Goal: Task Accomplishment & Management: Manage account settings

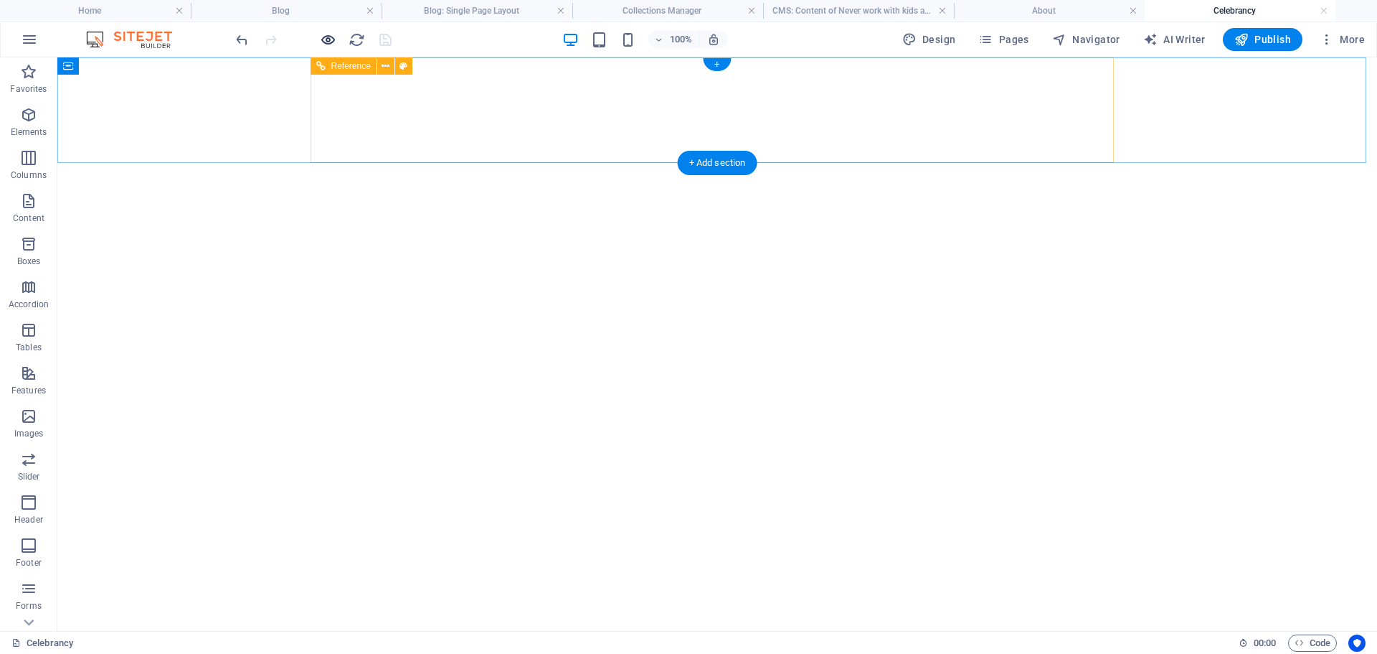
click at [328, 37] on icon "button" at bounding box center [328, 40] width 16 height 16
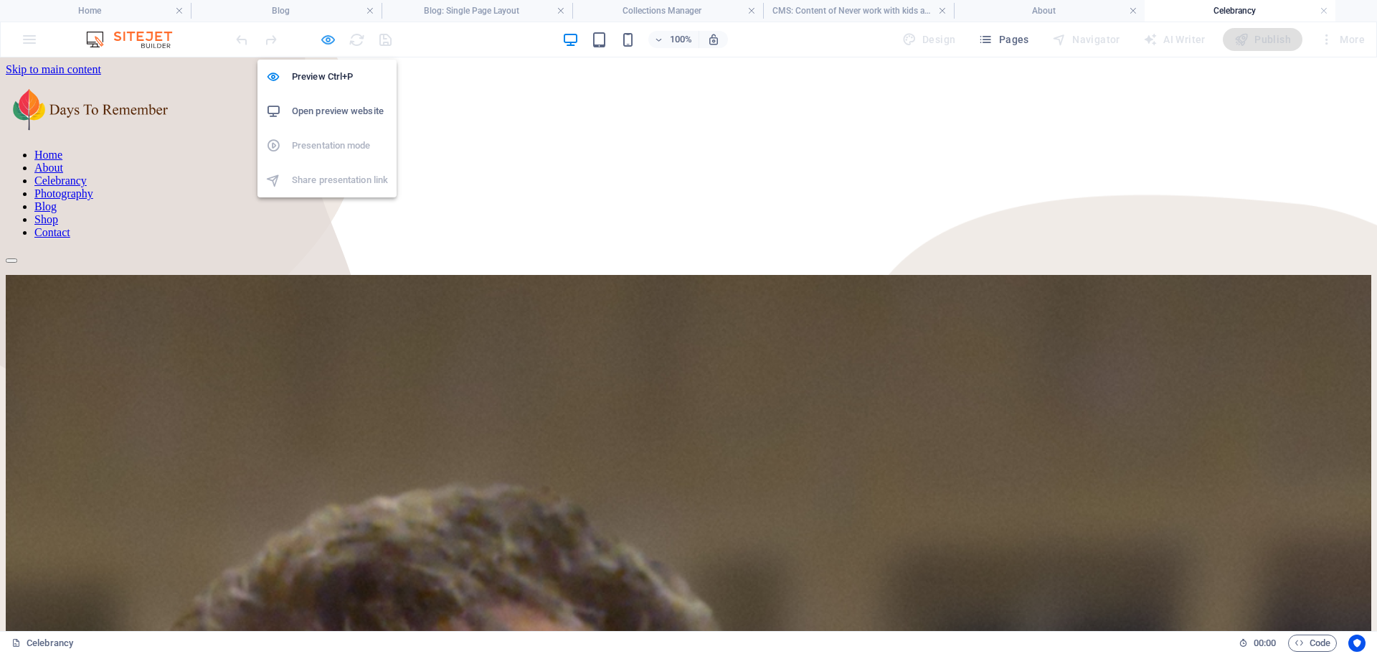
click at [329, 39] on icon "button" at bounding box center [328, 40] width 16 height 16
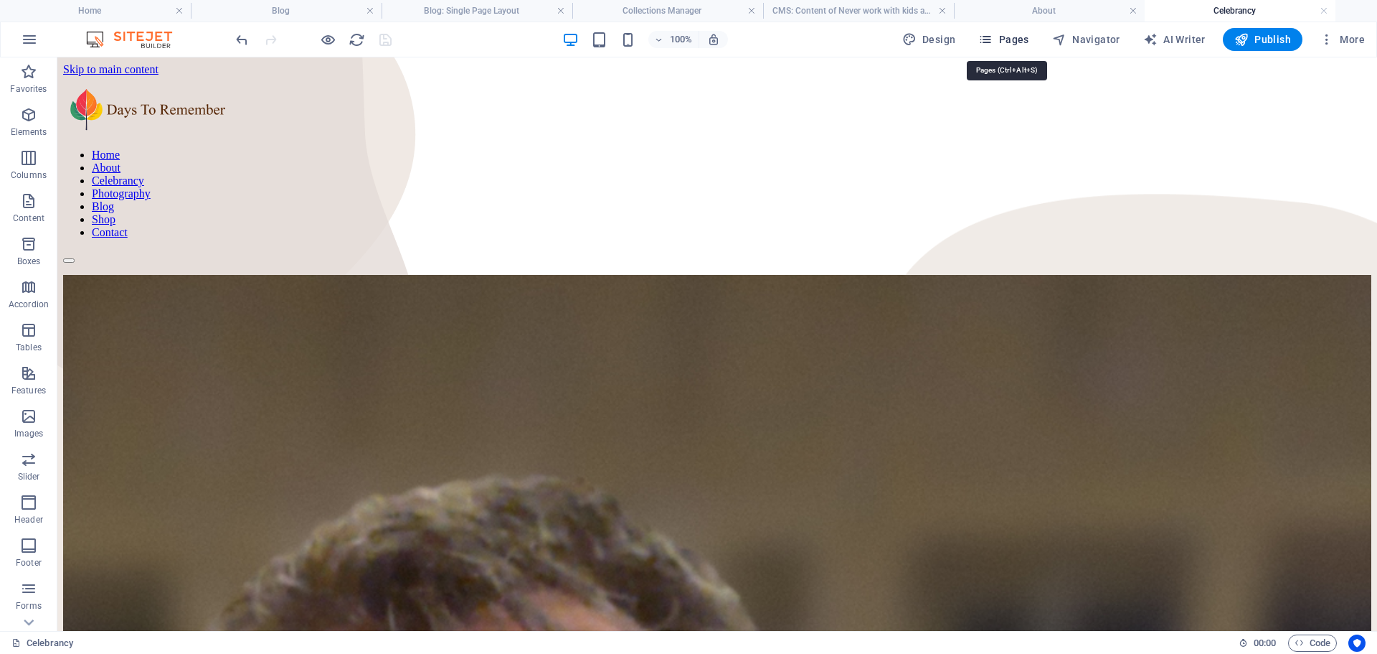
click at [1015, 37] on span "Pages" at bounding box center [1003, 39] width 50 height 14
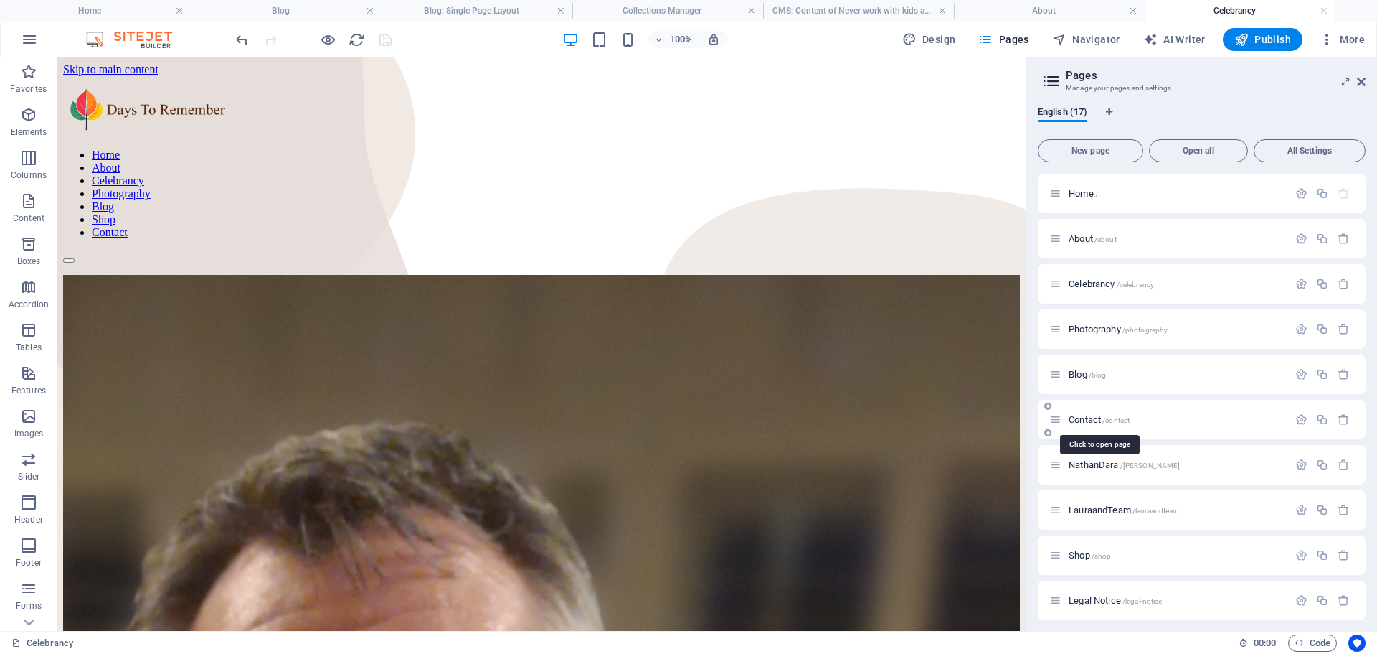
click at [1105, 423] on span "/contact" at bounding box center [1116, 420] width 27 height 8
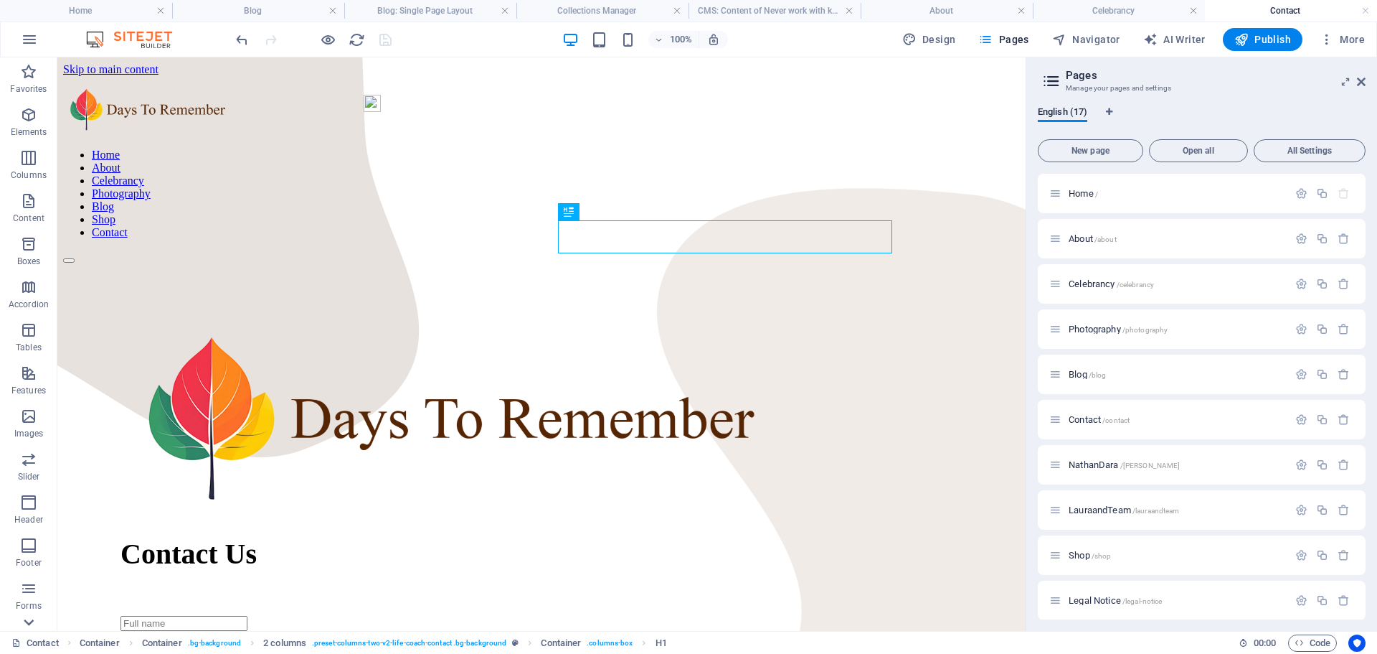
click at [28, 617] on icon at bounding box center [29, 622] width 20 height 20
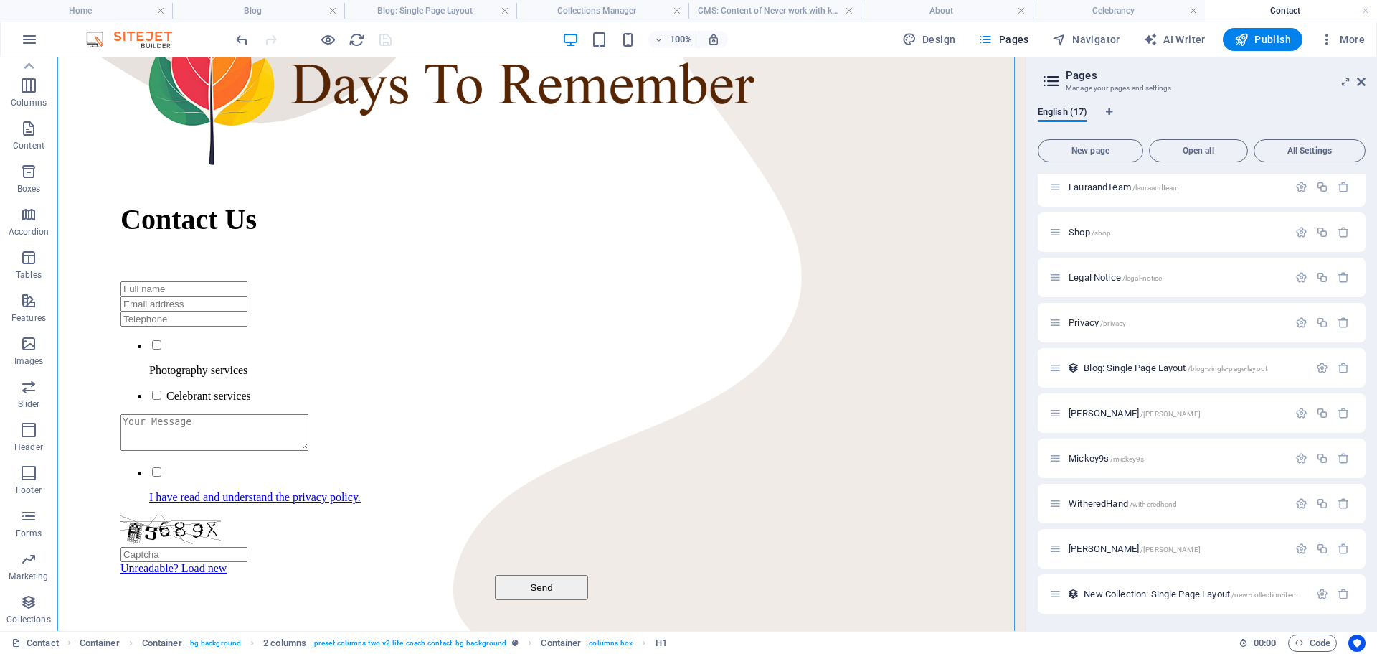
scroll to position [336, 0]
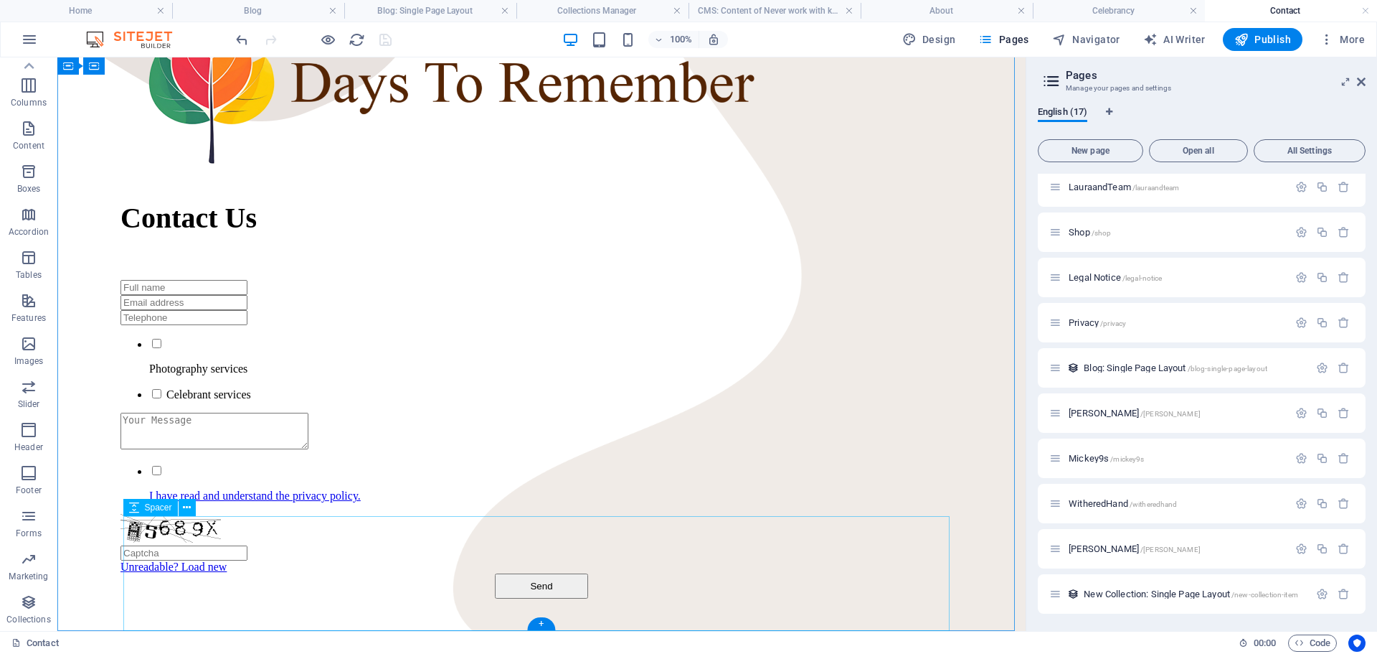
click at [29, 511] on icon "button" at bounding box center [28, 515] width 17 height 17
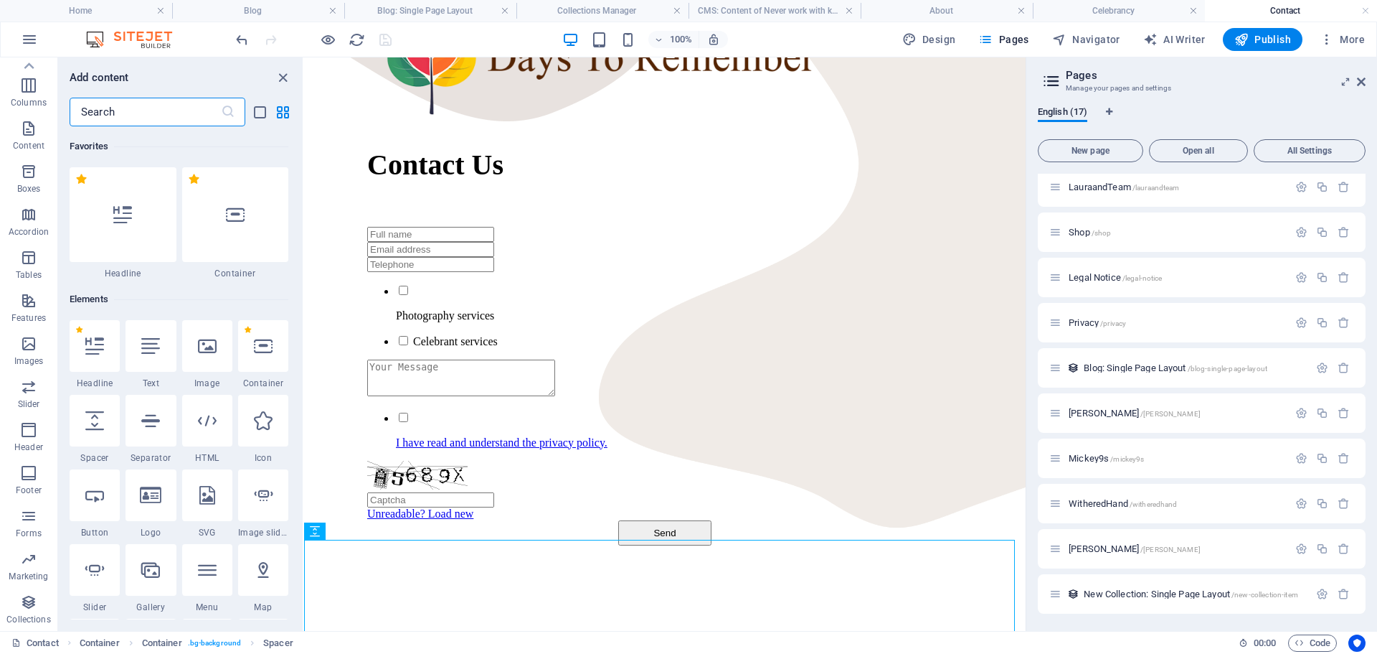
scroll to position [10474, 0]
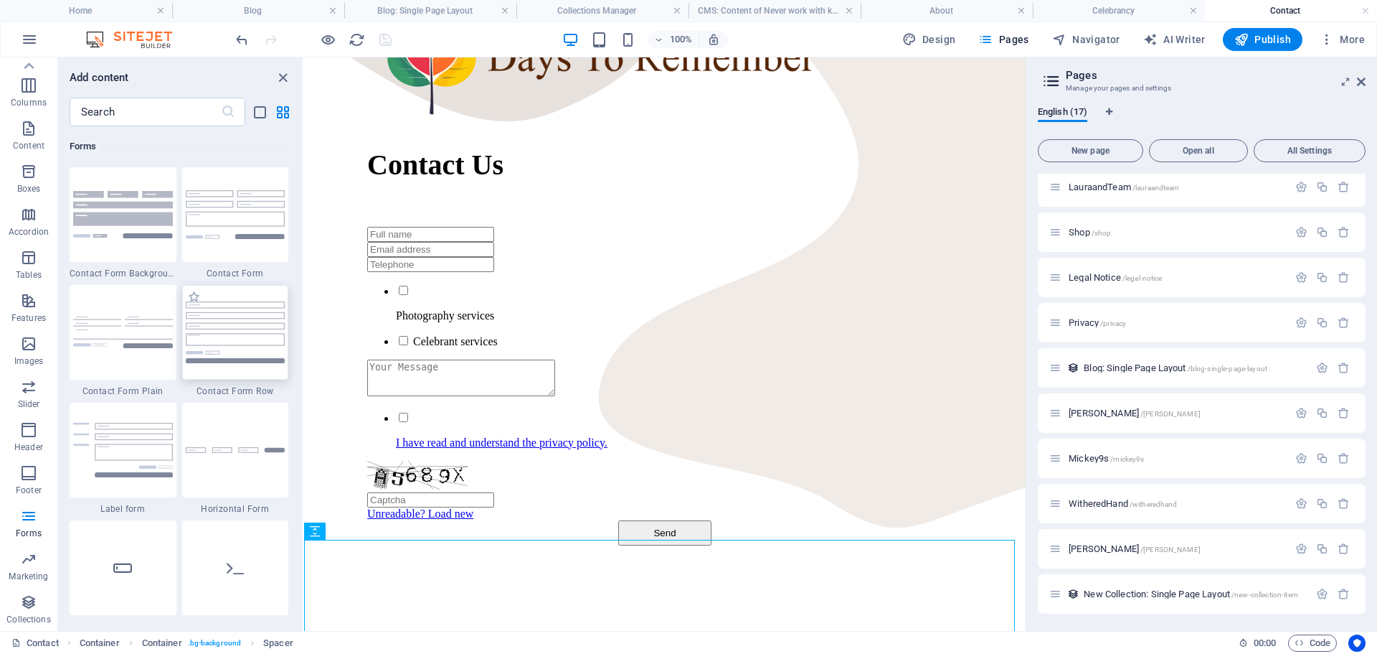
click at [236, 322] on img at bounding box center [236, 331] width 100 height 61
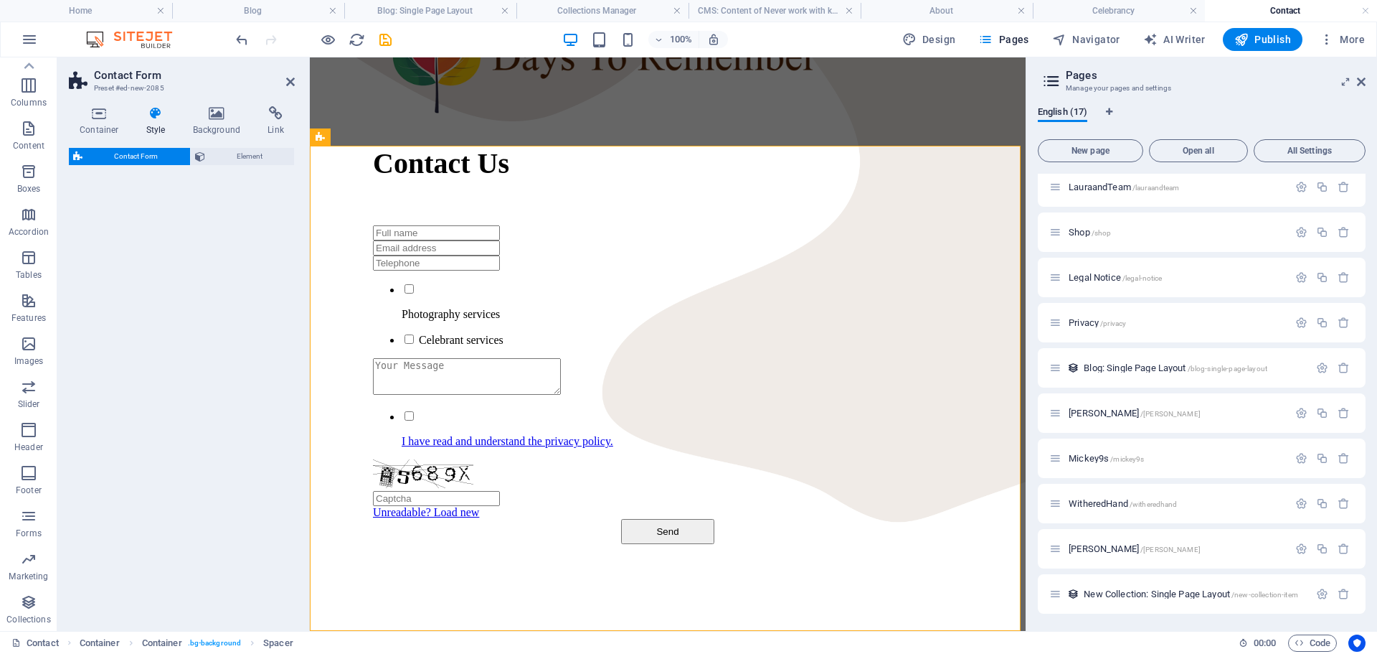
select select "rem"
select select "preset-contact-form-v3-row"
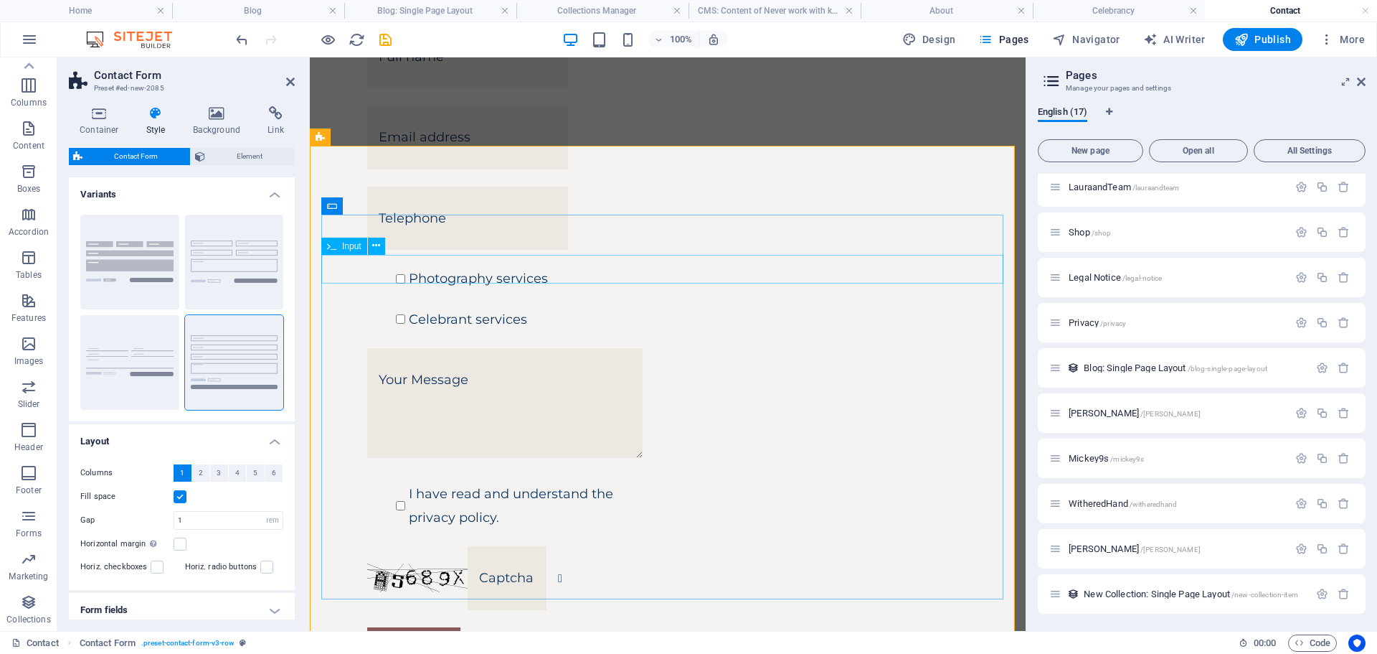
scroll to position [844, 0]
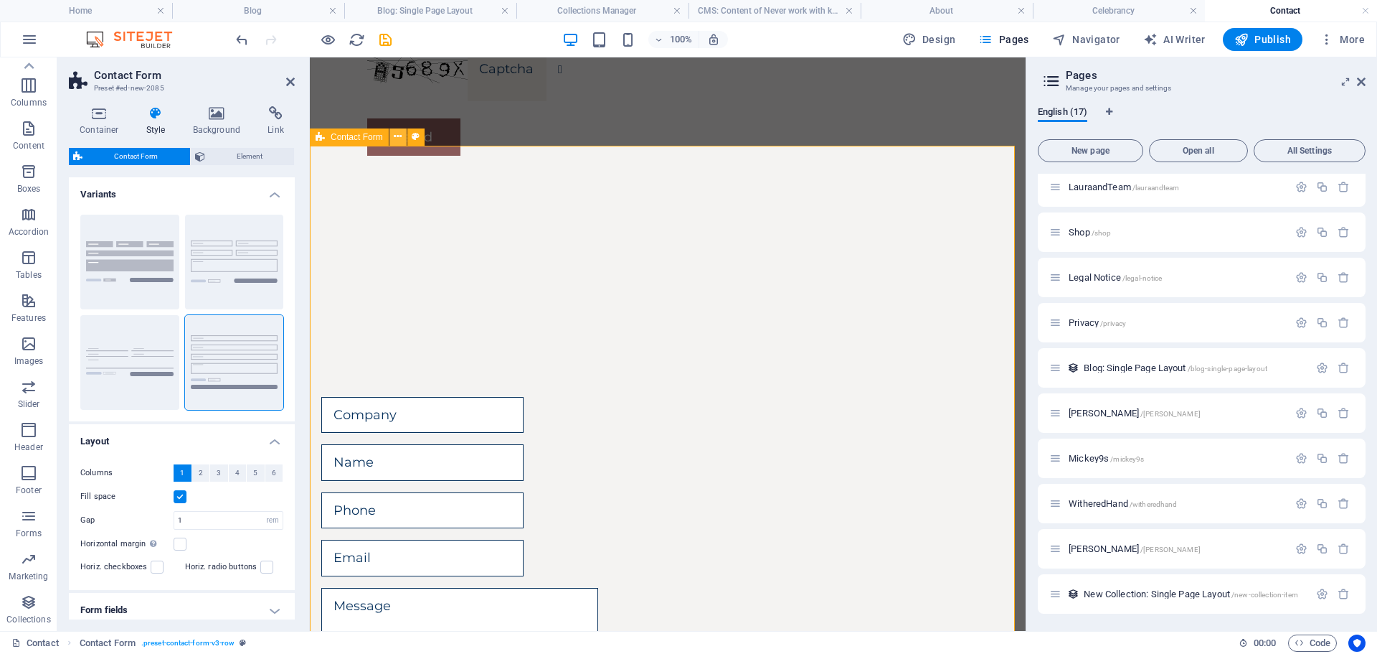
click at [401, 136] on icon at bounding box center [398, 136] width 8 height 15
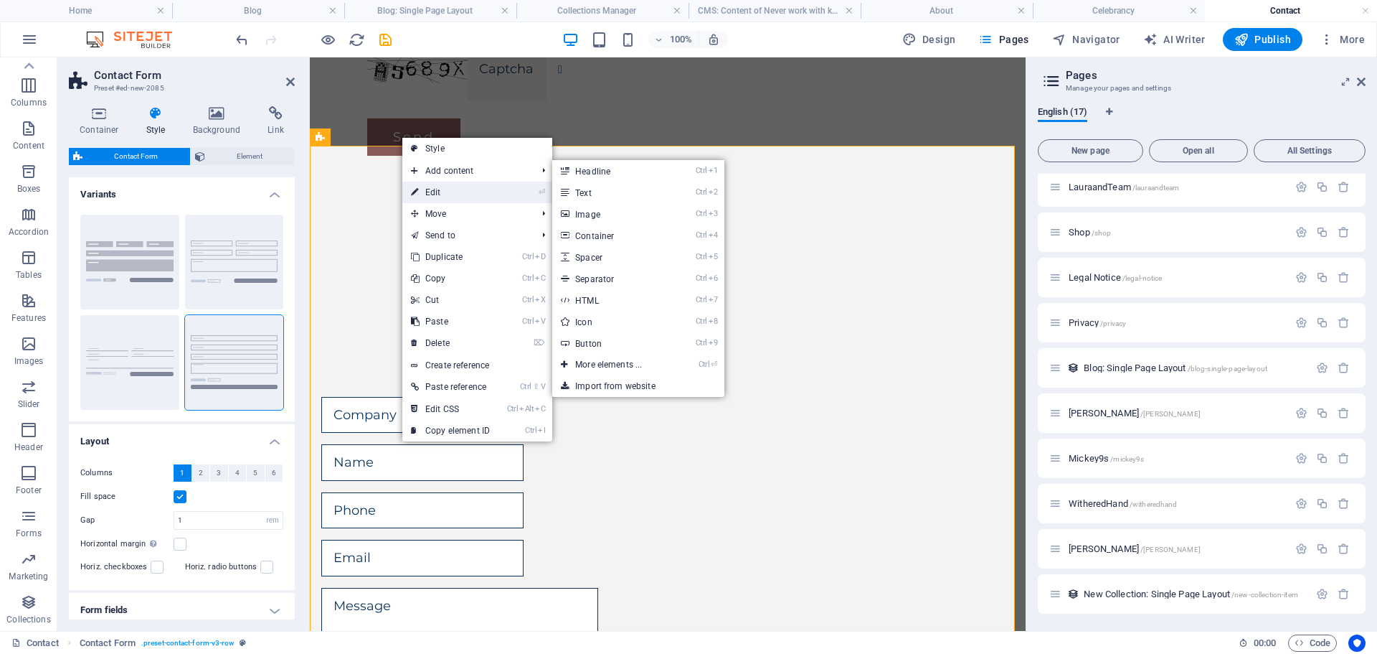
click at [441, 189] on link "⏎ Edit" at bounding box center [450, 192] width 96 height 22
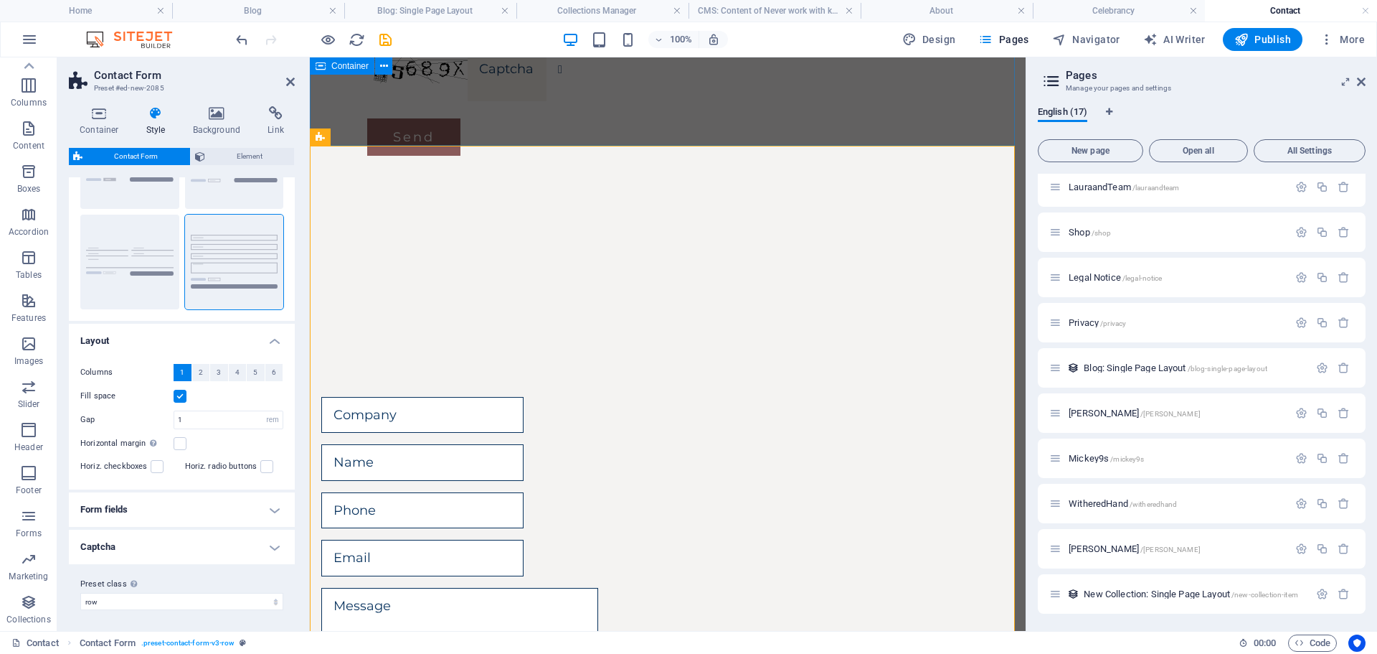
scroll to position [103, 0]
click at [271, 504] on h4 "Form fields" at bounding box center [182, 507] width 226 height 34
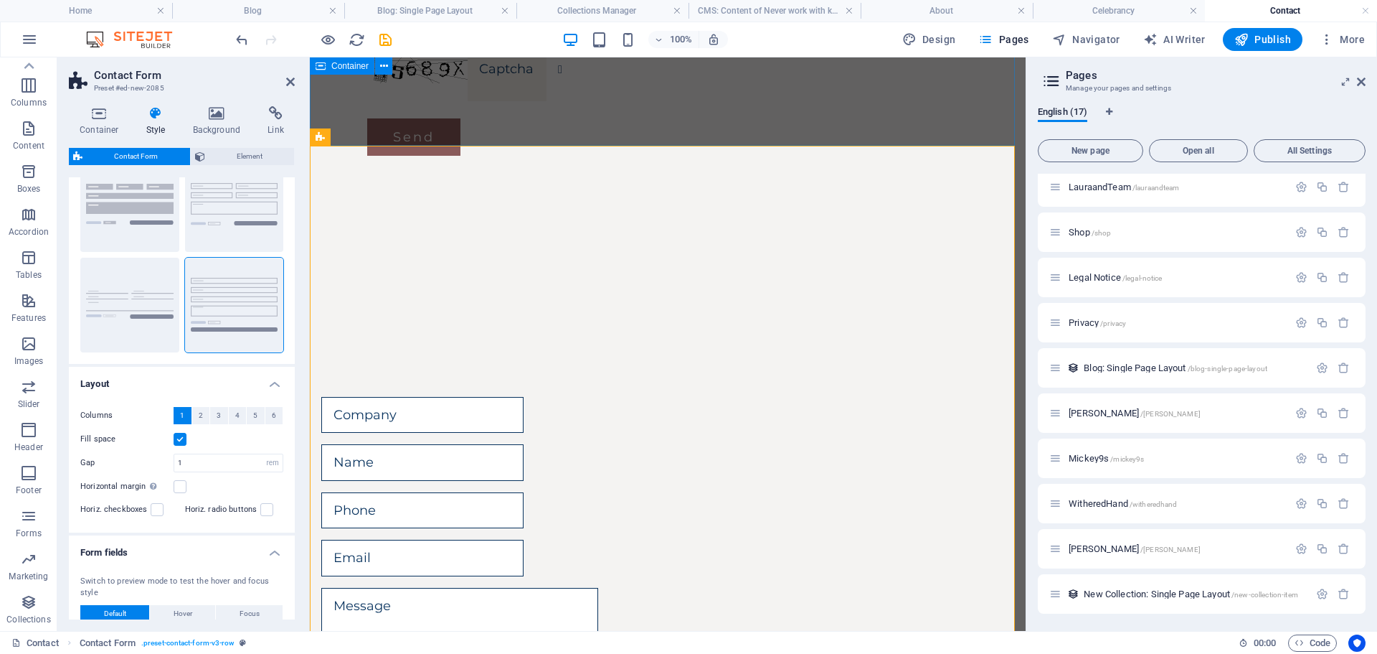
scroll to position [0, 0]
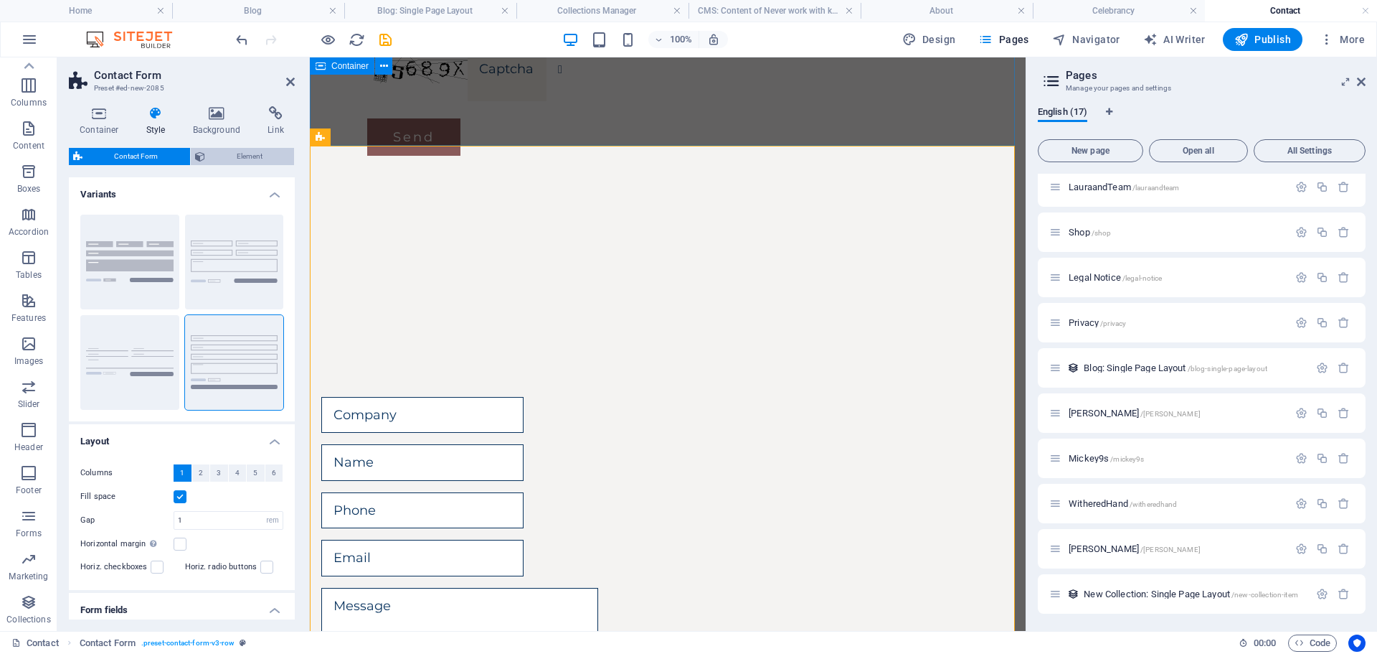
click at [245, 154] on span "Element" at bounding box center [249, 156] width 81 height 17
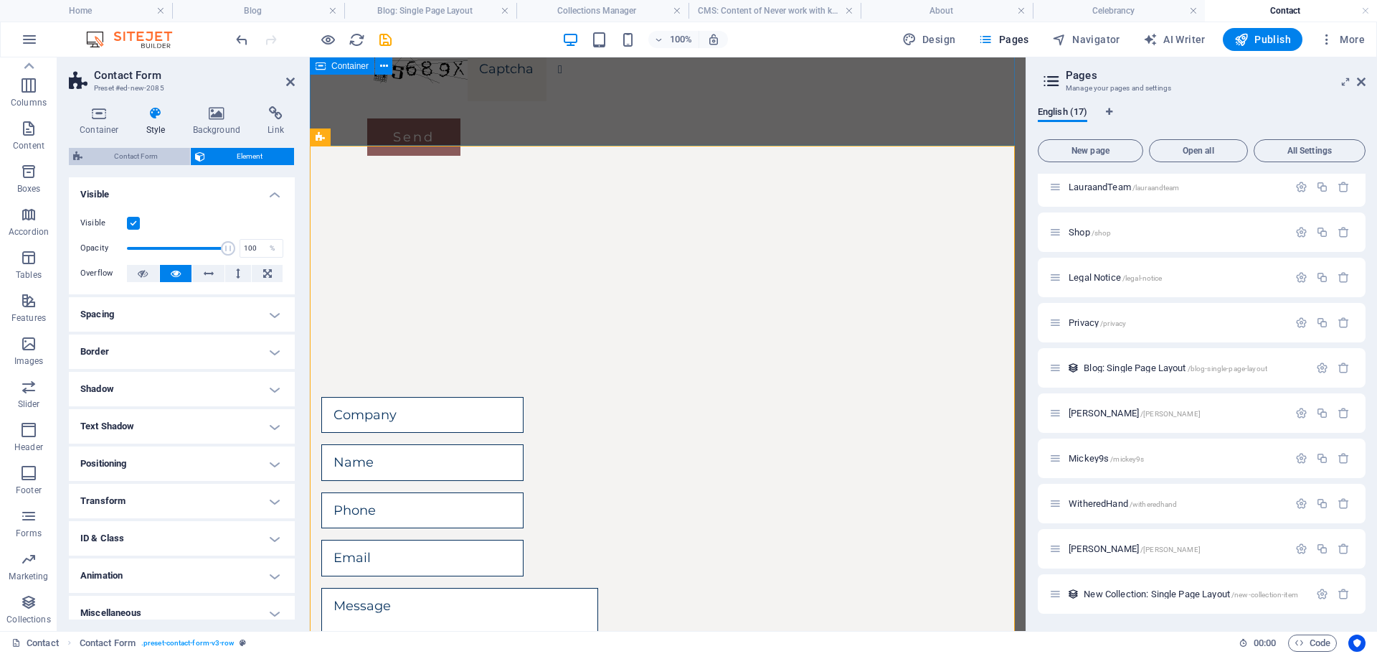
click at [136, 159] on span "Contact Form" at bounding box center [136, 156] width 99 height 17
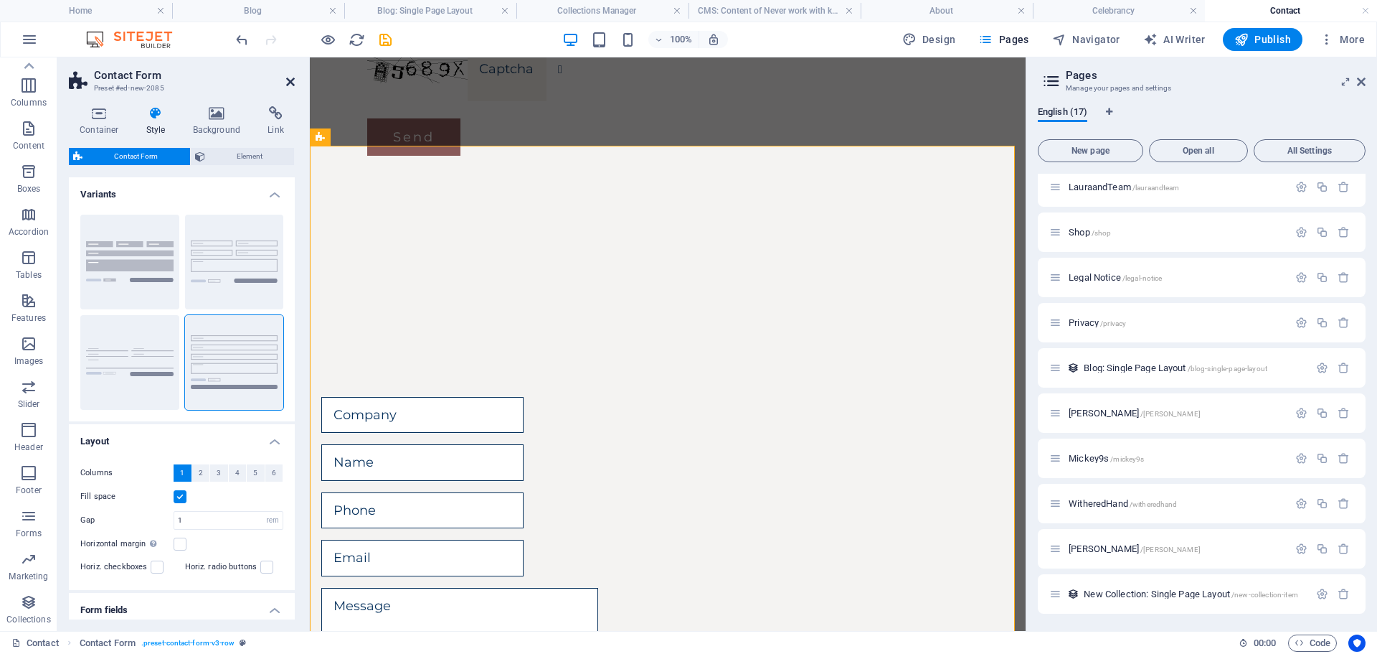
click at [291, 77] on icon at bounding box center [290, 81] width 9 height 11
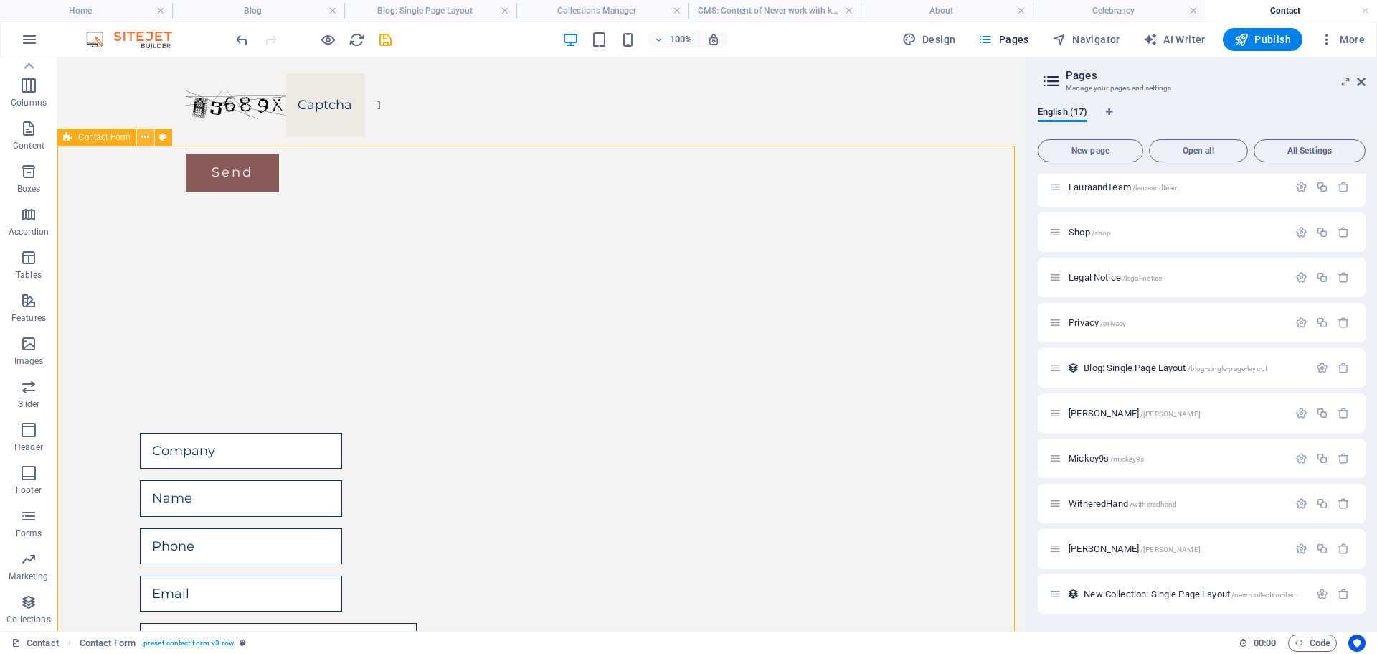
click at [146, 138] on icon at bounding box center [145, 137] width 8 height 15
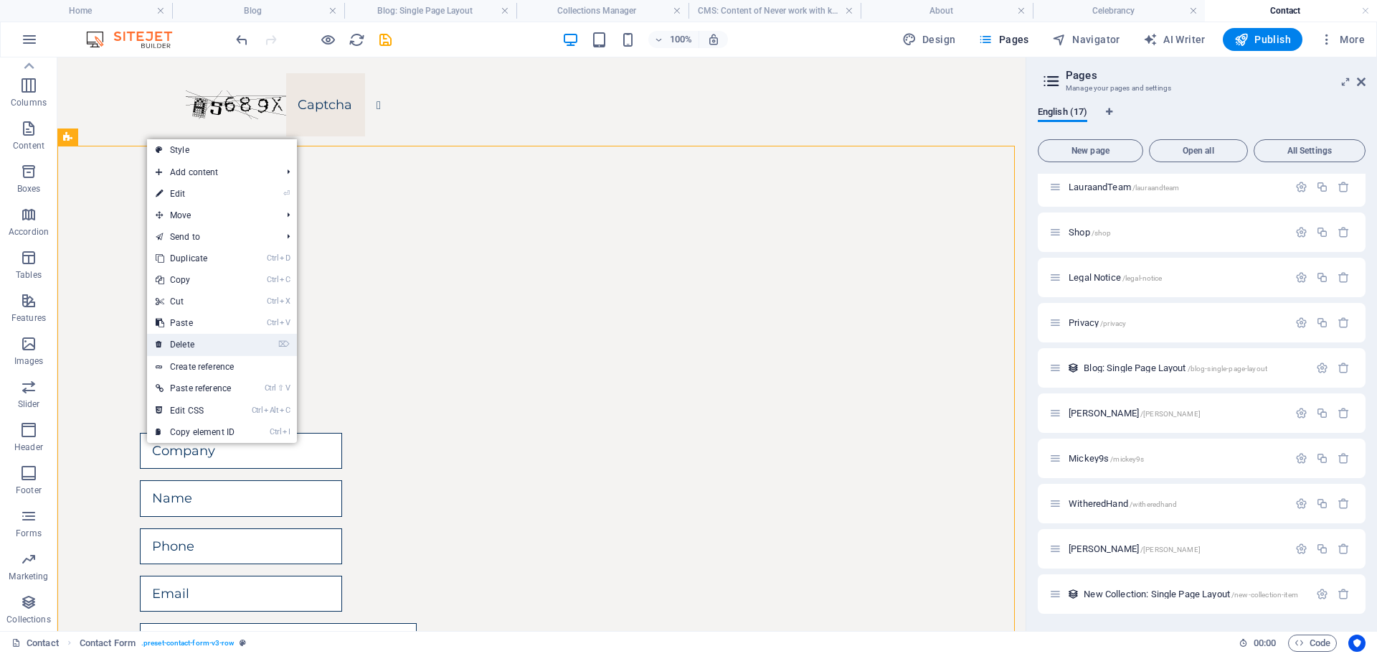
click at [189, 339] on link "⌦ Delete" at bounding box center [195, 345] width 96 height 22
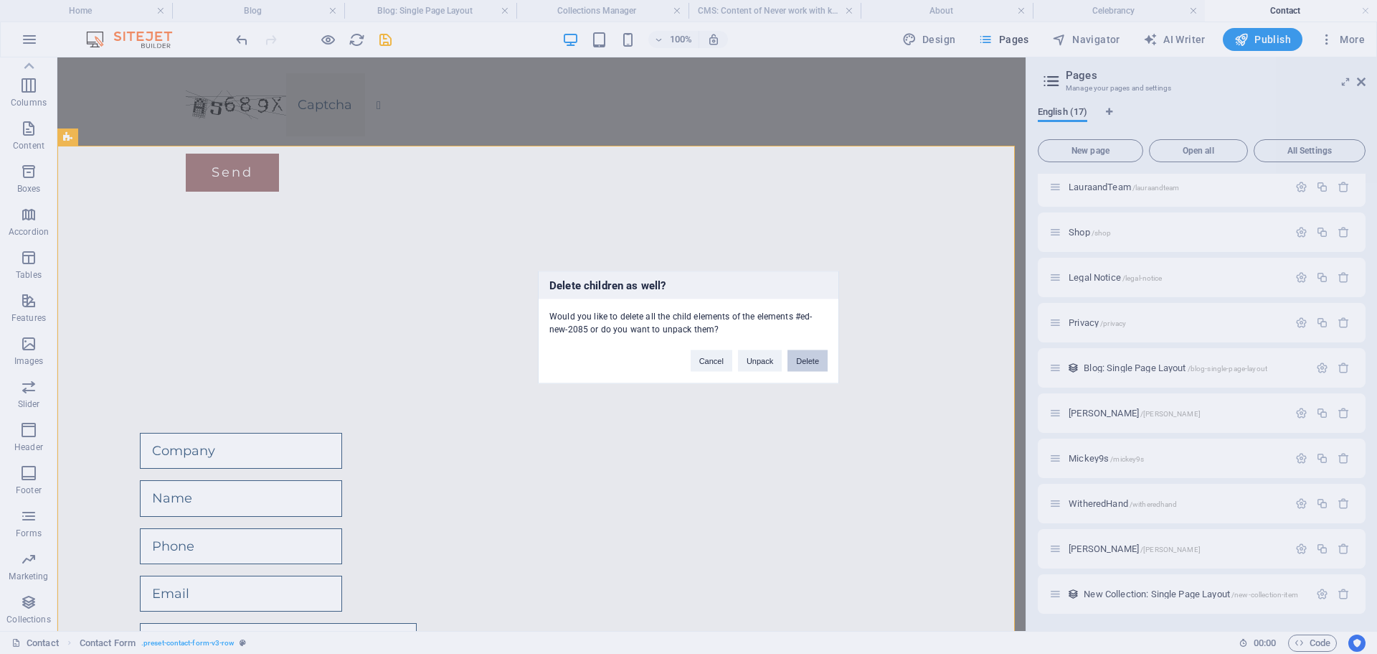
click at [806, 364] on button "Delete" at bounding box center [808, 360] width 40 height 22
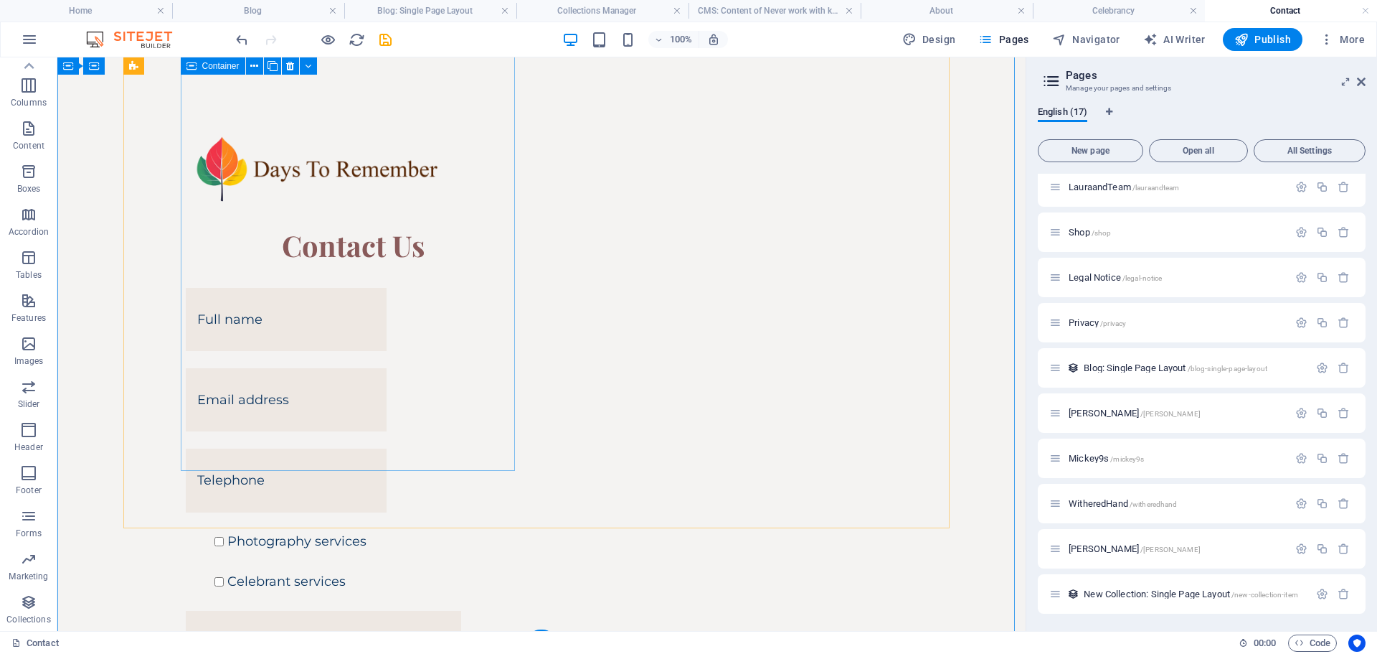
scroll to position [0, 0]
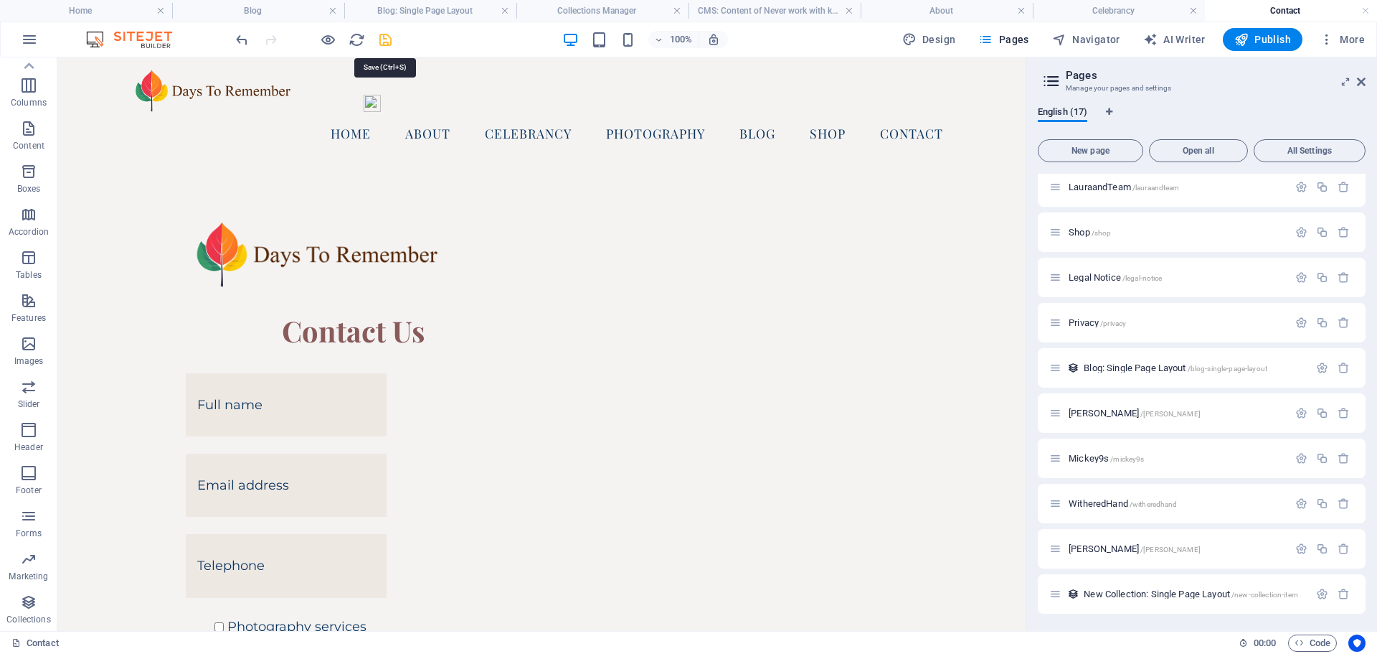
click at [389, 39] on icon "save" at bounding box center [385, 40] width 16 height 16
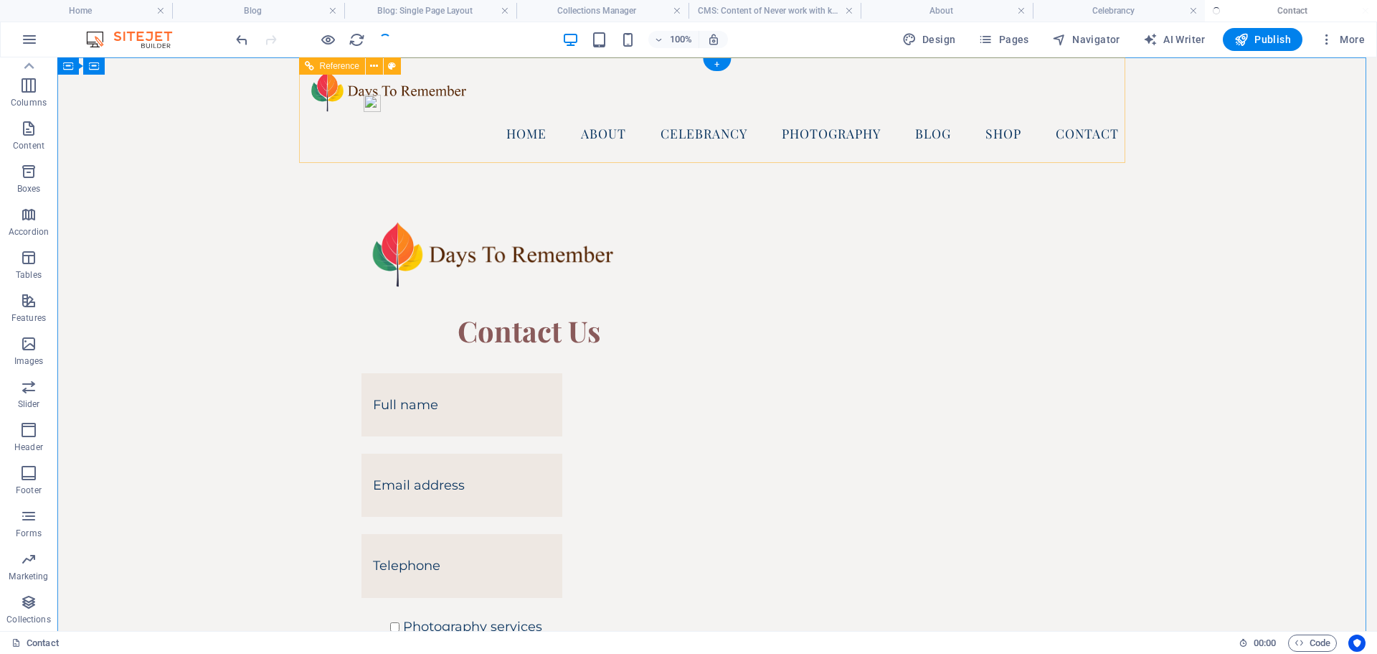
checkbox input "false"
click at [1334, 36] on icon "button" at bounding box center [1327, 39] width 14 height 14
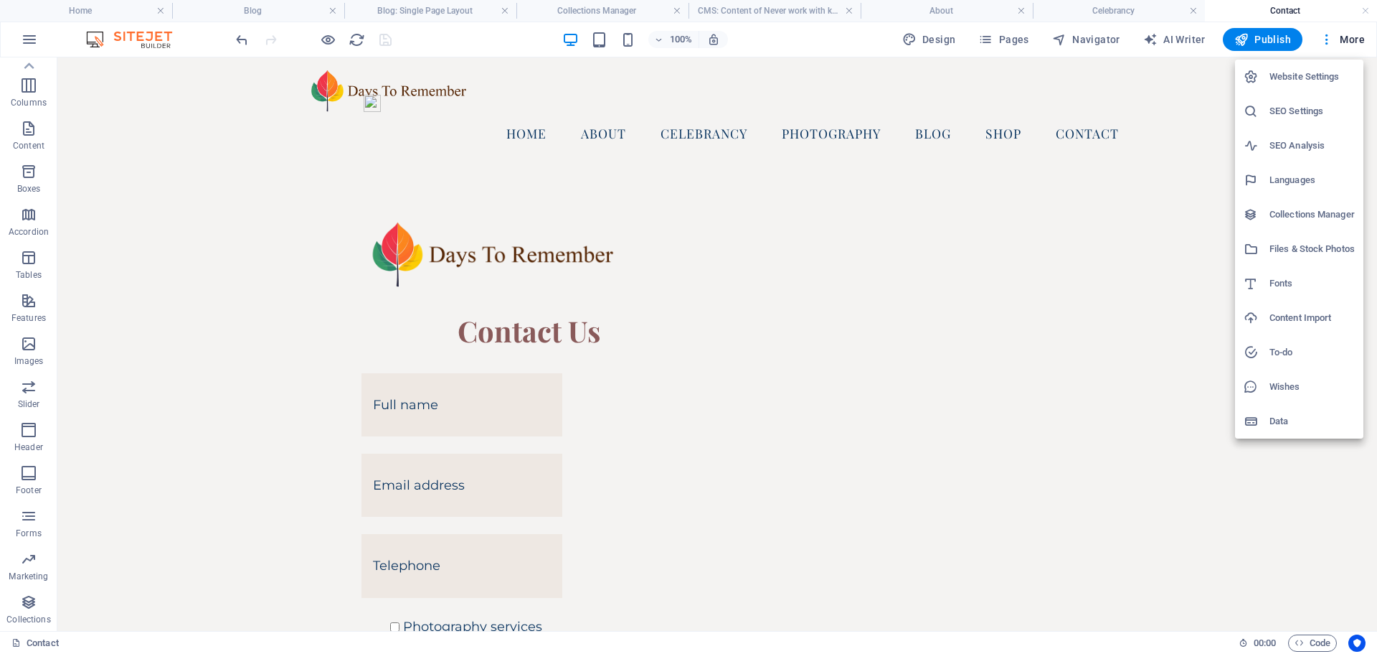
click at [25, 37] on div at bounding box center [688, 327] width 1377 height 654
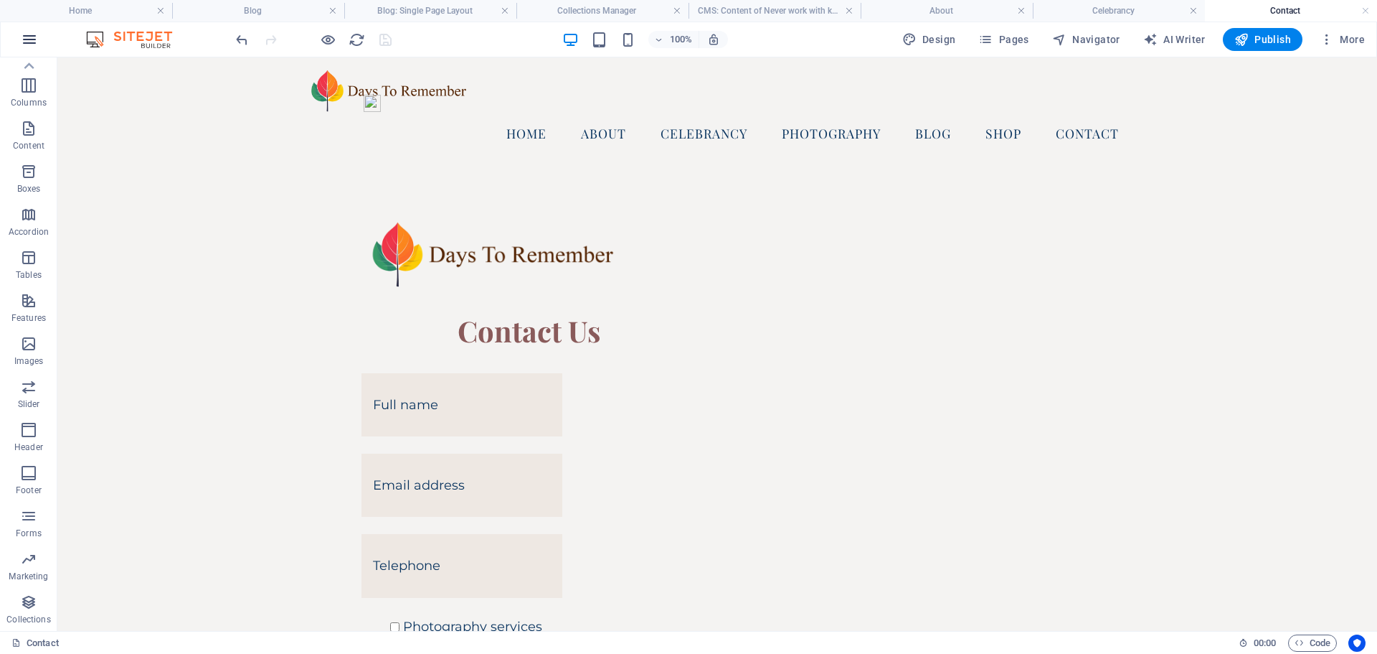
click at [29, 37] on icon "button" at bounding box center [29, 39] width 17 height 17
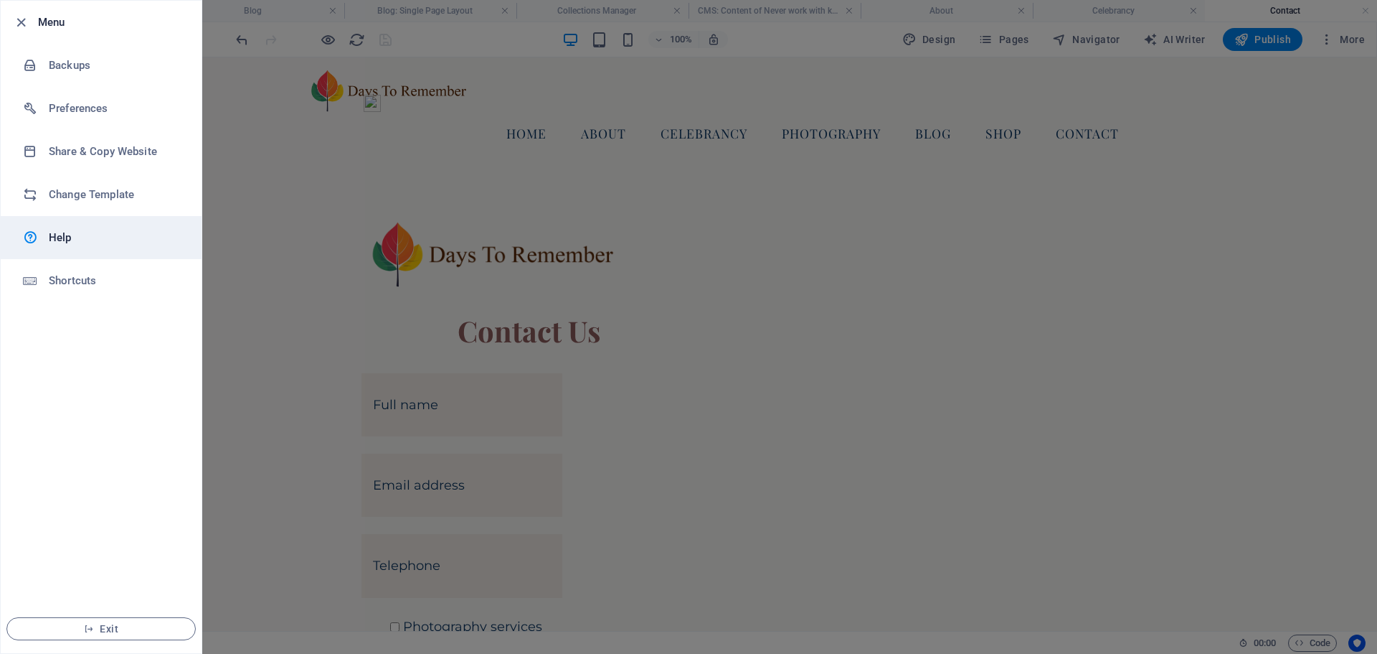
click at [62, 240] on h6 "Help" at bounding box center [115, 237] width 133 height 17
drag, startPoint x: 22, startPoint y: 26, endPoint x: 37, endPoint y: 20, distance: 15.5
click at [23, 26] on icon "button" at bounding box center [21, 22] width 16 height 16
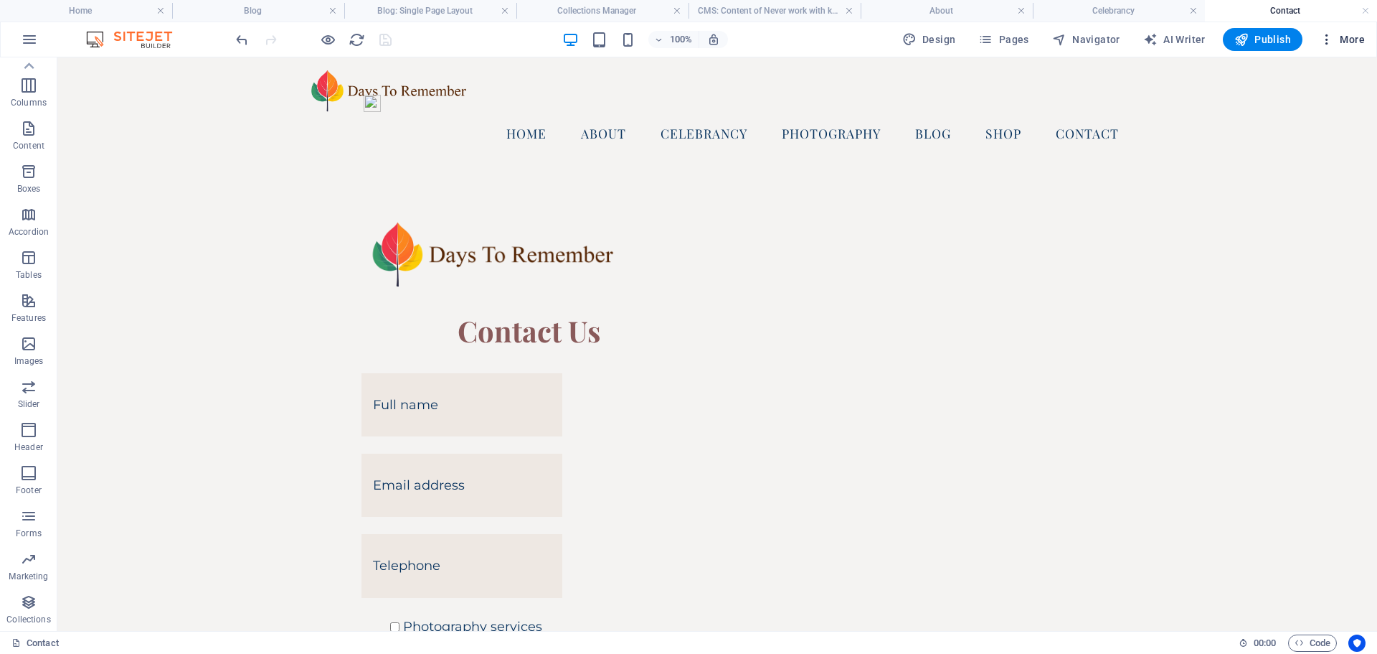
click at [1338, 37] on span "More" at bounding box center [1342, 39] width 45 height 14
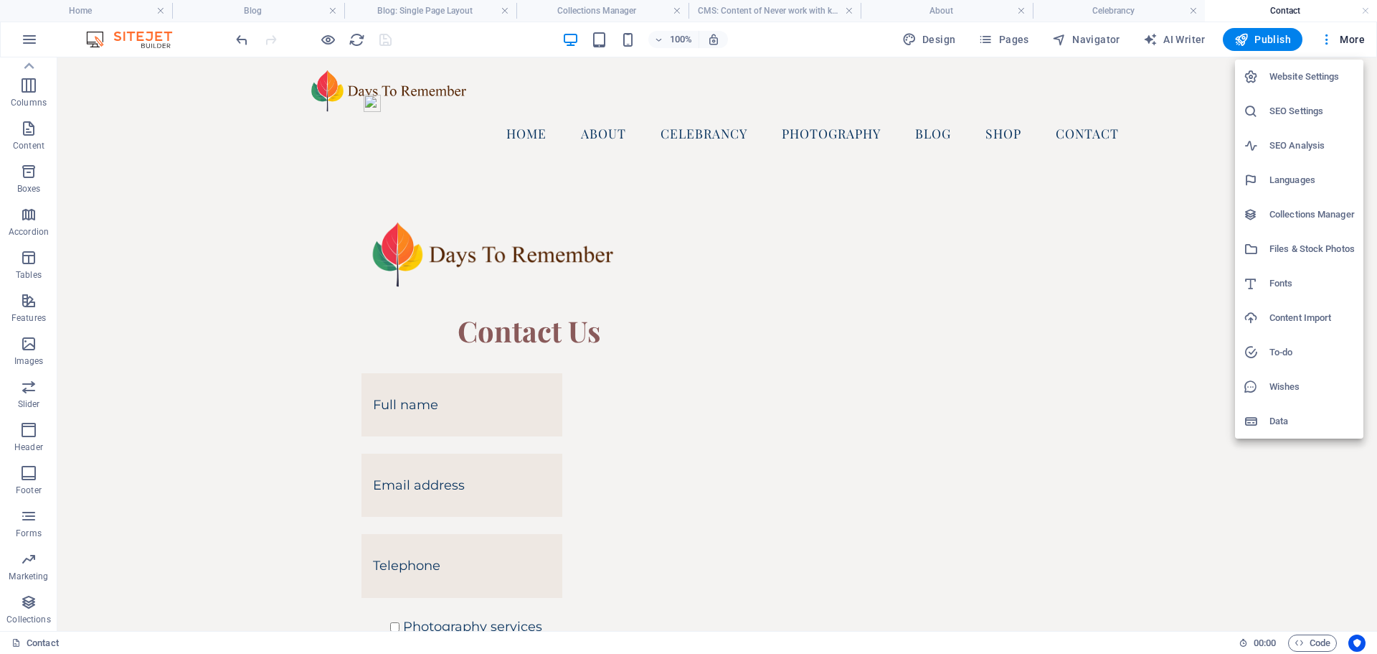
click at [1308, 76] on h6 "Website Settings" at bounding box center [1312, 76] width 85 height 17
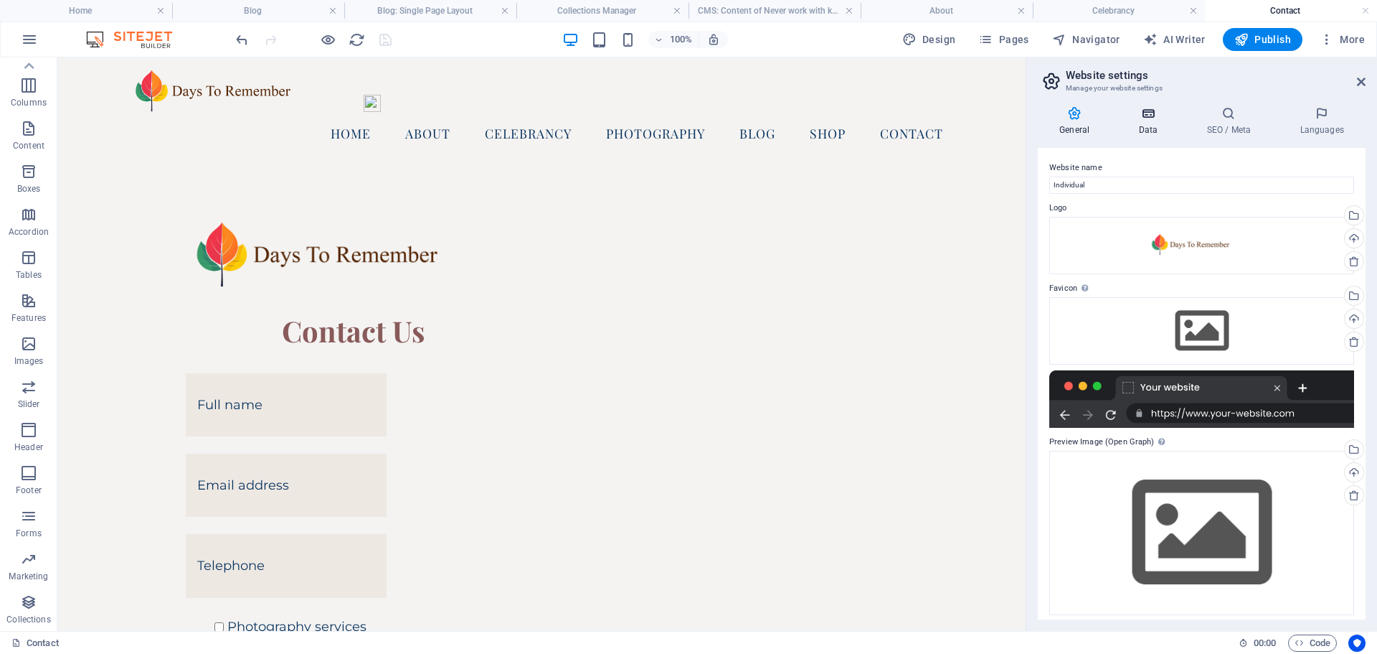
click at [1147, 121] on h4 "Data" at bounding box center [1151, 121] width 68 height 30
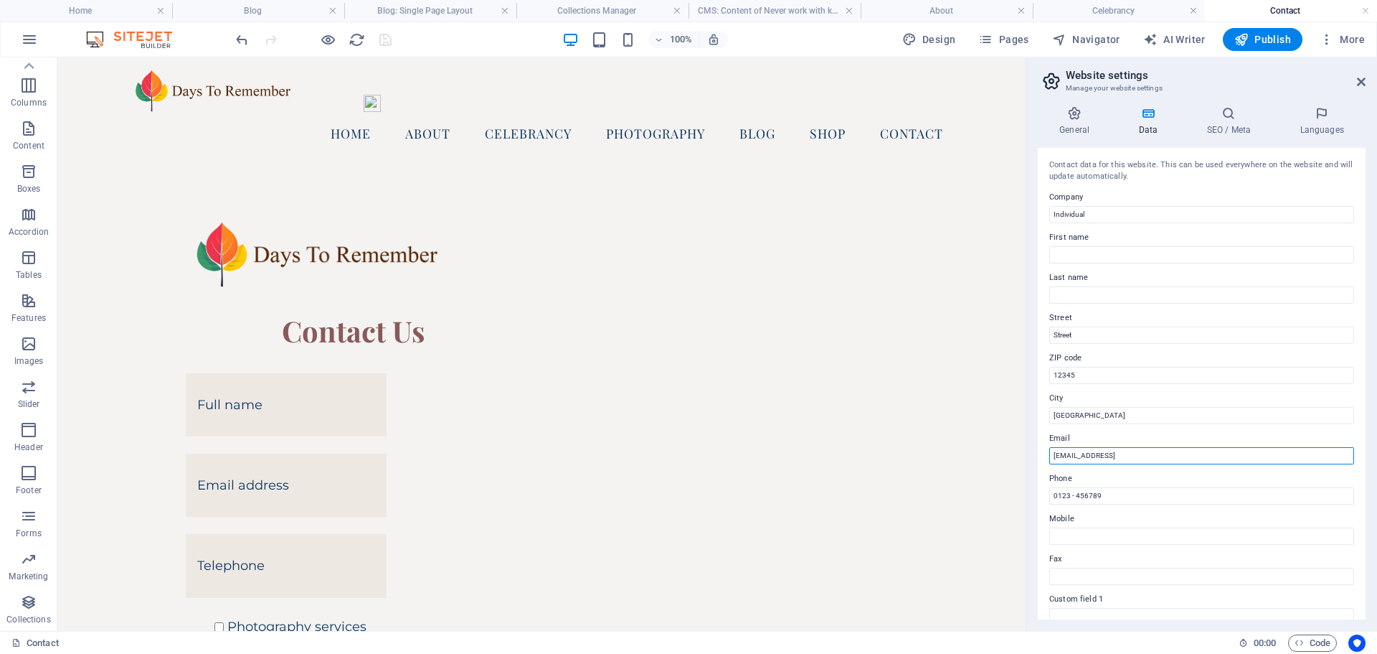
click at [1233, 457] on input "1f05f2c4f3905a03d302a89f494588@cpanel.local" at bounding box center [1202, 455] width 305 height 17
drag, startPoint x: 1233, startPoint y: 457, endPoint x: 1034, endPoint y: 470, distance: 199.8
click at [1034, 470] on div "General Data SEO / Meta Languages Website name Individual Logo Drag files here,…" at bounding box center [1202, 363] width 351 height 536
type input "derek@daystoremember.scot"
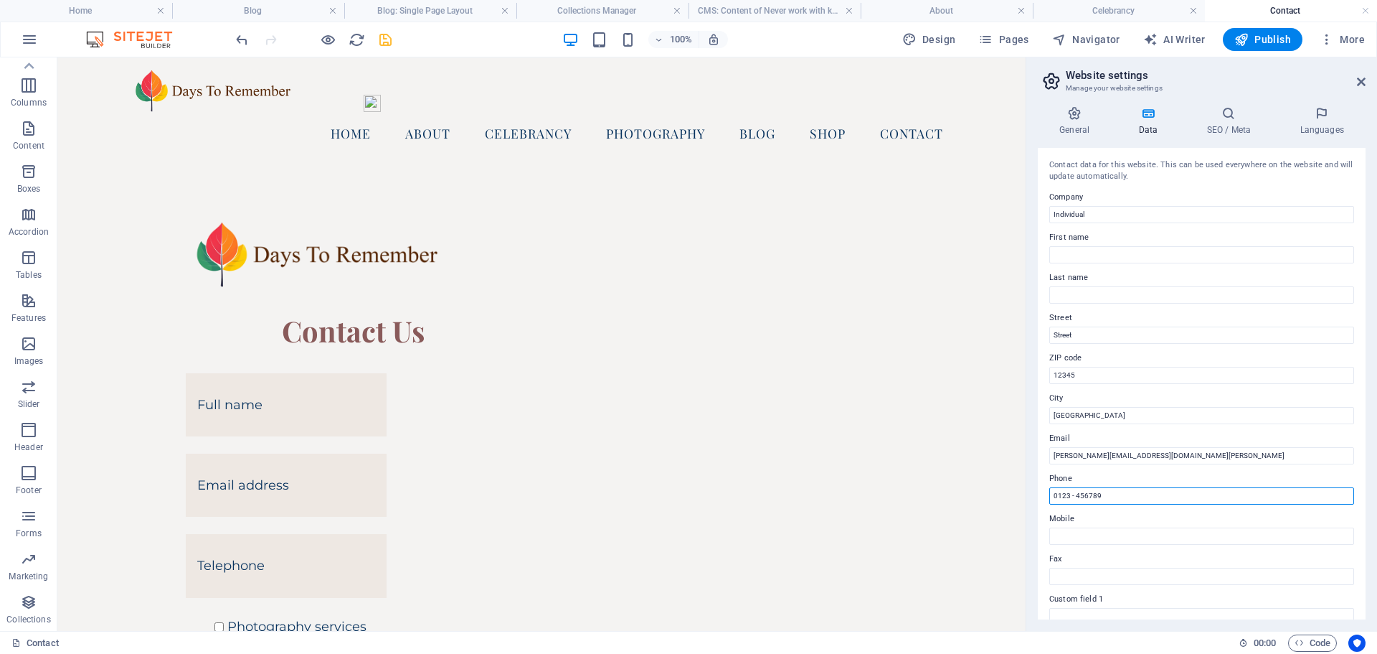
click at [1123, 496] on input "0123 - 456789" at bounding box center [1202, 495] width 305 height 17
type input "0"
drag, startPoint x: 1133, startPoint y: 493, endPoint x: 1041, endPoint y: 501, distance: 92.2
click at [1041, 501] on div "Contact data for this website. This can be used everywhere on the website and w…" at bounding box center [1202, 383] width 328 height 471
type input "+44 7835351452"
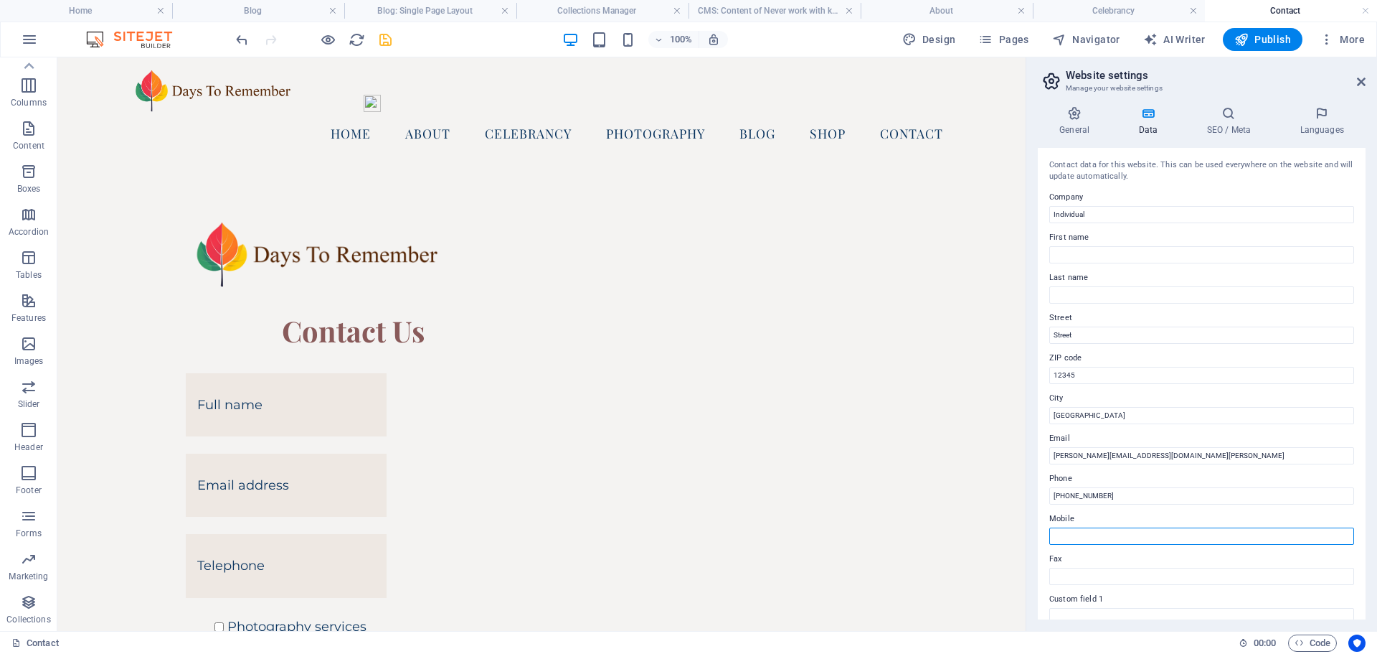
click at [1109, 534] on input "Mobile" at bounding box center [1202, 535] width 305 height 17
paste input "+44 7835351452"
type input "+44 7835351452"
click at [1105, 214] on input "Individual" at bounding box center [1202, 214] width 305 height 17
type input "I"
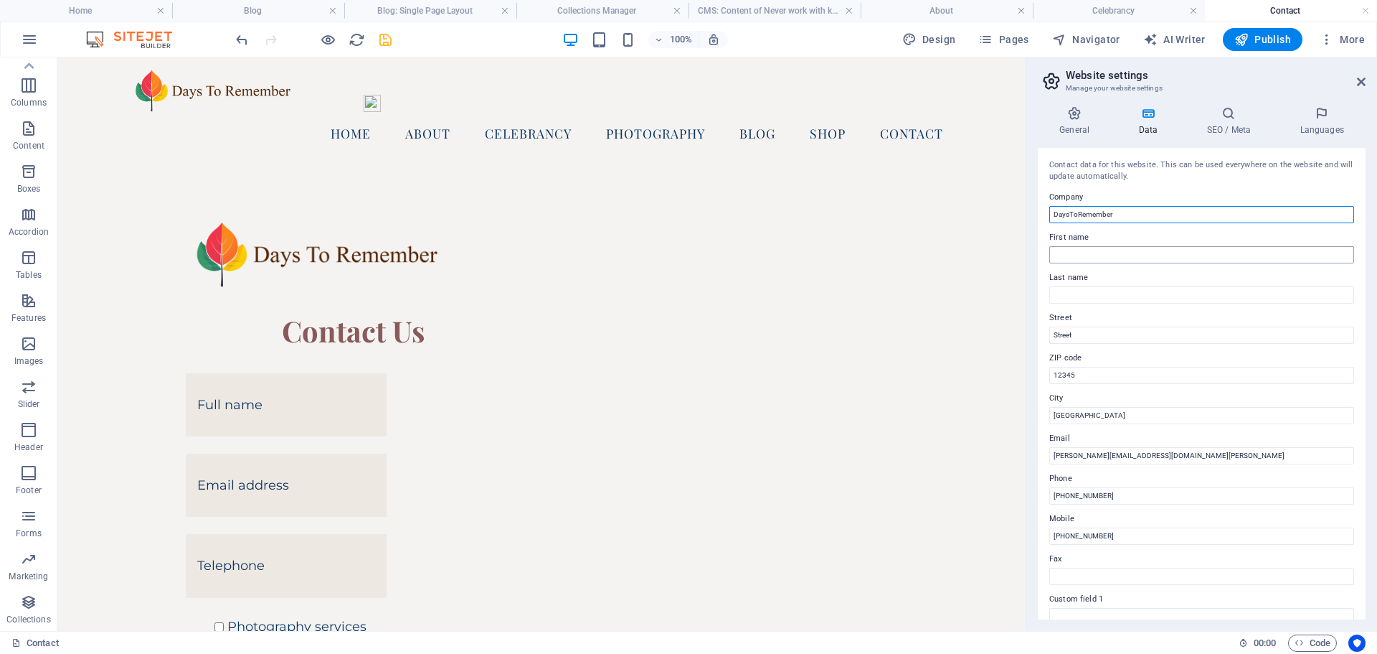
type input "DaysToRemember"
click at [1100, 252] on input "First name" at bounding box center [1202, 254] width 305 height 17
type input "Derek"
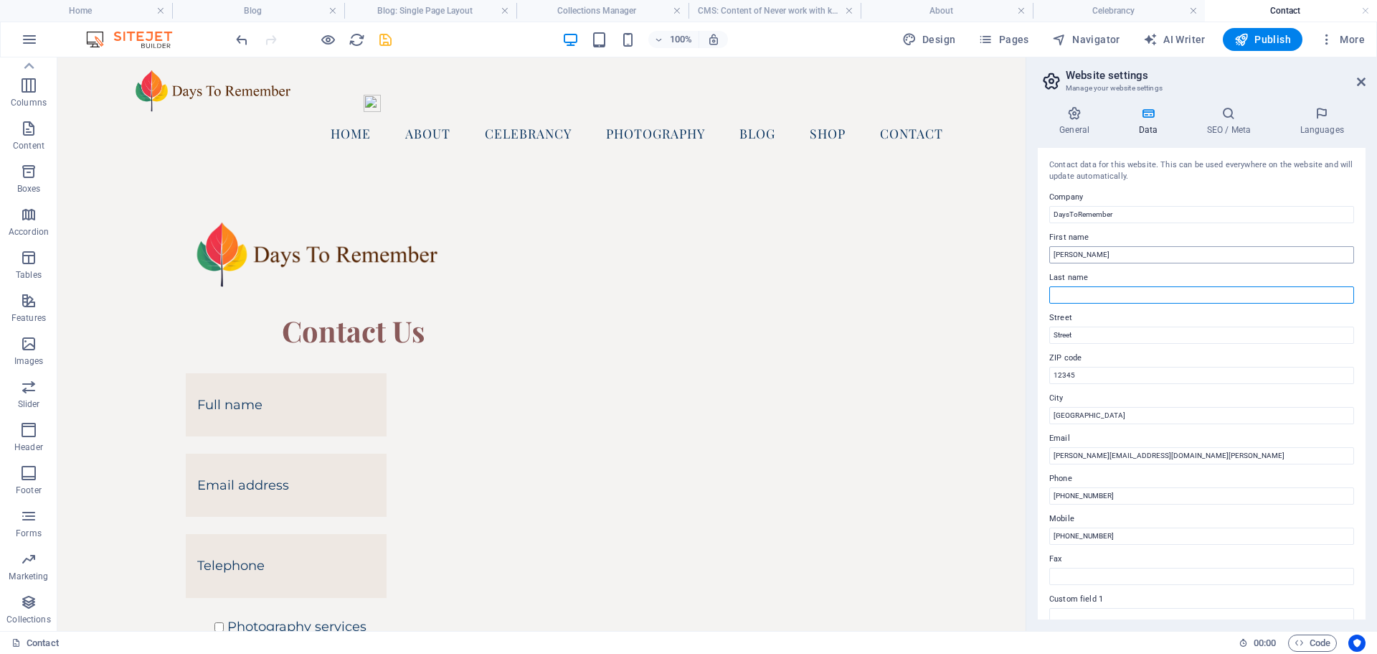
type input "Lamb"
click at [1098, 331] on input "Street" at bounding box center [1202, 334] width 305 height 17
drag, startPoint x: 1098, startPoint y: 331, endPoint x: 1046, endPoint y: 336, distance: 51.9
click at [1047, 336] on div "Contact data for this website. This can be used everywhere on the website and w…" at bounding box center [1202, 383] width 328 height 471
drag, startPoint x: 1095, startPoint y: 375, endPoint x: 1050, endPoint y: 375, distance: 45.2
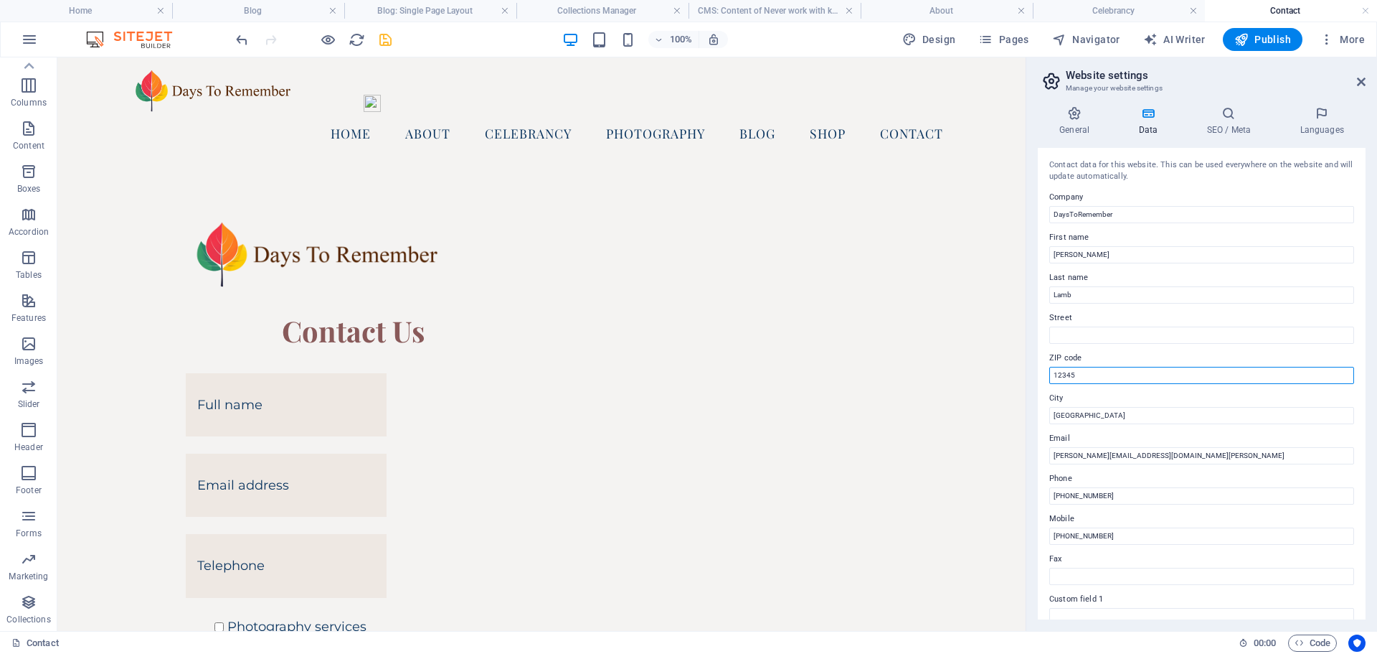
click at [1050, 375] on input "12345" at bounding box center [1202, 375] width 305 height 17
drag, startPoint x: 1087, startPoint y: 413, endPoint x: 1044, endPoint y: 415, distance: 42.3
click at [1044, 415] on div "Contact data for this website. This can be used everywhere on the website and w…" at bounding box center [1202, 383] width 328 height 471
type input "Edinburgh"
click at [1322, 114] on icon at bounding box center [1322, 113] width 88 height 14
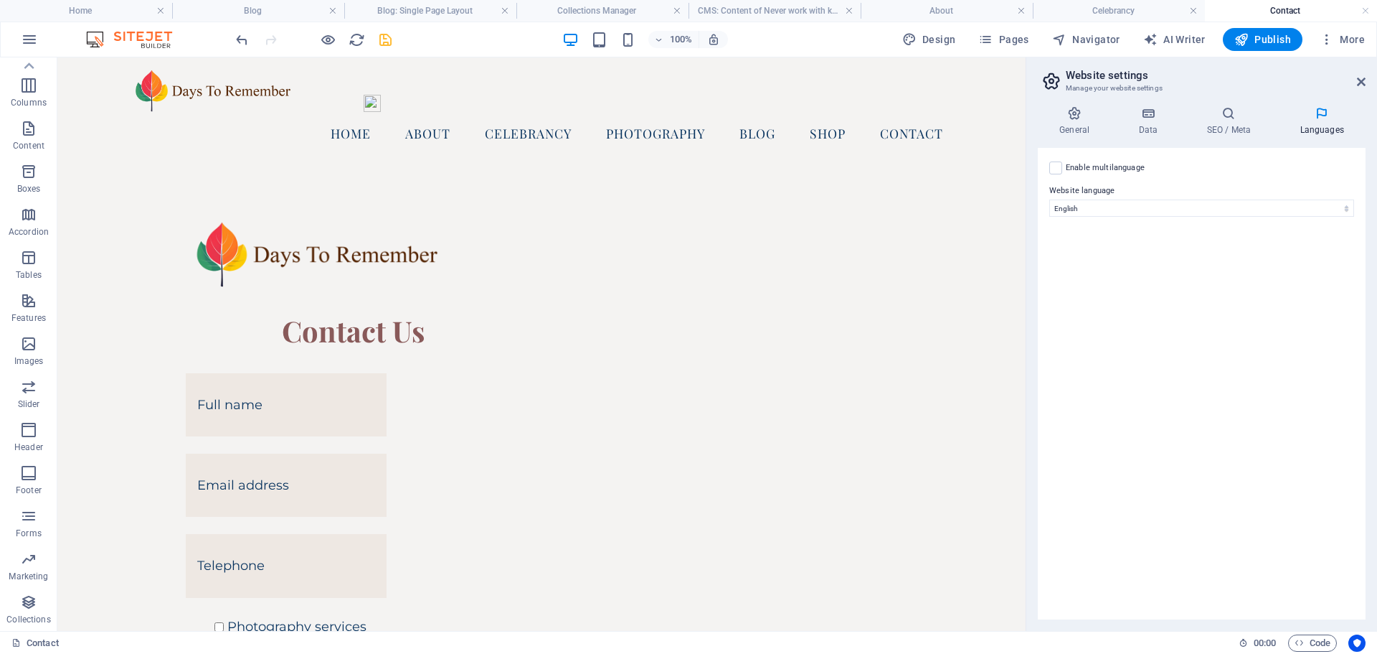
click at [1322, 114] on icon at bounding box center [1322, 113] width 88 height 14
click at [1362, 81] on icon at bounding box center [1361, 81] width 9 height 11
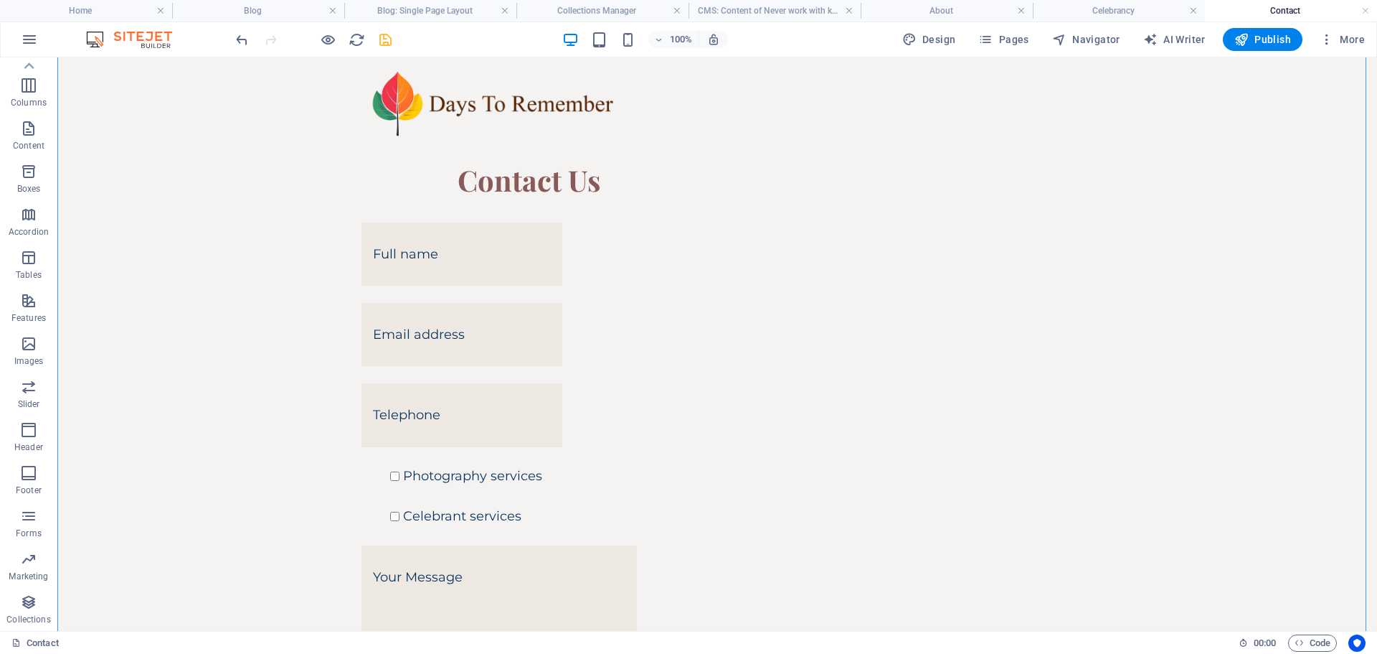
scroll to position [336, 0]
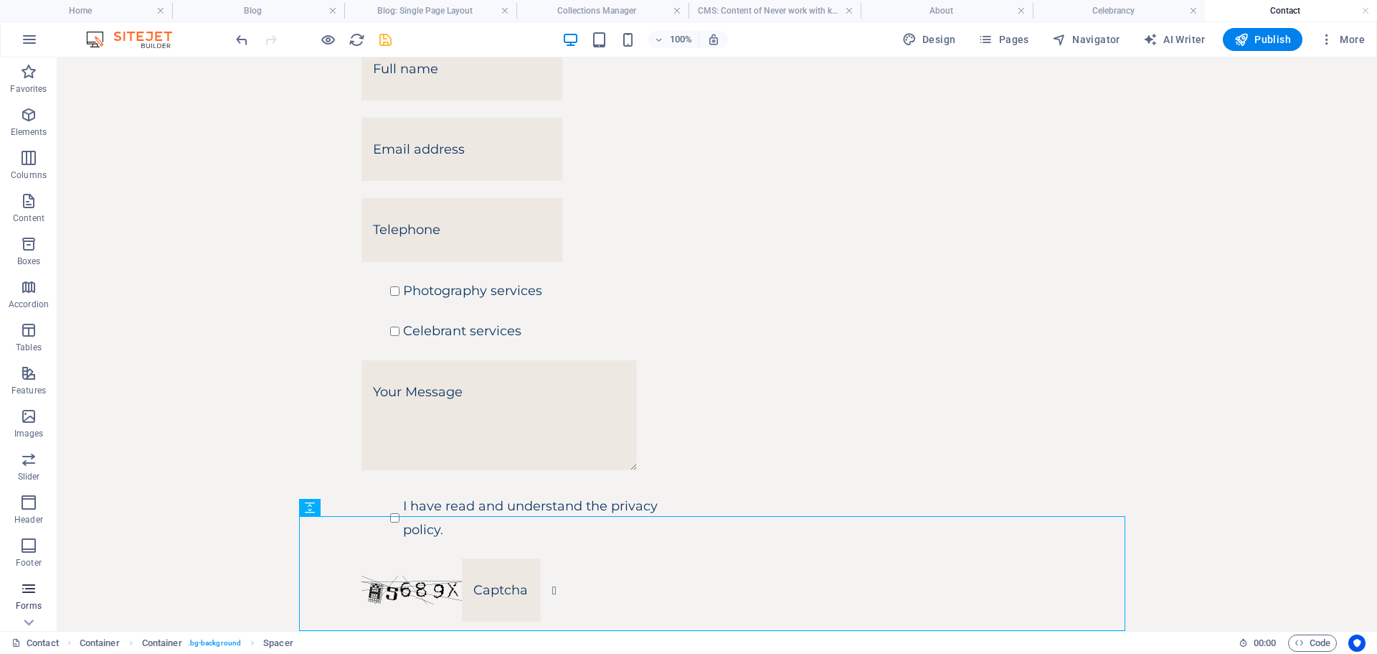
click at [29, 585] on icon "button" at bounding box center [28, 588] width 17 height 17
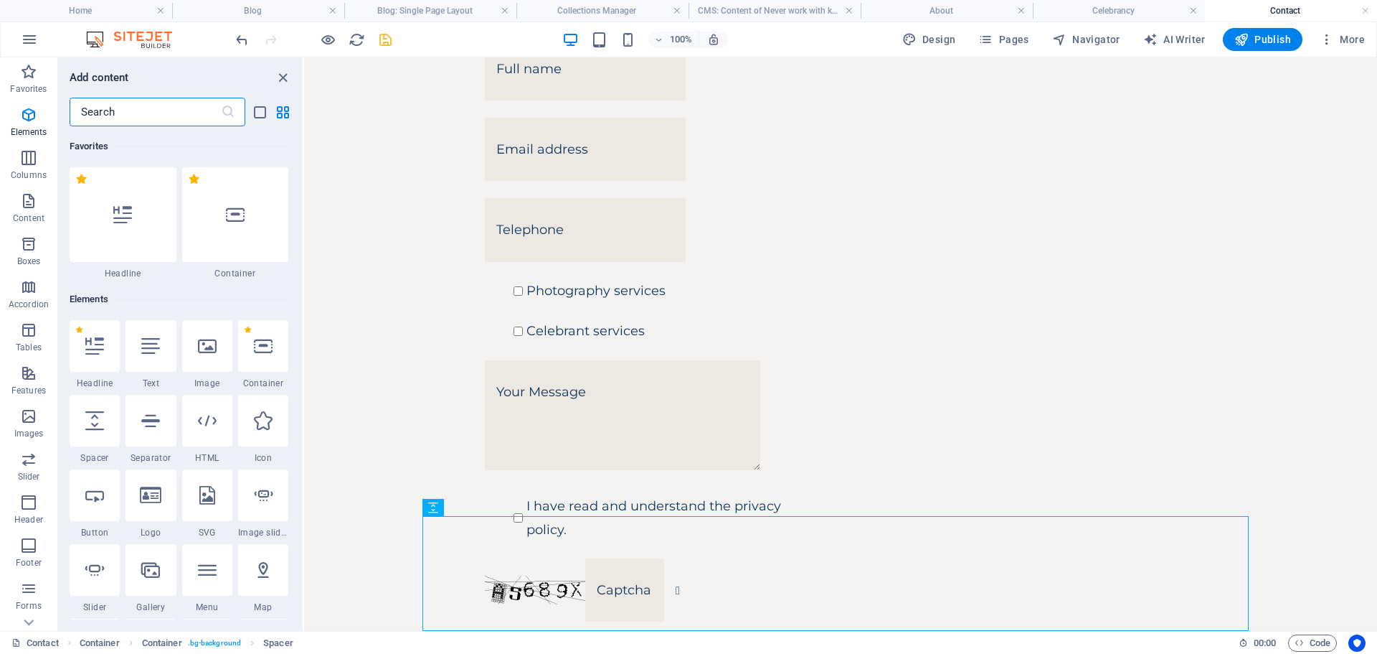
scroll to position [10474, 0]
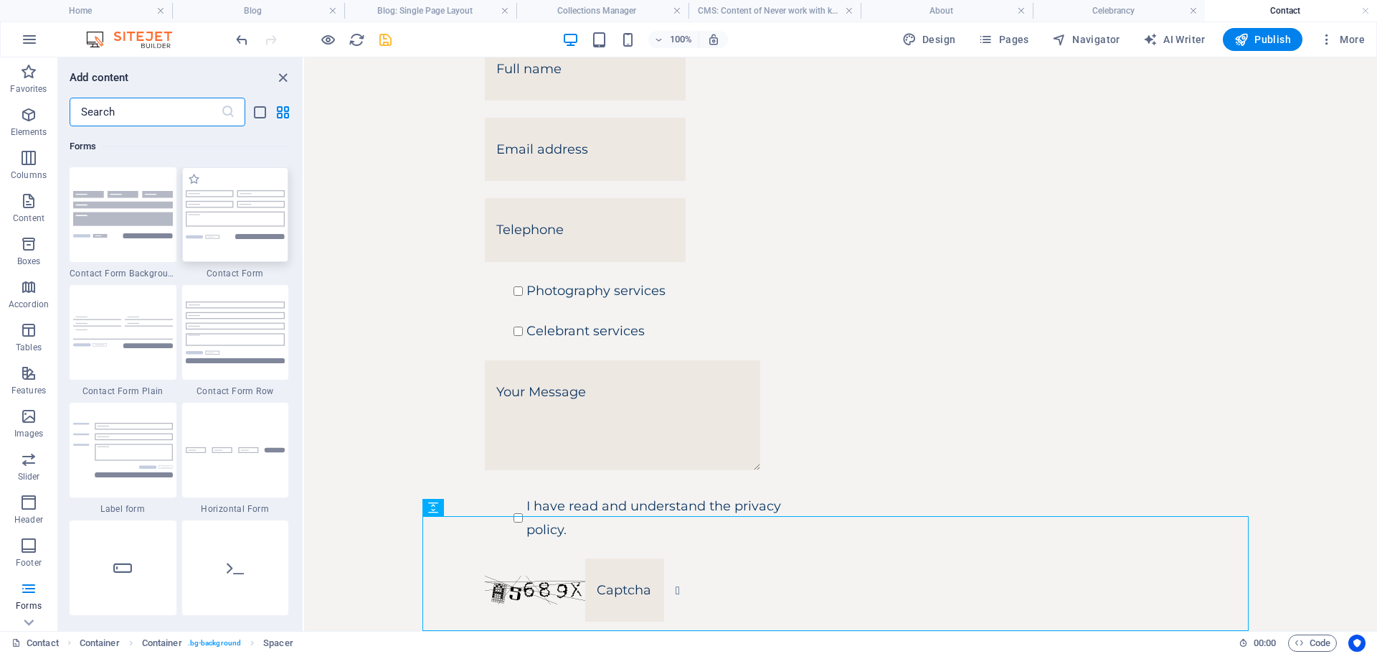
click at [249, 211] on img at bounding box center [236, 214] width 100 height 48
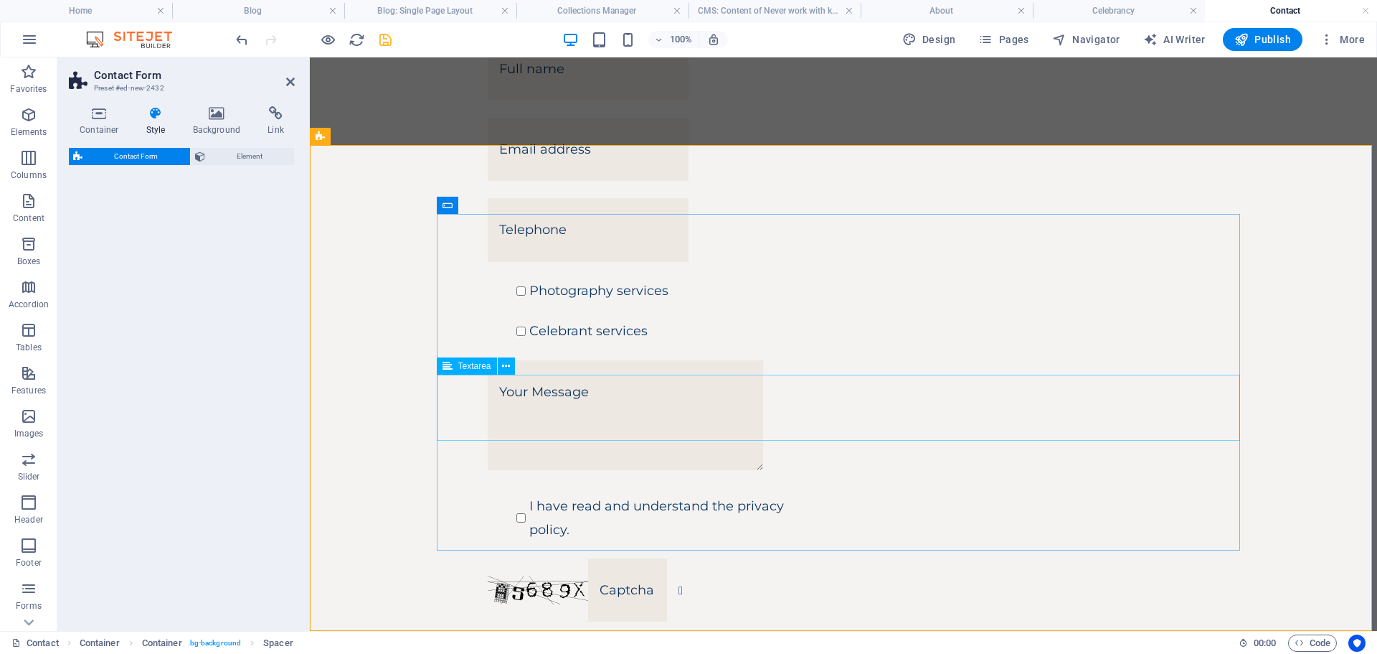
select select "rem"
select select "preset-contact-form-v3-default"
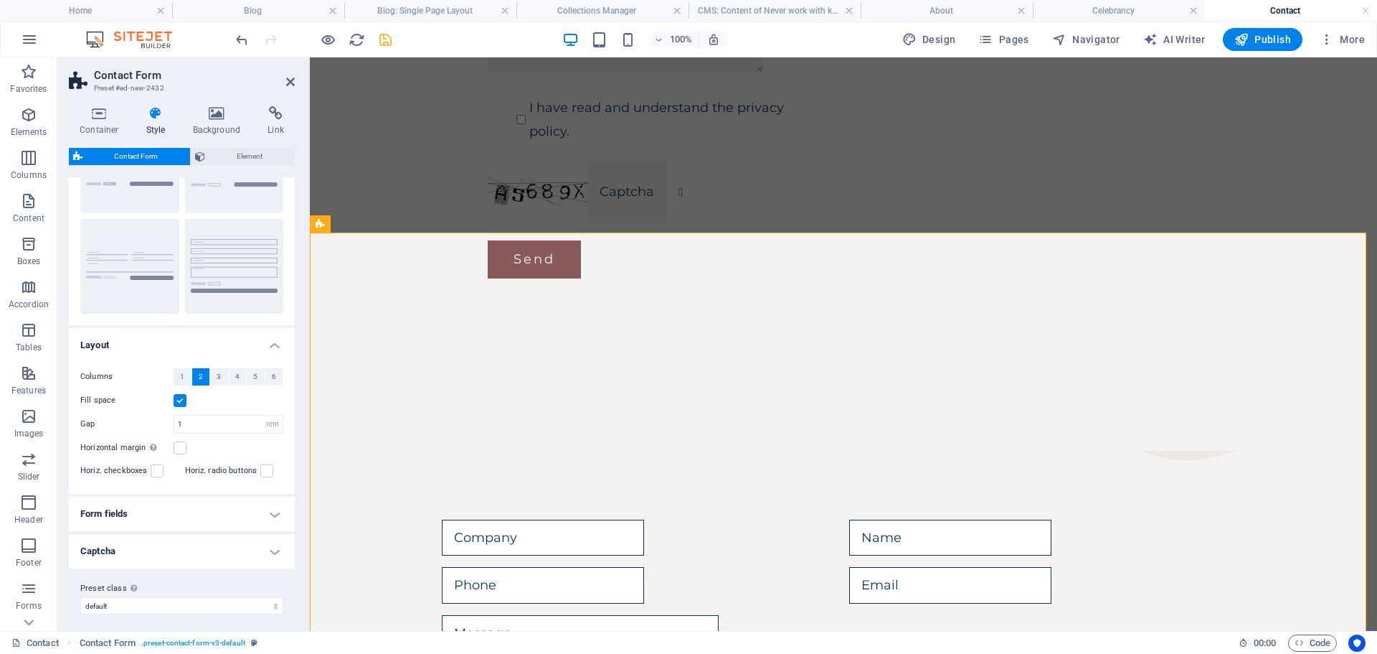
scroll to position [103, 0]
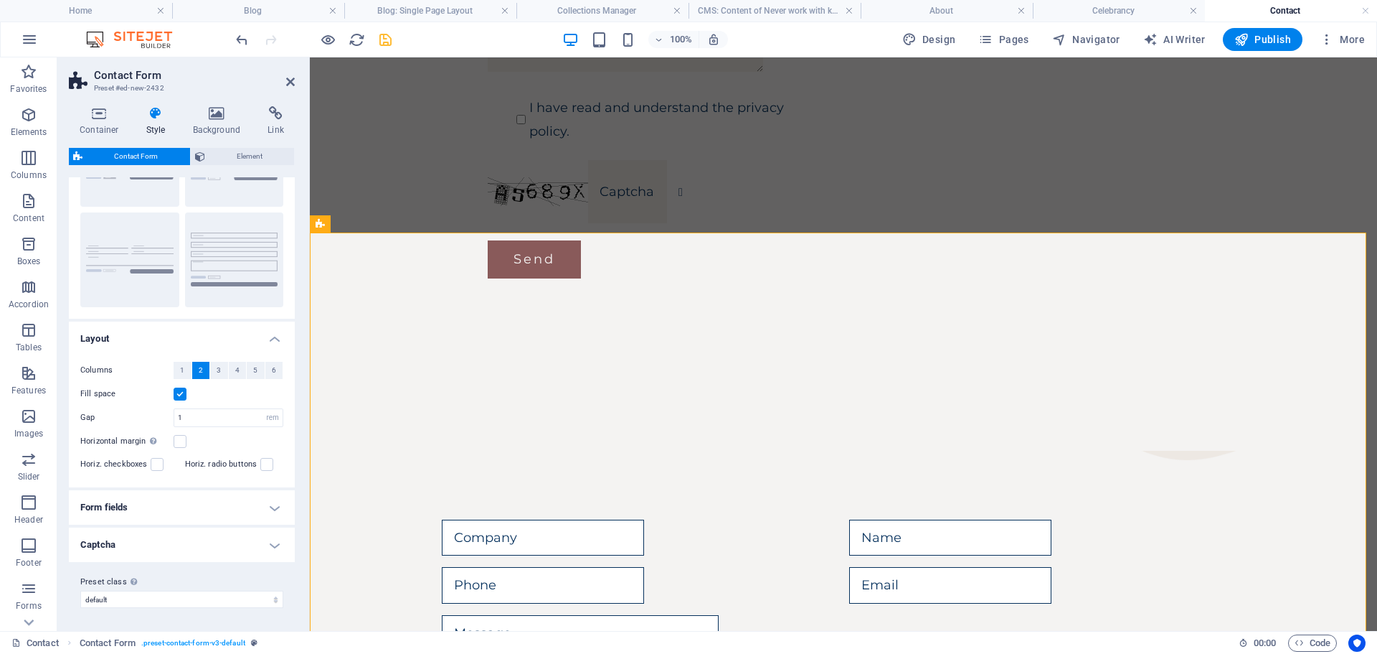
click at [271, 506] on h4 "Form fields" at bounding box center [182, 507] width 226 height 34
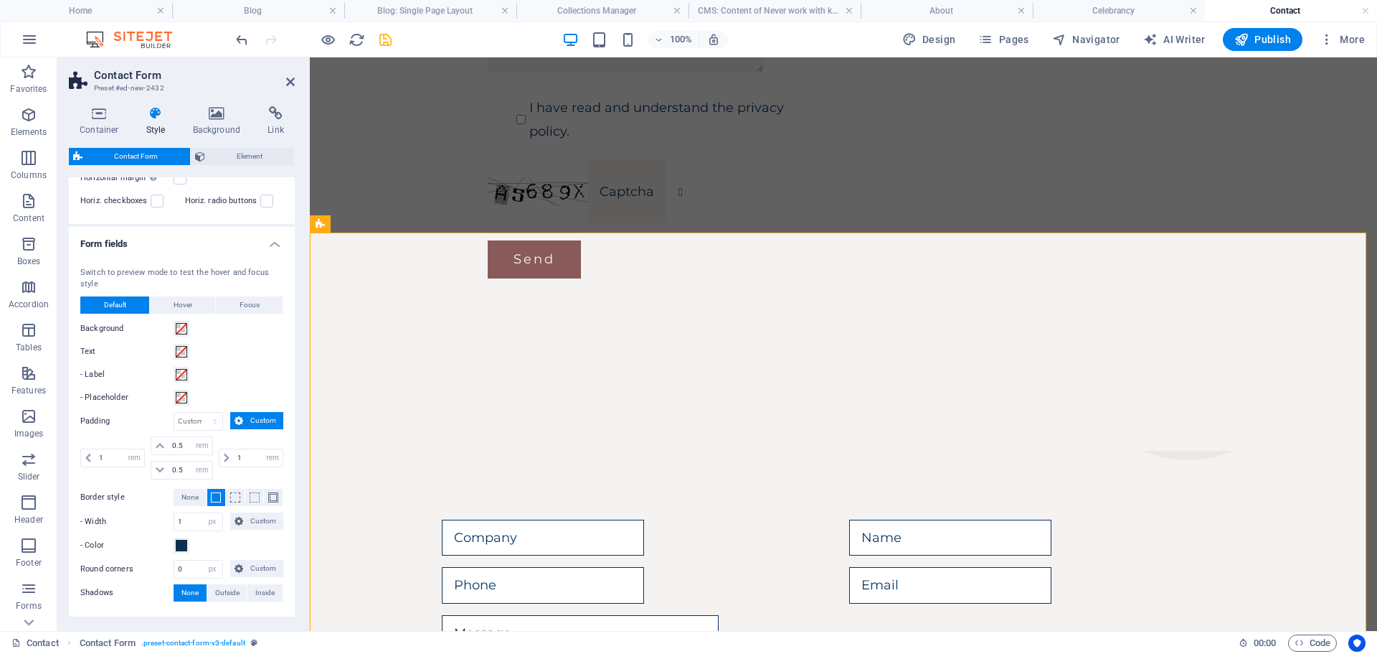
scroll to position [458, 0]
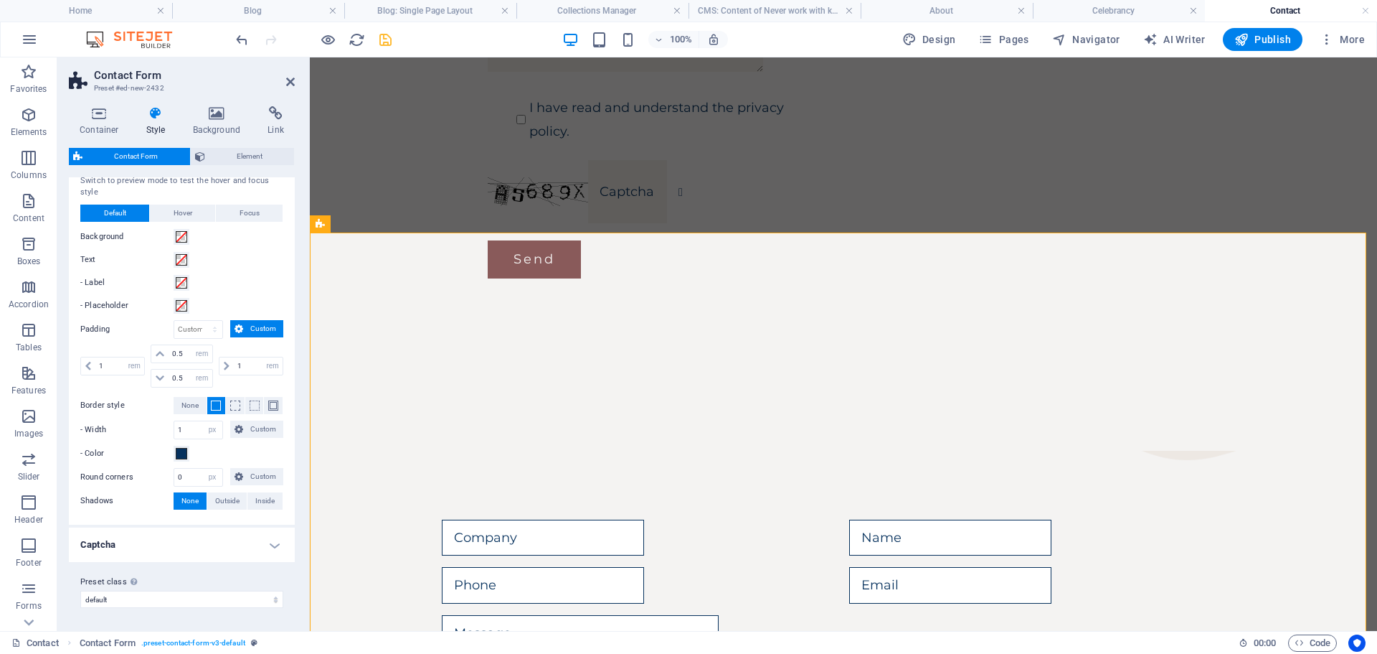
click at [271, 547] on h4 "Captcha" at bounding box center [182, 544] width 226 height 34
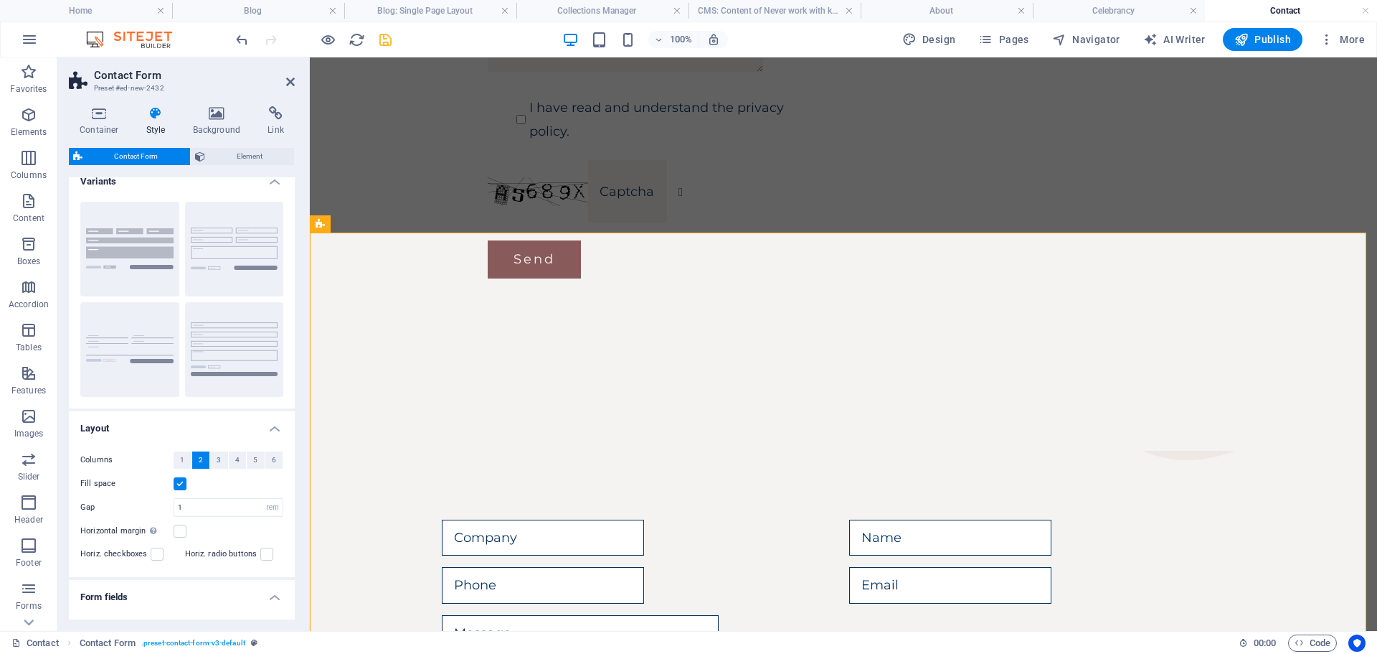
scroll to position [0, 0]
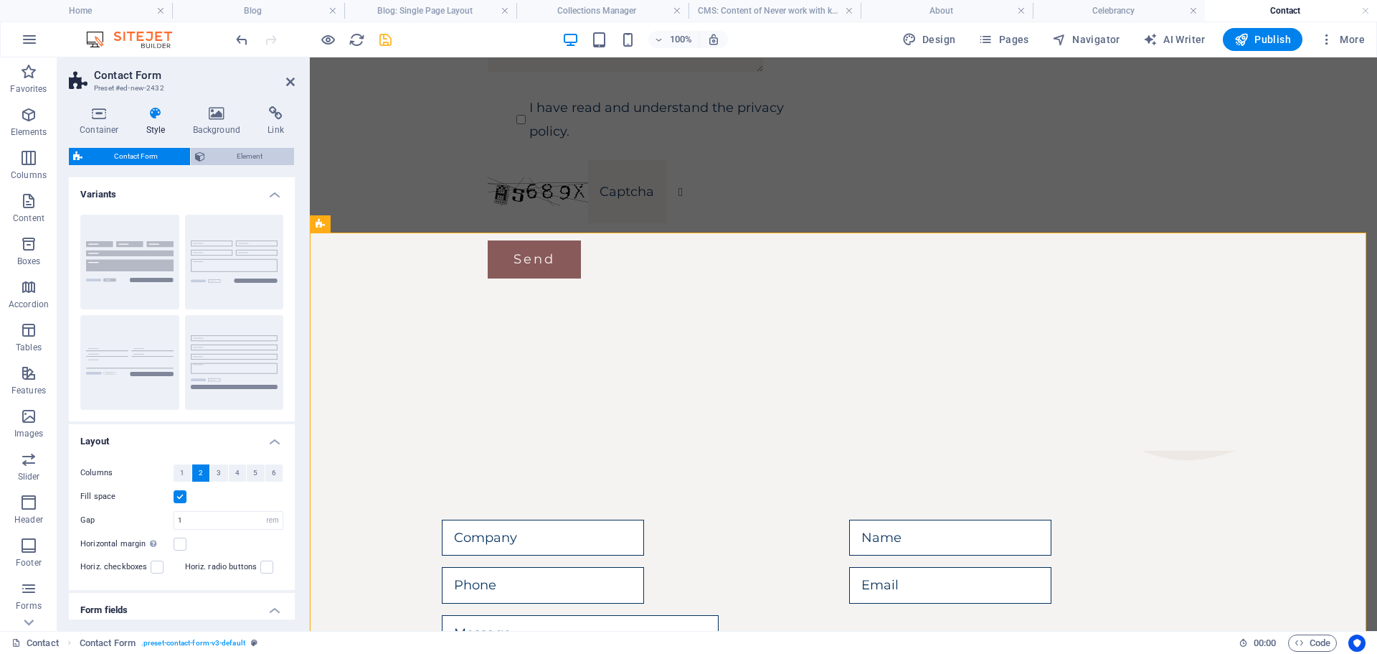
click at [243, 153] on span "Element" at bounding box center [249, 156] width 81 height 17
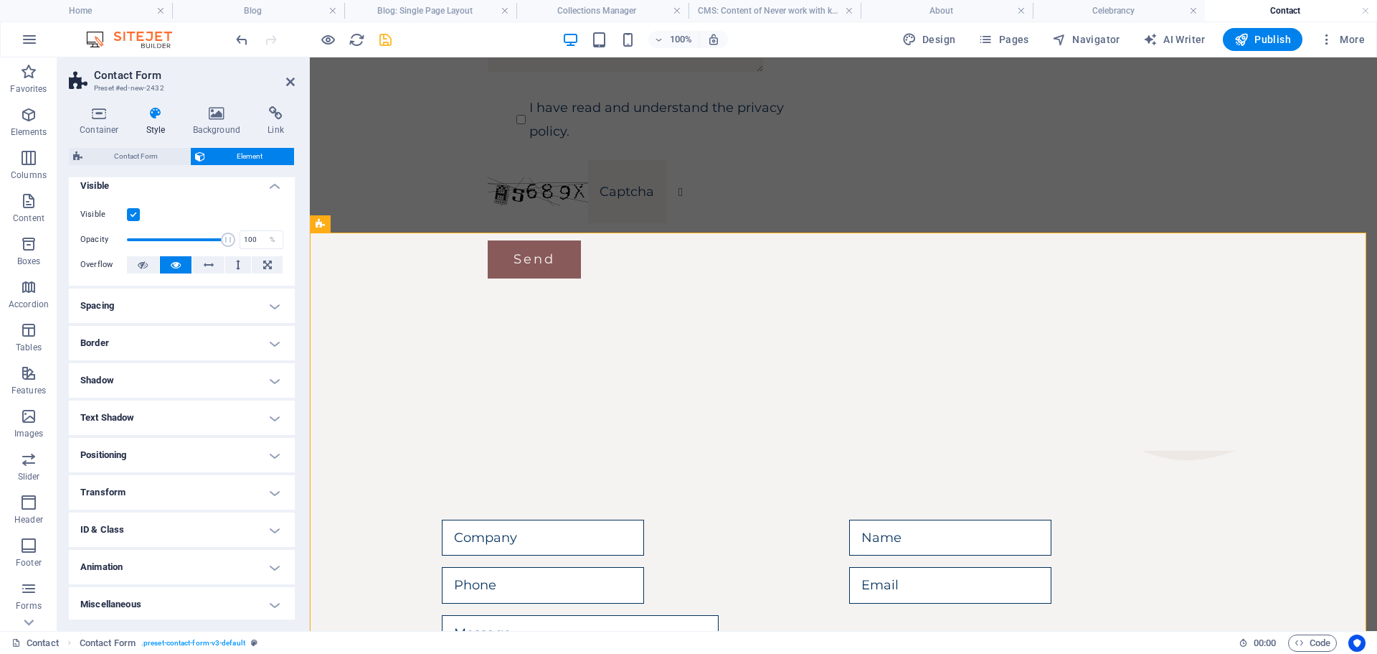
scroll to position [11, 0]
click at [266, 599] on h4 "Miscellaneous" at bounding box center [182, 602] width 226 height 34
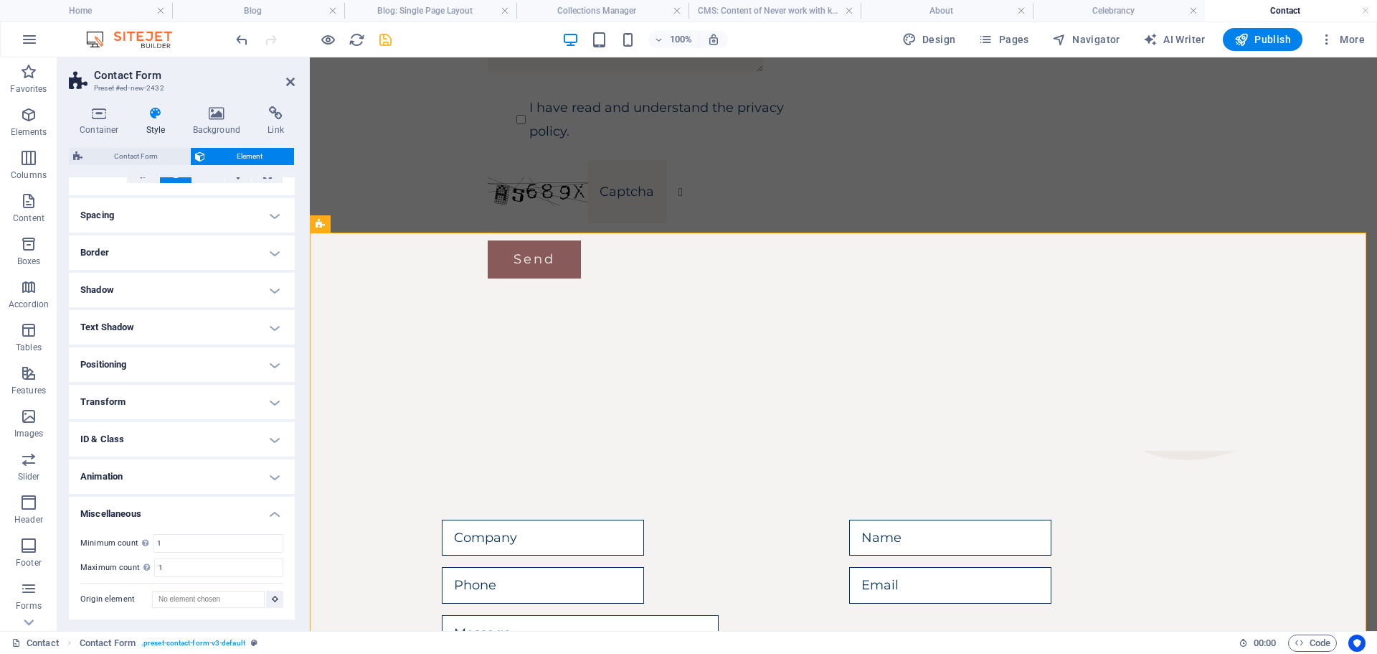
scroll to position [100, 0]
click at [276, 438] on h4 "ID & Class" at bounding box center [182, 438] width 226 height 34
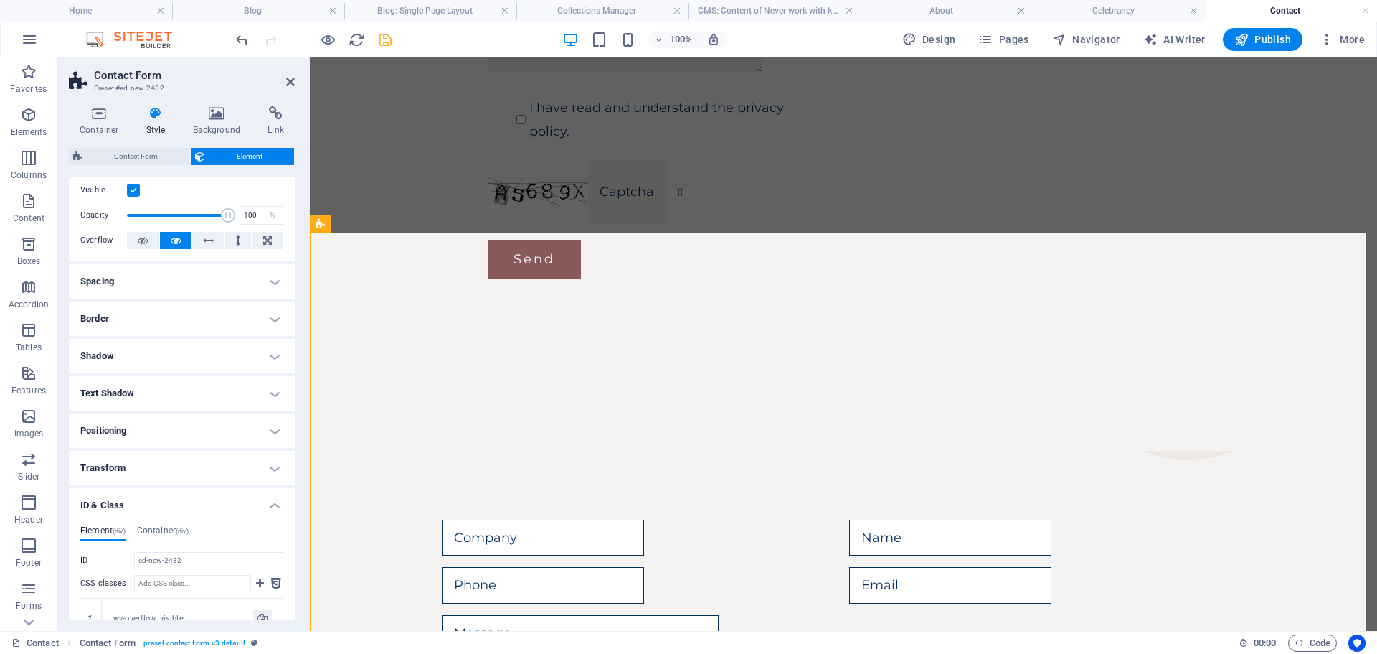
scroll to position [0, 0]
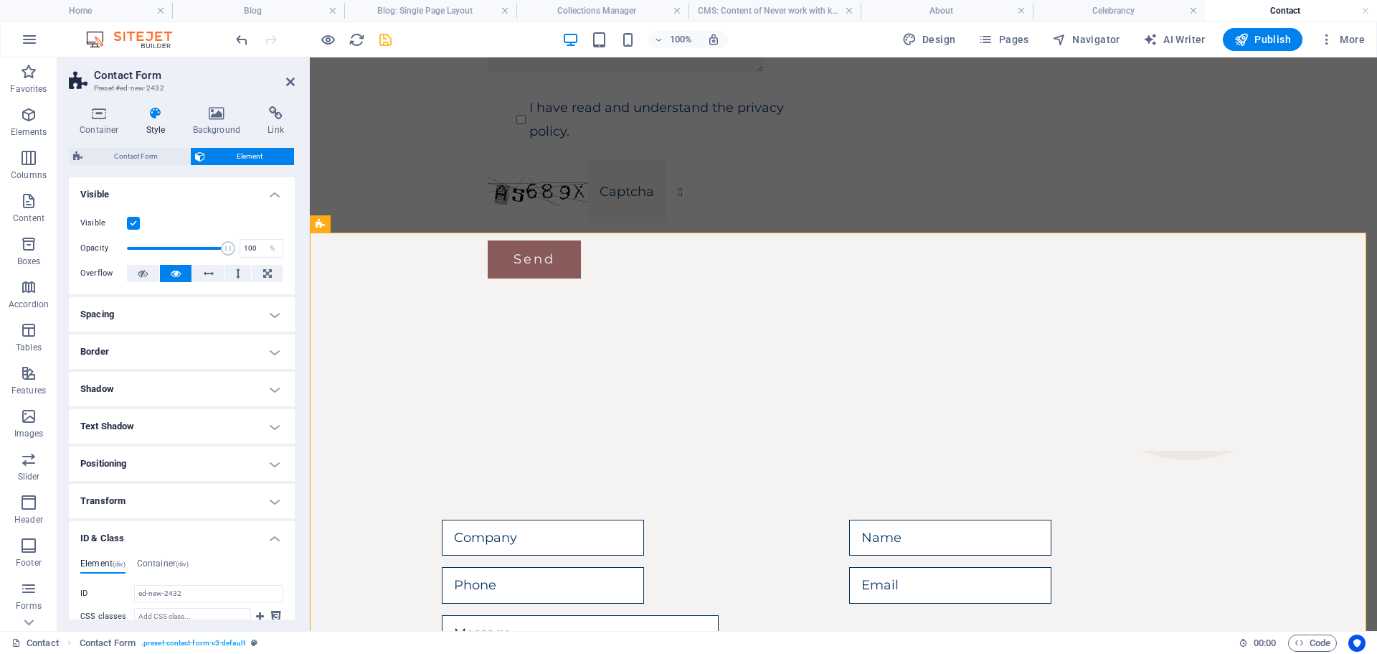
click at [272, 192] on h4 "Visible" at bounding box center [182, 190] width 226 height 26
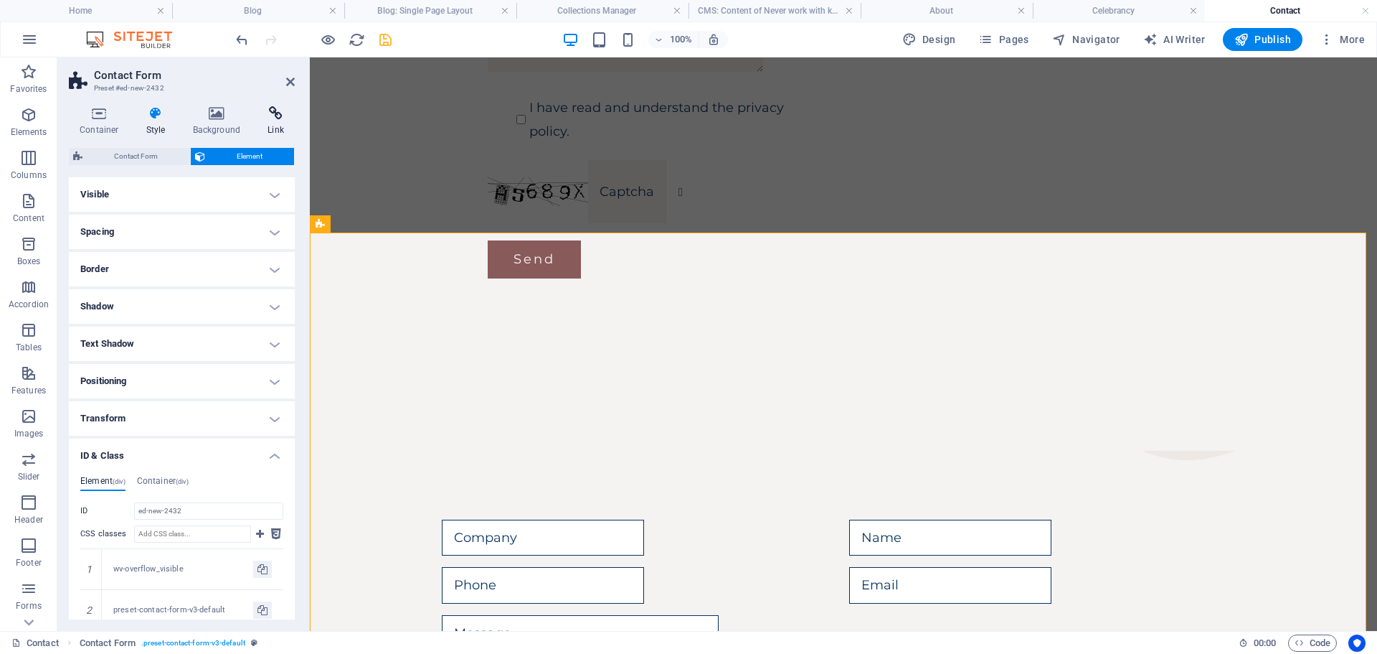
click at [275, 114] on icon at bounding box center [276, 113] width 38 height 14
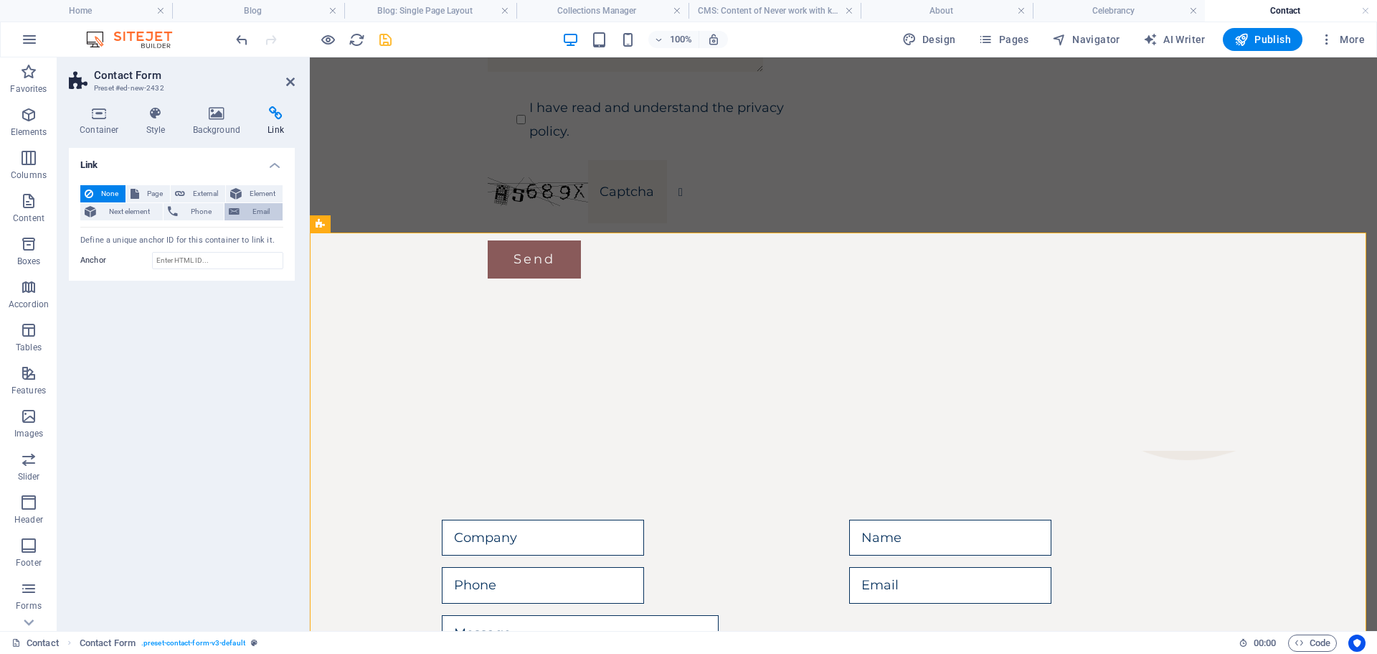
click at [261, 214] on span "Email" at bounding box center [261, 211] width 34 height 17
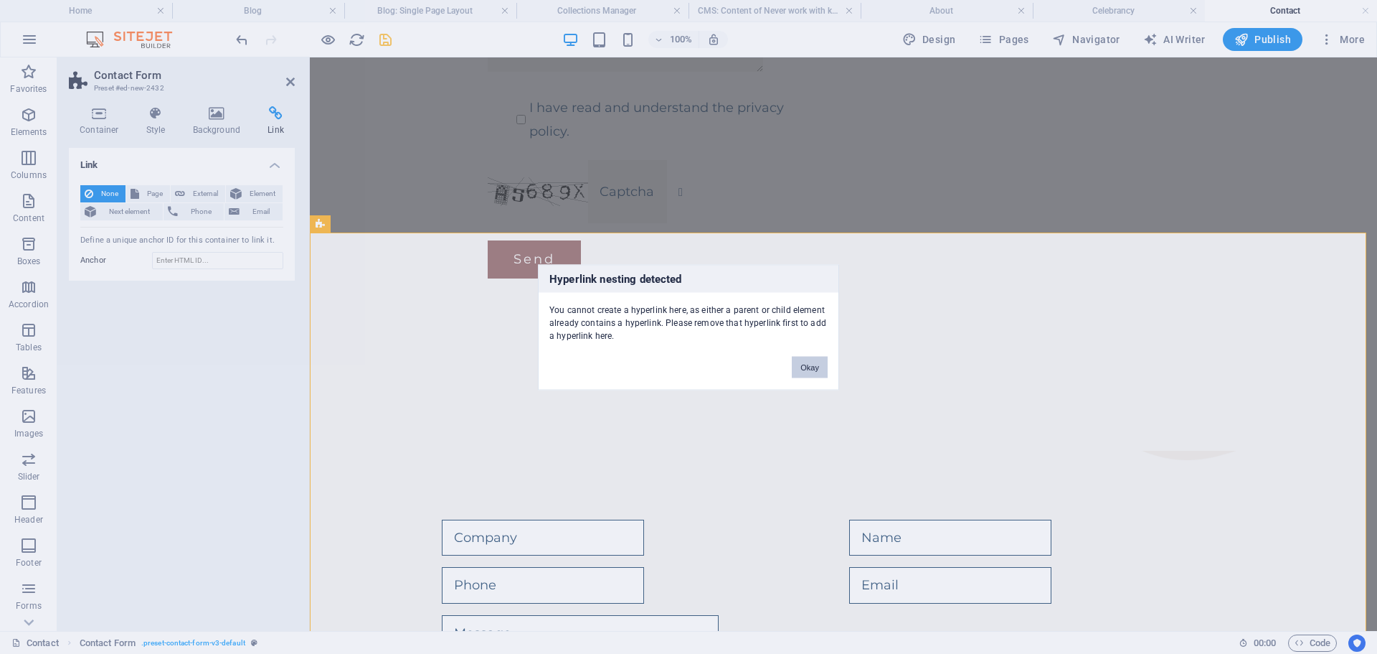
click at [807, 372] on button "Okay" at bounding box center [810, 367] width 36 height 22
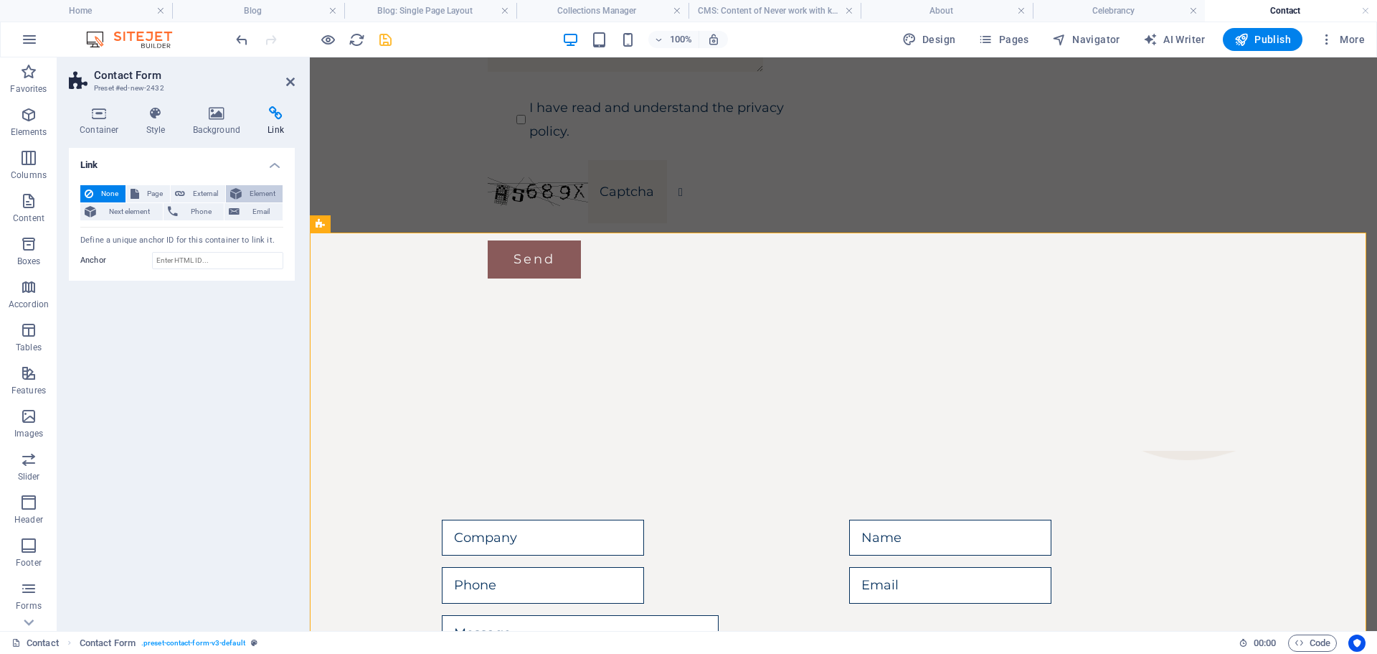
click at [256, 192] on span "Element" at bounding box center [262, 193] width 32 height 17
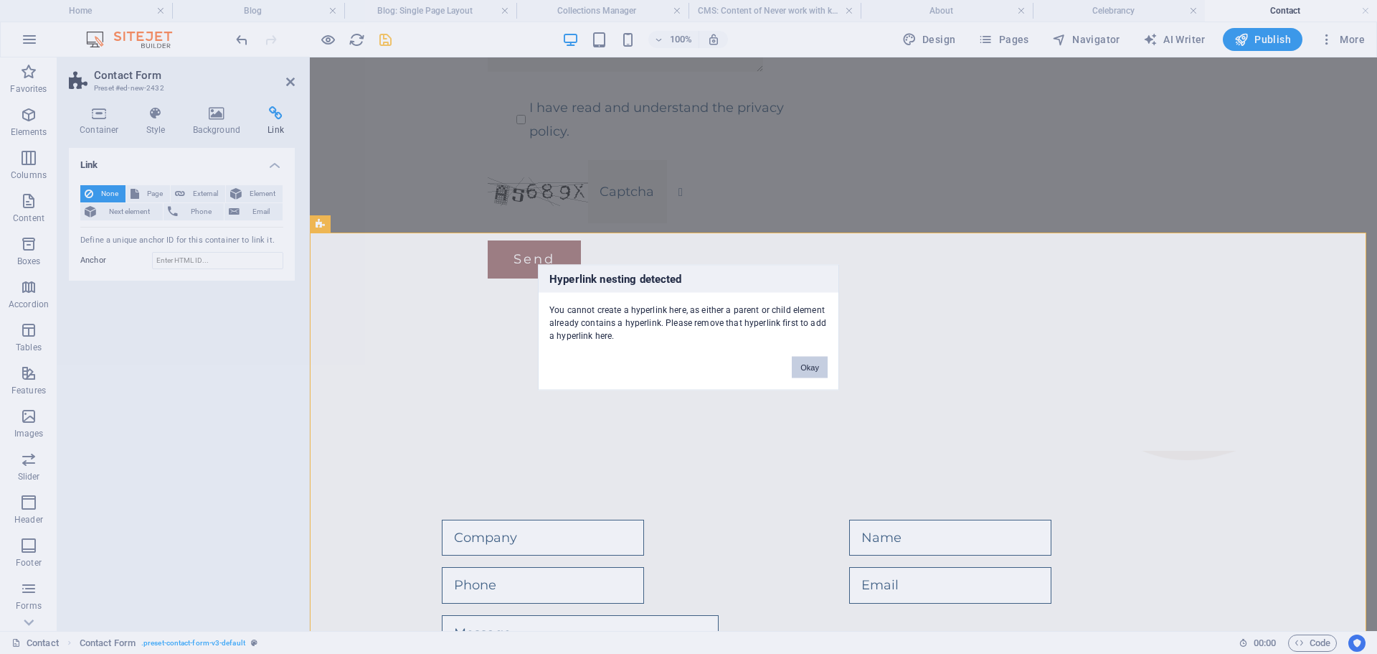
click at [805, 372] on button "Okay" at bounding box center [810, 367] width 36 height 22
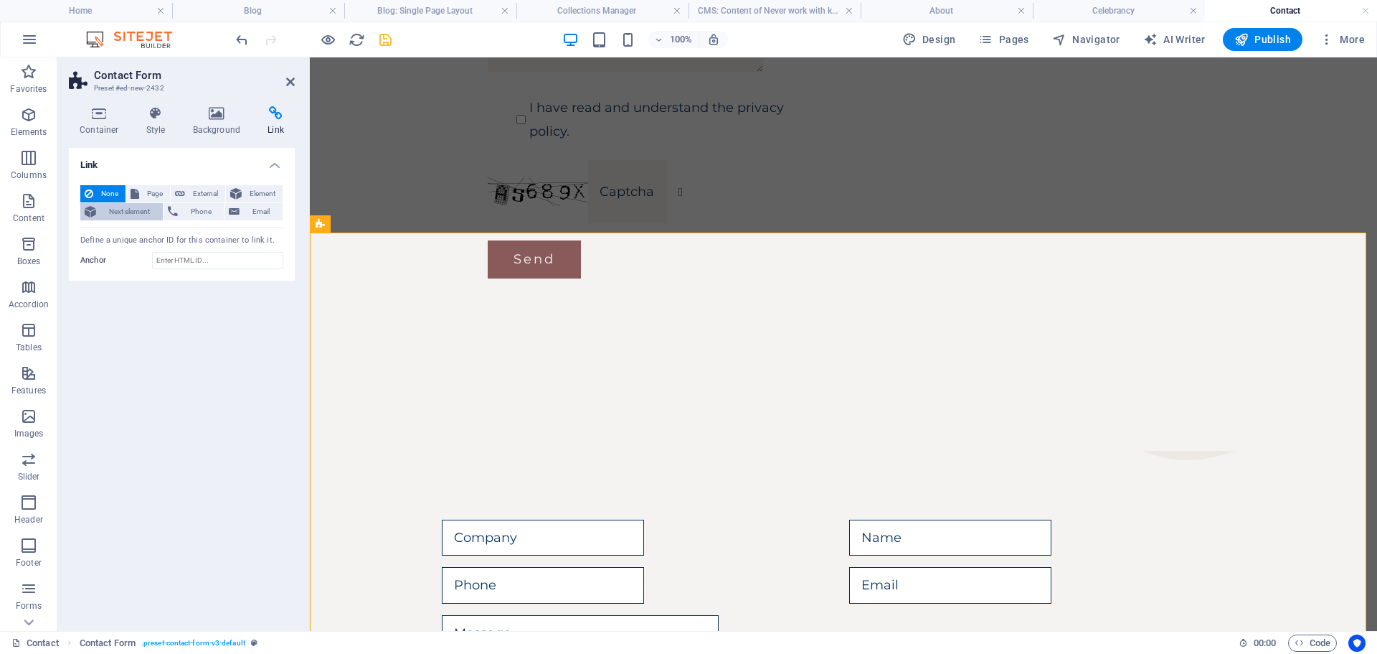
click at [125, 207] on span "Next element" at bounding box center [129, 211] width 58 height 17
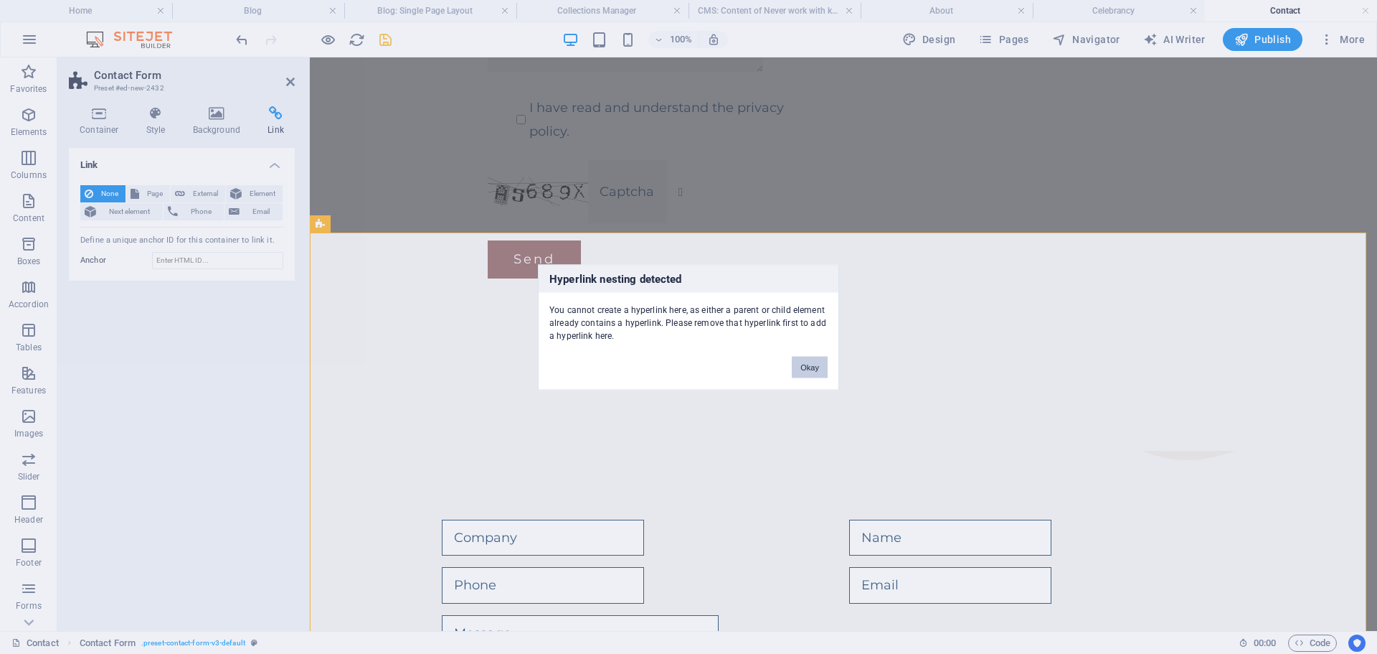
click at [810, 371] on button "Okay" at bounding box center [810, 367] width 36 height 22
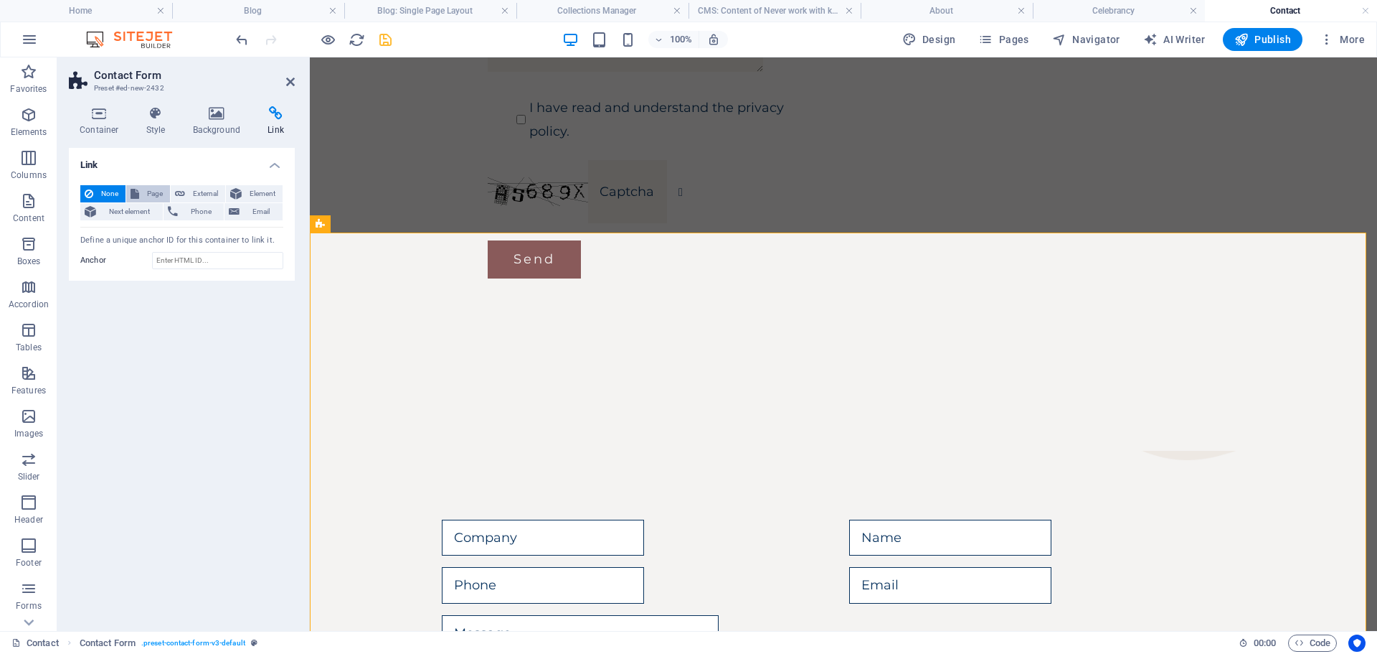
click at [154, 191] on span "Page" at bounding box center [154, 193] width 22 height 17
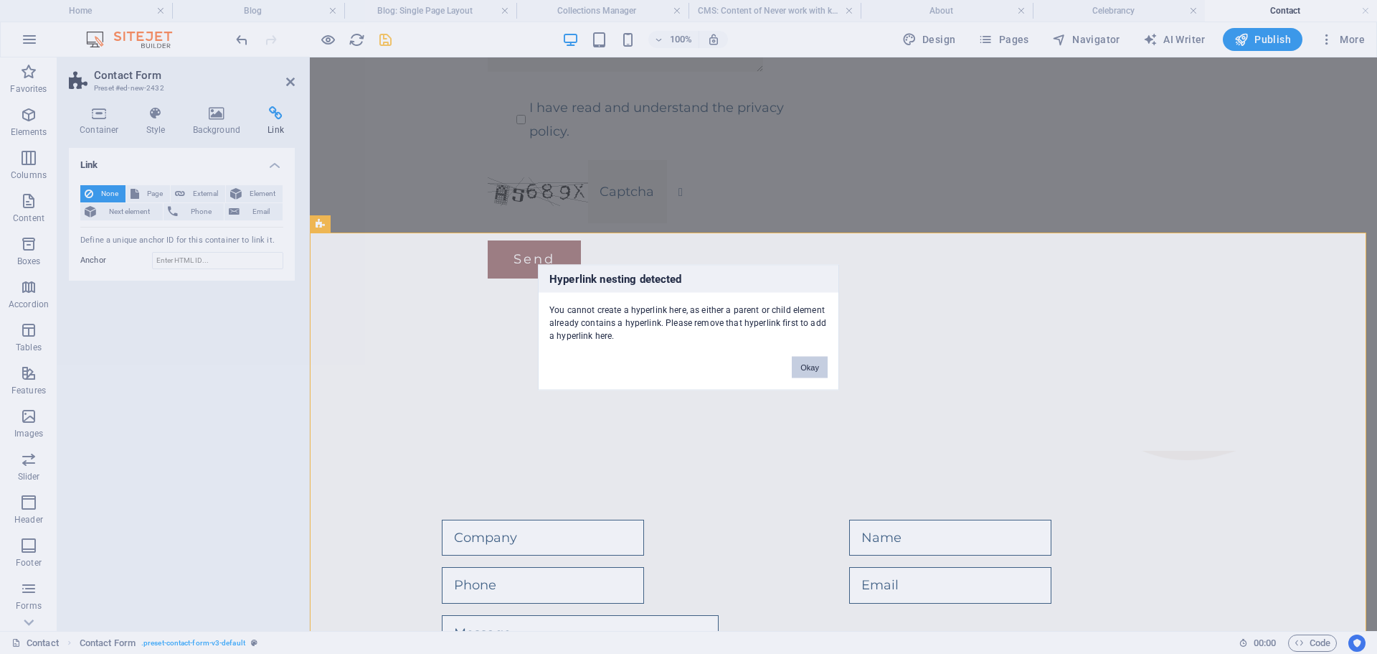
click at [813, 372] on button "Okay" at bounding box center [810, 367] width 36 height 22
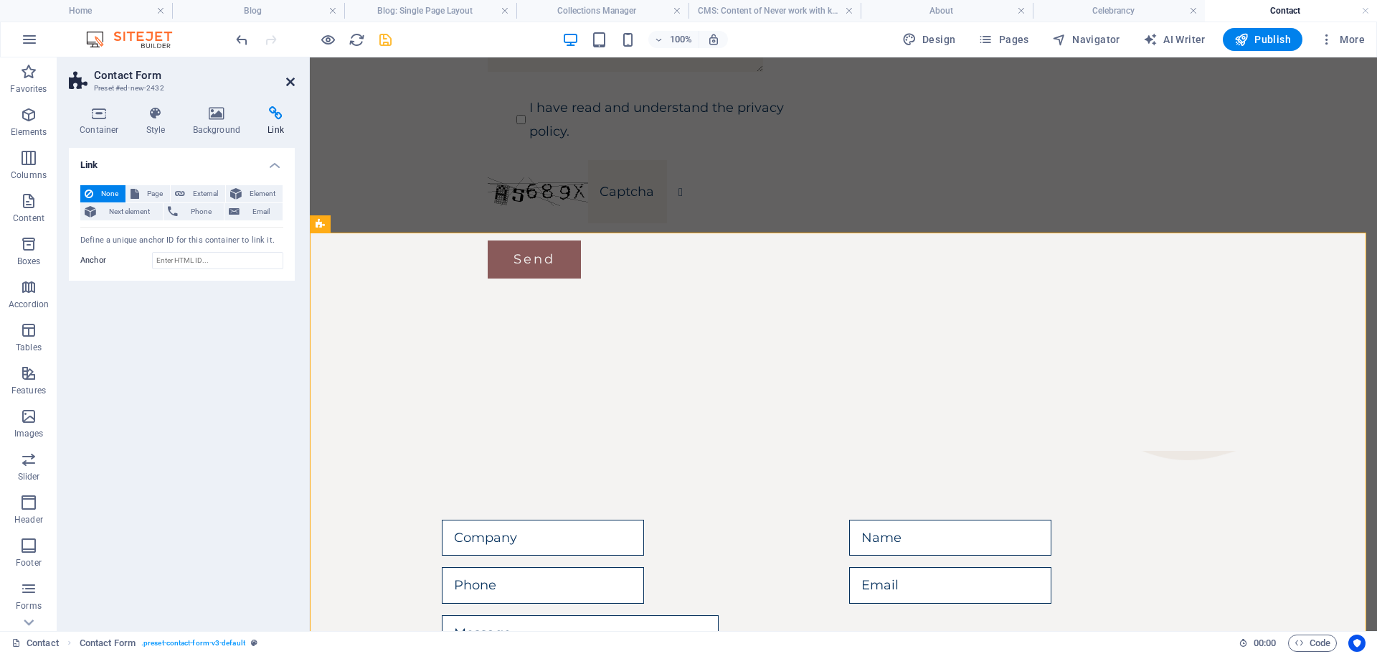
click at [290, 81] on icon at bounding box center [290, 81] width 9 height 11
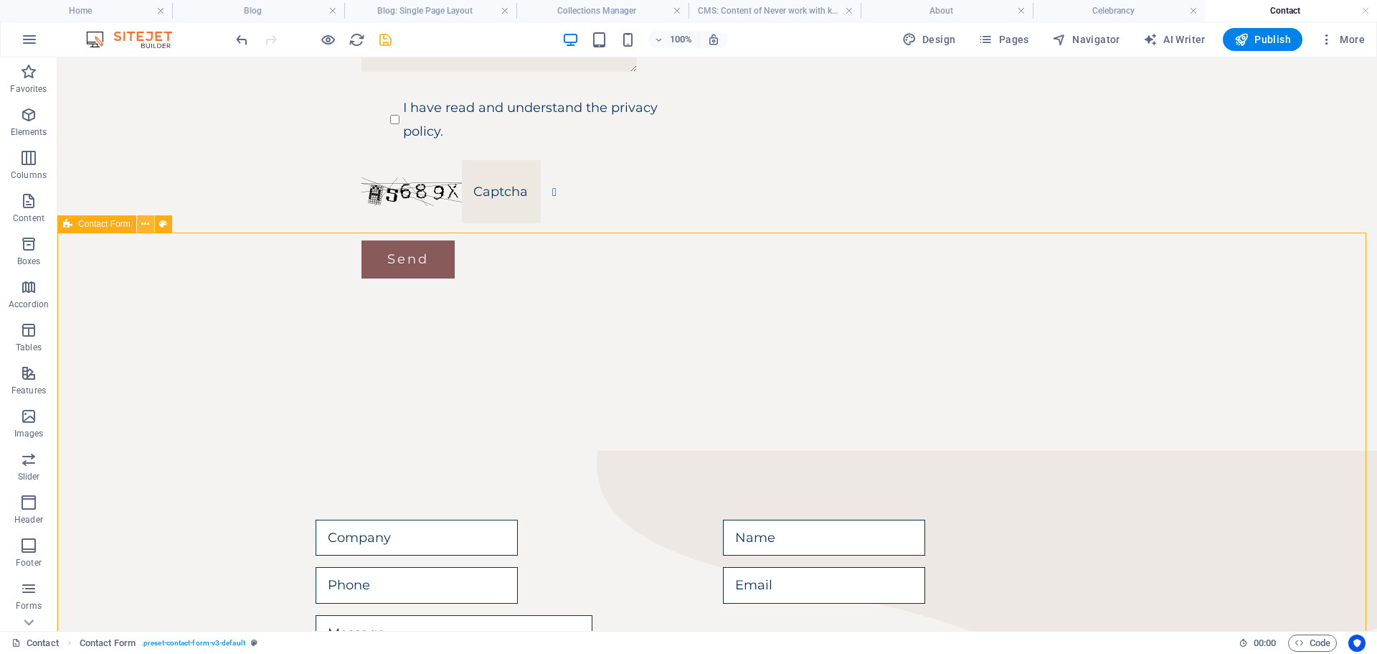
click at [142, 224] on icon at bounding box center [145, 224] width 8 height 15
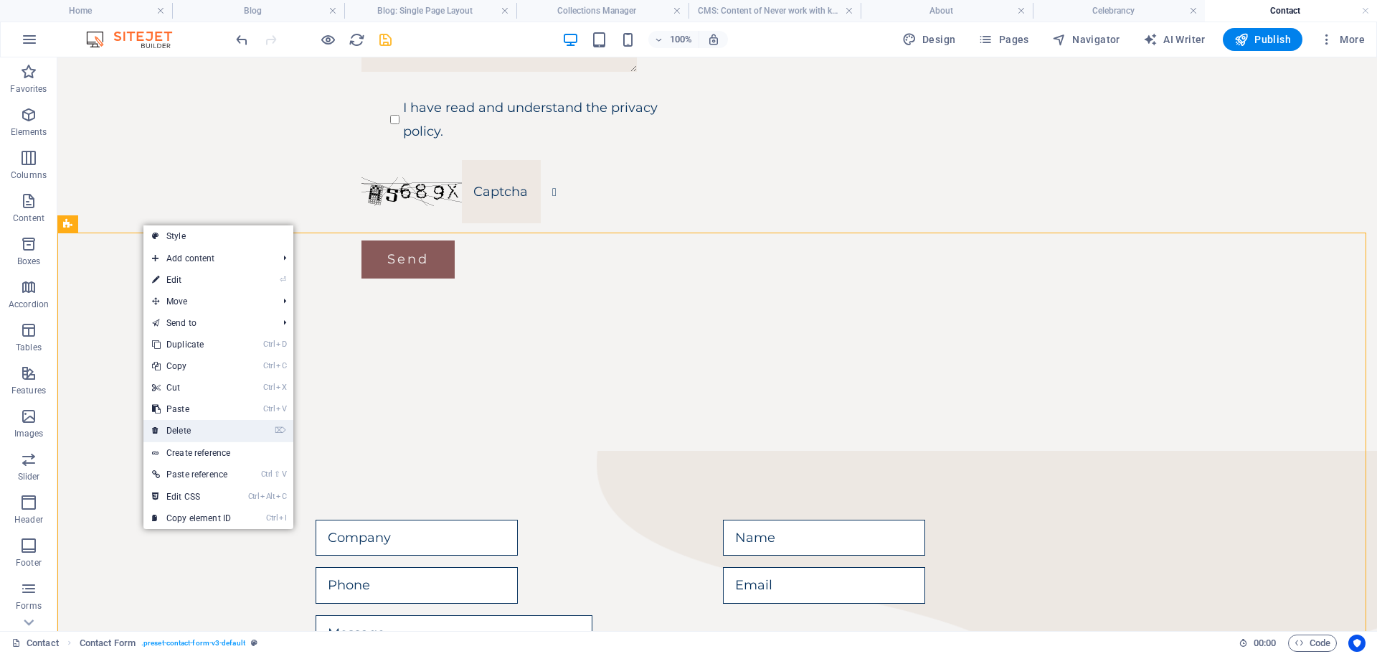
click at [182, 430] on link "⌦ Delete" at bounding box center [191, 431] width 96 height 22
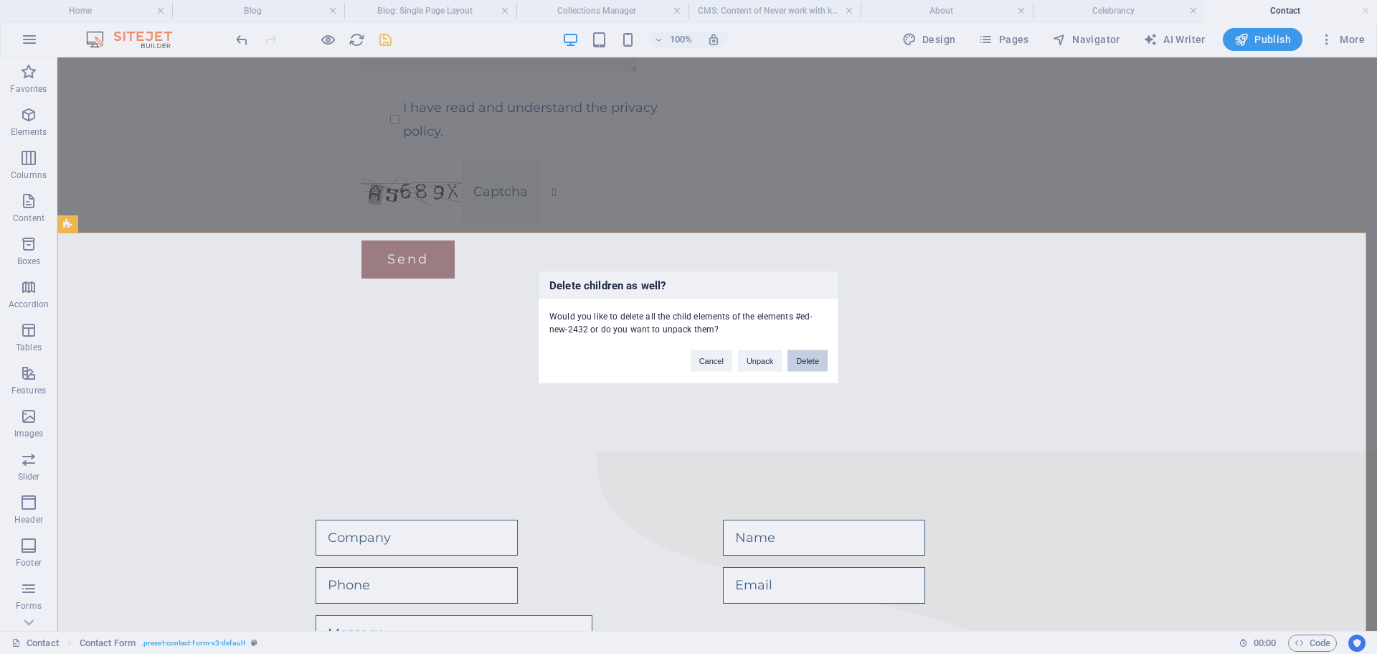
click at [810, 354] on button "Delete" at bounding box center [808, 360] width 40 height 22
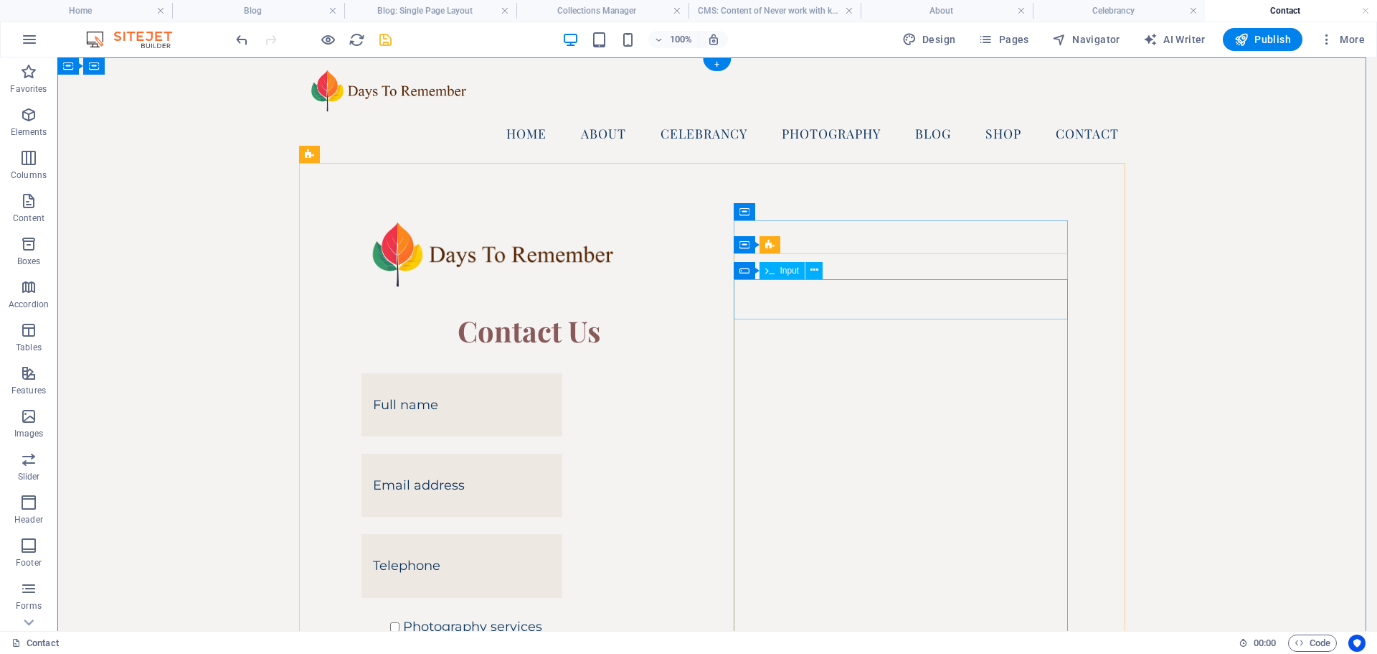
click at [696, 373] on div at bounding box center [529, 404] width 334 height 63
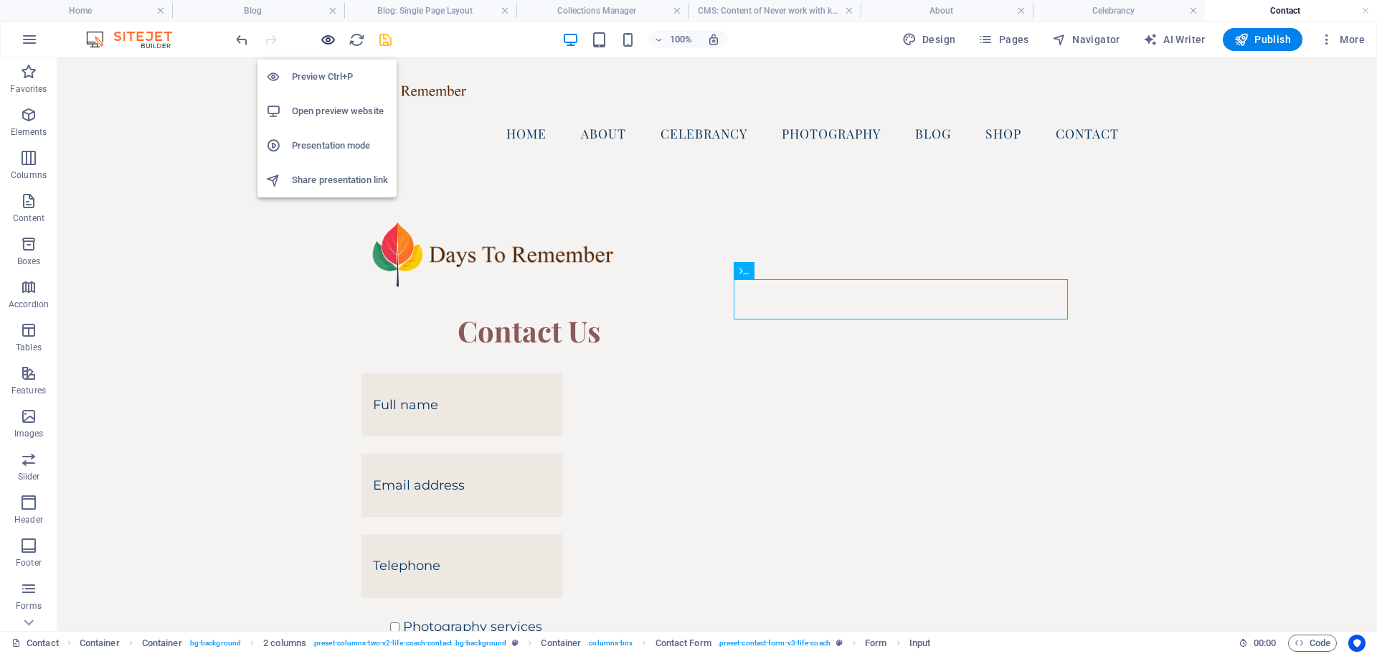
click at [325, 40] on icon "button" at bounding box center [328, 40] width 16 height 16
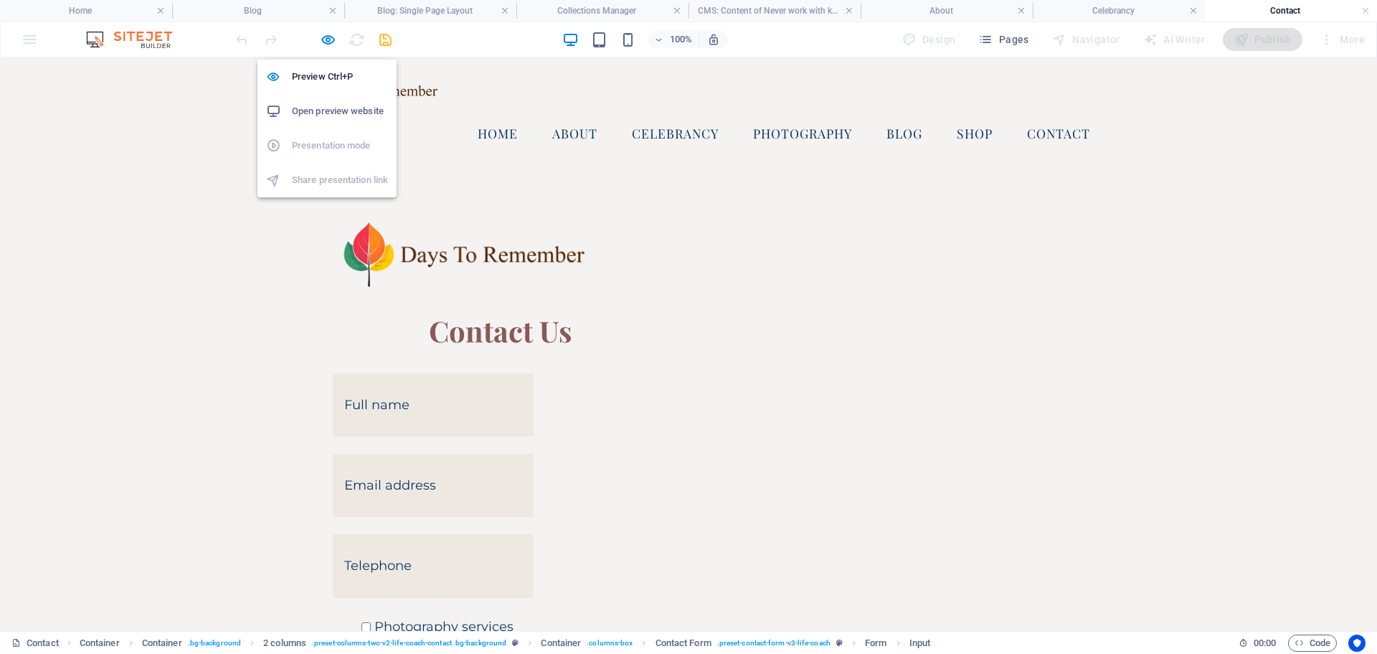
click at [316, 110] on h6 "Open preview website" at bounding box center [340, 111] width 96 height 17
click at [329, 34] on icon "button" at bounding box center [328, 40] width 16 height 16
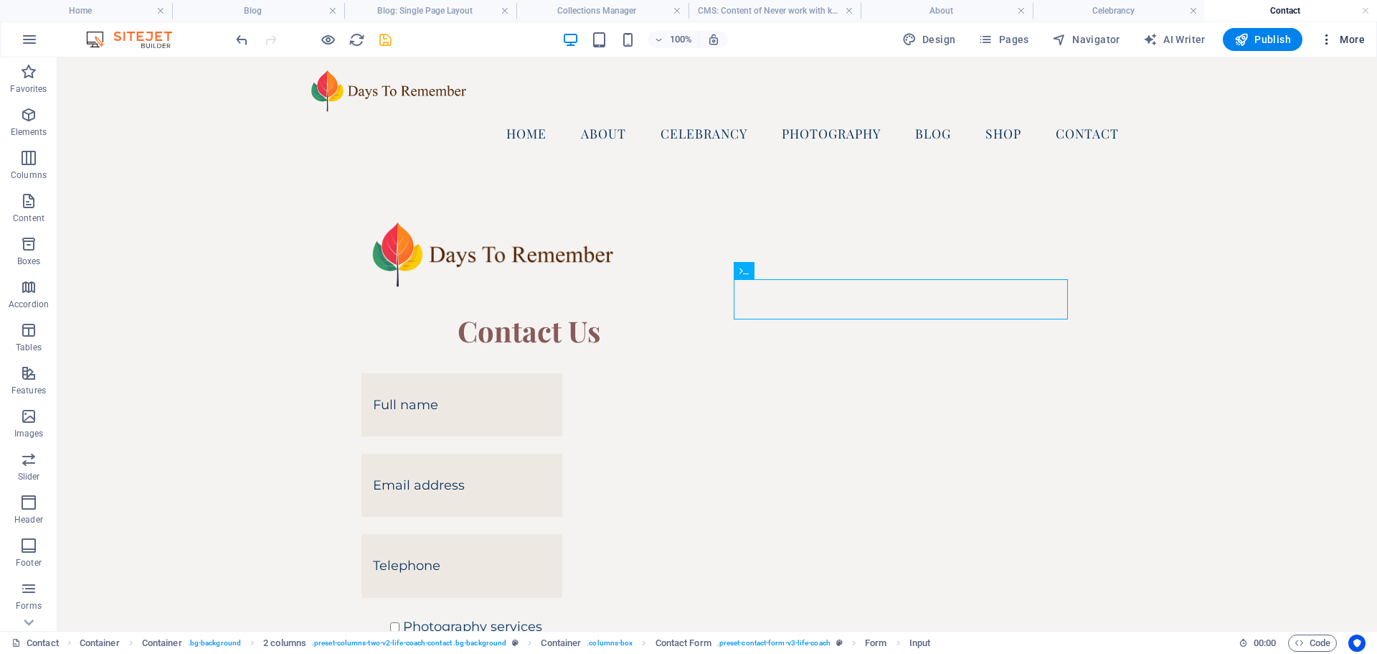
click at [1337, 40] on span "More" at bounding box center [1342, 39] width 45 height 14
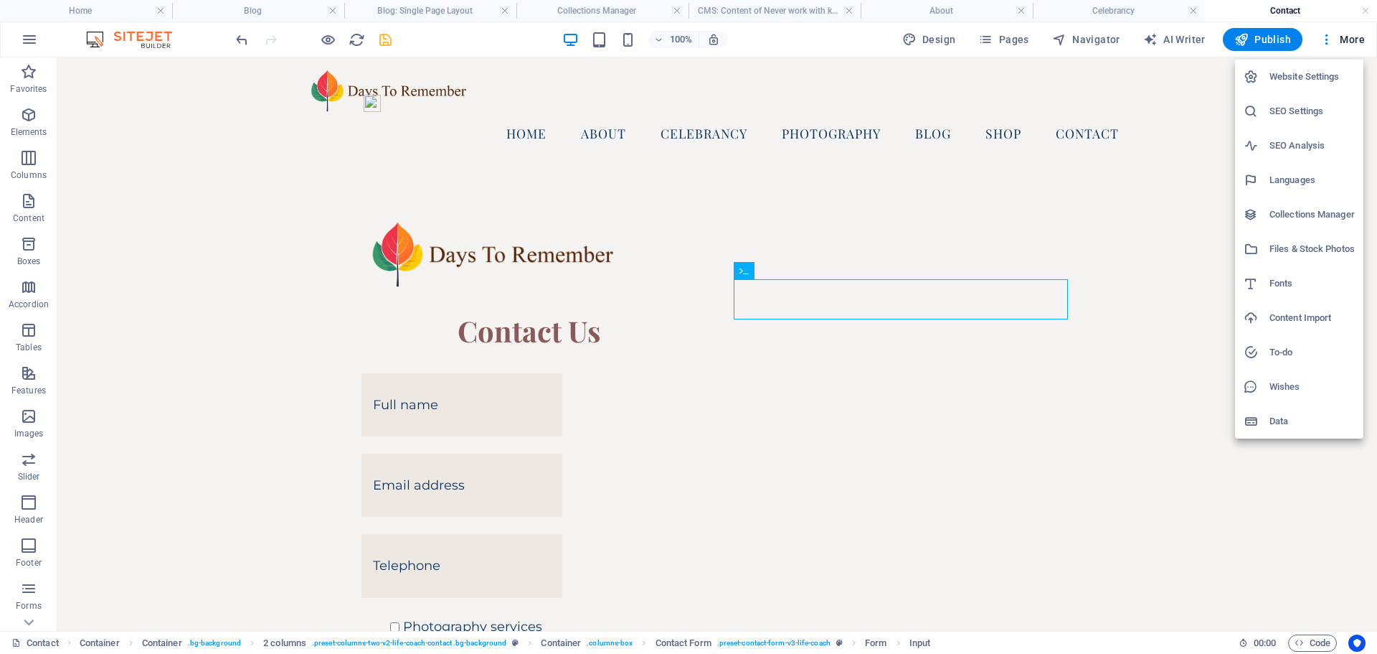
click at [1303, 77] on h6 "Website Settings" at bounding box center [1312, 76] width 85 height 17
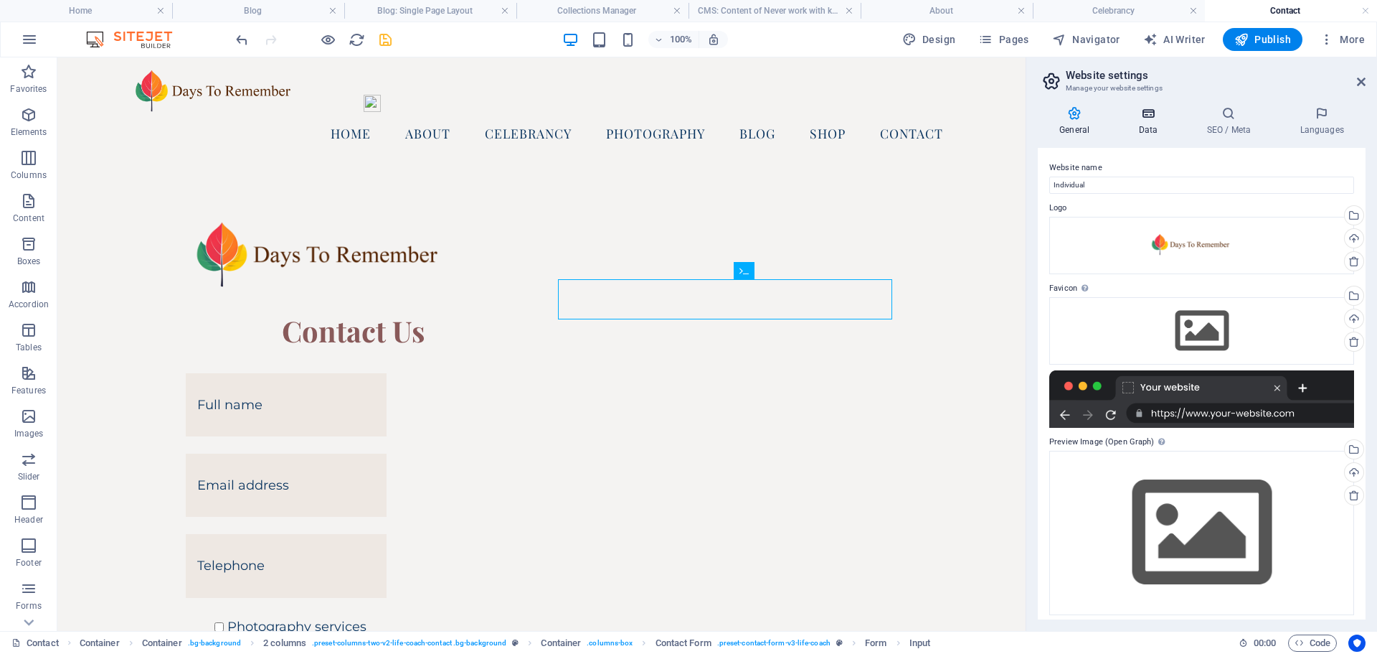
click at [1147, 114] on icon at bounding box center [1148, 113] width 62 height 14
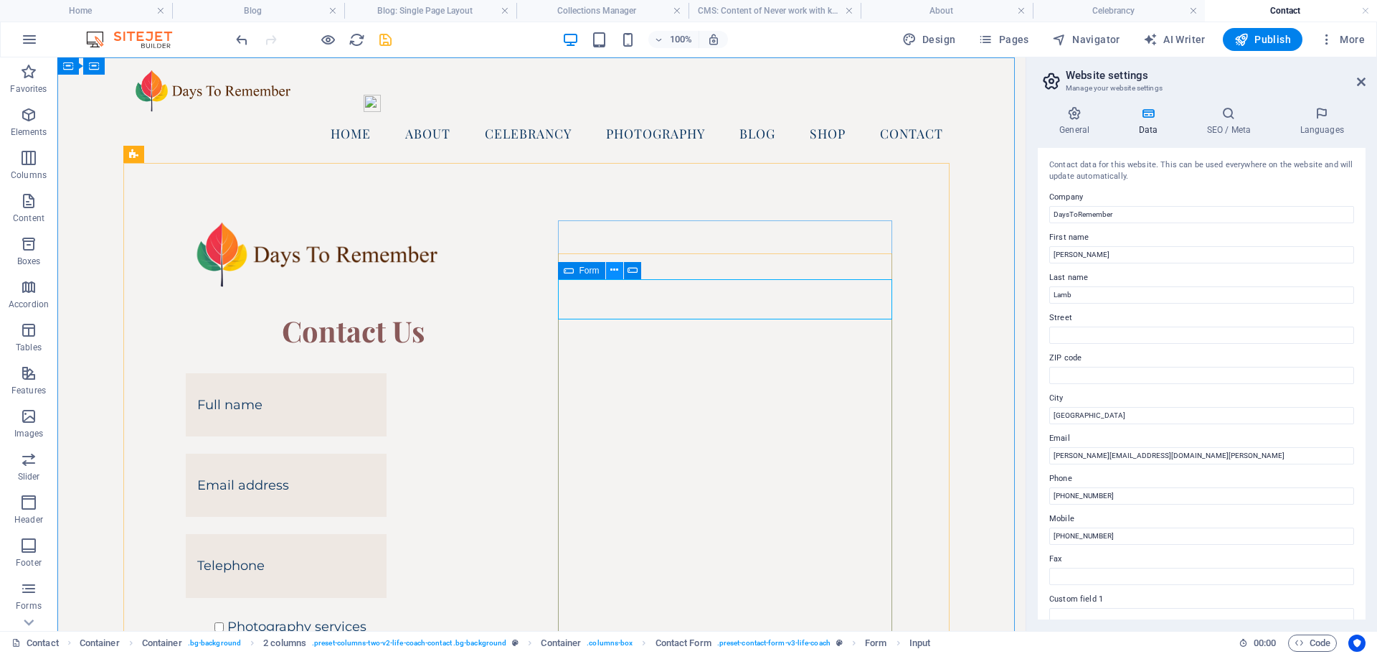
click at [616, 266] on icon at bounding box center [614, 270] width 8 height 15
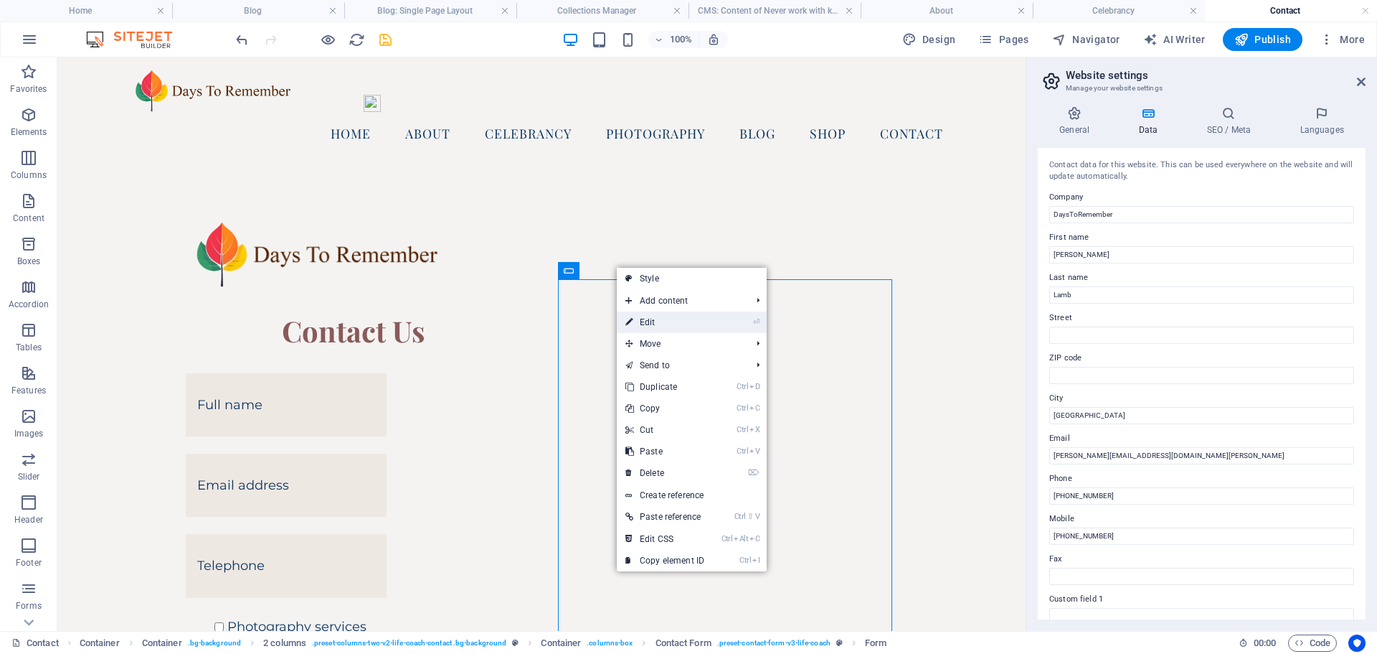
click at [649, 328] on link "⏎ Edit" at bounding box center [665, 322] width 96 height 22
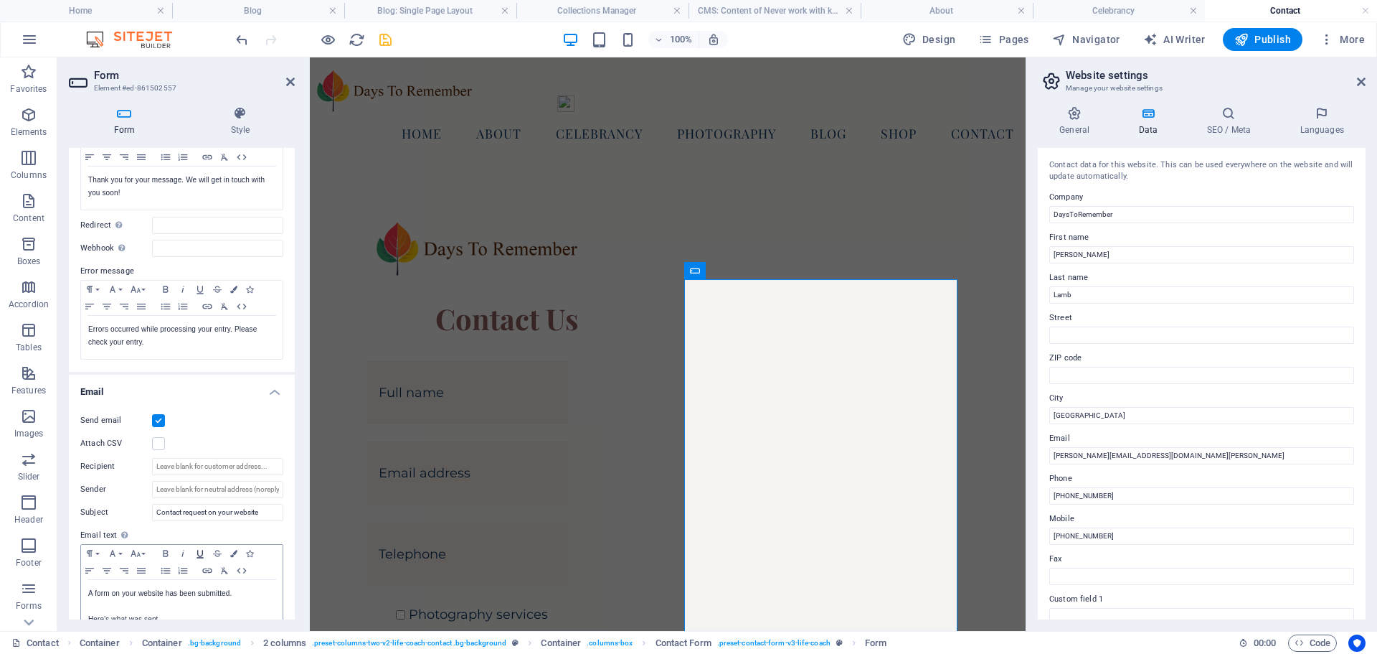
scroll to position [143, 0]
click at [203, 463] on input "Recipient" at bounding box center [217, 463] width 131 height 17
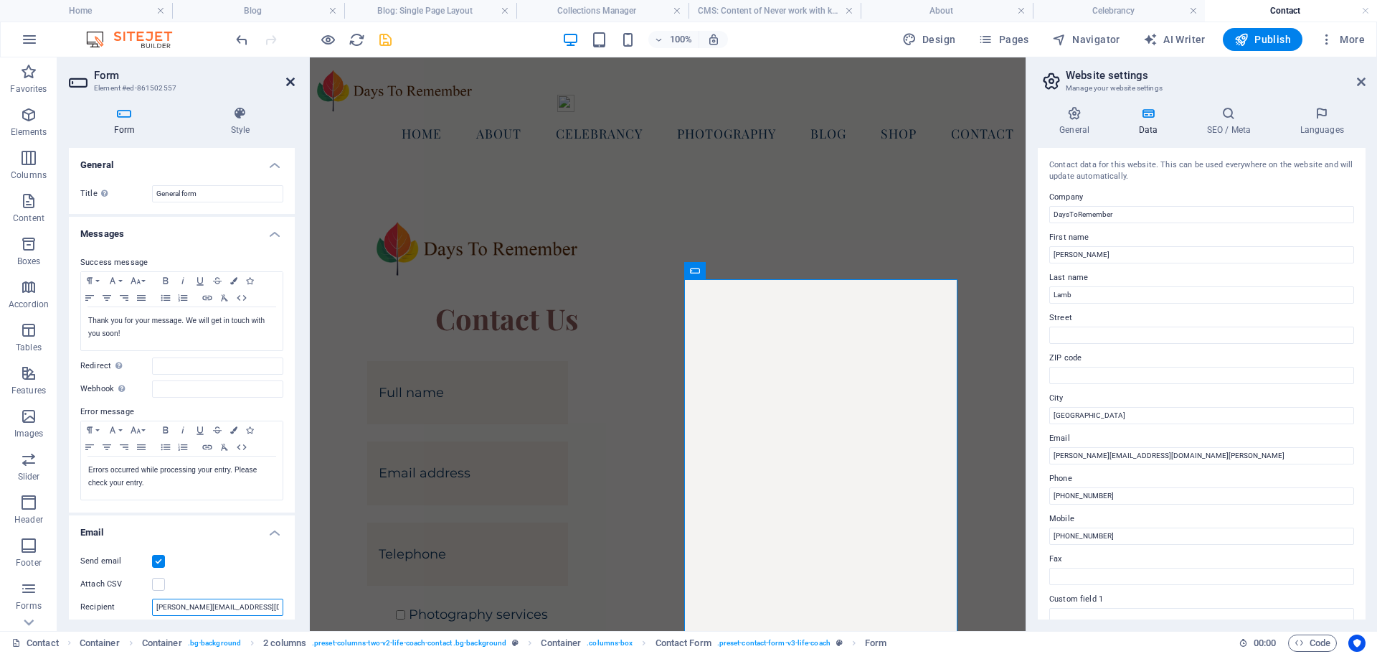
type input "derek@daystoremember.scot"
click at [287, 77] on icon at bounding box center [290, 81] width 9 height 11
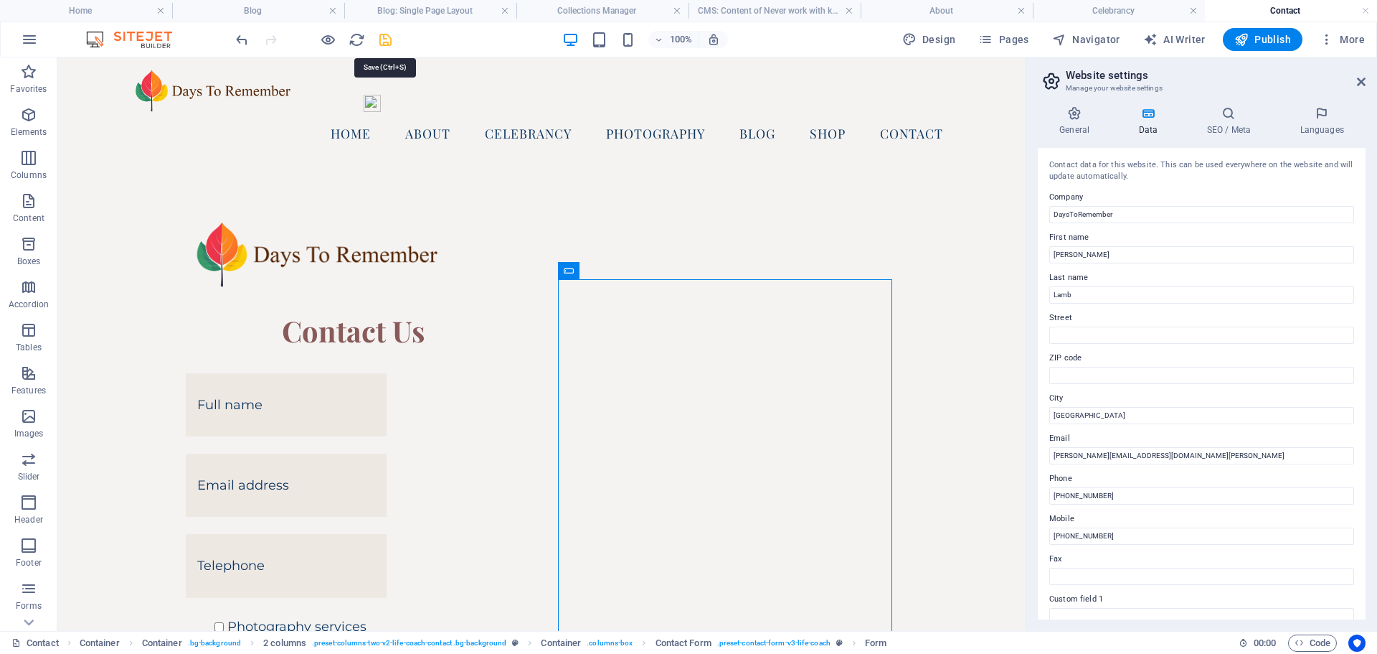
click at [385, 40] on icon "save" at bounding box center [385, 40] width 16 height 16
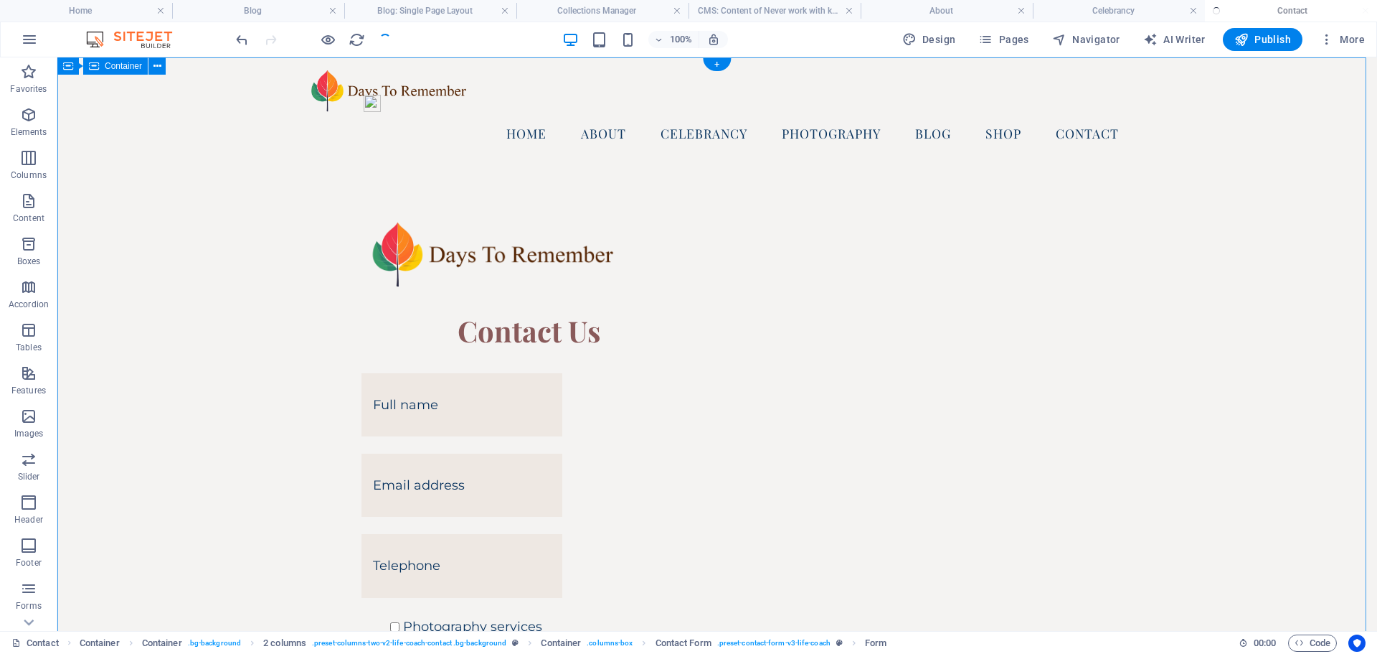
checkbox input "false"
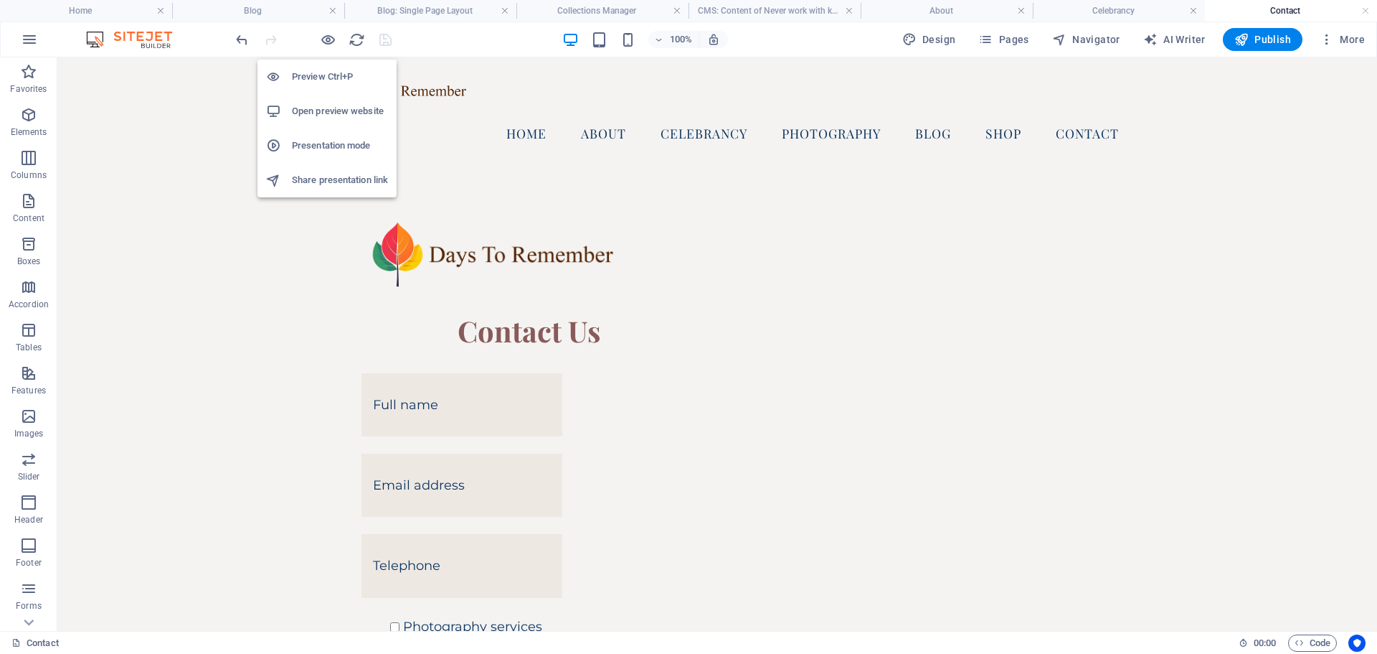
click at [334, 106] on h6 "Open preview website" at bounding box center [340, 111] width 96 height 17
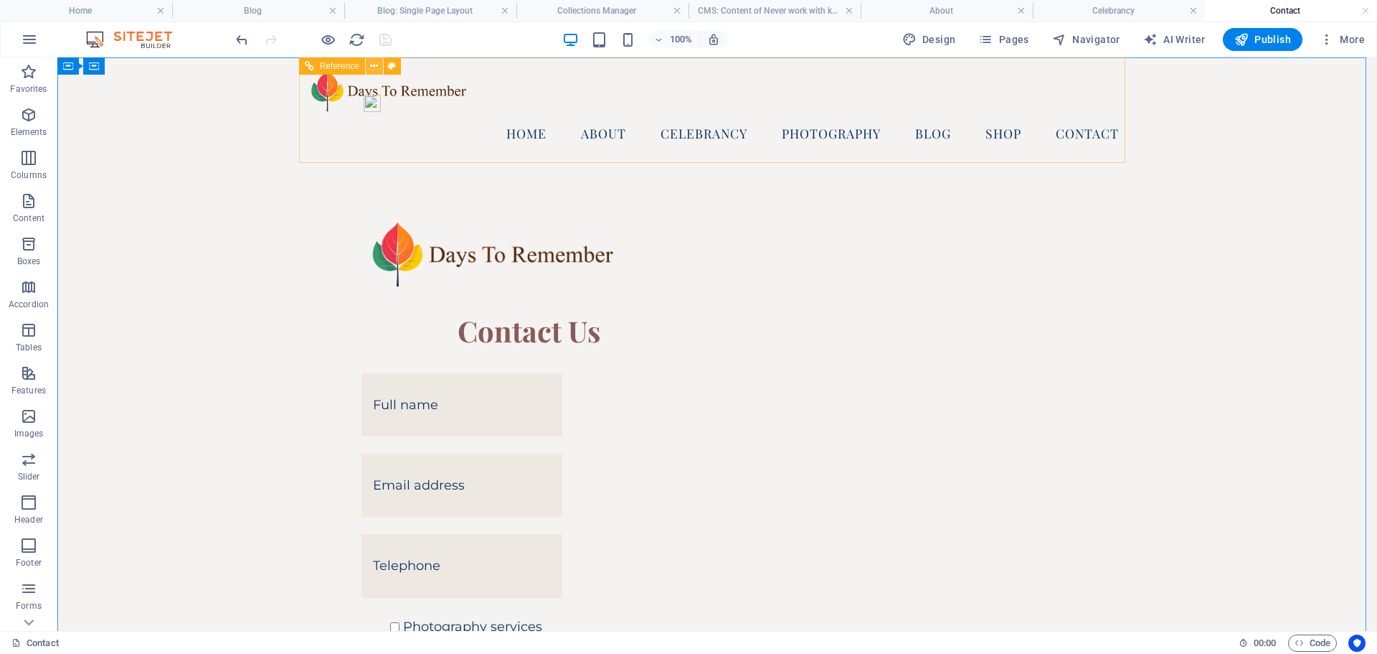
click at [373, 64] on icon at bounding box center [374, 66] width 8 height 15
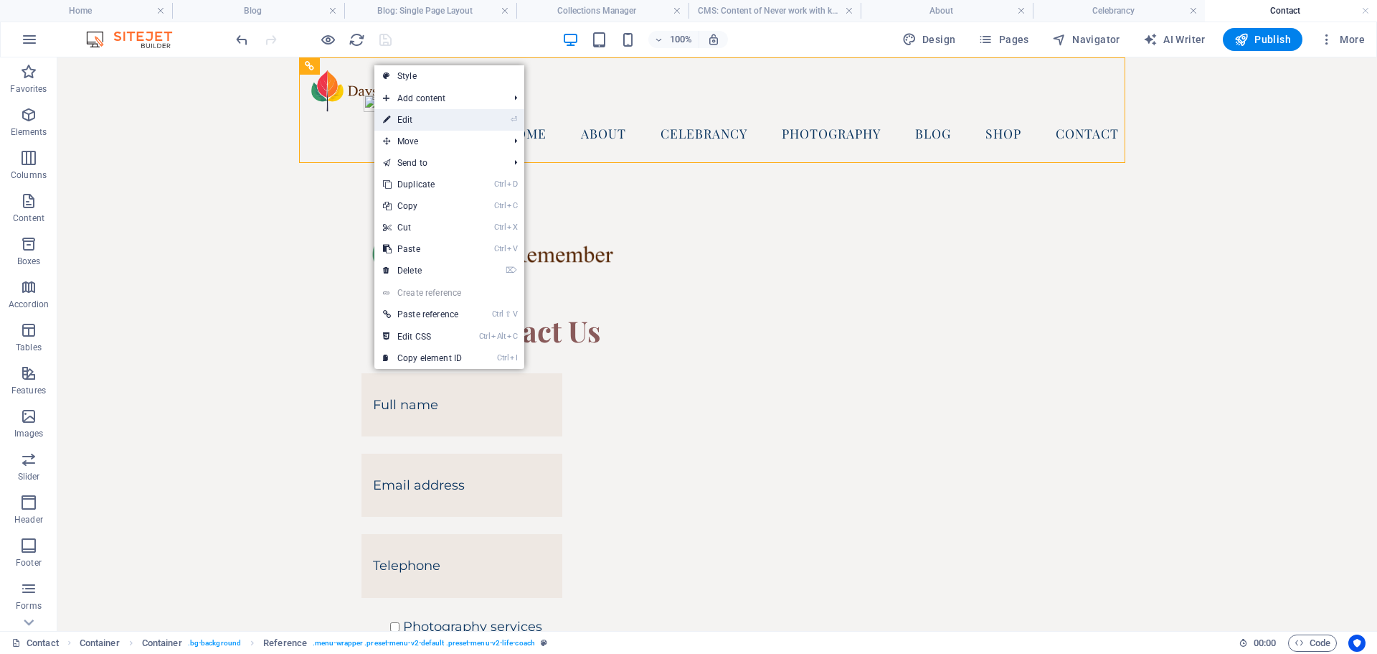
click at [410, 123] on link "⏎ Edit" at bounding box center [422, 120] width 96 height 22
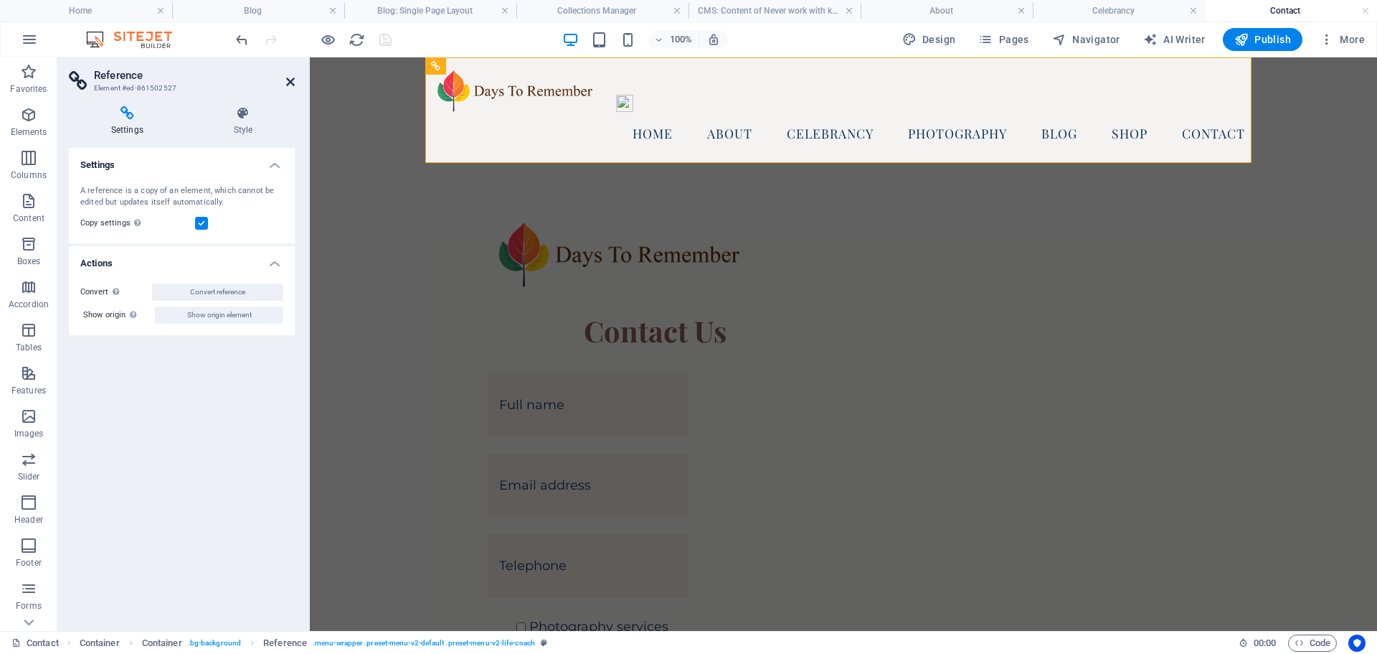
click at [291, 82] on icon at bounding box center [290, 81] width 9 height 11
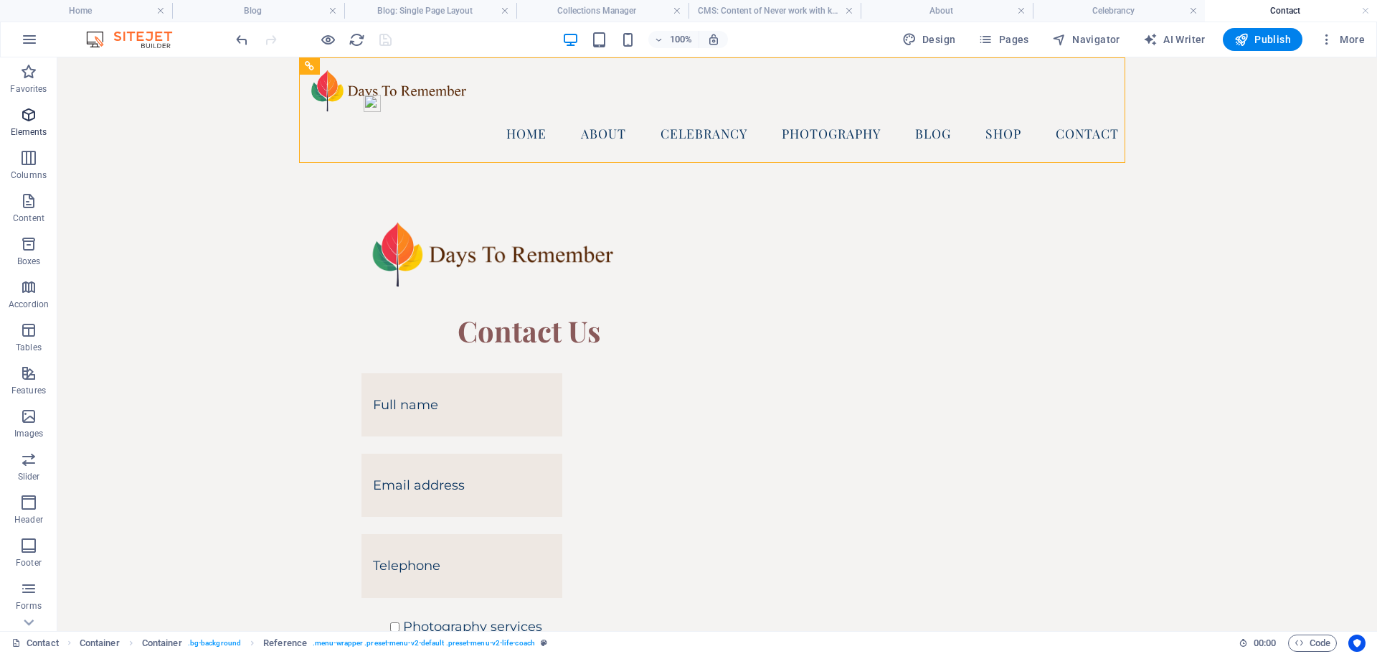
click at [31, 117] on icon "button" at bounding box center [28, 114] width 17 height 17
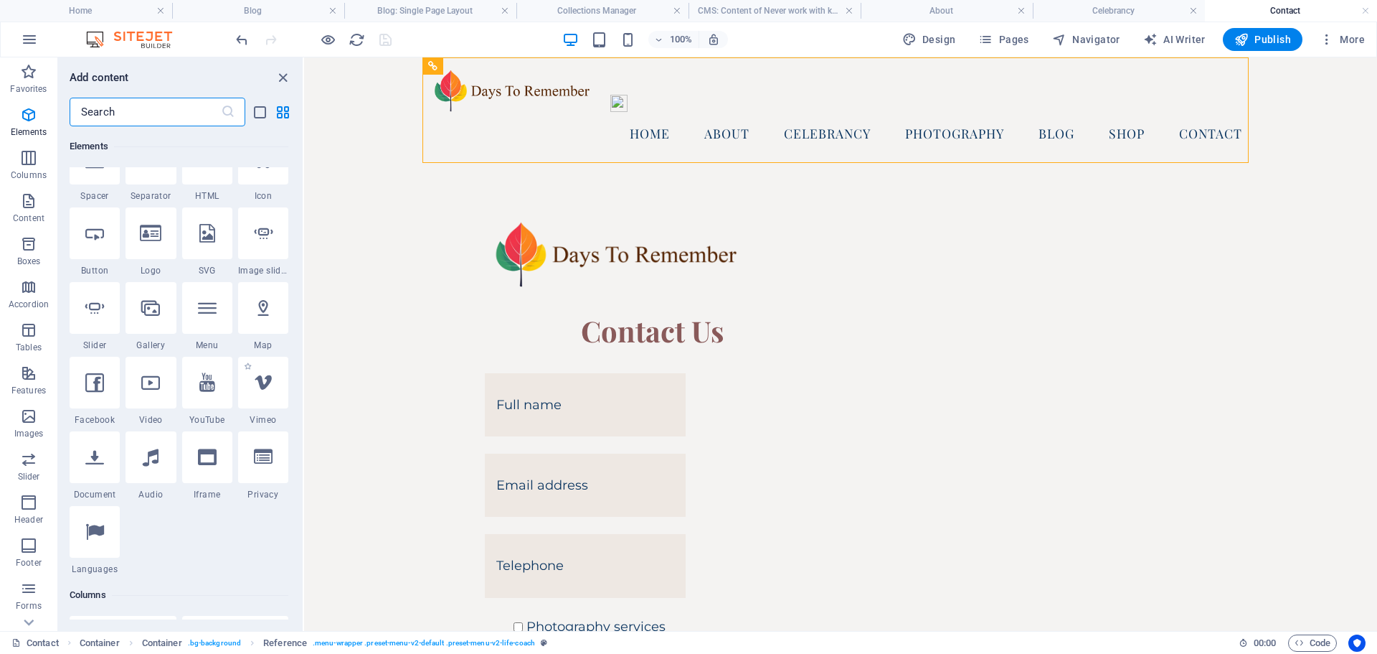
scroll to position [296, 0]
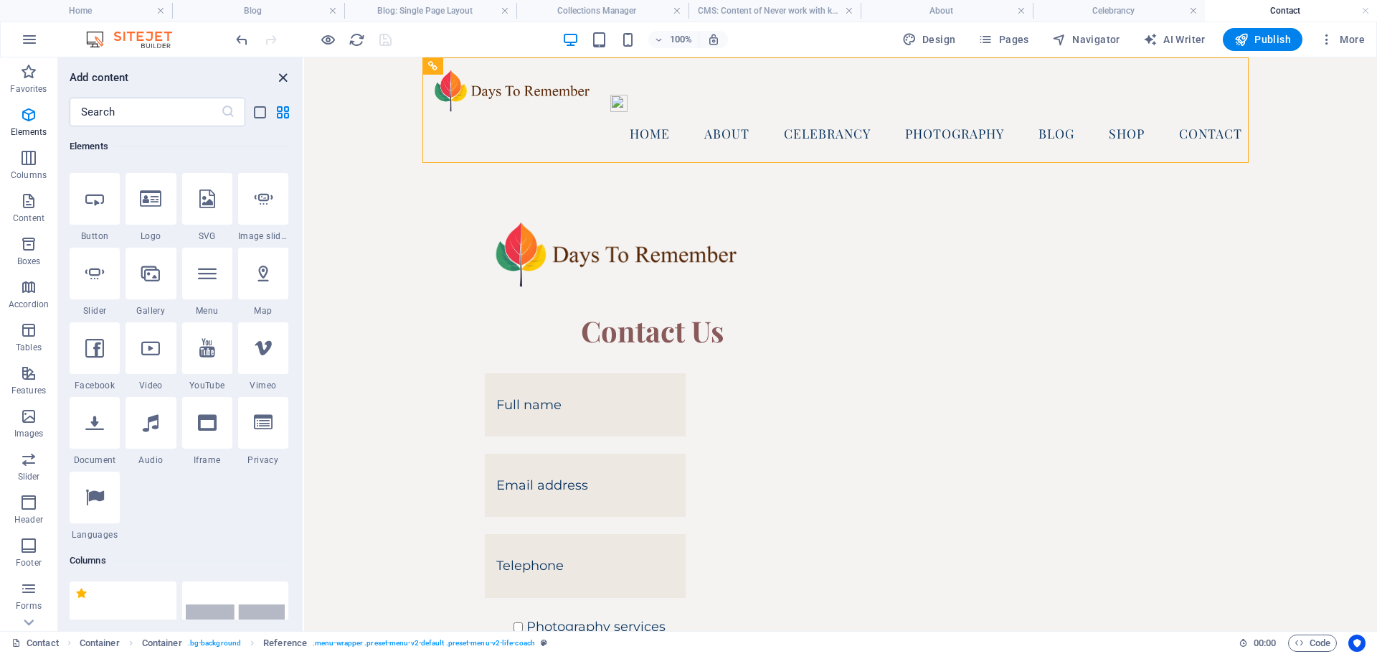
drag, startPoint x: 283, startPoint y: 72, endPoint x: 1, endPoint y: 204, distance: 311.3
click at [283, 72] on icon "close panel" at bounding box center [283, 78] width 16 height 16
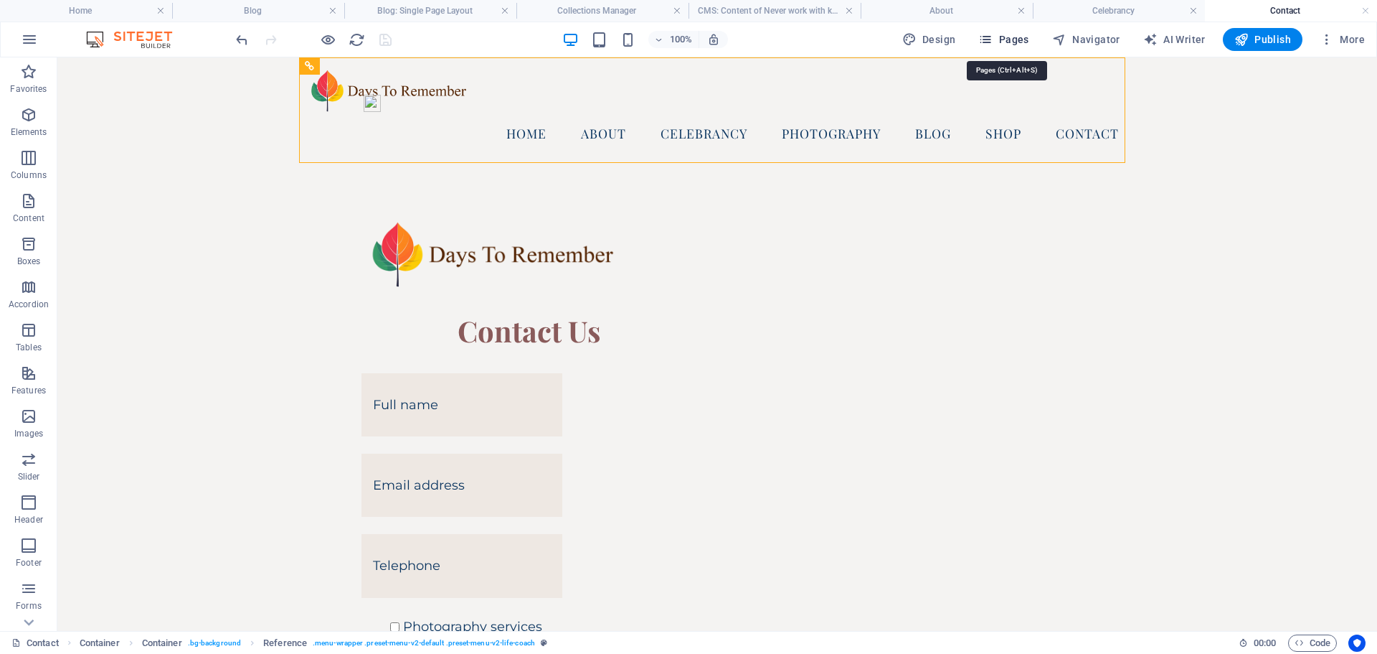
click at [1010, 41] on span "Pages" at bounding box center [1003, 39] width 50 height 14
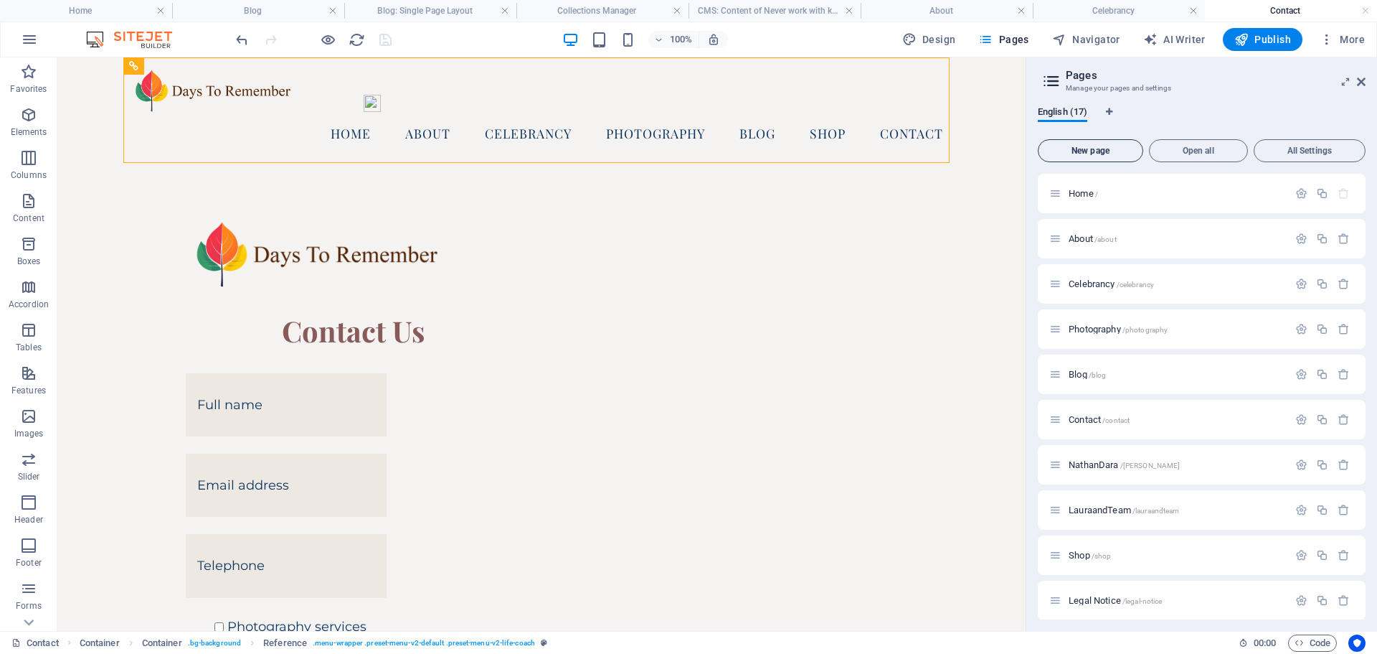
click at [1097, 148] on span "New page" at bounding box center [1090, 150] width 93 height 9
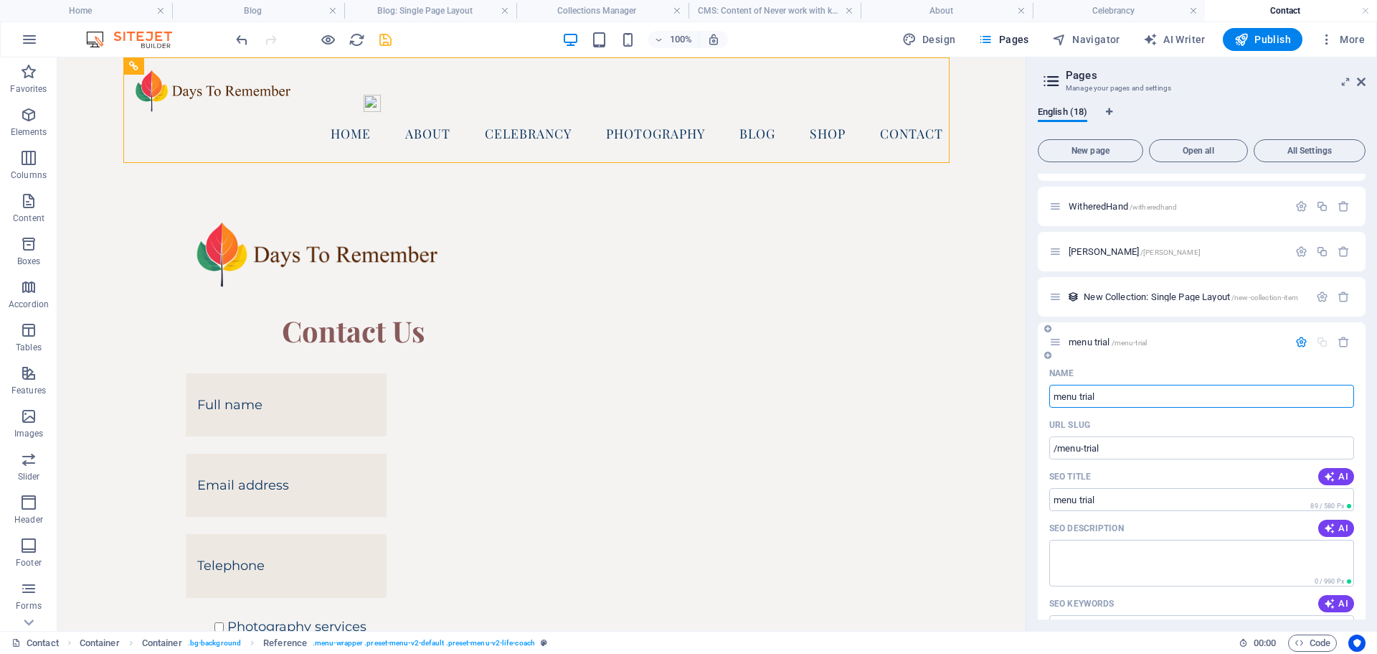
type input "menu trial"
type input "/menu-trial"
type input "menu trial"
click at [1093, 337] on span "menu trial /menu-trial" at bounding box center [1108, 341] width 78 height 11
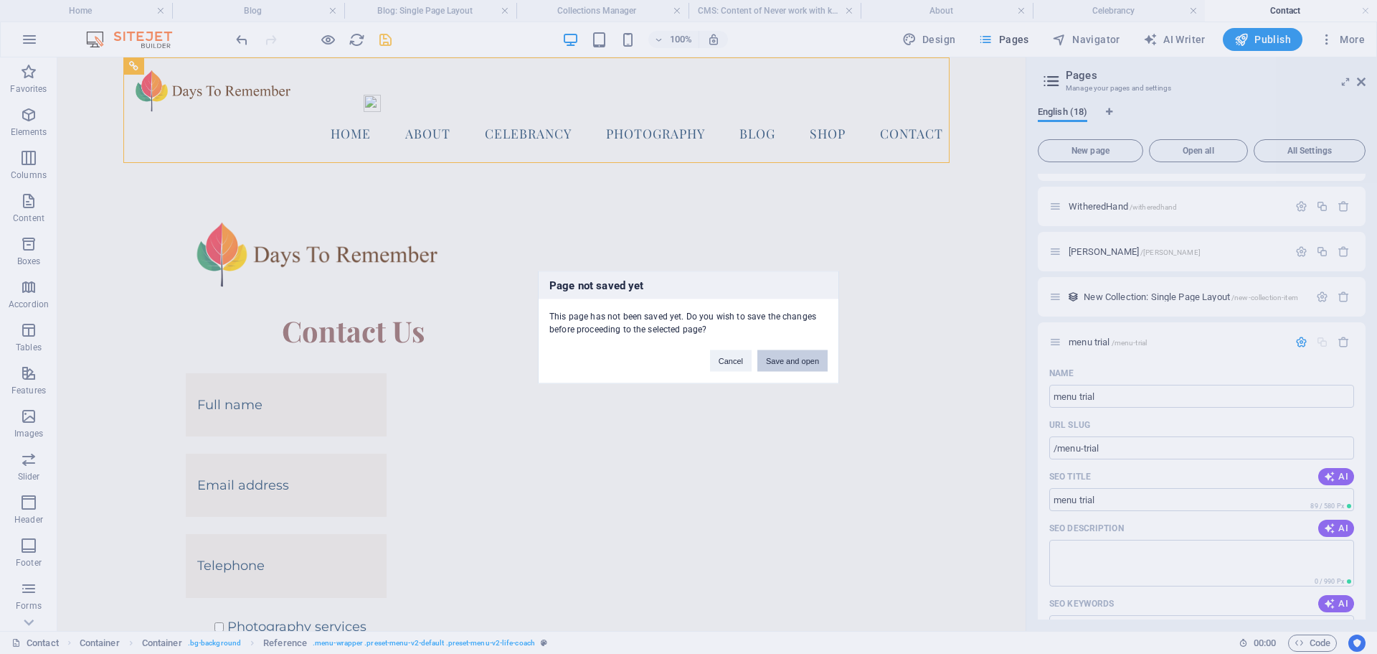
click at [790, 354] on button "Save and open" at bounding box center [793, 360] width 70 height 22
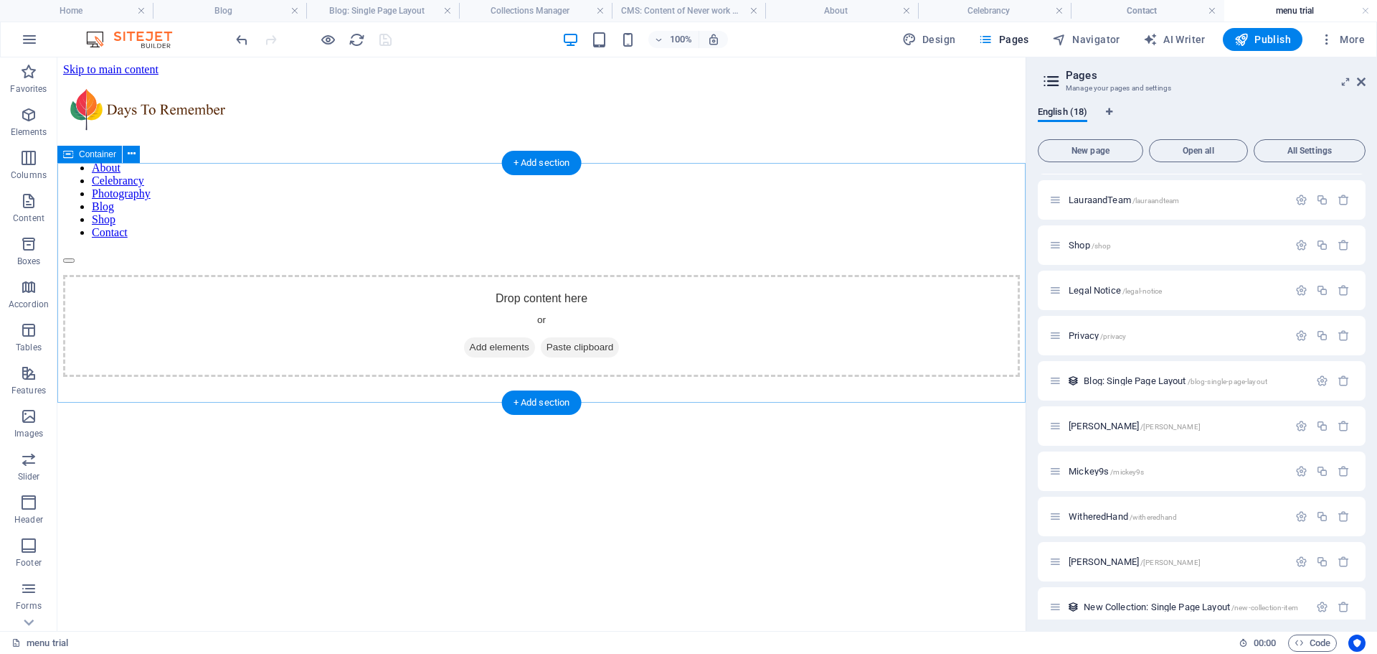
scroll to position [0, 0]
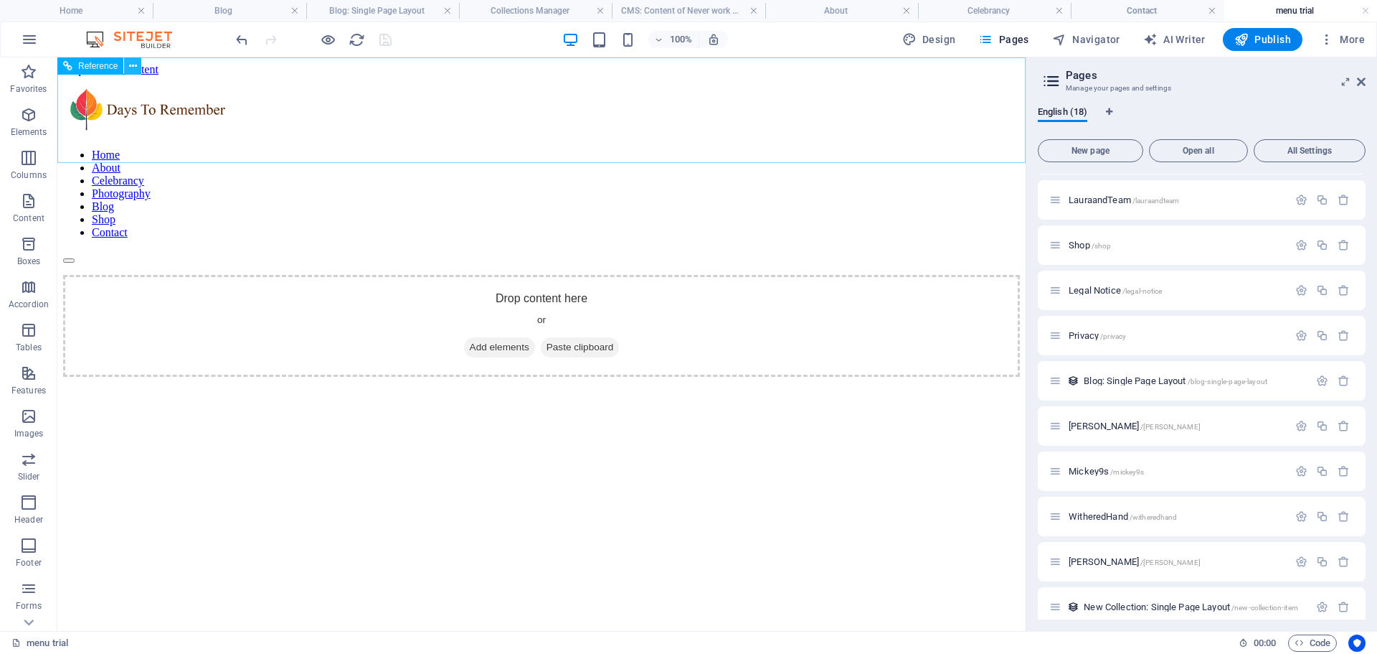
click at [131, 61] on icon at bounding box center [133, 66] width 8 height 15
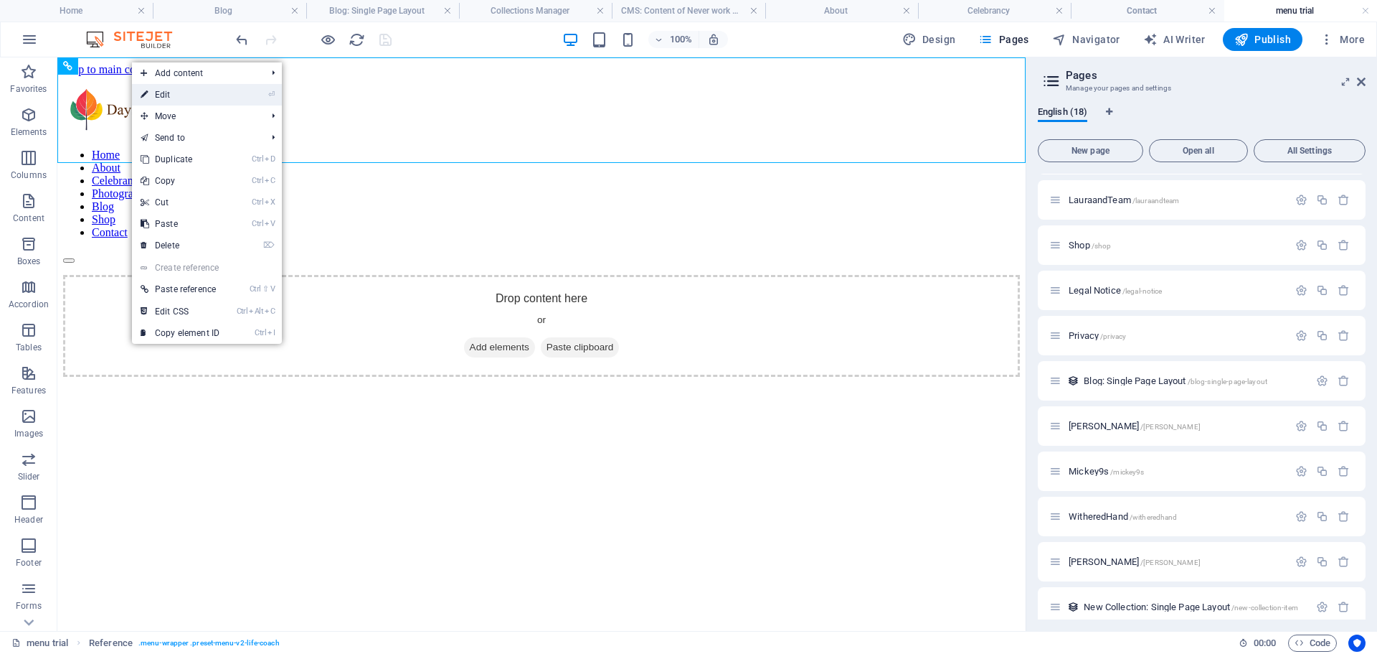
click at [166, 96] on link "⏎ Edit" at bounding box center [180, 95] width 96 height 22
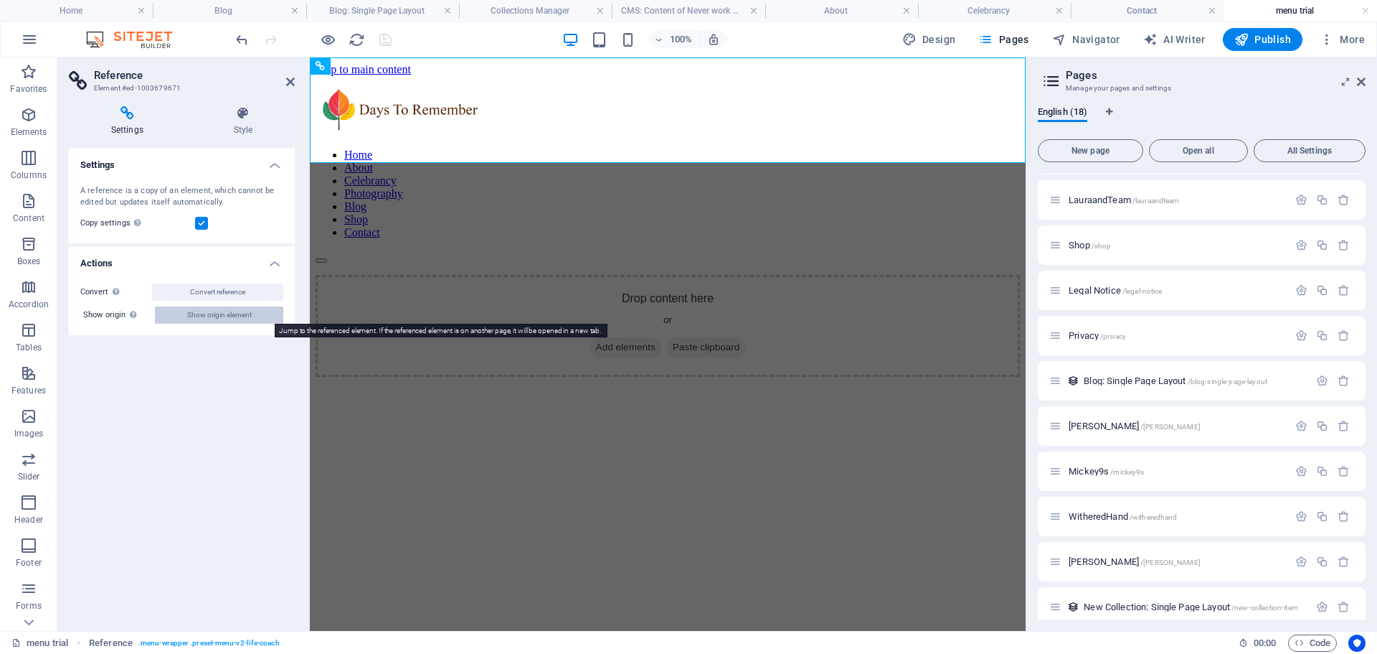
click at [221, 319] on span "Show origin element" at bounding box center [219, 314] width 65 height 17
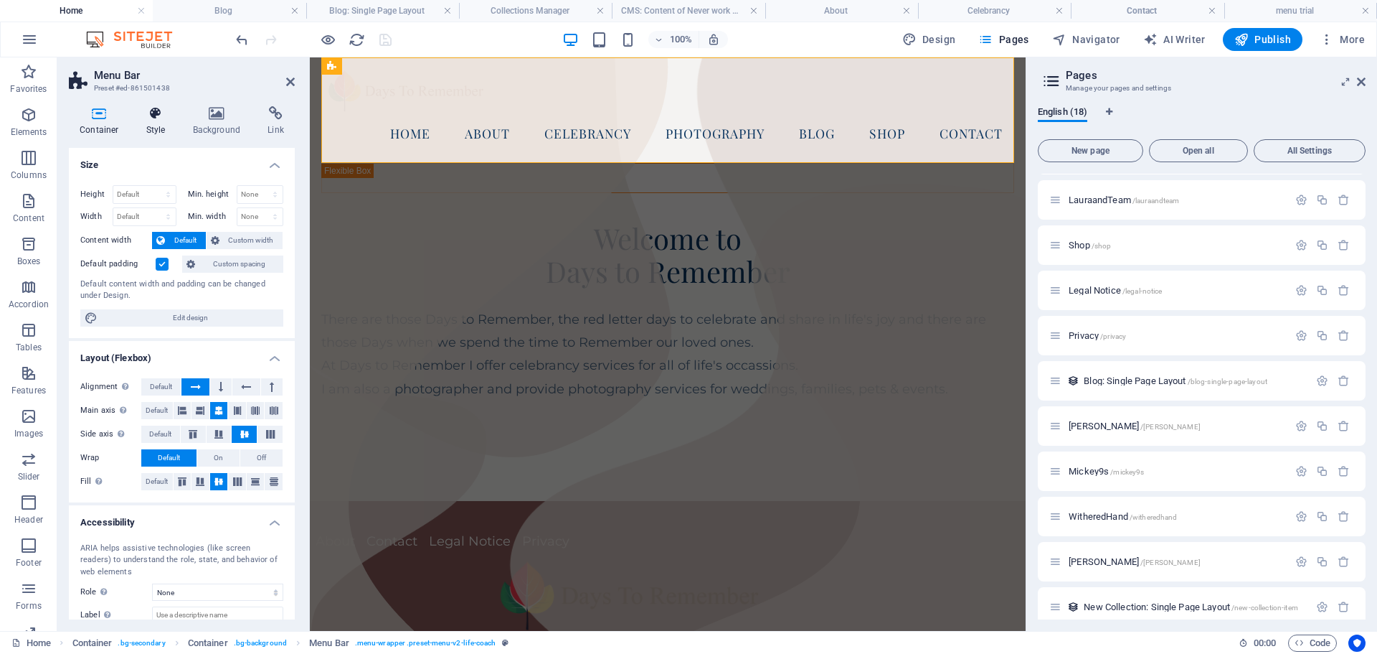
click at [153, 115] on icon at bounding box center [156, 113] width 41 height 14
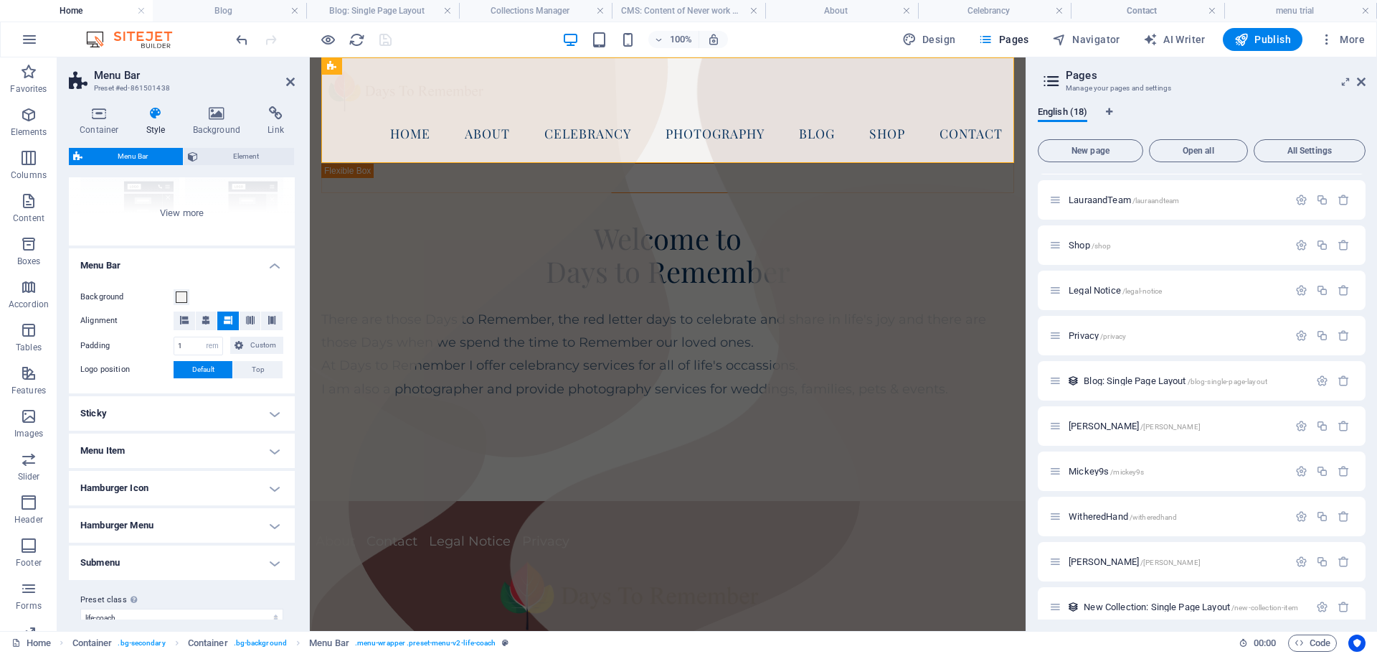
scroll to position [191, 0]
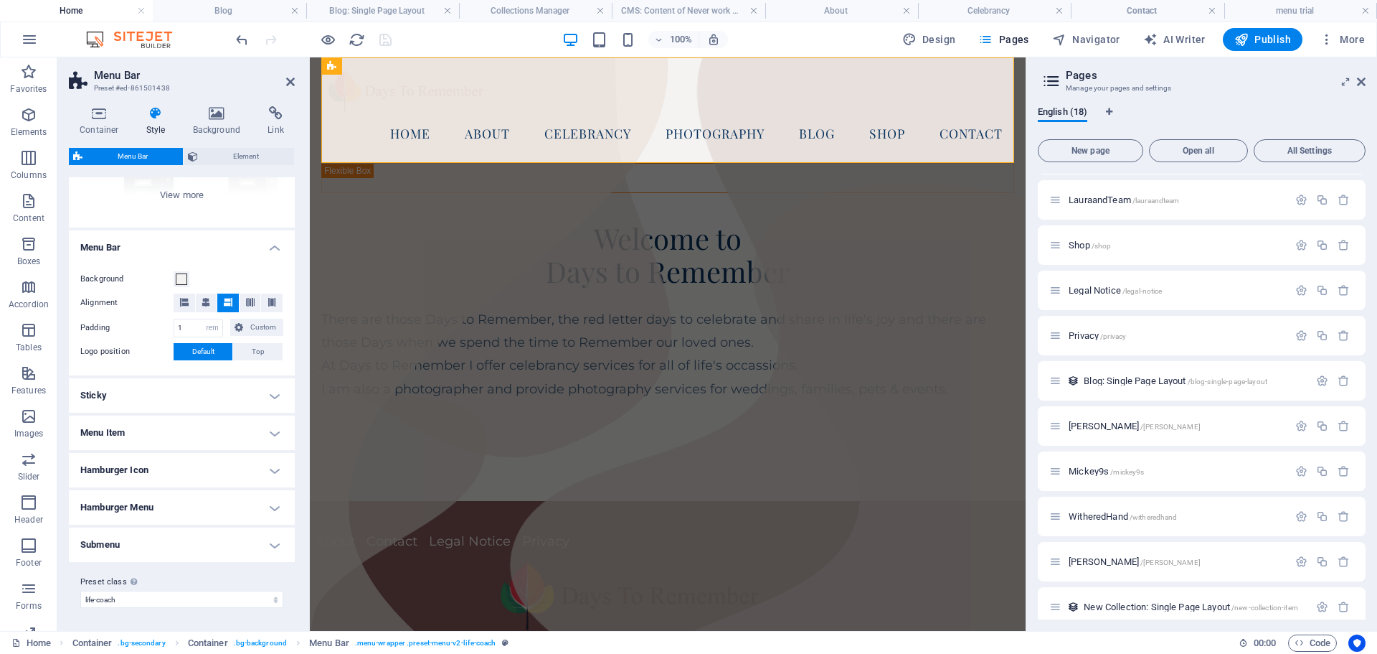
click at [272, 433] on h4 "Menu Item" at bounding box center [182, 432] width 226 height 34
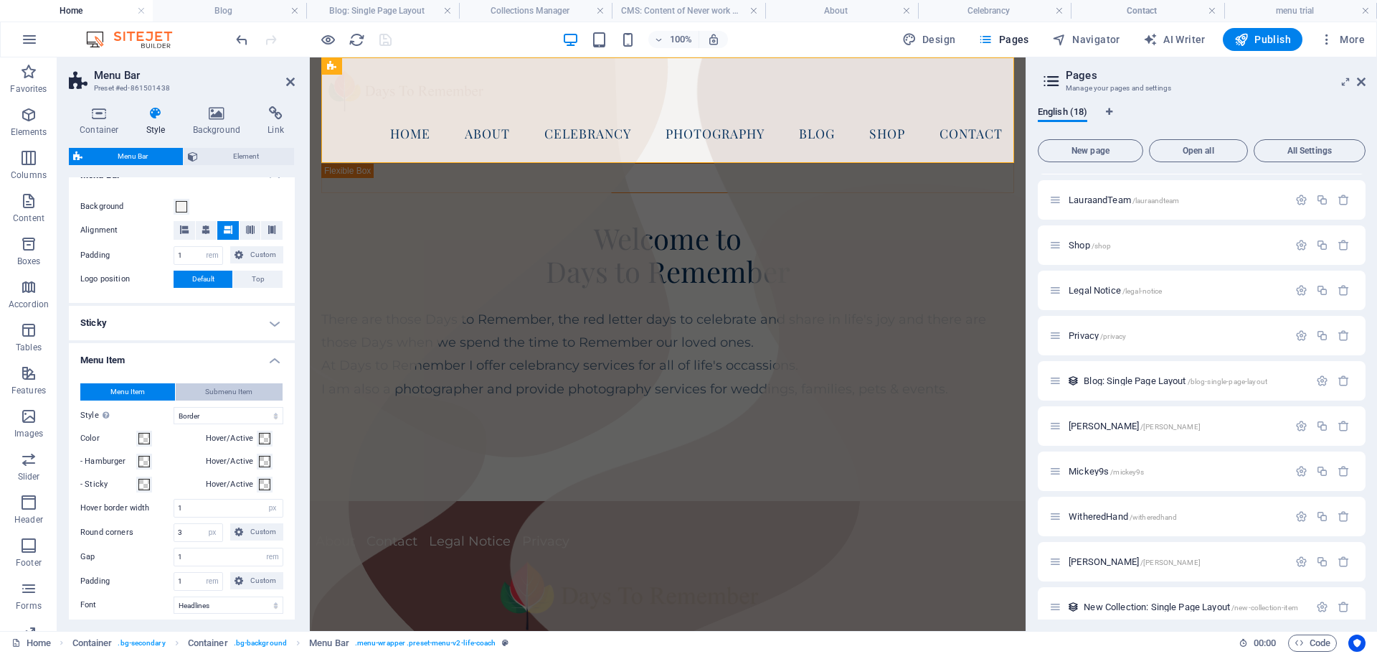
scroll to position [263, 0]
click at [229, 396] on span "Submenu Item" at bounding box center [228, 392] width 47 height 17
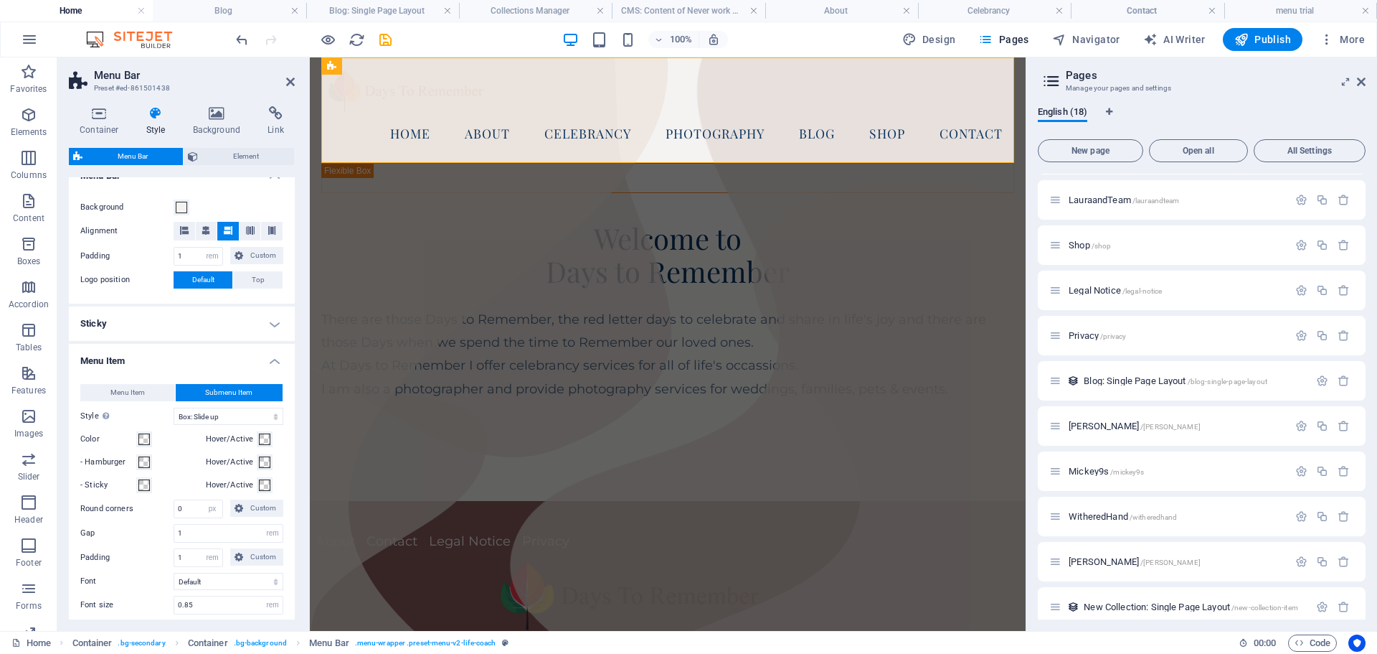
select select
click at [119, 389] on span "Menu Item" at bounding box center [127, 392] width 34 height 17
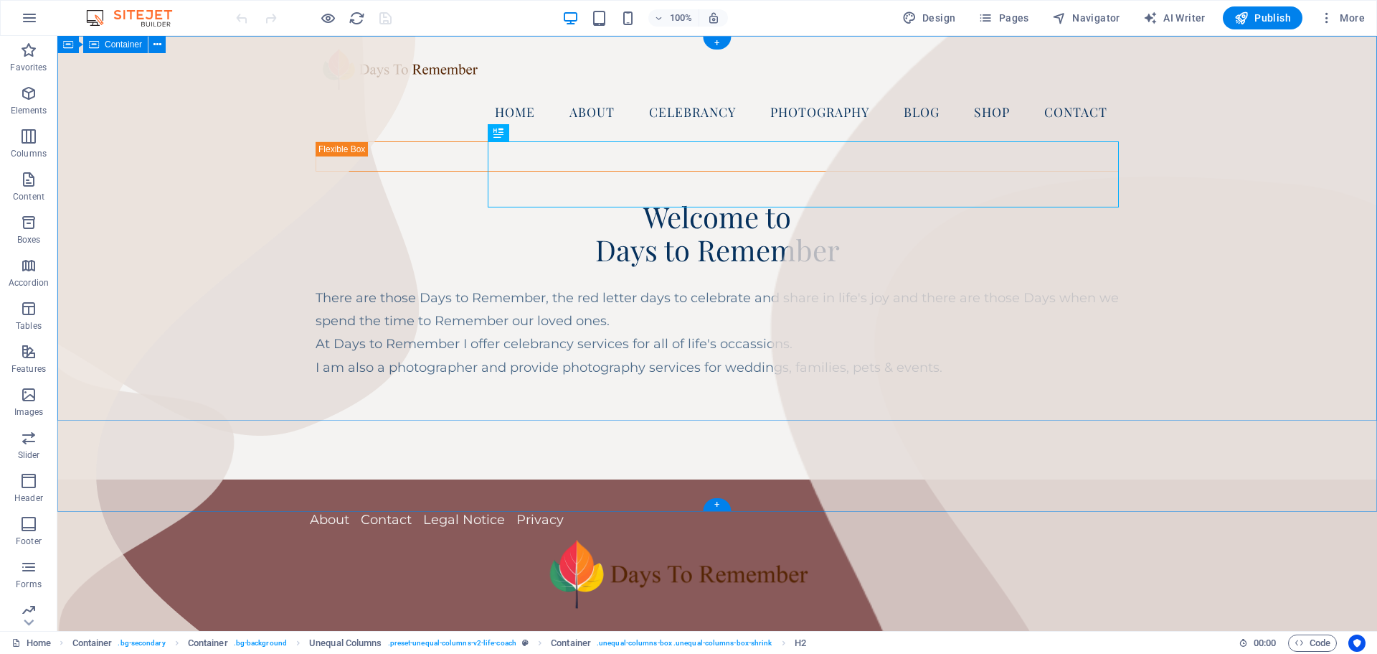
click at [203, 320] on div "Home About Celebrancy Photography Blog Shop Contact Welcome to Days to Remember…" at bounding box center [717, 257] width 1320 height 443
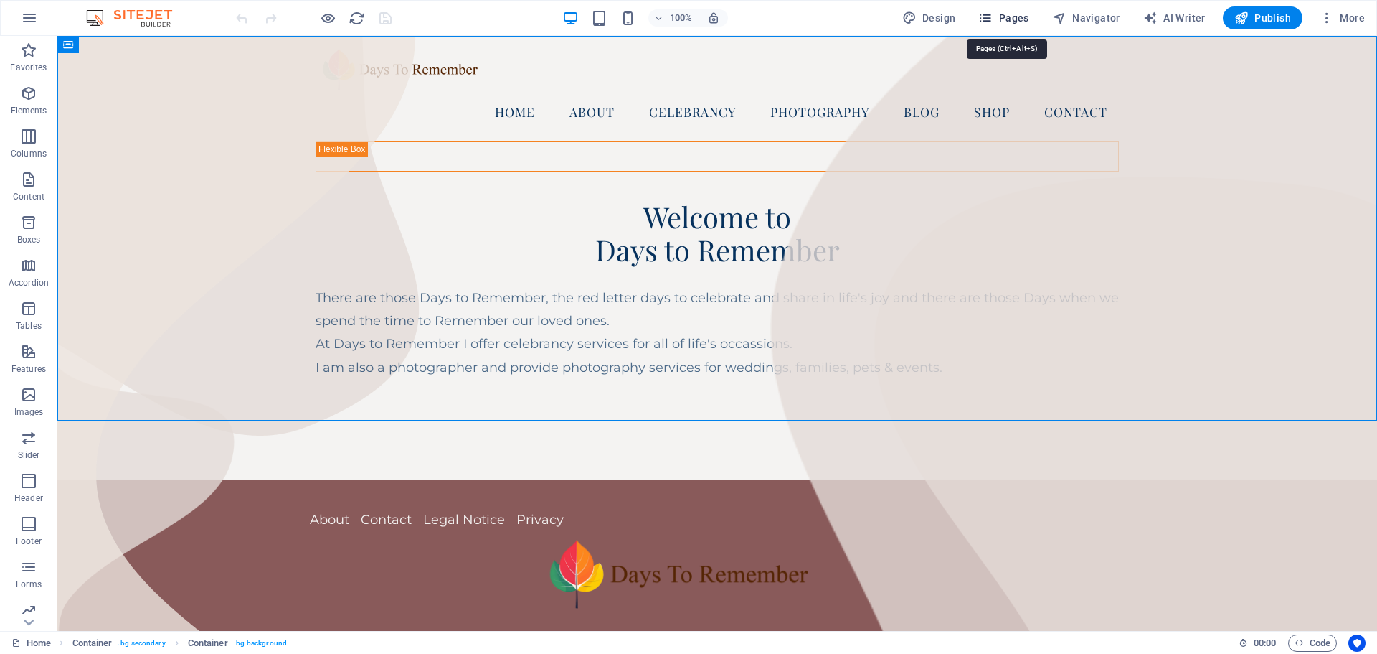
click at [1005, 16] on span "Pages" at bounding box center [1003, 18] width 50 height 14
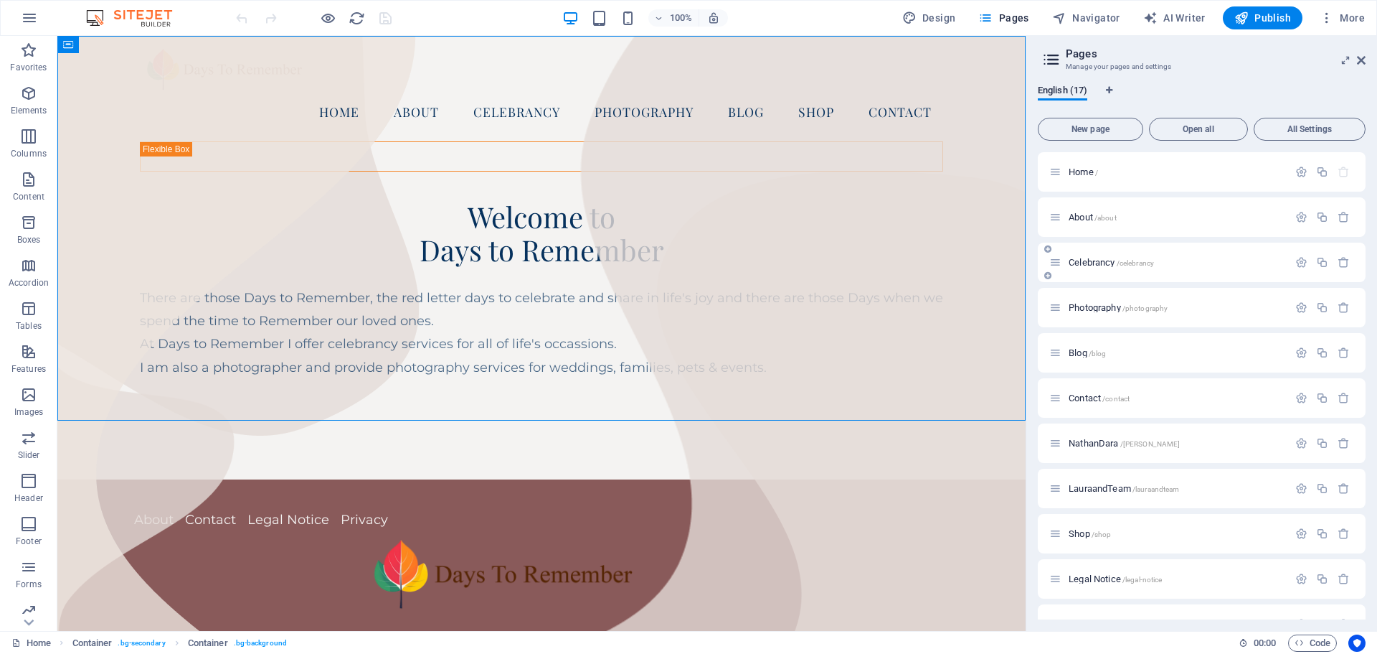
click at [1048, 275] on icon at bounding box center [1047, 275] width 7 height 9
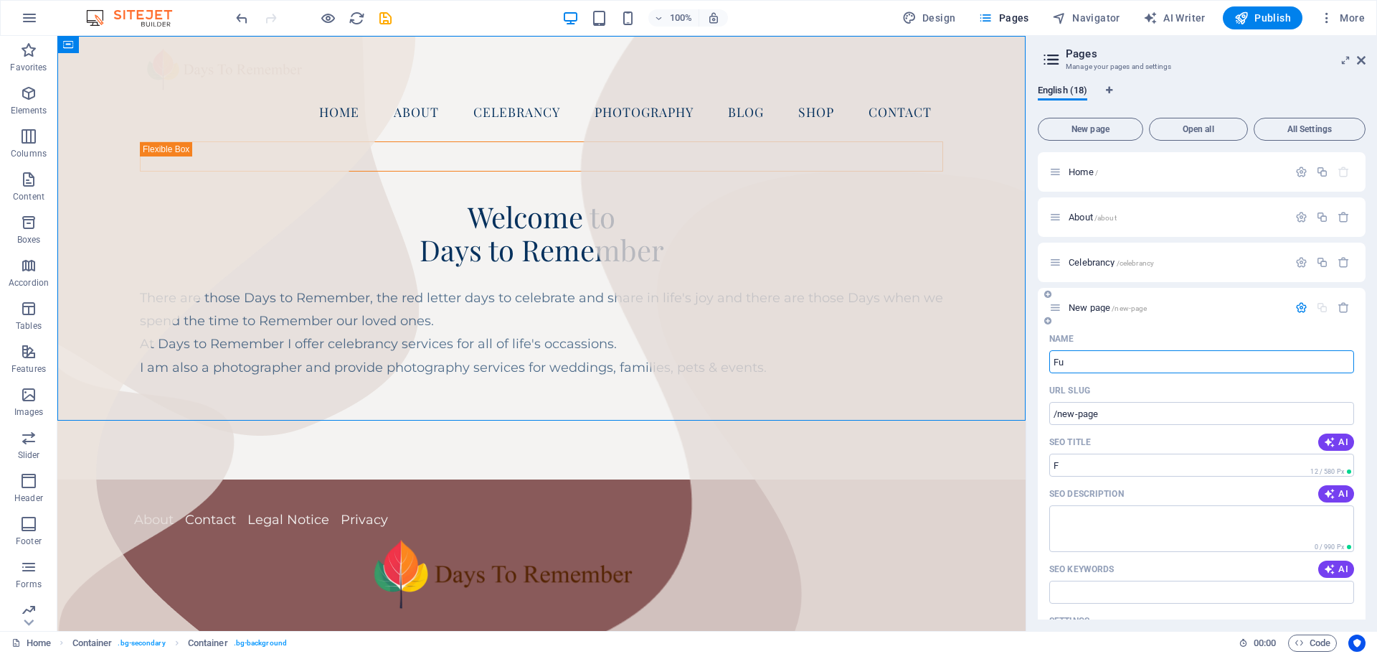
type input "Fun"
type input "/f"
type input "Funeral"
type input "/funeral"
type input "Funeral"
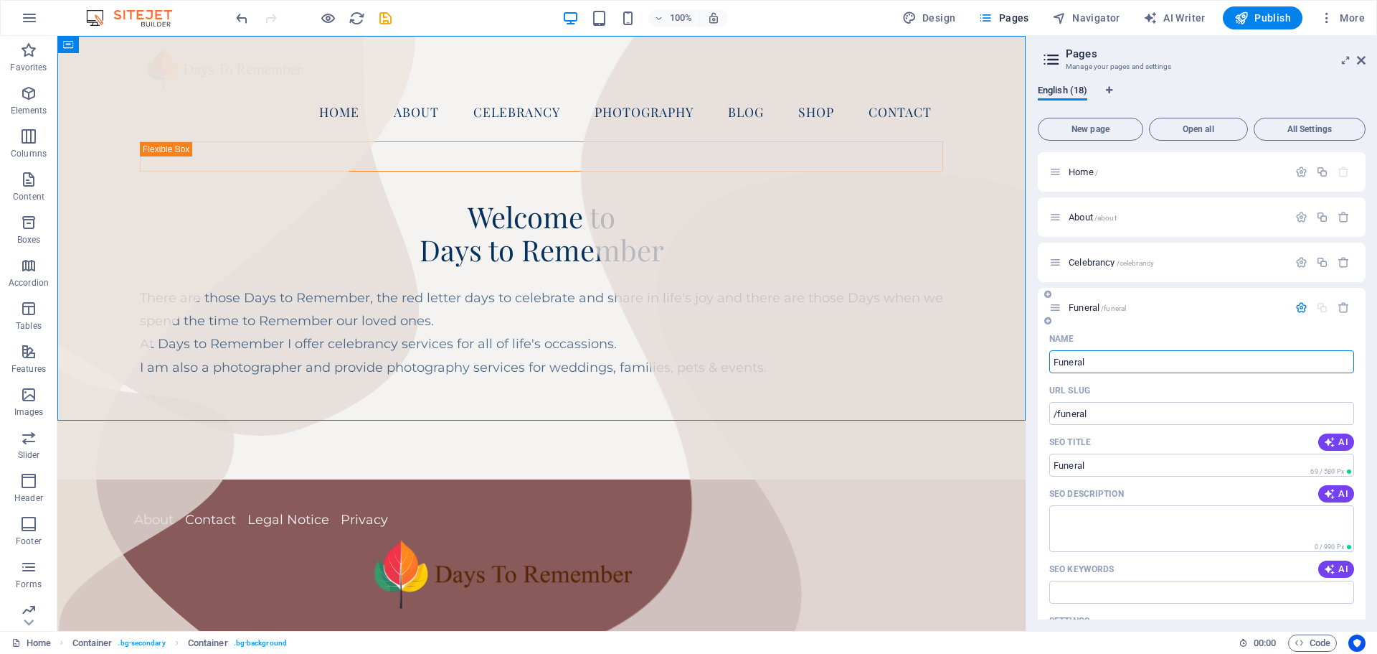
click at [1301, 304] on icon "button" at bounding box center [1302, 307] width 12 height 12
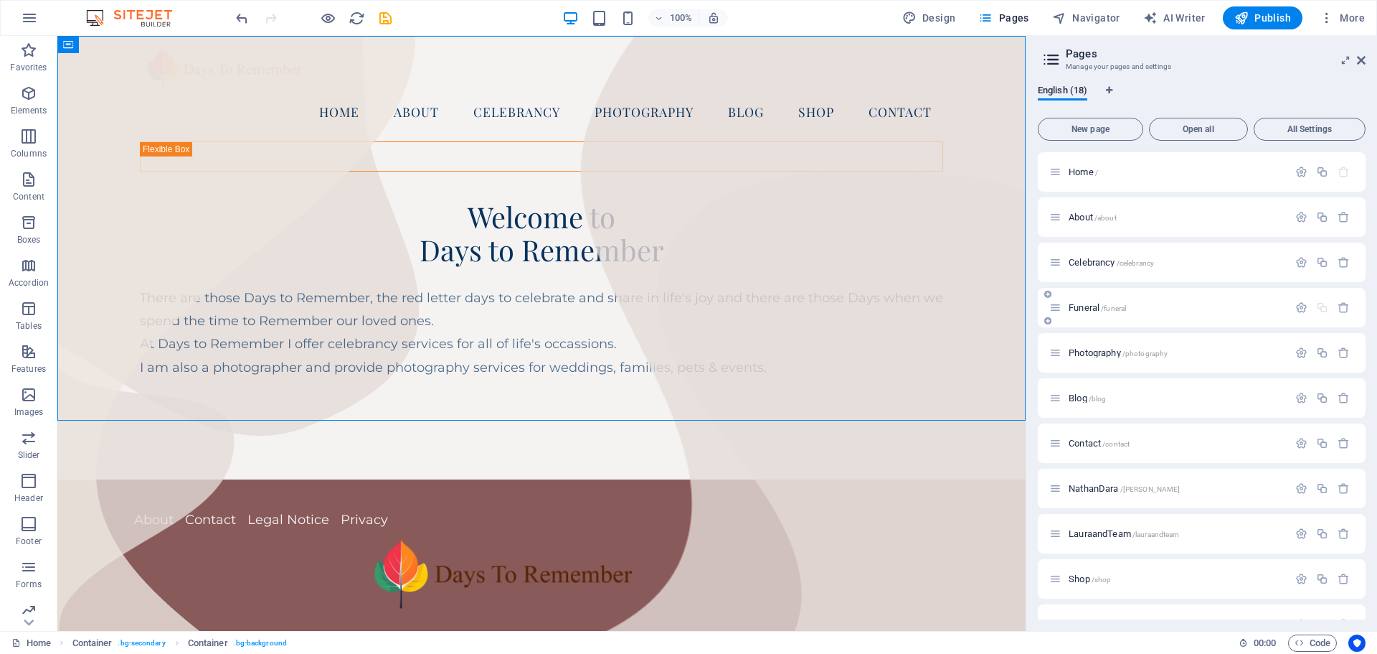
drag, startPoint x: 1089, startPoint y: 303, endPoint x: 1184, endPoint y: 302, distance: 95.4
click at [1189, 299] on div "Funeral /funeral" at bounding box center [1169, 307] width 239 height 16
drag, startPoint x: 1055, startPoint y: 306, endPoint x: 1236, endPoint y: 262, distance: 186.0
click at [1236, 262] on div "Home / About /about Celebrancy /celebrancy Funeral /funeral Photography /photog…" at bounding box center [1202, 533] width 328 height 763
drag, startPoint x: 1083, startPoint y: 303, endPoint x: 1127, endPoint y: 297, distance: 44.9
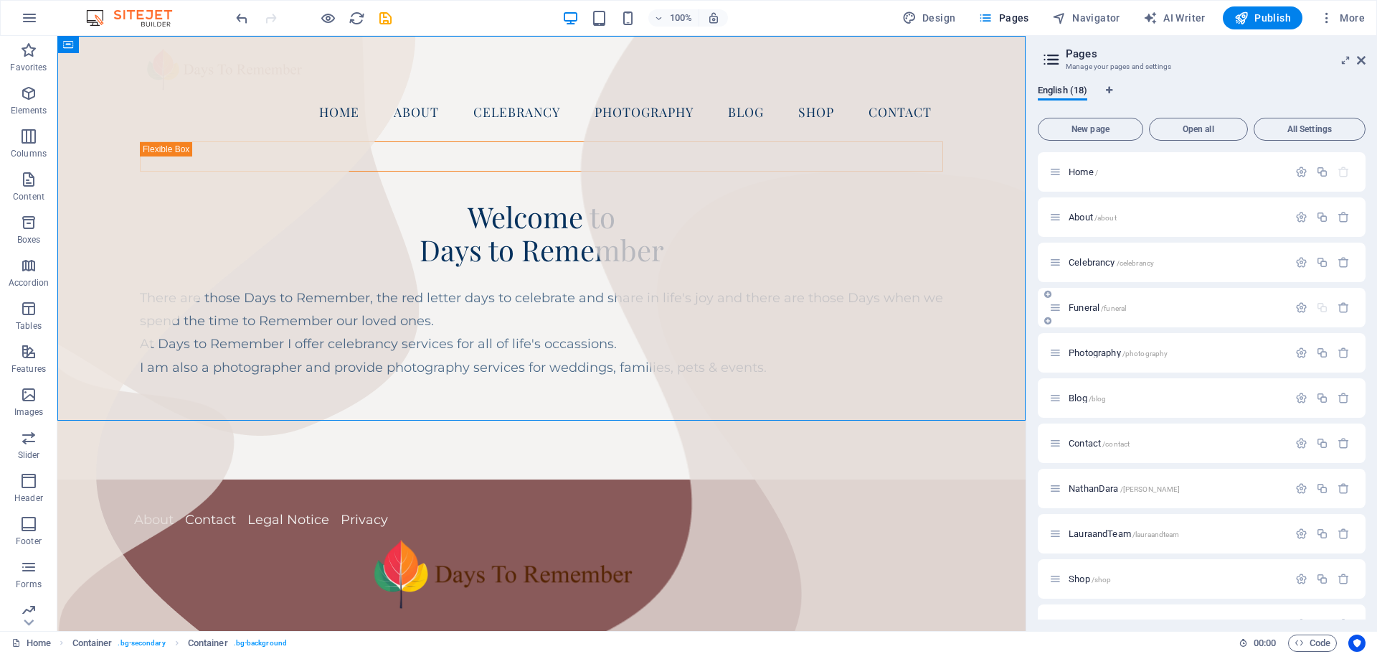
click at [1136, 292] on div "Funeral /funeral" at bounding box center [1202, 307] width 328 height 39
drag, startPoint x: 1059, startPoint y: 308, endPoint x: 1126, endPoint y: 281, distance: 72.5
click at [1126, 281] on div "Home / About /about Celebrancy /celebrancy Funeral /funeral Photography /photog…" at bounding box center [1202, 533] width 328 height 763
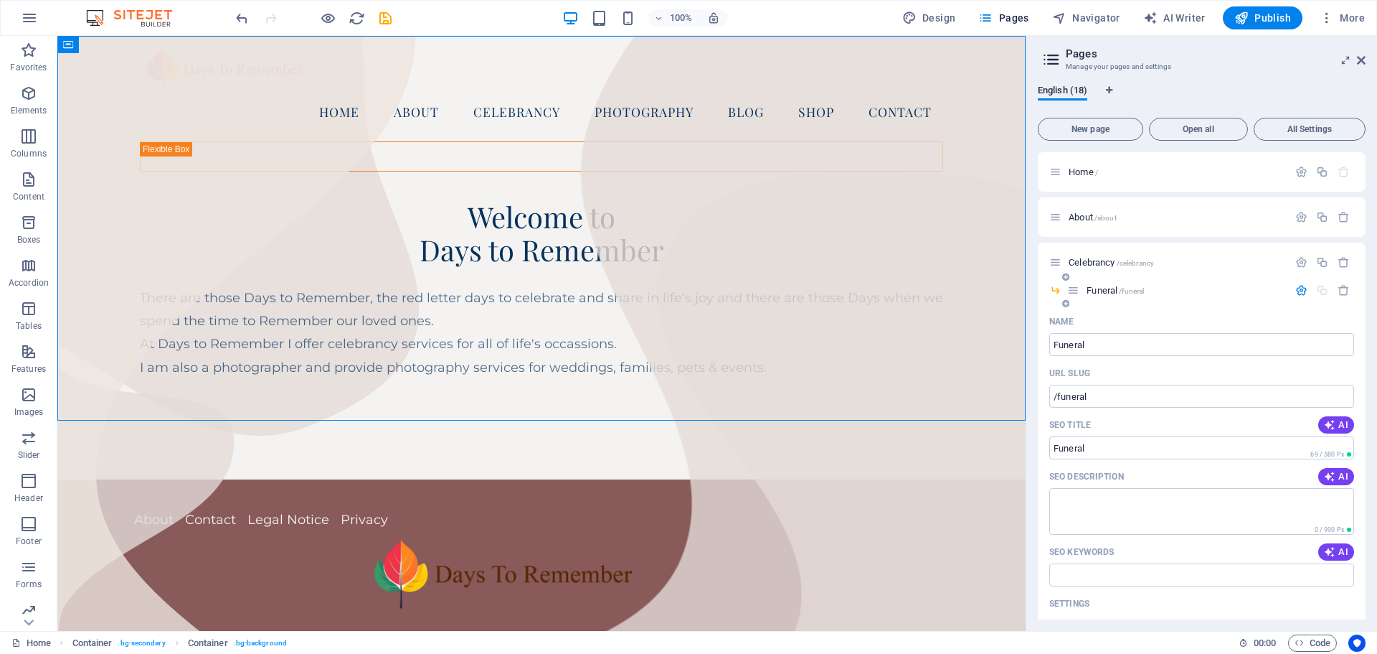
click at [1101, 319] on div "Name" at bounding box center [1202, 321] width 305 height 23
click at [384, 18] on icon "save" at bounding box center [385, 18] width 16 height 16
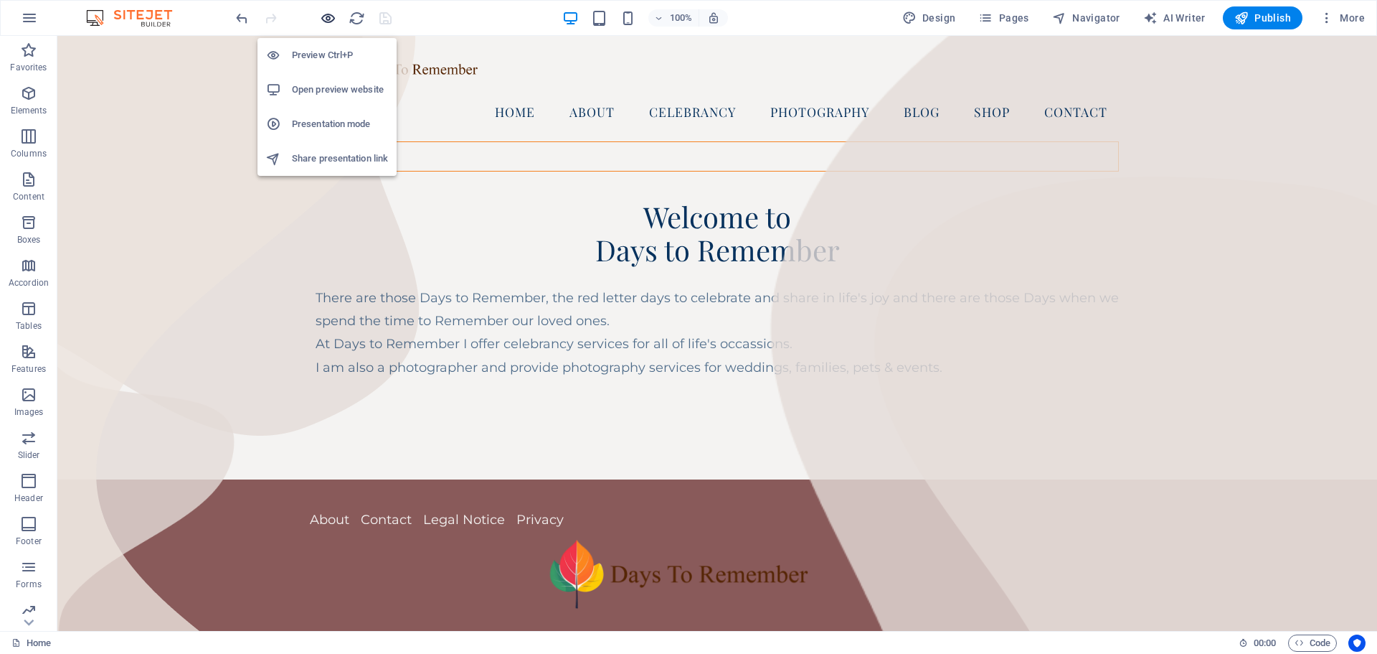
click at [326, 13] on icon "button" at bounding box center [328, 18] width 16 height 16
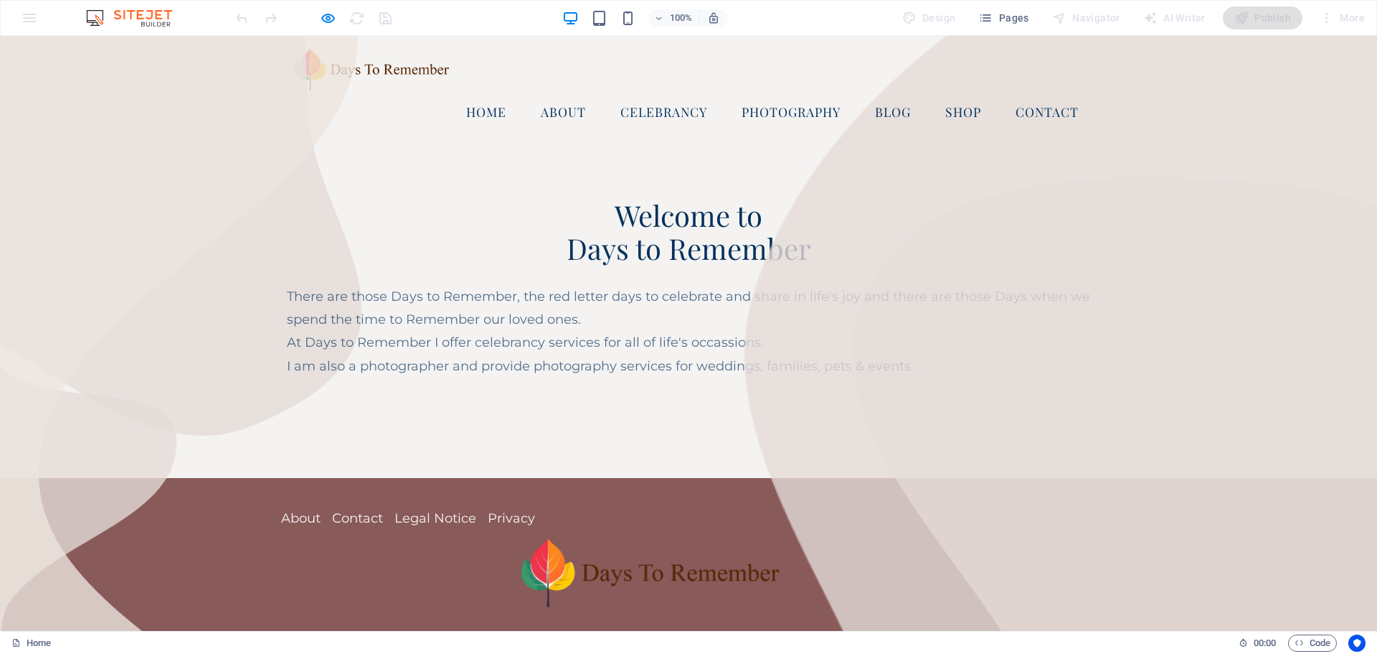
click at [660, 115] on link "Celebrancy" at bounding box center [664, 112] width 110 height 36
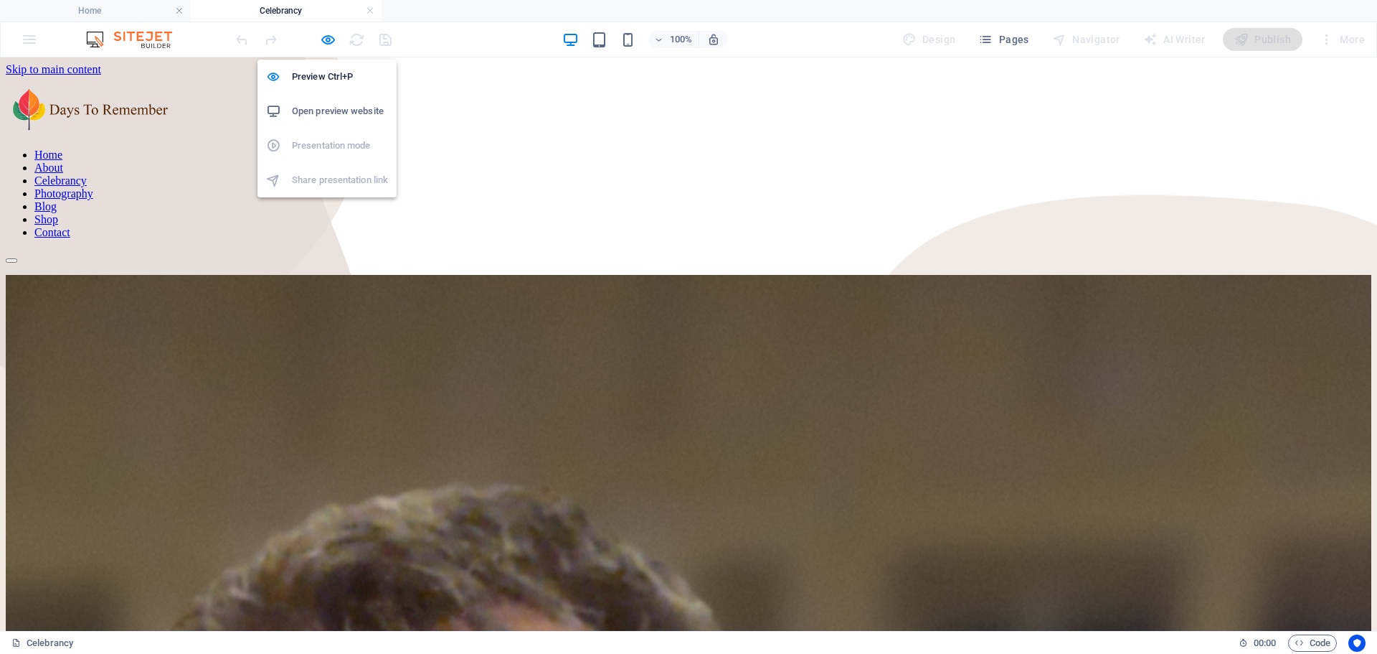
click at [328, 108] on h6 "Open preview website" at bounding box center [340, 111] width 96 height 17
click at [327, 39] on icon "button" at bounding box center [328, 40] width 16 height 16
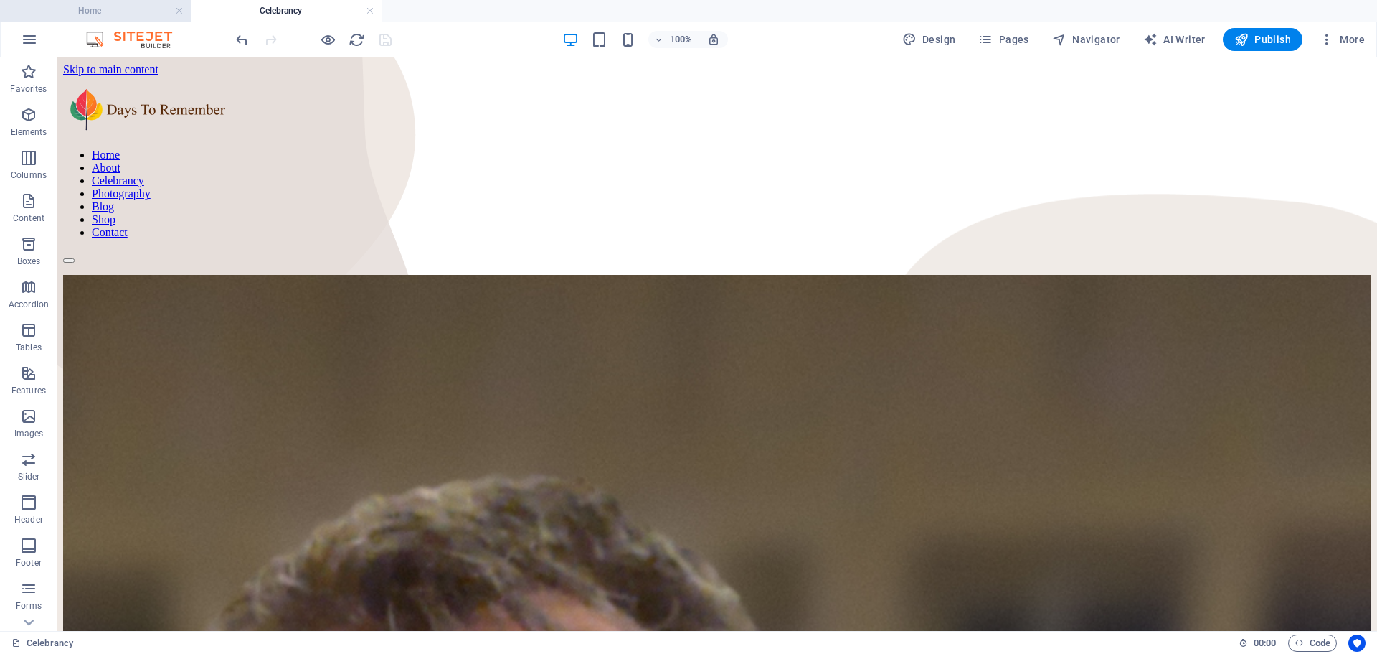
click at [88, 11] on h4 "Home" at bounding box center [95, 11] width 191 height 16
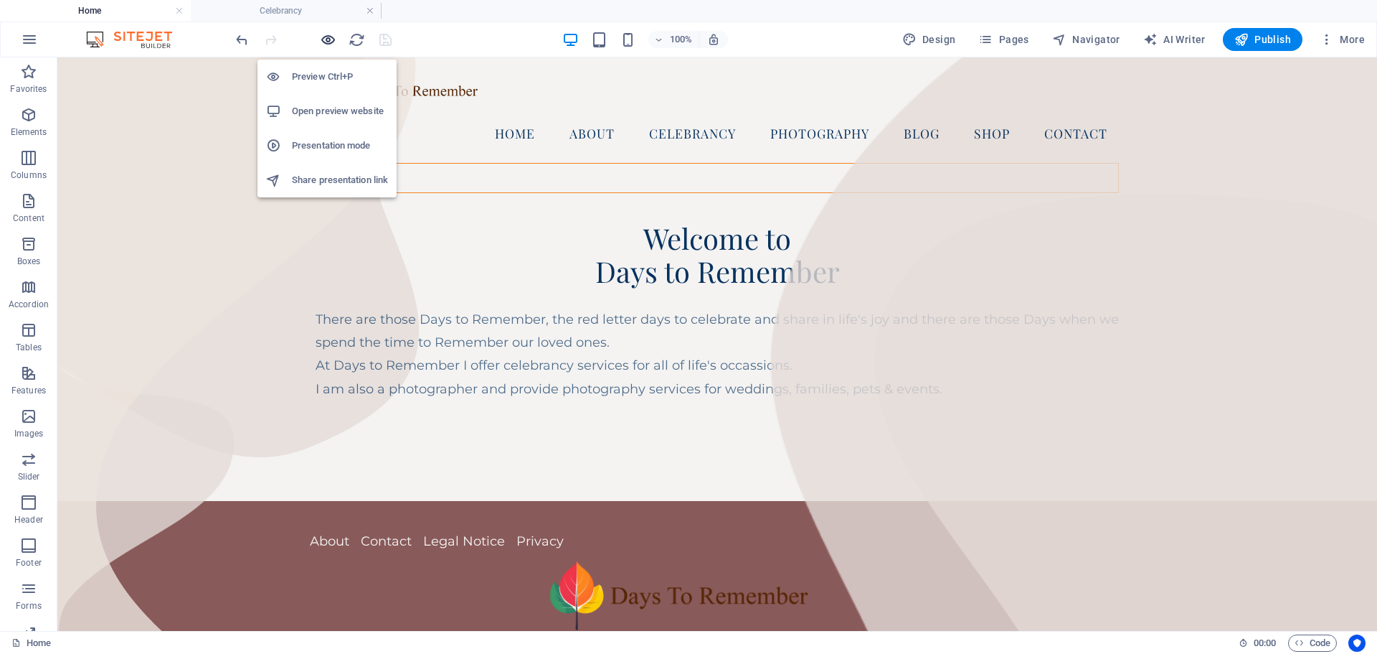
click at [326, 37] on icon "button" at bounding box center [328, 40] width 16 height 16
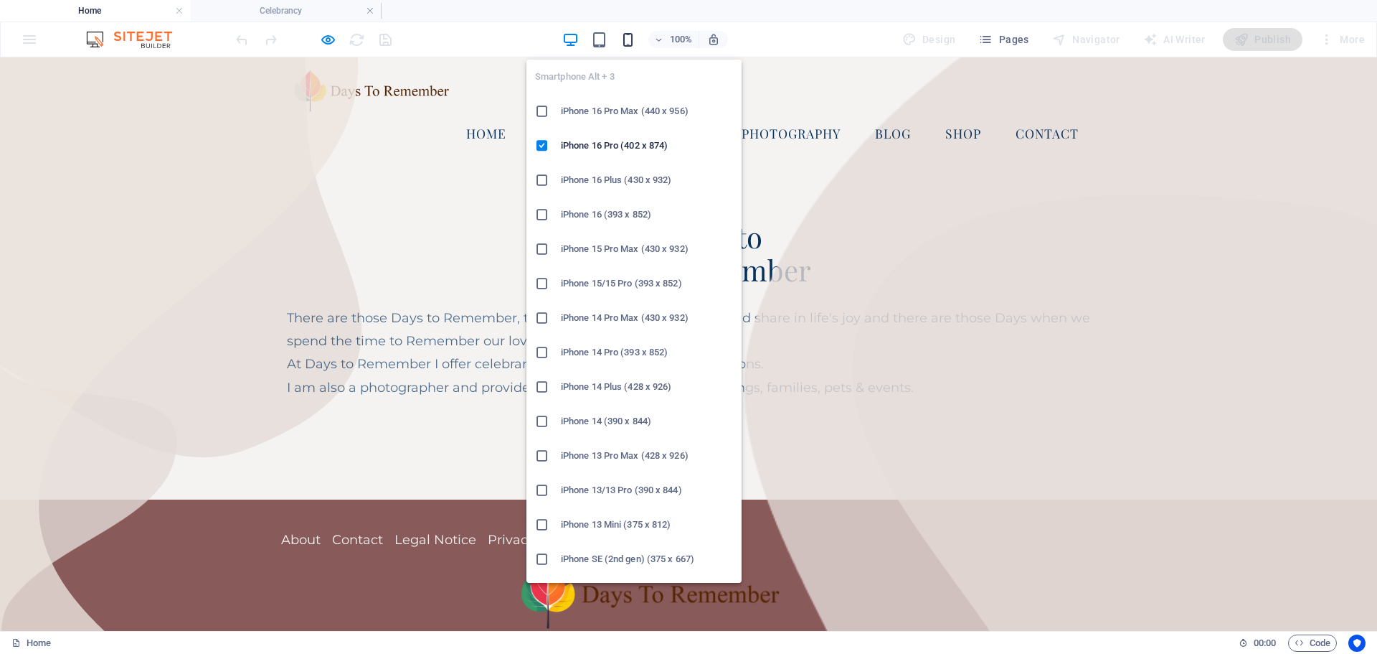
click at [631, 38] on icon "button" at bounding box center [628, 40] width 16 height 16
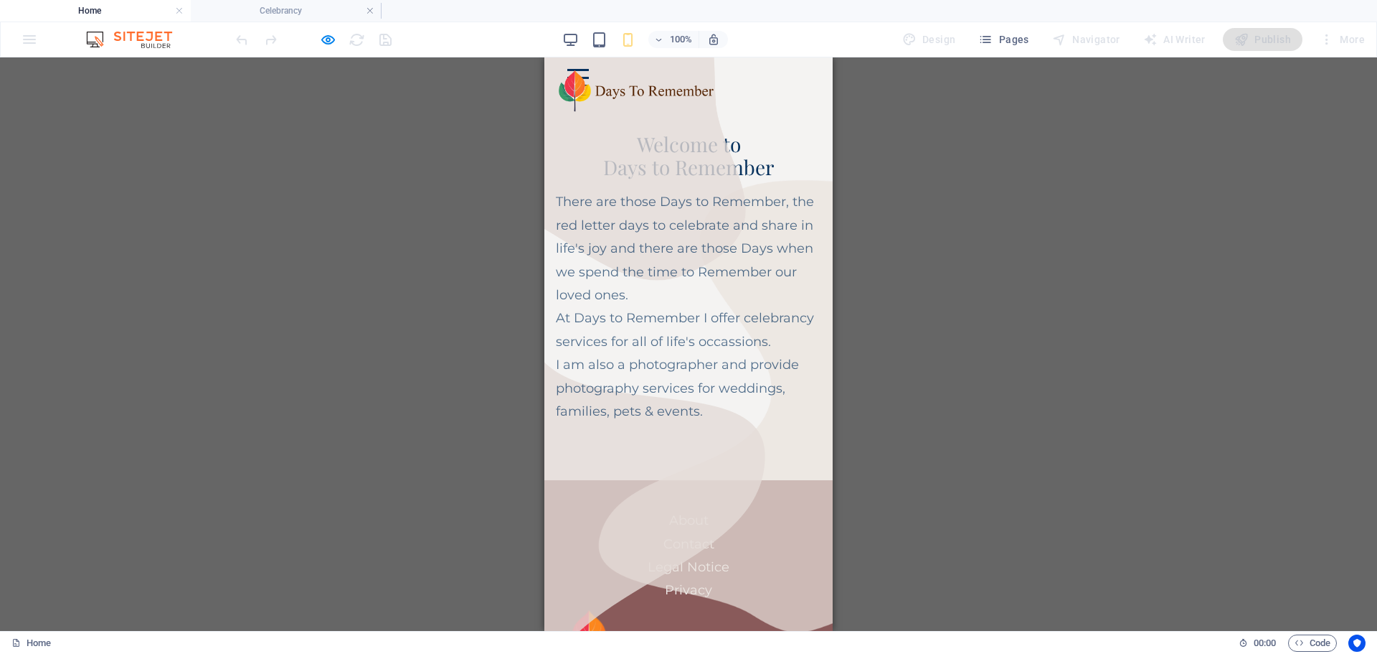
click at [589, 80] on div at bounding box center [578, 78] width 22 height 18
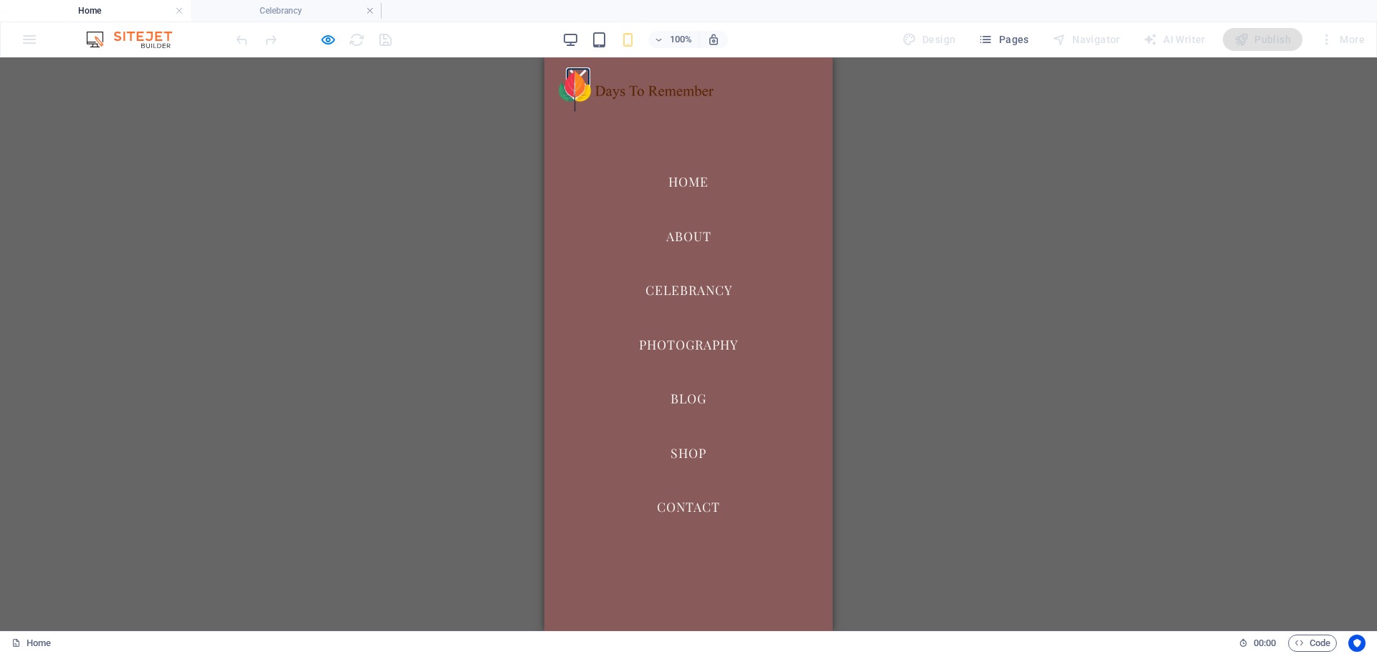
click at [586, 70] on button at bounding box center [578, 78] width 16 height 16
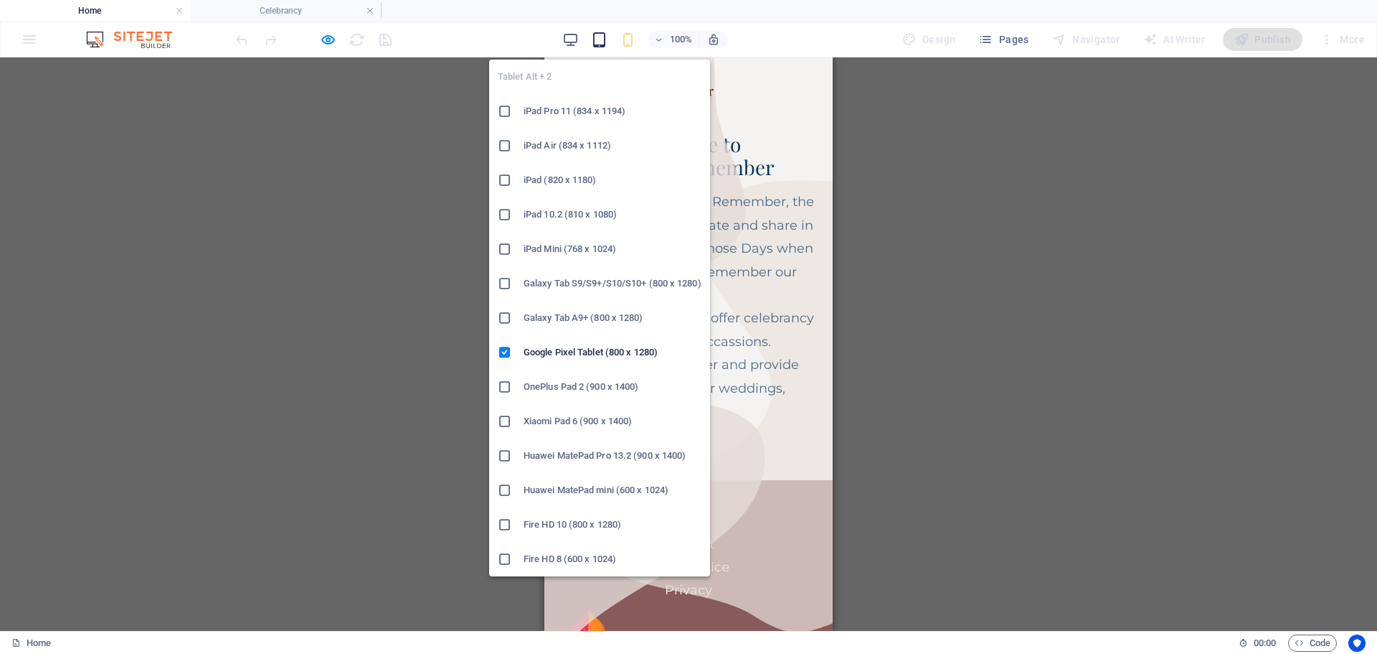
click at [597, 35] on icon "button" at bounding box center [599, 40] width 16 height 16
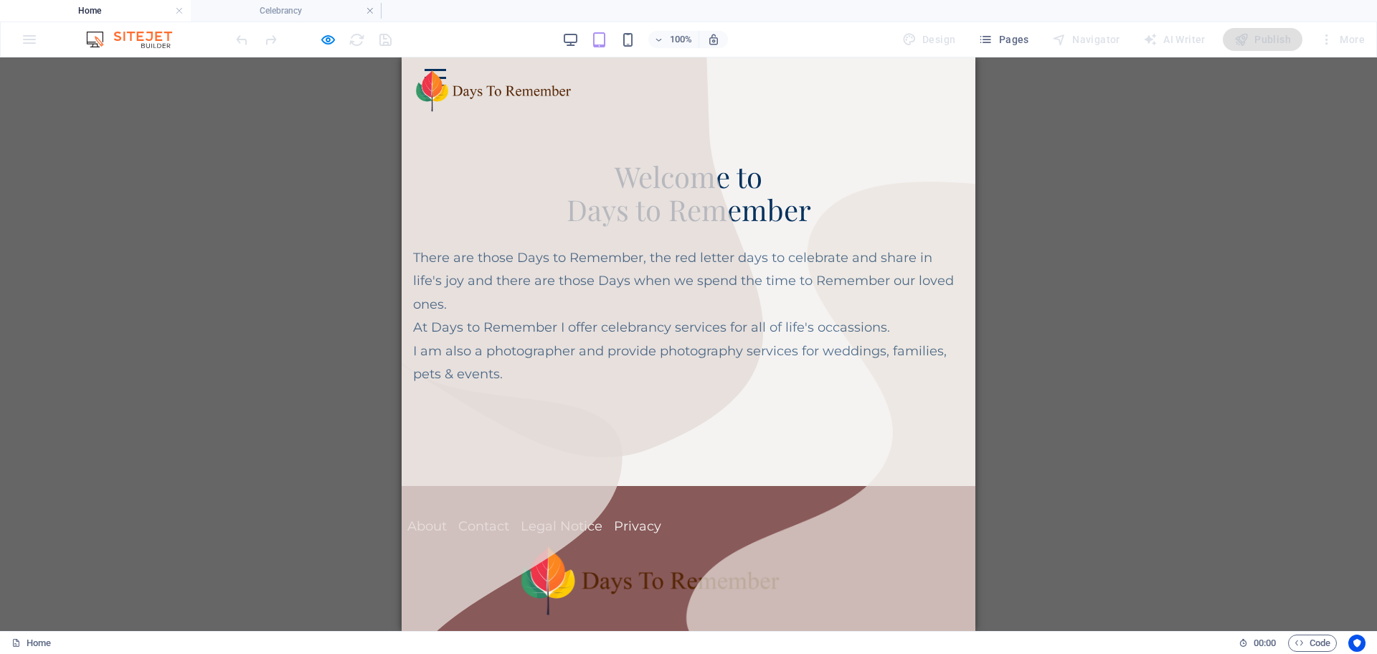
click at [446, 82] on div at bounding box center [436, 78] width 22 height 18
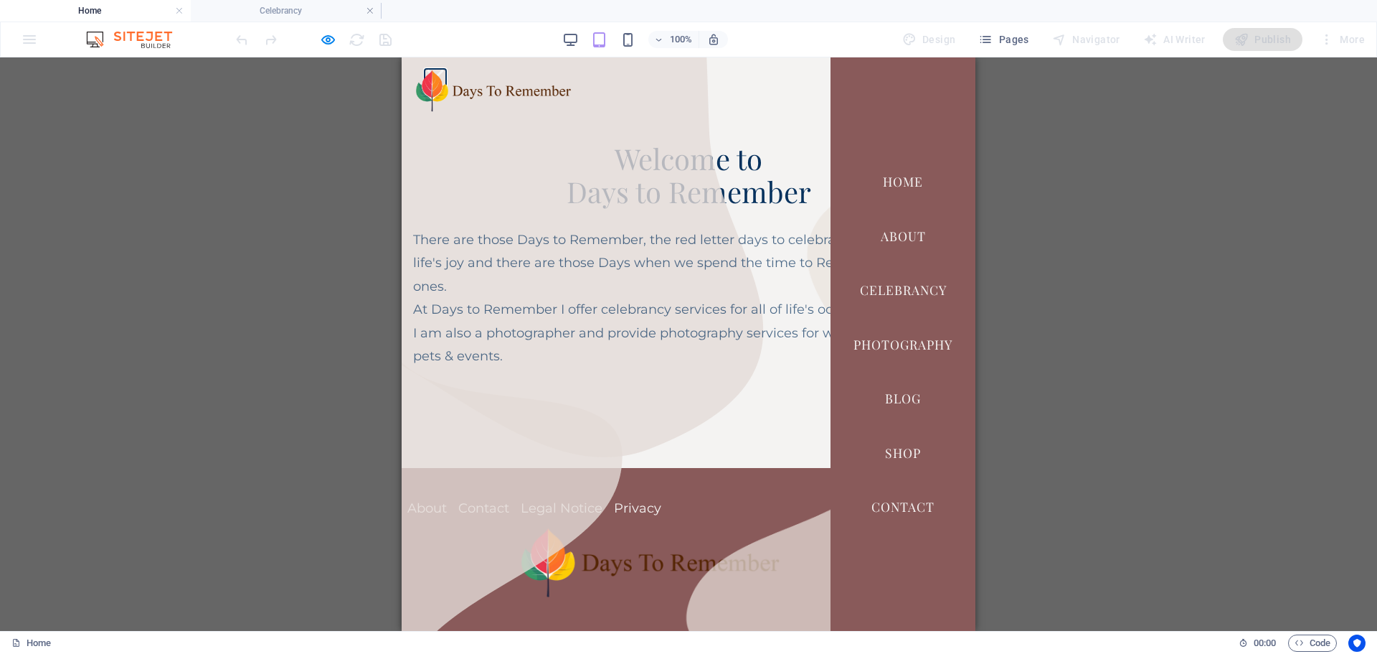
click at [443, 70] on button at bounding box center [435, 78] width 16 height 16
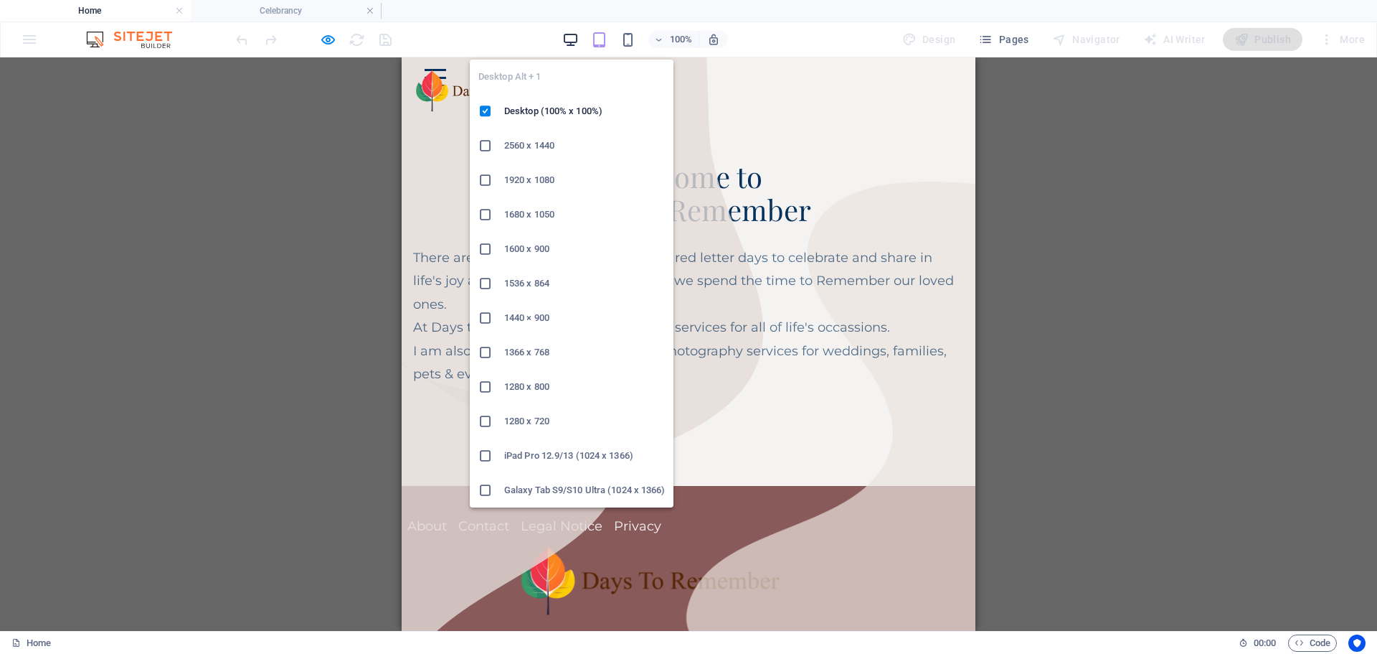
click at [570, 34] on icon "button" at bounding box center [570, 40] width 16 height 16
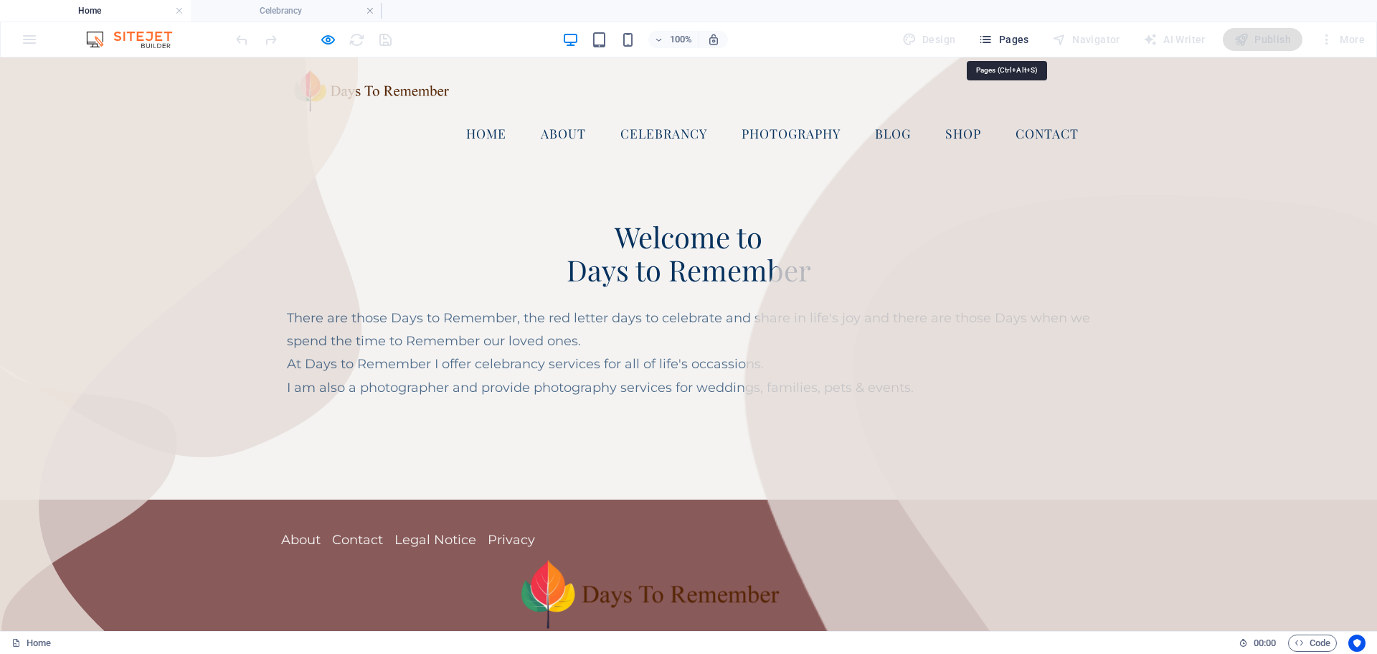
click at [1017, 29] on button "Pages" at bounding box center [1004, 39] width 62 height 23
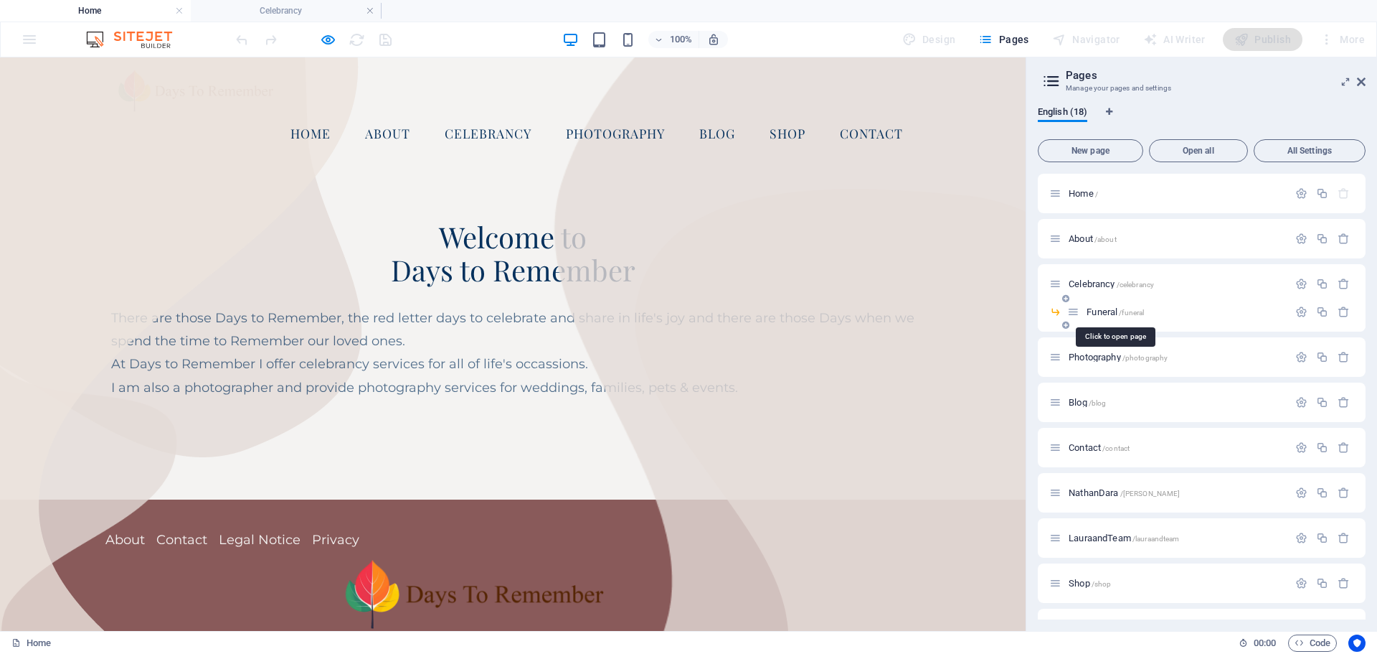
click at [1098, 311] on span "Funeral /funeral" at bounding box center [1115, 311] width 57 height 11
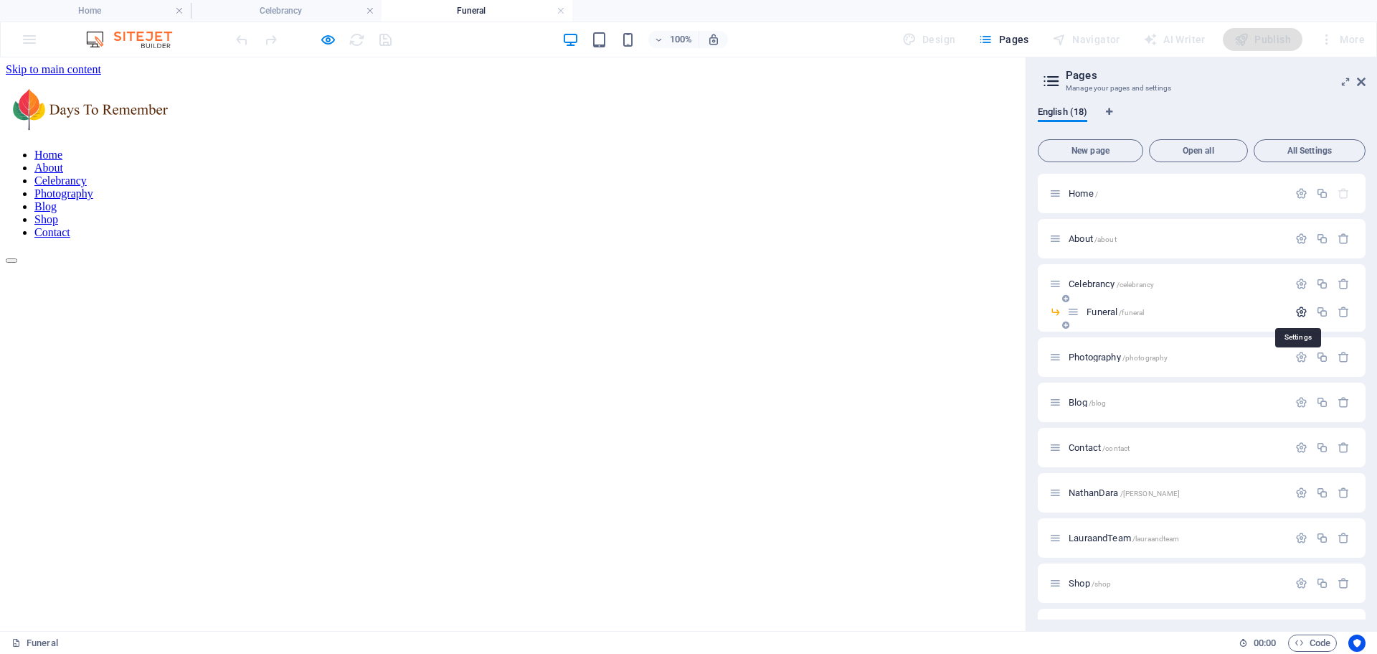
click at [1300, 309] on icon "button" at bounding box center [1302, 312] width 12 height 12
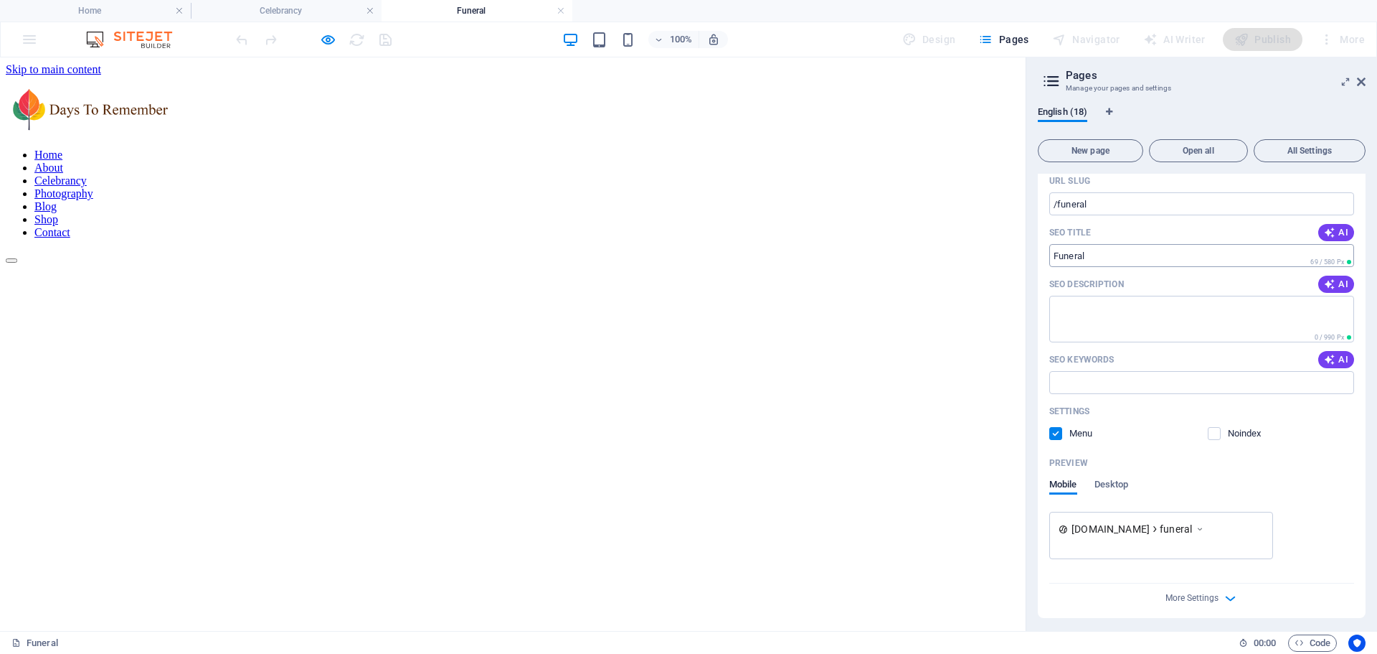
scroll to position [287, 0]
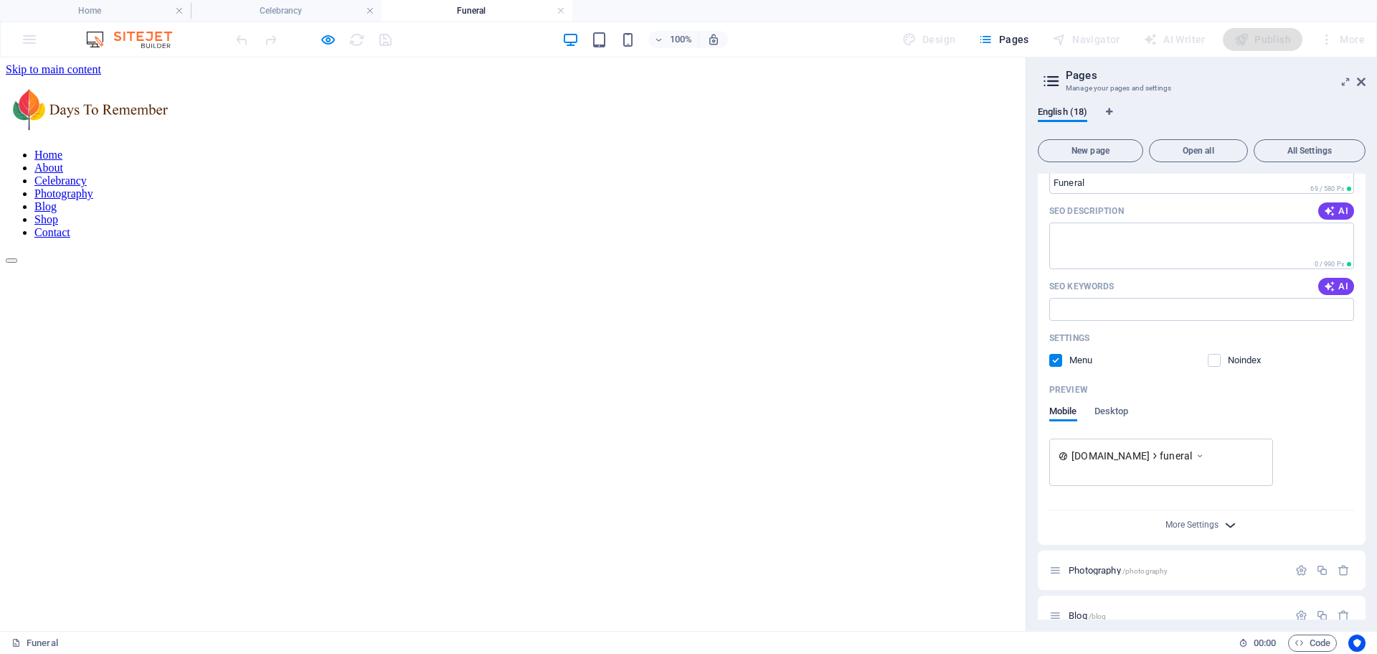
click at [1222, 520] on icon "button" at bounding box center [1230, 525] width 16 height 16
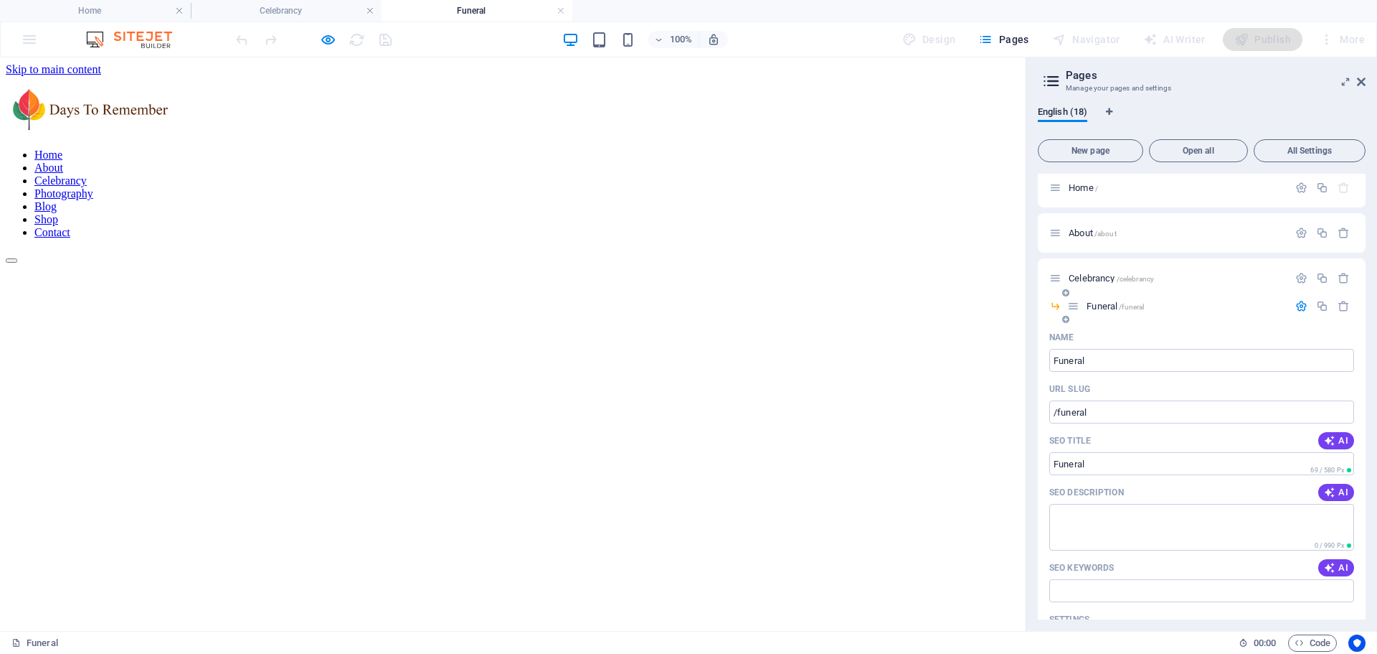
scroll to position [0, 0]
click at [1298, 313] on icon "button" at bounding box center [1302, 312] width 12 height 12
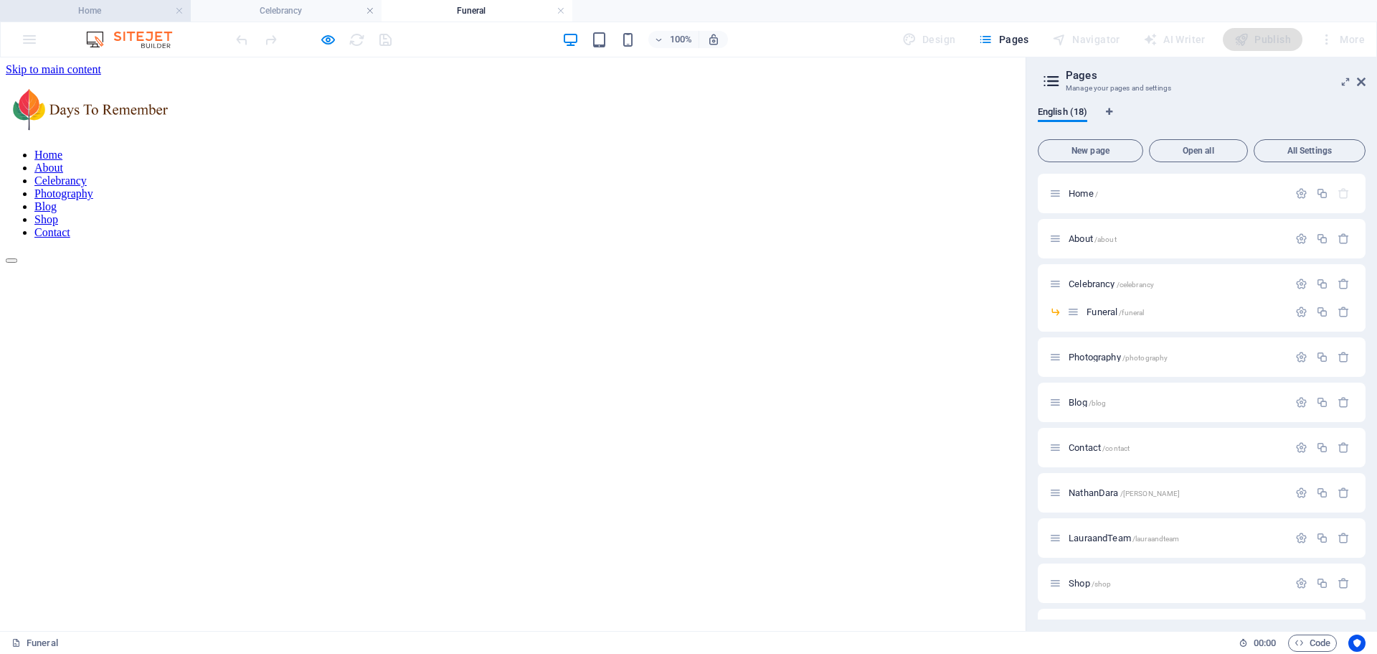
click at [83, 13] on h4 "Home" at bounding box center [95, 11] width 191 height 16
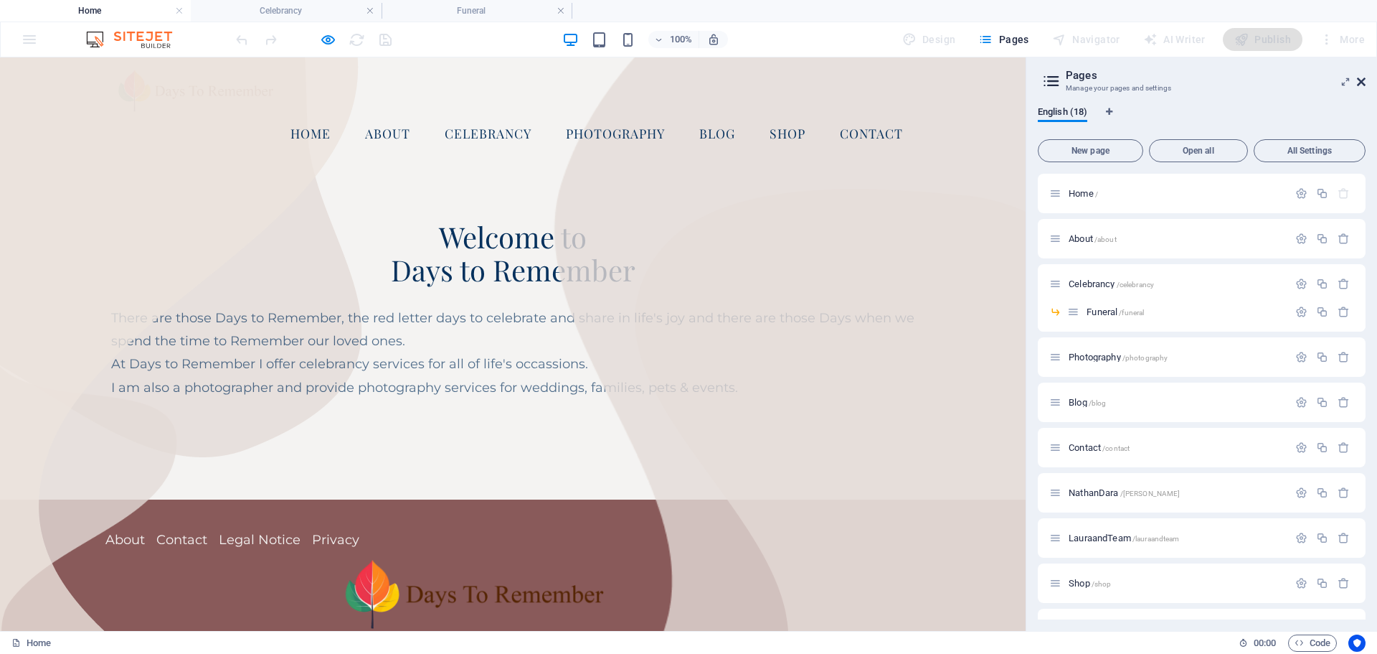
click at [1357, 77] on icon at bounding box center [1361, 81] width 9 height 11
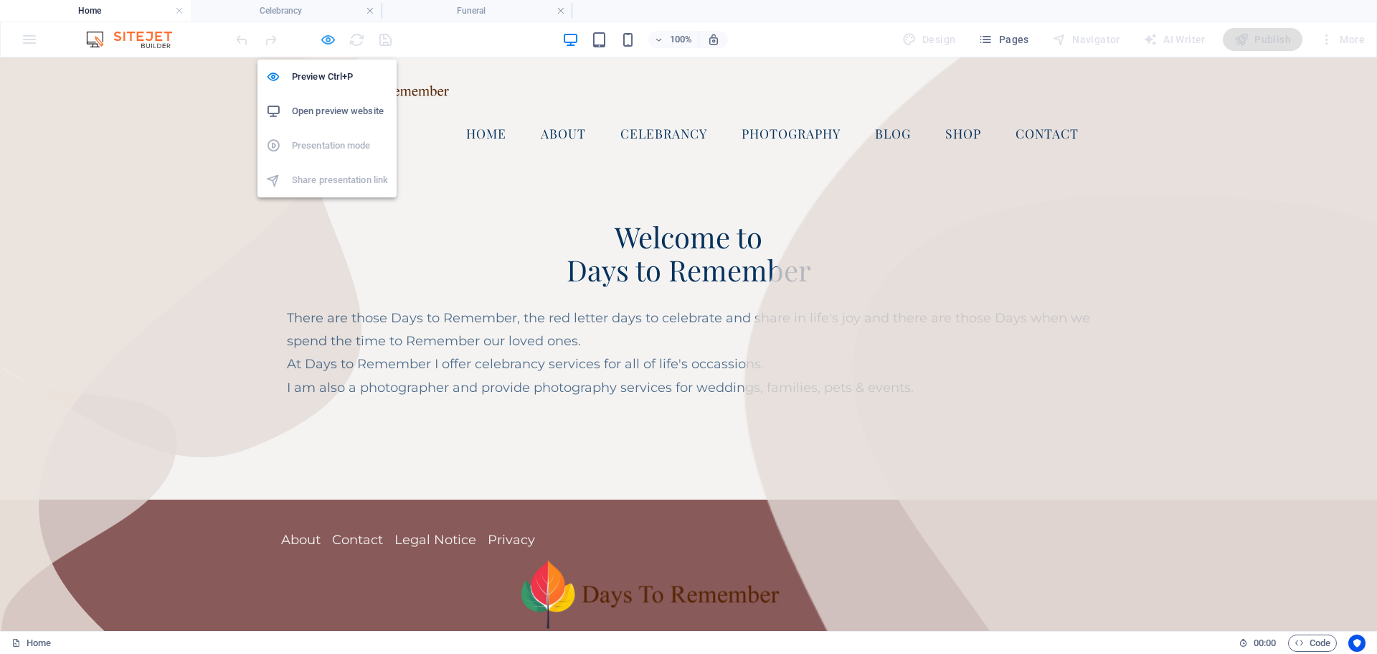
click at [327, 38] on icon "button" at bounding box center [328, 40] width 16 height 16
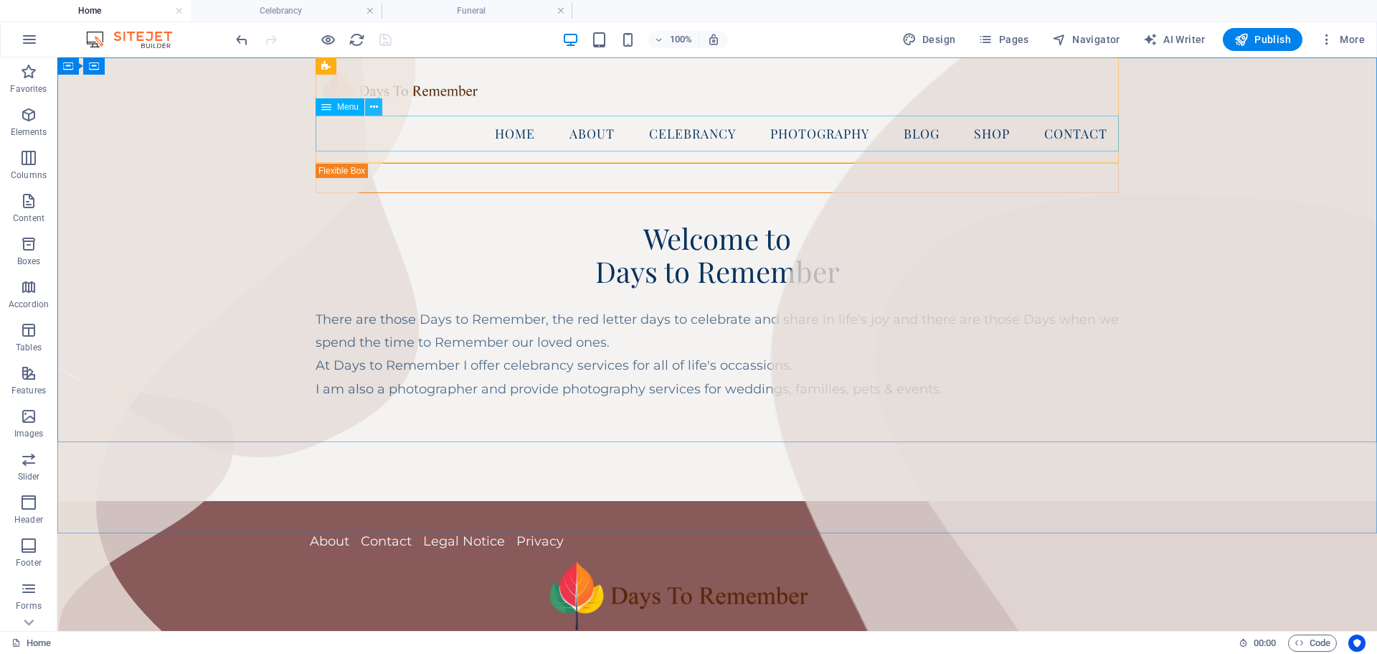
click at [373, 105] on icon at bounding box center [374, 107] width 8 height 15
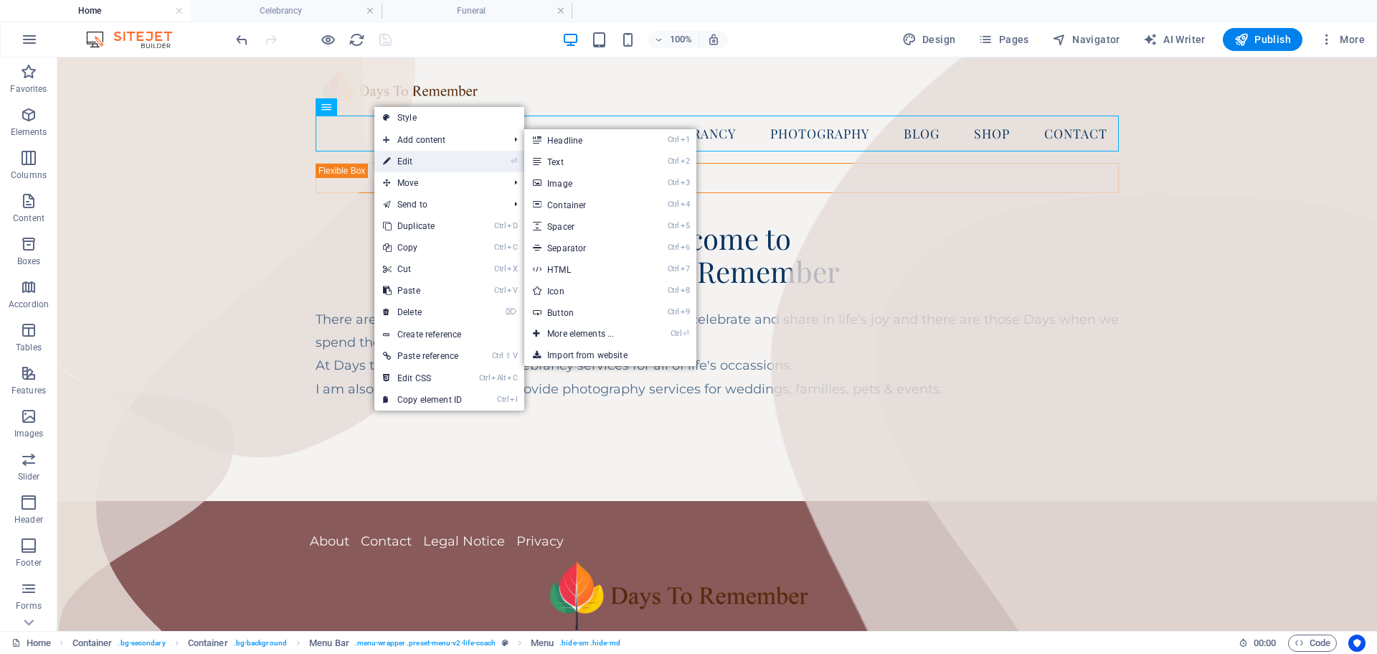
click at [409, 161] on link "⏎ Edit" at bounding box center [422, 162] width 96 height 22
select select
select select "1"
select select
select select "2"
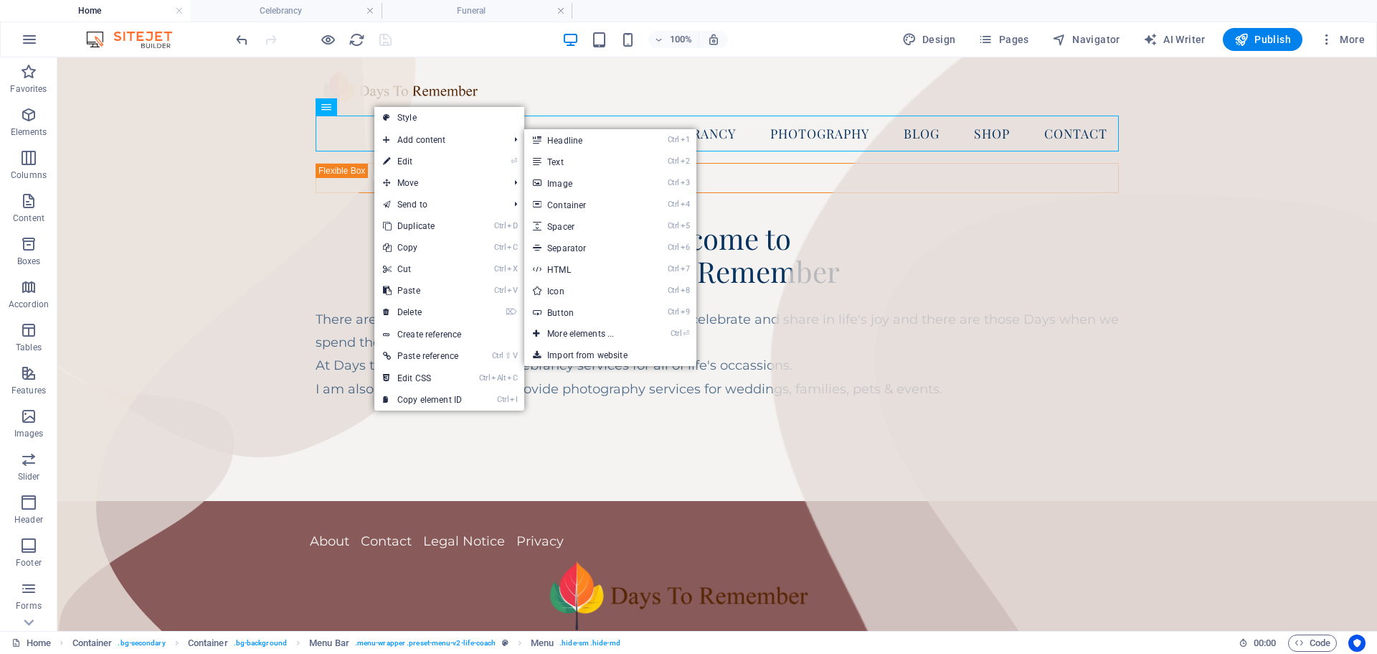
select select
select select "4"
select select
select select "5"
select select
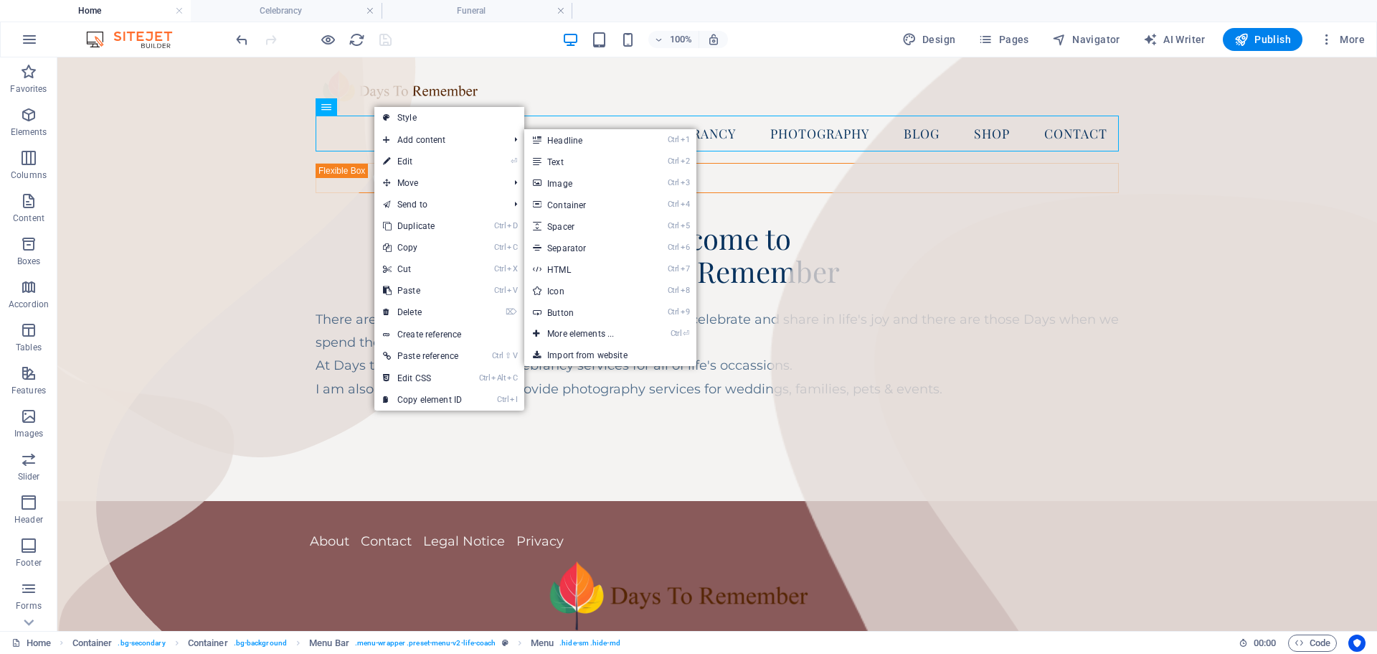
select select "9"
select select
select select "6"
select select
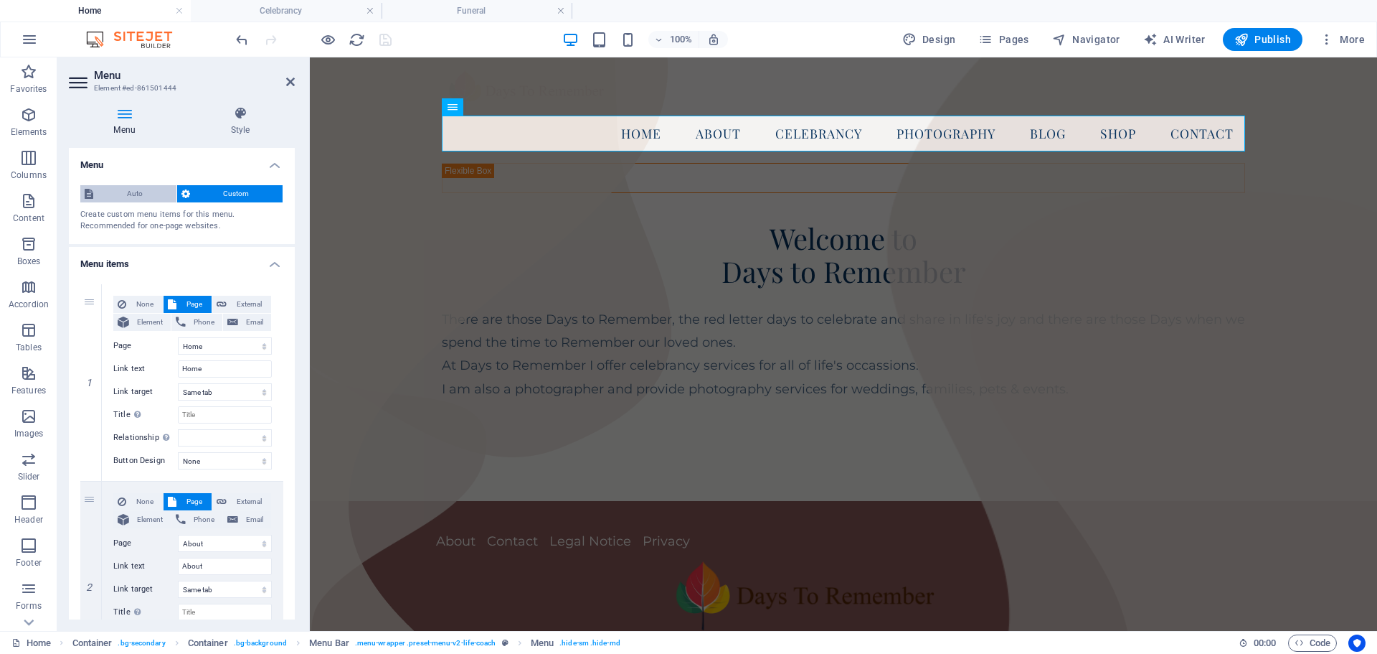
click at [140, 194] on span "Auto" at bounding box center [135, 193] width 75 height 17
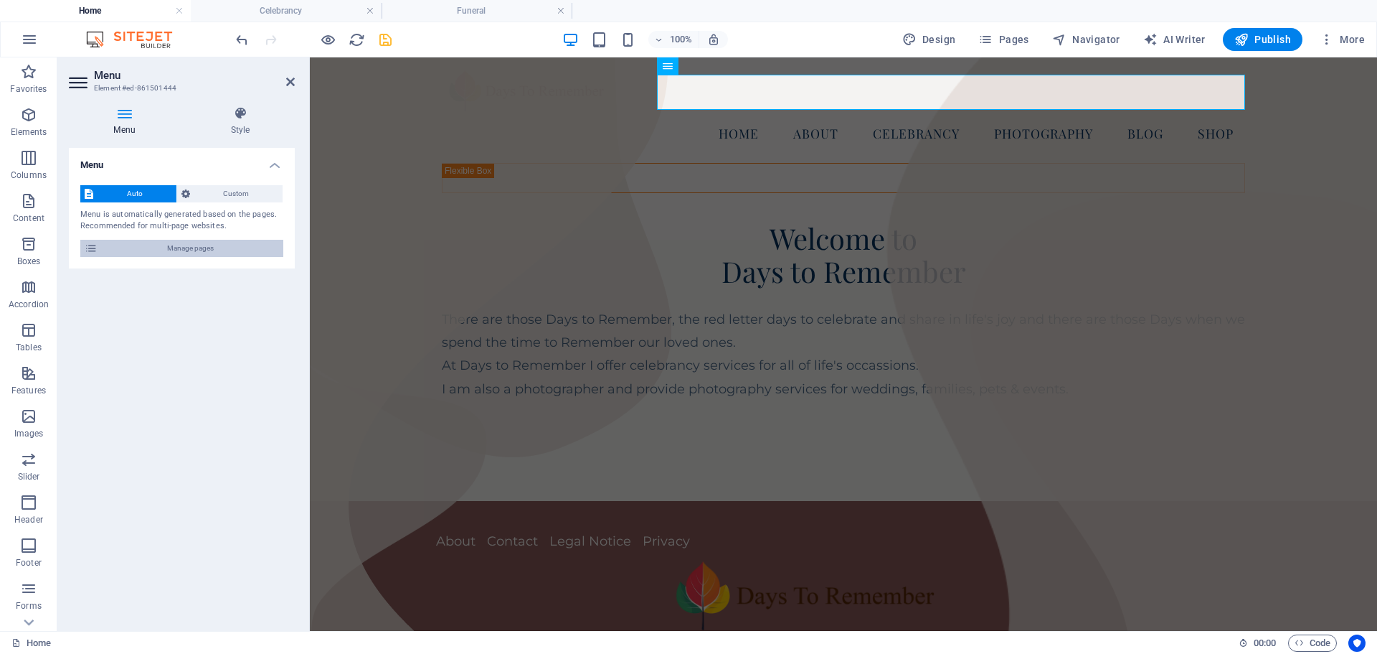
click at [186, 251] on span "Manage pages" at bounding box center [190, 248] width 177 height 17
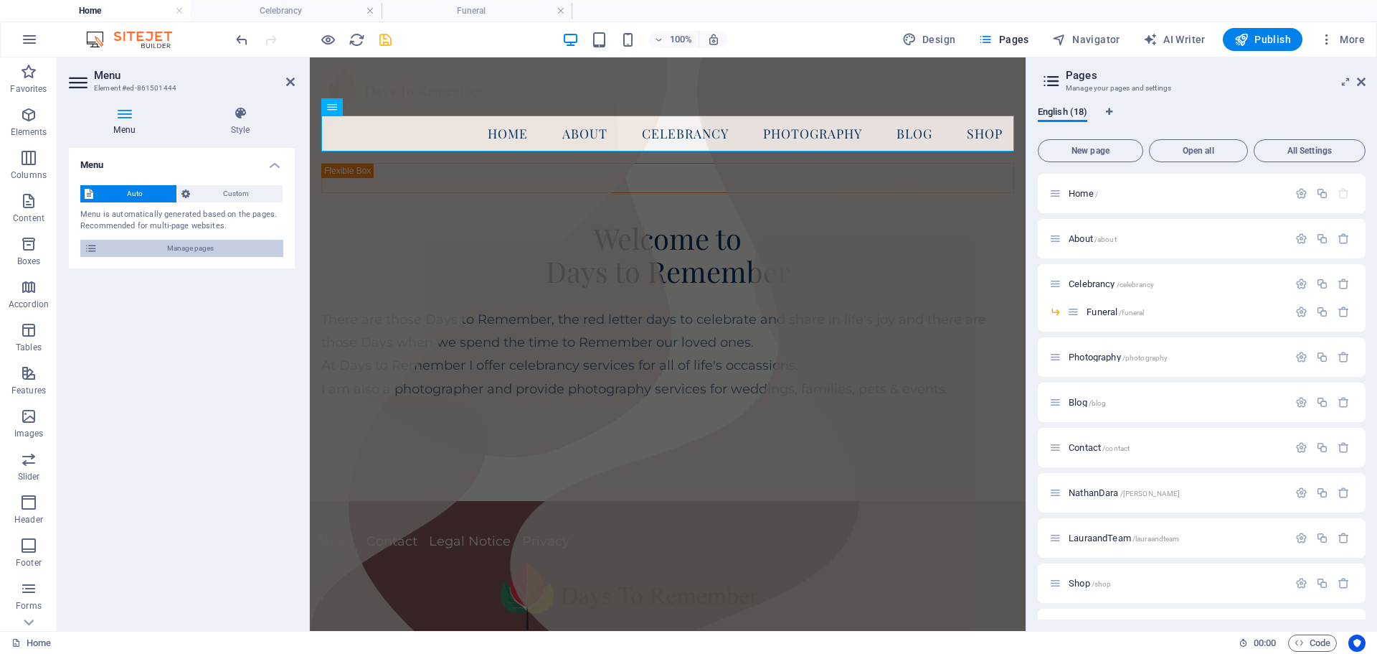
click at [131, 245] on span "Manage pages" at bounding box center [190, 248] width 177 height 17
click at [233, 193] on span "Custom" at bounding box center [236, 193] width 85 height 17
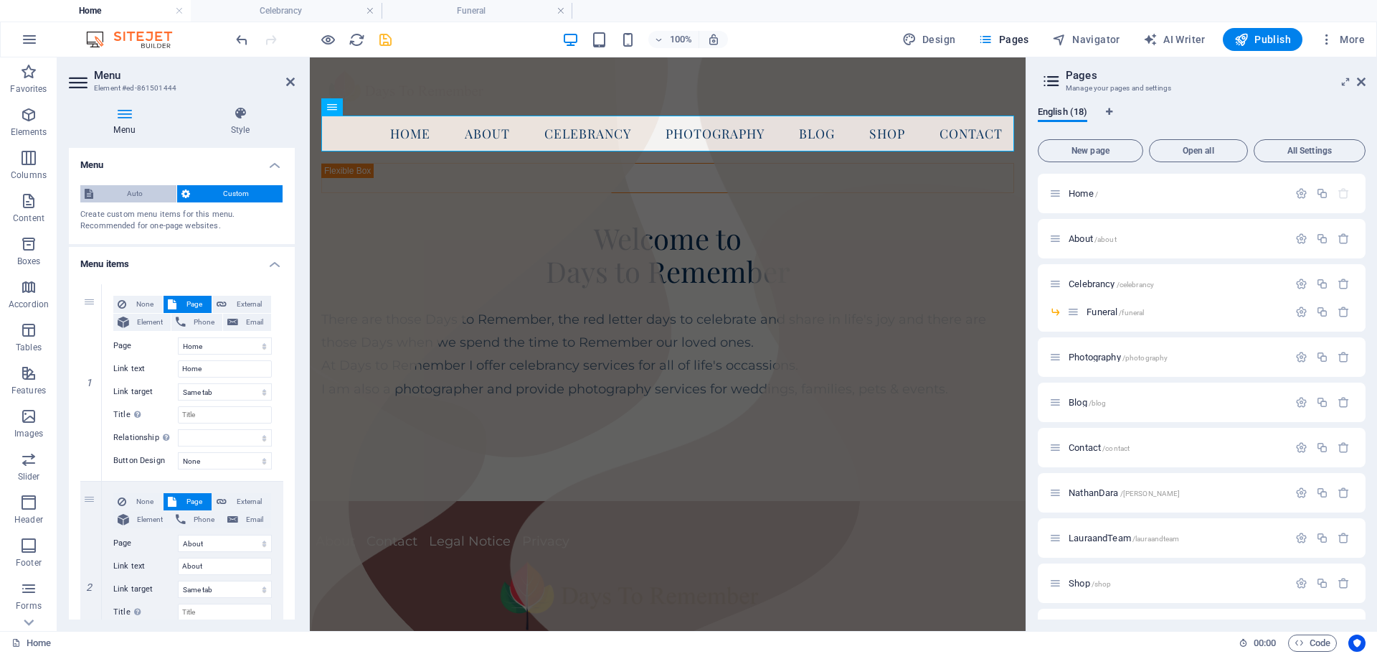
click at [128, 191] on span "Auto" at bounding box center [135, 193] width 75 height 17
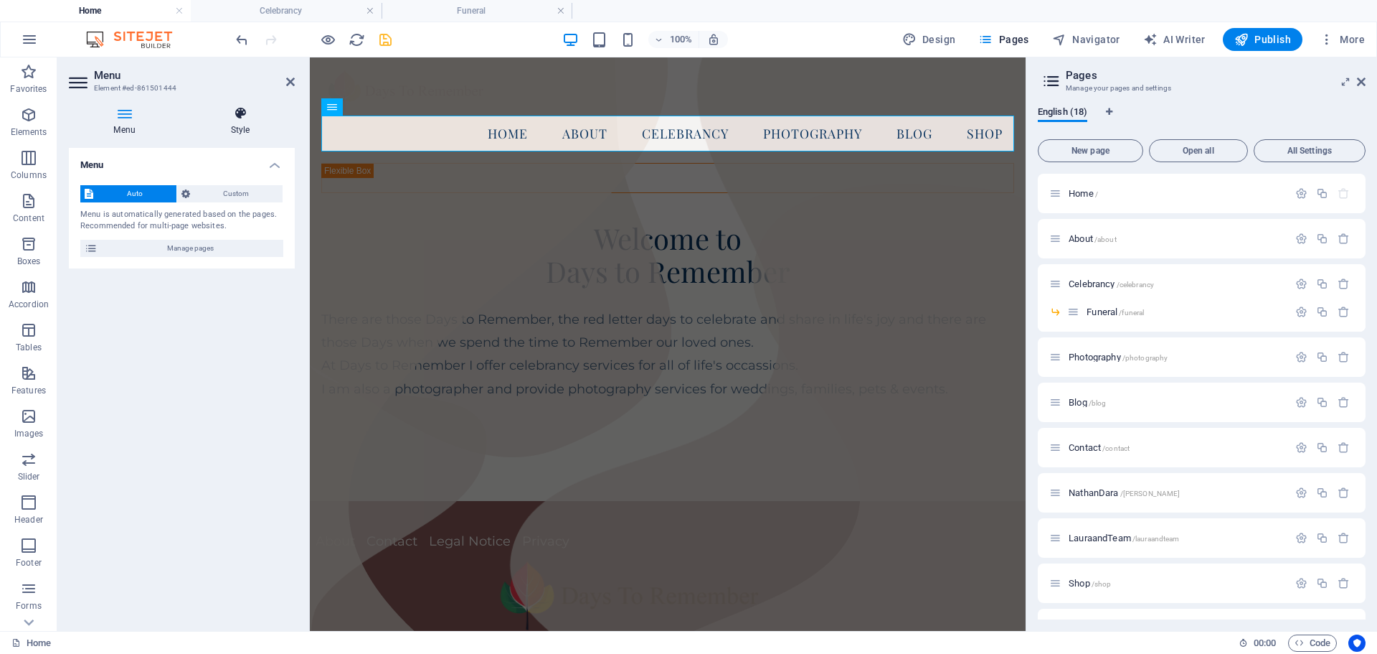
click at [237, 110] on icon at bounding box center [240, 113] width 109 height 14
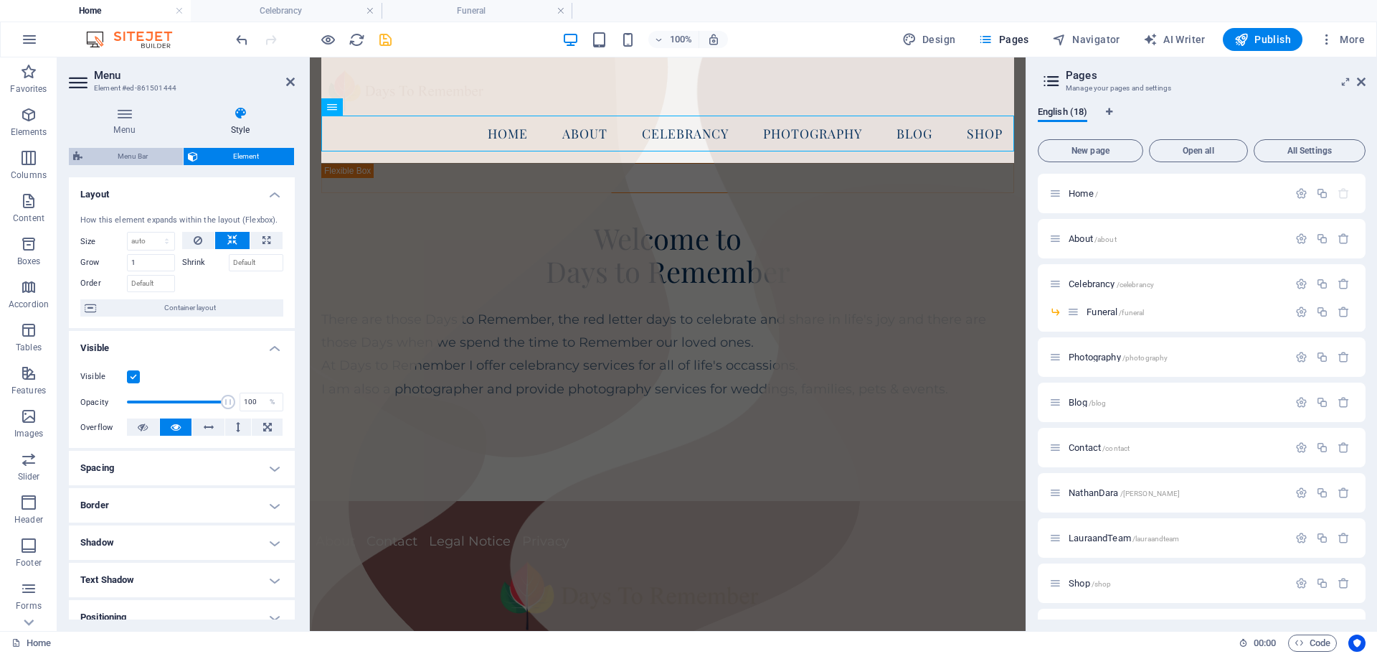
click at [131, 154] on span "Menu Bar" at bounding box center [133, 156] width 92 height 17
select select "rem"
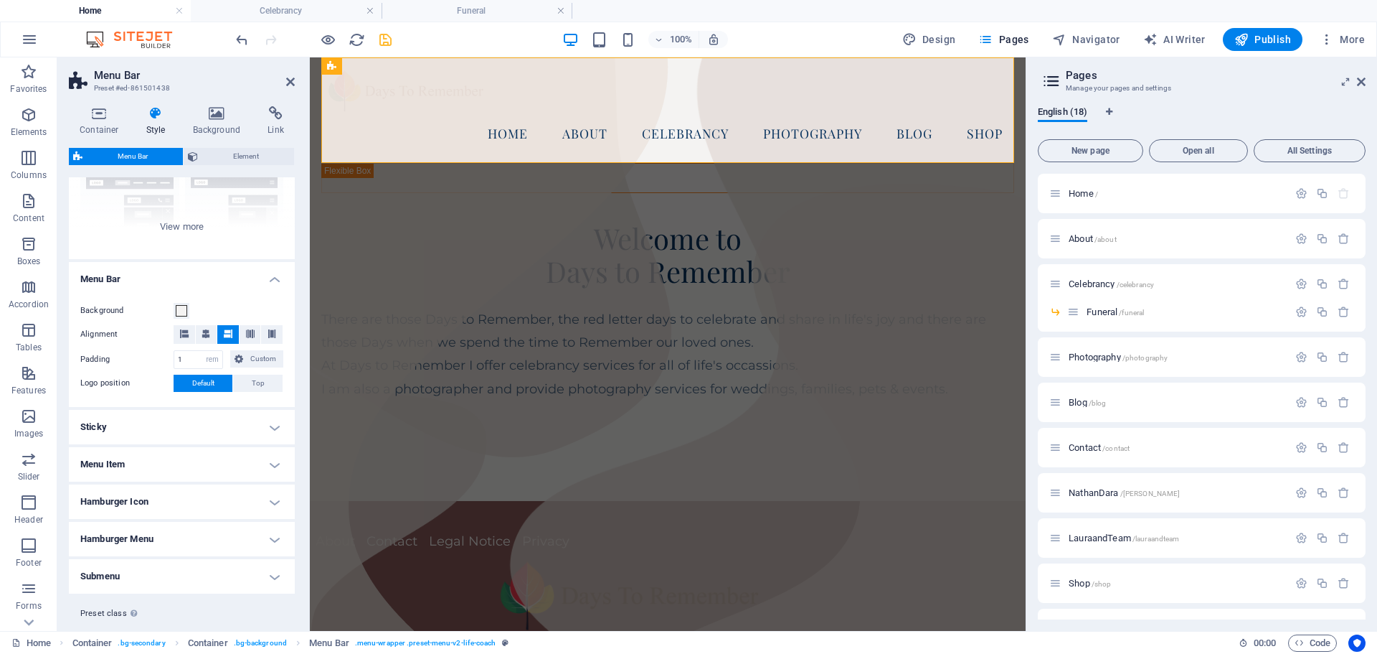
scroll to position [191, 0]
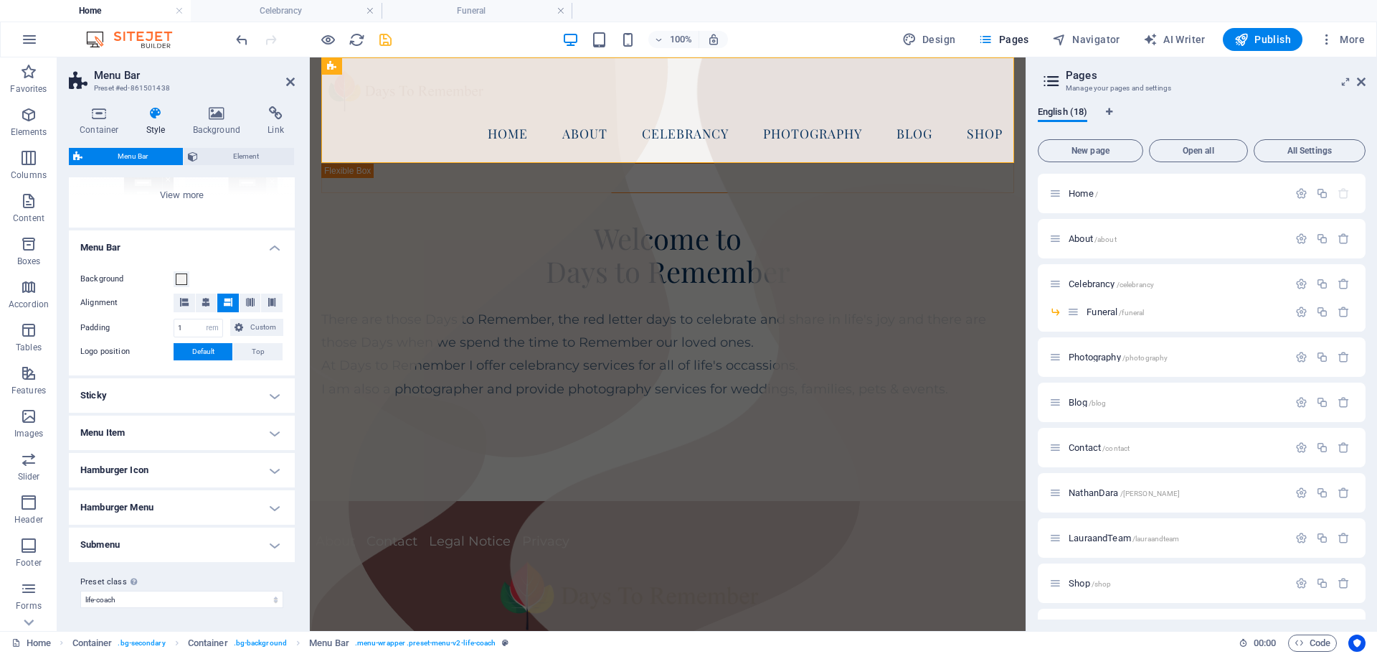
click at [273, 429] on h4 "Menu Item" at bounding box center [182, 432] width 226 height 34
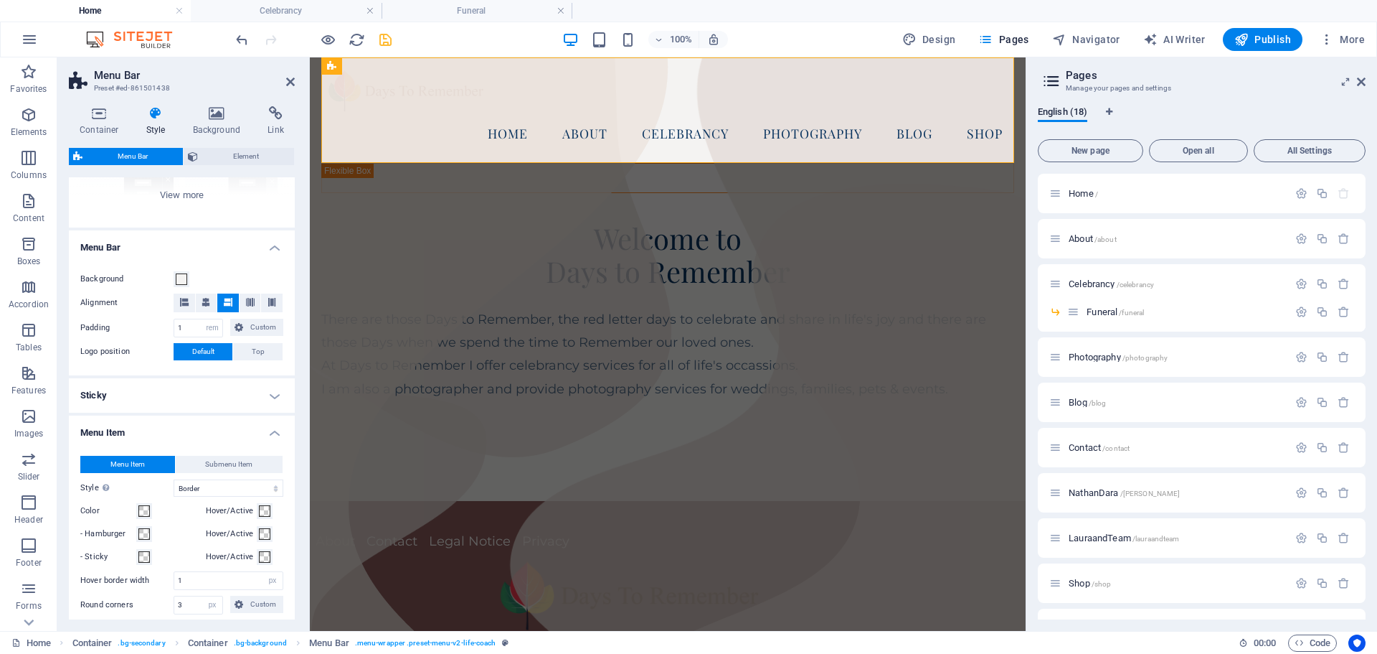
click at [270, 432] on h4 "Menu Item" at bounding box center [182, 428] width 226 height 26
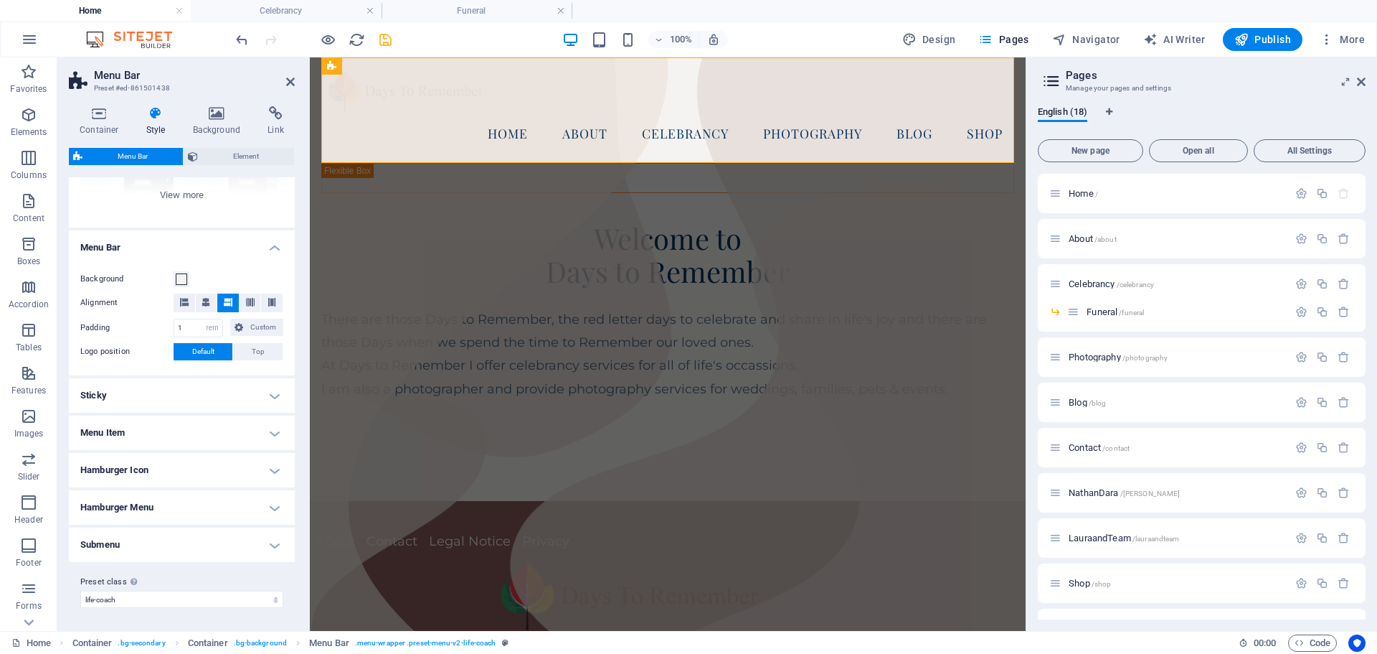
click at [272, 250] on h4 "Menu Bar" at bounding box center [182, 243] width 226 height 26
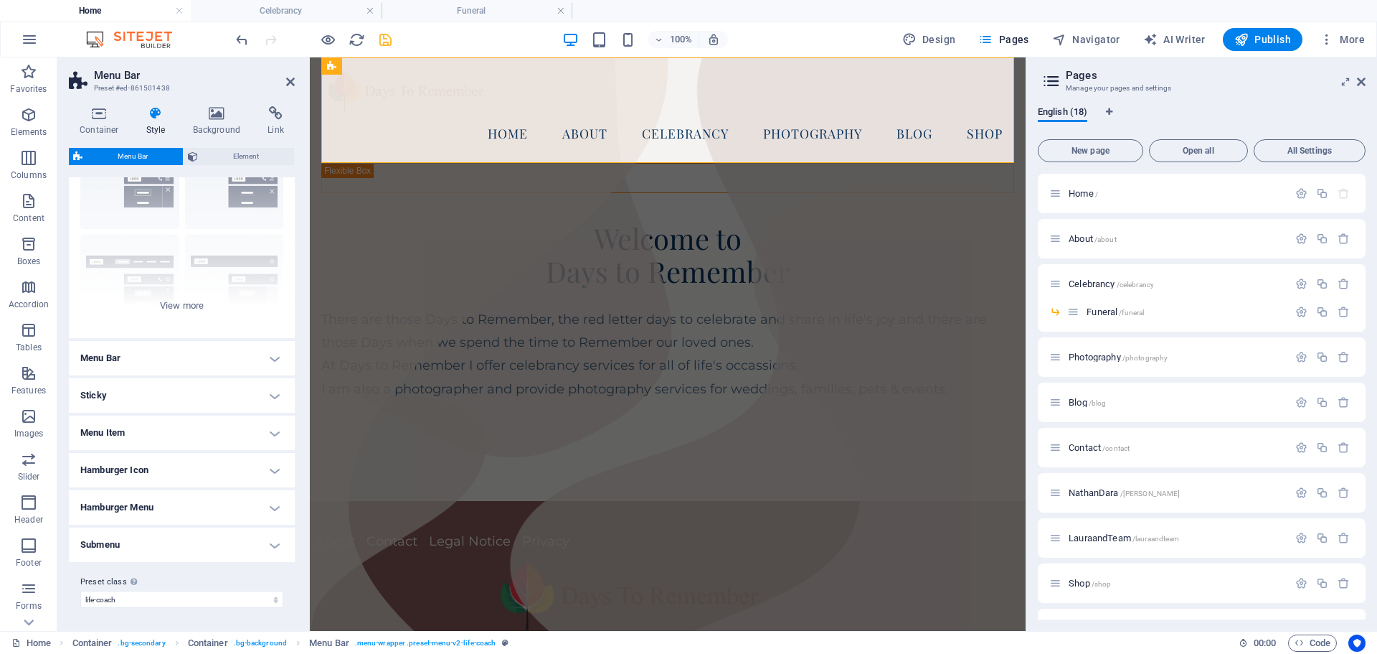
click at [283, 78] on h2 "Menu Bar" at bounding box center [194, 75] width 201 height 13
click at [291, 80] on icon at bounding box center [290, 81] width 9 height 11
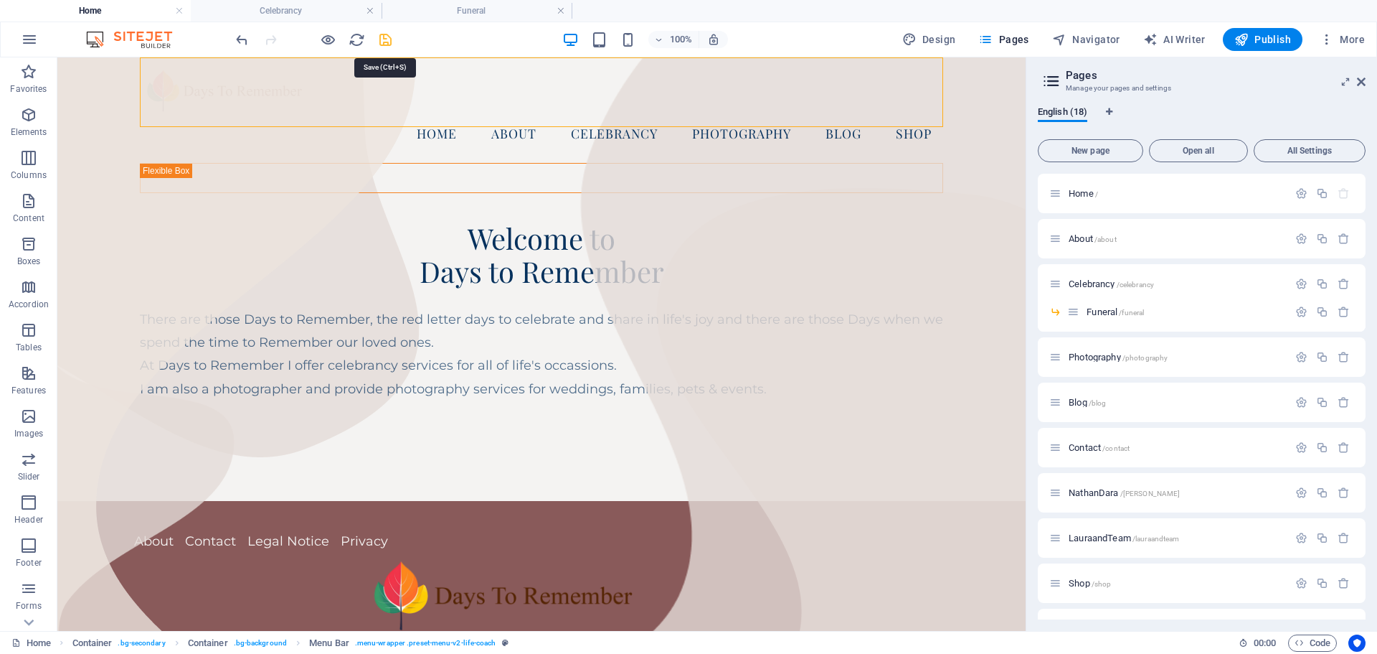
click at [384, 40] on icon "save" at bounding box center [385, 40] width 16 height 16
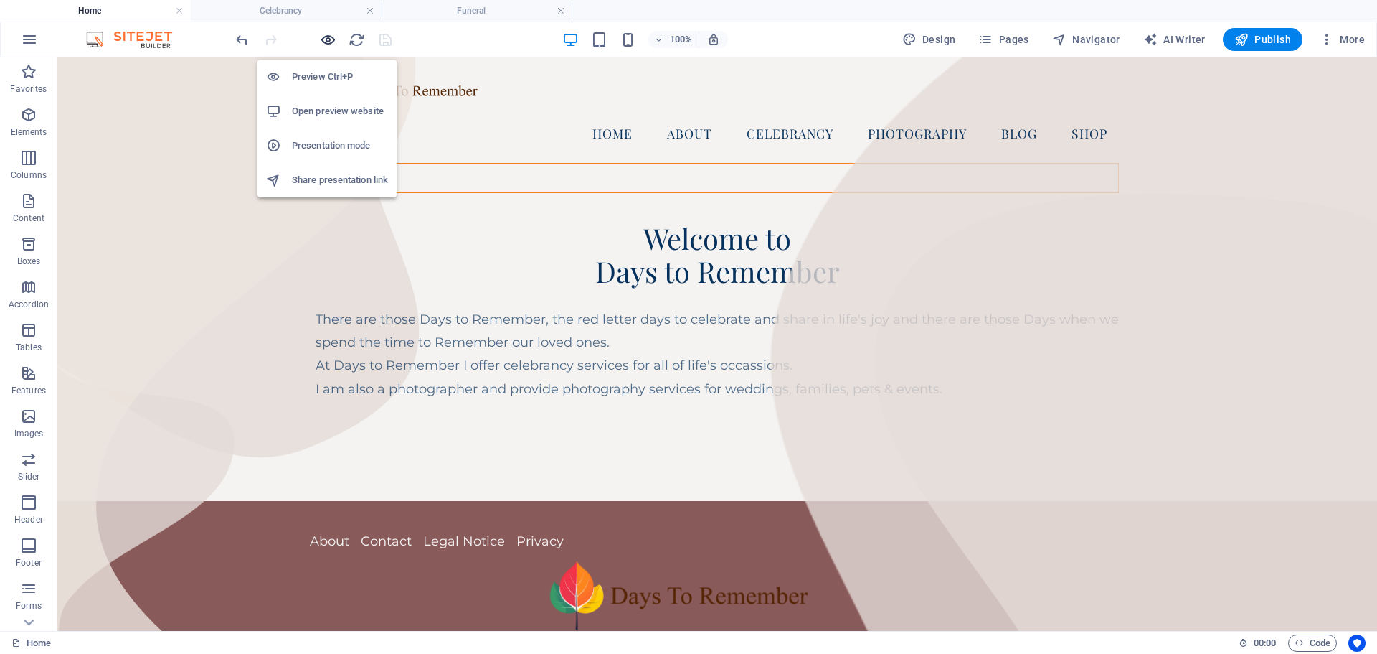
click at [326, 40] on icon "button" at bounding box center [328, 40] width 16 height 16
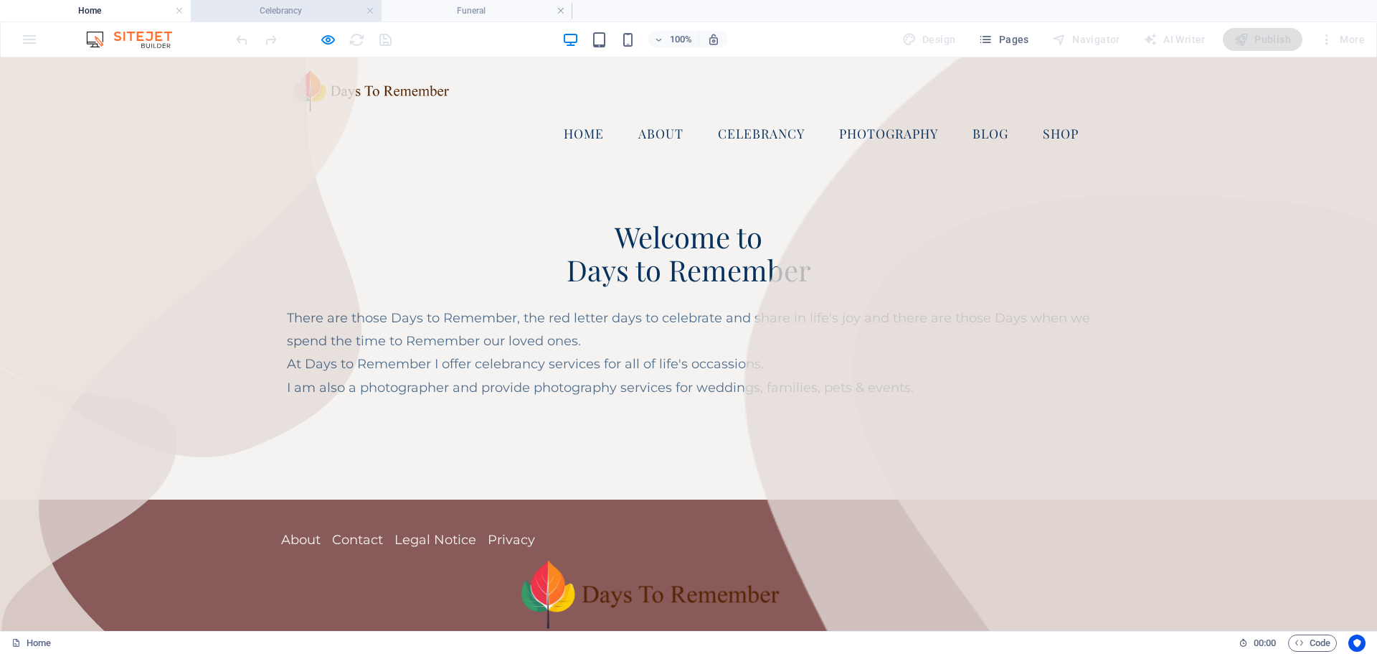
click at [283, 11] on h4 "Celebrancy" at bounding box center [286, 11] width 191 height 16
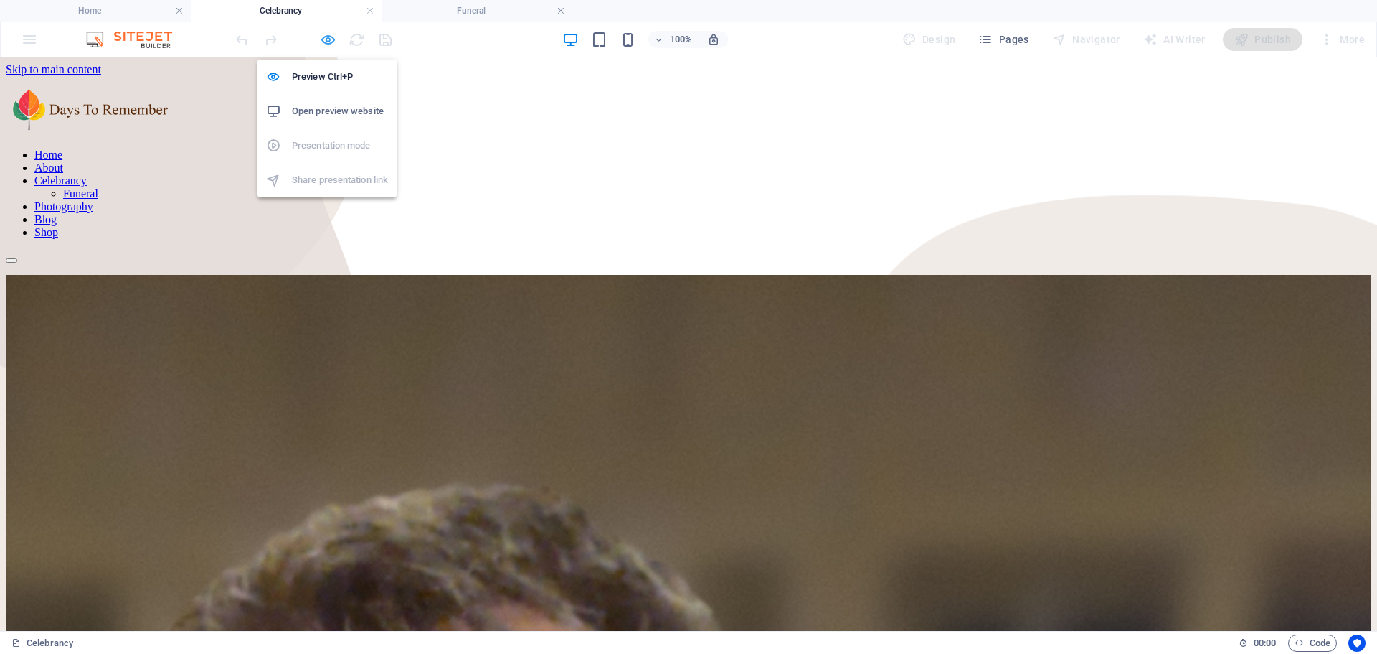
click at [331, 34] on icon "button" at bounding box center [328, 40] width 16 height 16
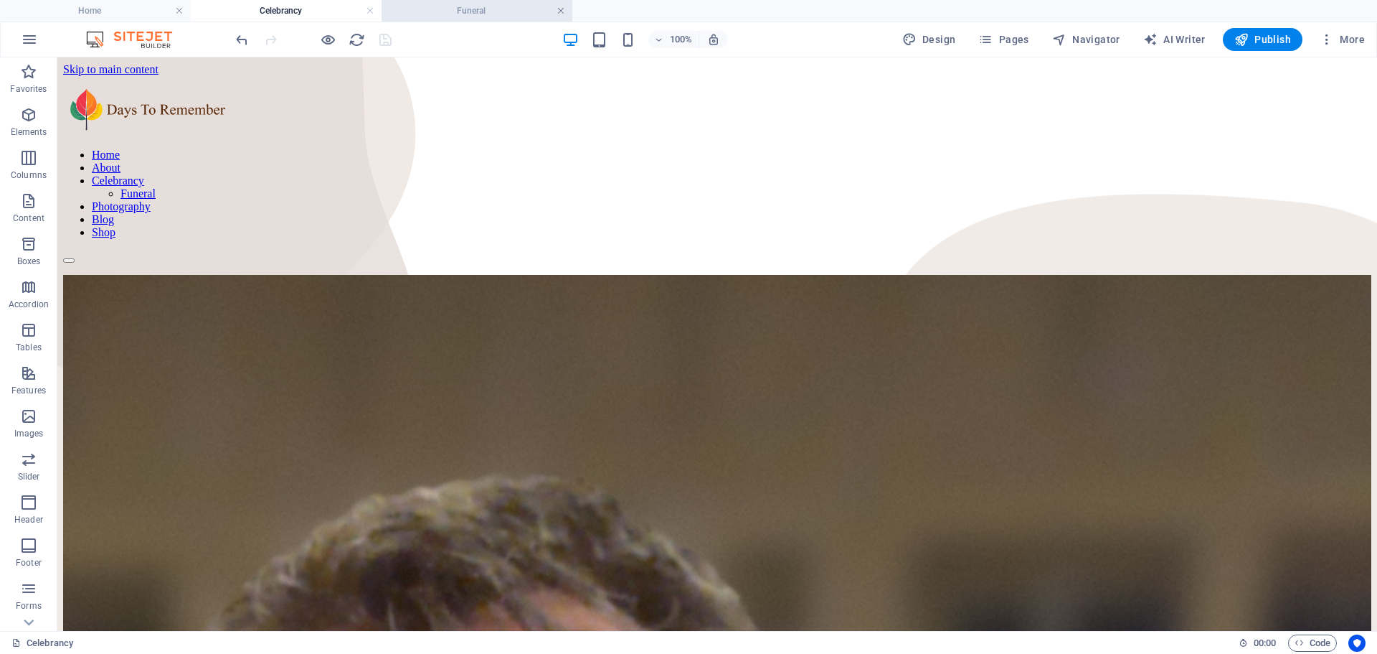
click at [561, 9] on link at bounding box center [561, 11] width 9 height 14
click at [370, 7] on link at bounding box center [370, 11] width 9 height 14
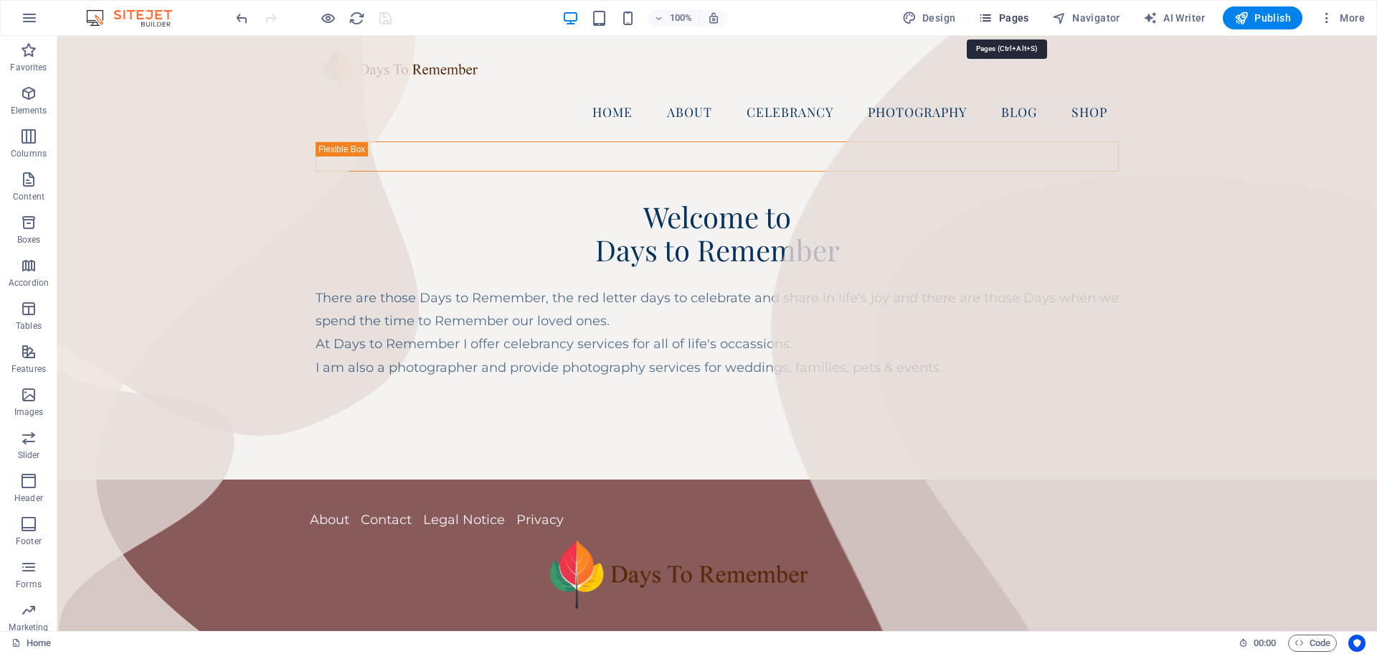
click at [1015, 17] on span "Pages" at bounding box center [1003, 18] width 50 height 14
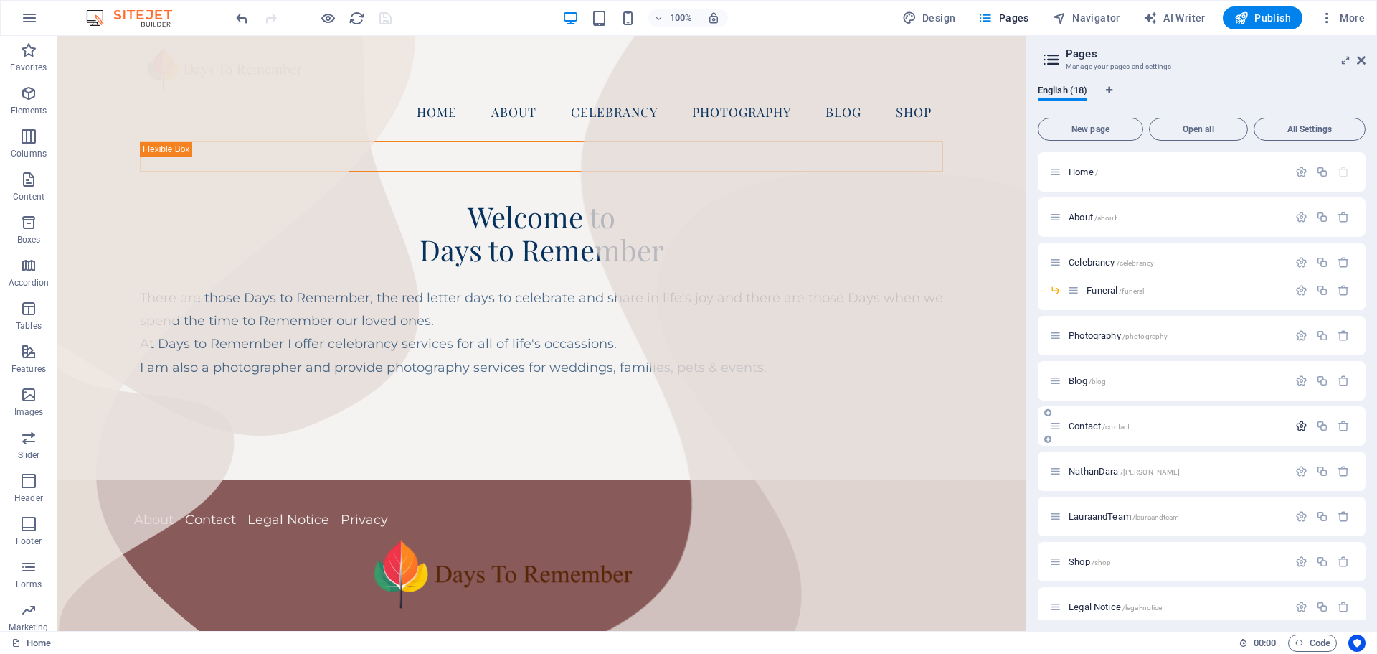
click at [1301, 423] on icon "button" at bounding box center [1302, 426] width 12 height 12
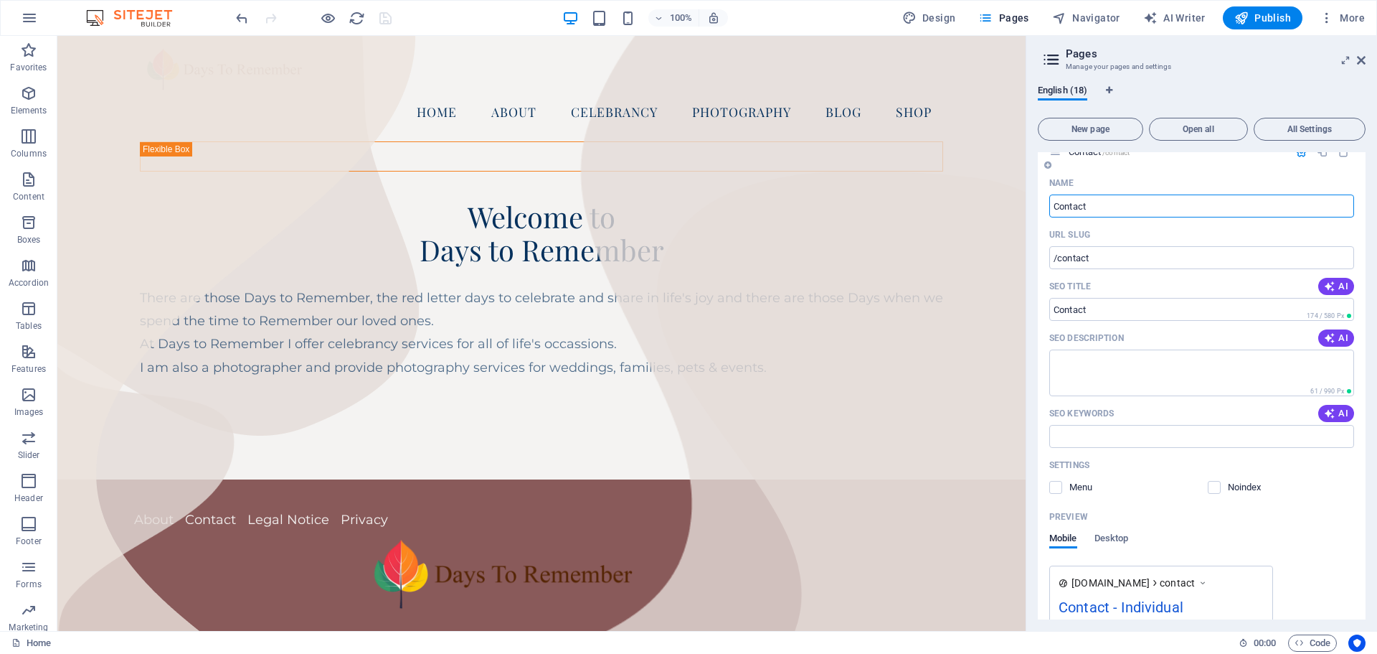
scroll to position [287, 0]
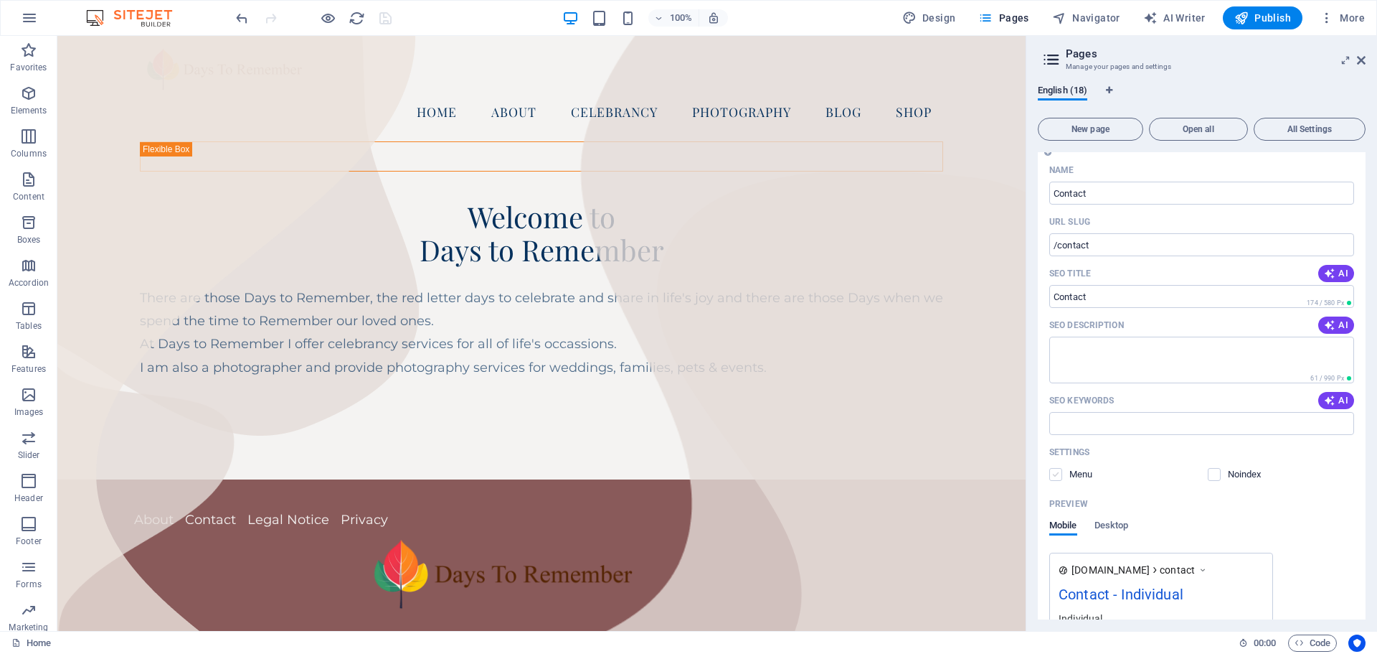
click at [1059, 472] on label at bounding box center [1056, 474] width 13 height 13
click at [0, 0] on input "checkbox" at bounding box center [0, 0] width 0 height 0
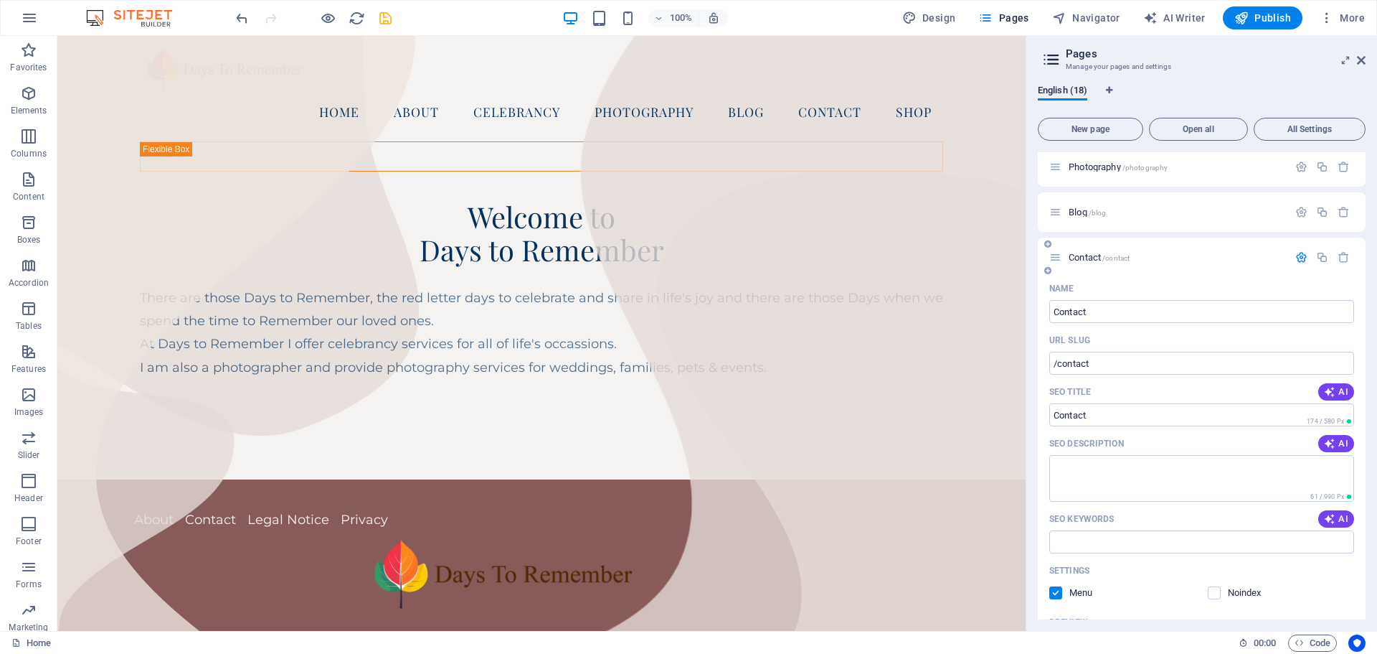
scroll to position [143, 0]
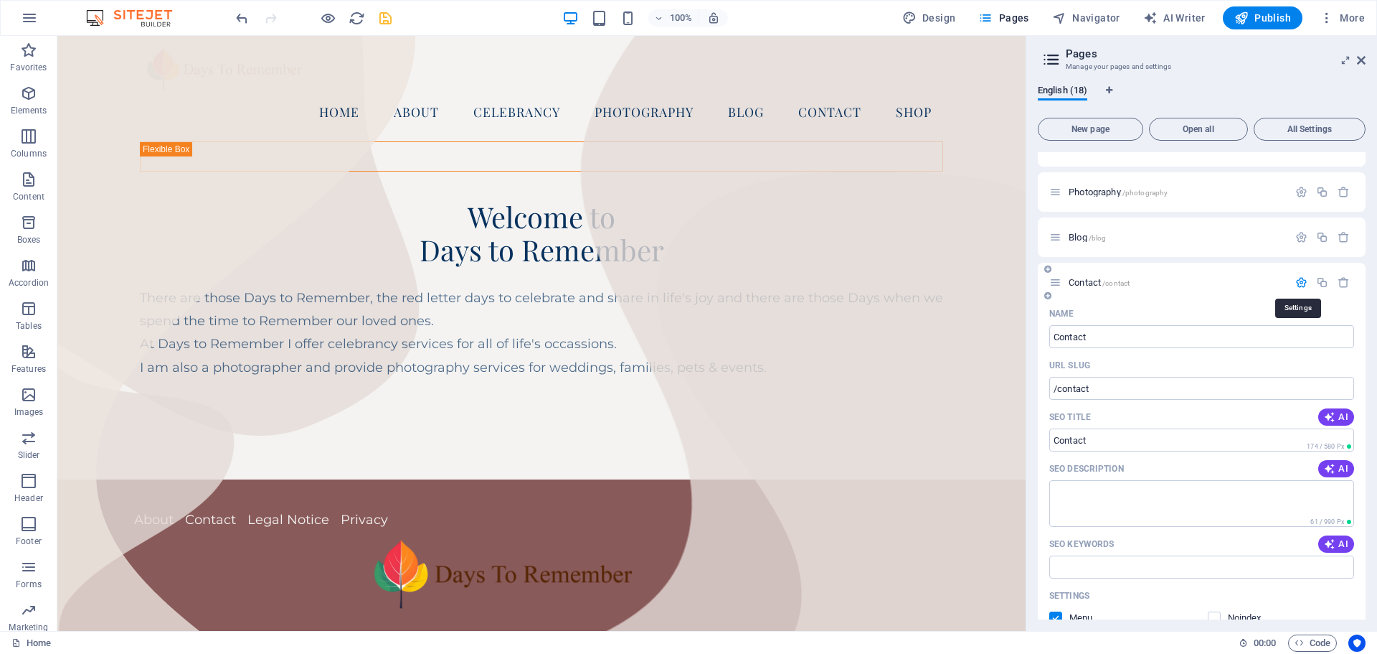
click at [1298, 280] on icon "button" at bounding box center [1302, 282] width 12 height 12
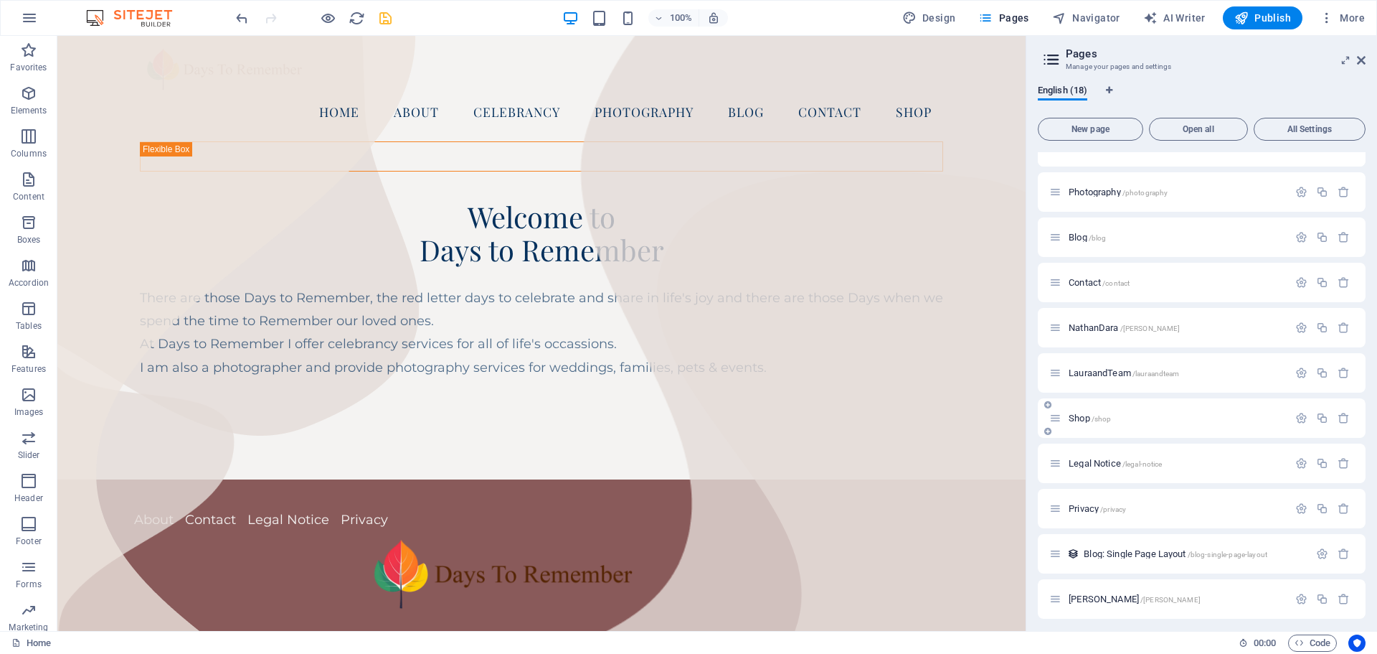
click at [1077, 416] on span "Shop /shop" at bounding box center [1090, 417] width 42 height 11
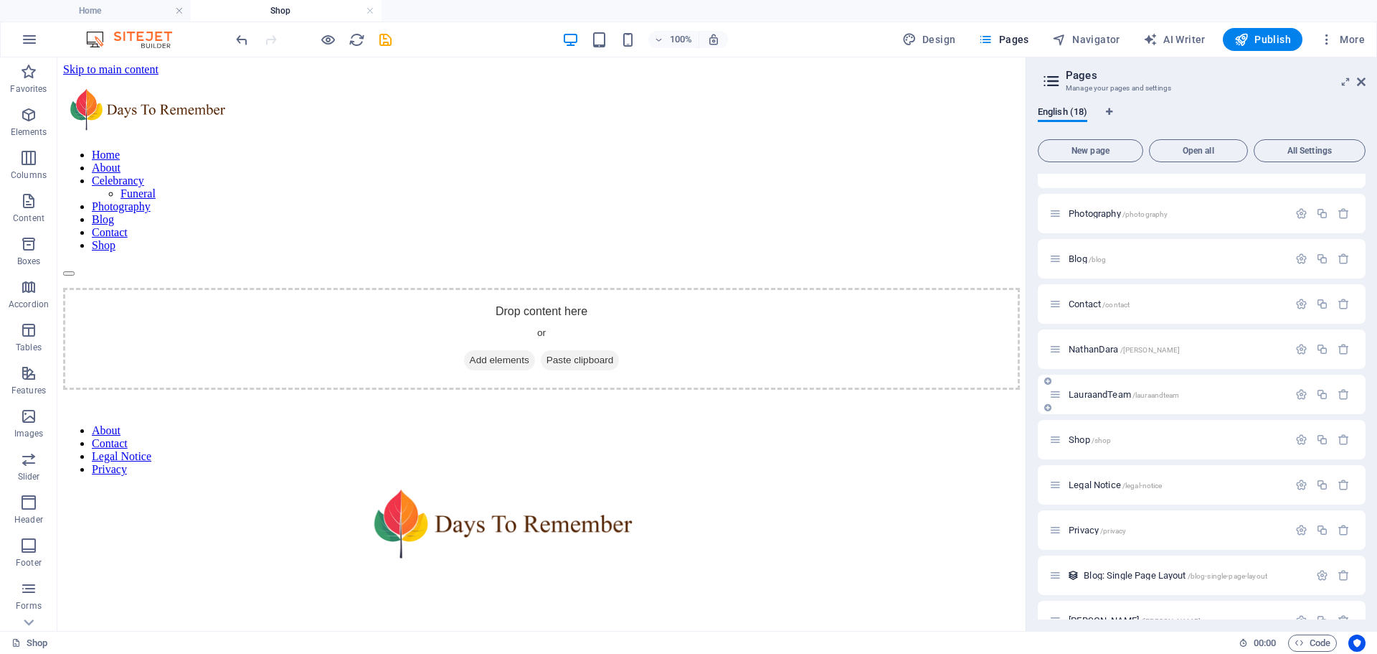
scroll to position [0, 0]
click at [1296, 440] on icon "button" at bounding box center [1302, 439] width 12 height 12
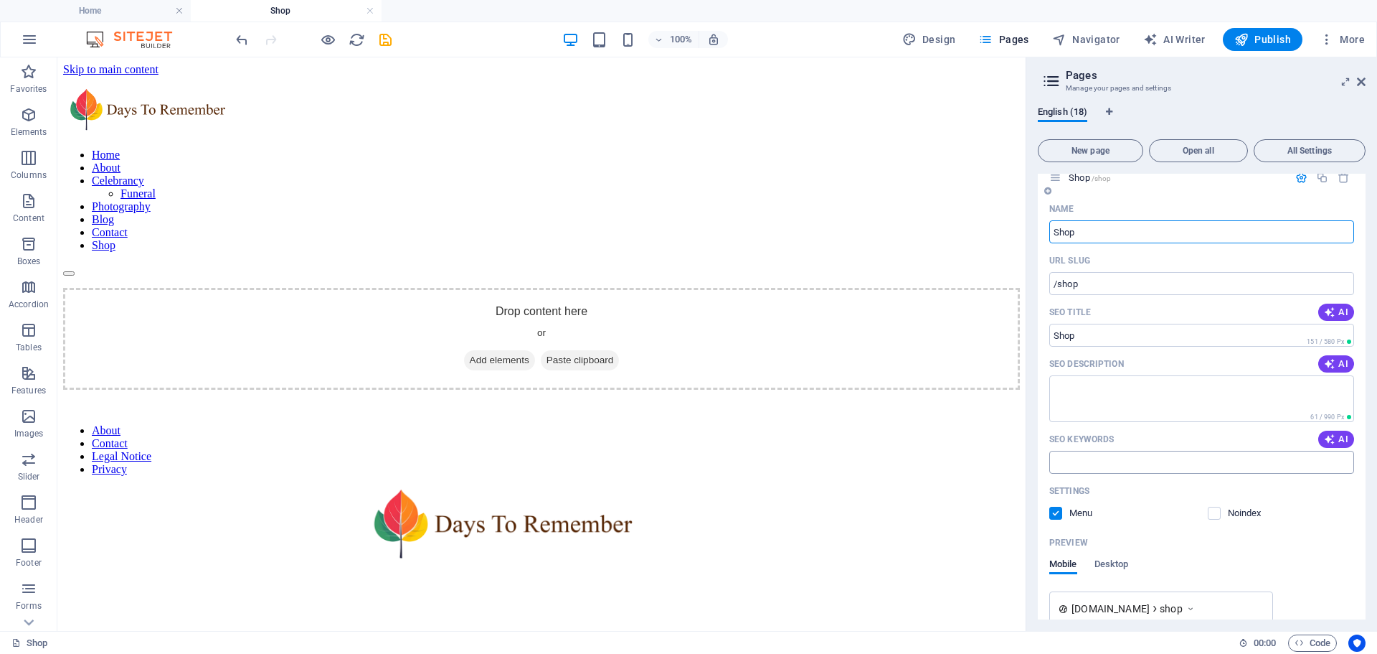
scroll to position [430, 0]
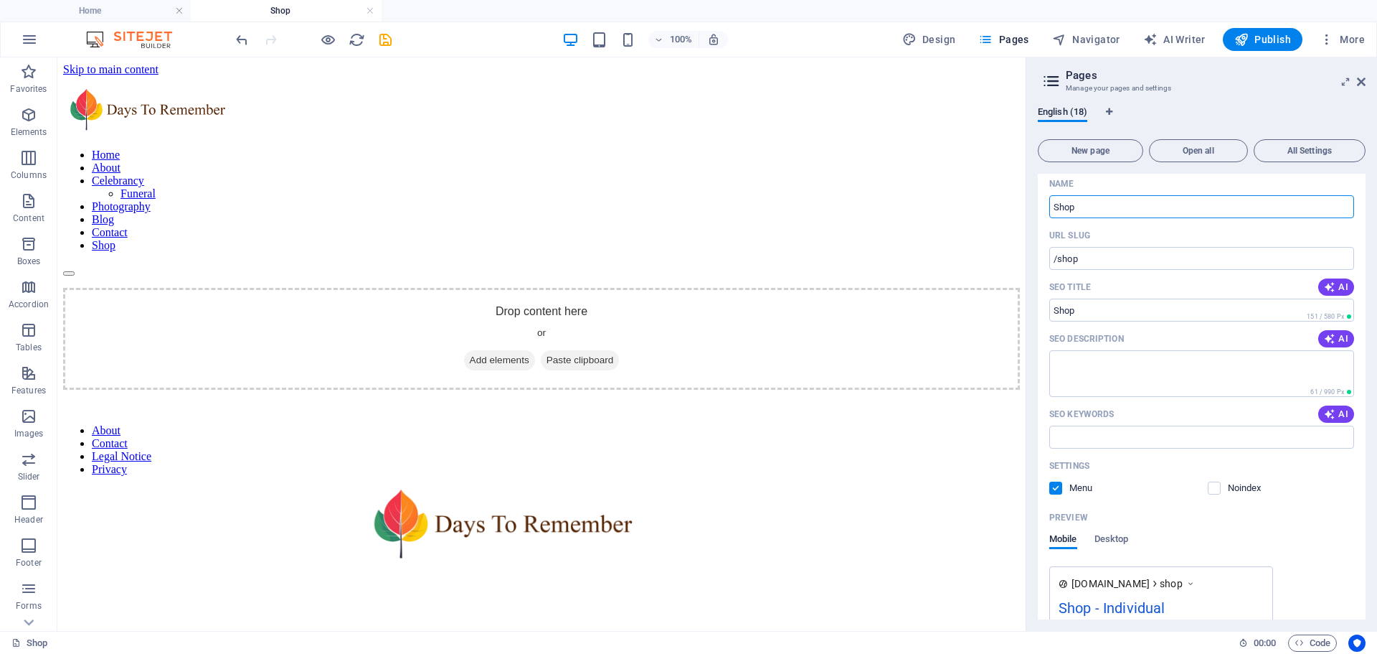
click at [1057, 491] on label at bounding box center [1056, 487] width 13 height 13
click at [0, 0] on input "checkbox" at bounding box center [0, 0] width 0 height 0
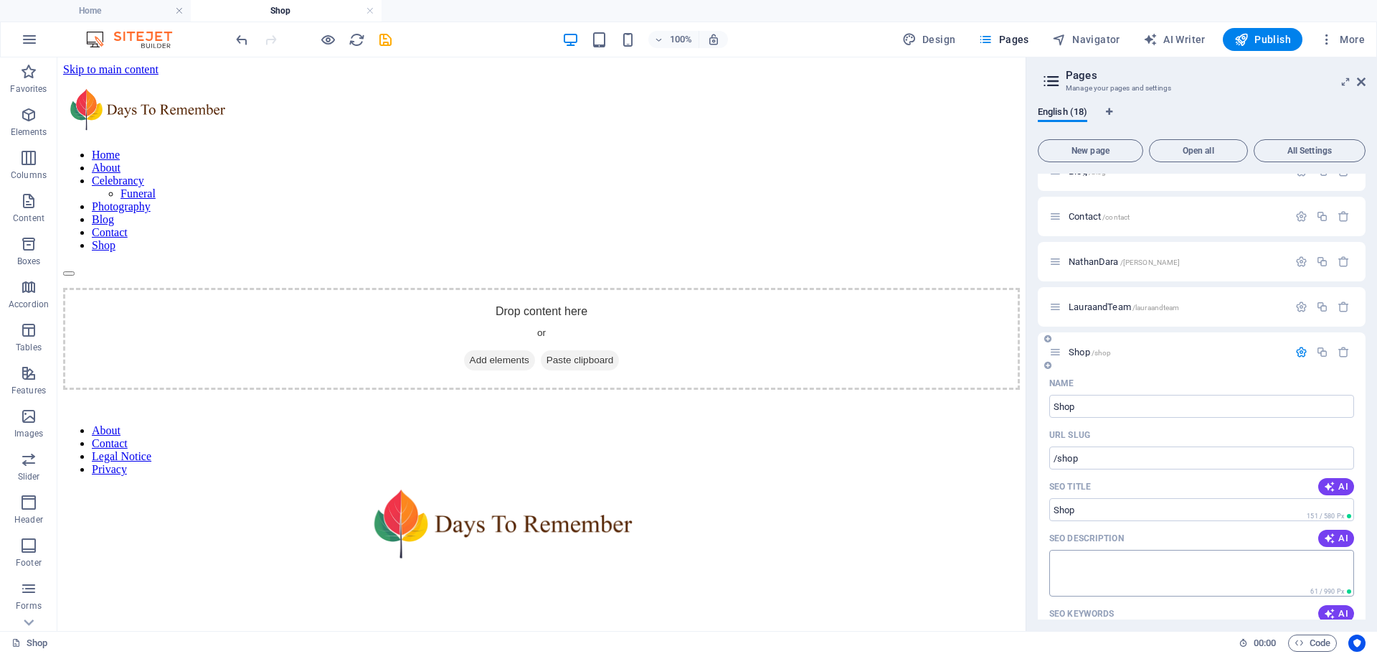
scroll to position [215, 0]
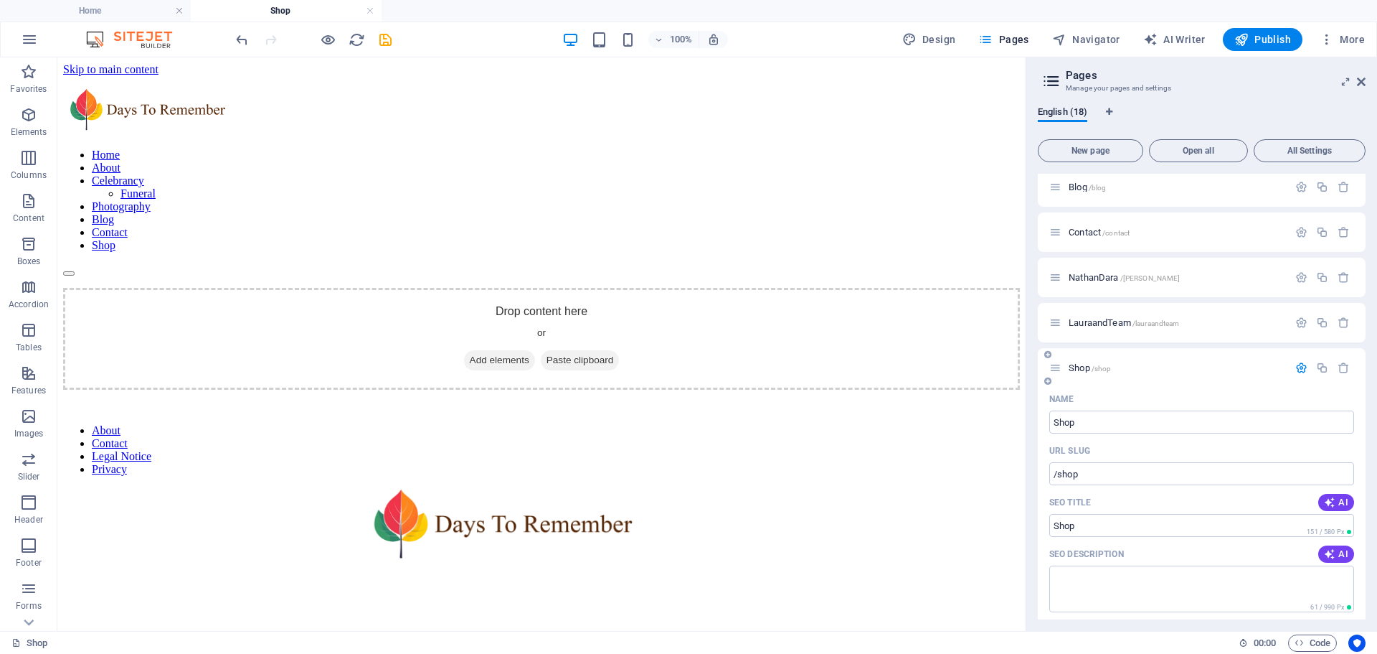
click at [1301, 368] on icon "button" at bounding box center [1302, 368] width 12 height 12
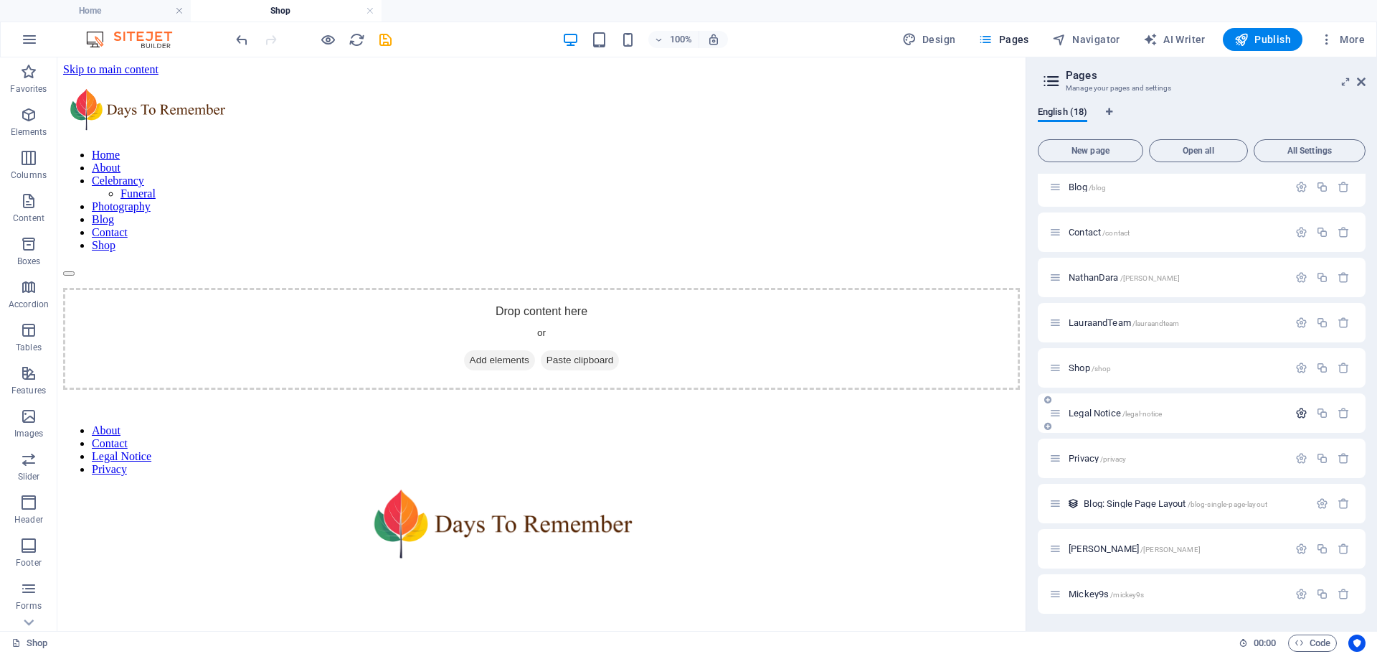
click at [1296, 407] on icon "button" at bounding box center [1302, 413] width 12 height 12
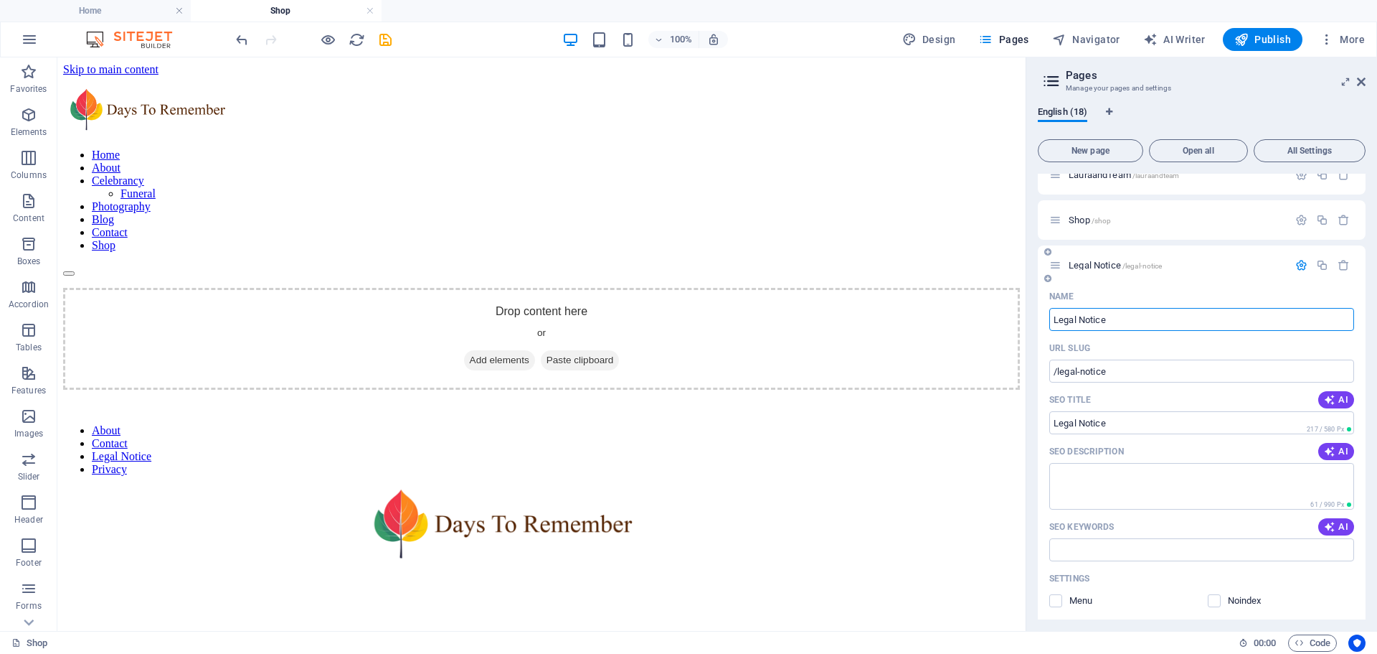
scroll to position [287, 0]
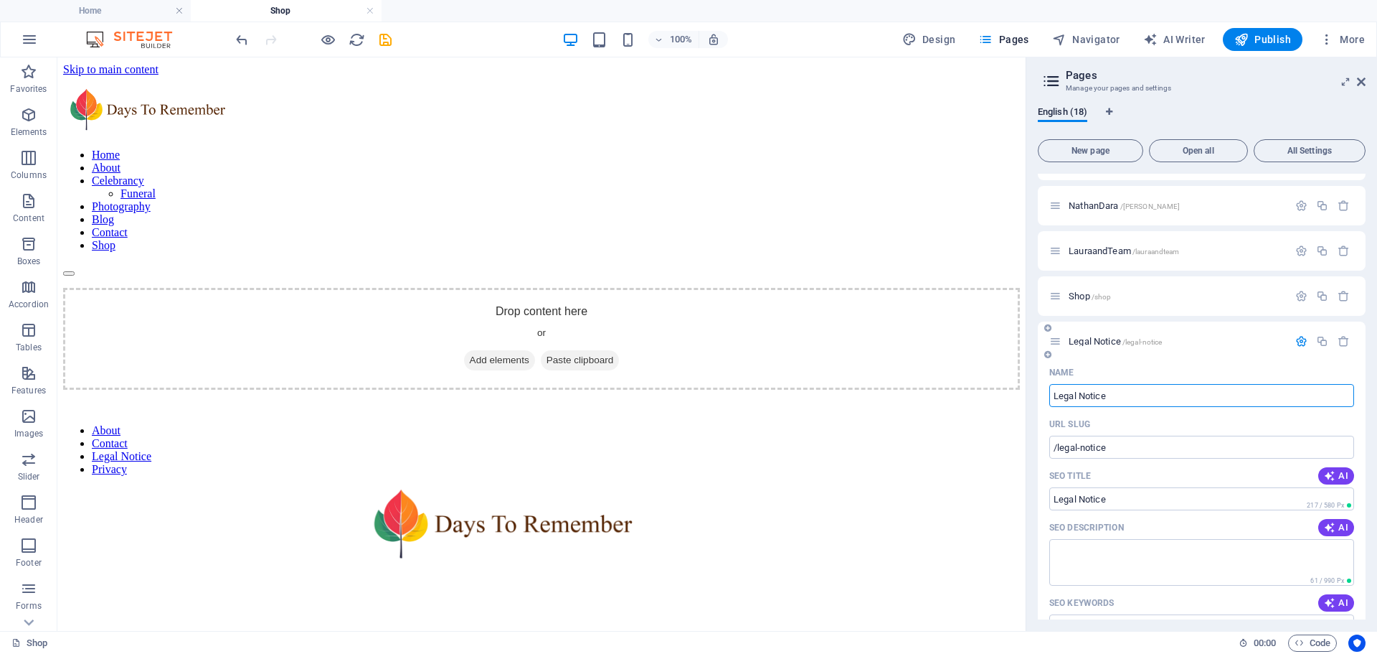
click at [1296, 342] on icon "button" at bounding box center [1302, 341] width 12 height 12
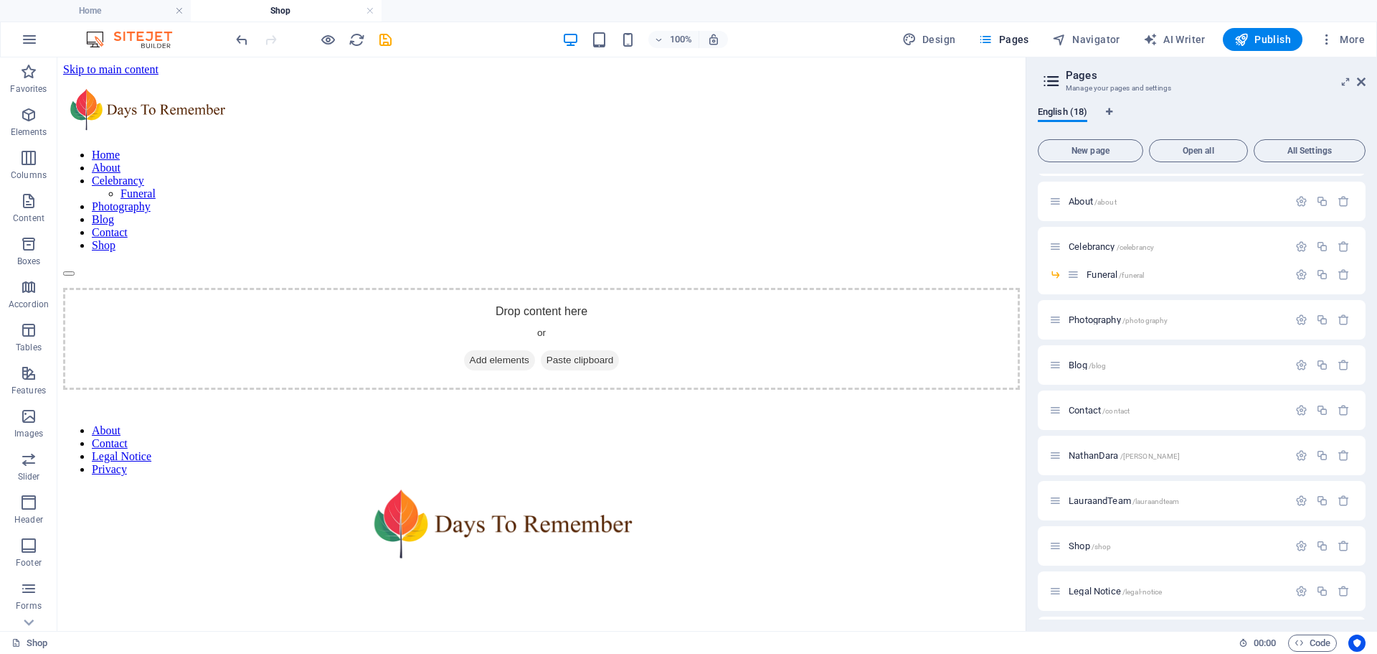
scroll to position [0, 0]
click at [1069, 323] on icon at bounding box center [1065, 325] width 7 height 9
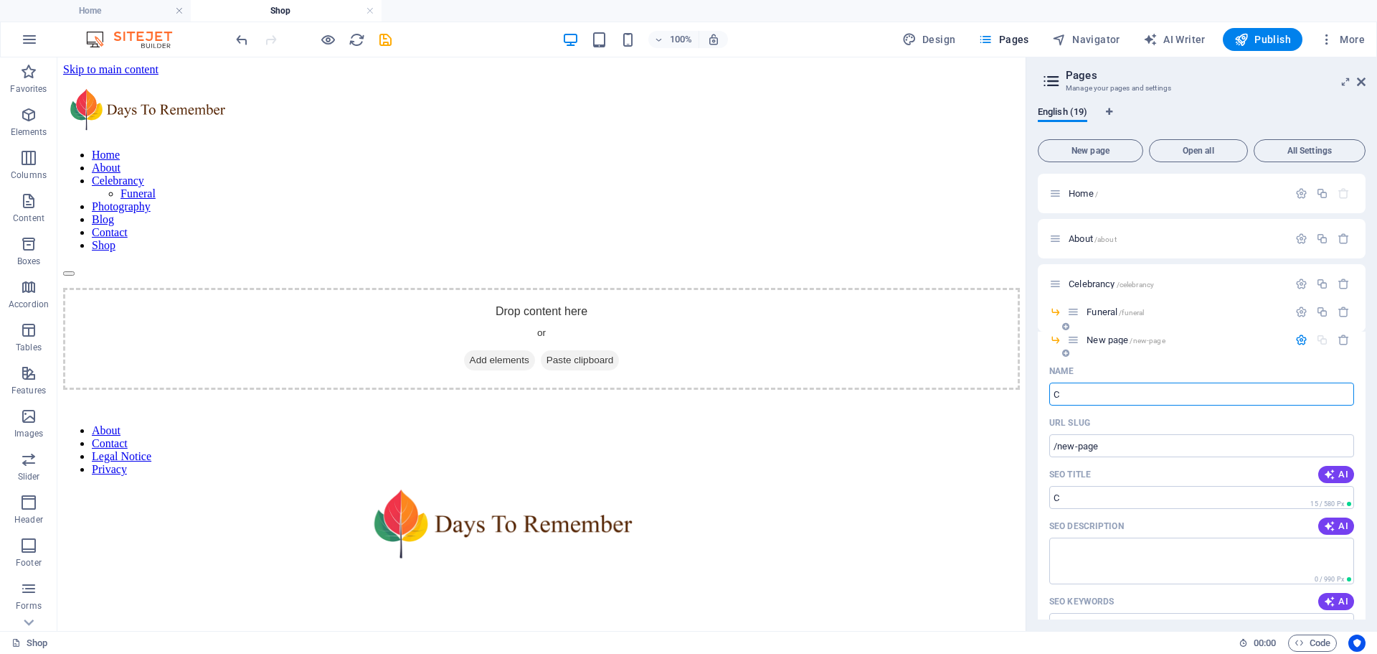
type input "Co"
type input "/c"
type input "Couple"
type input "/cou"
type input "Couples"
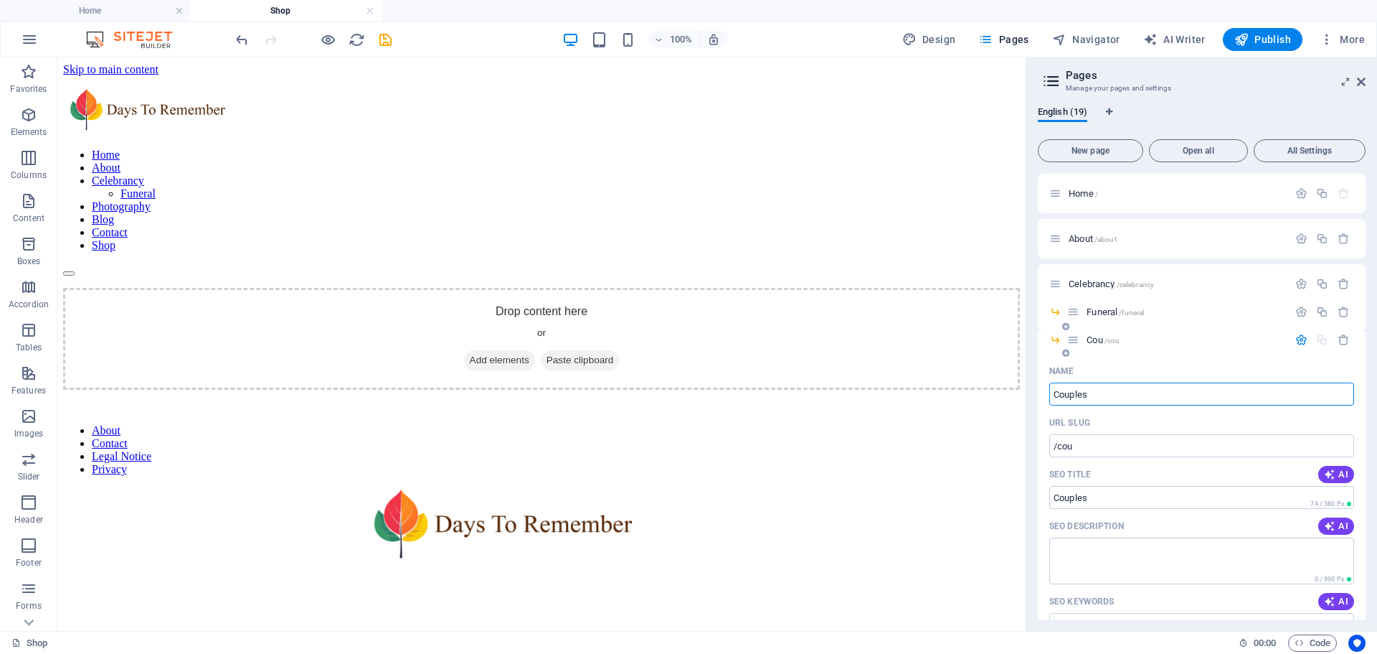
type input "/couples"
type input "Couples"
click at [1301, 339] on icon "button" at bounding box center [1302, 340] width 12 height 12
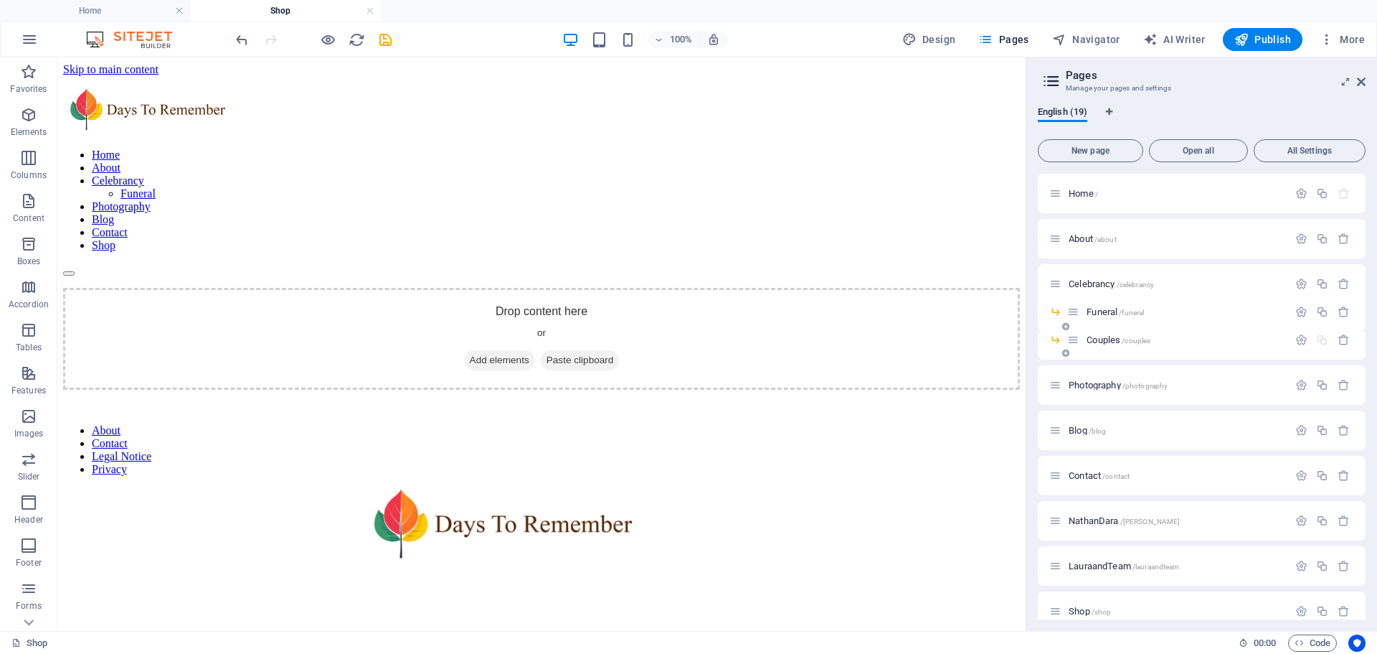
click at [1068, 351] on icon at bounding box center [1065, 353] width 7 height 9
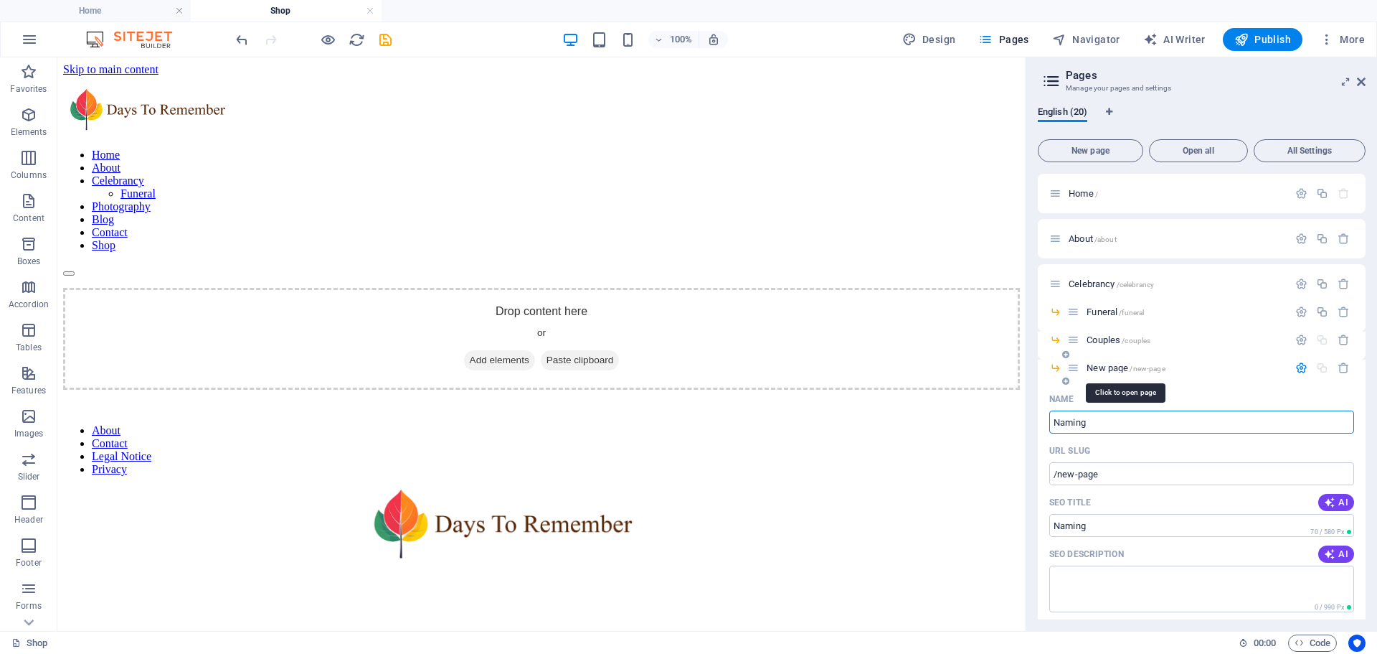
type input "Naming"
type input "/naming"
type input "Naming"
click at [1300, 368] on icon "button" at bounding box center [1302, 368] width 12 height 12
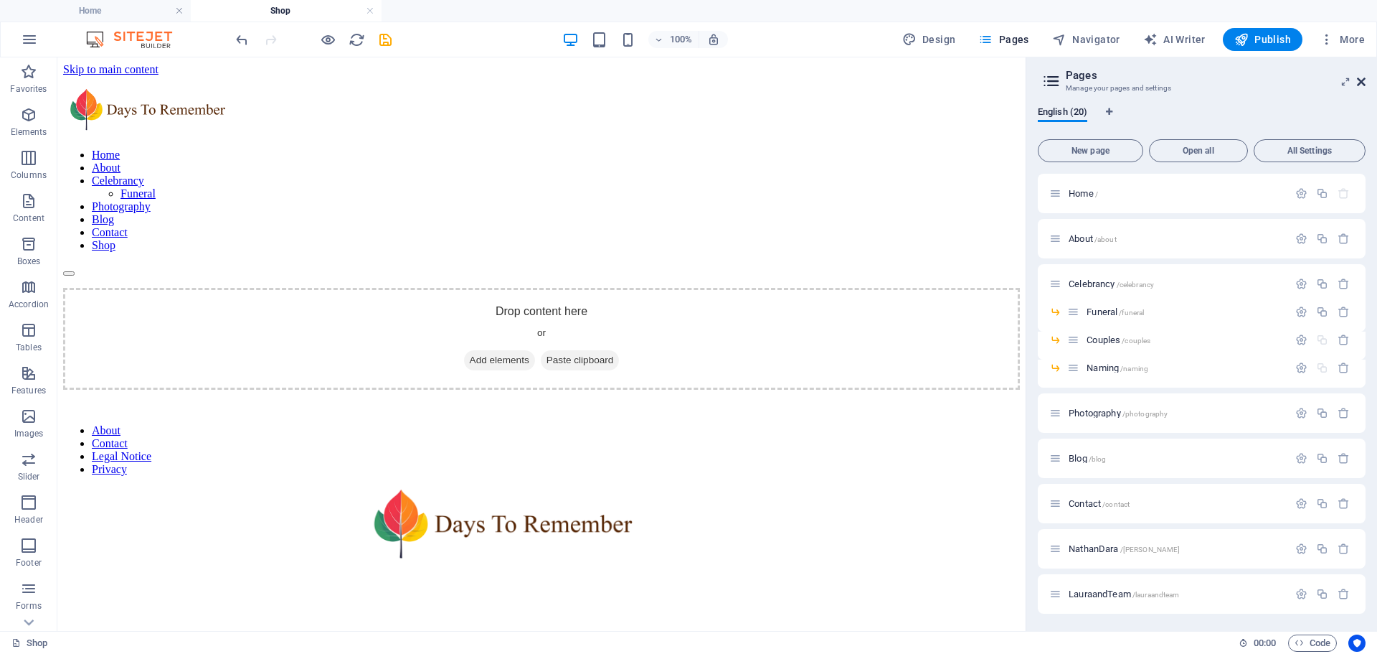
click at [1361, 77] on icon at bounding box center [1361, 81] width 9 height 11
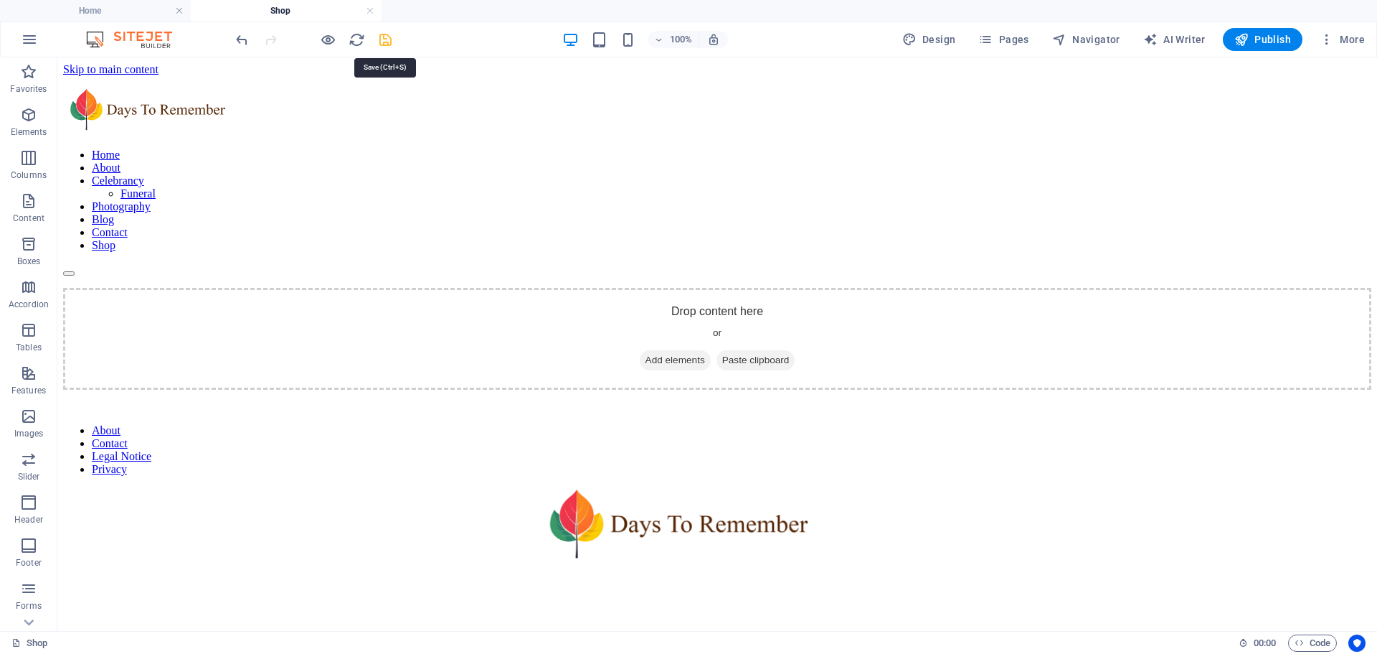
click at [383, 37] on icon "save" at bounding box center [385, 40] width 16 height 16
click at [316, 113] on h6 "Open preview website" at bounding box center [340, 111] width 96 height 17
click at [318, 110] on h6 "Open preview website" at bounding box center [340, 111] width 96 height 17
click at [91, 15] on h4 "Home" at bounding box center [95, 11] width 191 height 16
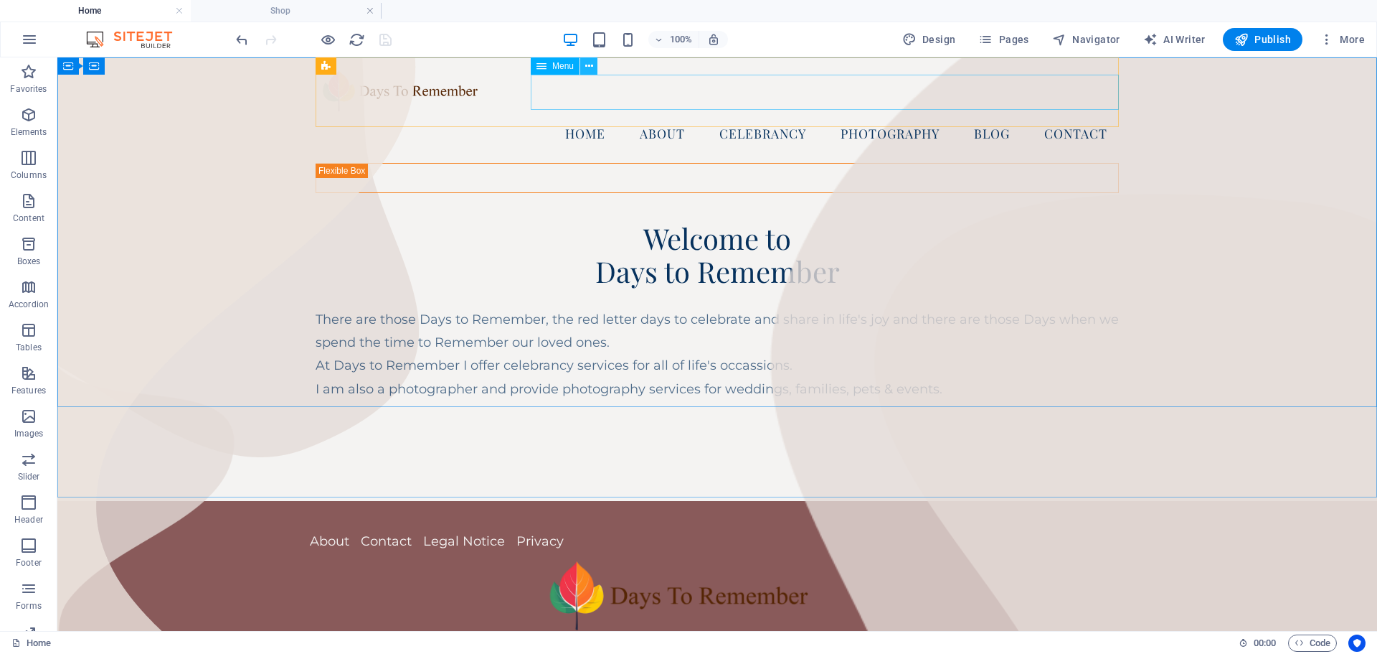
click at [588, 65] on icon at bounding box center [589, 66] width 8 height 15
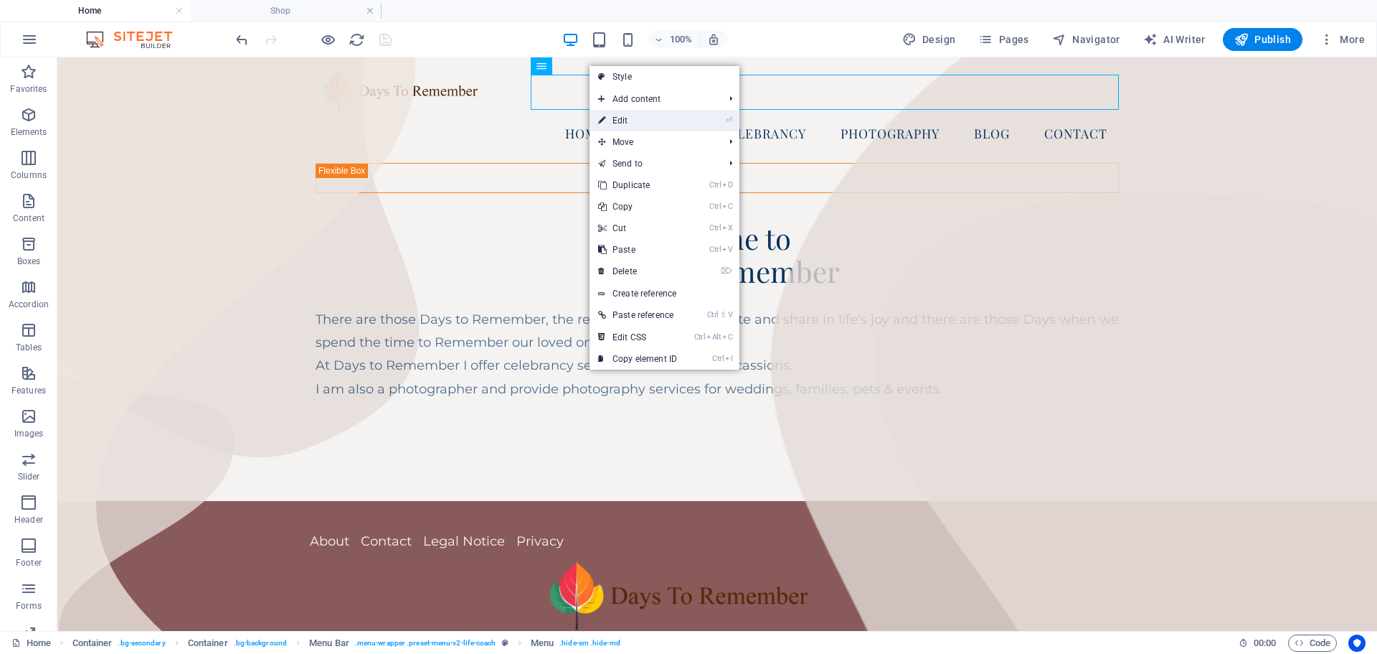
click at [623, 125] on link "⏎ Edit" at bounding box center [638, 121] width 96 height 22
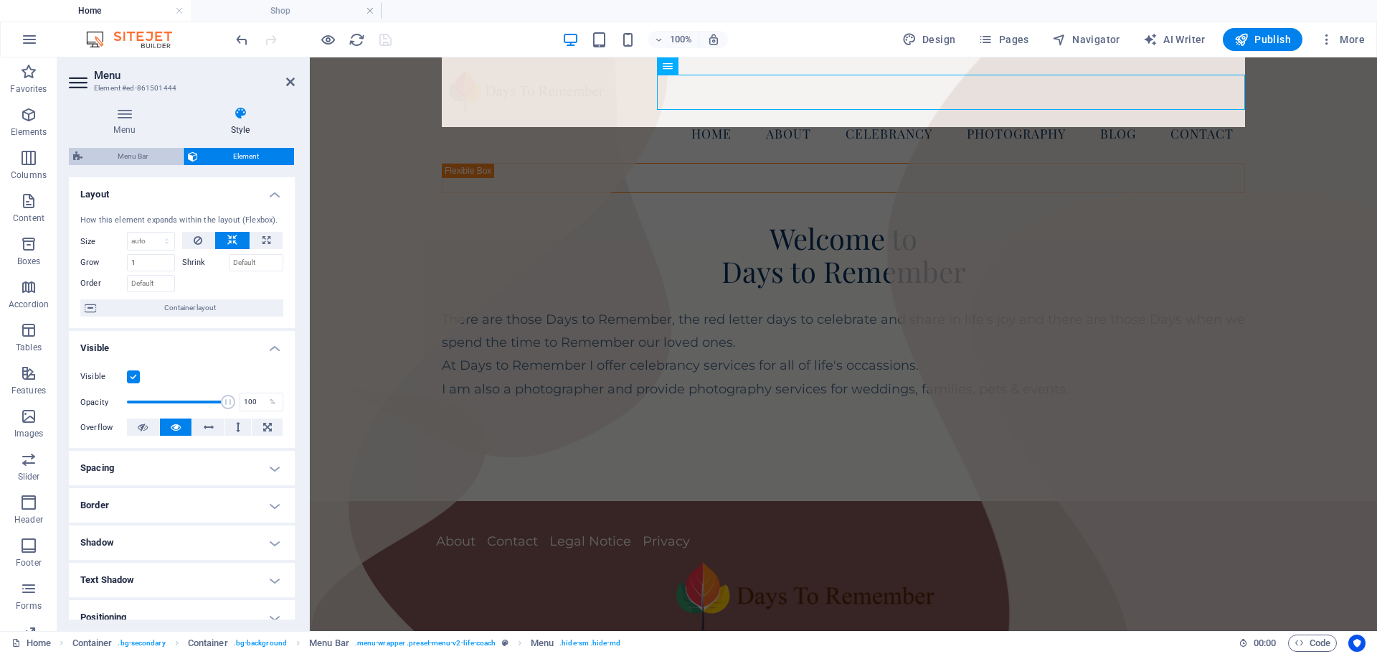
click at [123, 159] on span "Menu Bar" at bounding box center [133, 156] width 92 height 17
select select "rem"
select select "px"
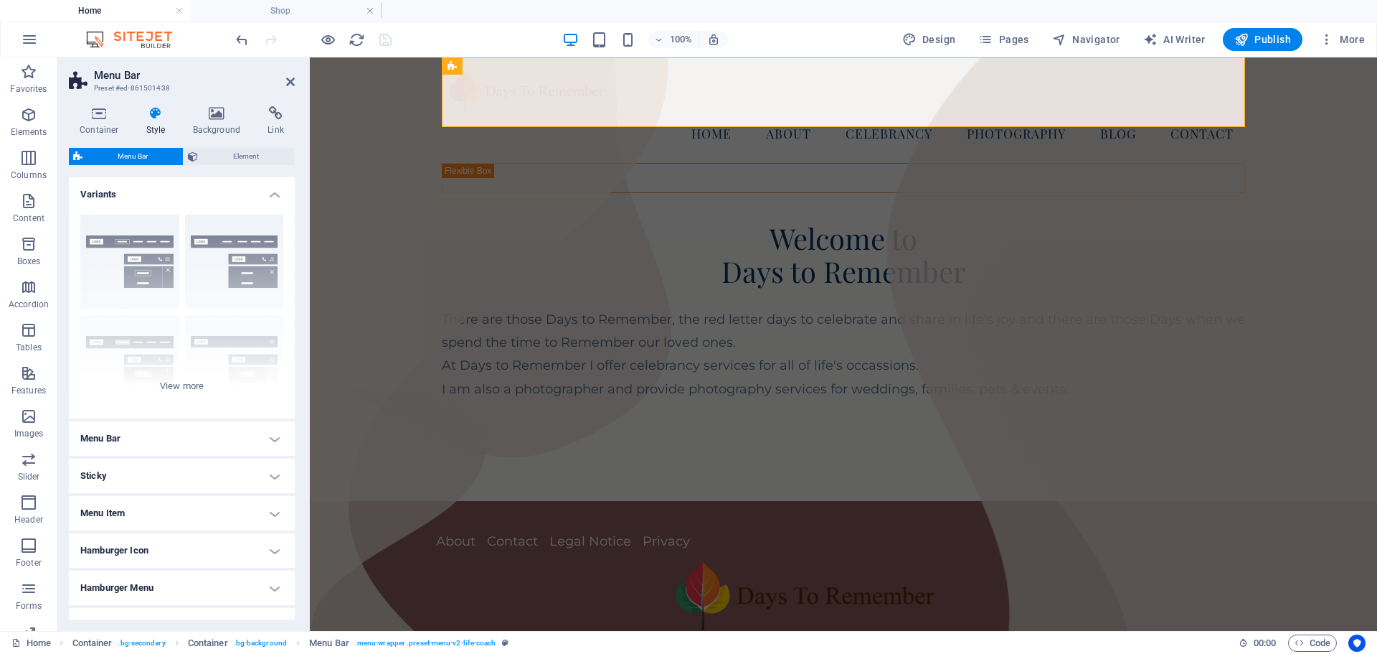
scroll to position [80, 0]
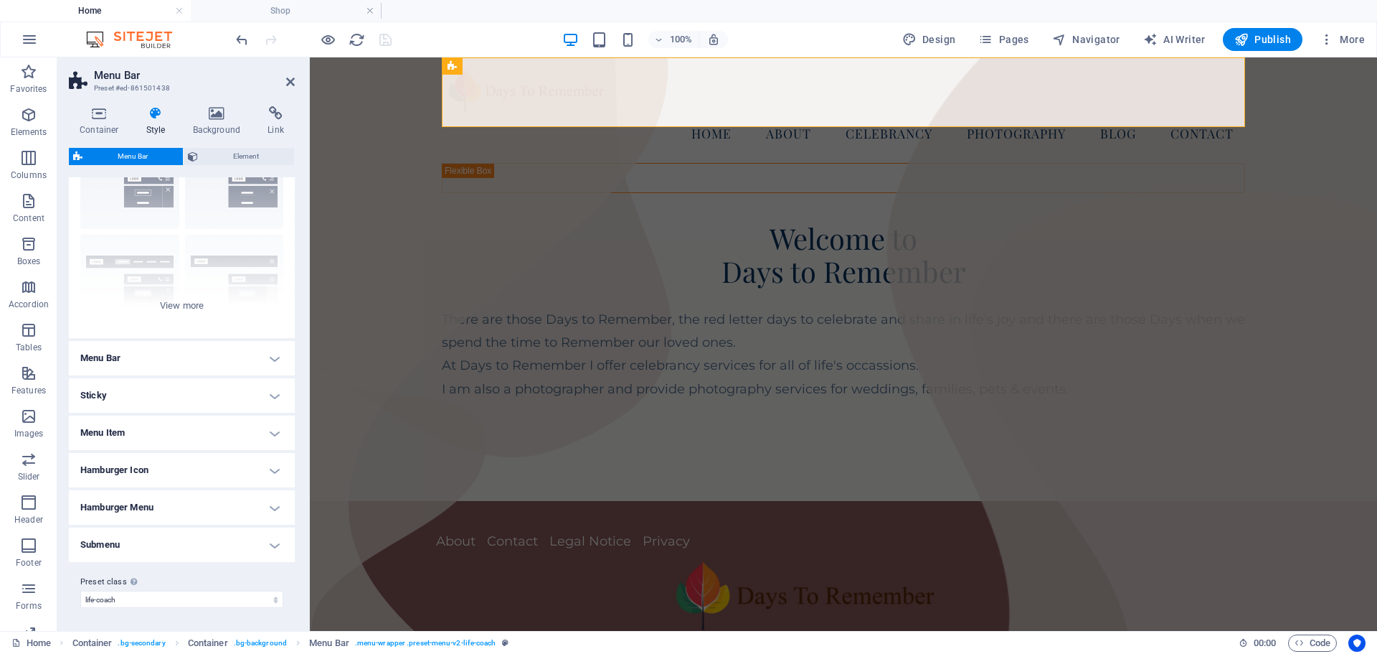
click at [270, 544] on h4 "Submenu" at bounding box center [182, 544] width 226 height 34
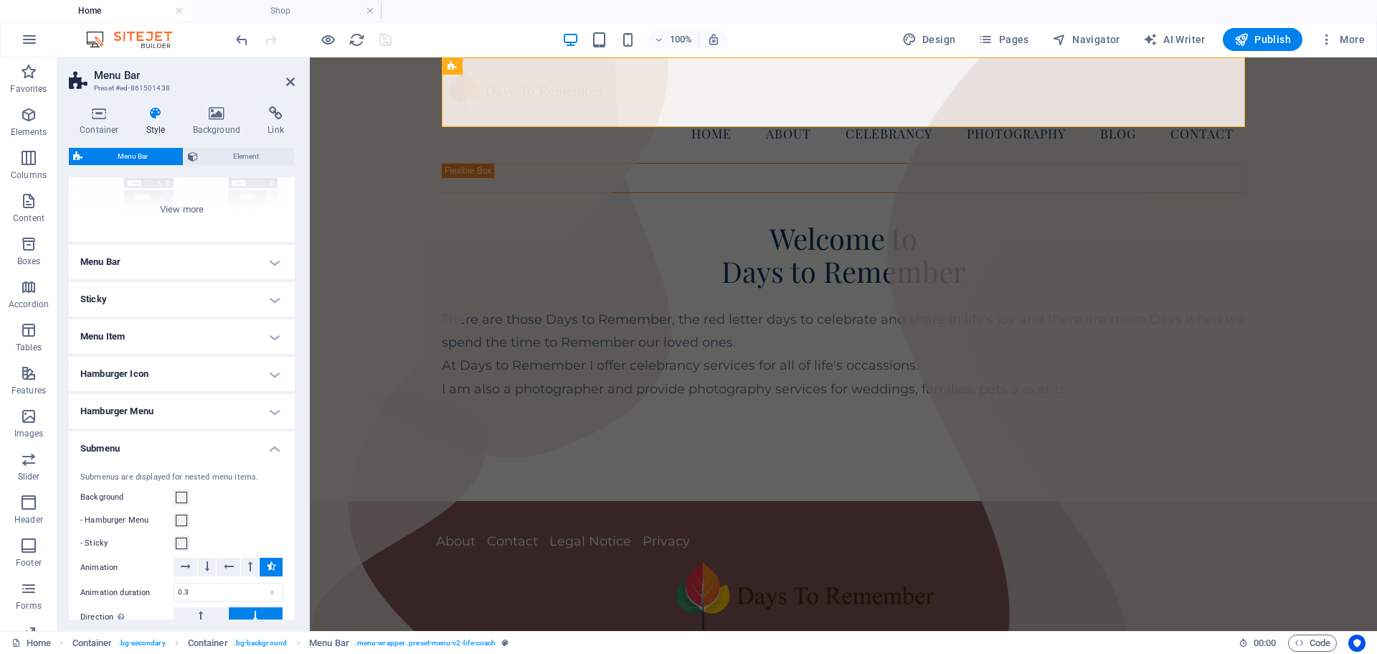
scroll to position [114, 0]
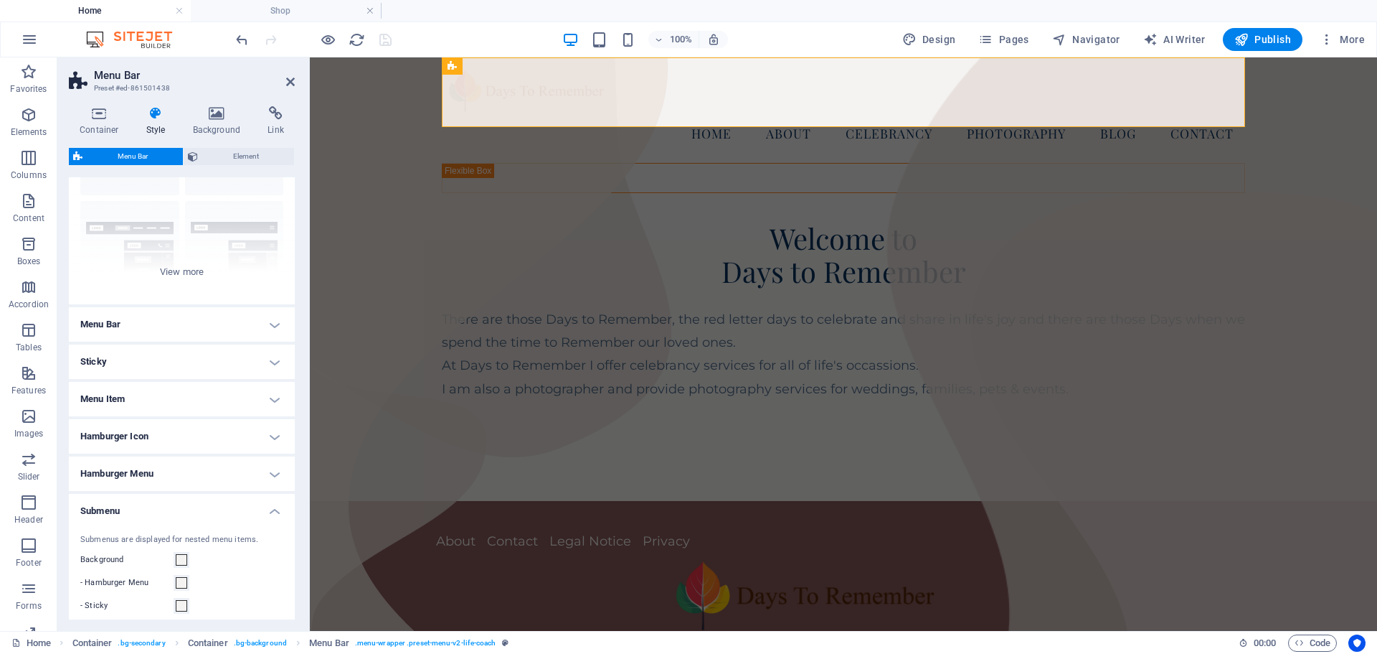
click at [269, 399] on h4 "Menu Item" at bounding box center [182, 399] width 226 height 34
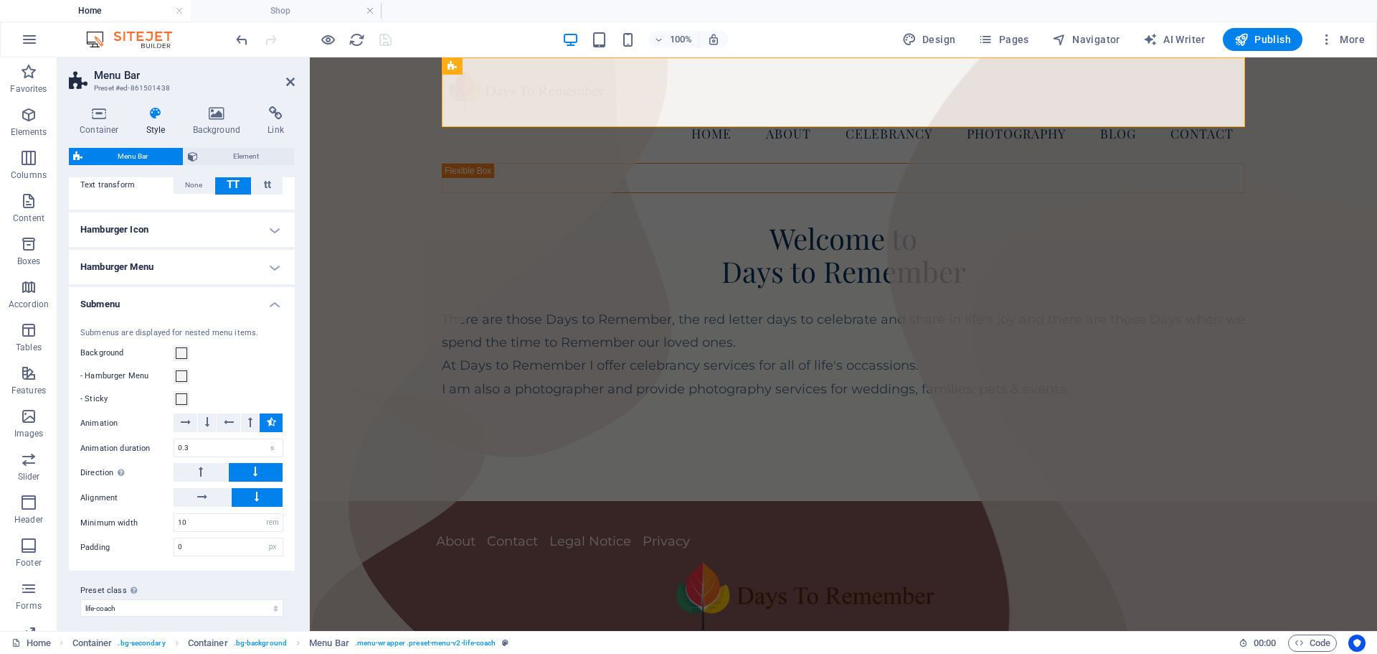
scroll to position [702, 0]
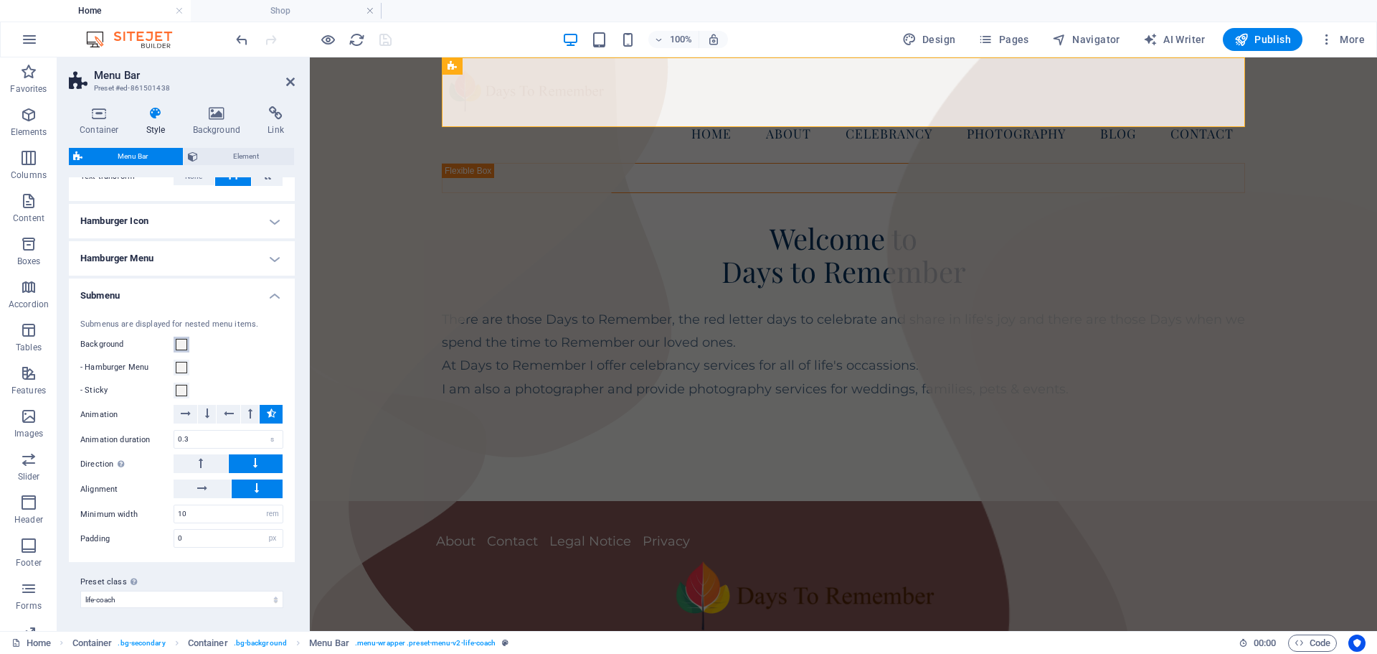
click at [179, 344] on span at bounding box center [181, 344] width 11 height 11
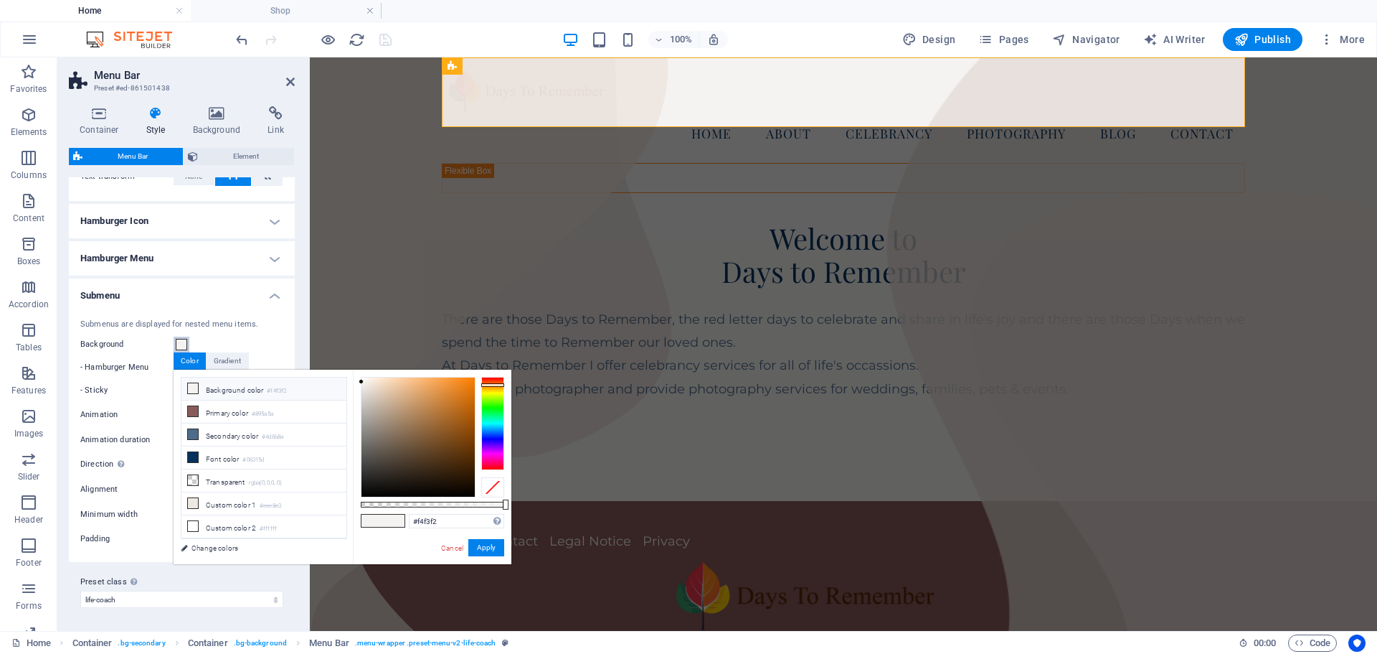
click at [179, 344] on span at bounding box center [181, 344] width 11 height 11
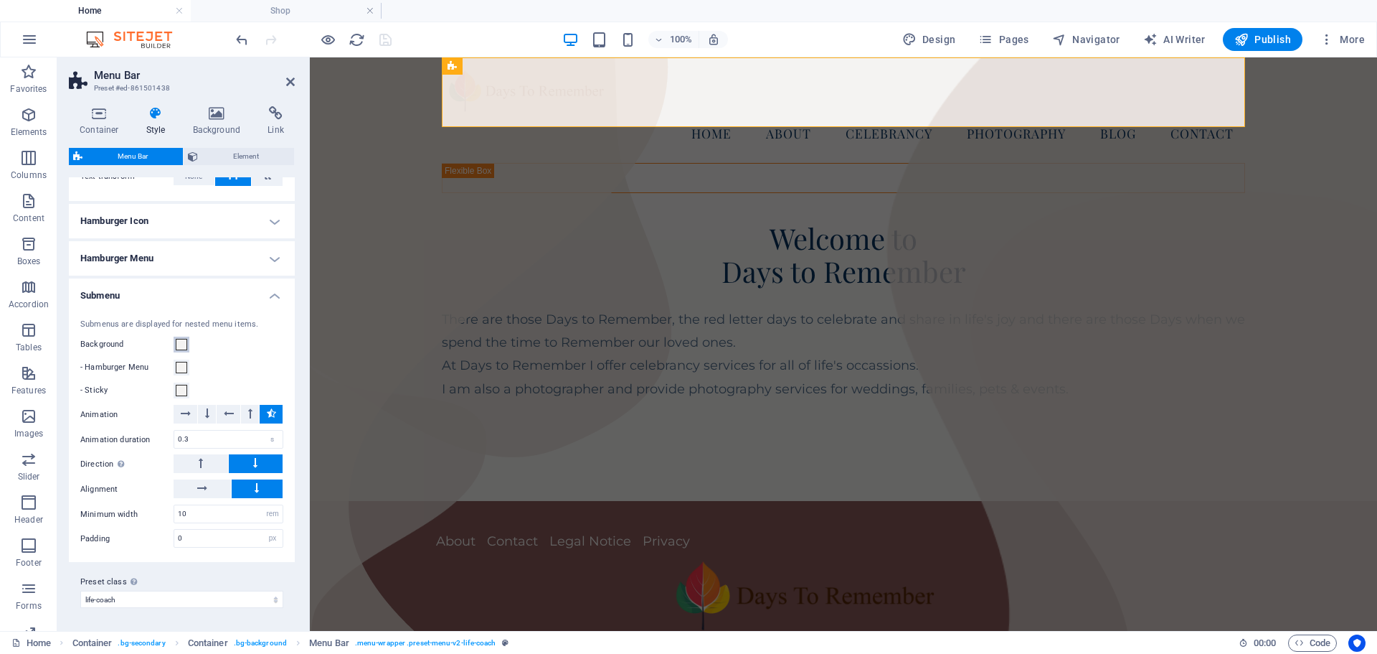
click at [179, 344] on span at bounding box center [181, 344] width 11 height 11
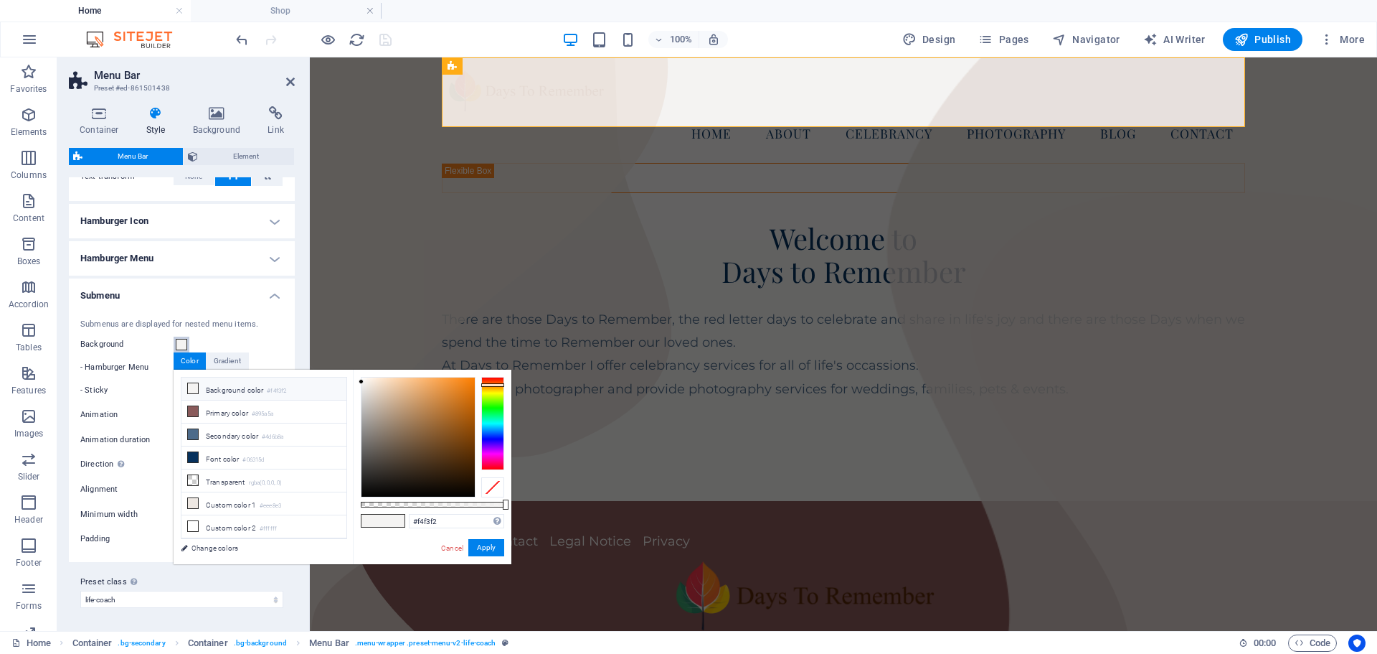
click at [179, 344] on span at bounding box center [181, 344] width 11 height 11
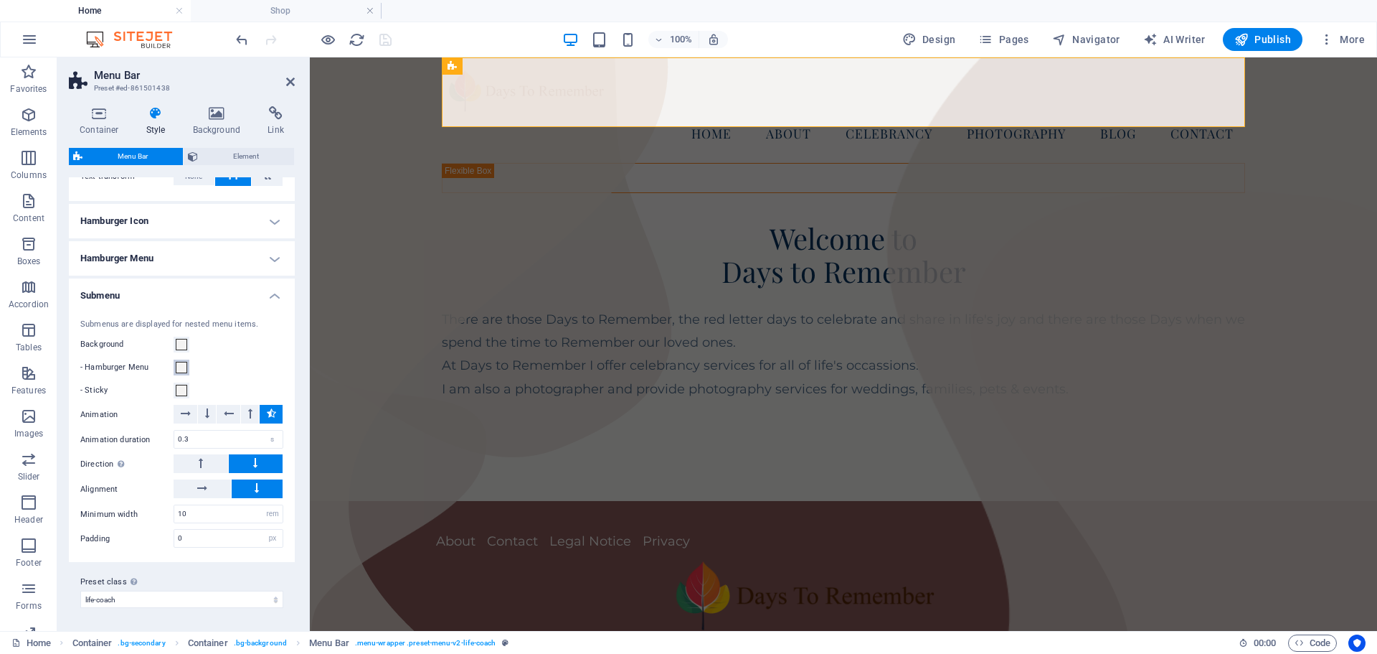
click at [181, 369] on span at bounding box center [181, 367] width 11 height 11
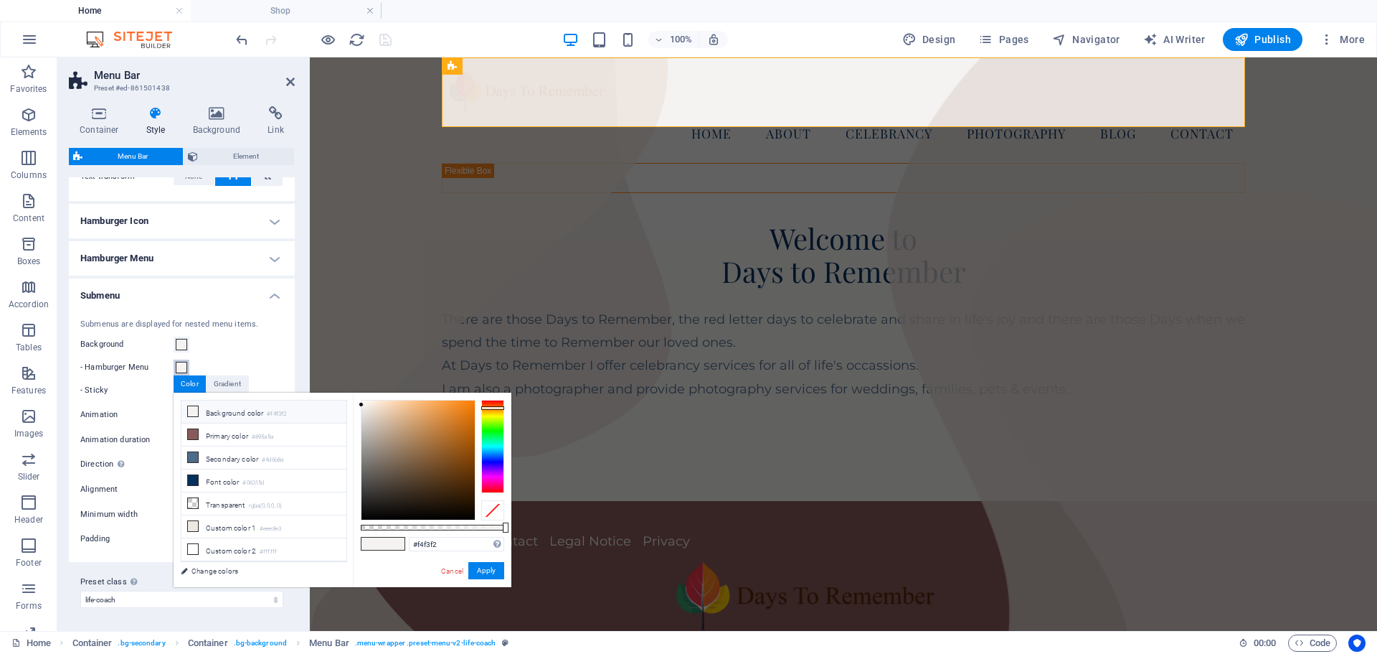
click at [181, 369] on span at bounding box center [181, 367] width 11 height 11
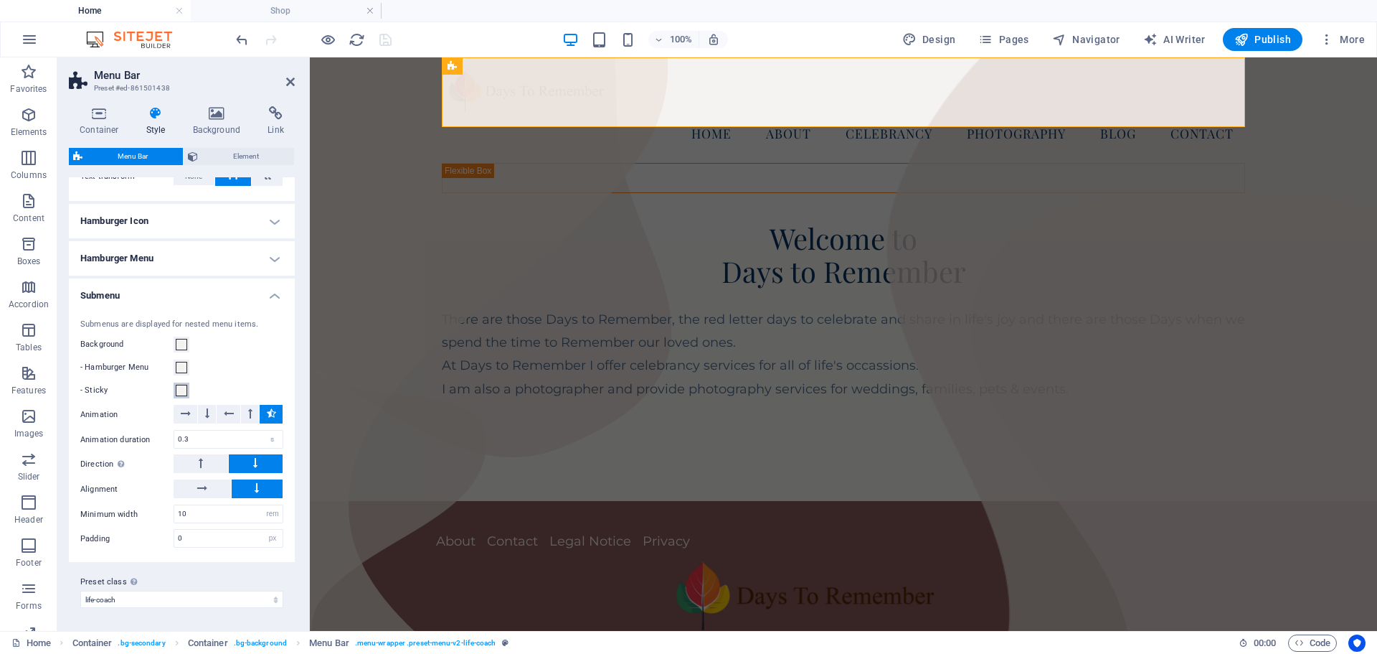
click at [184, 390] on span at bounding box center [181, 390] width 11 height 11
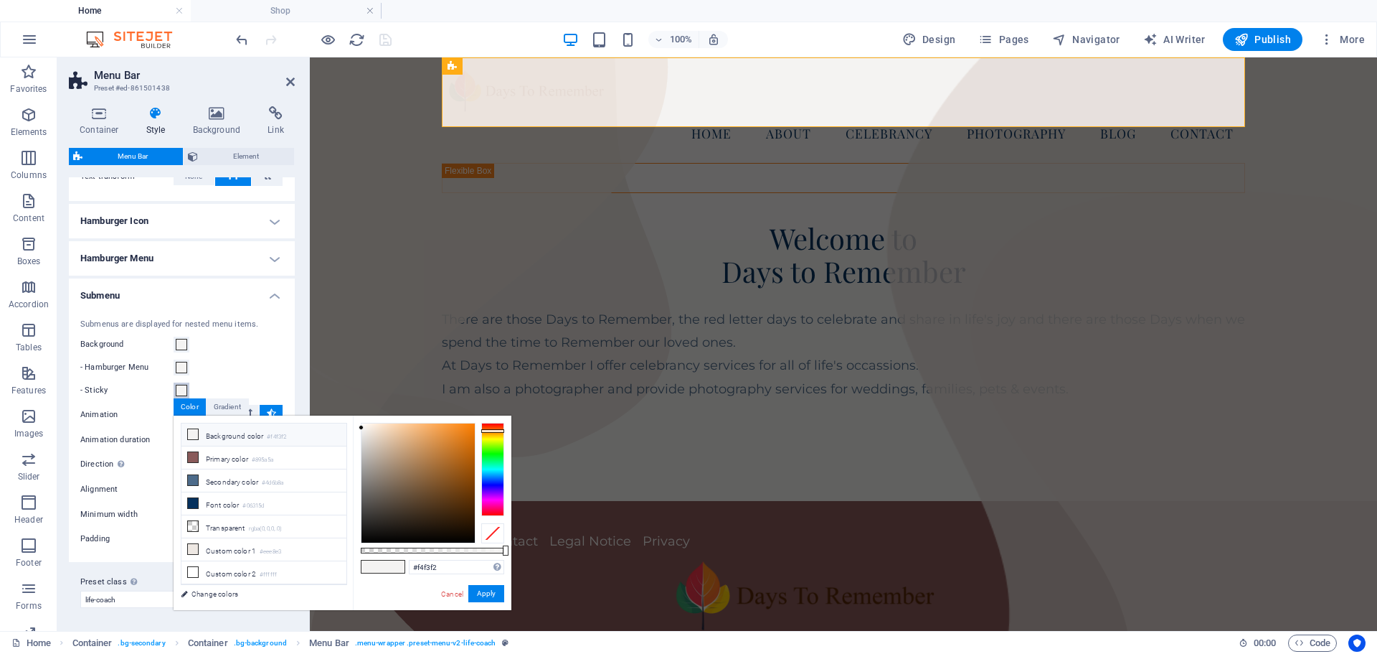
click at [184, 390] on span at bounding box center [181, 390] width 11 height 11
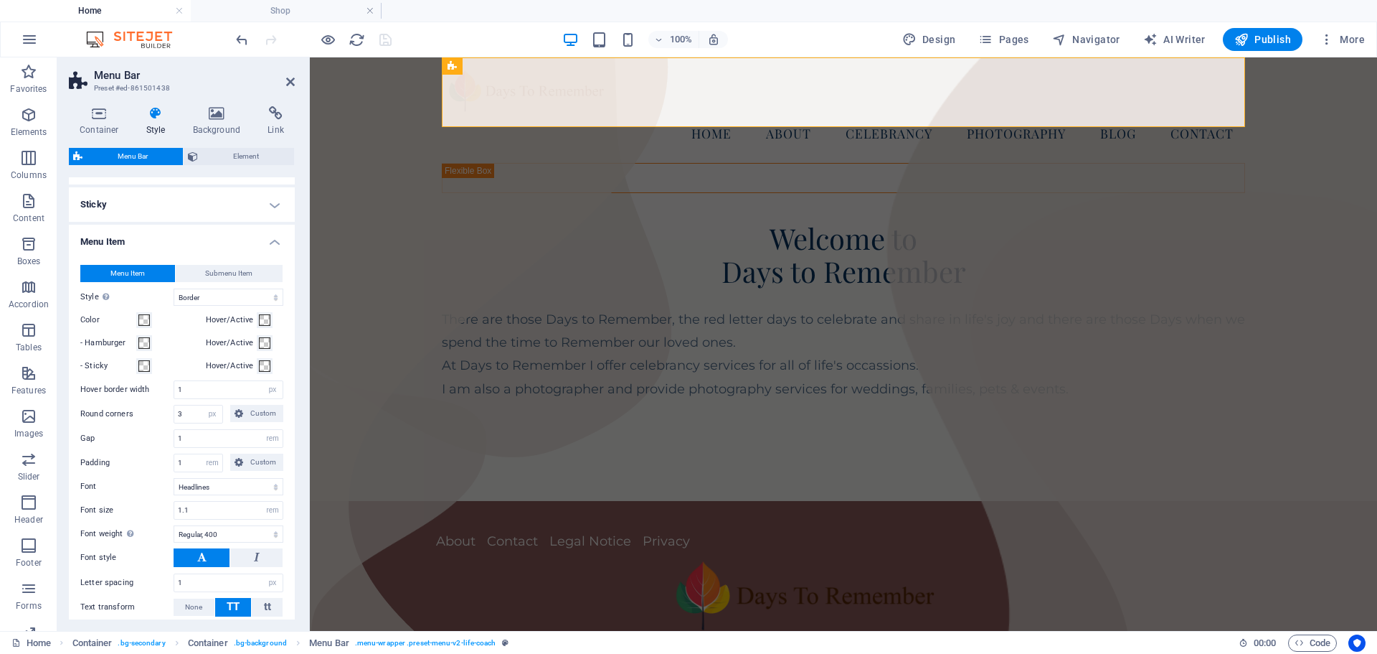
scroll to position [415, 0]
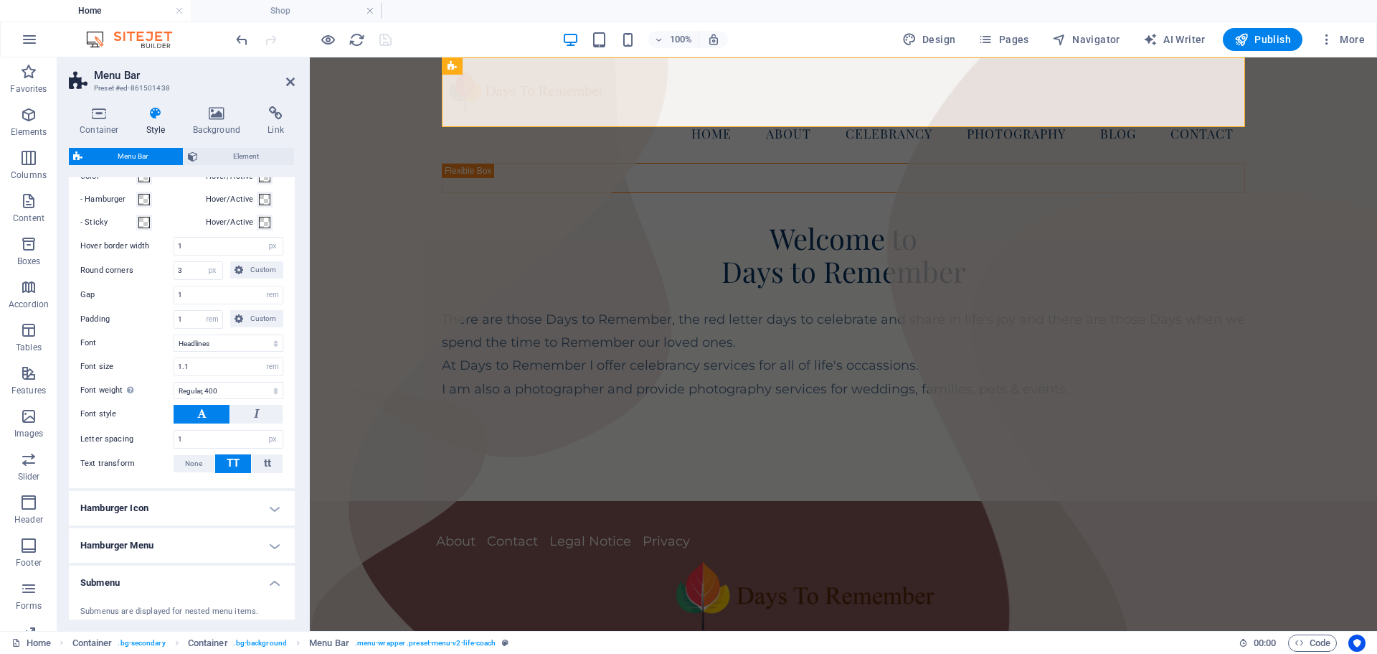
click at [266, 506] on h4 "Hamburger Icon" at bounding box center [182, 508] width 226 height 34
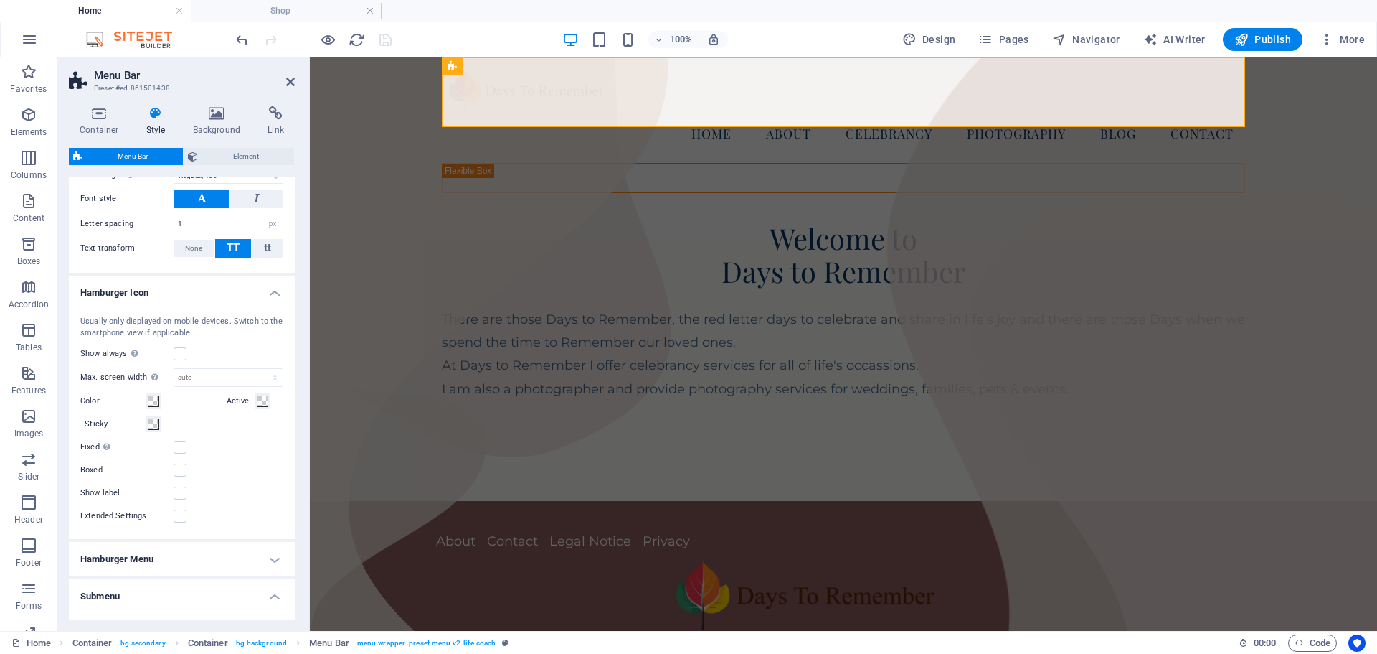
scroll to position [558, 0]
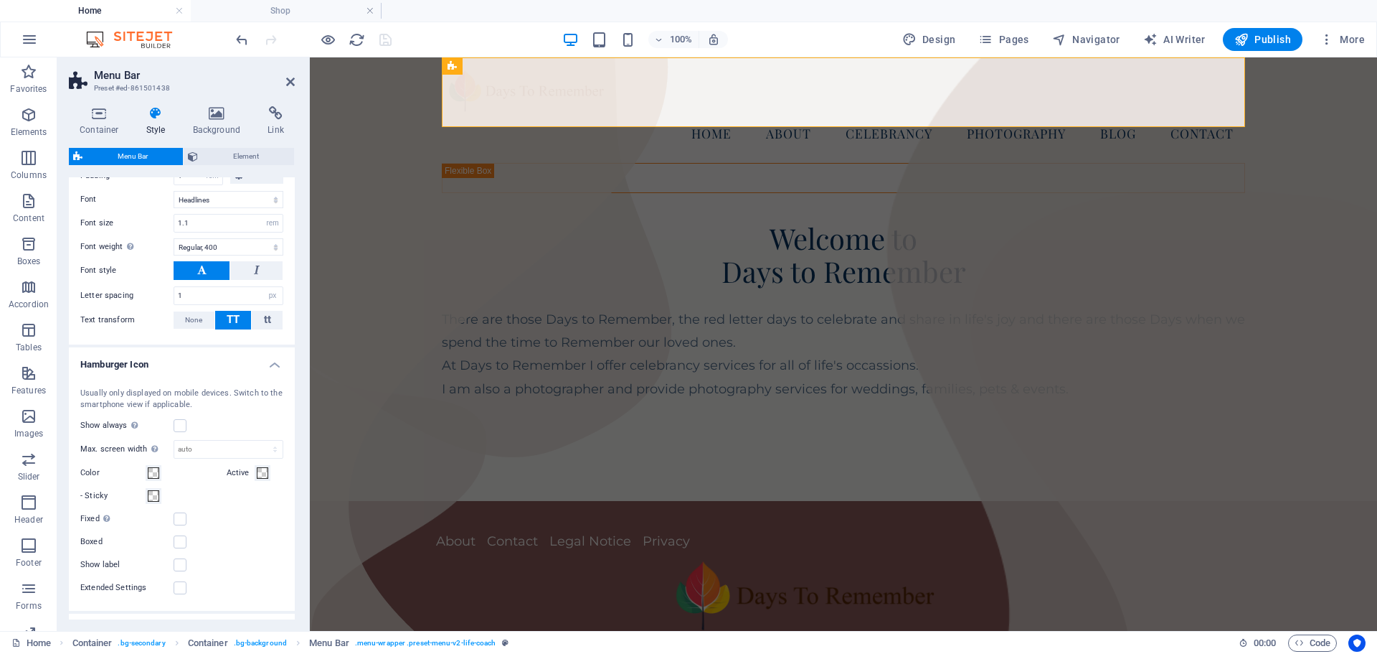
click at [272, 359] on h4 "Hamburger Icon" at bounding box center [182, 360] width 226 height 26
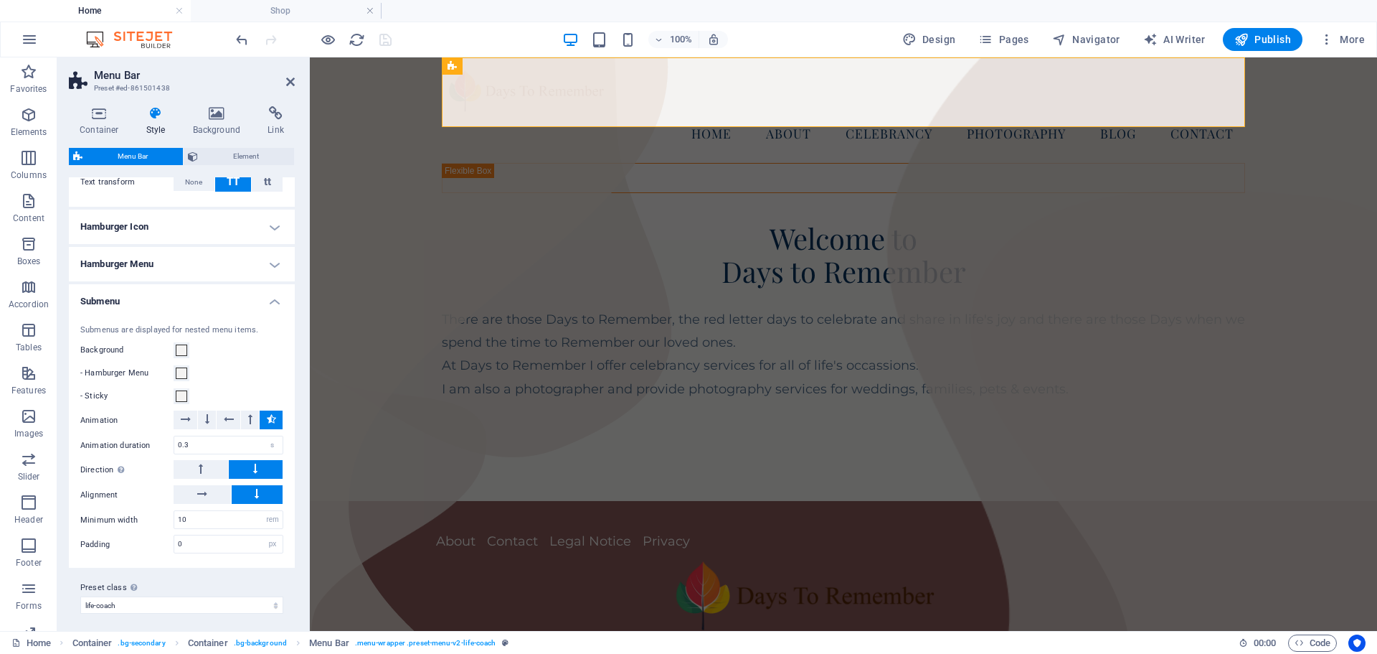
scroll to position [702, 0]
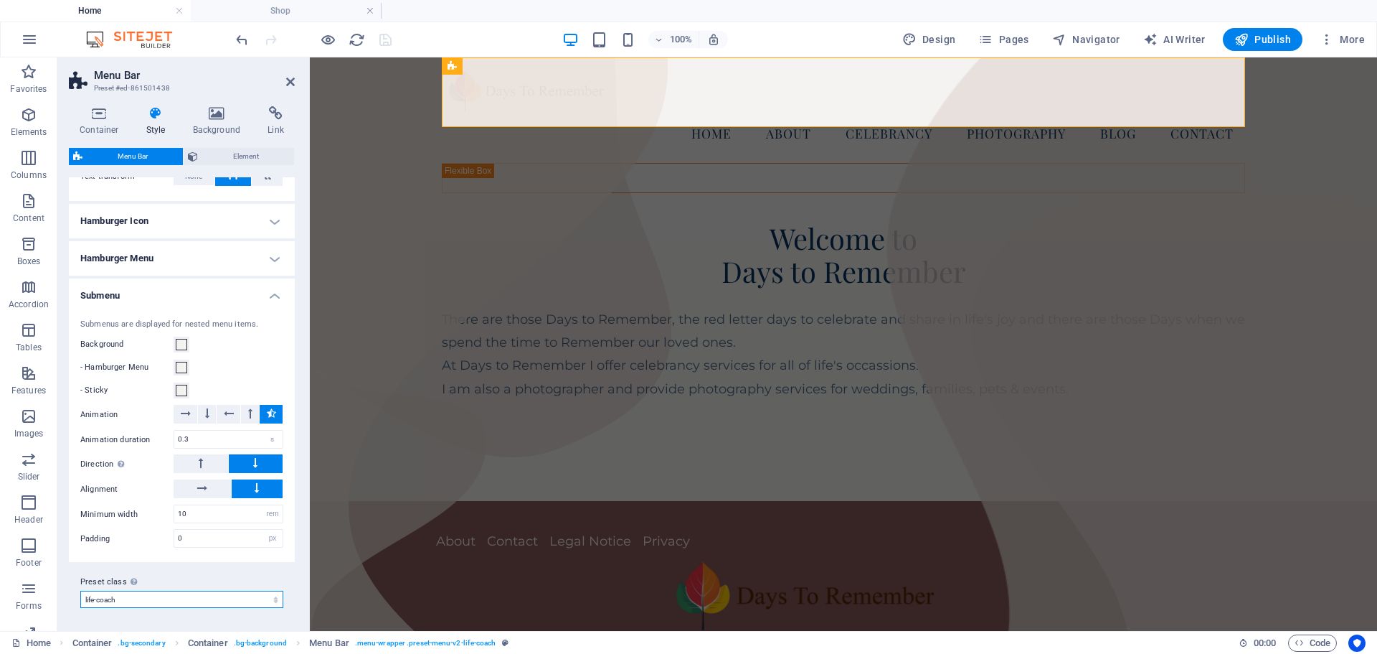
click at [126, 597] on select "life-coach default Add preset class" at bounding box center [181, 598] width 203 height 17
click at [80, 590] on select "life-coach default Add preset class" at bounding box center [181, 598] width 203 height 17
select select "preset-menu-v2-default"
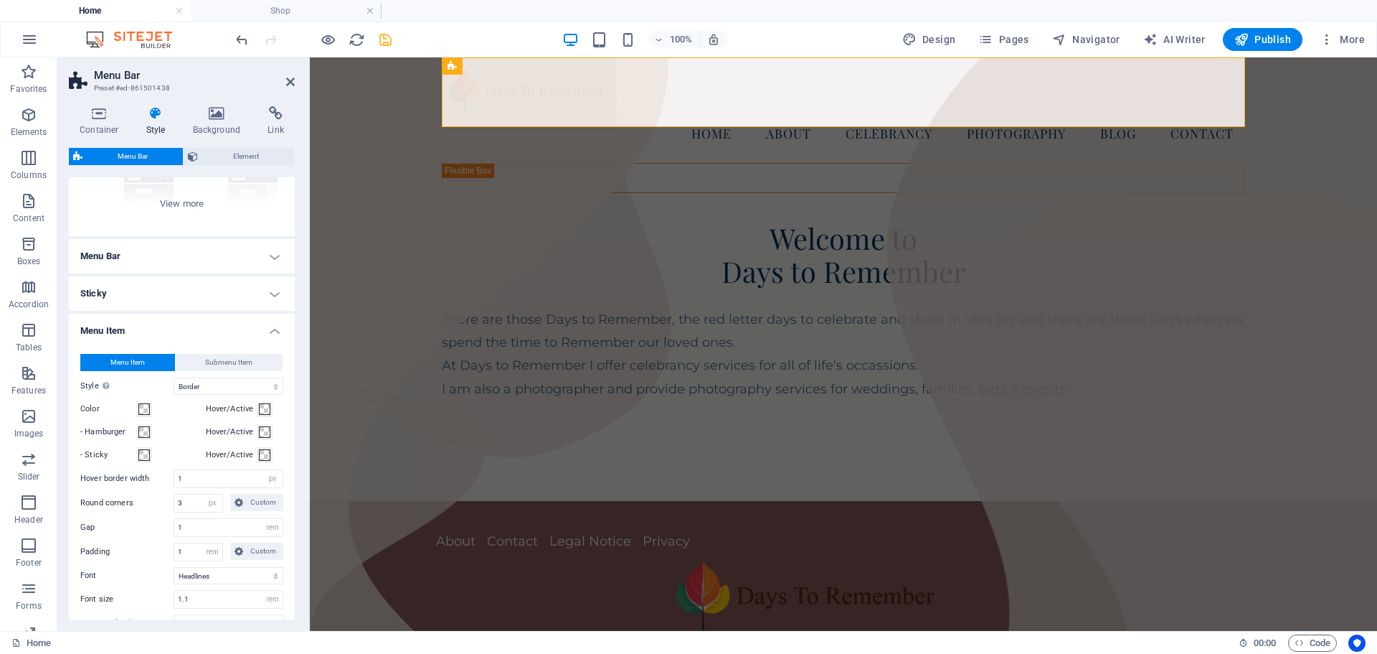
scroll to position [215, 0]
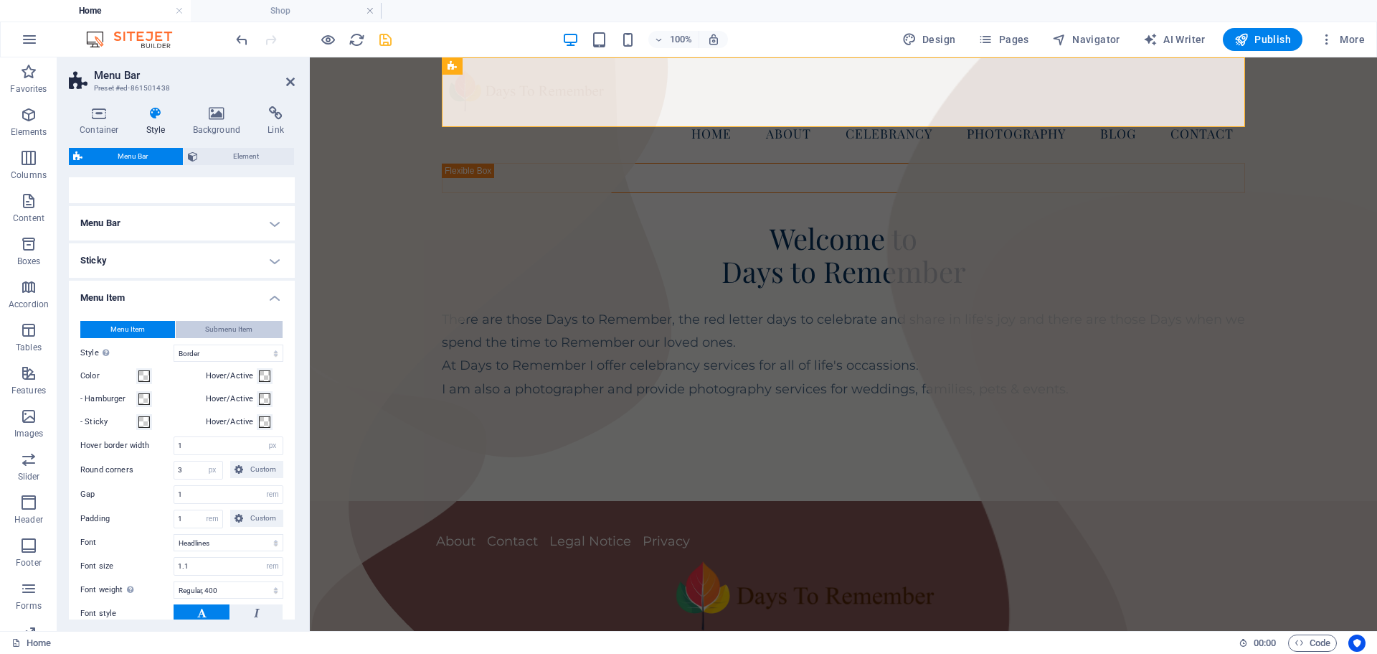
click at [225, 326] on span "Submenu Item" at bounding box center [228, 329] width 47 height 17
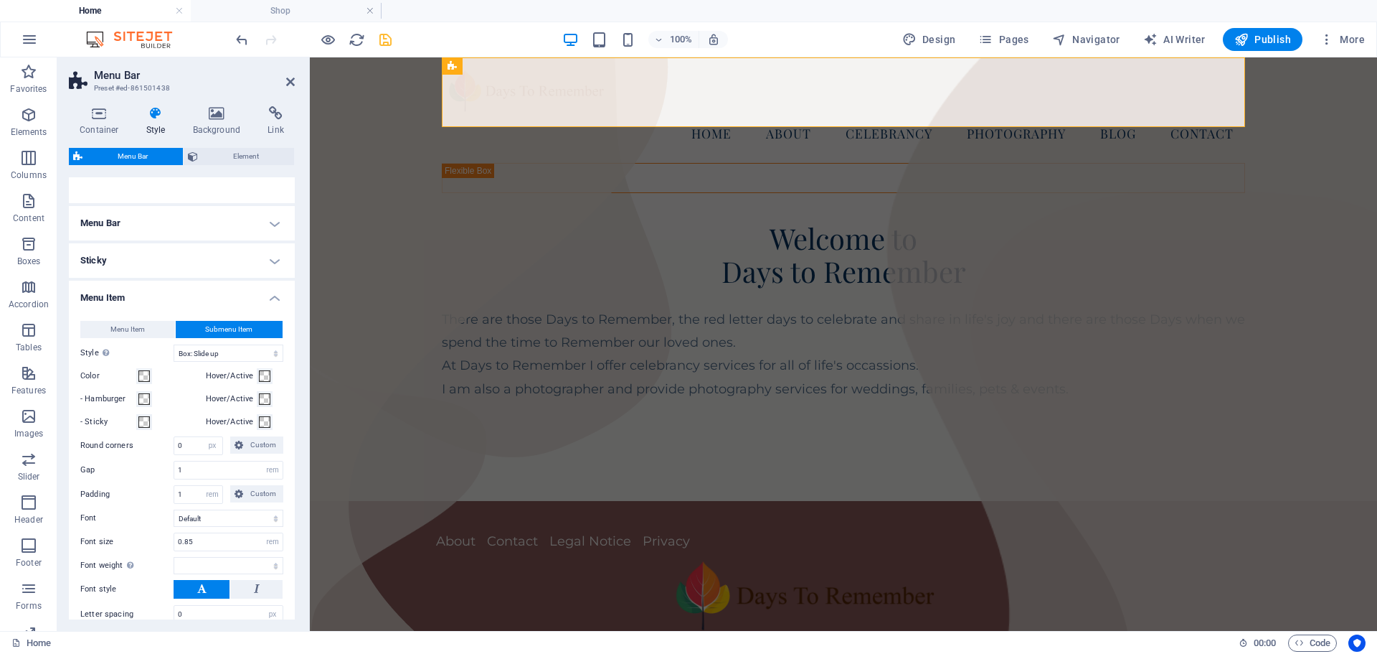
select select
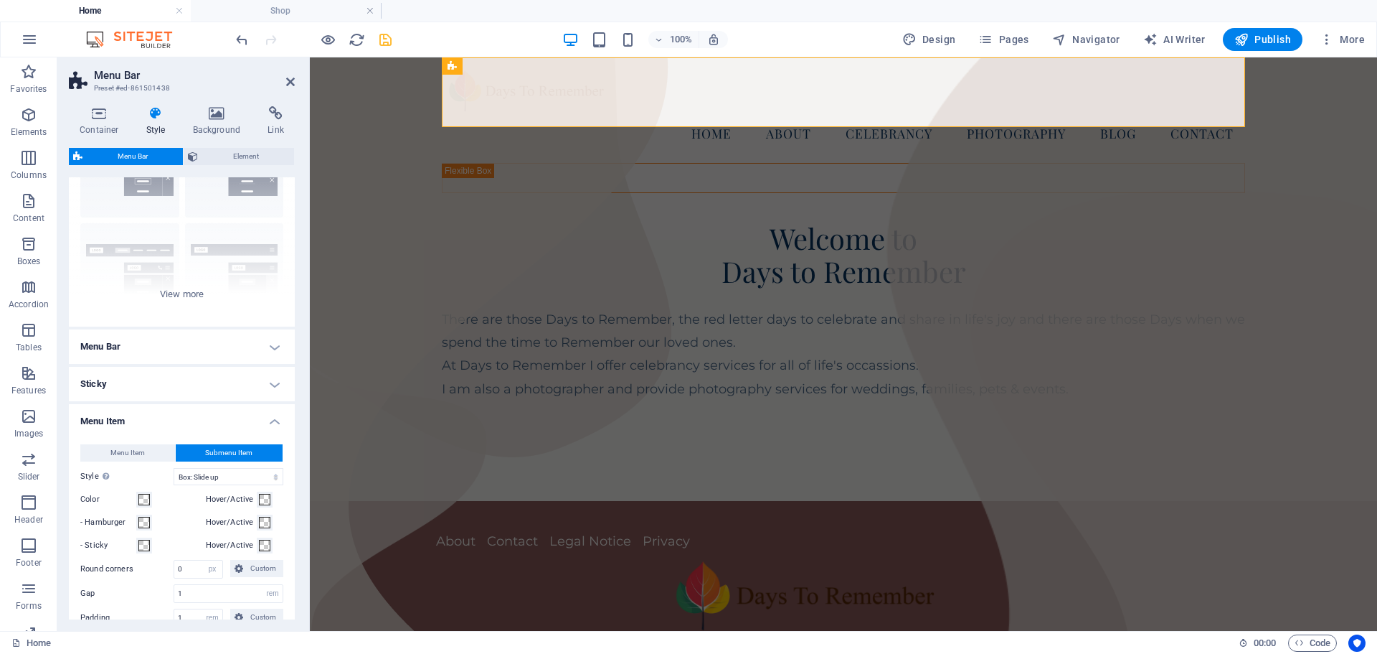
scroll to position [143, 0]
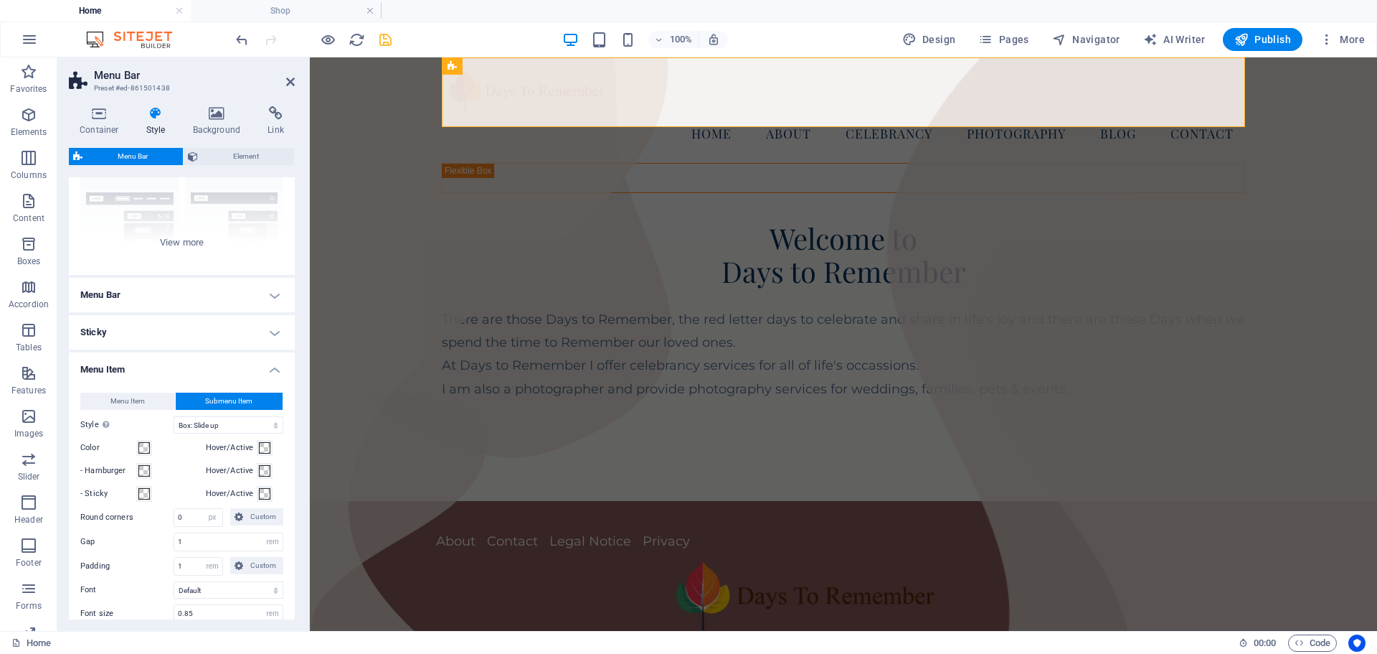
click at [273, 333] on h4 "Sticky" at bounding box center [182, 332] width 226 height 34
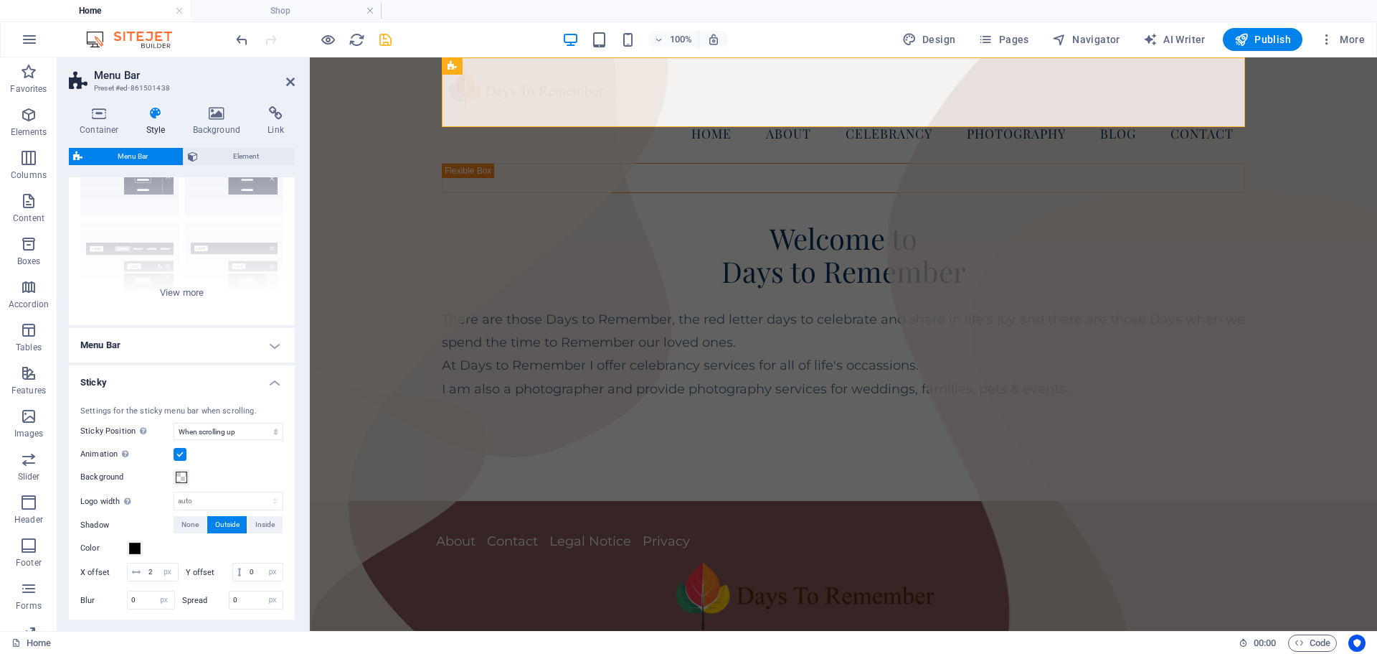
scroll to position [72, 0]
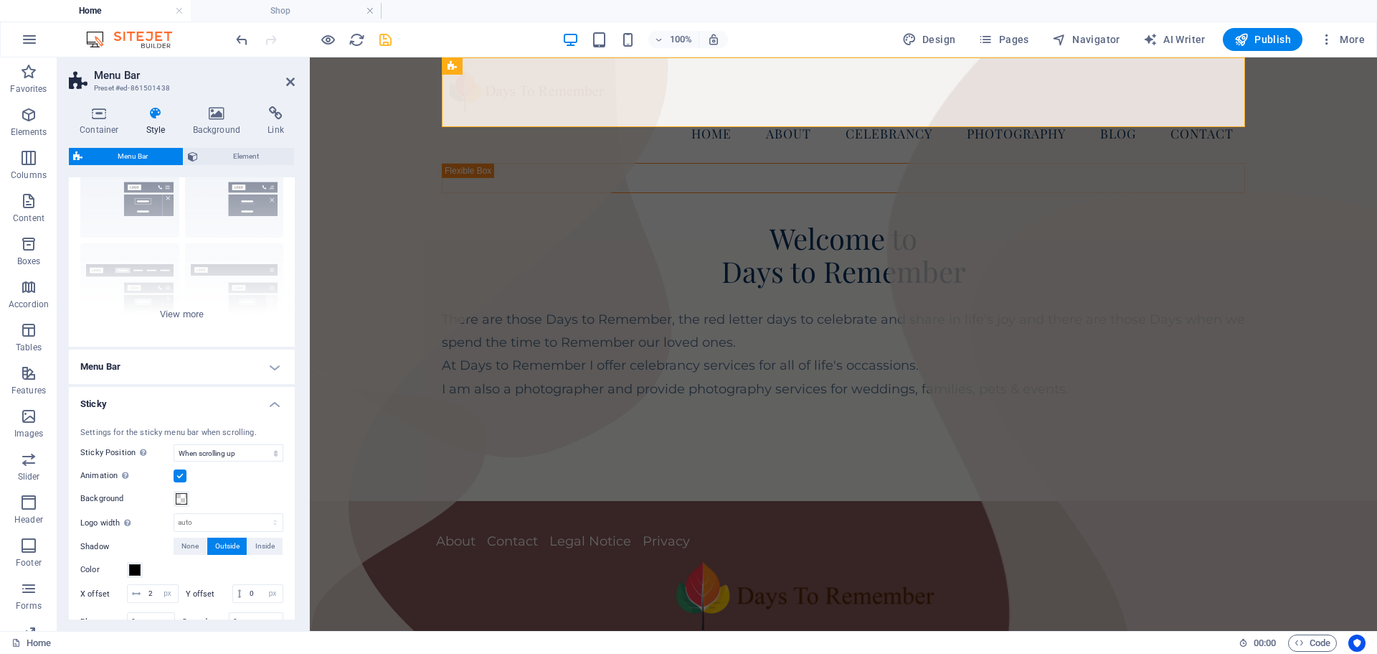
click at [273, 397] on h4 "Sticky" at bounding box center [182, 400] width 226 height 26
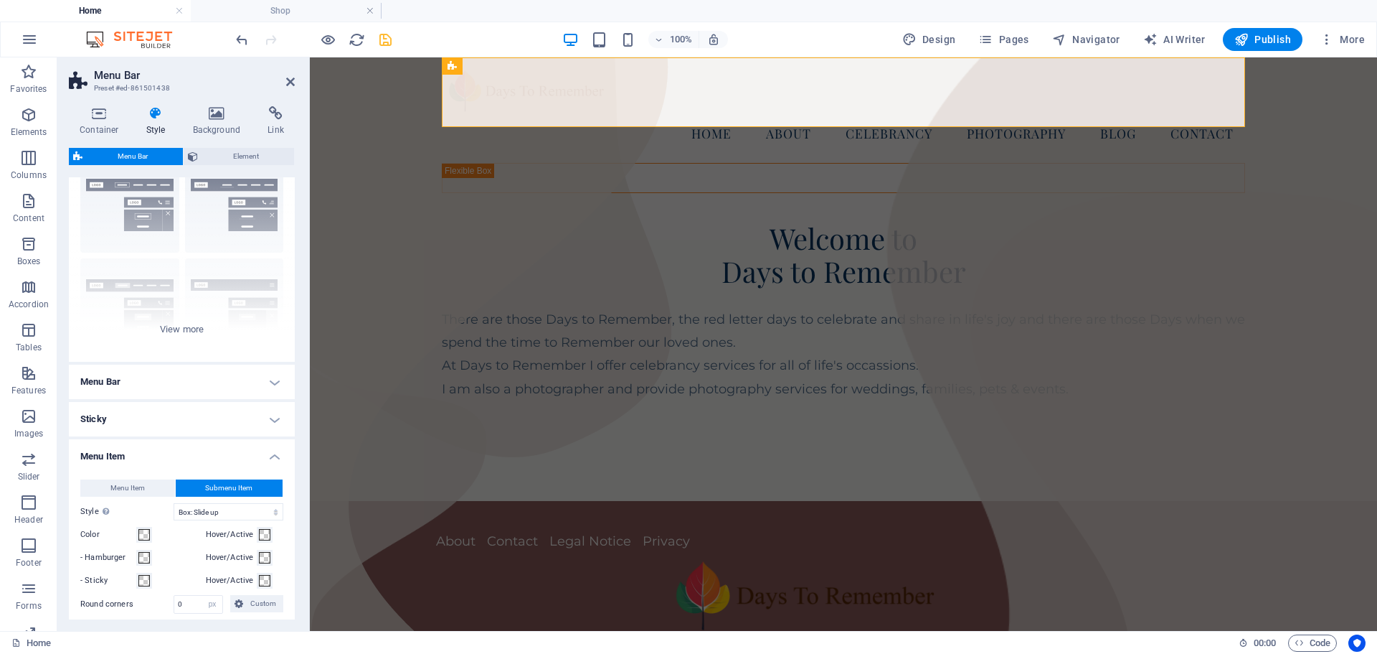
scroll to position [0, 0]
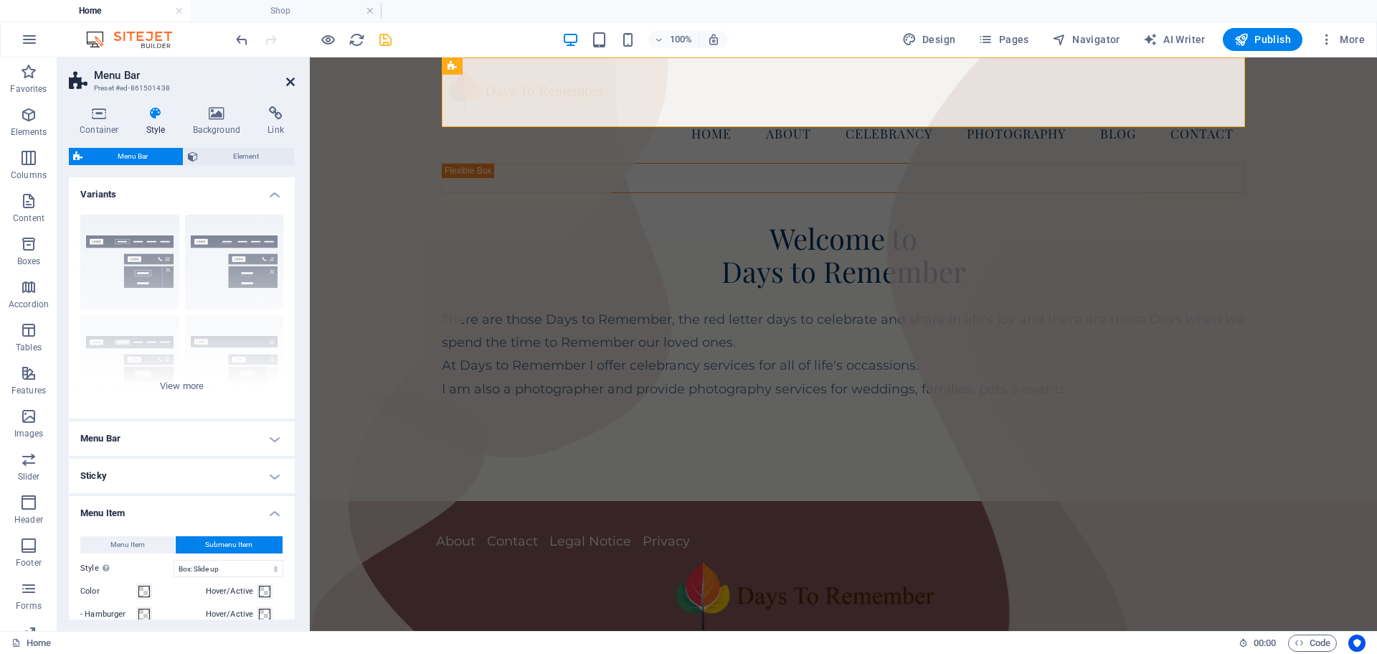
click at [290, 80] on icon at bounding box center [290, 81] width 9 height 11
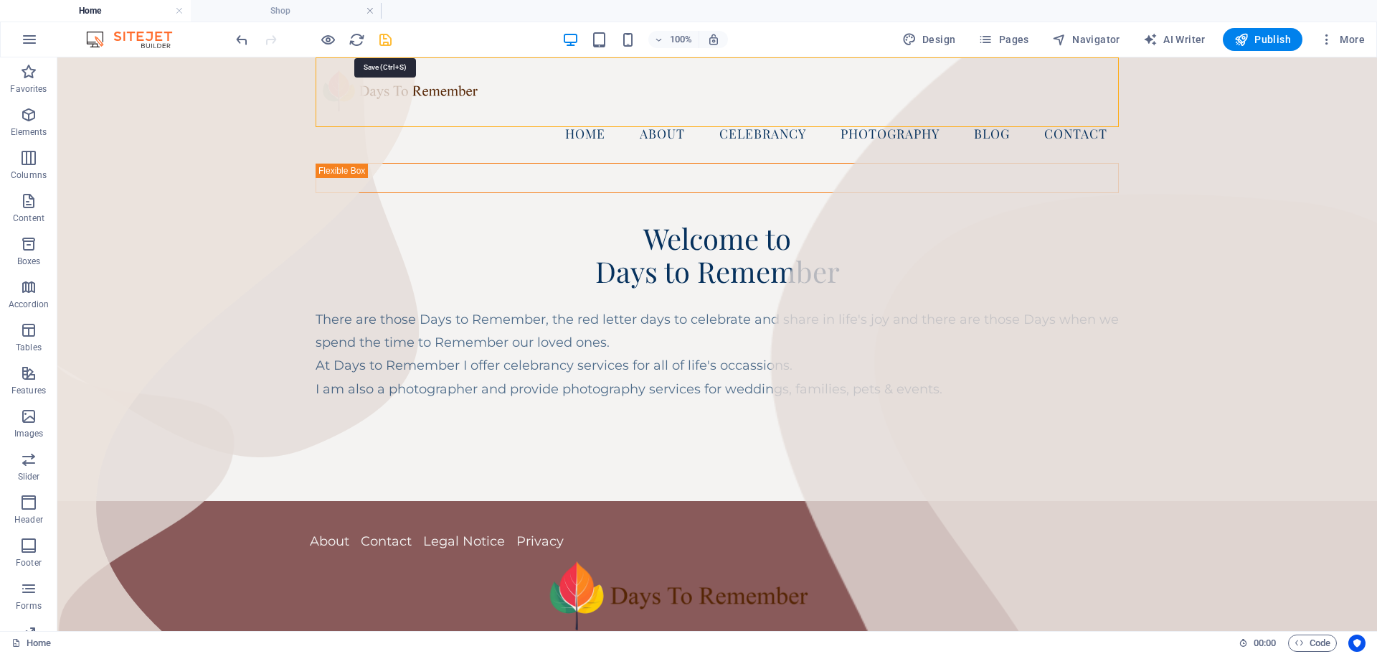
click at [382, 37] on icon "save" at bounding box center [385, 40] width 16 height 16
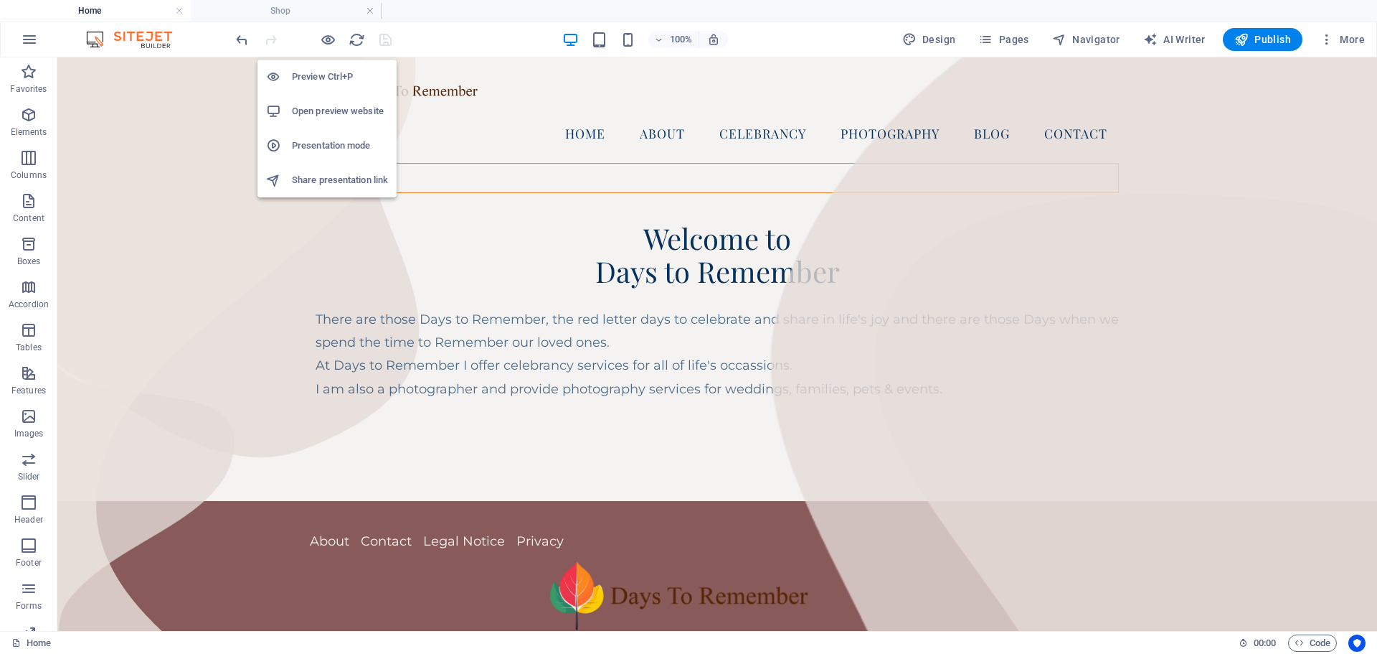
click at [312, 75] on h6 "Preview Ctrl+P" at bounding box center [340, 76] width 96 height 17
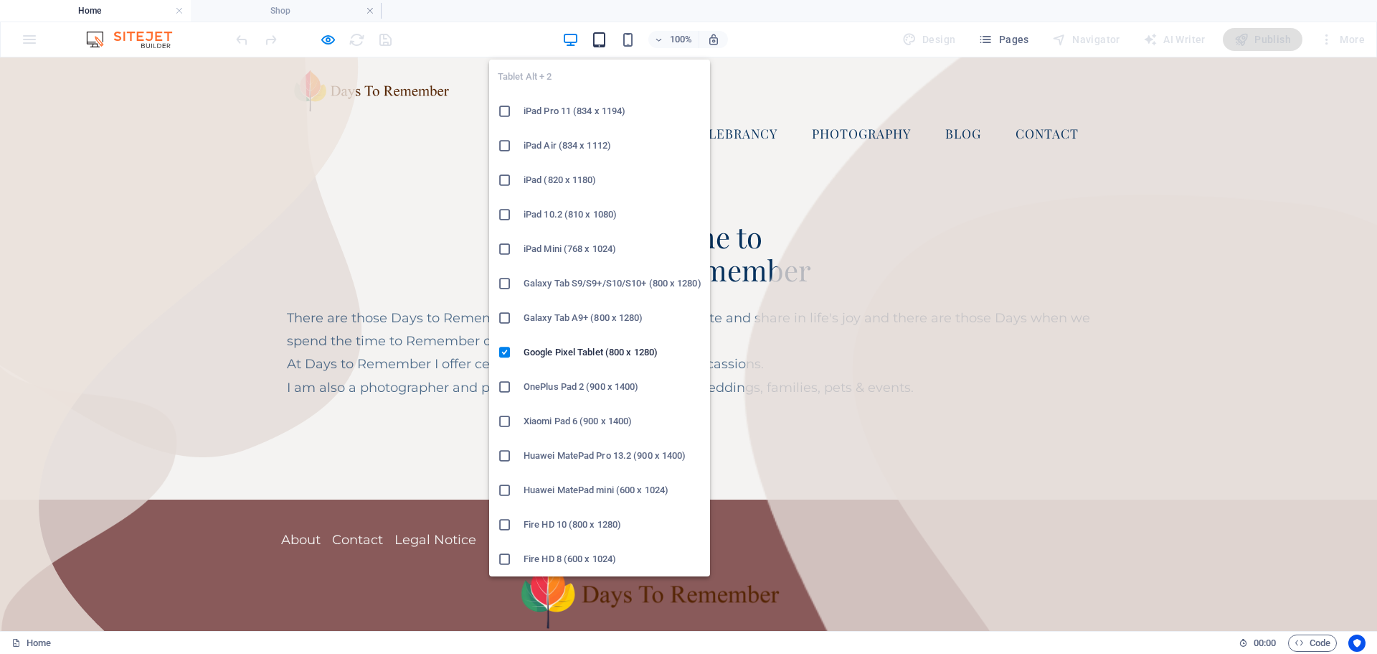
click at [598, 34] on icon "button" at bounding box center [599, 40] width 16 height 16
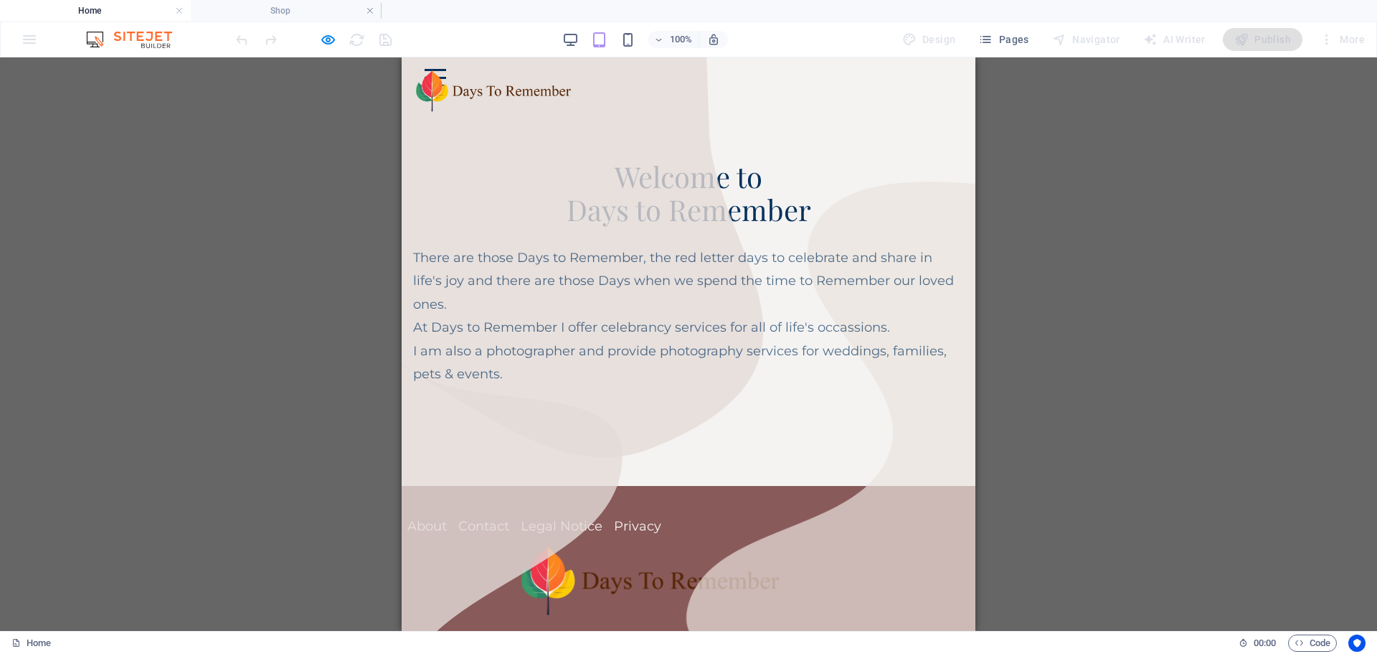
click at [446, 76] on div at bounding box center [436, 78] width 22 height 18
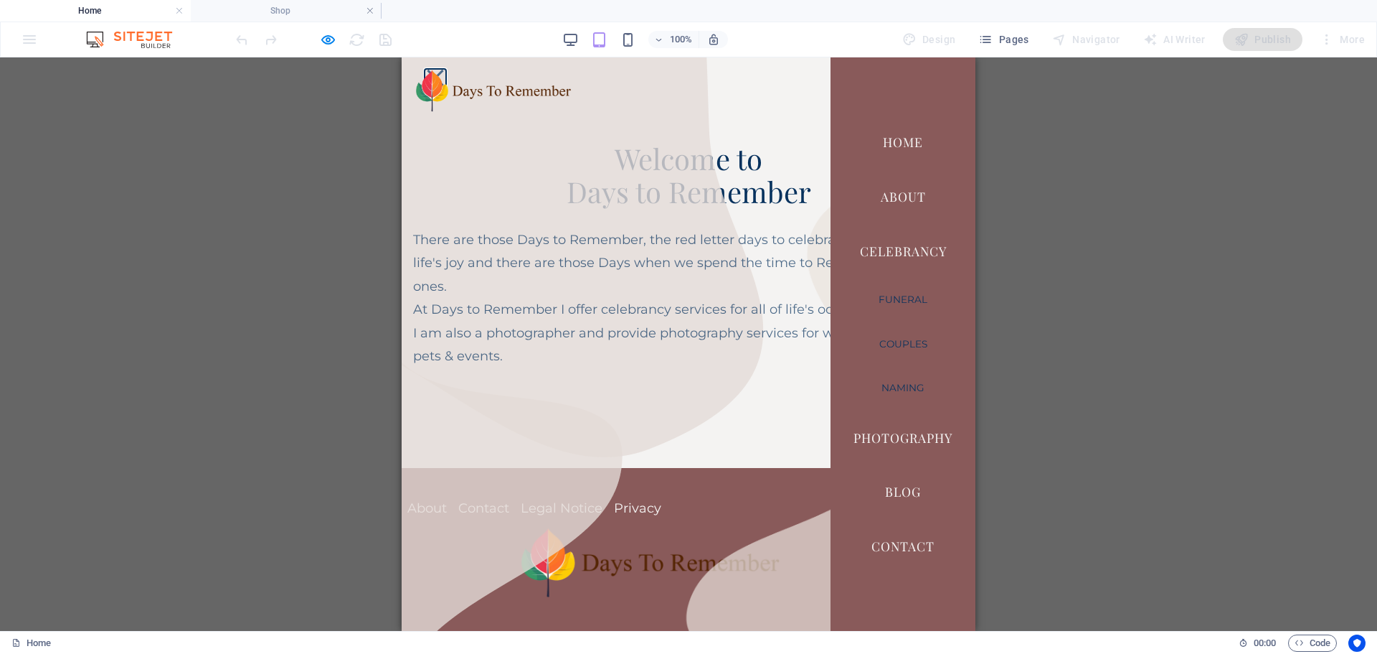
click at [443, 74] on button at bounding box center [435, 78] width 16 height 16
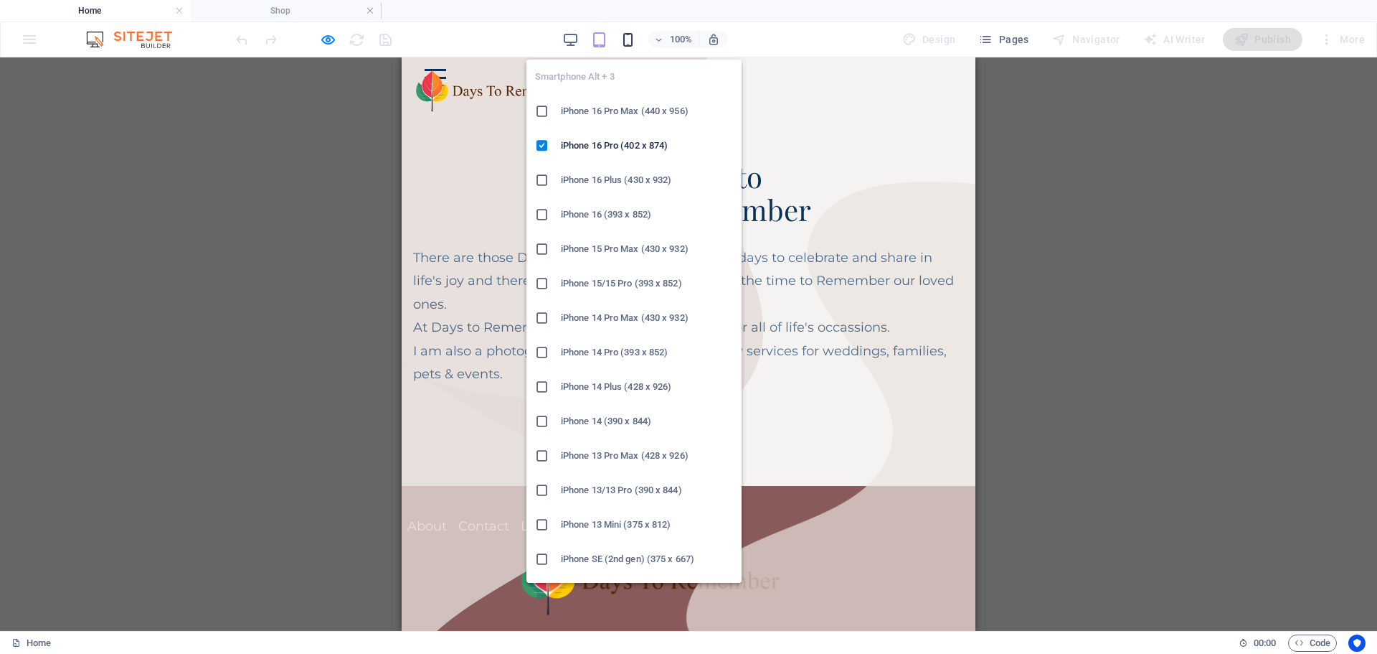
click at [631, 40] on icon "button" at bounding box center [628, 40] width 16 height 16
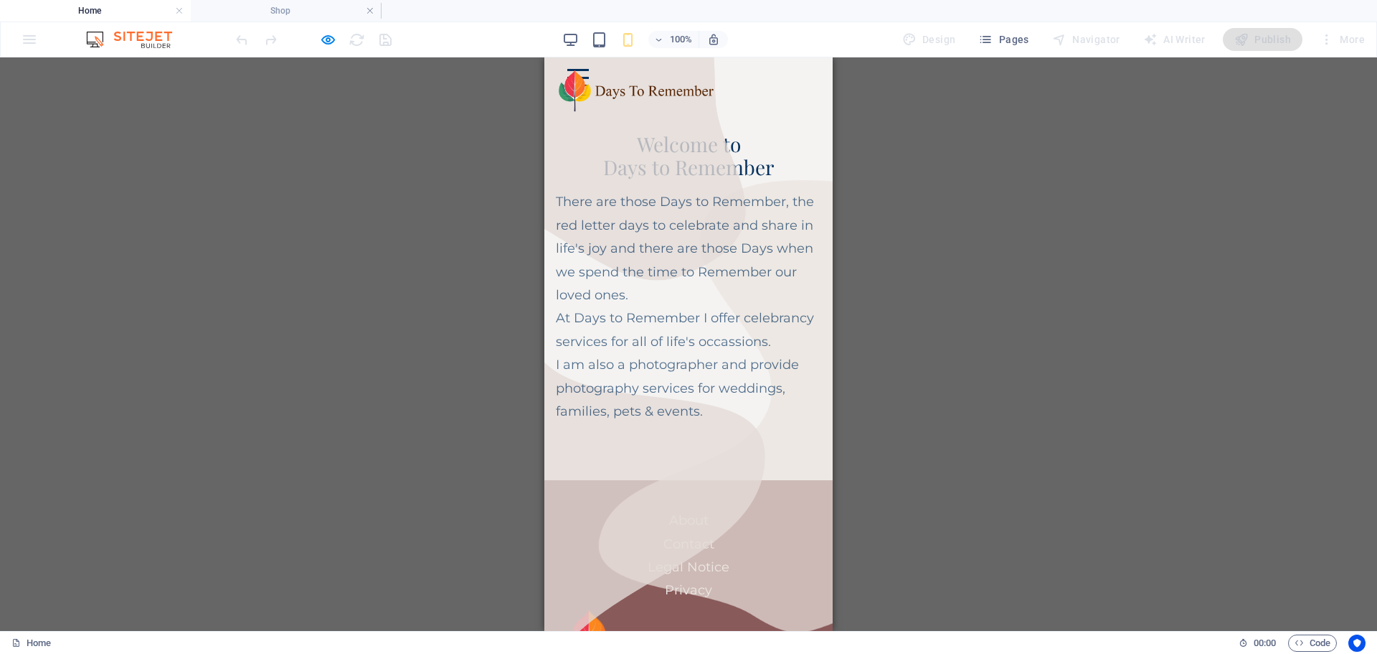
click at [589, 72] on div at bounding box center [578, 78] width 22 height 18
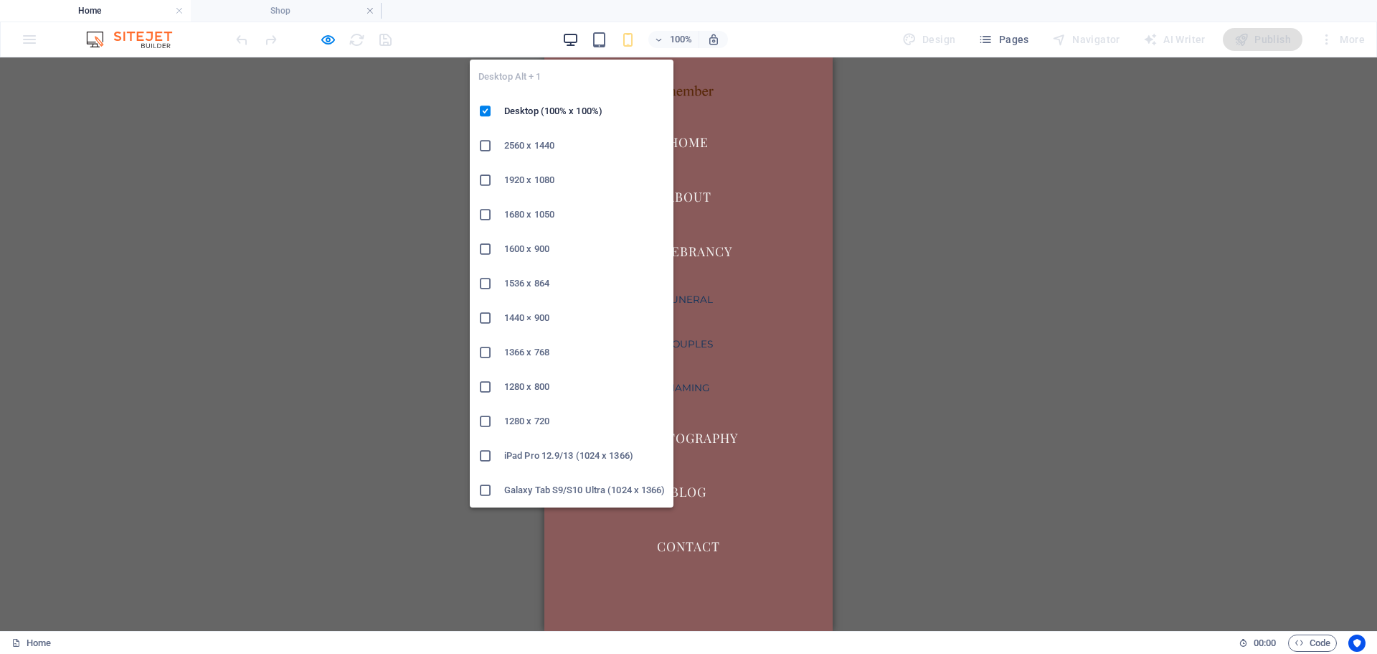
click at [575, 39] on icon "button" at bounding box center [570, 40] width 16 height 16
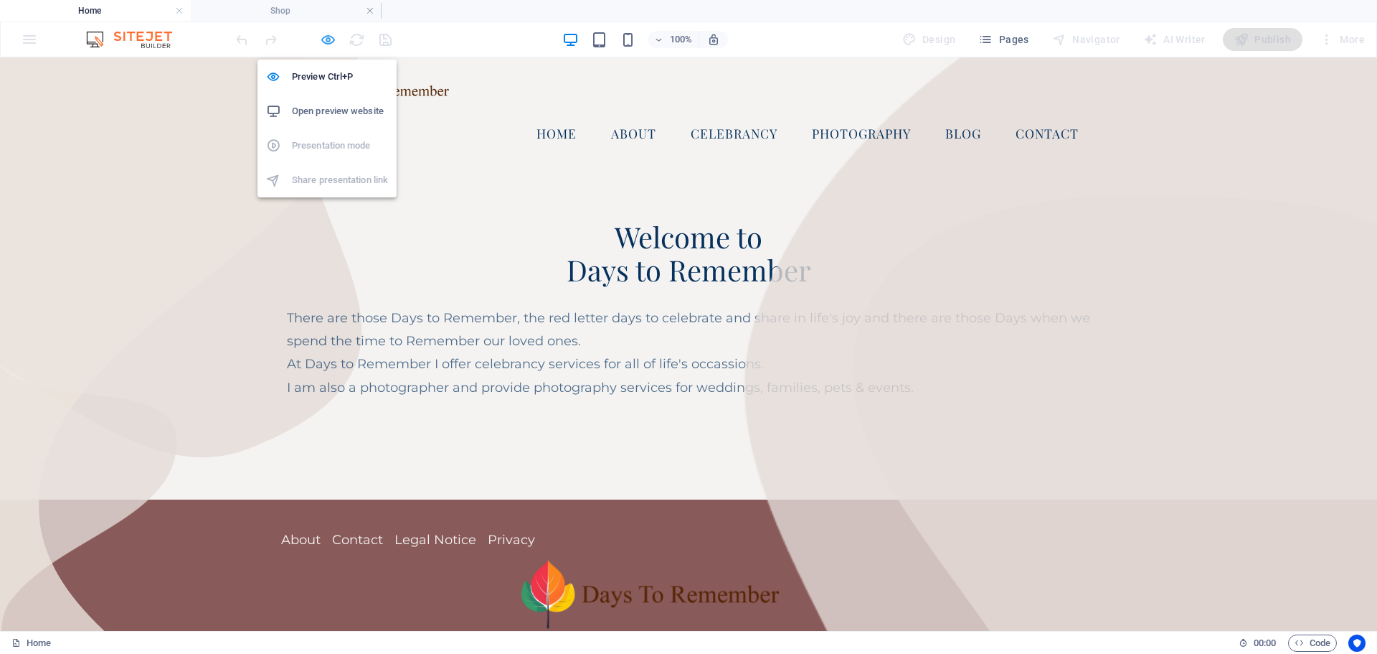
click at [330, 39] on icon "button" at bounding box center [328, 40] width 16 height 16
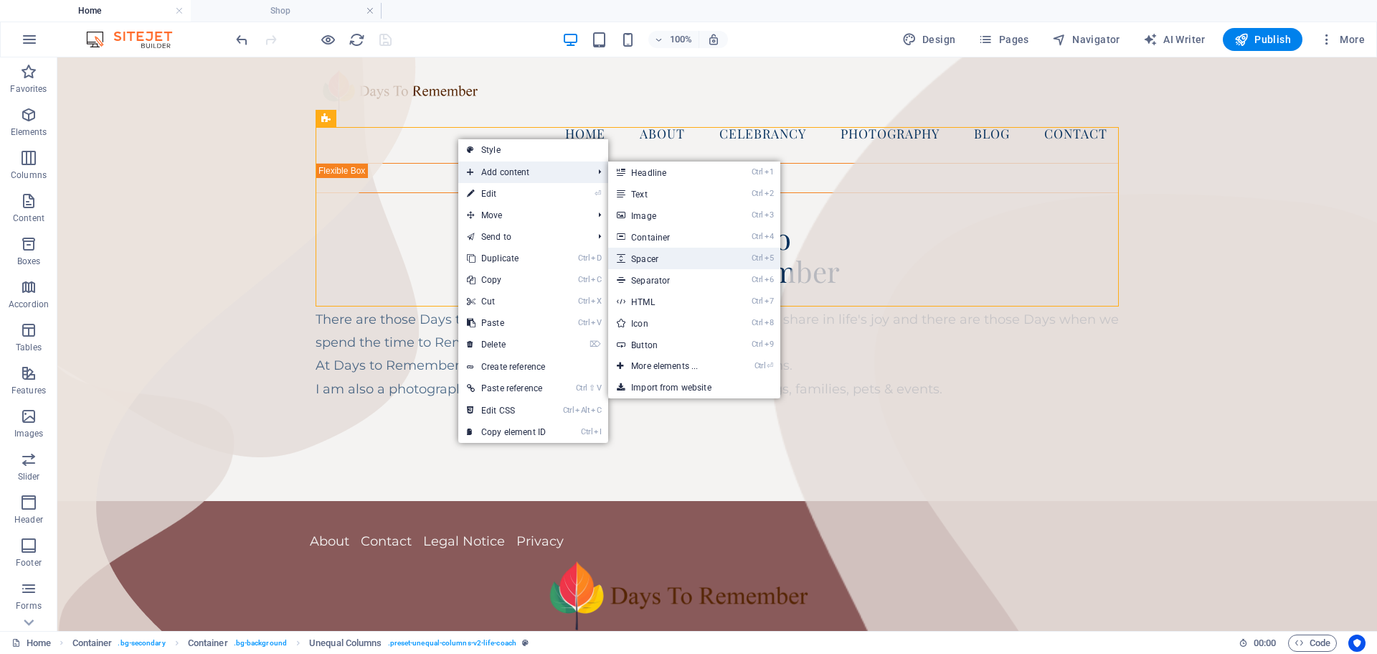
click at [650, 258] on link "Ctrl 5 Spacer" at bounding box center [667, 258] width 118 height 22
select select "px"
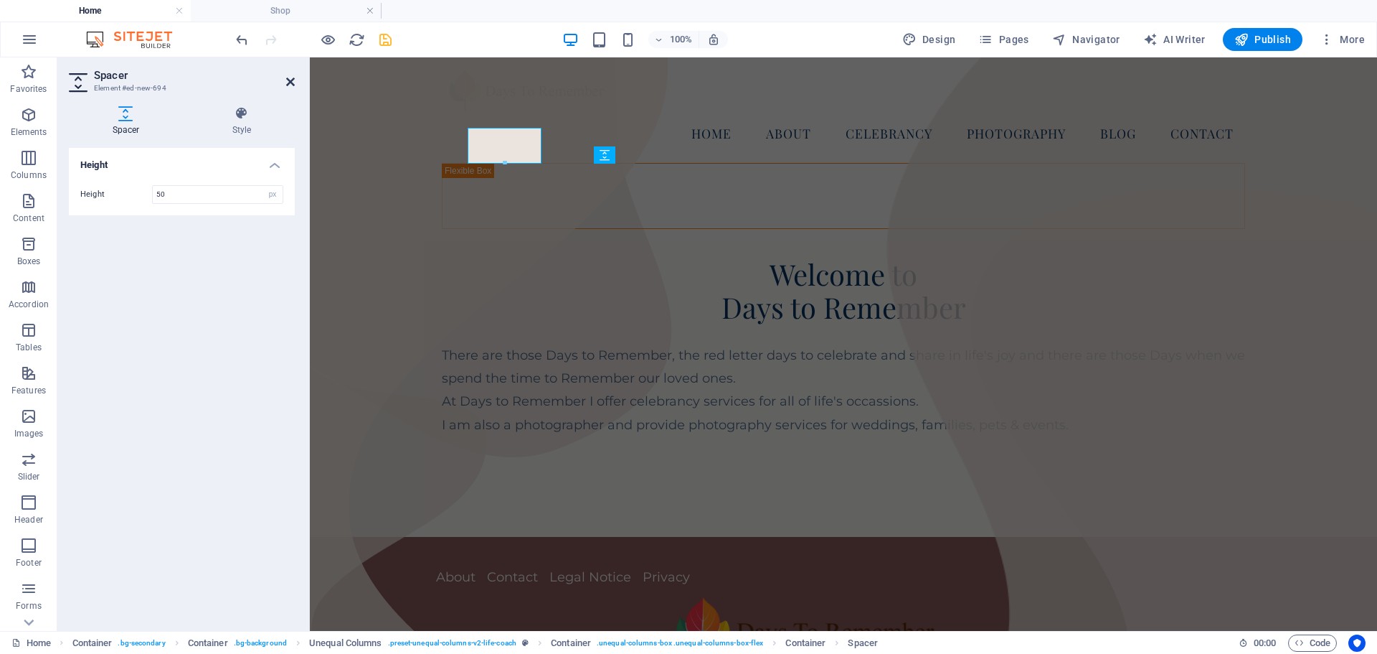
drag, startPoint x: 289, startPoint y: 79, endPoint x: 2, endPoint y: 102, distance: 287.9
click at [289, 79] on icon at bounding box center [290, 81] width 9 height 11
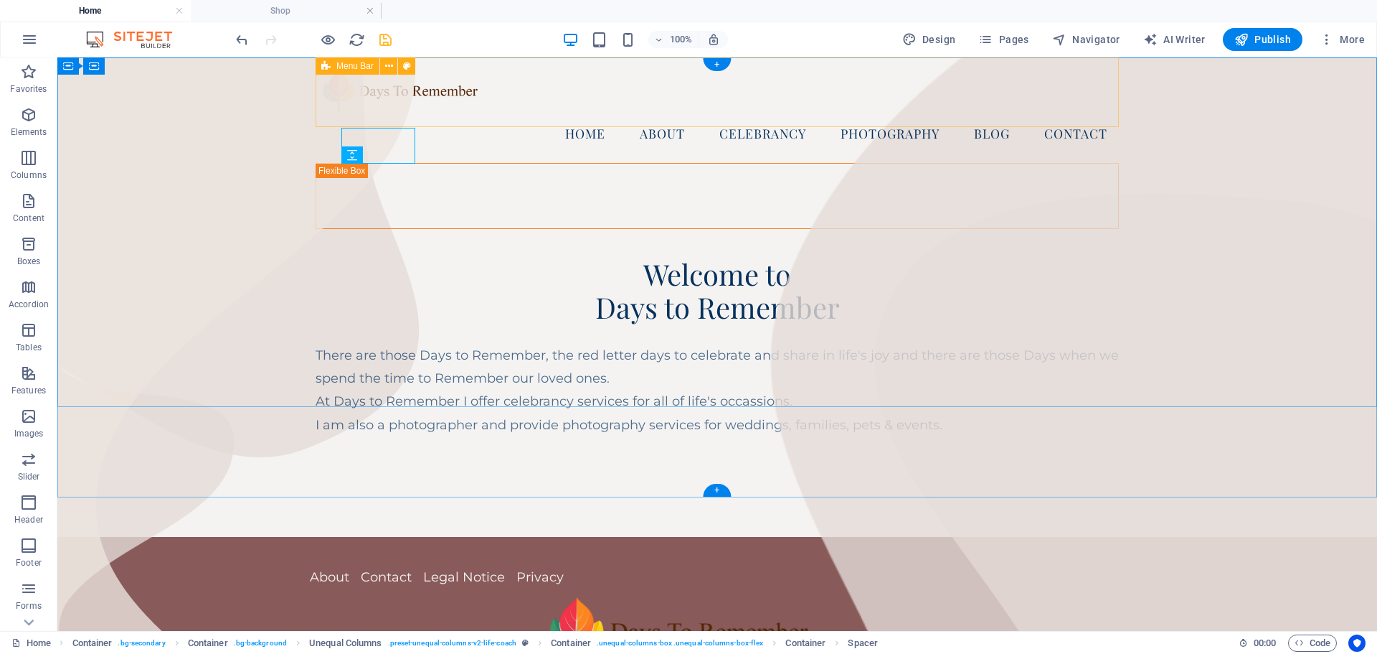
click at [606, 123] on div "Home About Celebrancy Funeral Couples Naming Photography Blog Contact" at bounding box center [717, 109] width 803 height 105
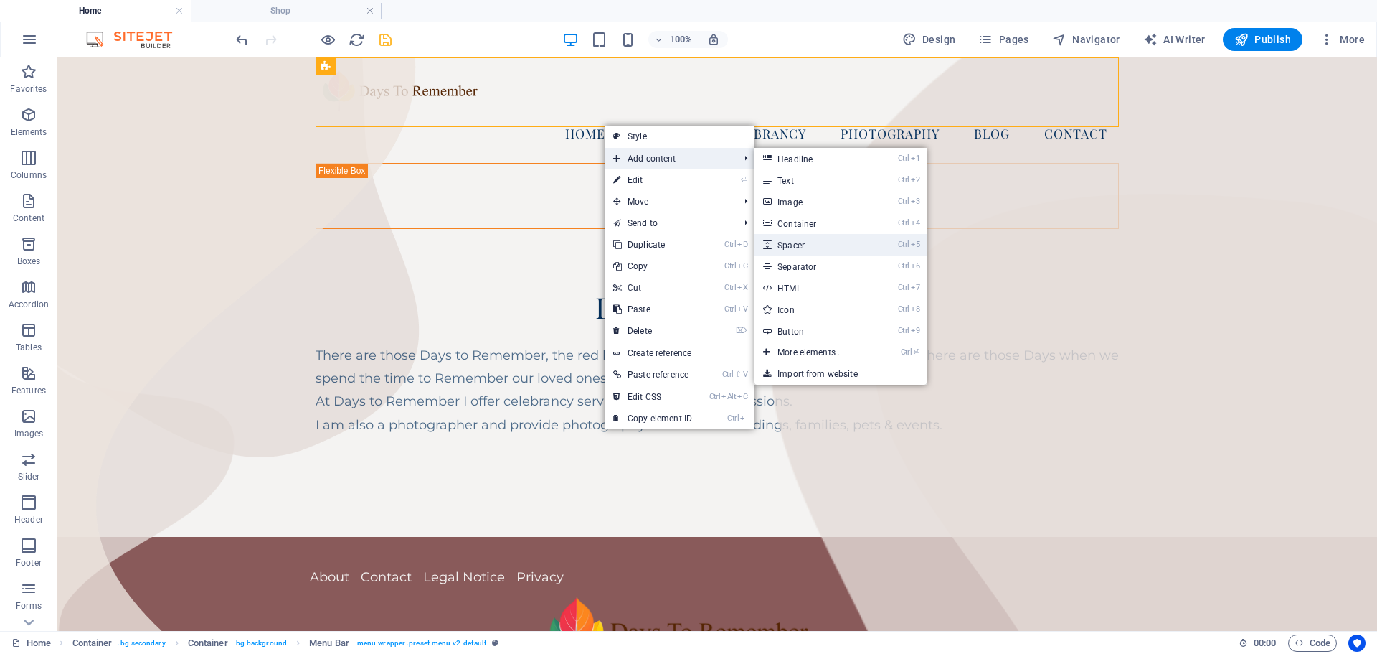
click at [808, 248] on link "Ctrl 5 Spacer" at bounding box center [814, 245] width 118 height 22
select select "px"
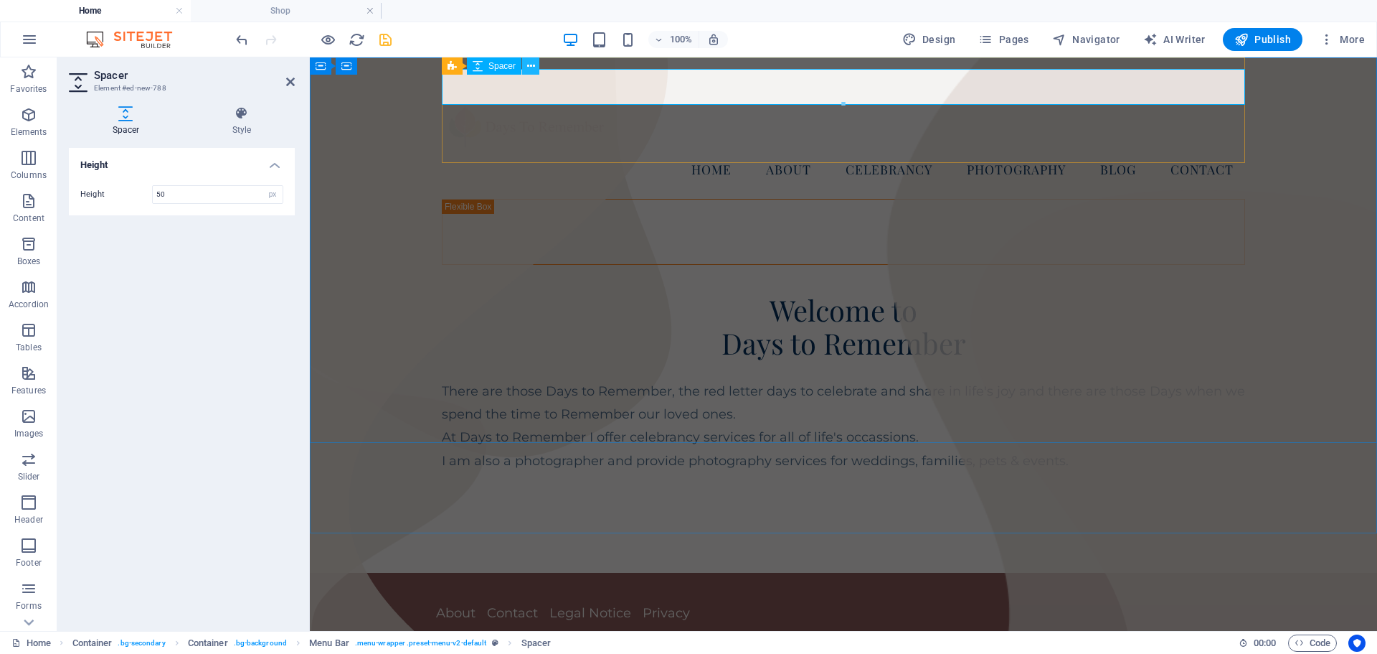
click at [529, 59] on icon at bounding box center [531, 66] width 8 height 15
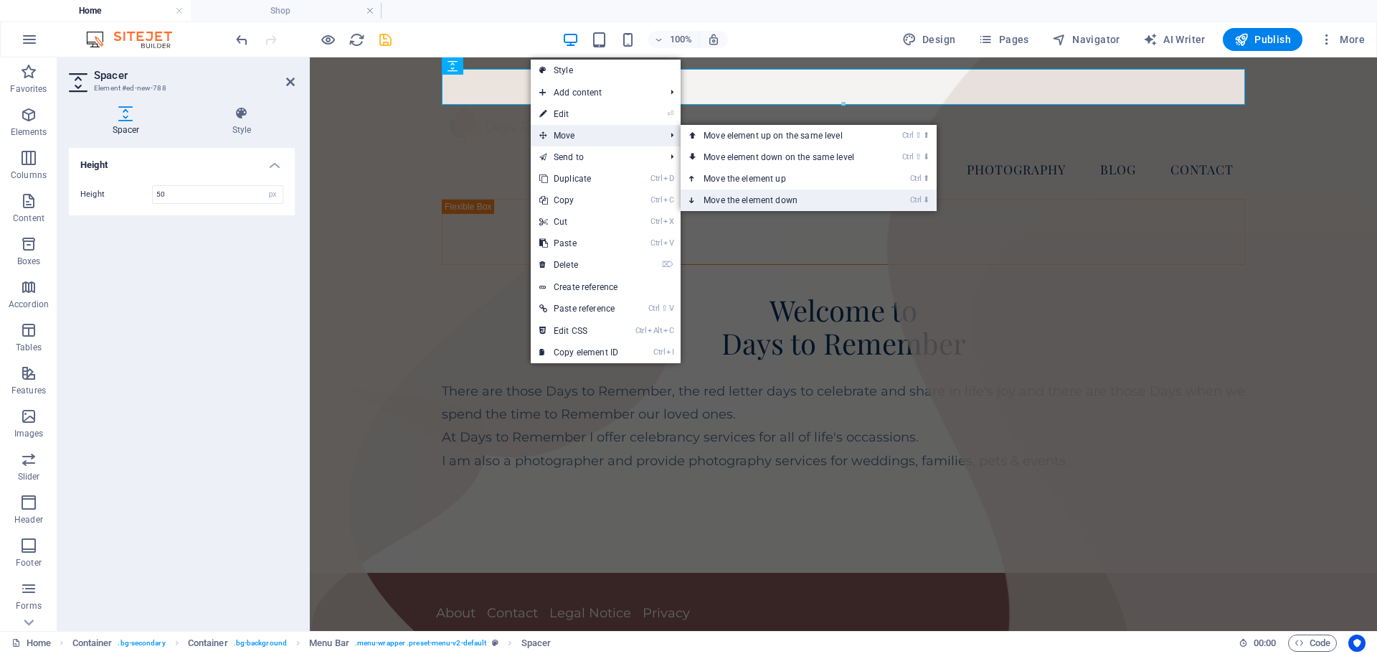
click at [741, 200] on link "Ctrl ⬇ Move the element down" at bounding box center [782, 200] width 202 height 22
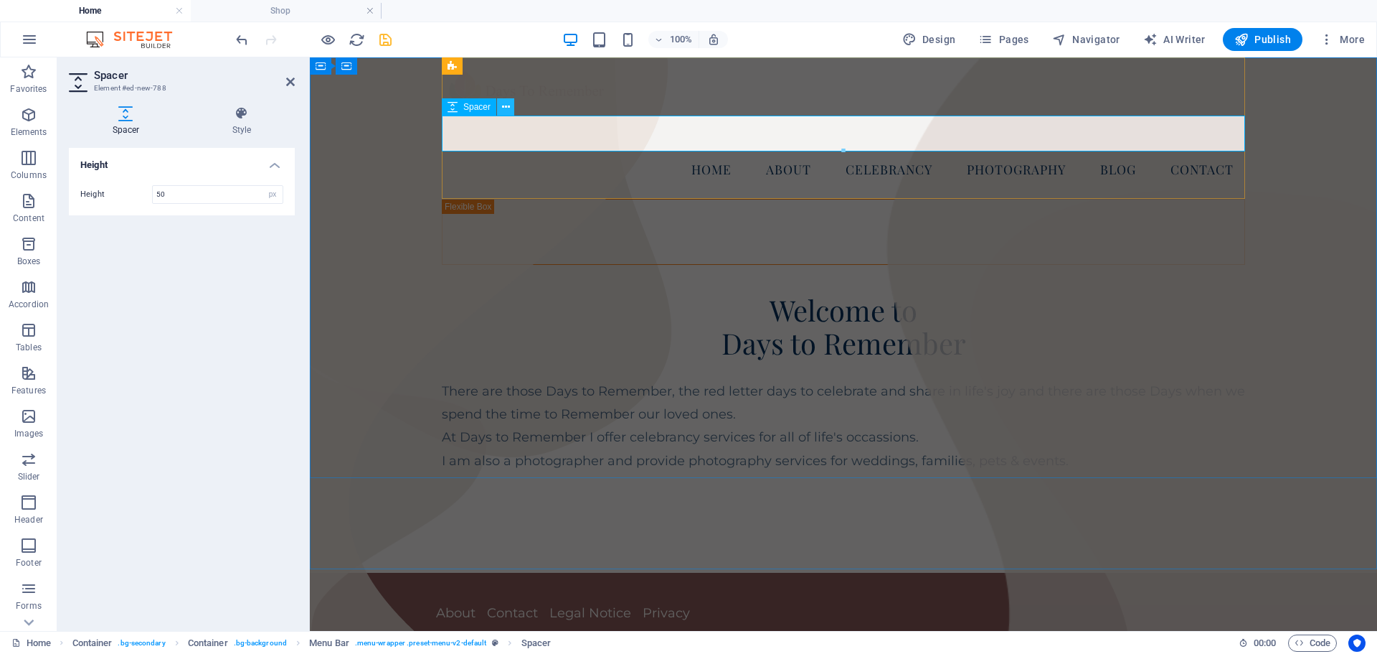
click at [506, 103] on icon at bounding box center [506, 107] width 8 height 15
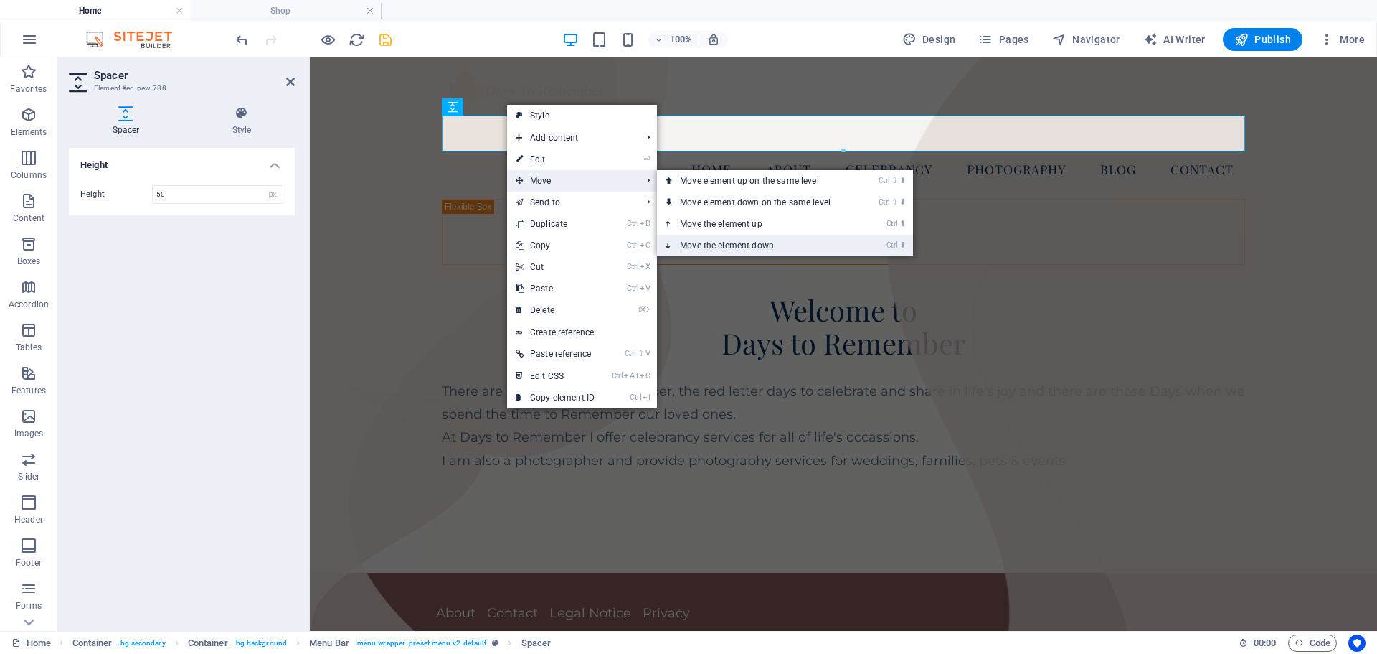
click at [726, 242] on link "Ctrl ⬇ Move the element down" at bounding box center [758, 246] width 202 height 22
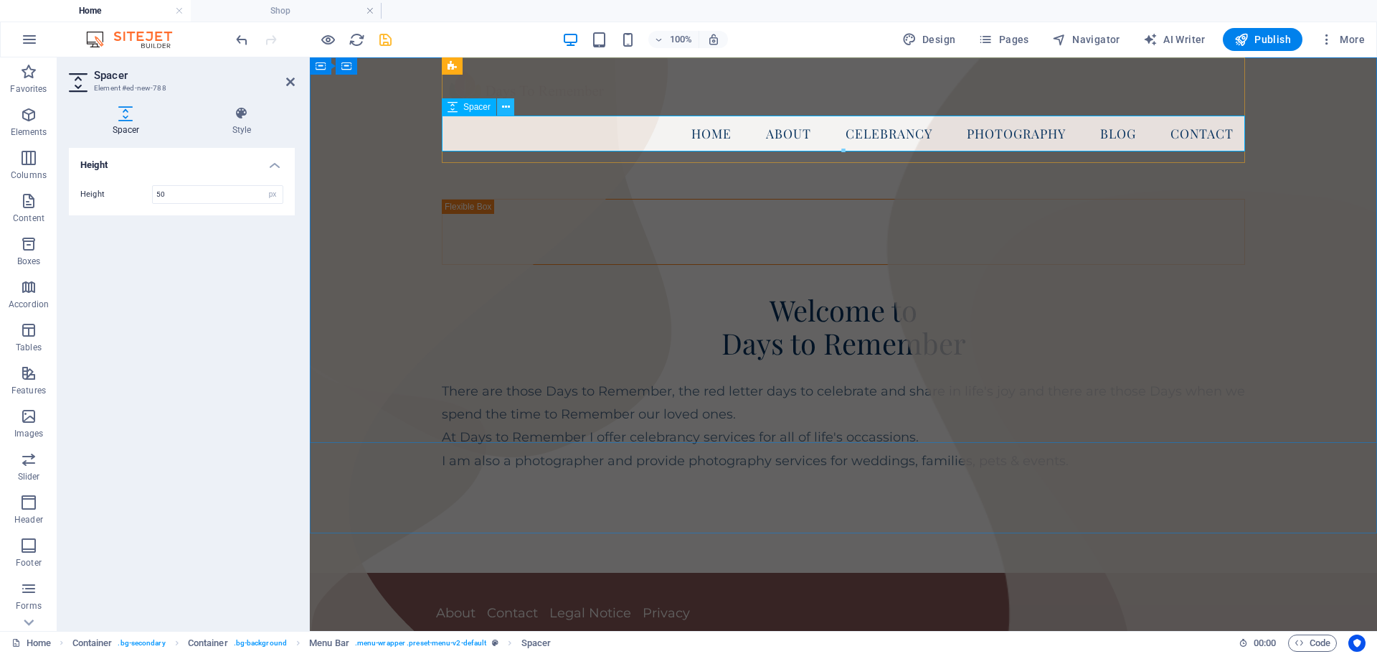
click at [506, 104] on icon at bounding box center [506, 107] width 8 height 15
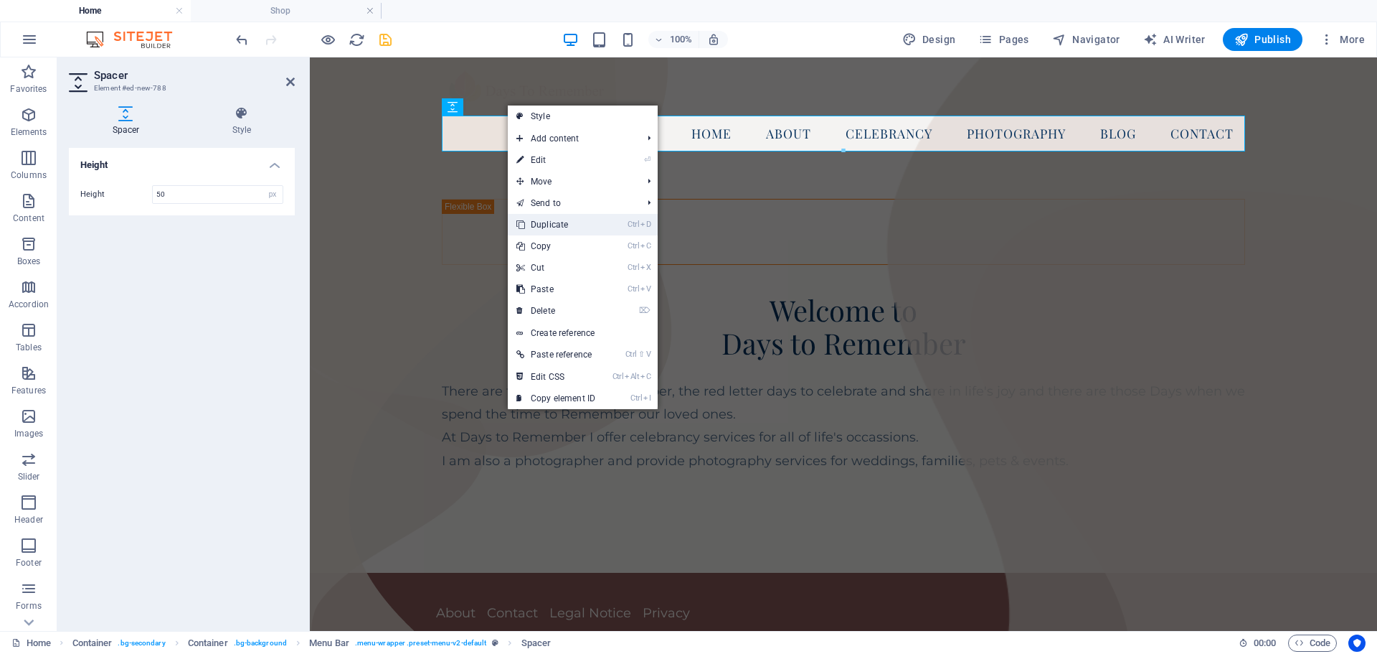
drag, startPoint x: 556, startPoint y: 227, endPoint x: 247, endPoint y: 169, distance: 314.5
click at [556, 227] on link "Ctrl D Duplicate" at bounding box center [556, 225] width 96 height 22
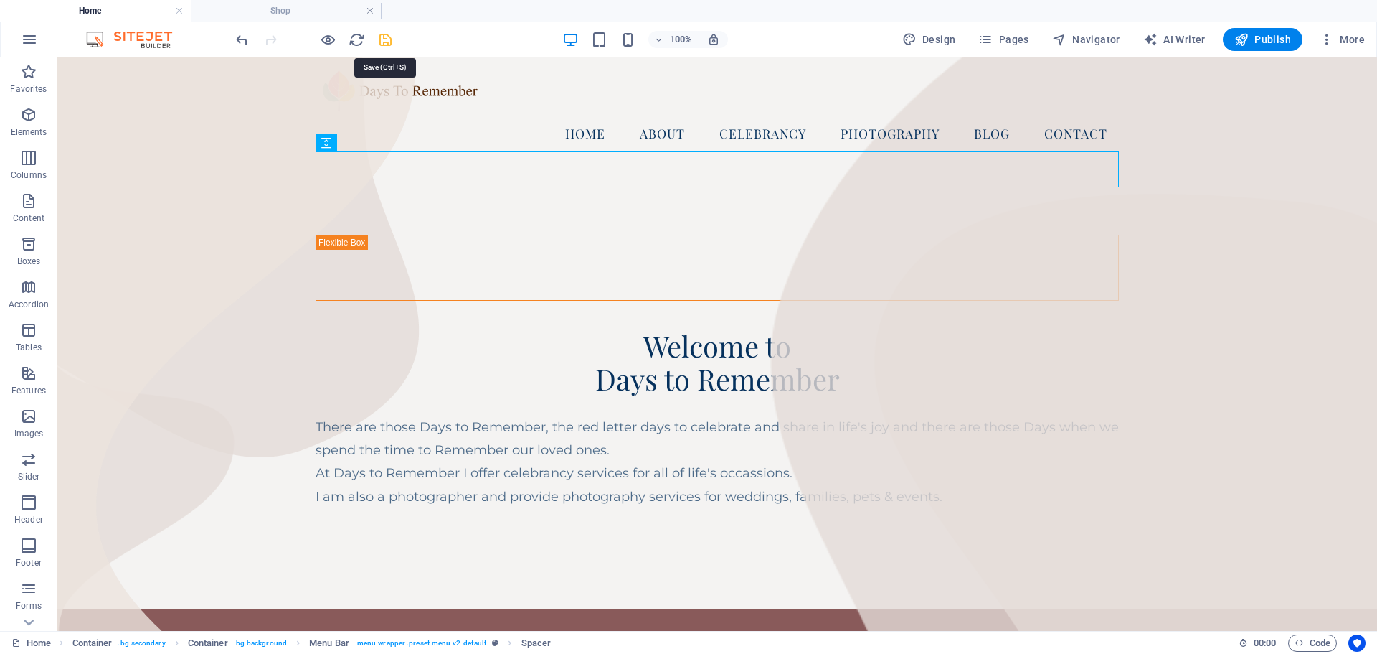
click at [385, 34] on icon "save" at bounding box center [385, 40] width 16 height 16
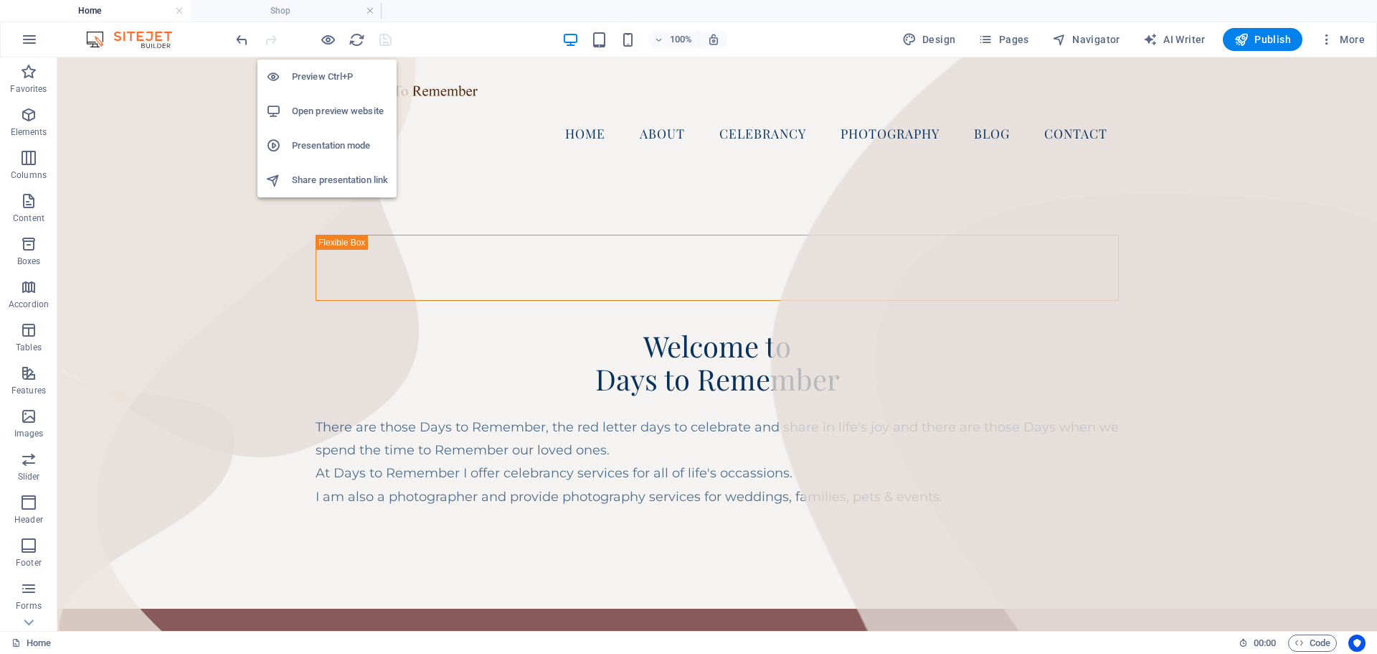
click at [323, 76] on h6 "Preview Ctrl+P" at bounding box center [340, 76] width 96 height 17
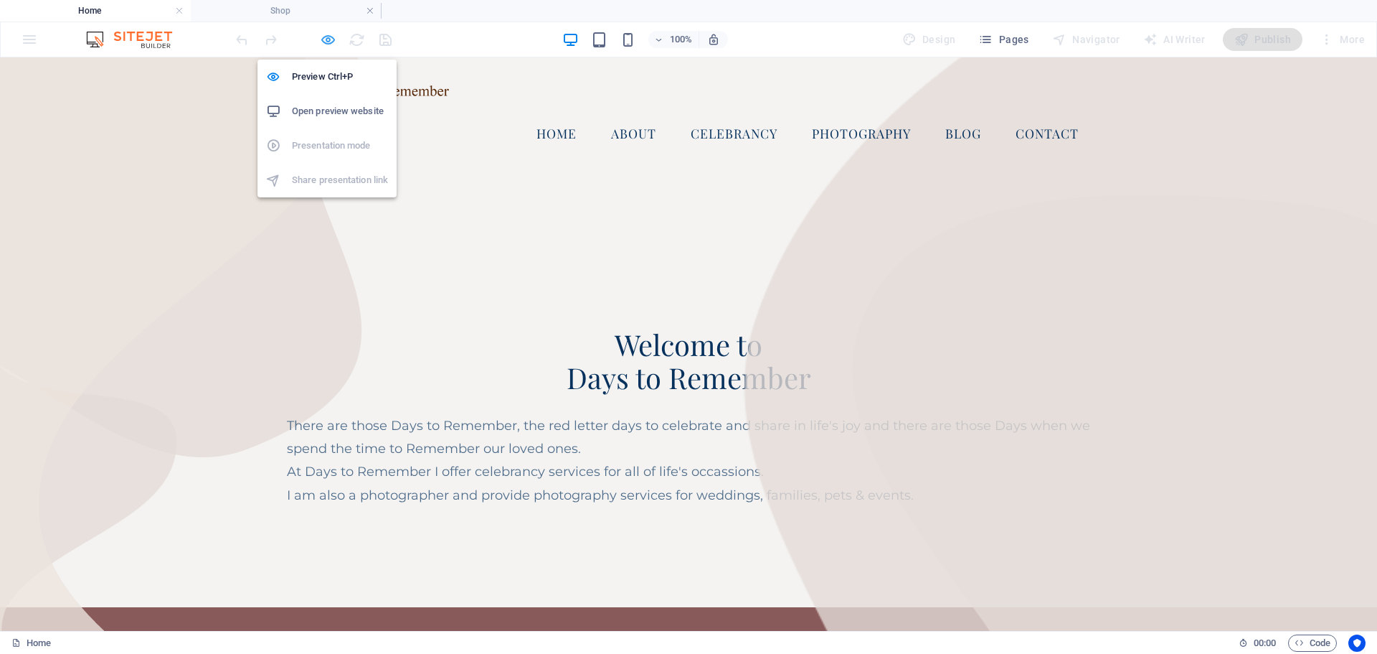
click at [326, 39] on icon "button" at bounding box center [328, 40] width 16 height 16
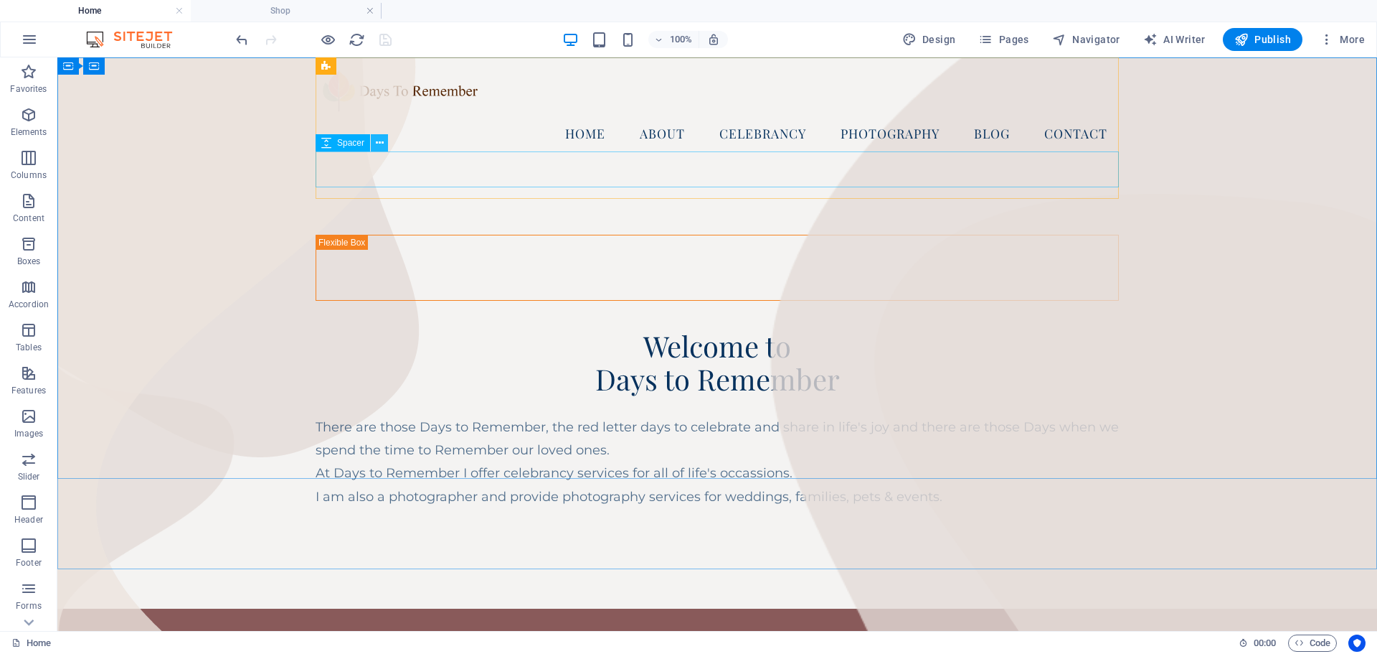
click at [378, 146] on icon at bounding box center [380, 143] width 8 height 15
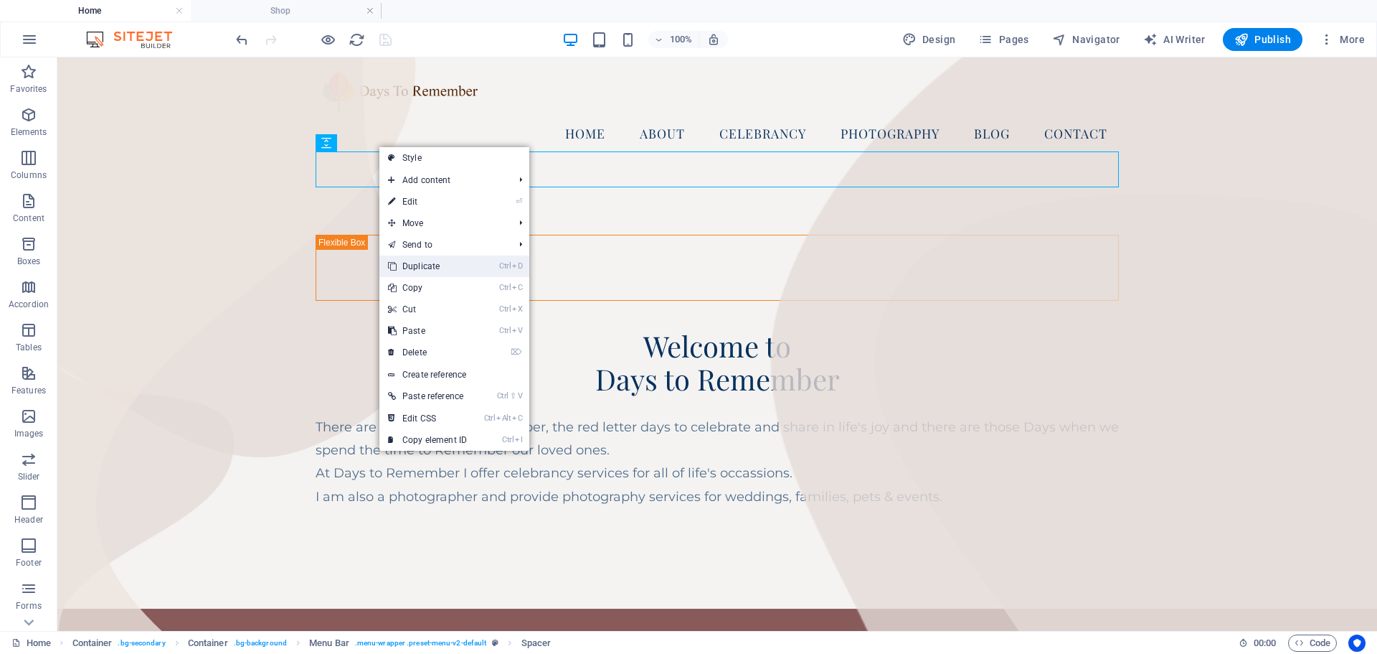
click at [429, 260] on link "Ctrl D Duplicate" at bounding box center [427, 266] width 96 height 22
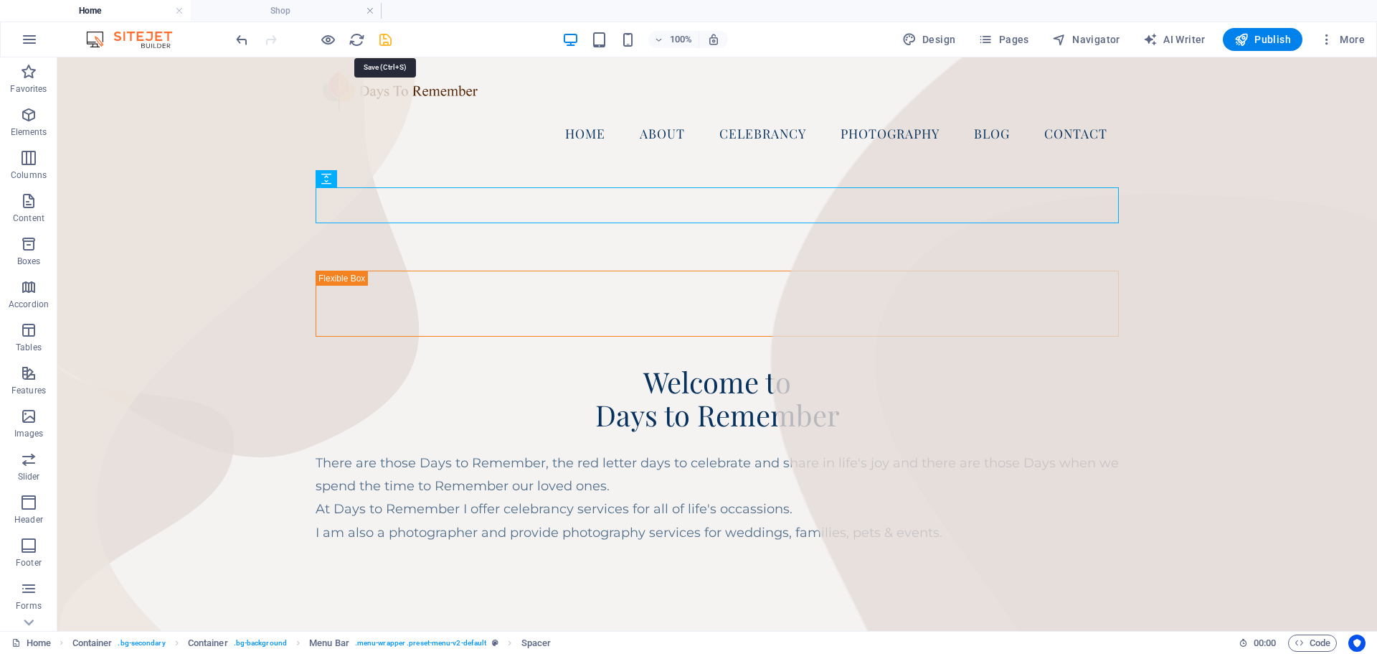
click at [390, 39] on icon "save" at bounding box center [385, 40] width 16 height 16
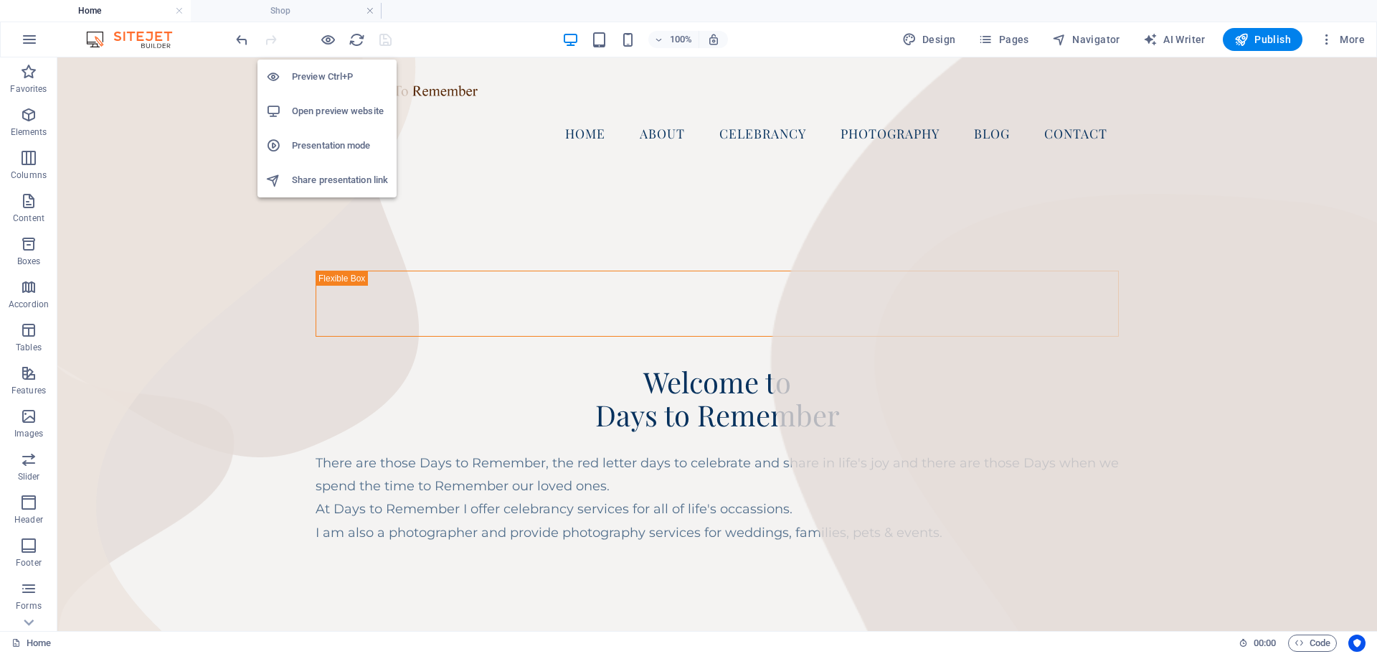
click at [316, 75] on h6 "Preview Ctrl+P" at bounding box center [340, 76] width 96 height 17
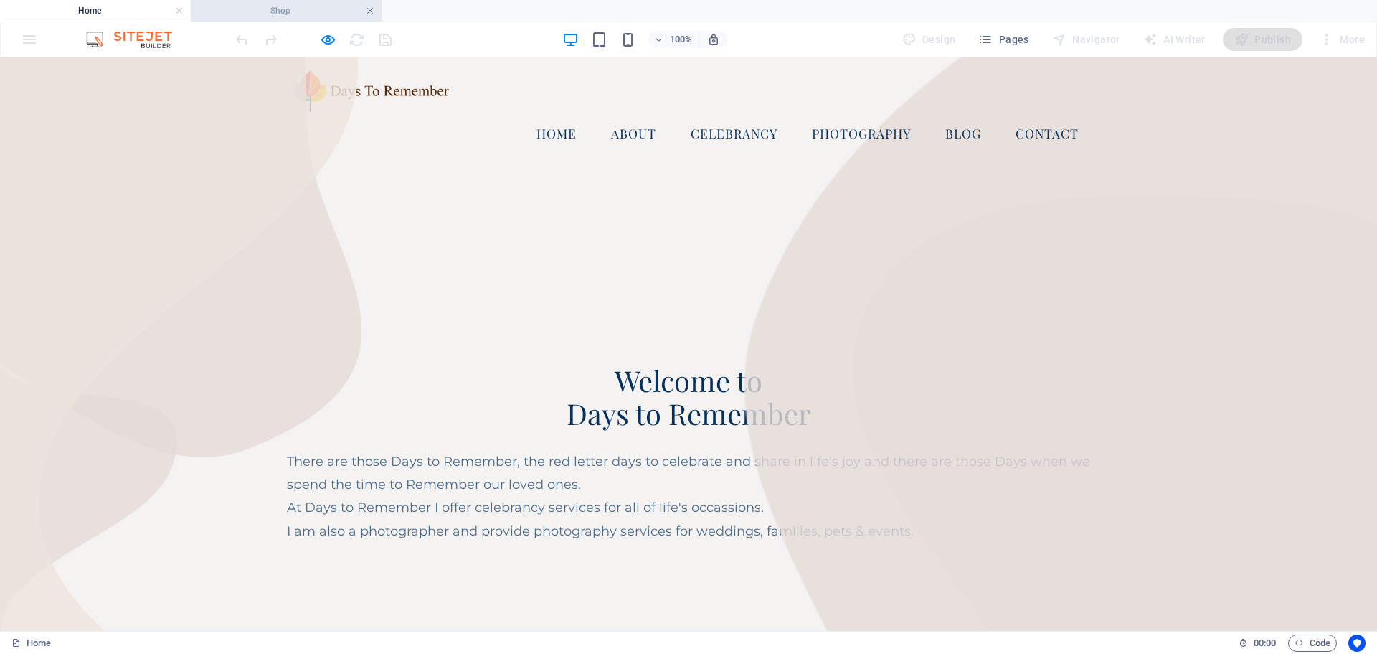
click at [371, 11] on link at bounding box center [370, 11] width 9 height 14
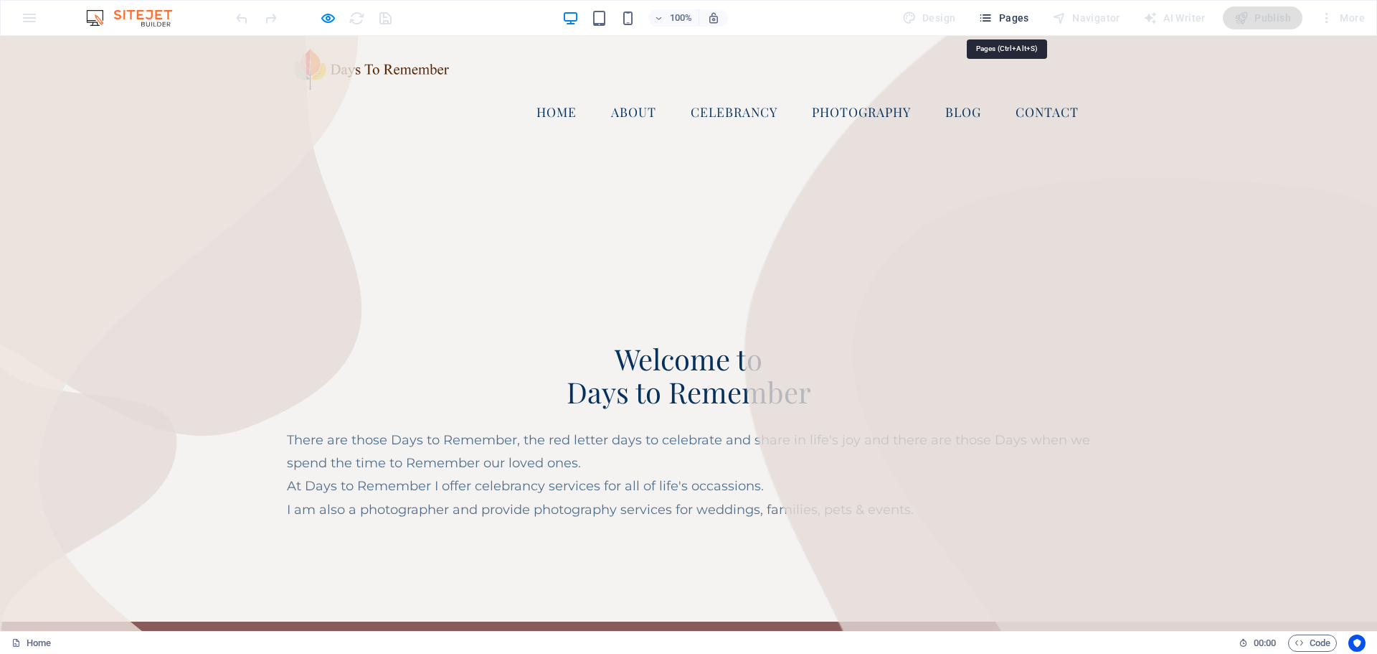
click at [1009, 9] on button "Pages" at bounding box center [1004, 17] width 62 height 23
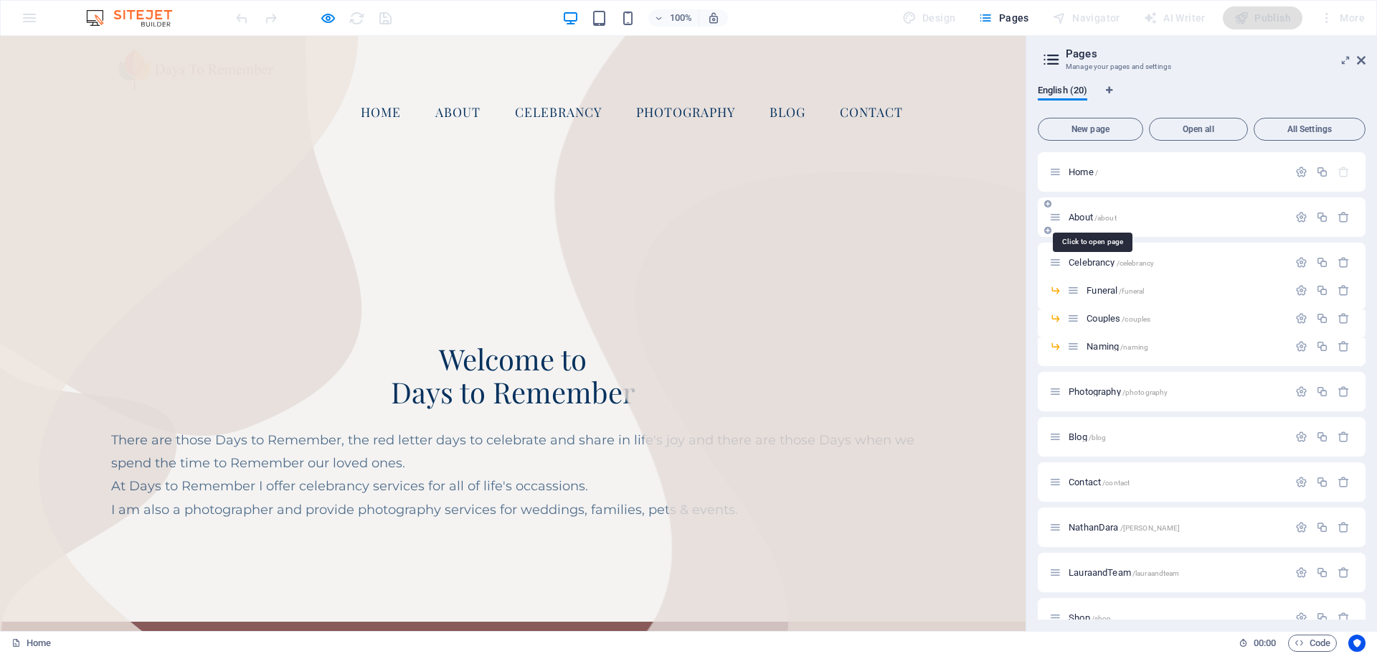
click at [1089, 220] on span "About /about" at bounding box center [1093, 217] width 48 height 11
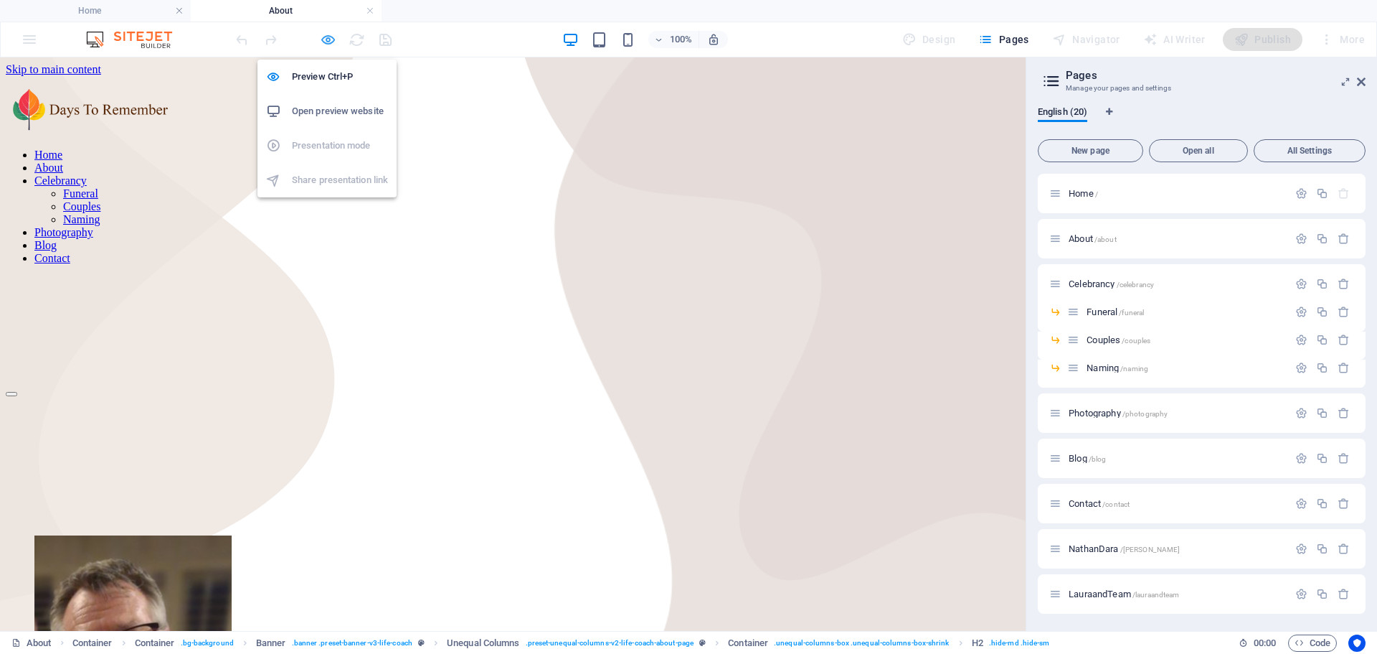
click at [329, 34] on icon "button" at bounding box center [328, 40] width 16 height 16
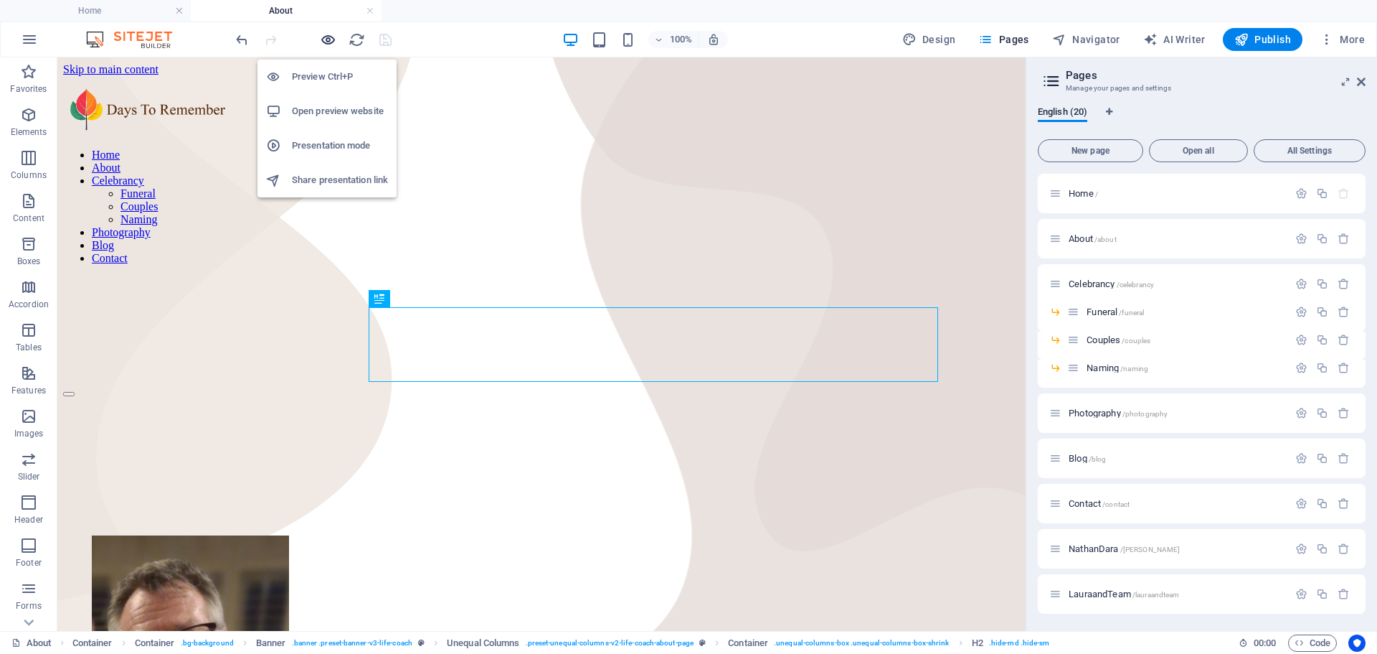
click at [326, 37] on icon "button" at bounding box center [328, 40] width 16 height 16
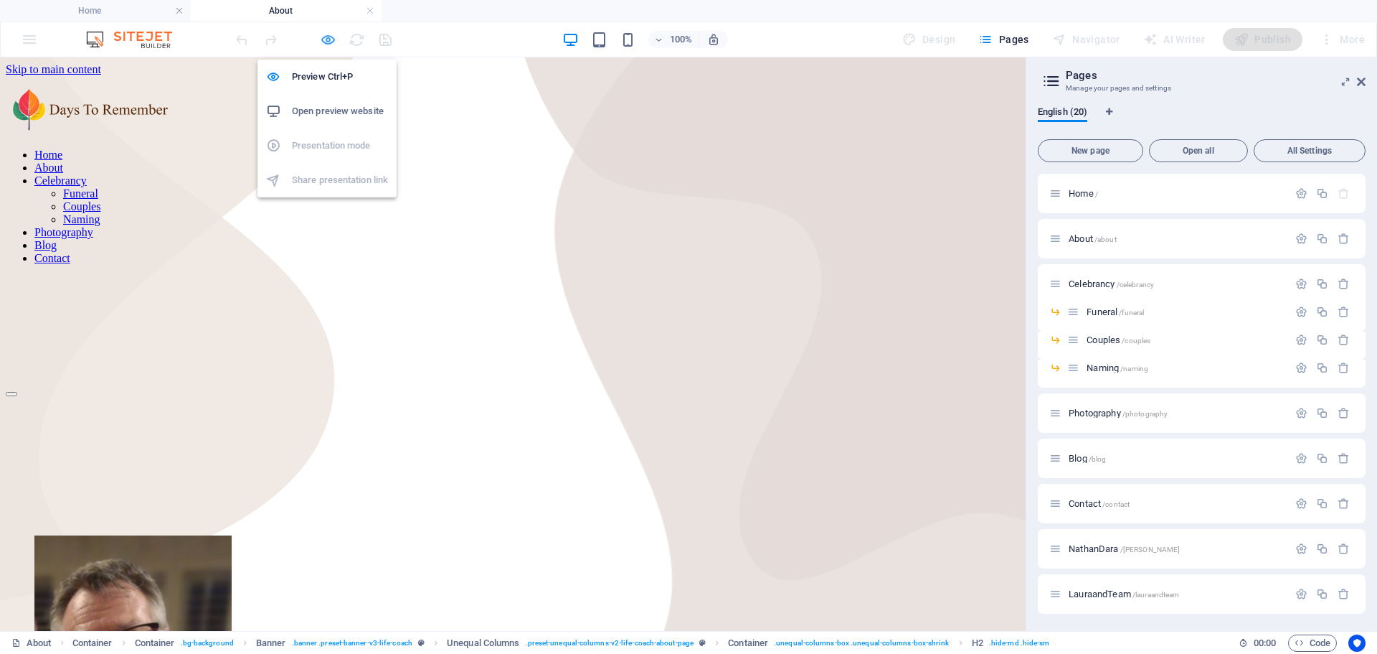
click at [328, 36] on icon "button" at bounding box center [328, 40] width 16 height 16
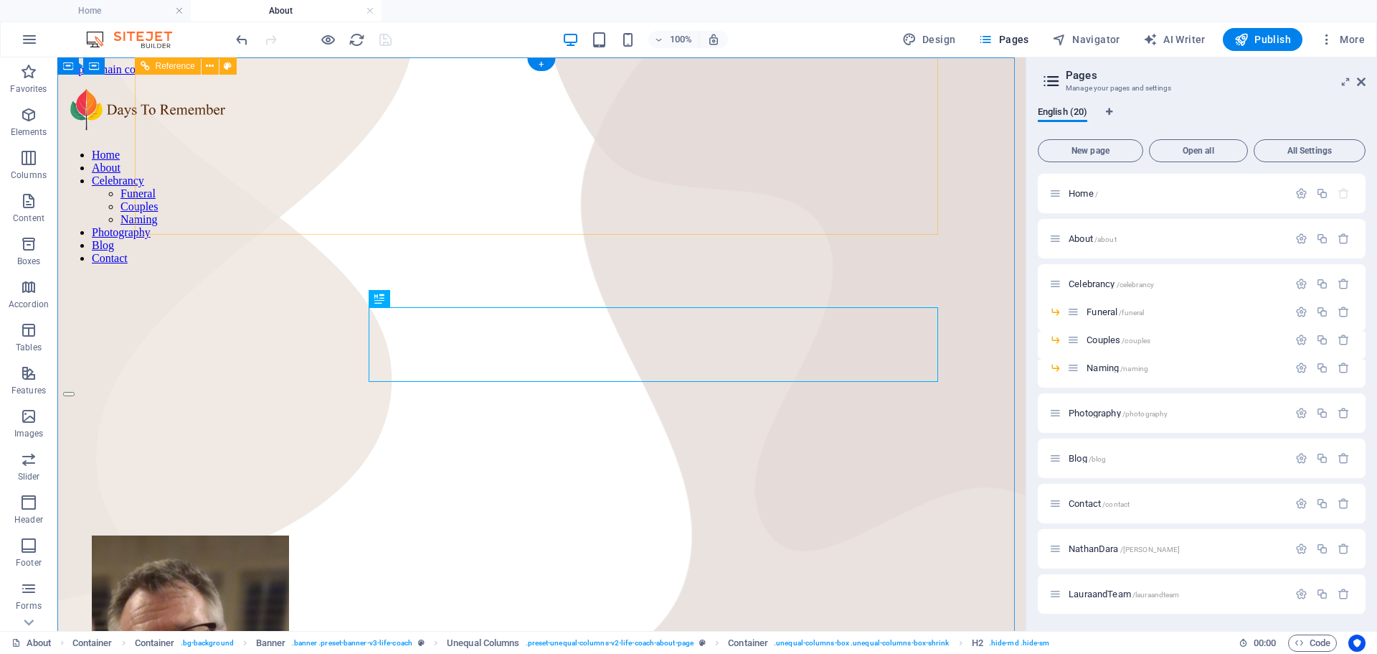
click at [493, 148] on nav "Home About Celebrancy Funeral Couples Naming Photography Blog Contact" at bounding box center [541, 206] width 957 height 116
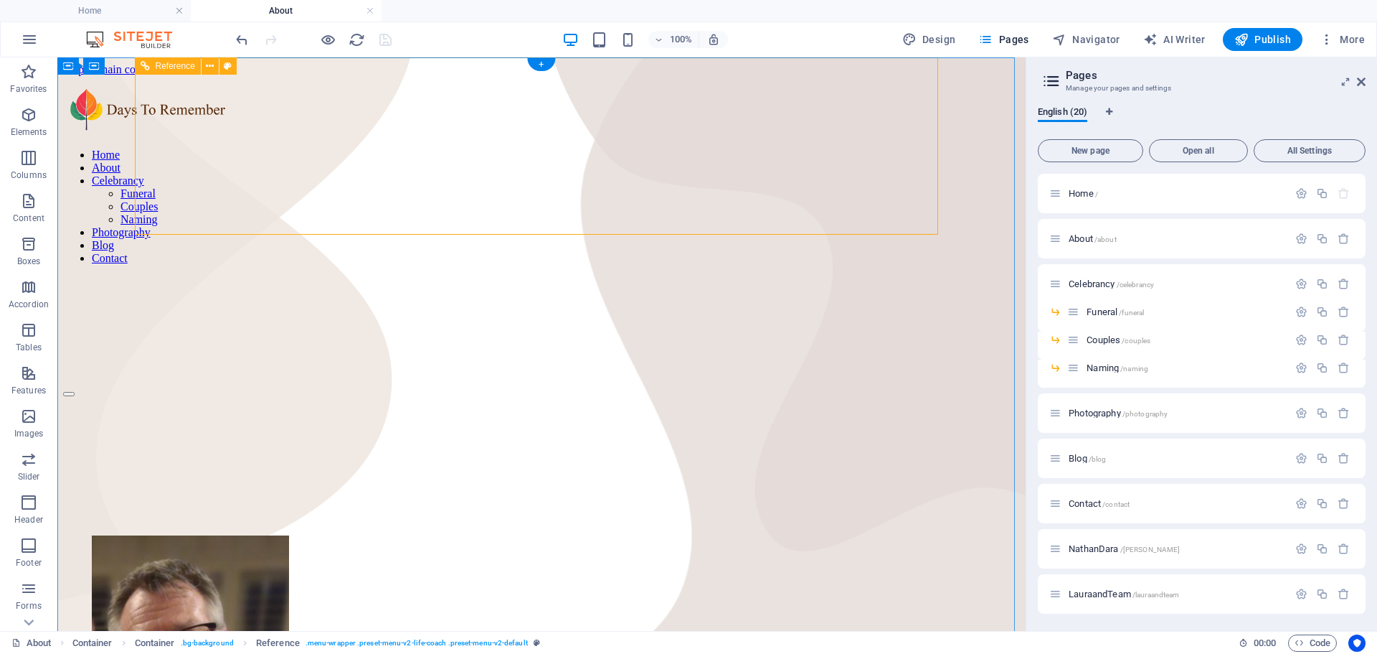
click at [406, 348] on div at bounding box center [541, 366] width 957 height 36
click at [432, 148] on nav "Home About Celebrancy Funeral Couples Naming Photography Blog Contact" at bounding box center [541, 206] width 957 height 116
click at [880, 148] on nav "Home About Celebrancy Funeral Couples Naming Photography Blog Contact" at bounding box center [541, 206] width 957 height 116
click at [544, 148] on nav "Home About Celebrancy Funeral Couples Naming Photography Blog Contact" at bounding box center [541, 206] width 957 height 116
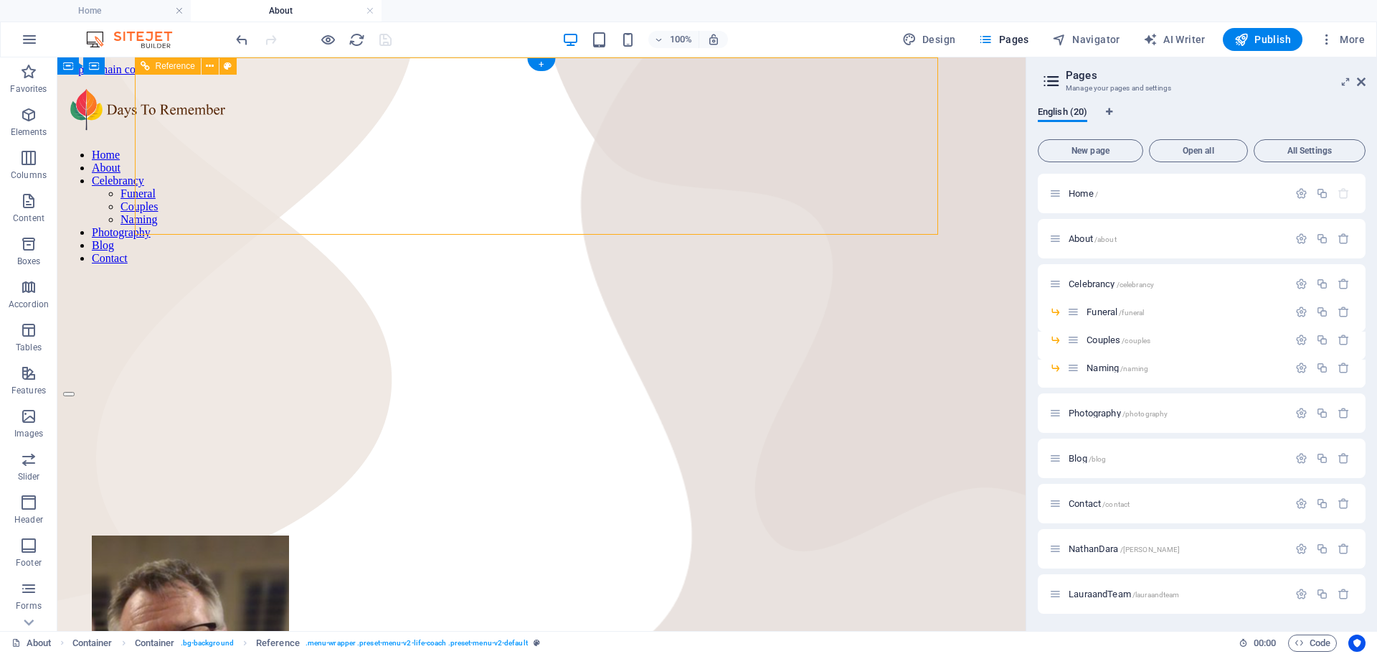
click at [466, 148] on nav "Home About Celebrancy Funeral Couples Naming Photography Blog Contact" at bounding box center [541, 206] width 957 height 116
click at [1356, 84] on header "Pages Manage your pages and settings" at bounding box center [1203, 75] width 325 height 37
drag, startPoint x: 1364, startPoint y: 80, endPoint x: 1303, endPoint y: 22, distance: 83.2
click at [1364, 80] on icon at bounding box center [1361, 81] width 9 height 11
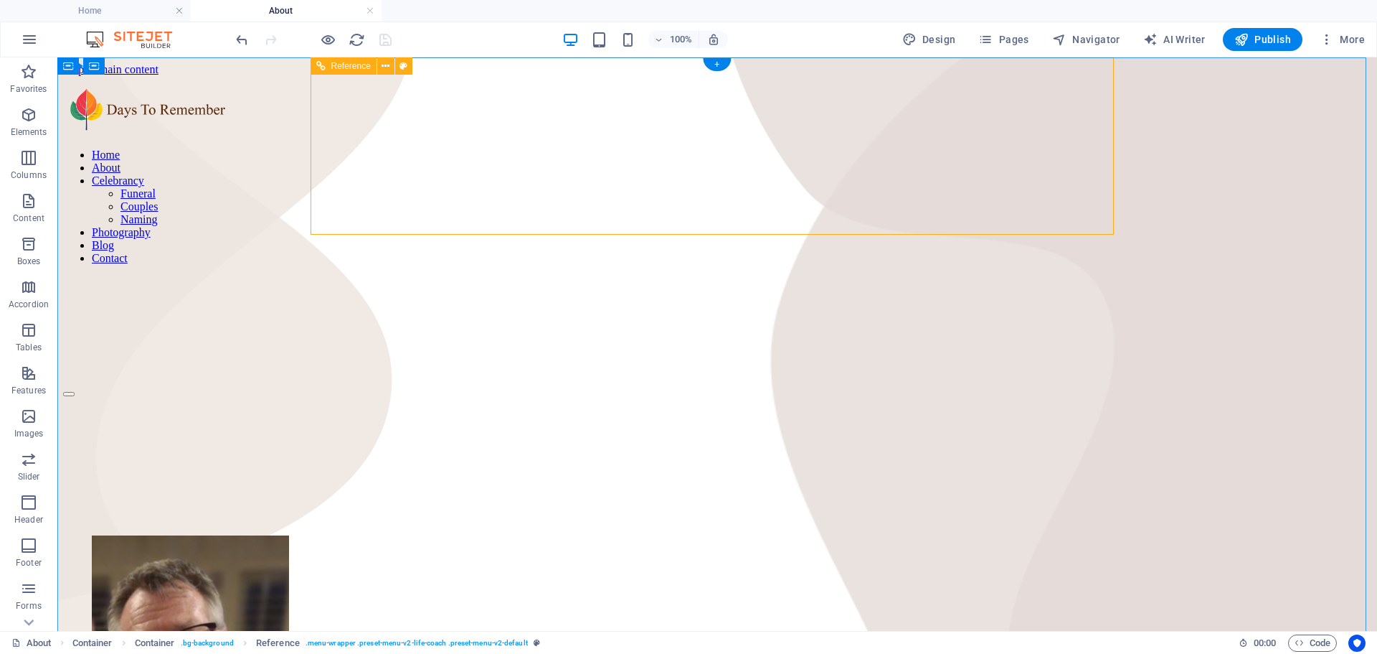
click at [1062, 148] on nav "Home About Celebrancy Funeral Couples Naming Photography Blog Contact" at bounding box center [717, 206] width 1308 height 116
click at [676, 148] on nav "Home About Celebrancy Funeral Couples Naming Photography Blog Contact" at bounding box center [717, 206] width 1308 height 116
click at [577, 148] on nav "Home About Celebrancy Funeral Couples Naming Photography Blog Contact" at bounding box center [717, 206] width 1308 height 116
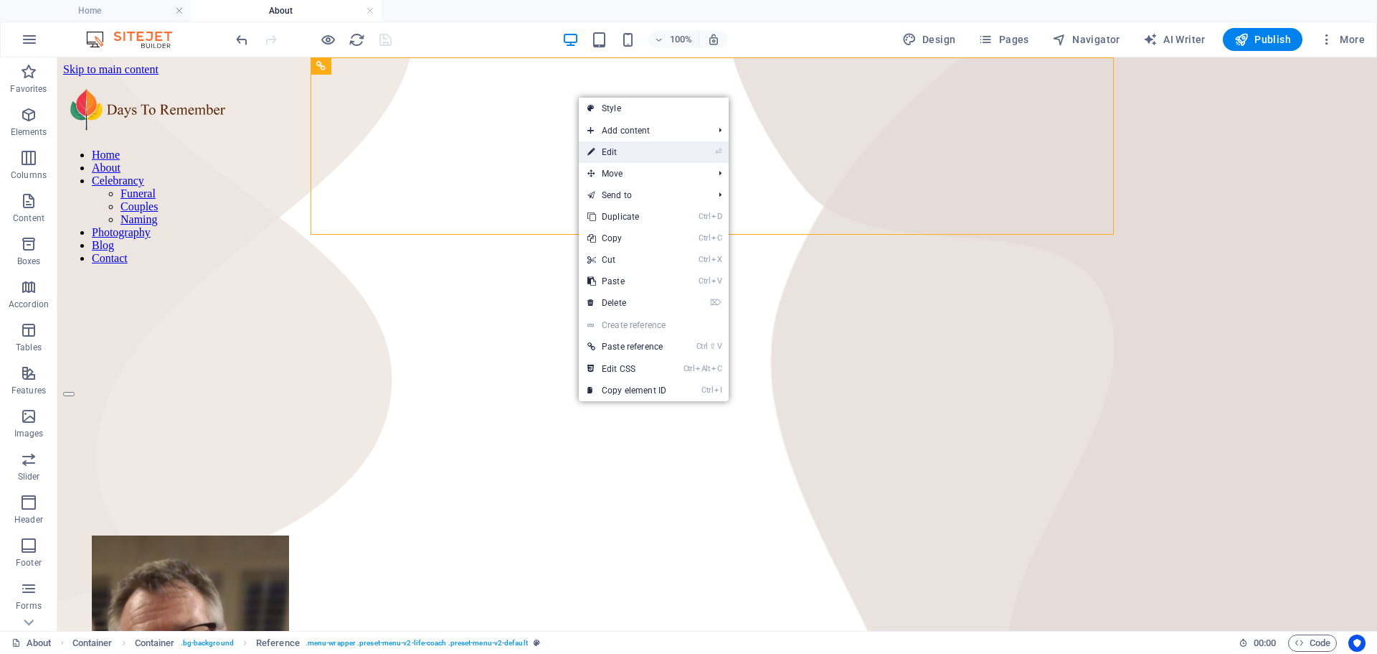
click at [620, 148] on link "⏎ Edit" at bounding box center [627, 152] width 96 height 22
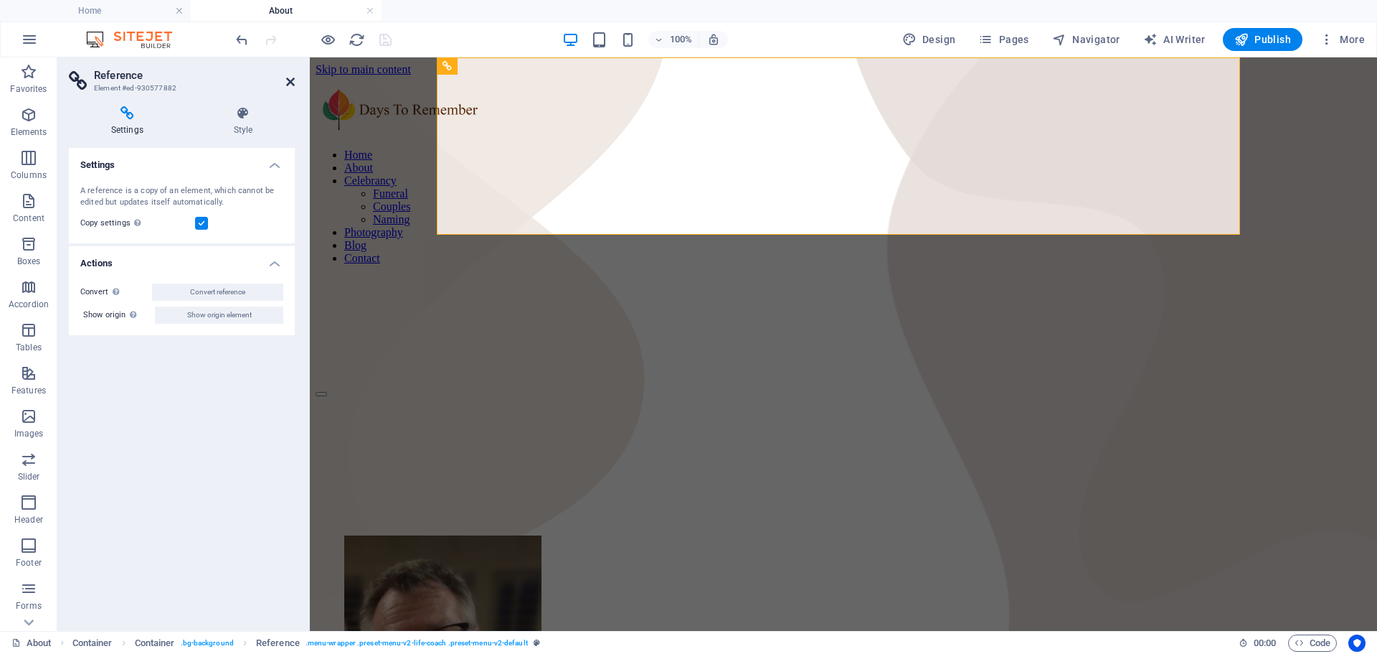
click at [291, 79] on icon at bounding box center [290, 81] width 9 height 11
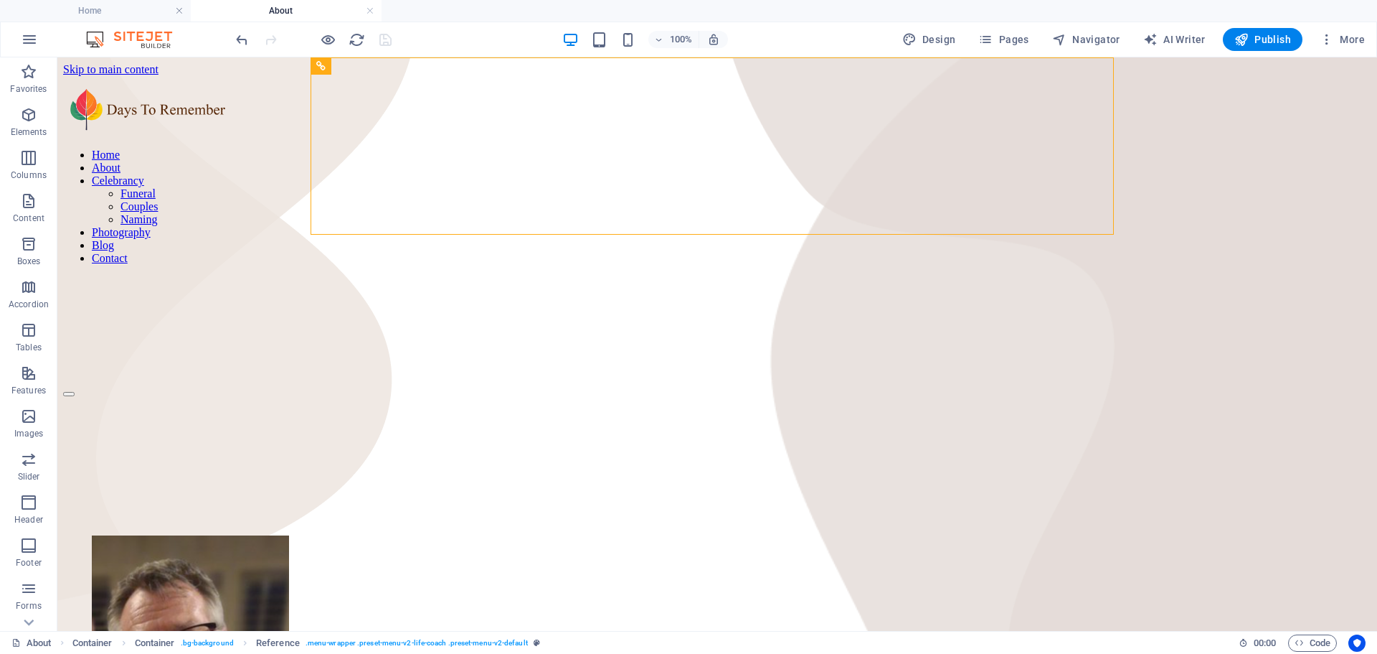
click at [289, 4] on h4 "About" at bounding box center [286, 11] width 191 height 16
click at [95, 9] on h4 "Home" at bounding box center [95, 11] width 191 height 16
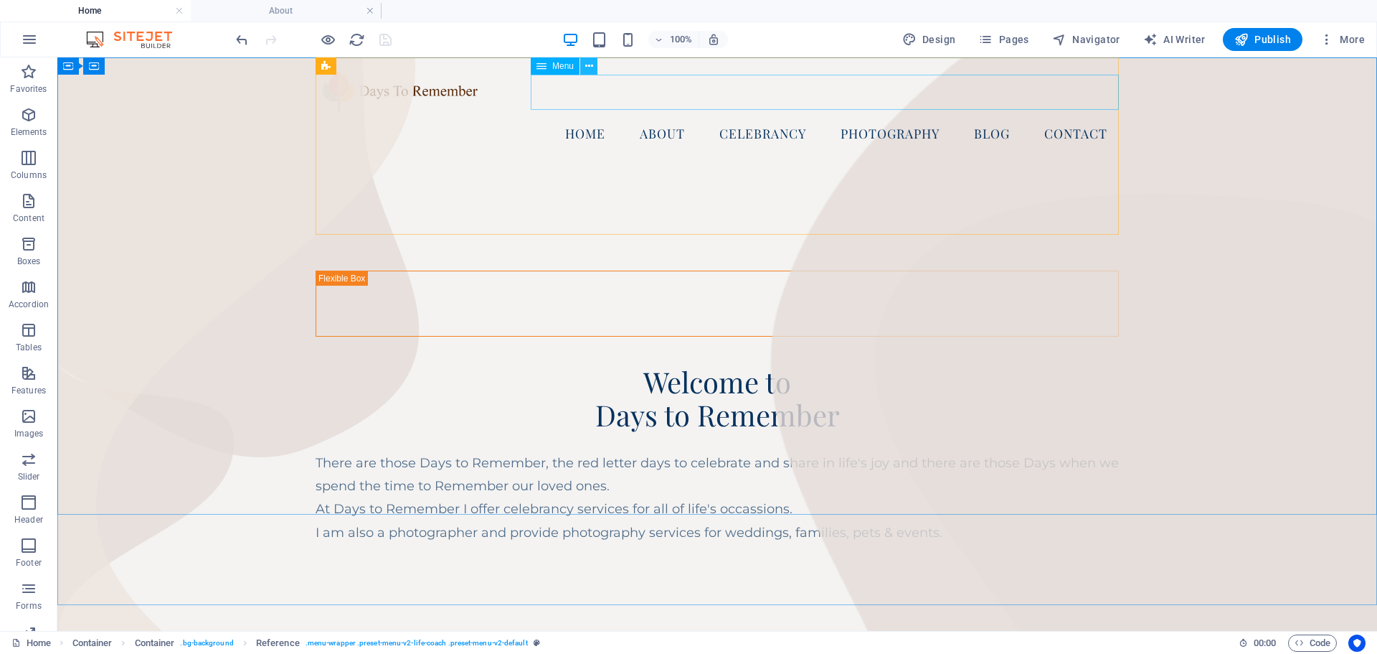
click at [588, 62] on icon at bounding box center [589, 66] width 8 height 15
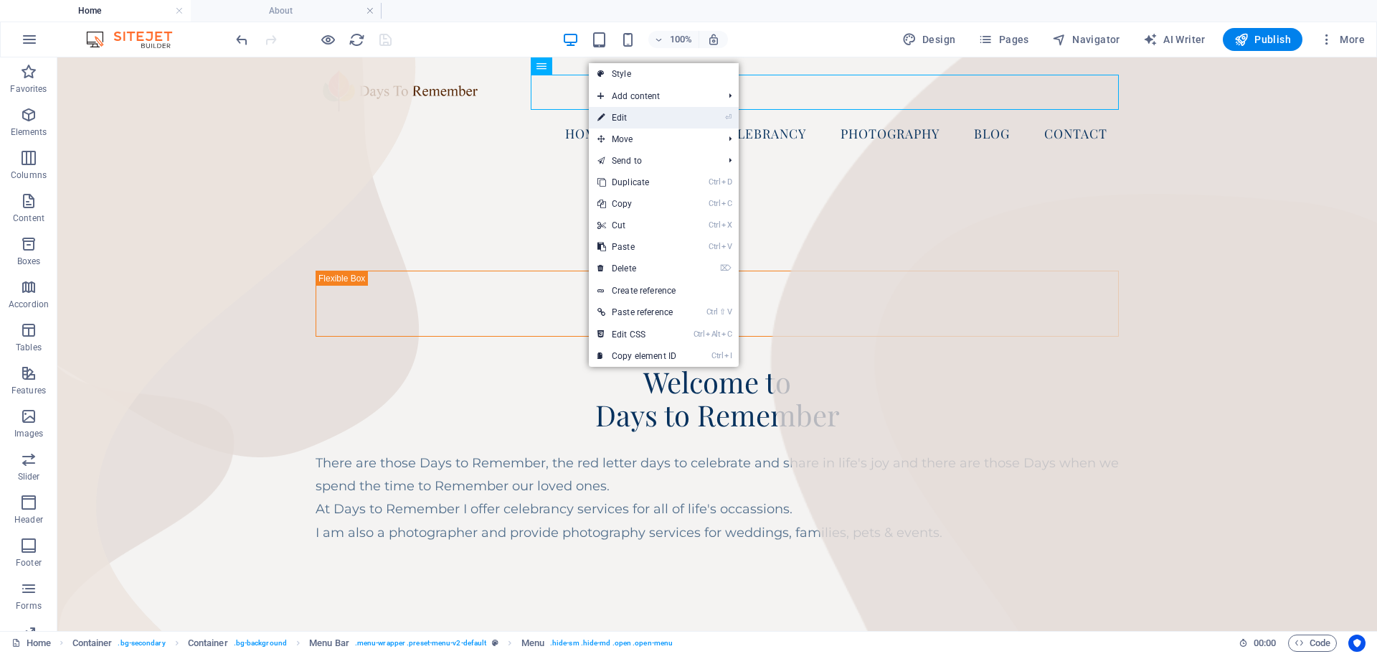
click at [628, 115] on link "⏎ Edit" at bounding box center [637, 118] width 96 height 22
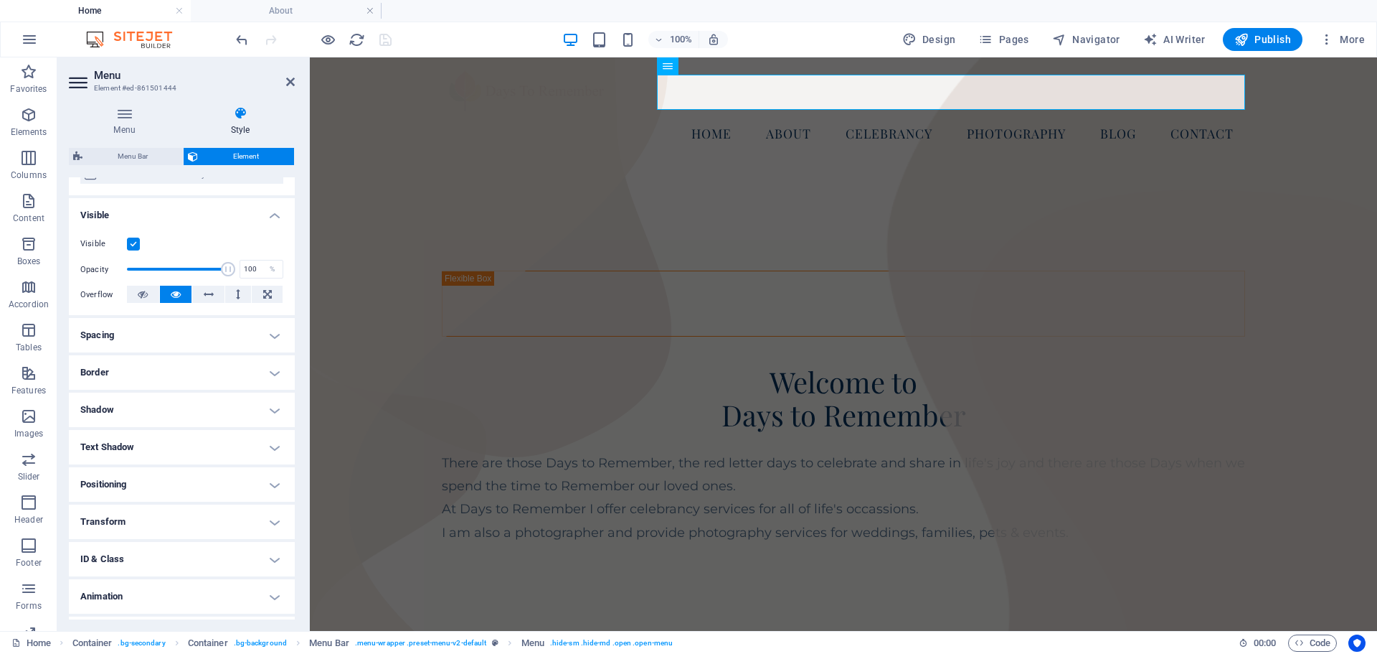
scroll to position [143, 0]
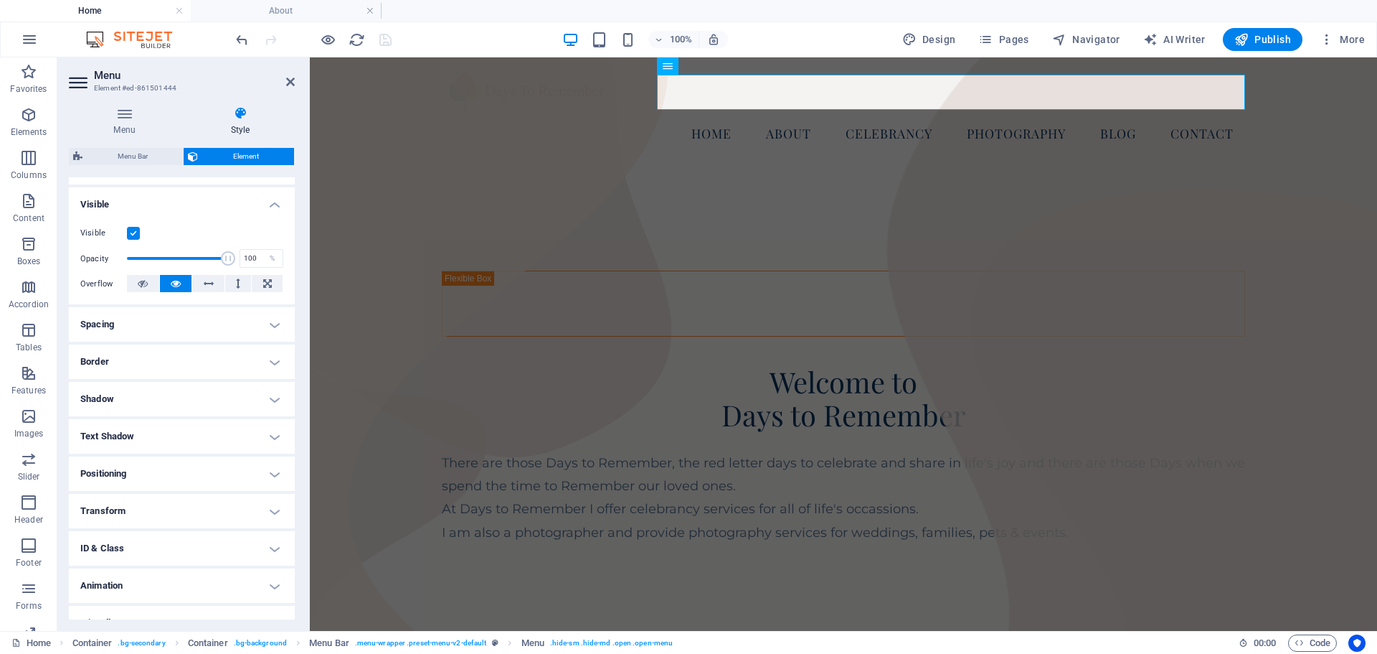
click at [270, 326] on h4 "Spacing" at bounding box center [182, 324] width 226 height 34
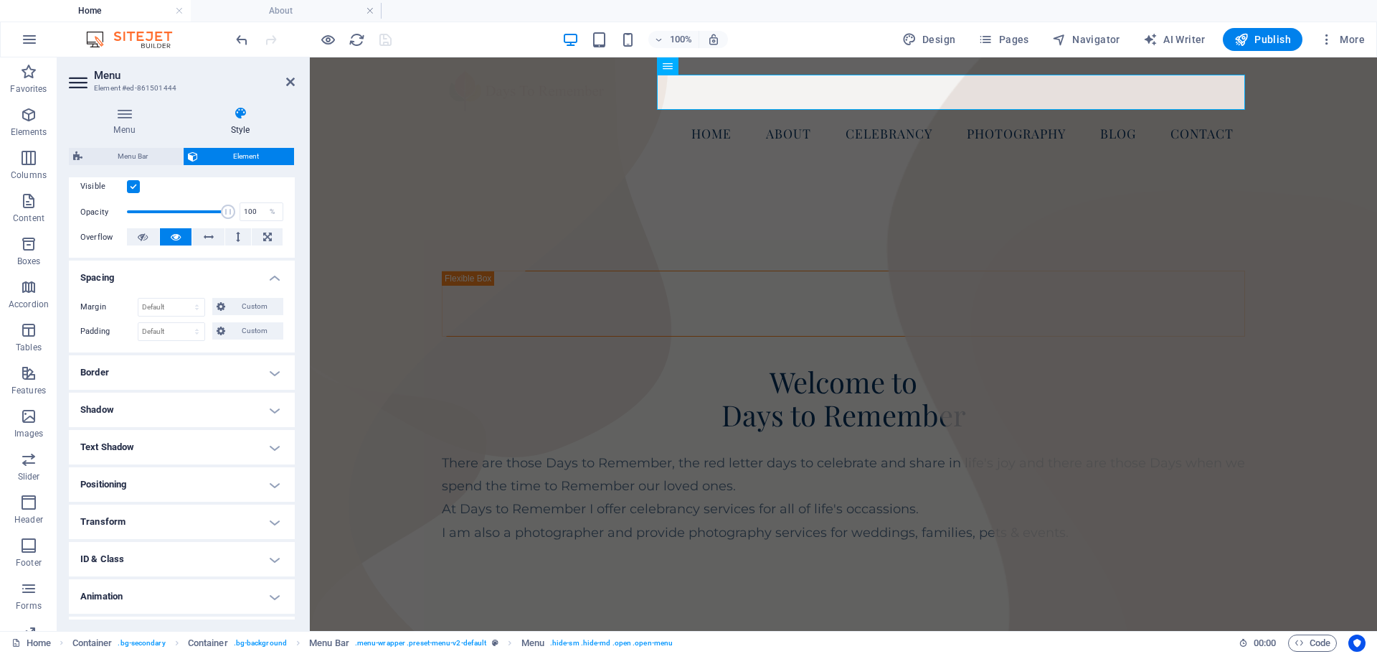
scroll to position [222, 0]
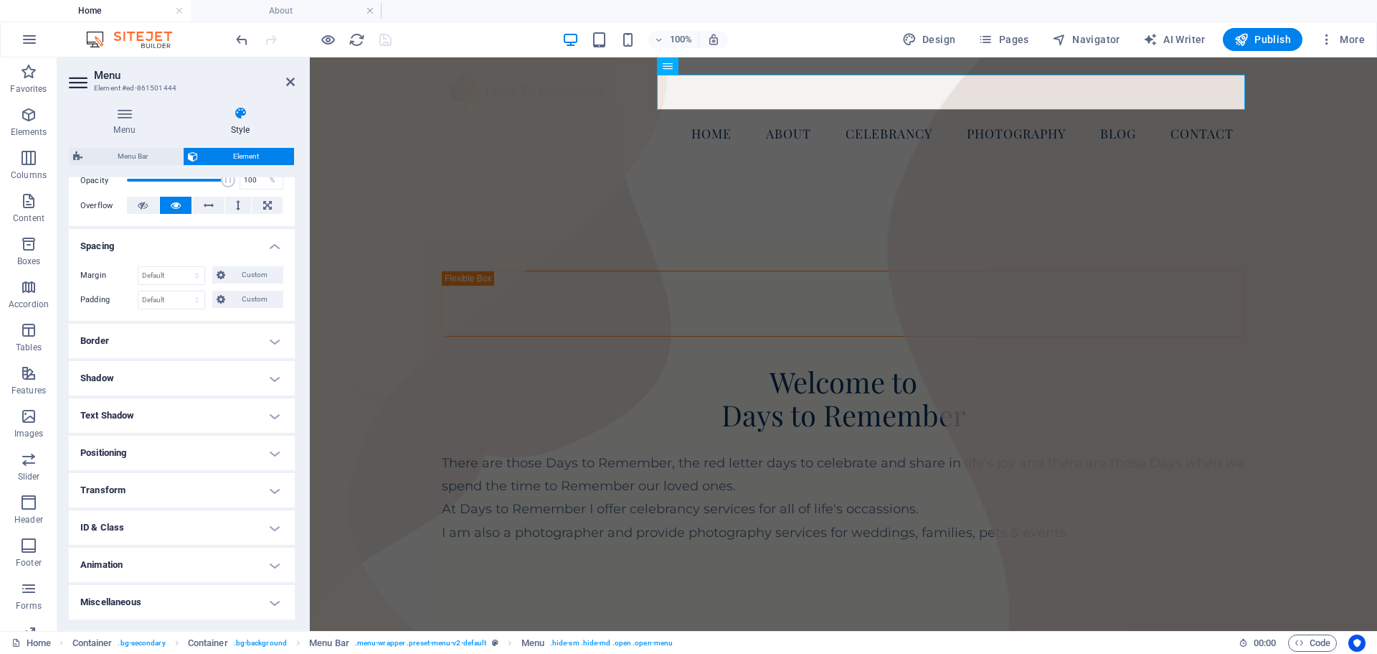
click at [273, 339] on h4 "Border" at bounding box center [182, 341] width 226 height 34
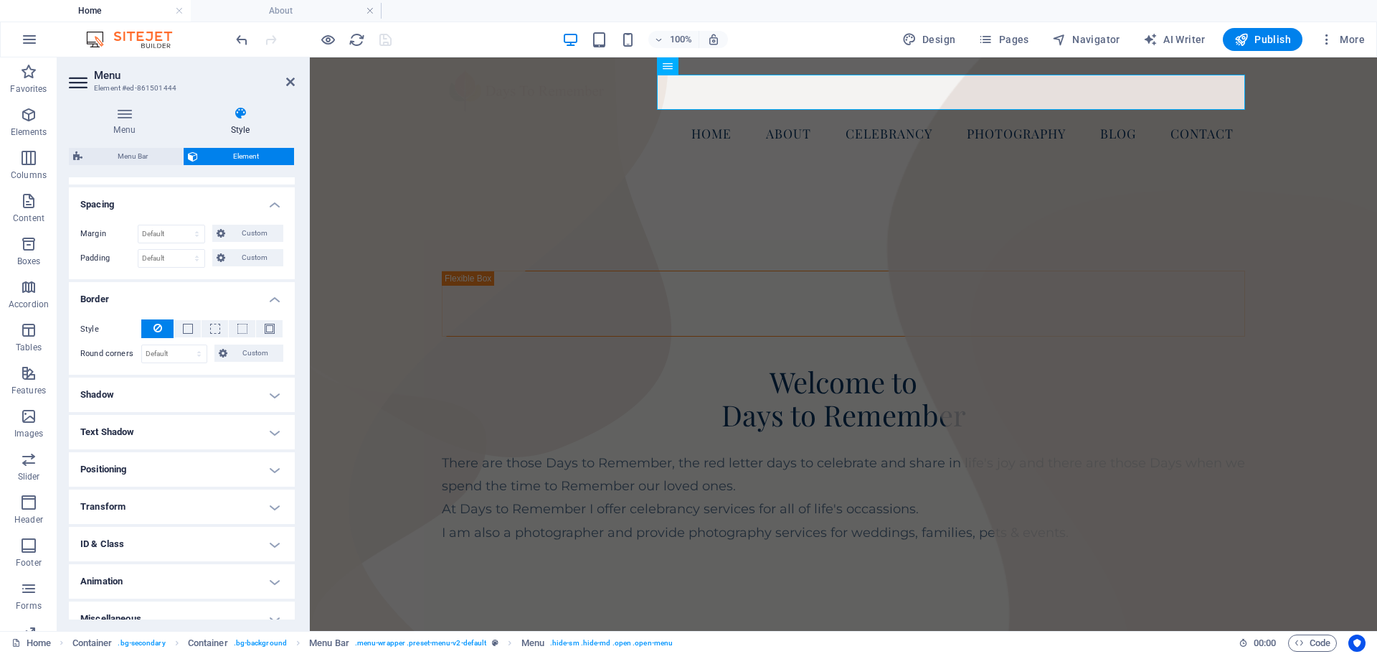
scroll to position [280, 0]
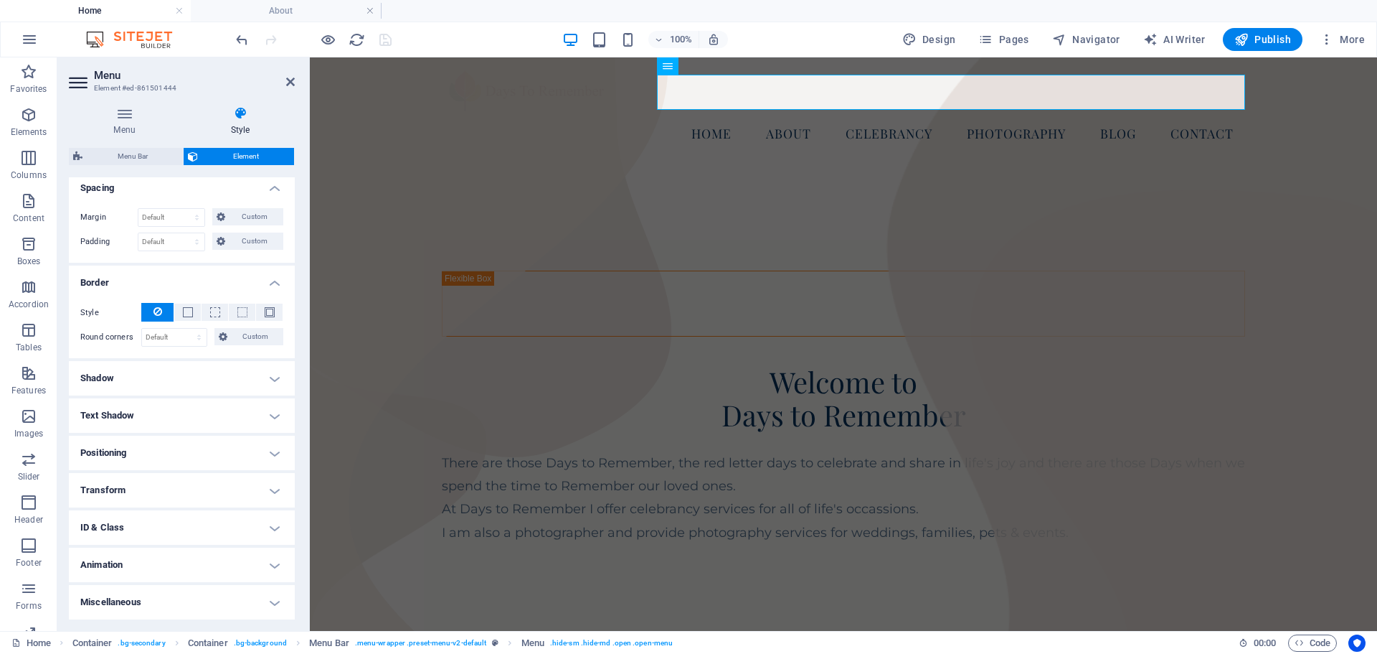
click at [270, 444] on h4 "Positioning" at bounding box center [182, 452] width 226 height 34
click at [161, 476] on span "Relative" at bounding box center [163, 481] width 24 height 17
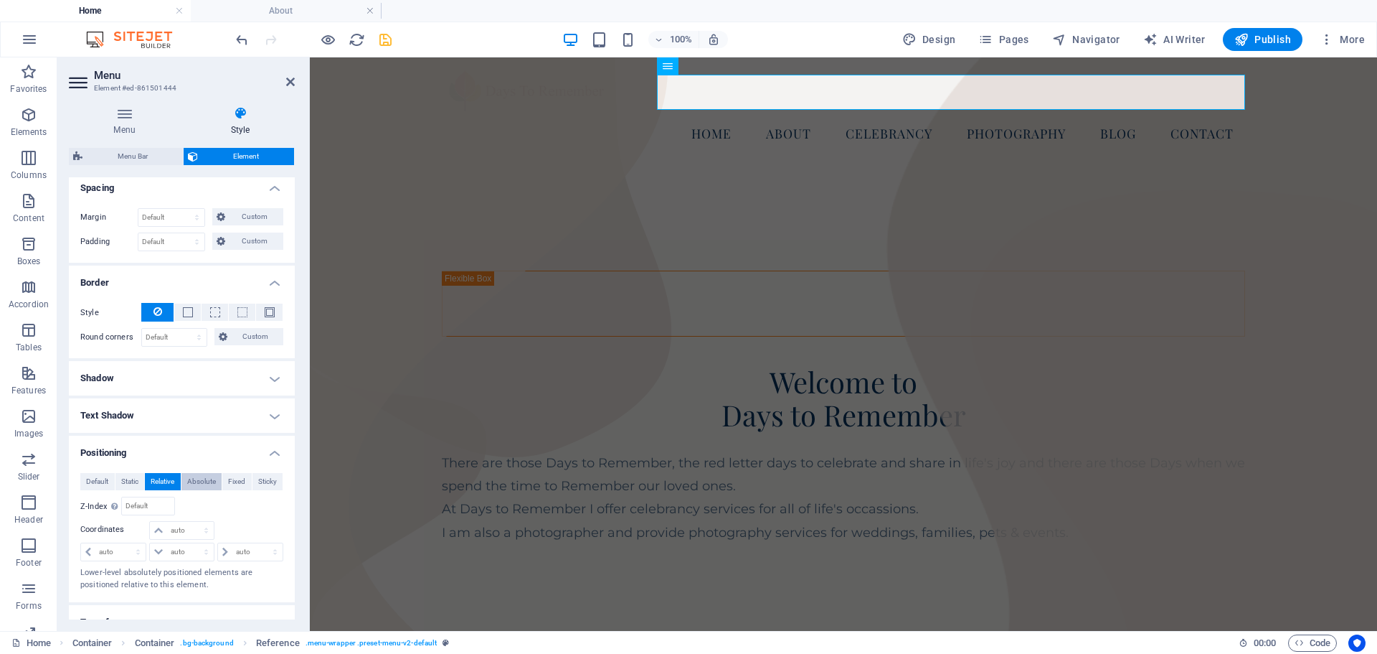
click at [204, 475] on span "Absolute" at bounding box center [201, 481] width 29 height 17
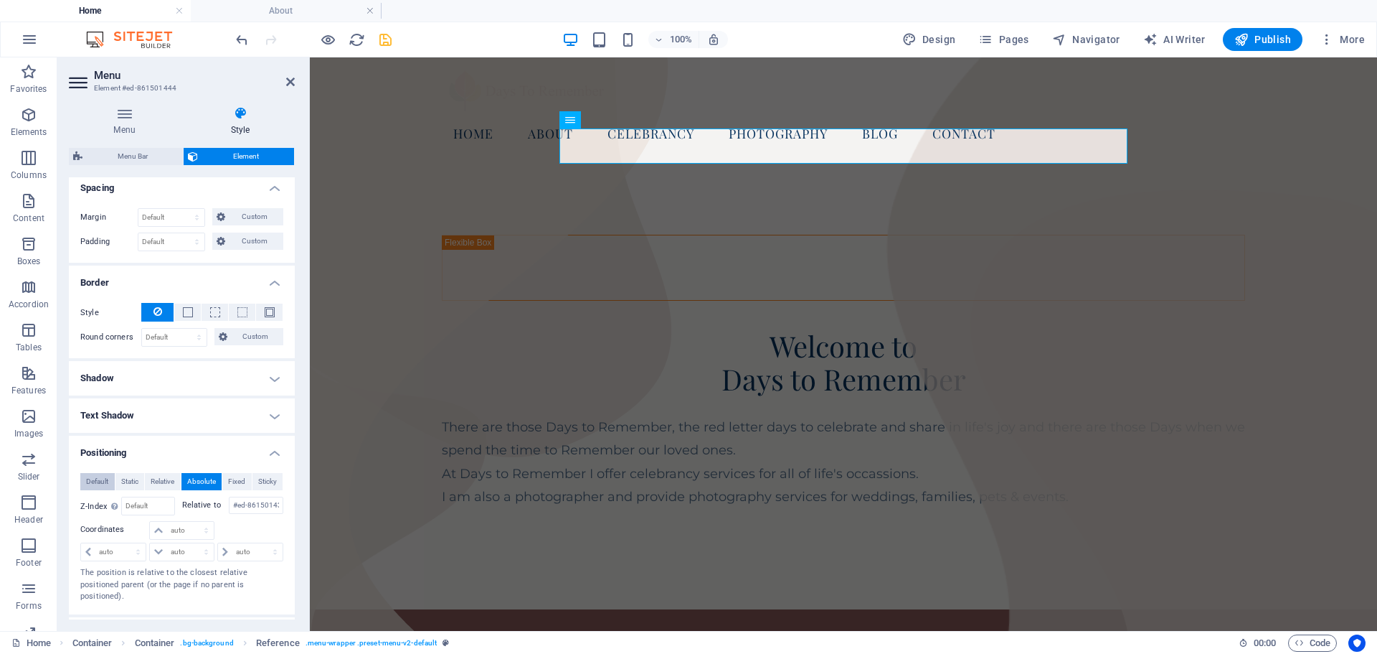
click at [93, 478] on span "Default" at bounding box center [97, 481] width 22 height 17
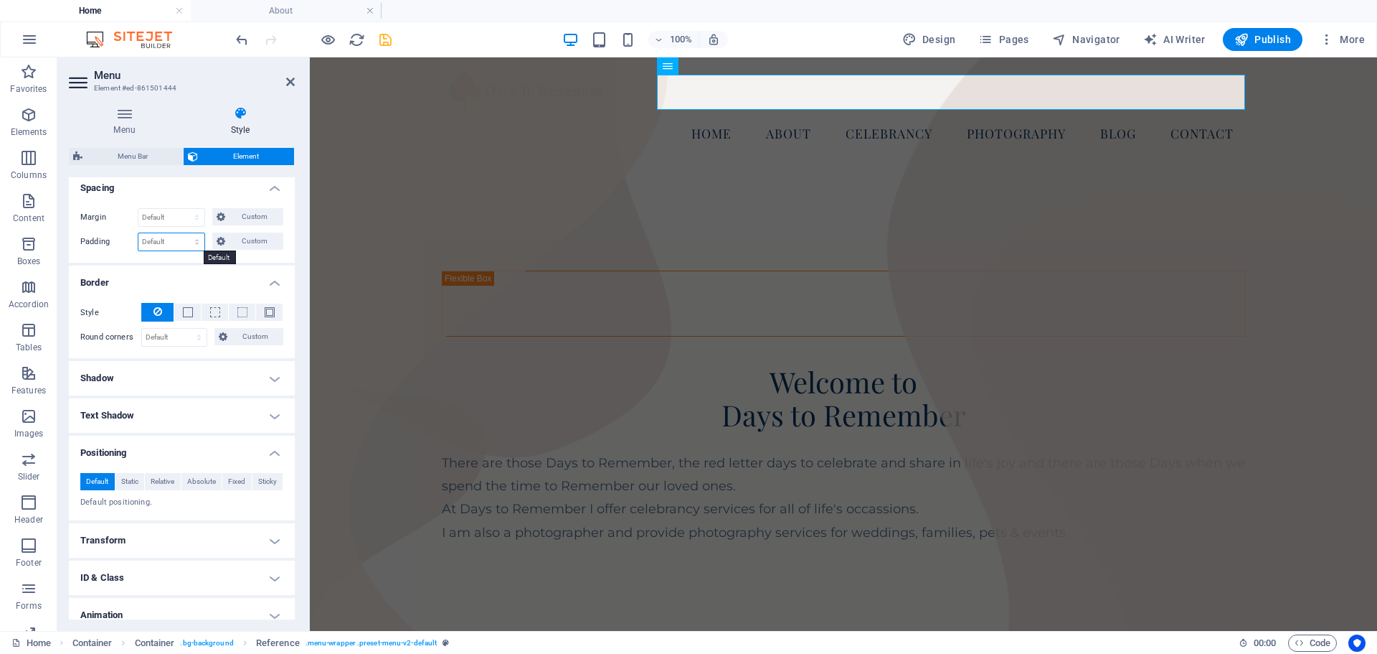
click at [166, 241] on select "Default px rem % vh vw Custom" at bounding box center [171, 241] width 66 height 17
select select "px"
click at [183, 233] on select "Default px rem % vh vw Custom" at bounding box center [171, 241] width 66 height 17
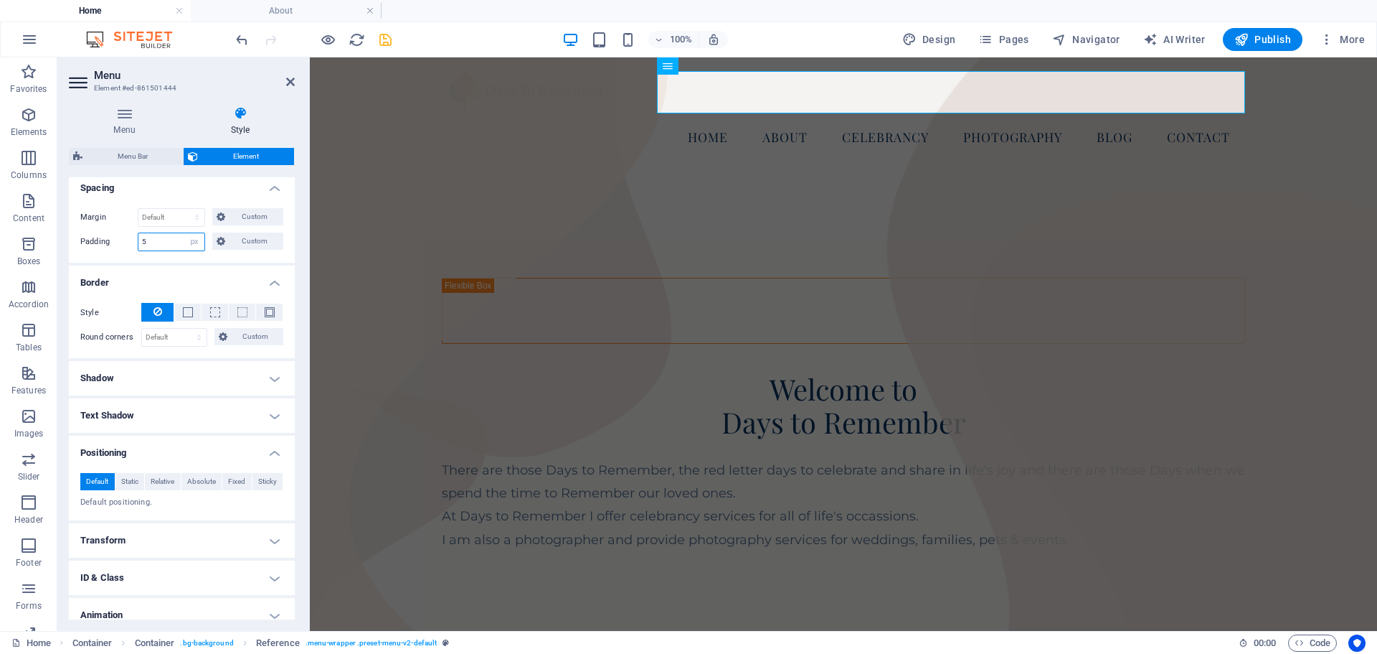
drag, startPoint x: 163, startPoint y: 242, endPoint x: 141, endPoint y: 250, distance: 23.8
click at [141, 250] on input "5" at bounding box center [171, 241] width 66 height 17
type input "5"
click at [190, 236] on select "Default px rem % vh vw Custom" at bounding box center [194, 241] width 20 height 17
select select "default"
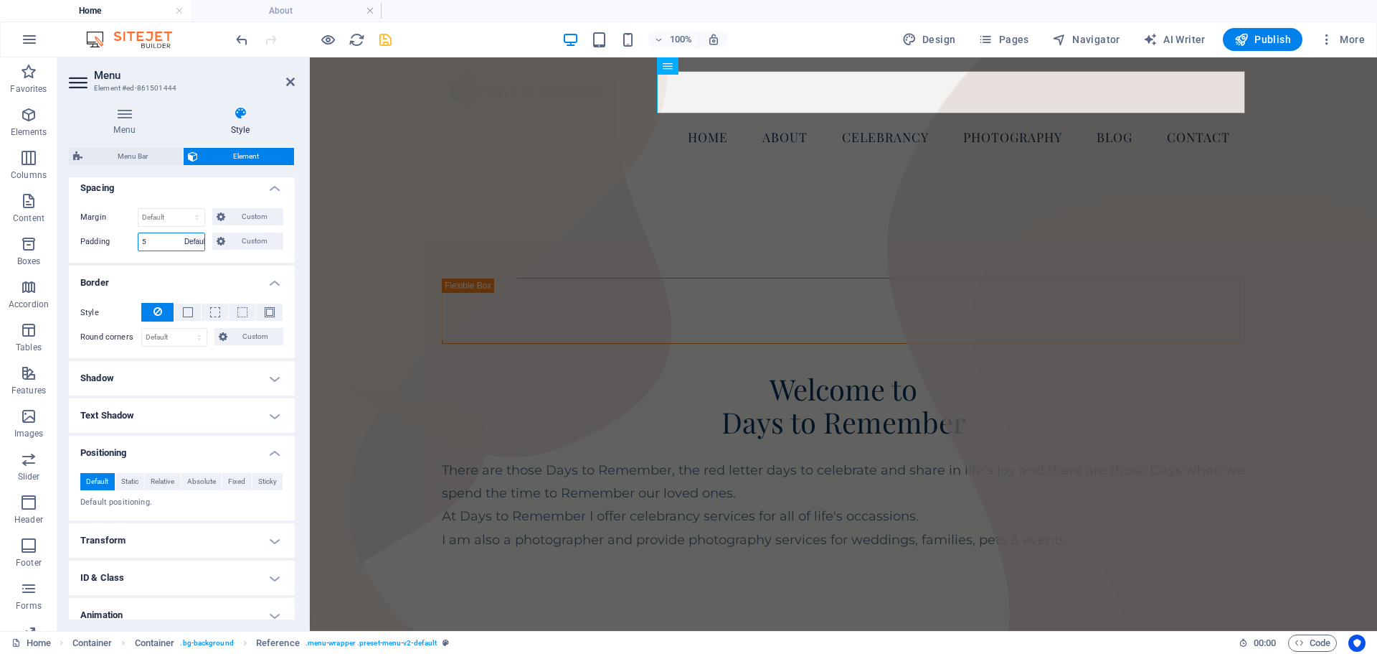
click at [184, 233] on select "Default px rem % vh vw Custom" at bounding box center [194, 241] width 20 height 17
select select "DISABLED_OPTION_VALUE"
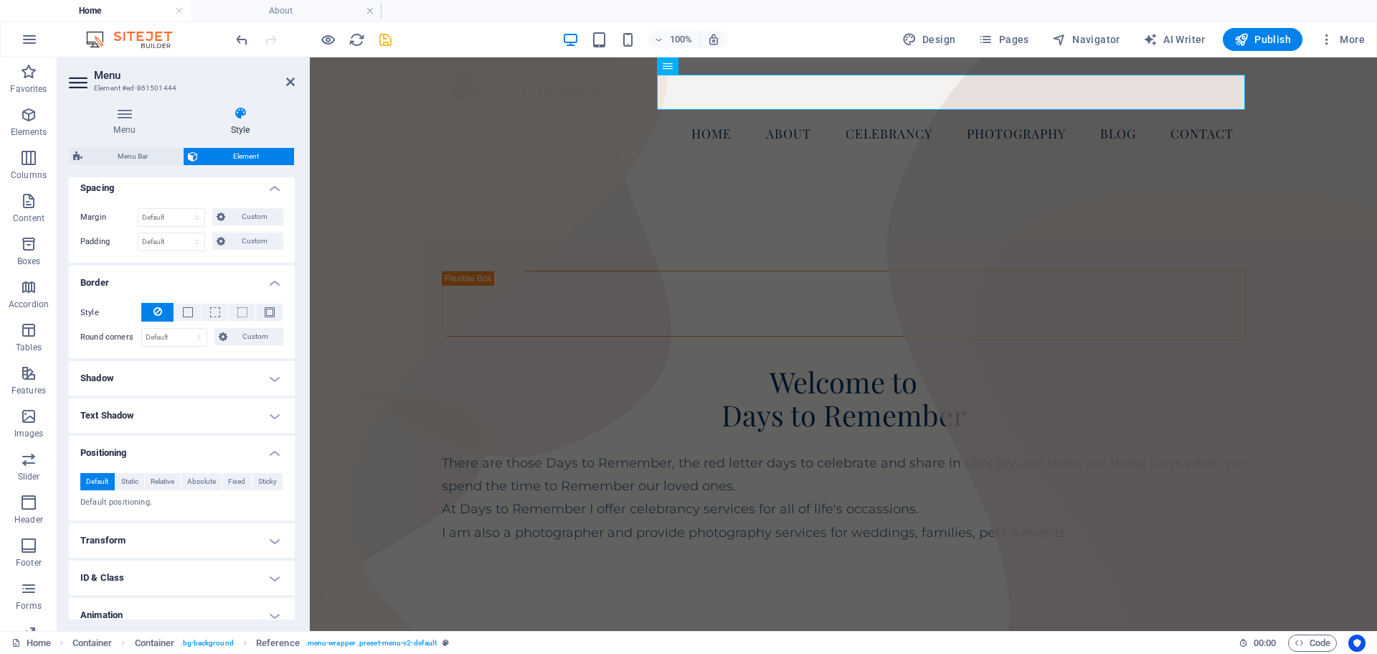
click at [276, 187] on h4 "Spacing" at bounding box center [182, 184] width 226 height 26
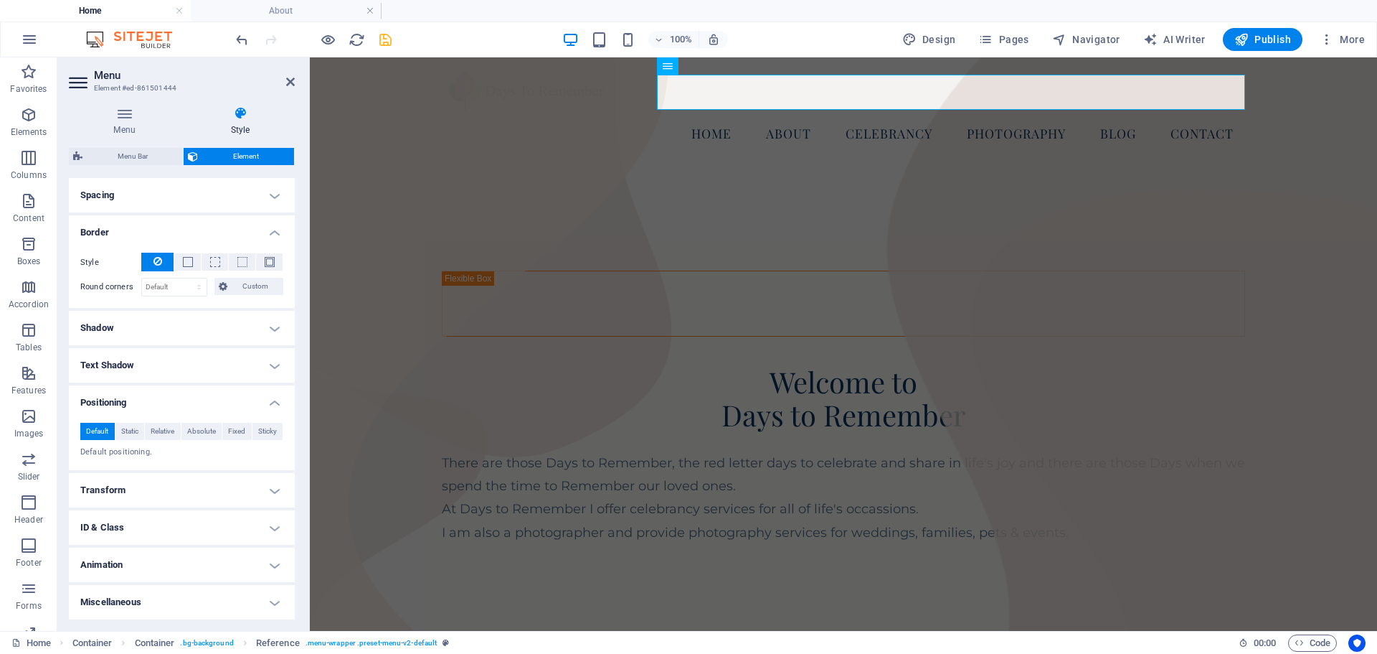
scroll to position [273, 0]
click at [274, 237] on h4 "Border" at bounding box center [182, 228] width 226 height 26
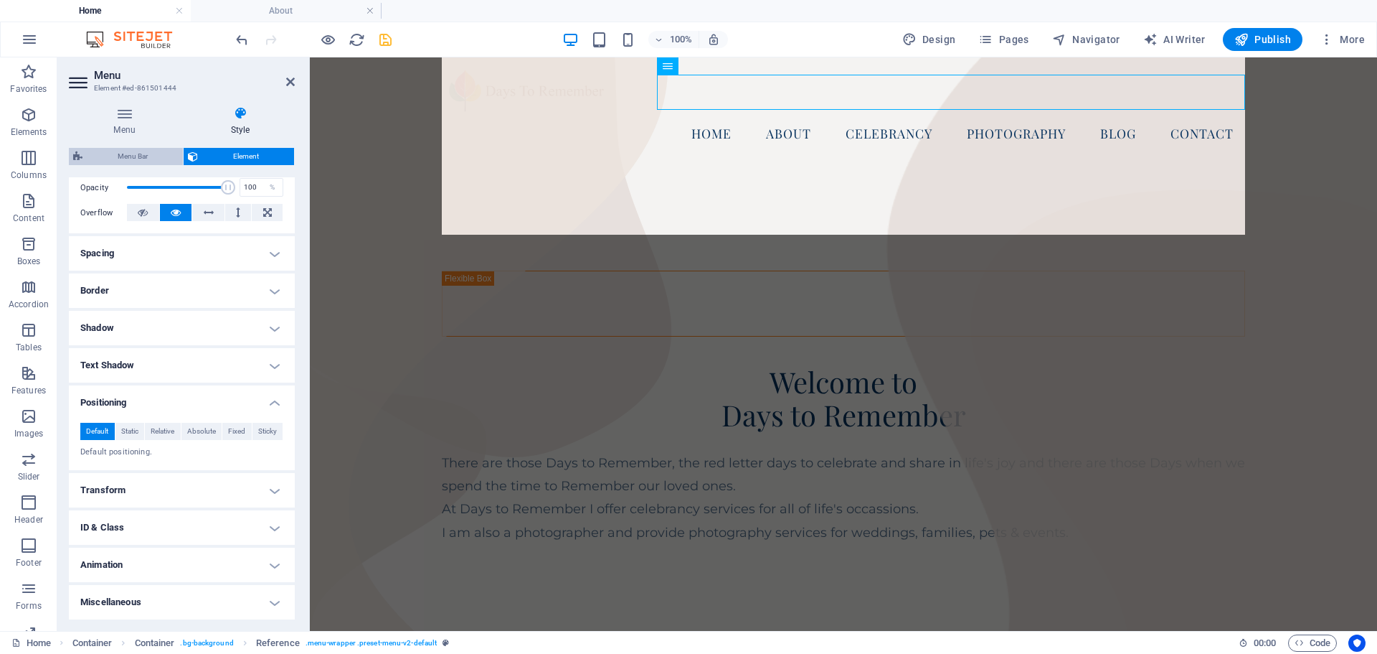
click at [131, 157] on span "Menu Bar" at bounding box center [133, 156] width 92 height 17
select select "hover_box_bottom"
select select "px"
select select "rem"
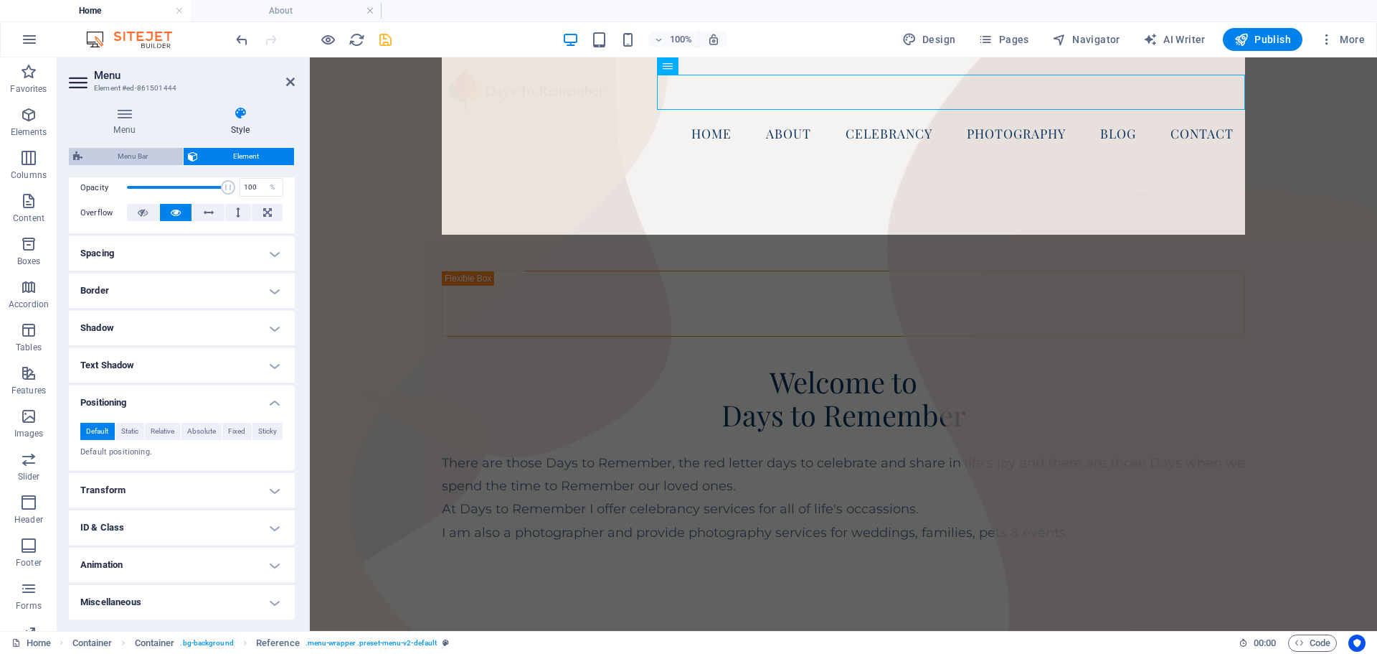
select select "rem"
select select
select select "px"
select select "rem"
select select "px"
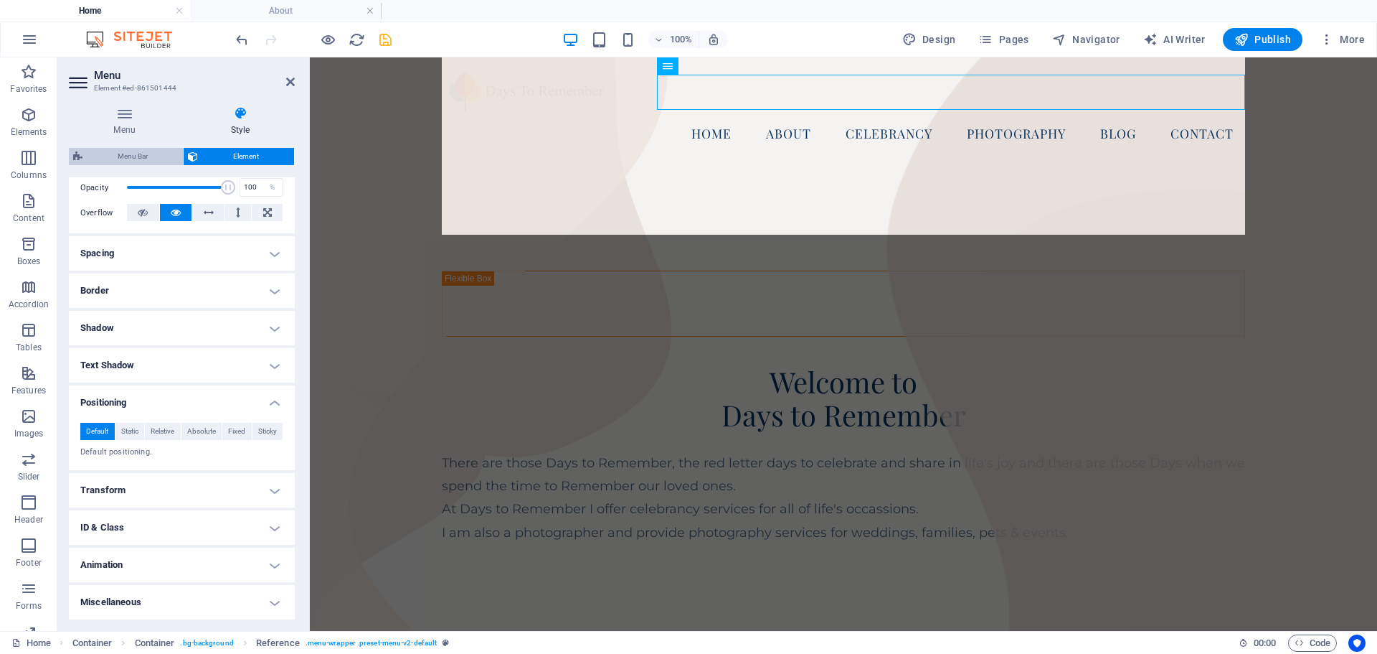
select select "preset-menu-v2-default"
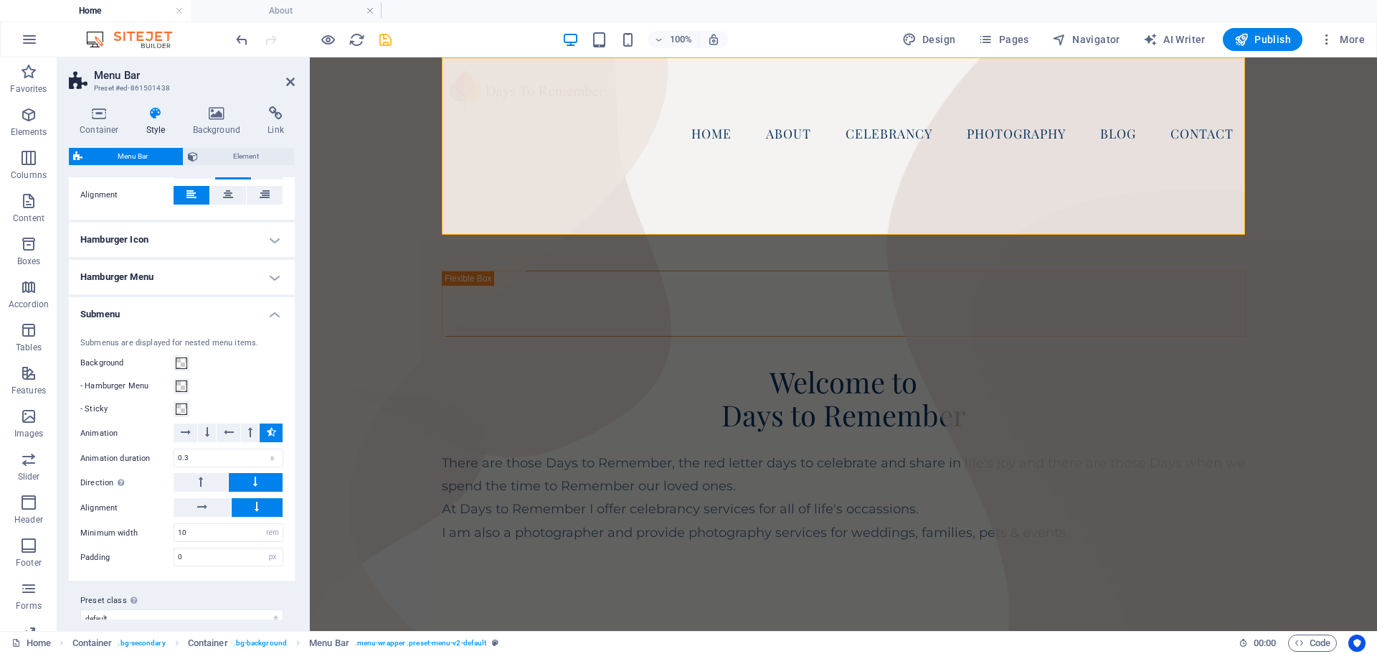
scroll to position [702, 0]
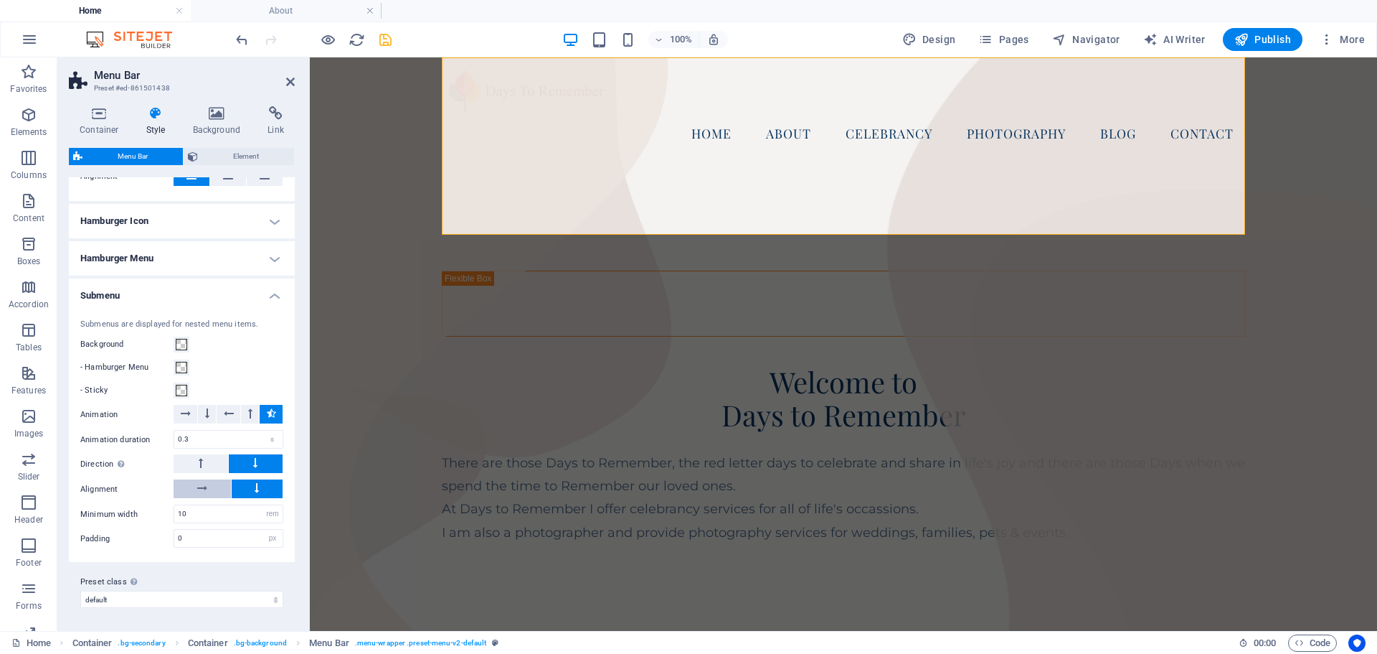
click at [206, 485] on icon at bounding box center [202, 487] width 10 height 17
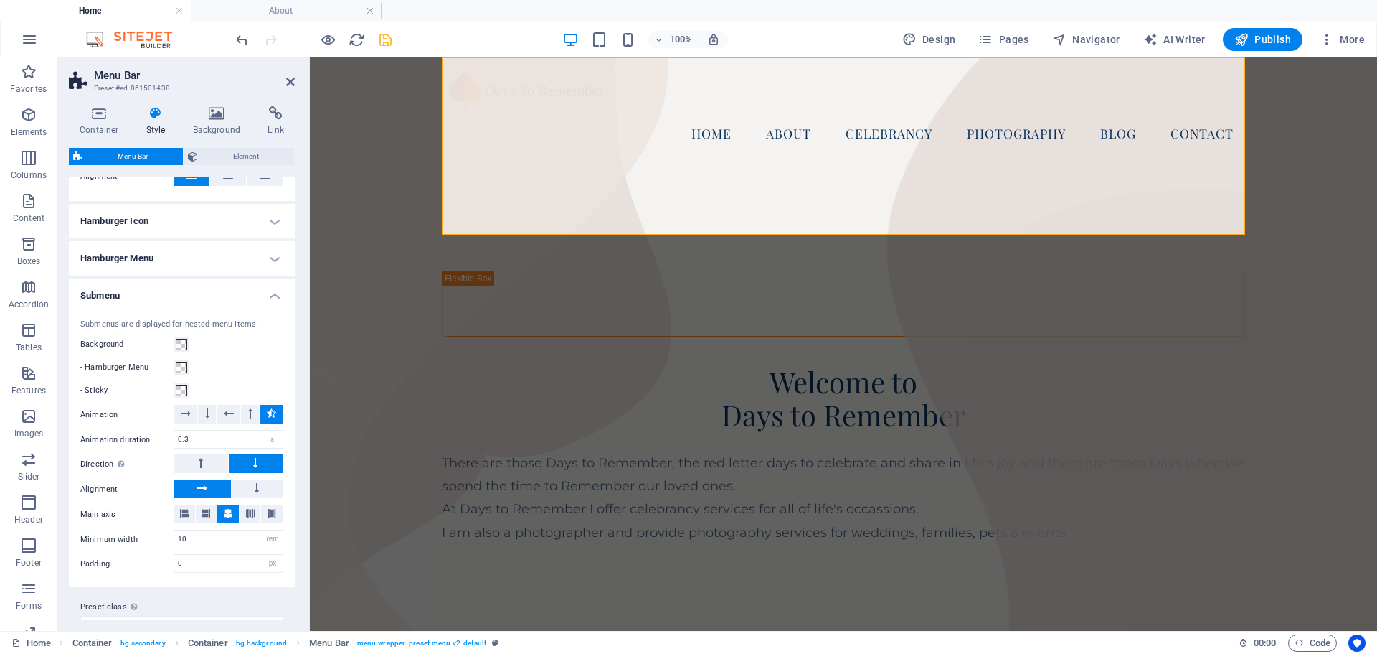
select select
click at [386, 39] on icon "save" at bounding box center [385, 40] width 16 height 16
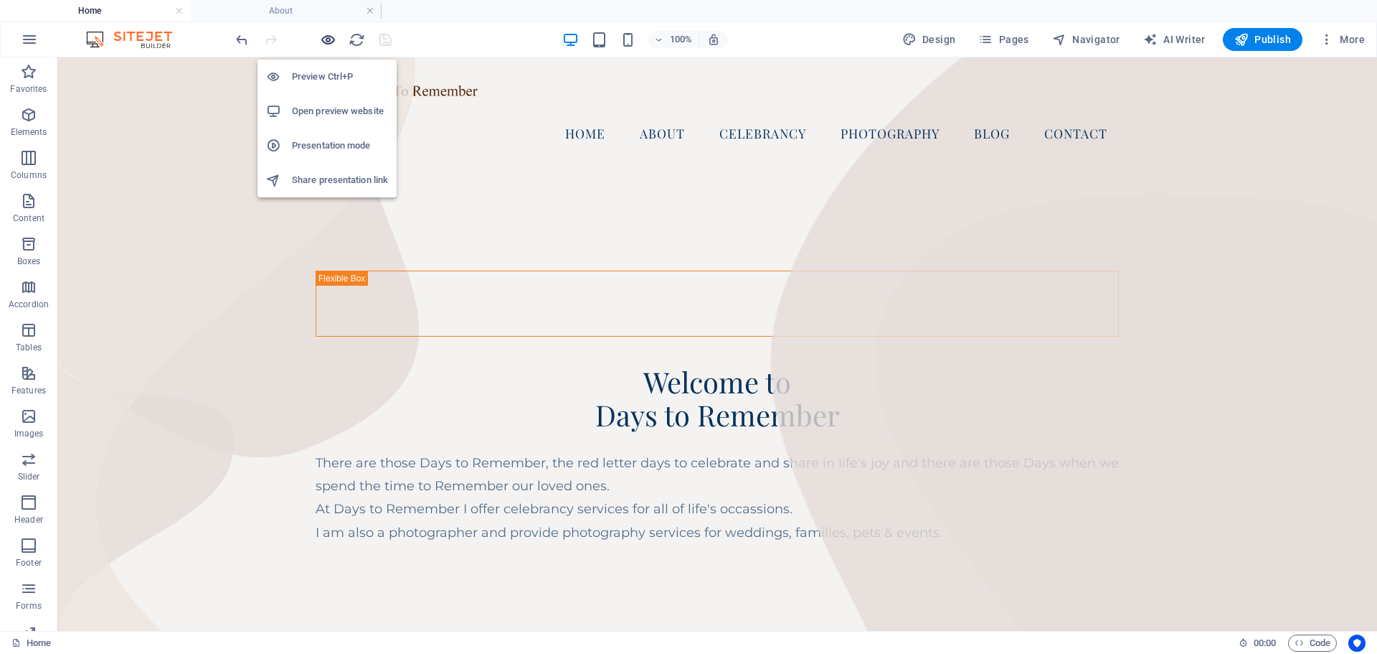
click at [331, 36] on icon "button" at bounding box center [328, 40] width 16 height 16
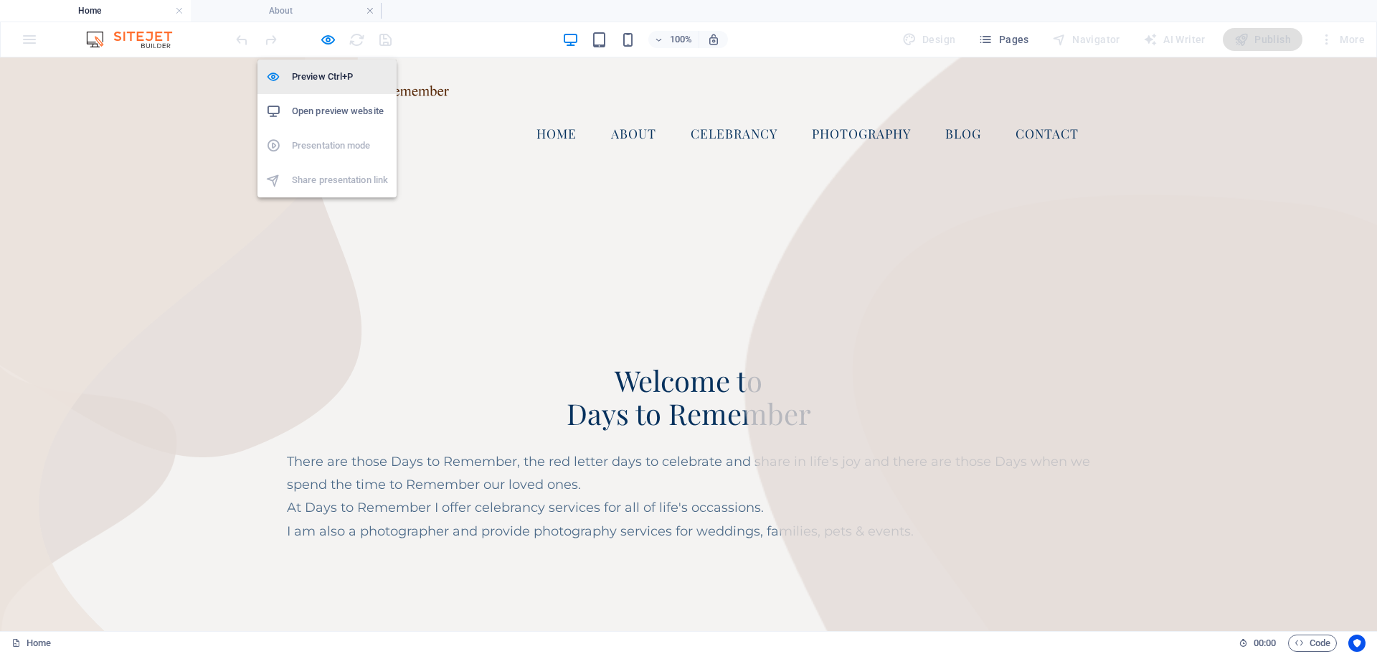
click at [329, 73] on h6 "Preview Ctrl+P" at bounding box center [340, 76] width 96 height 17
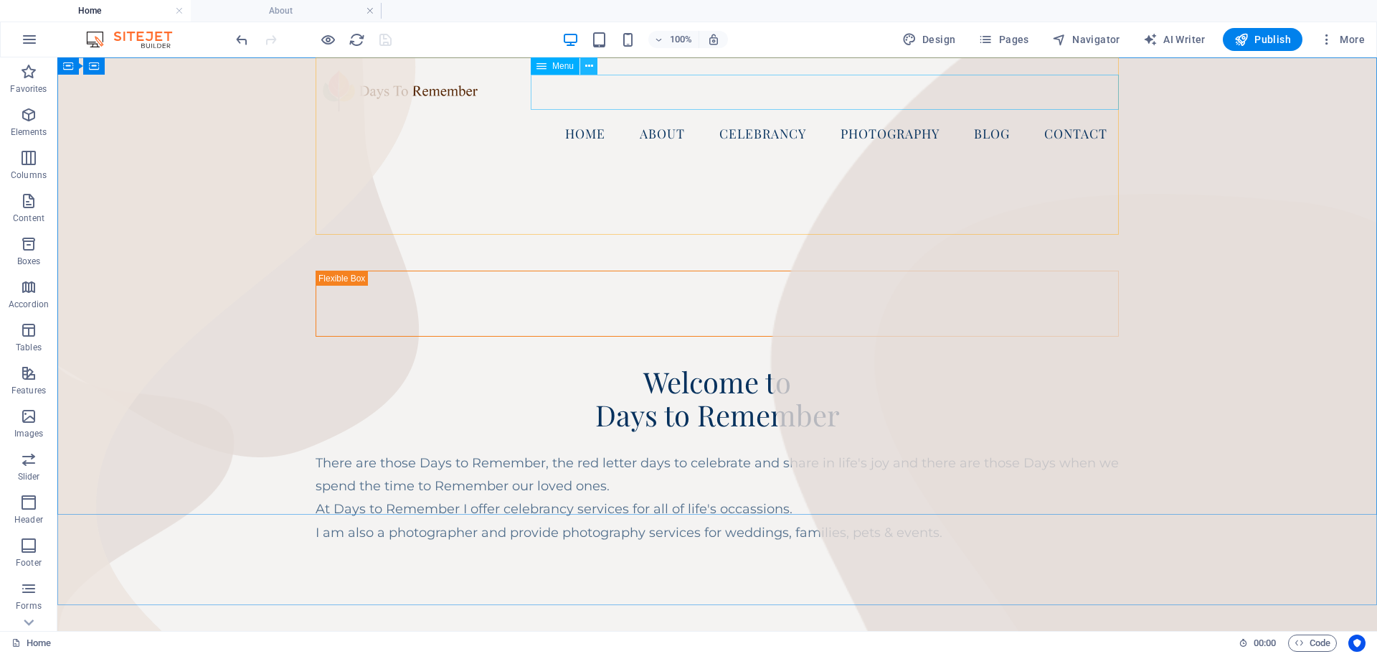
click at [588, 67] on icon at bounding box center [589, 66] width 8 height 15
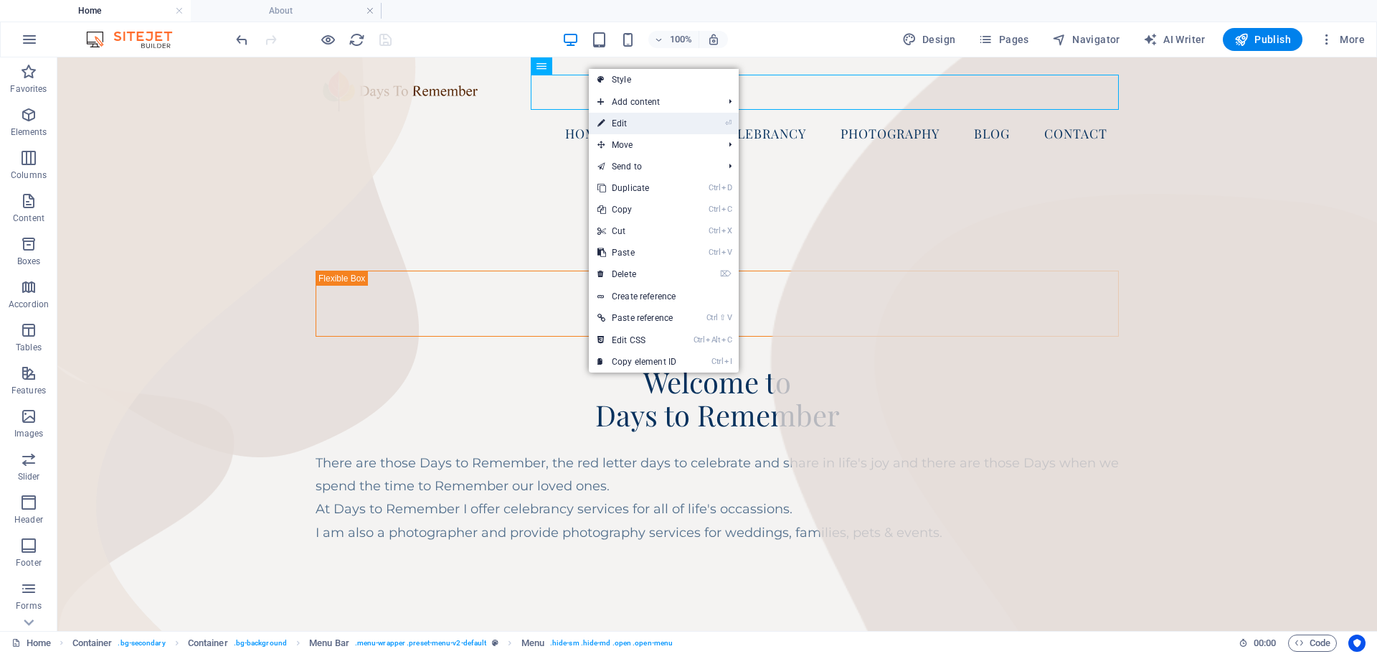
click at [624, 121] on link "⏎ Edit" at bounding box center [637, 124] width 96 height 22
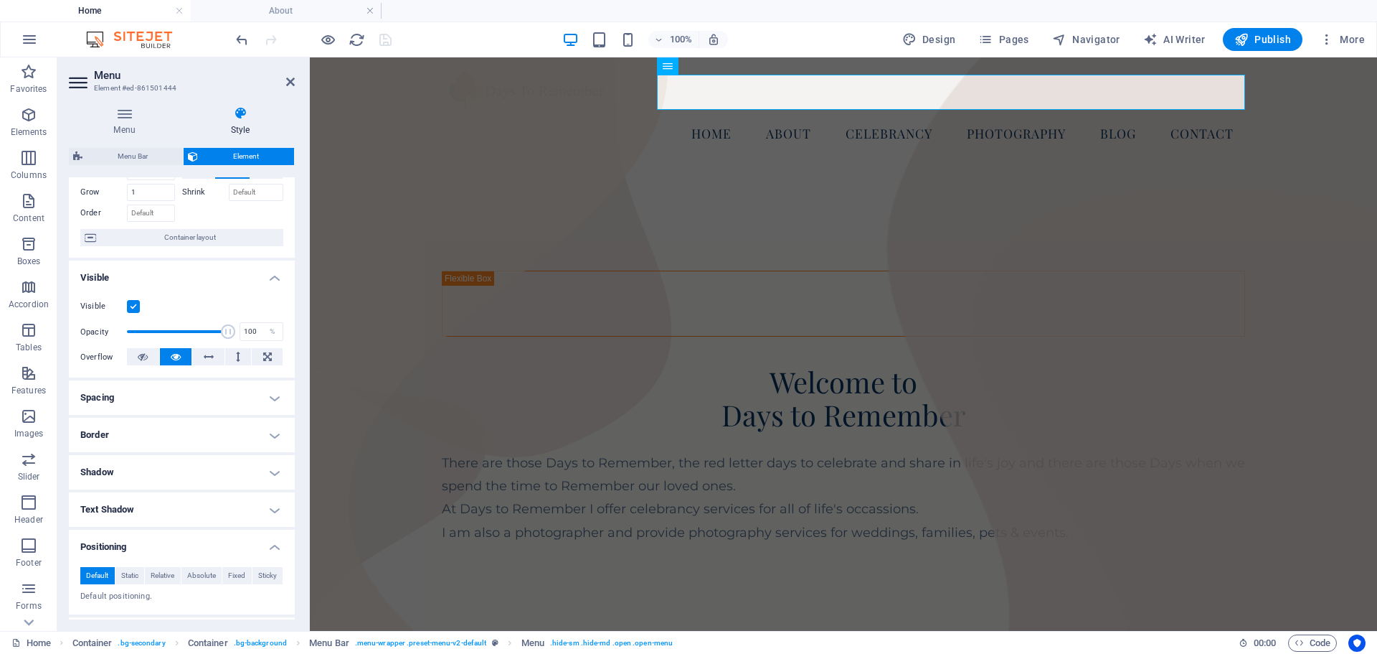
scroll to position [0, 0]
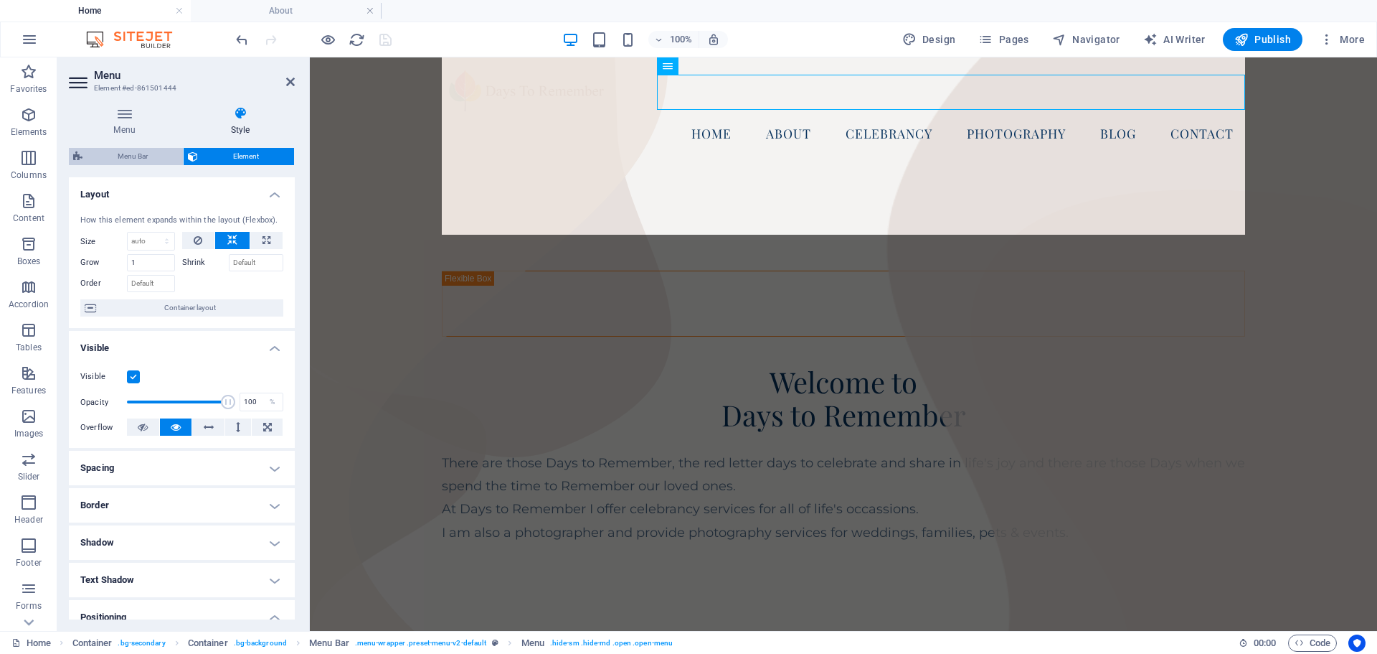
click at [131, 154] on span "Menu Bar" at bounding box center [133, 156] width 92 height 17
select select "hover_box_bottom"
select select "px"
select select "rem"
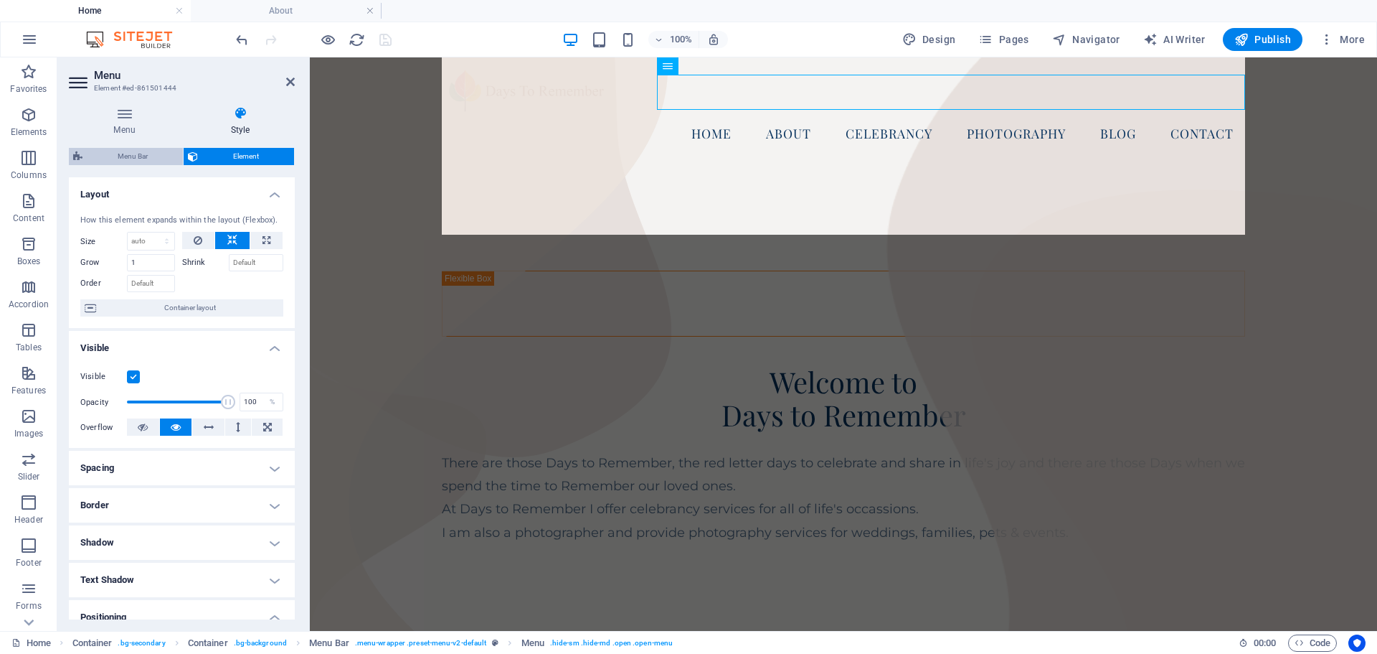
select select "rem"
select select
select select "px"
select select "rem"
select select "px"
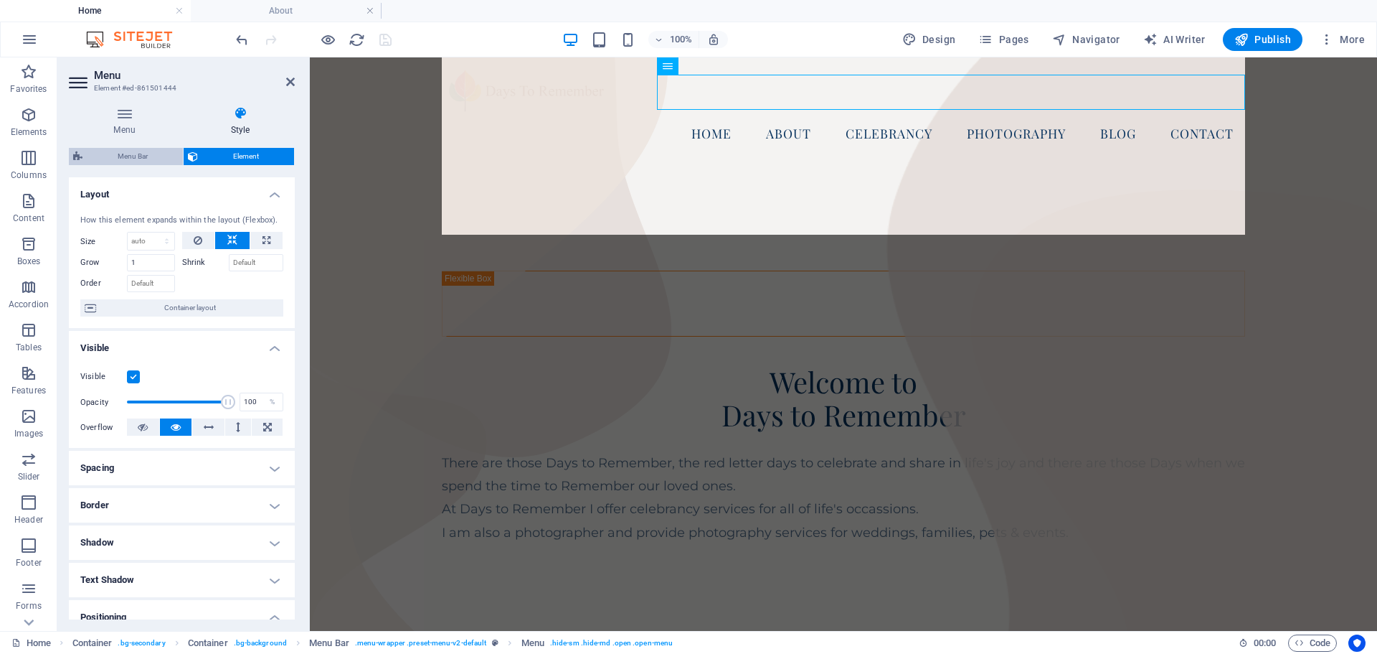
select select "preset-menu-v2-default"
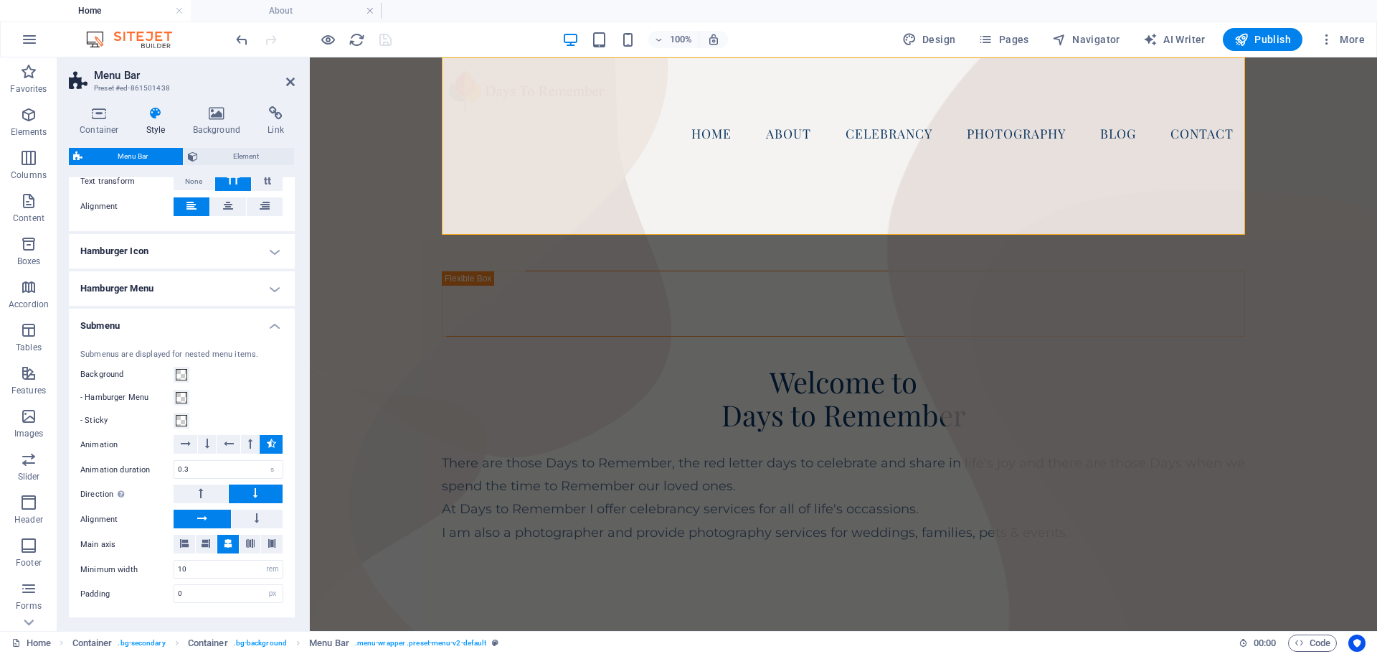
scroll to position [717, 0]
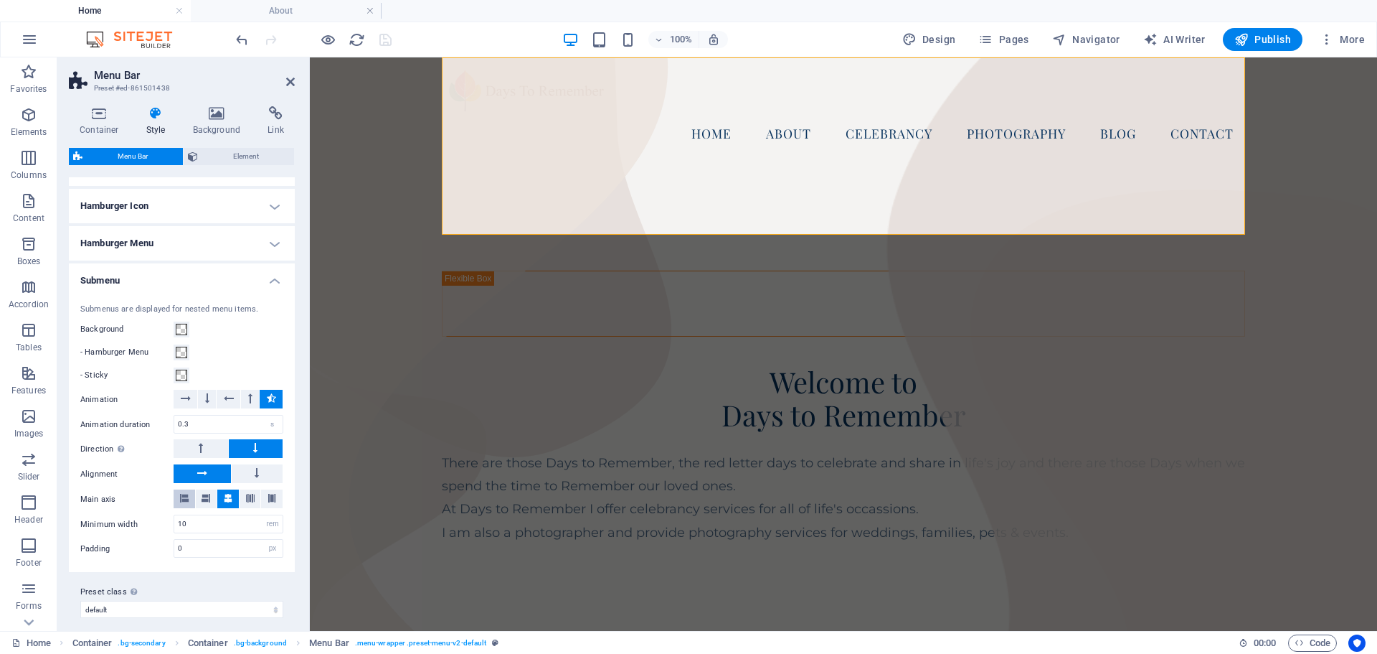
click at [181, 492] on span at bounding box center [184, 498] width 9 height 19
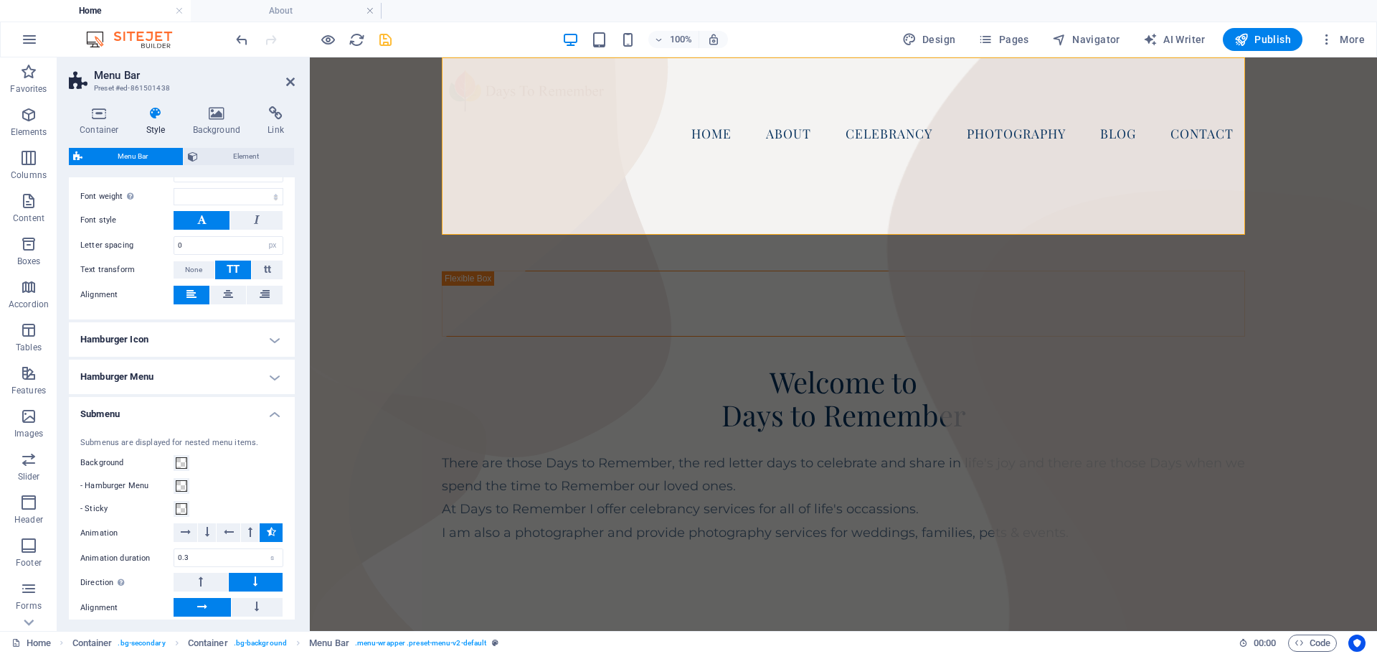
scroll to position [727, 0]
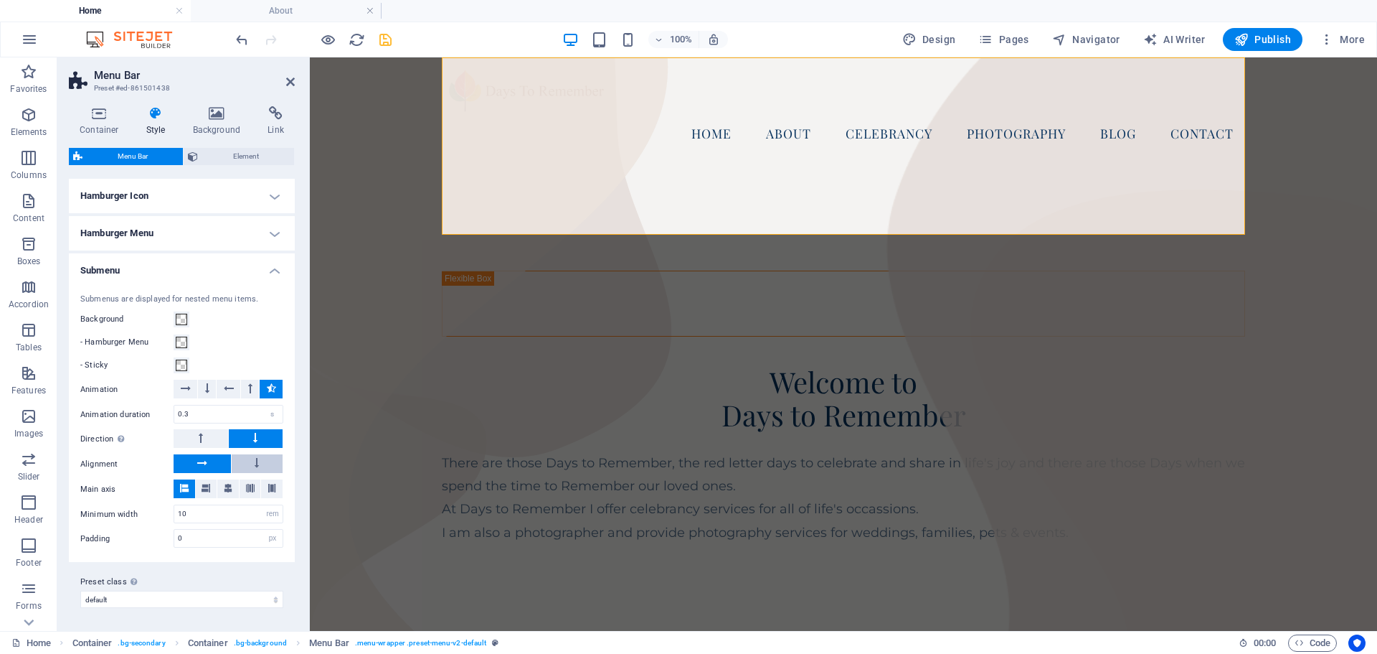
click at [255, 459] on icon at bounding box center [257, 462] width 4 height 17
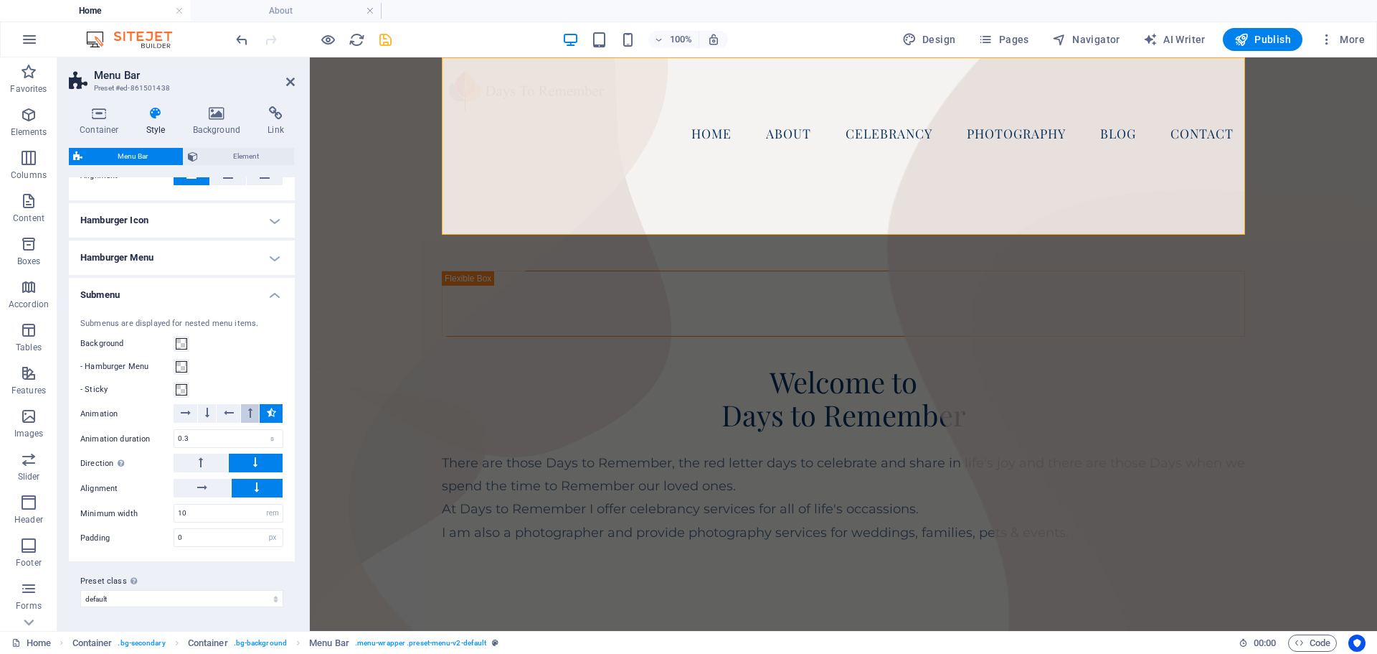
scroll to position [703, 0]
click at [199, 461] on icon at bounding box center [201, 461] width 4 height 17
select select
click at [382, 42] on icon "save" at bounding box center [385, 40] width 16 height 16
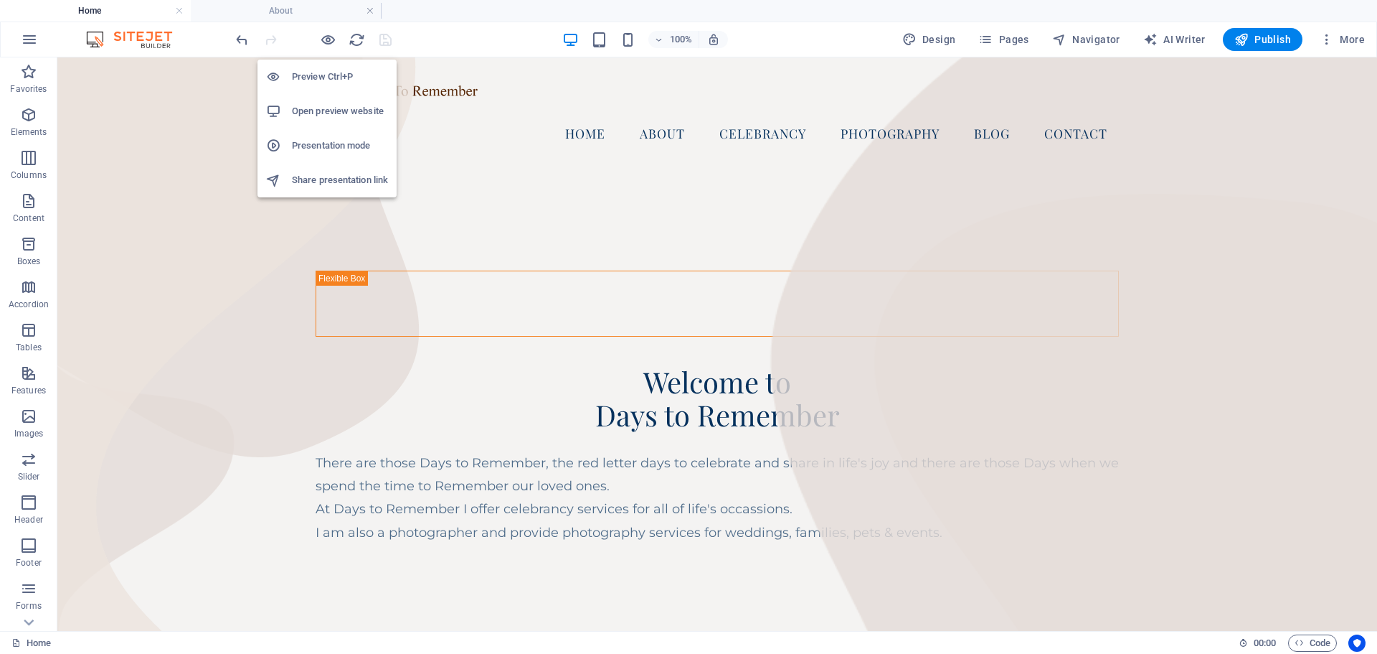
click at [311, 76] on h6 "Preview Ctrl+P" at bounding box center [340, 76] width 96 height 17
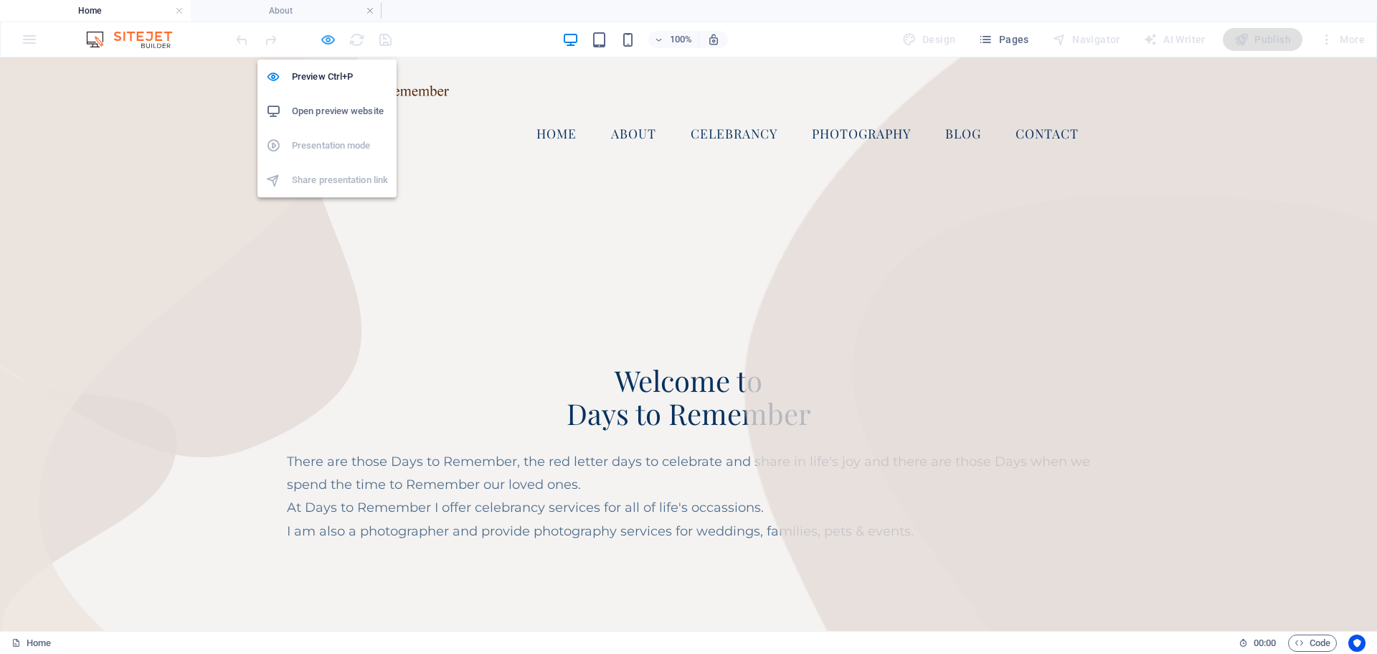
click at [325, 36] on icon "button" at bounding box center [328, 40] width 16 height 16
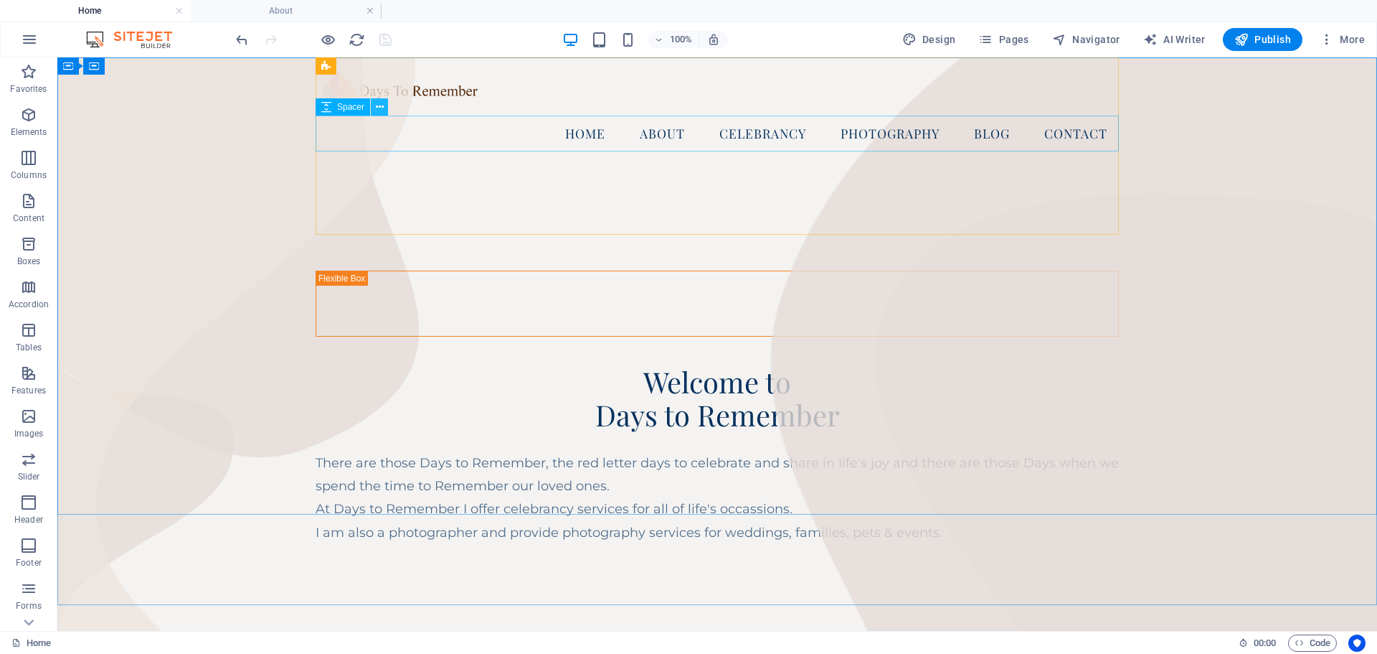
click at [379, 103] on icon at bounding box center [380, 107] width 8 height 15
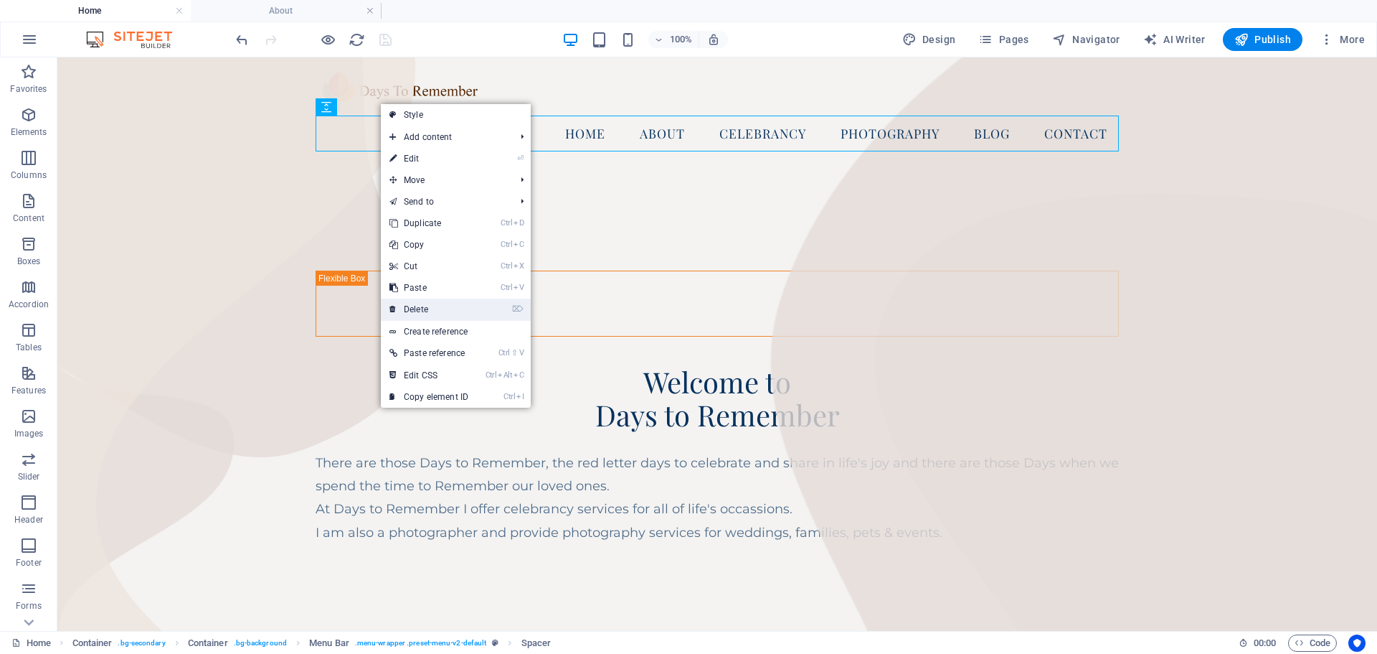
click at [418, 307] on link "⌦ Delete" at bounding box center [429, 309] width 96 height 22
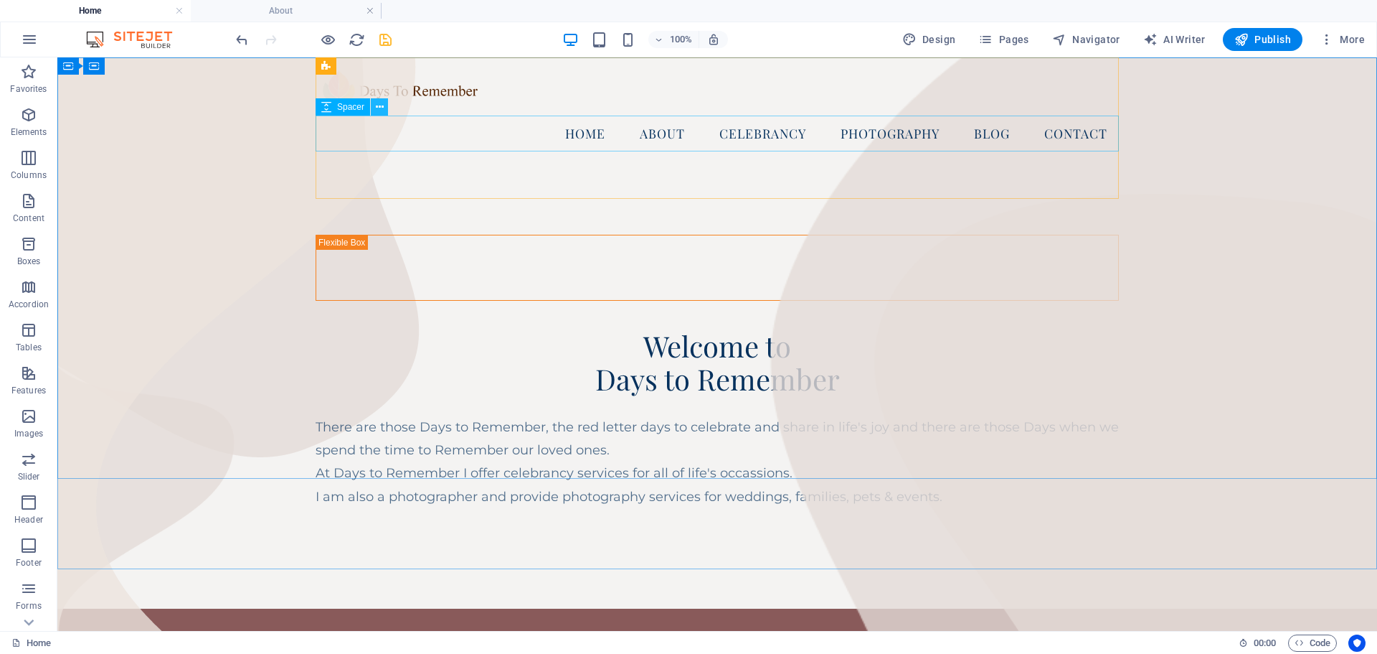
click at [382, 104] on icon at bounding box center [380, 107] width 8 height 15
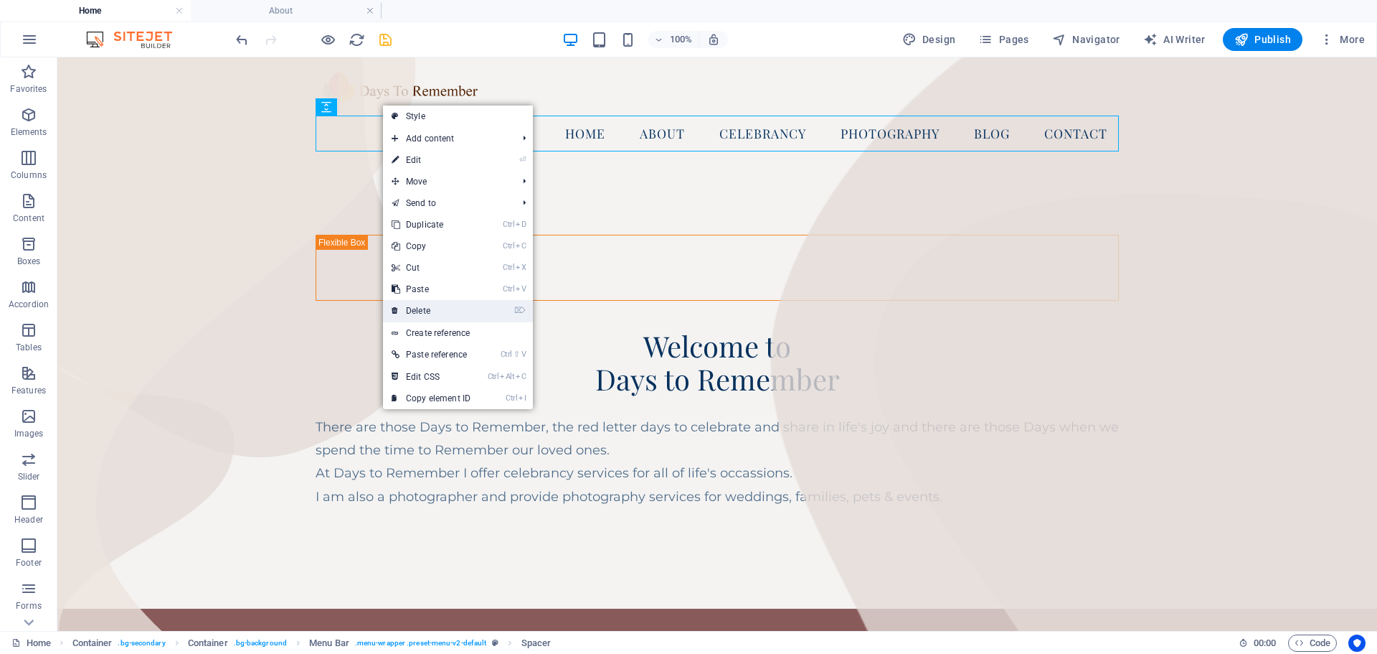
click at [425, 313] on link "⌦ Delete" at bounding box center [431, 311] width 96 height 22
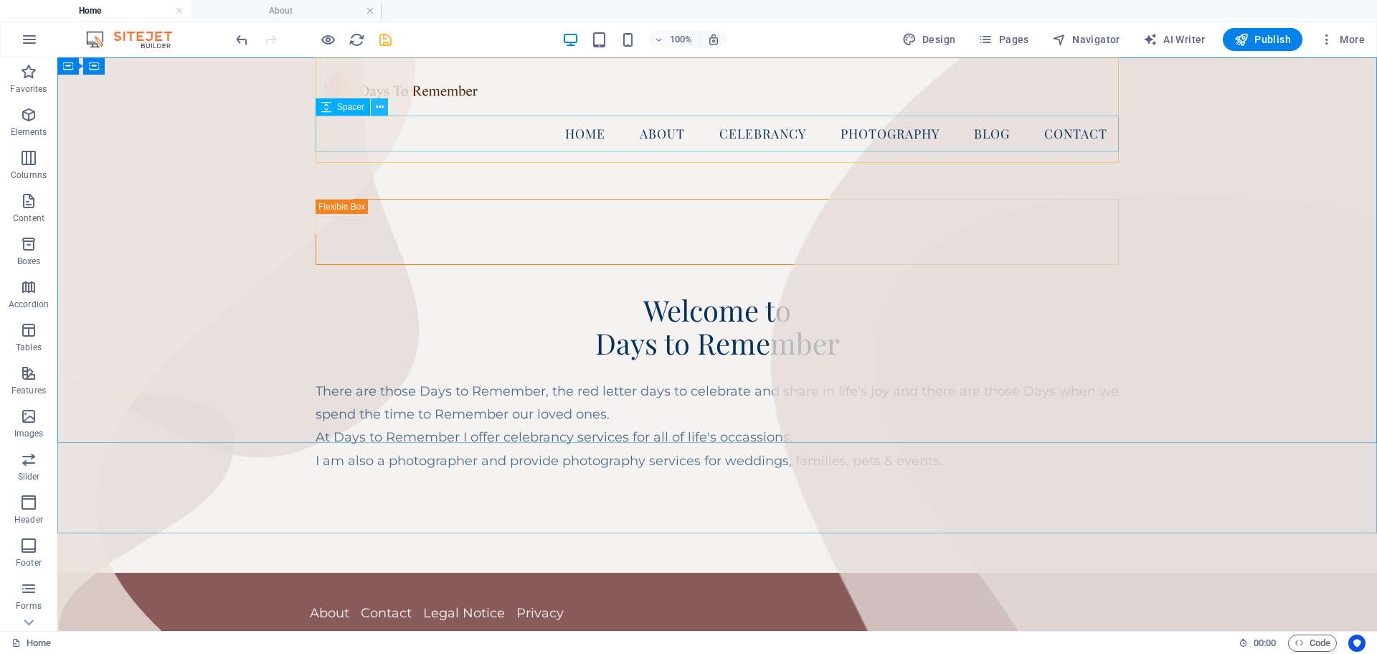
click at [378, 105] on icon at bounding box center [380, 107] width 8 height 15
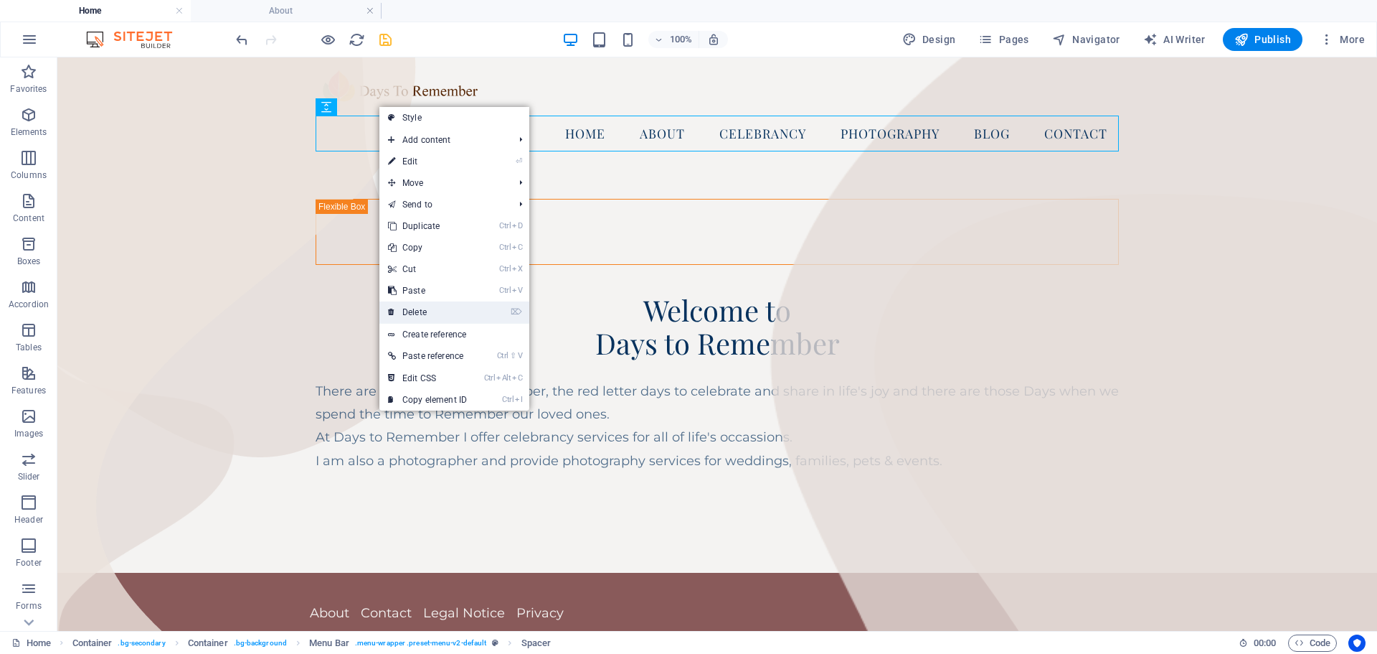
click at [423, 313] on link "⌦ Delete" at bounding box center [427, 312] width 96 height 22
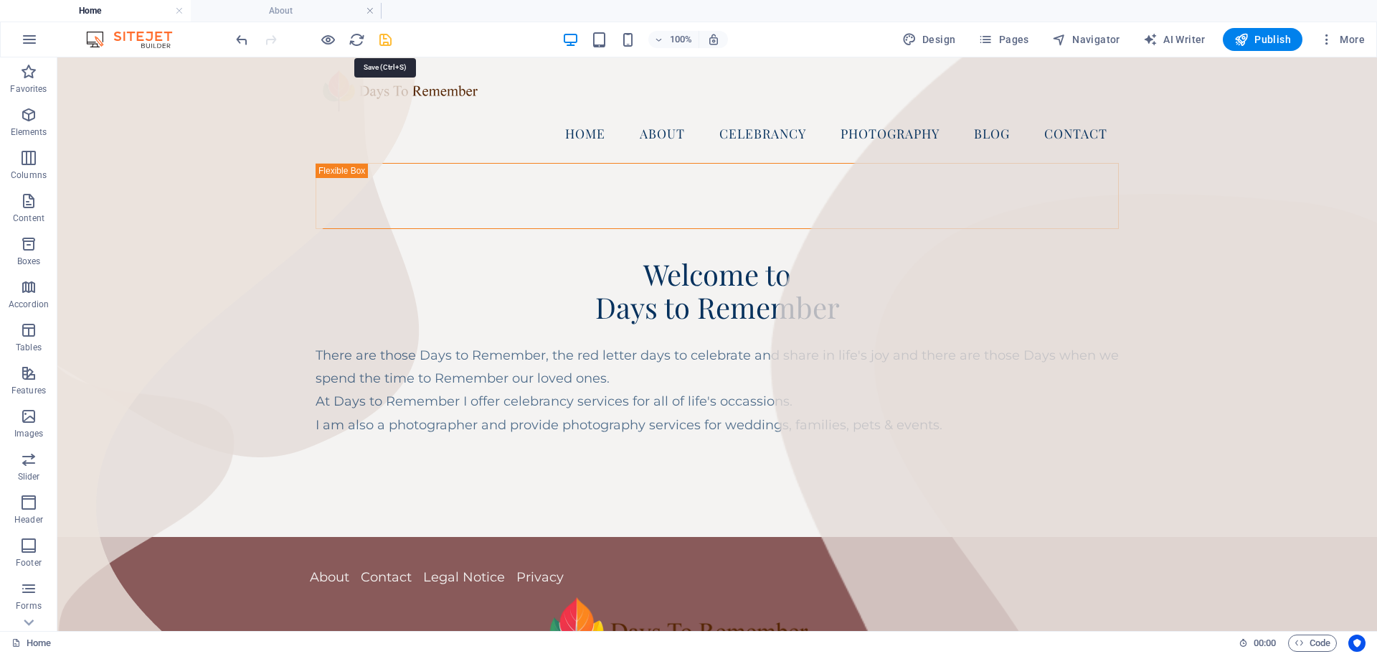
click at [387, 39] on icon "save" at bounding box center [385, 40] width 16 height 16
click at [592, 67] on icon at bounding box center [589, 66] width 8 height 15
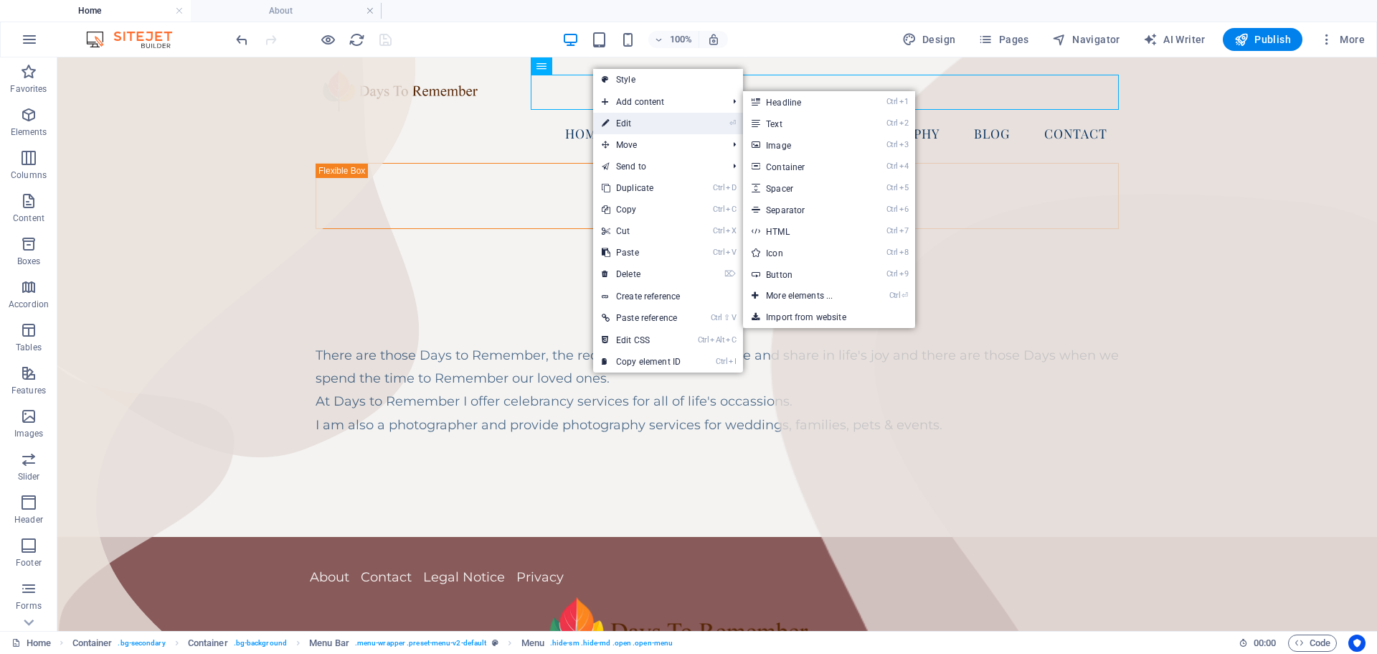
click at [626, 121] on link "⏎ Edit" at bounding box center [641, 124] width 96 height 22
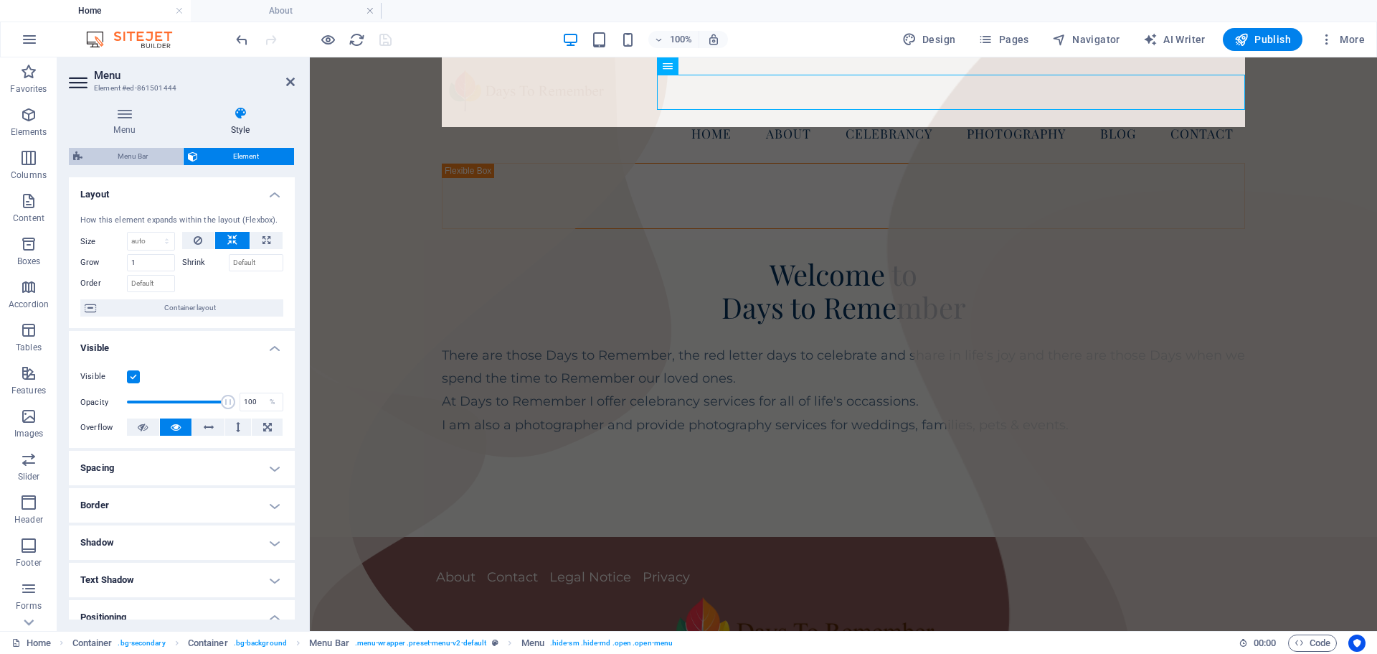
click at [136, 157] on span "Menu Bar" at bounding box center [133, 156] width 92 height 17
select select "hover_box_bottom"
select select "px"
select select "rem"
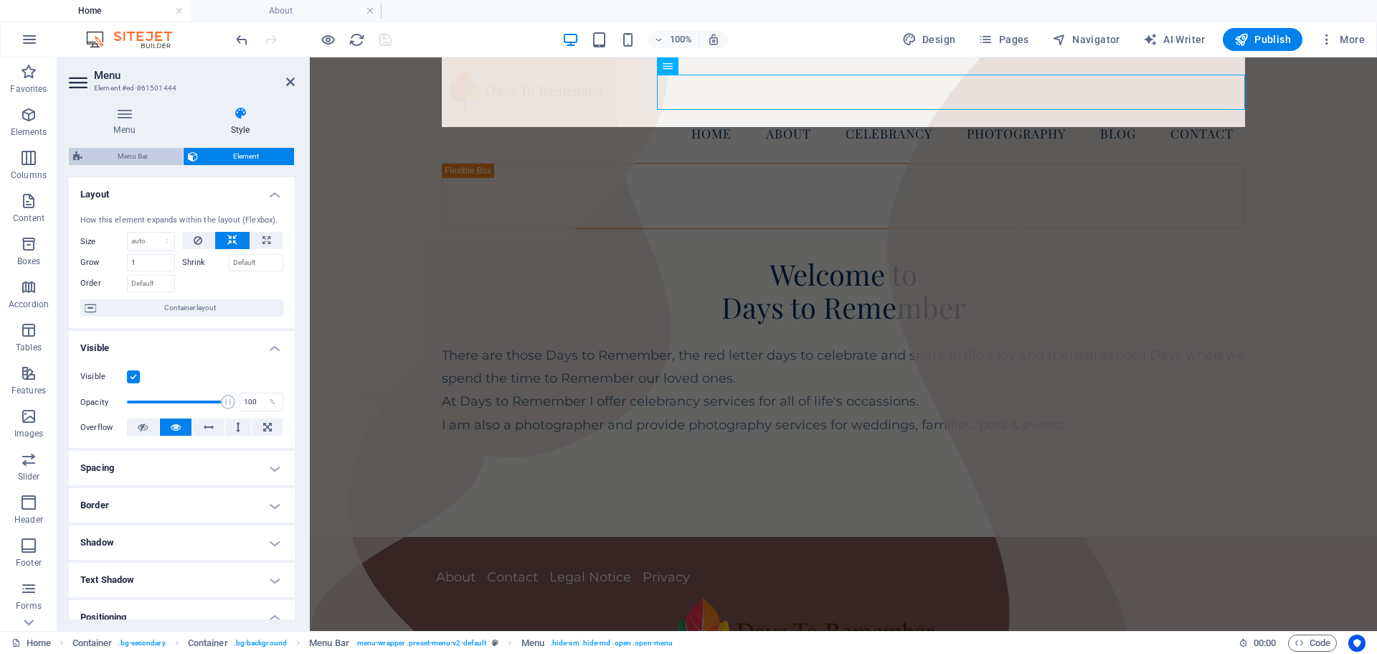
select select "rem"
select select
select select "px"
select select "rem"
select select "px"
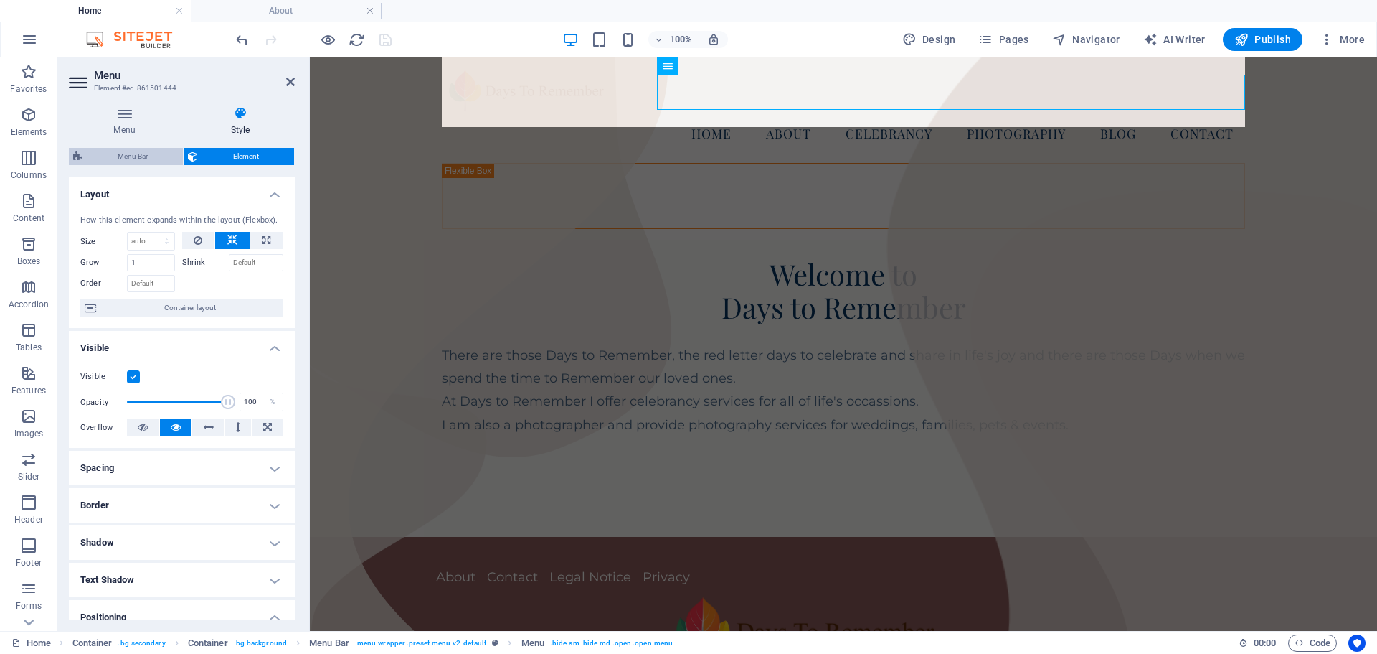
select select "preset-menu-v2-default"
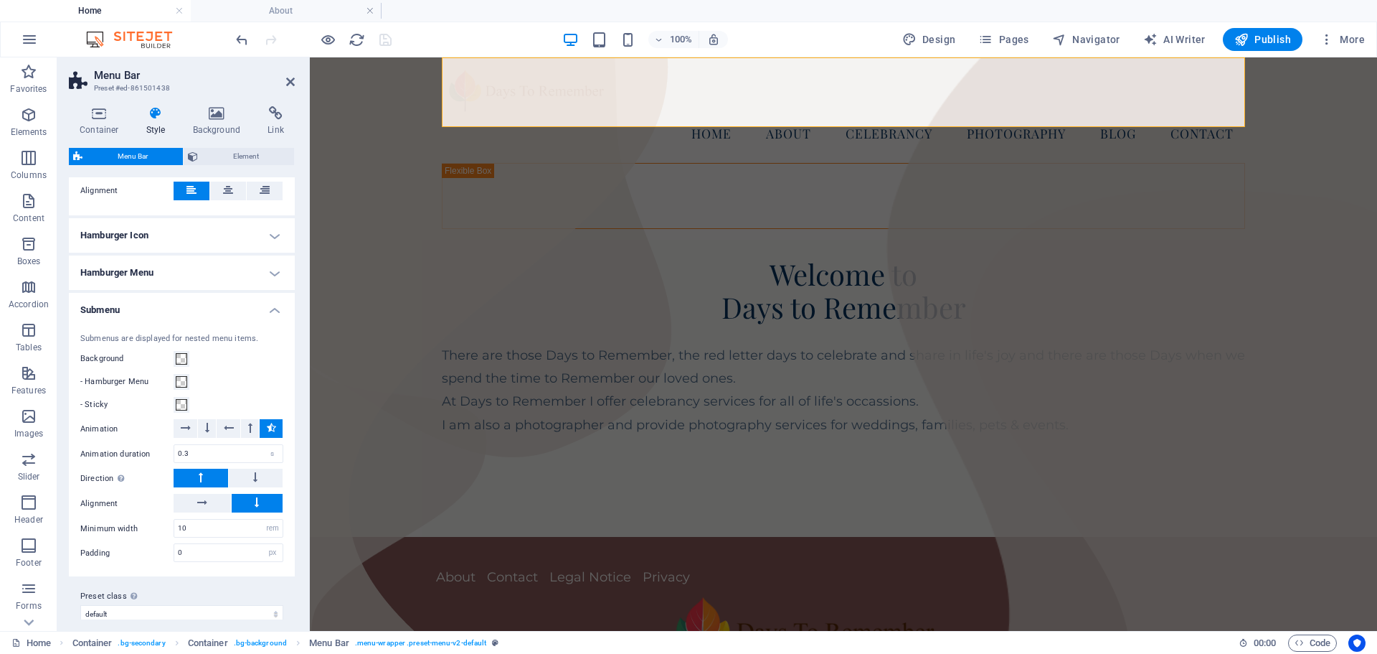
scroll to position [702, 0]
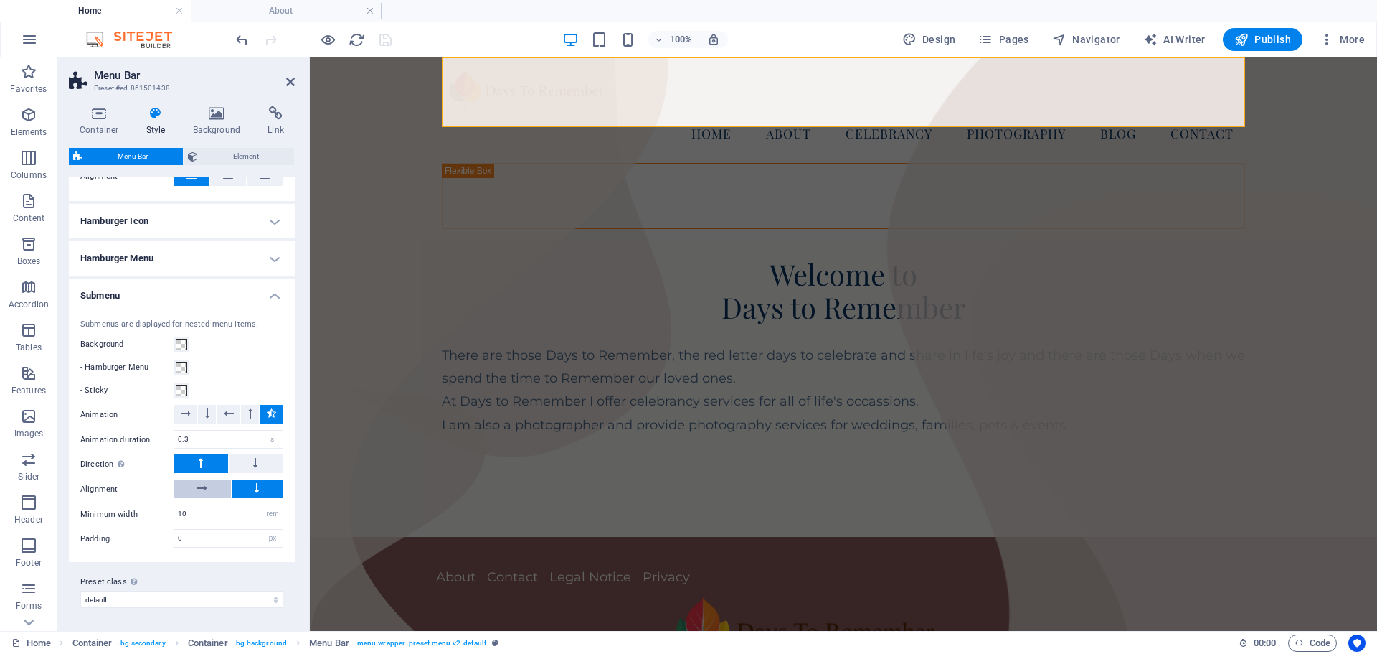
click at [203, 485] on icon at bounding box center [202, 487] width 10 height 17
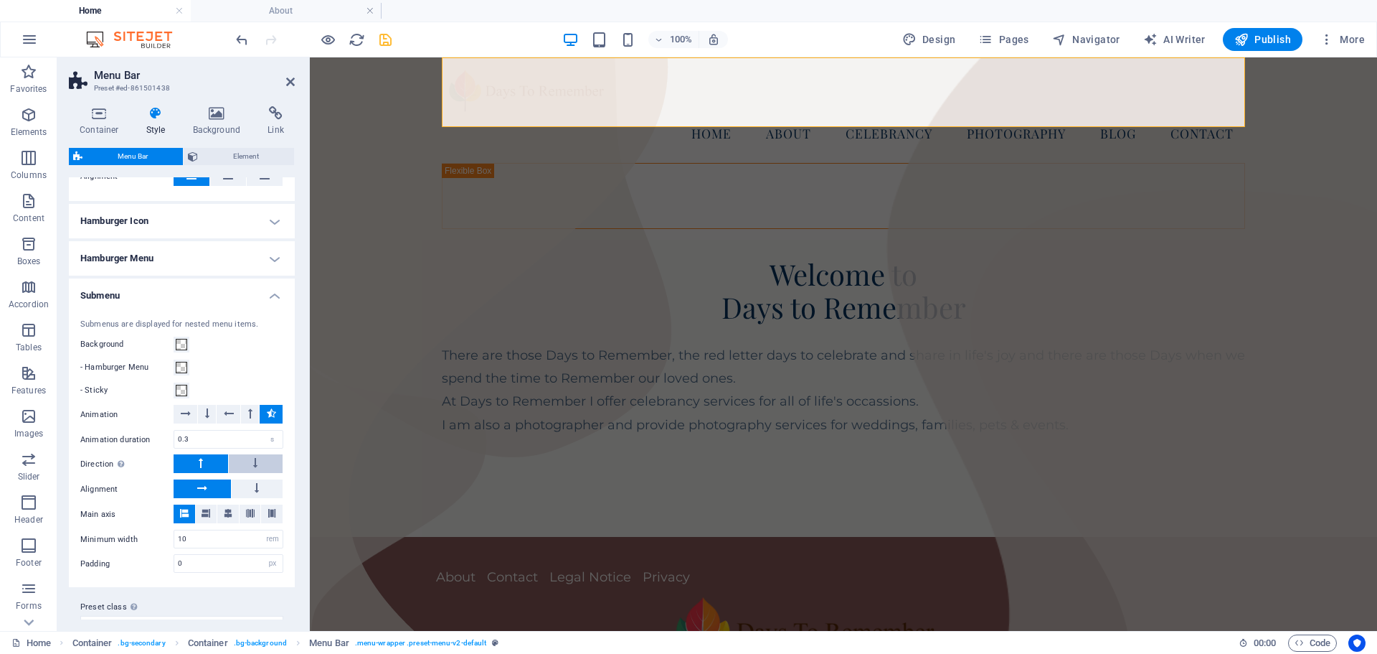
click at [253, 459] on icon at bounding box center [255, 462] width 4 height 17
select select
click at [385, 39] on icon "save" at bounding box center [385, 40] width 16 height 16
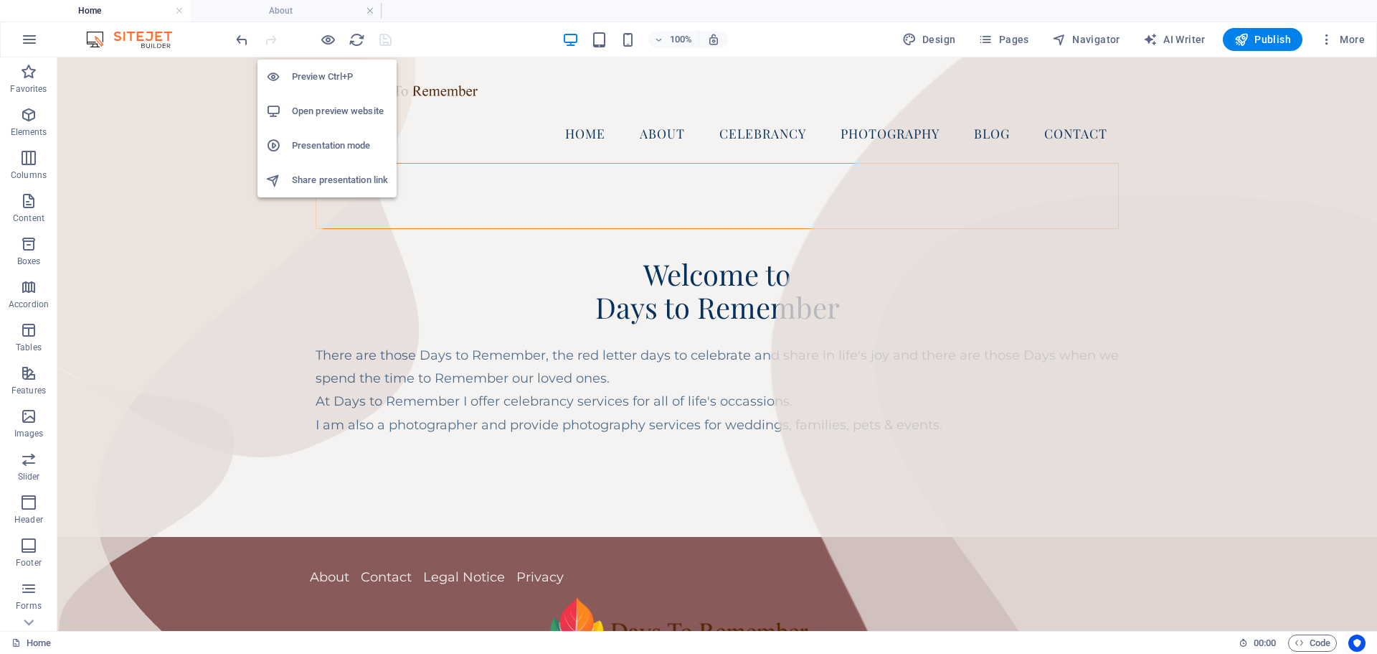
click at [318, 79] on h6 "Preview Ctrl+P" at bounding box center [340, 76] width 96 height 17
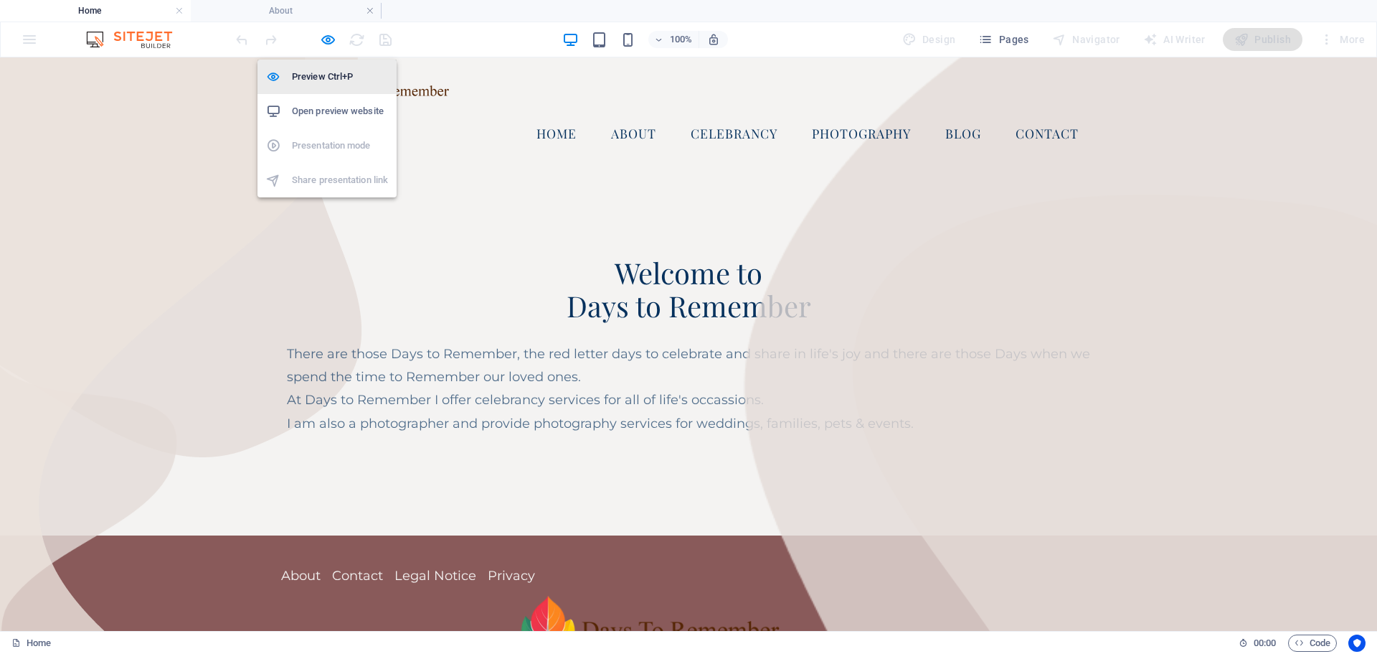
click at [318, 78] on h6 "Preview Ctrl+P" at bounding box center [340, 76] width 96 height 17
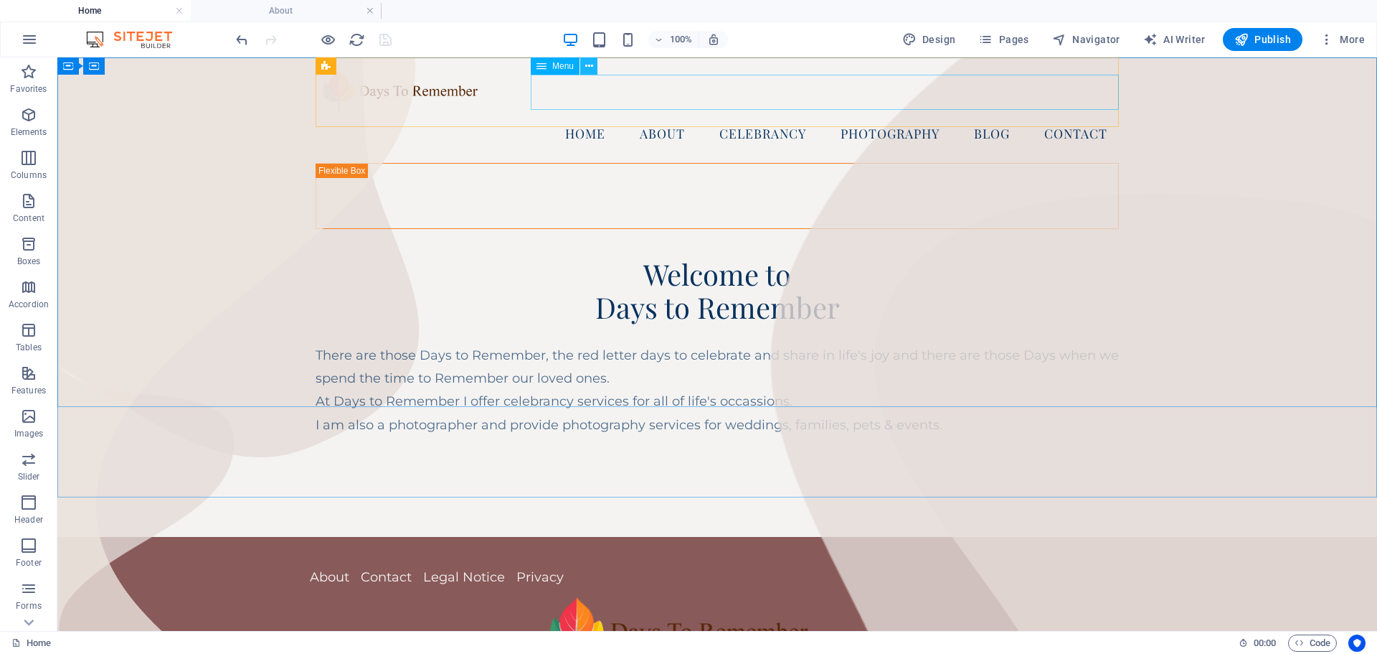
click at [589, 70] on icon at bounding box center [589, 66] width 8 height 15
click at [590, 59] on icon at bounding box center [589, 66] width 8 height 15
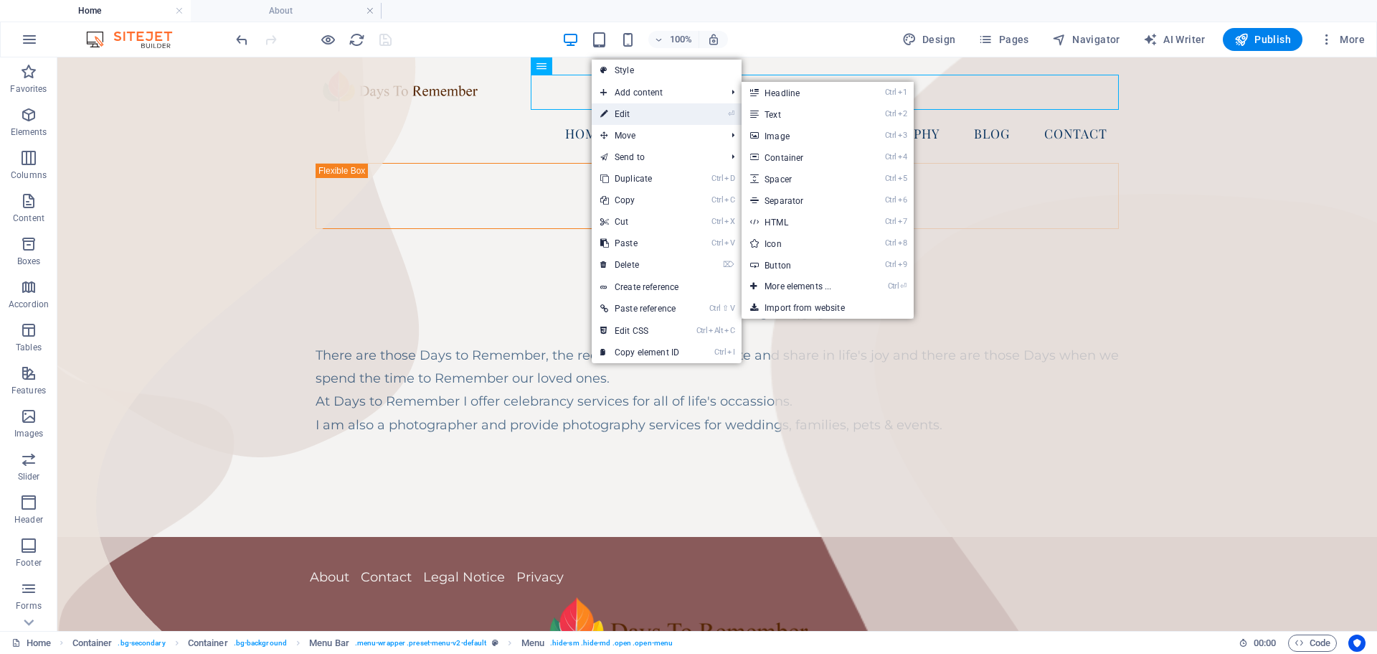
click at [627, 110] on link "⏎ Edit" at bounding box center [640, 114] width 96 height 22
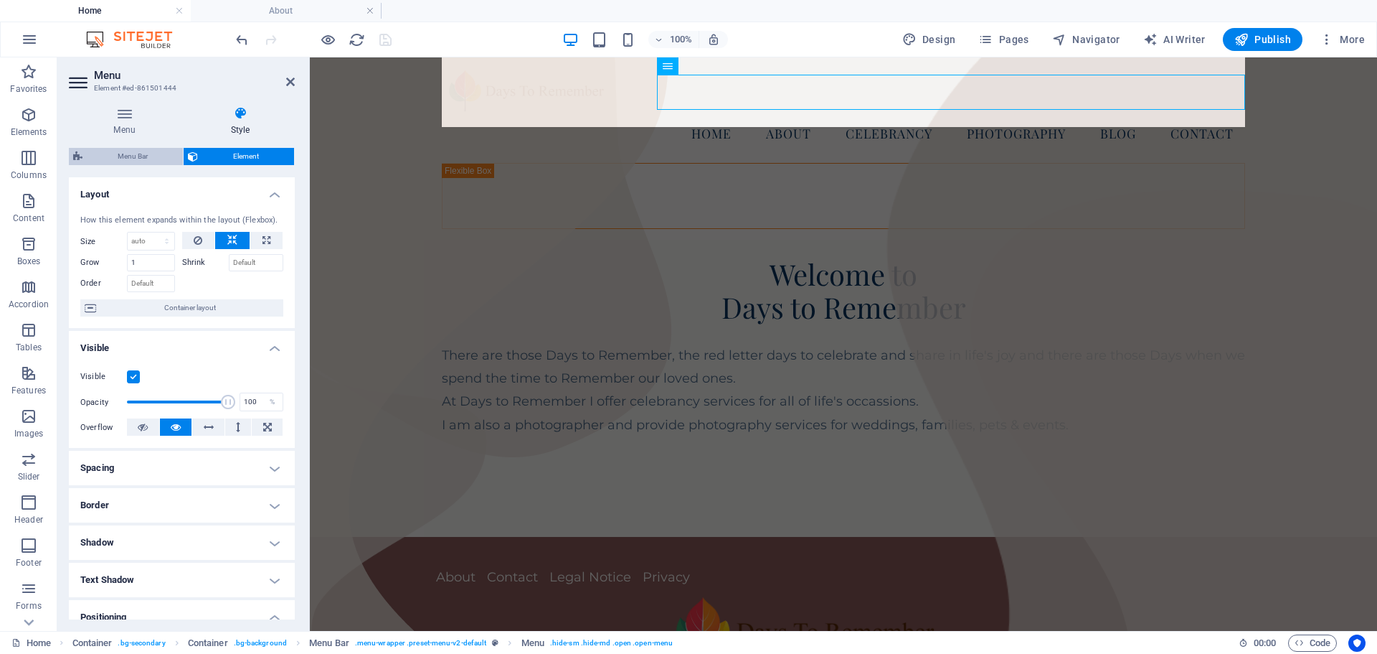
click at [133, 148] on span "Menu Bar" at bounding box center [133, 156] width 92 height 17
select select "hover_border"
select select "px"
select select "rem"
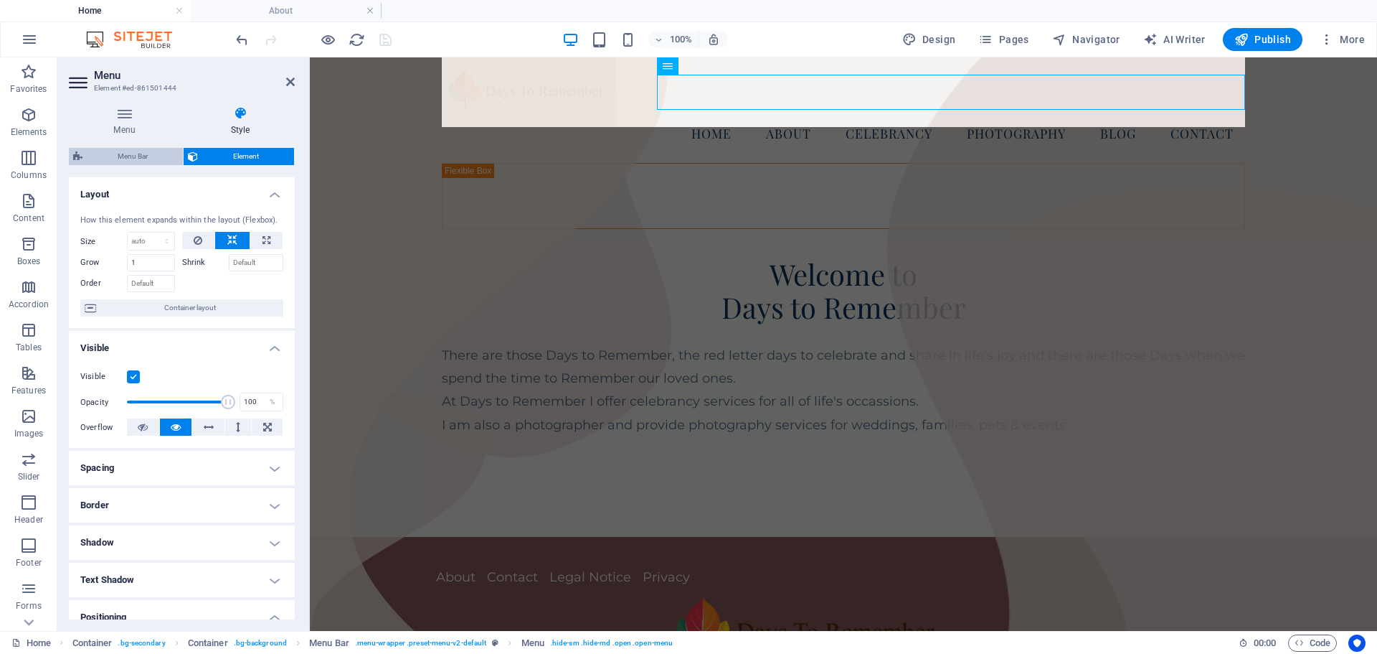
select select "rem"
select select "link-special-font"
select select "rem"
select select "400"
select select "px"
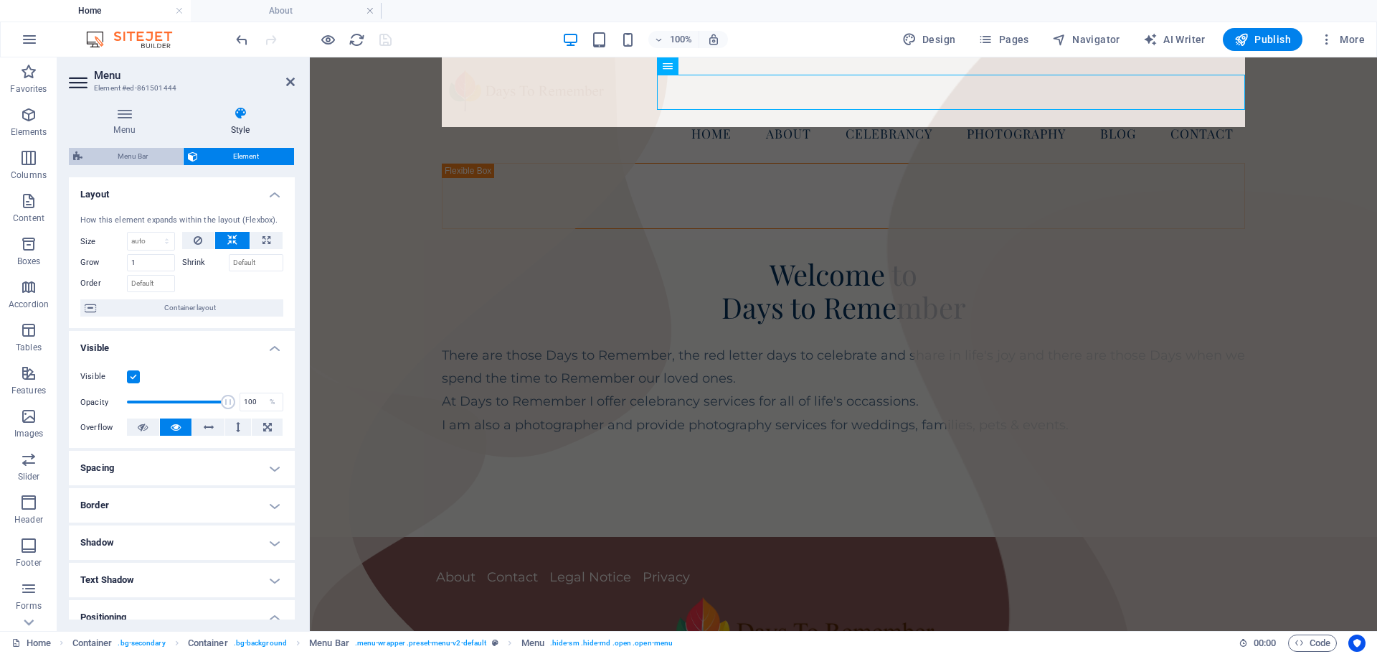
select select "hover_box_bottom"
select select "px"
select select "rem"
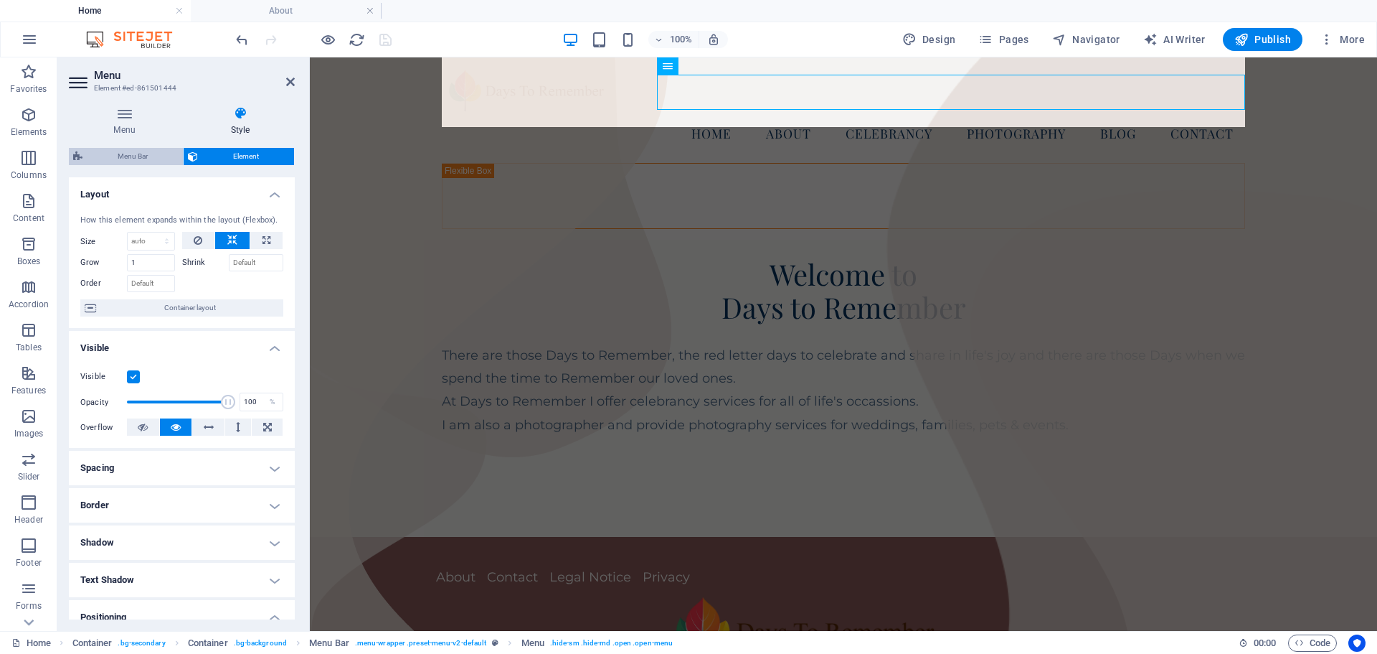
select select
select select "px"
select select "rem"
select select "px"
select select "preset-menu-v2-default"
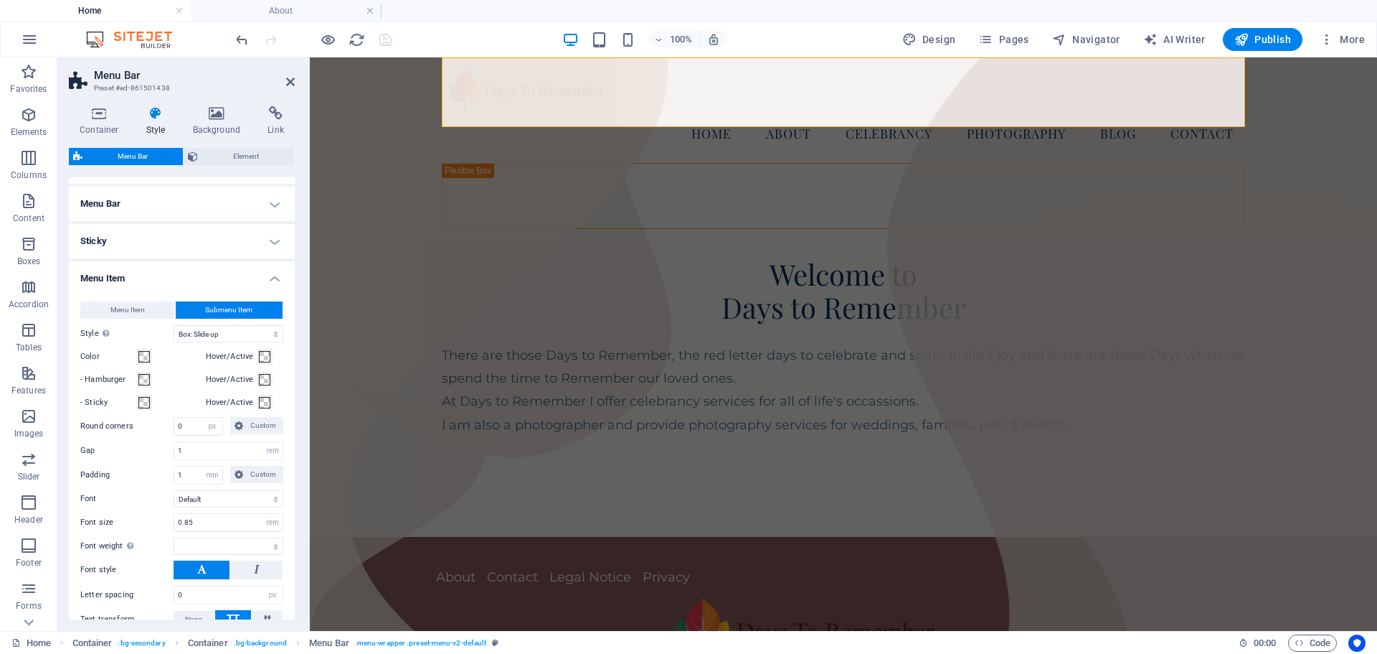
scroll to position [215, 0]
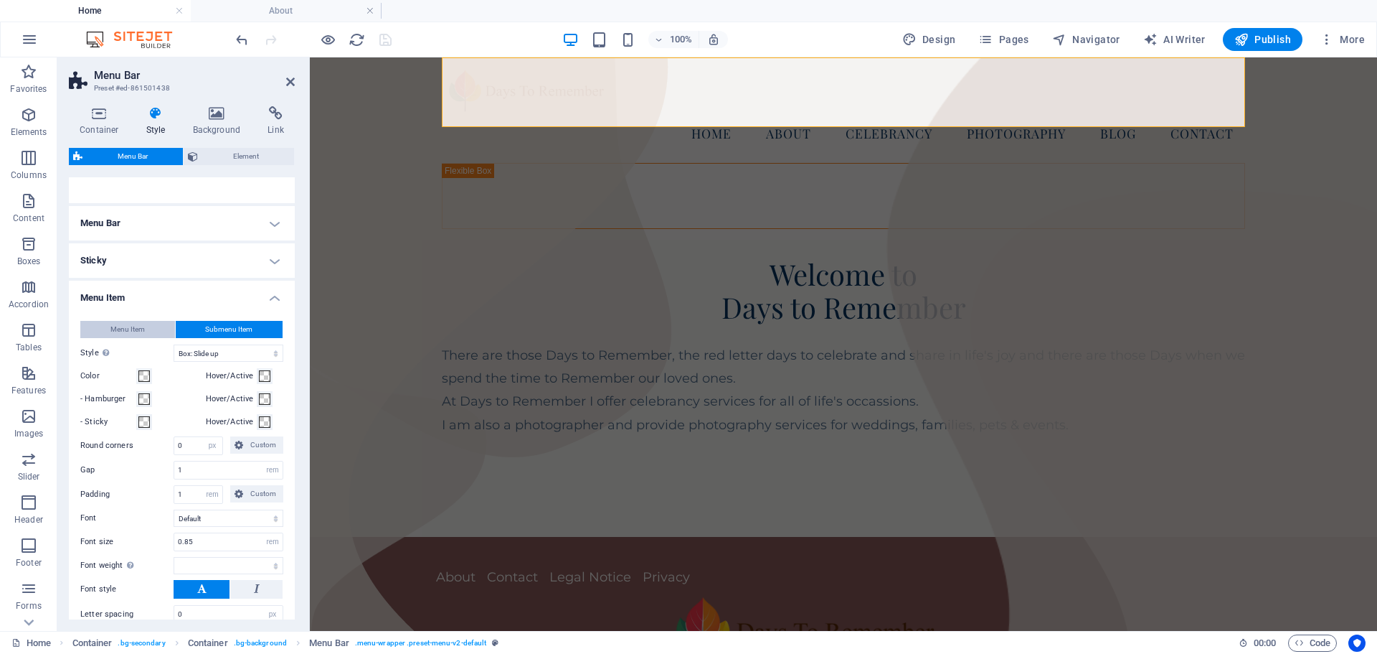
click at [142, 322] on span "Menu Item" at bounding box center [127, 329] width 34 height 17
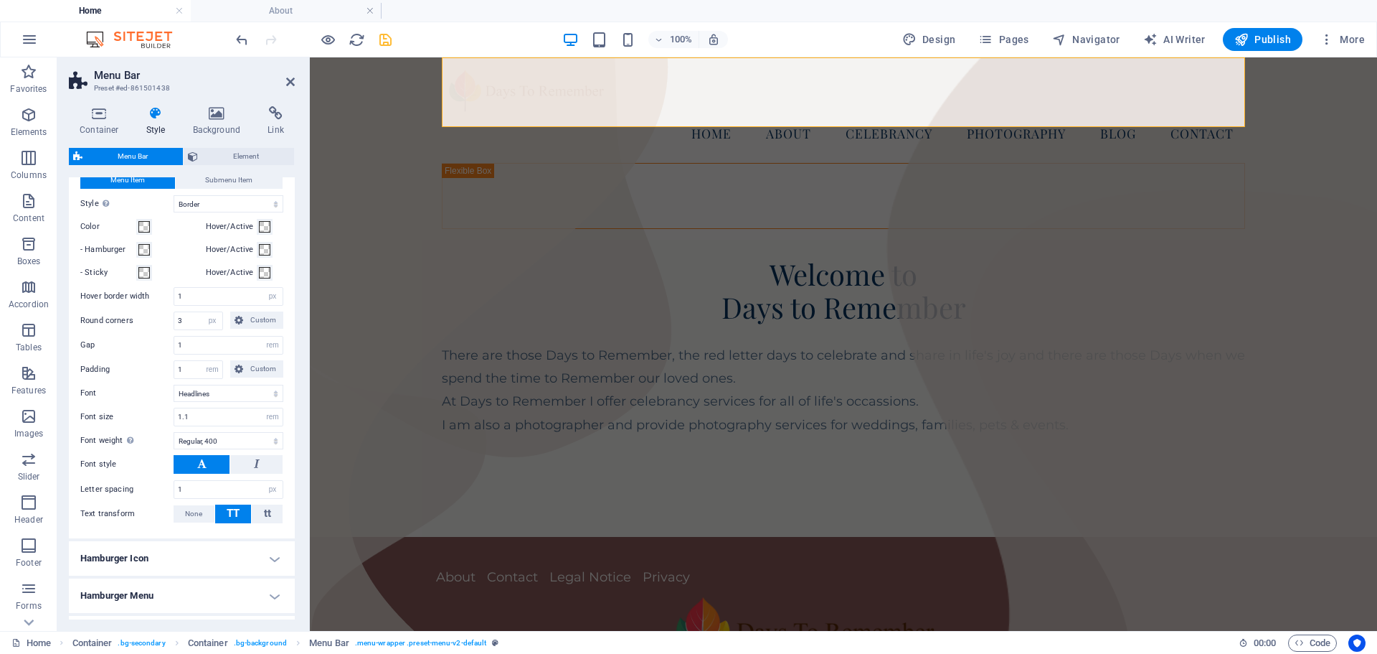
scroll to position [287, 0]
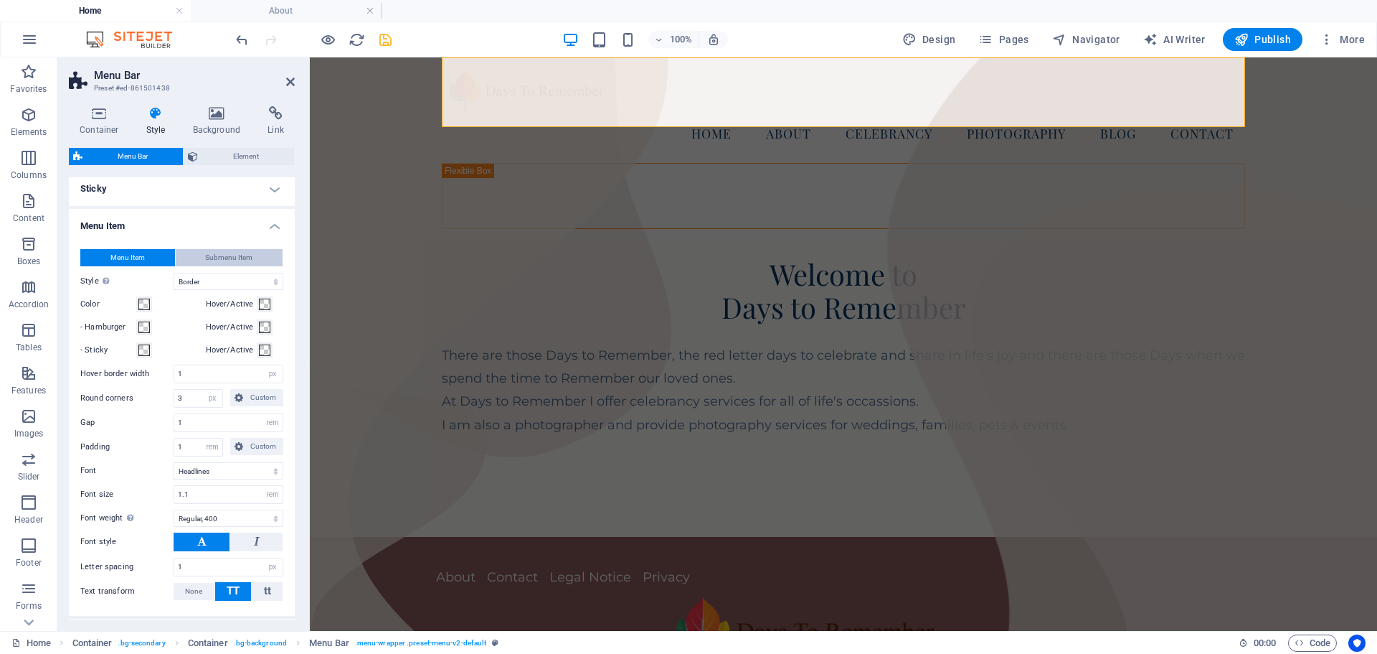
click at [226, 258] on span "Submenu Item" at bounding box center [228, 257] width 47 height 17
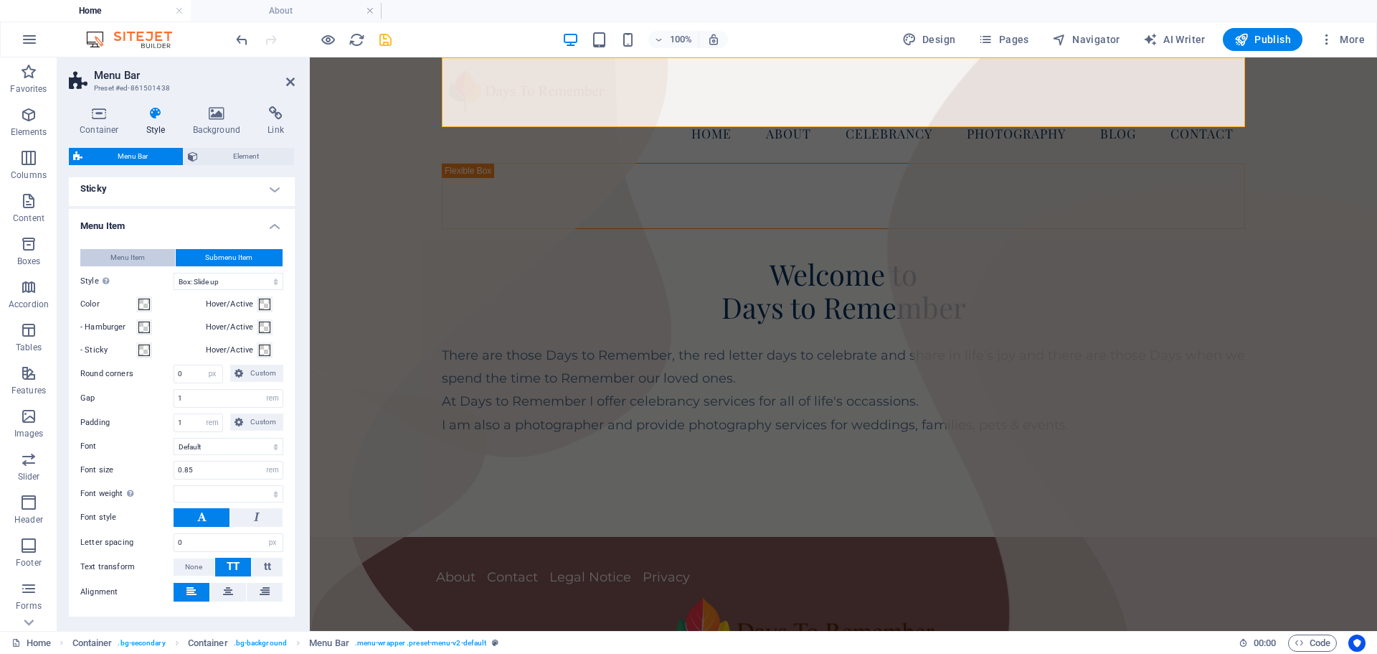
click at [122, 255] on span "Menu Item" at bounding box center [127, 257] width 34 height 17
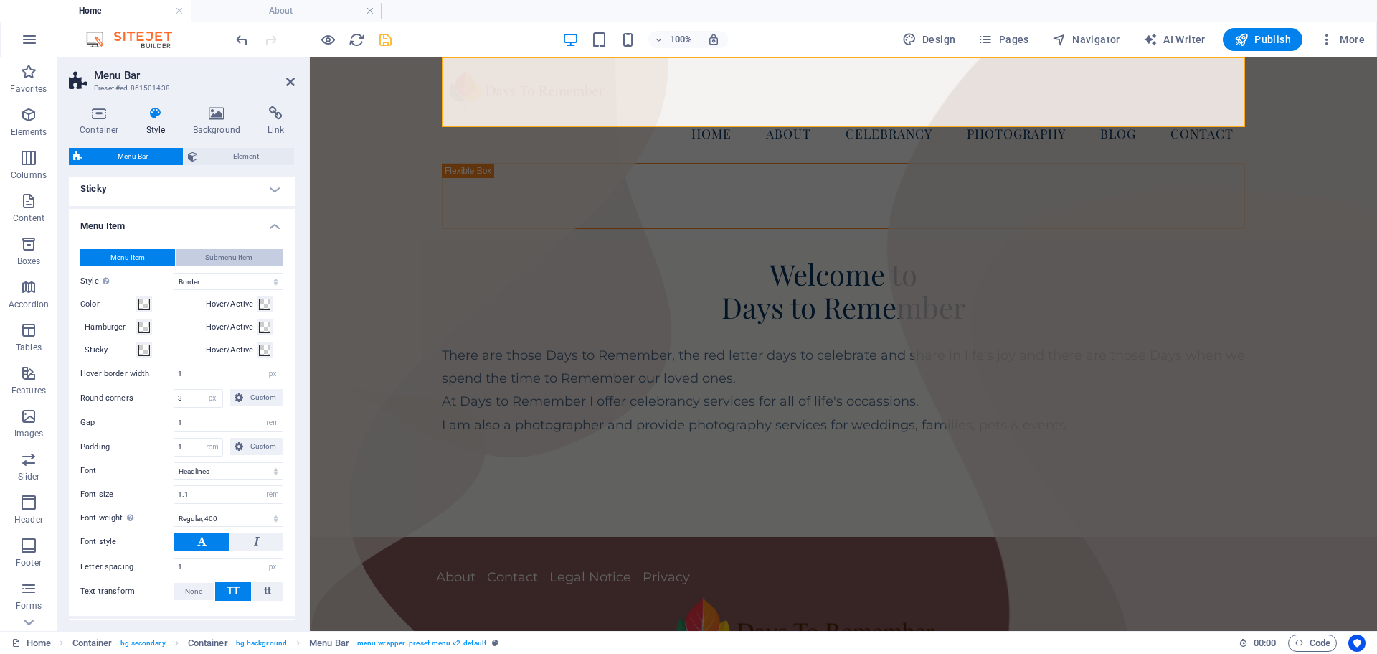
click at [232, 253] on span "Submenu Item" at bounding box center [228, 257] width 47 height 17
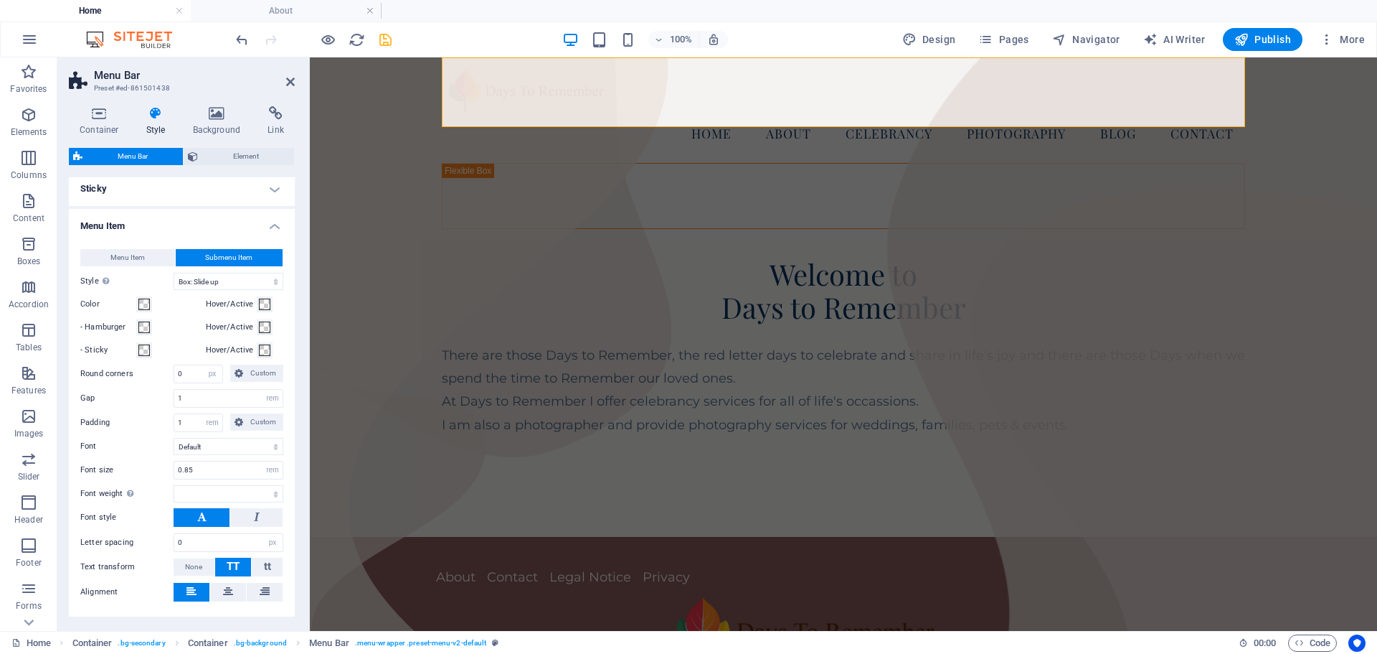
select select
click at [196, 400] on input "1" at bounding box center [228, 398] width 108 height 17
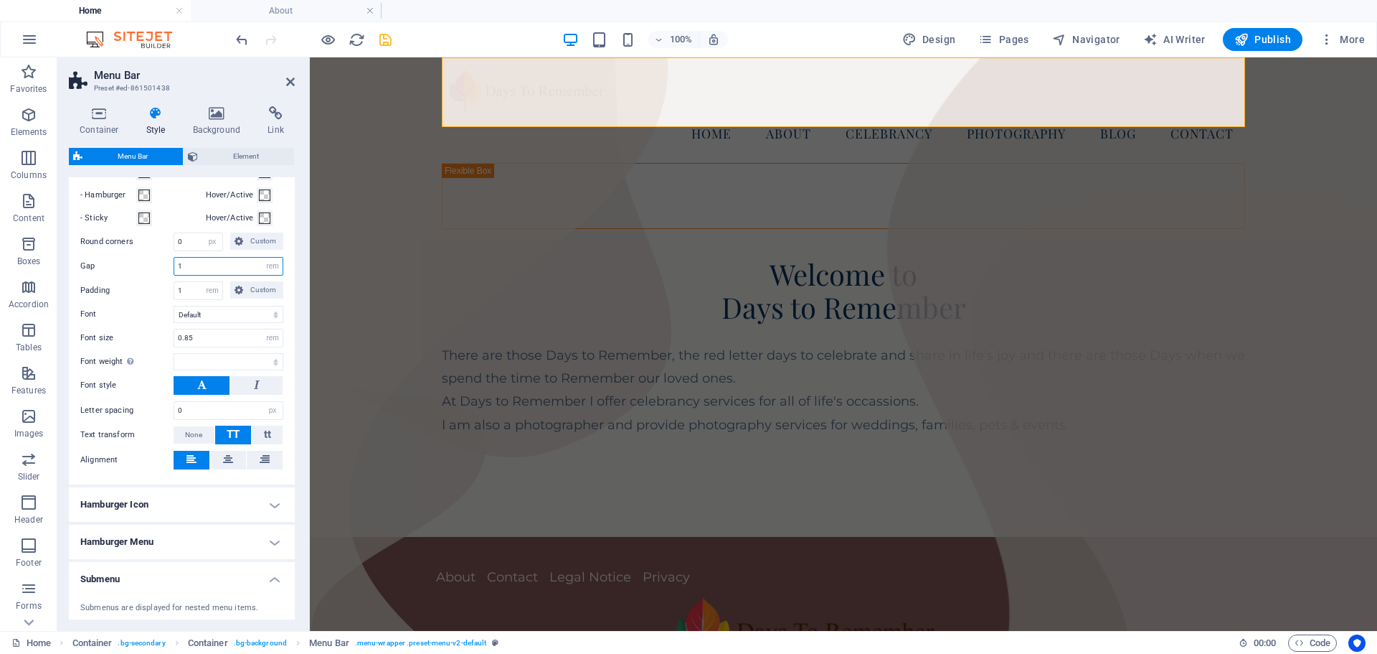
scroll to position [430, 0]
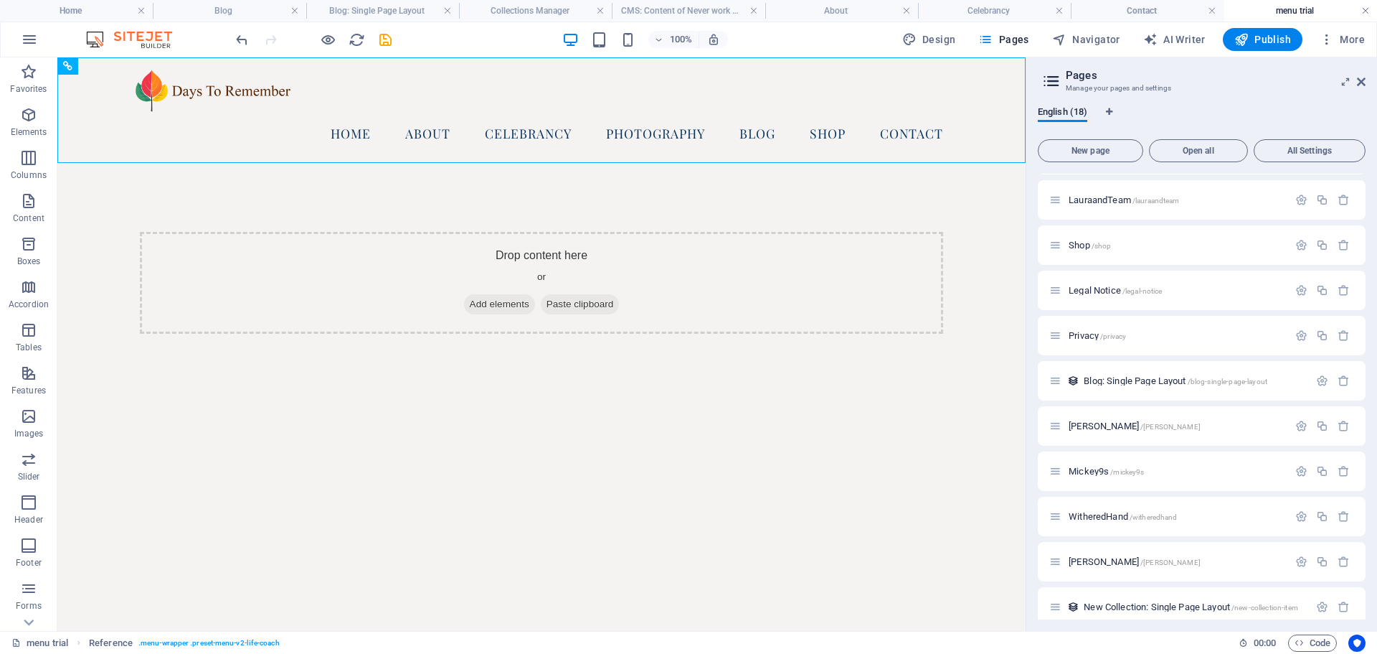
click at [1368, 6] on link at bounding box center [1366, 11] width 9 height 14
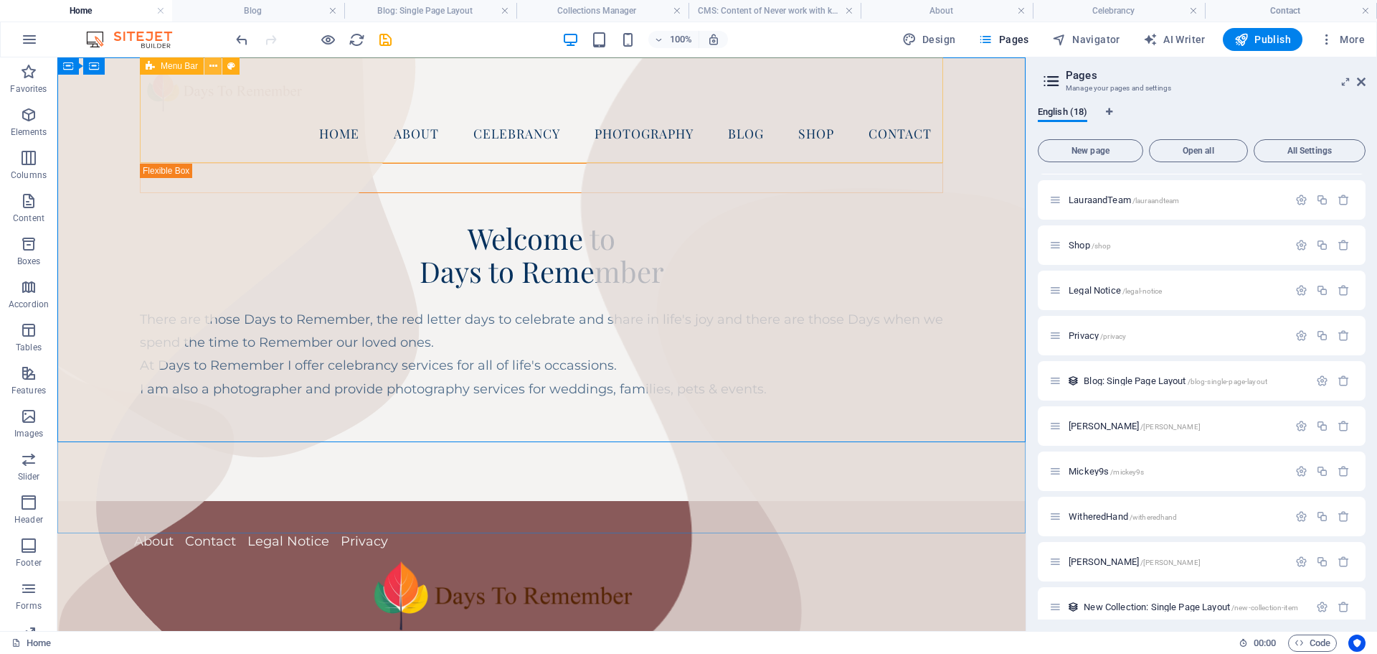
click at [212, 62] on icon at bounding box center [213, 66] width 8 height 15
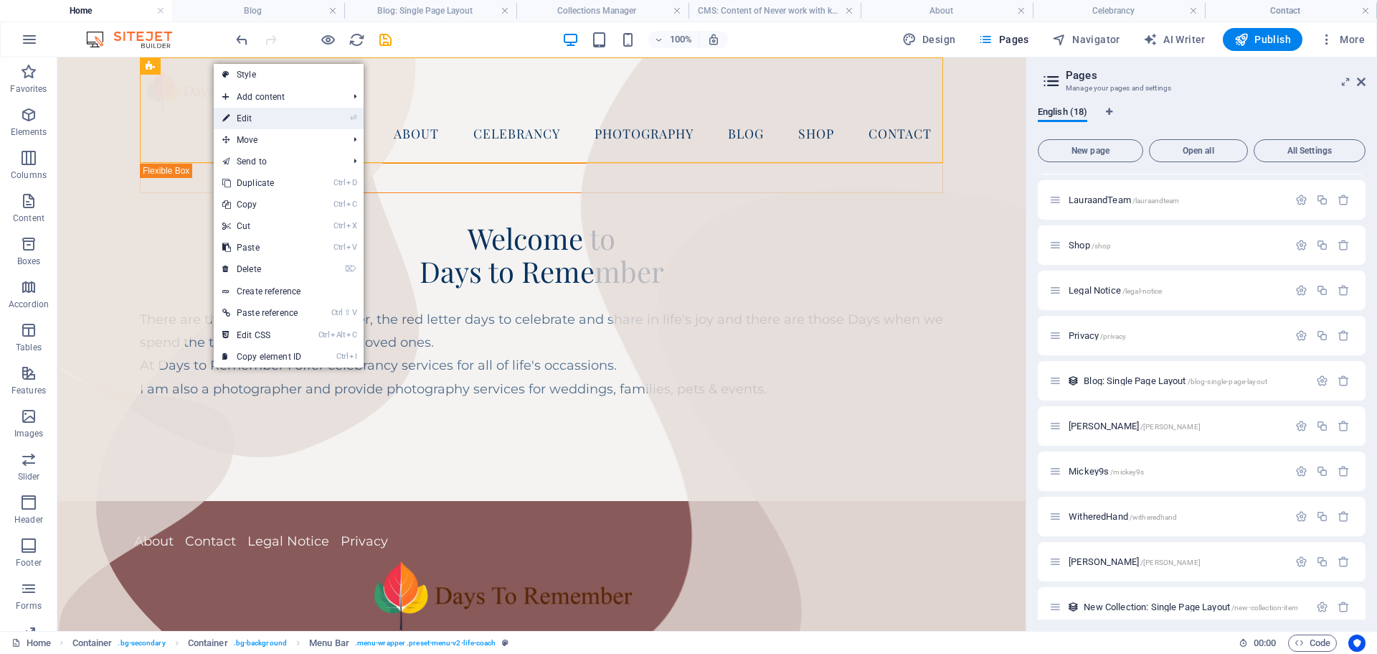
click at [250, 121] on link "⏎ Edit" at bounding box center [262, 119] width 96 height 22
select select "rem"
select select "sticky_reverse"
select select "px"
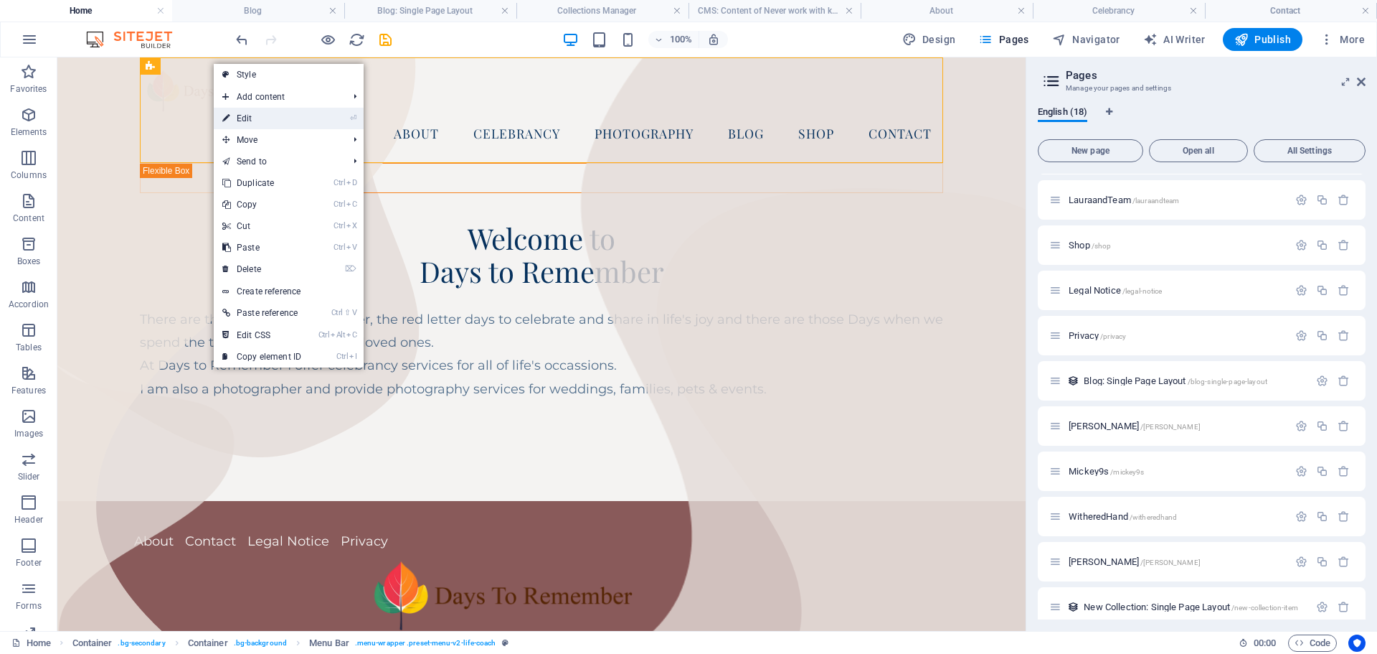
select select "px"
select select "hover_border"
select select "px"
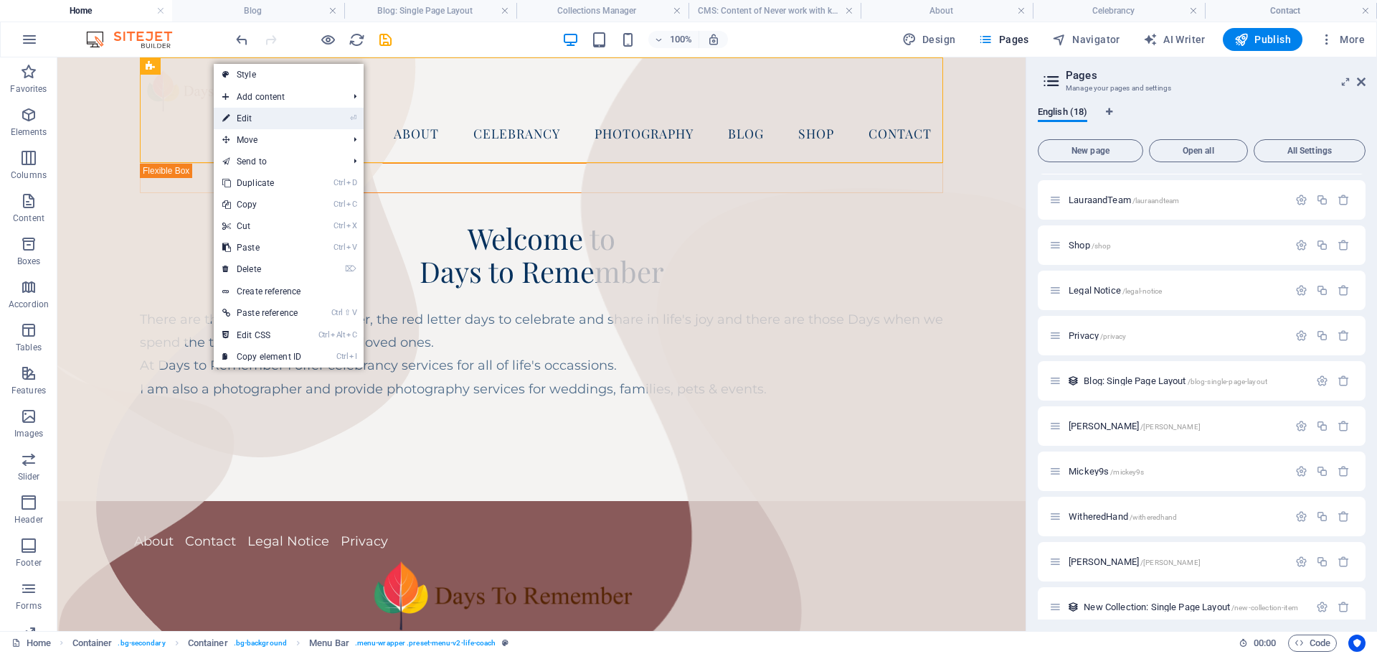
select select "rem"
select select "link-special-font"
select select "rem"
select select "400"
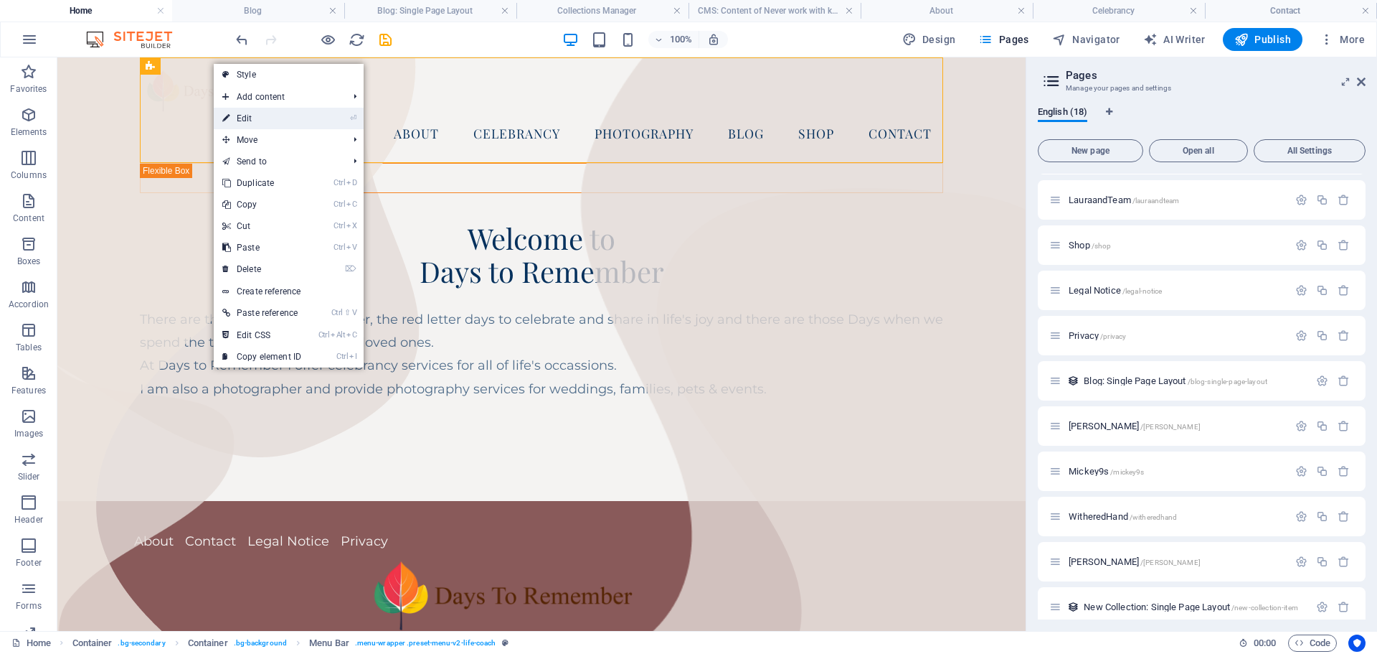
select select "px"
select select "rem"
select select "px"
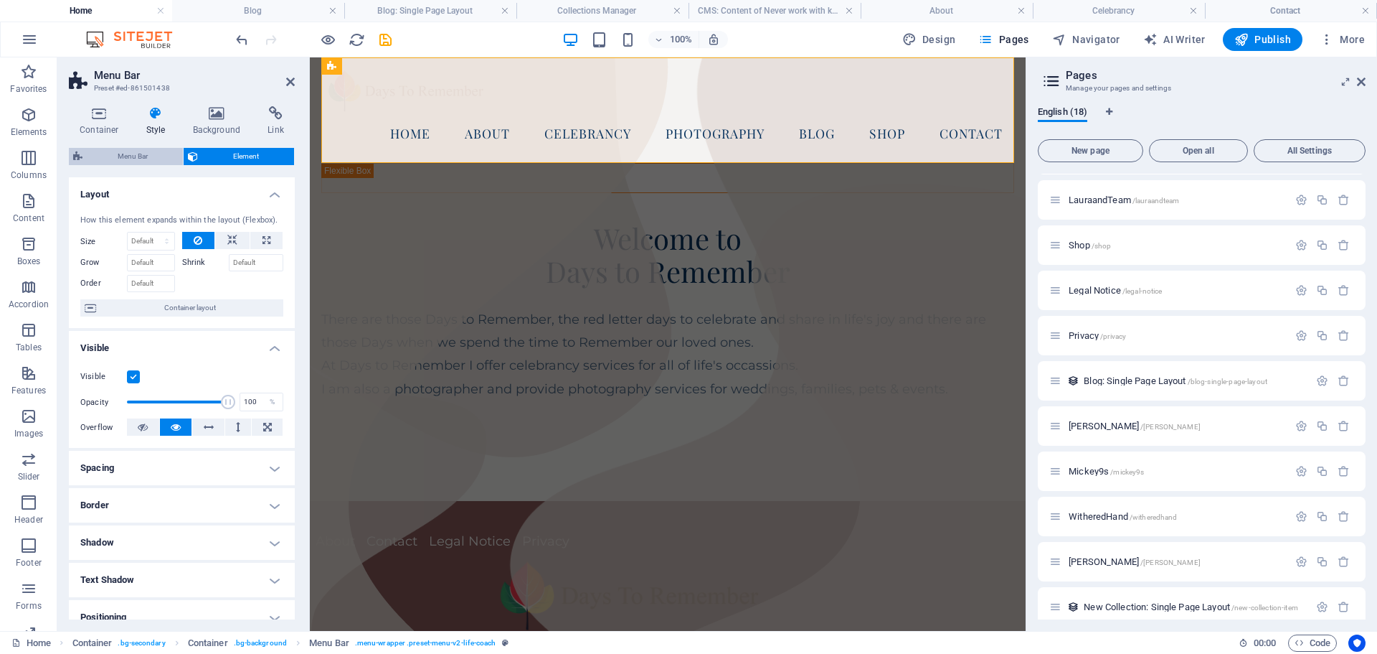
click at [126, 158] on span "Menu Bar" at bounding box center [133, 156] width 92 height 17
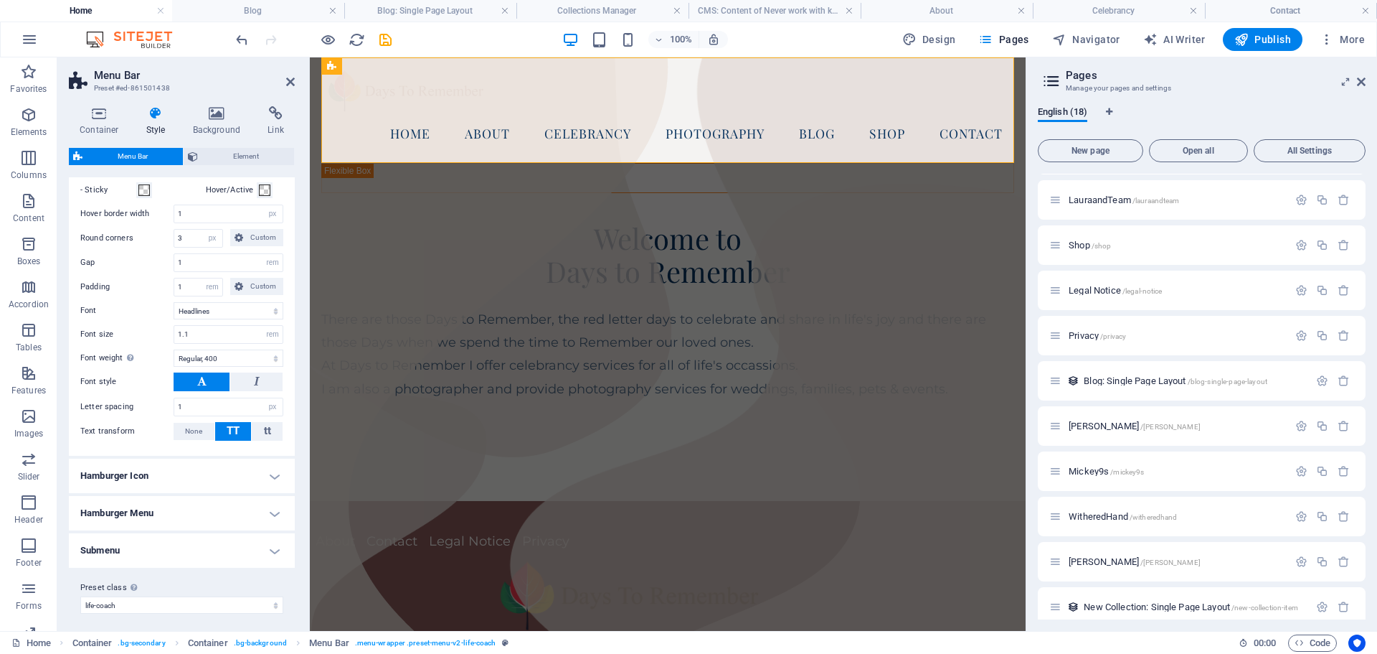
scroll to position [563, 0]
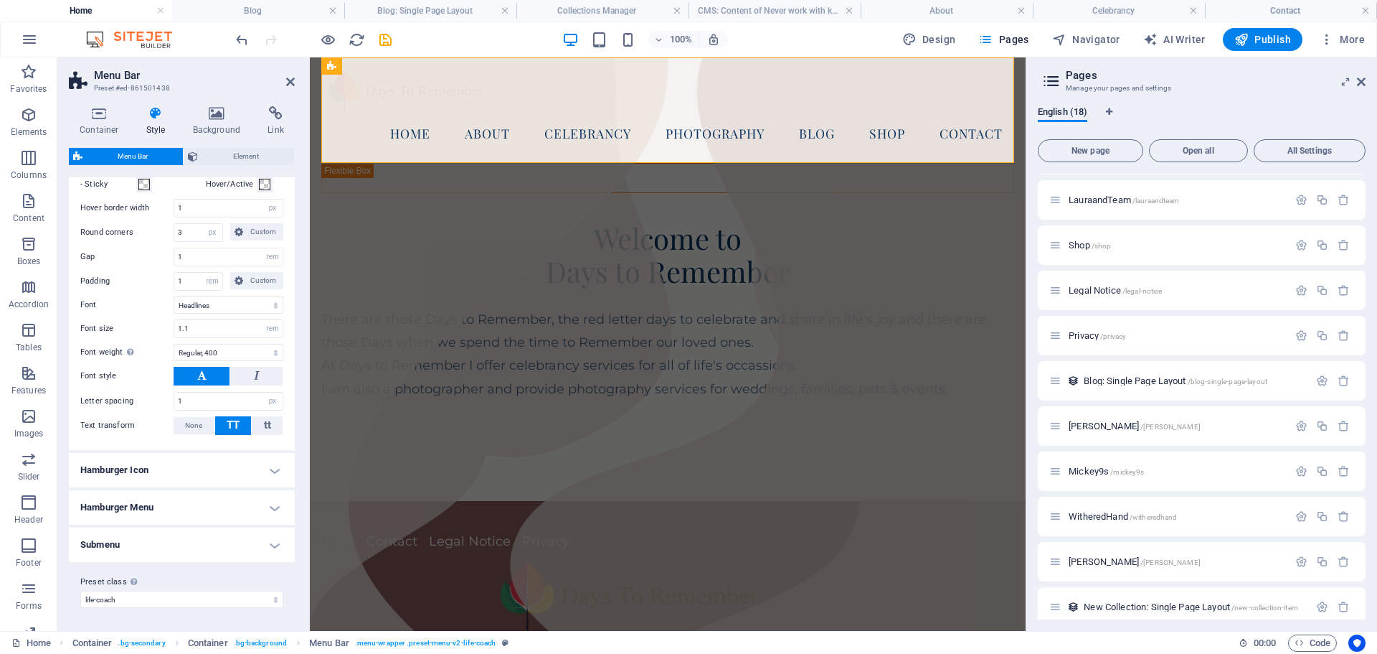
click at [269, 544] on h4 "Submenu" at bounding box center [182, 544] width 226 height 34
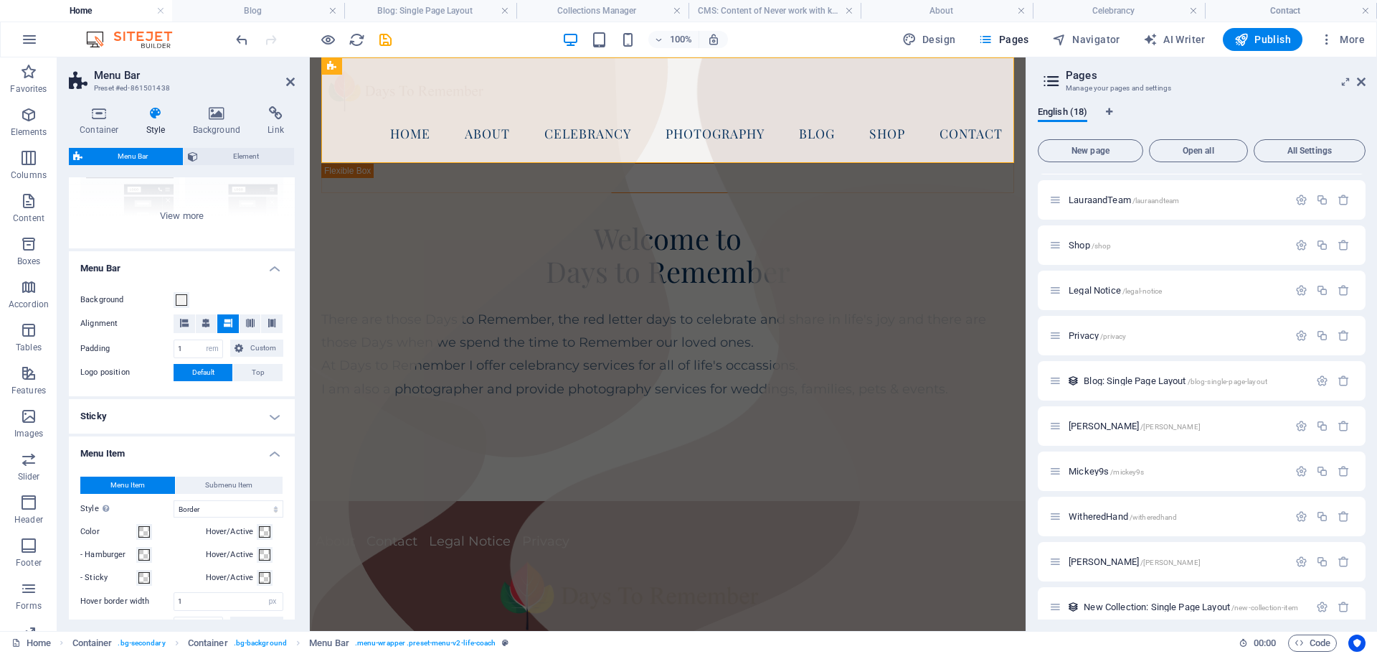
scroll to position [0, 0]
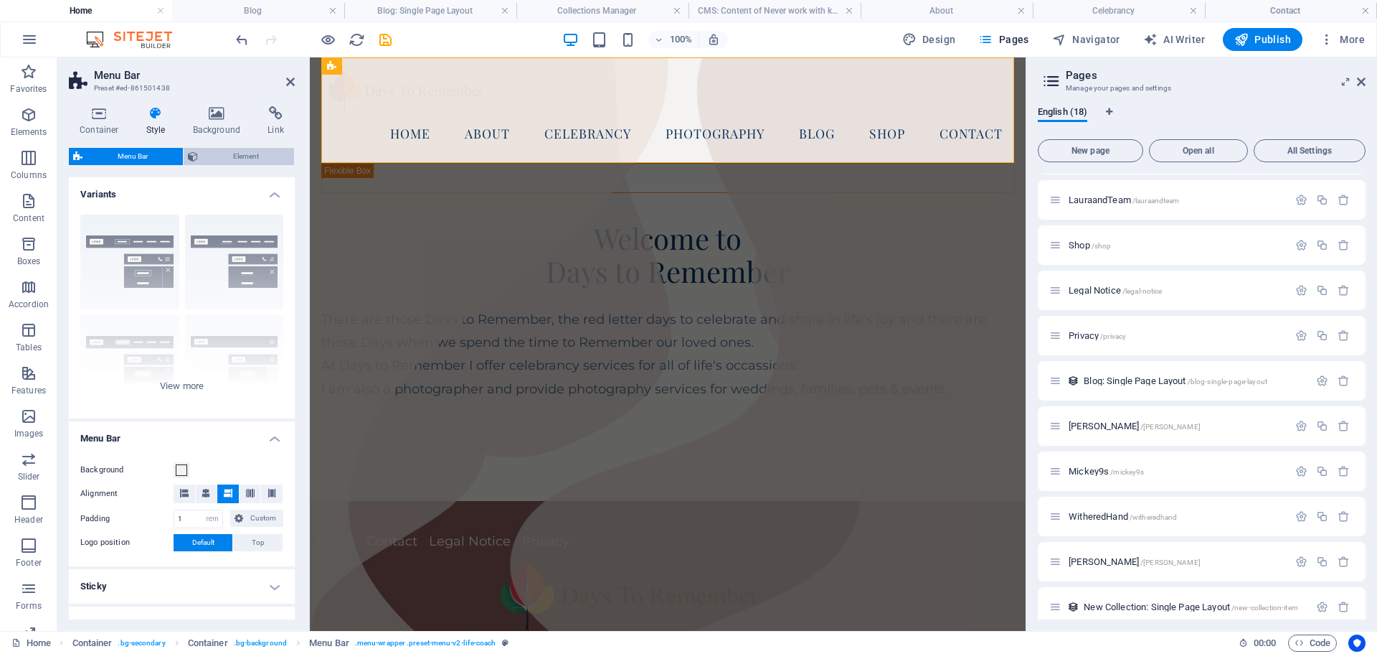
click at [237, 148] on span "Element" at bounding box center [246, 156] width 88 height 17
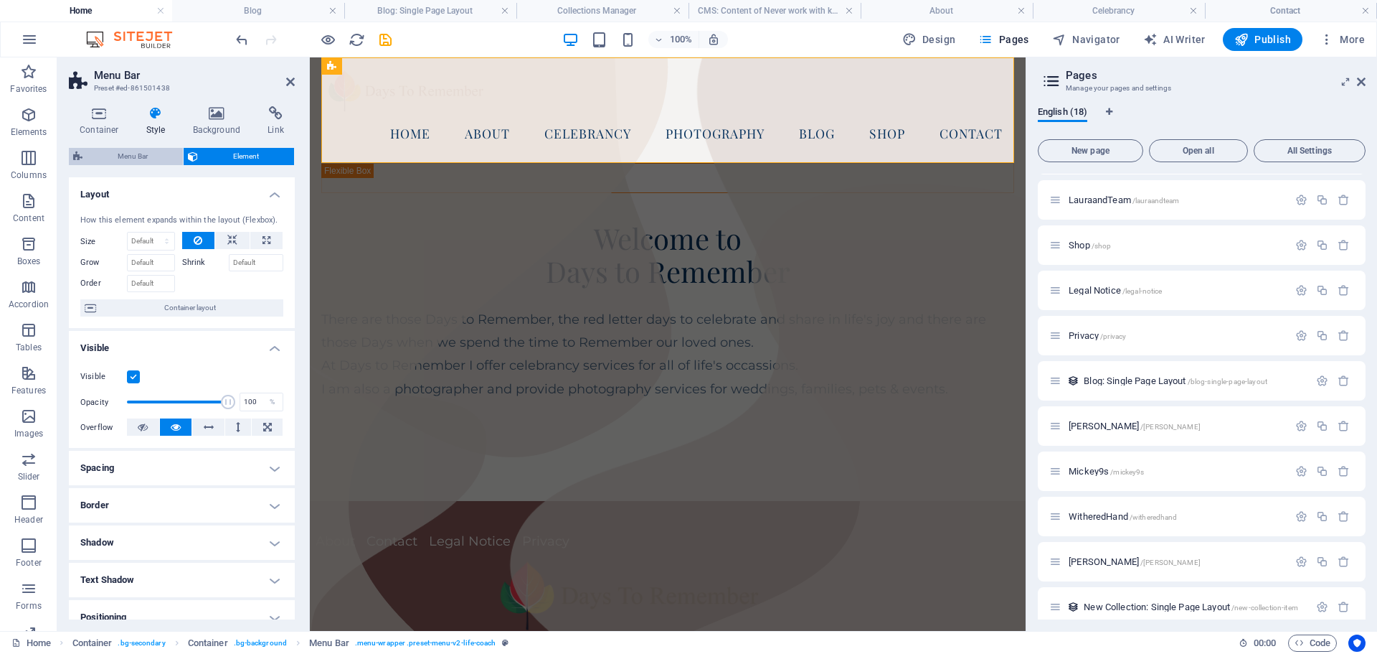
click at [133, 151] on span "Menu Bar" at bounding box center [133, 156] width 92 height 17
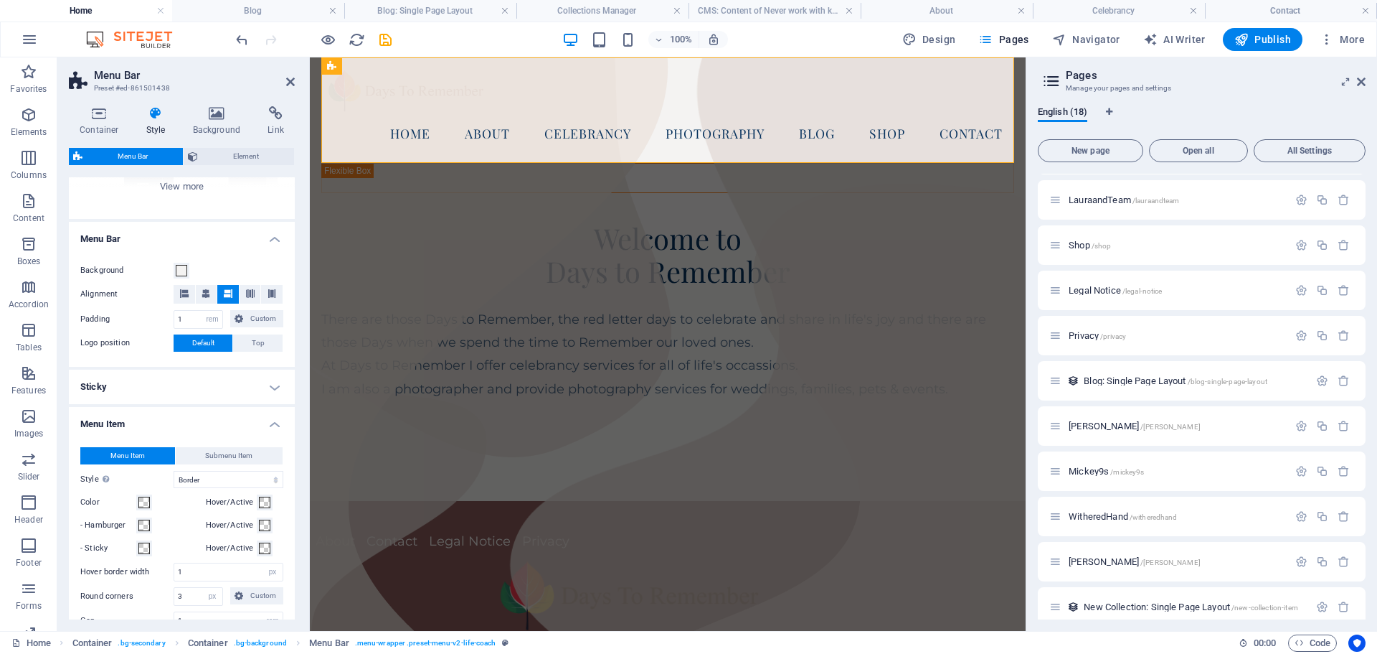
scroll to position [215, 0]
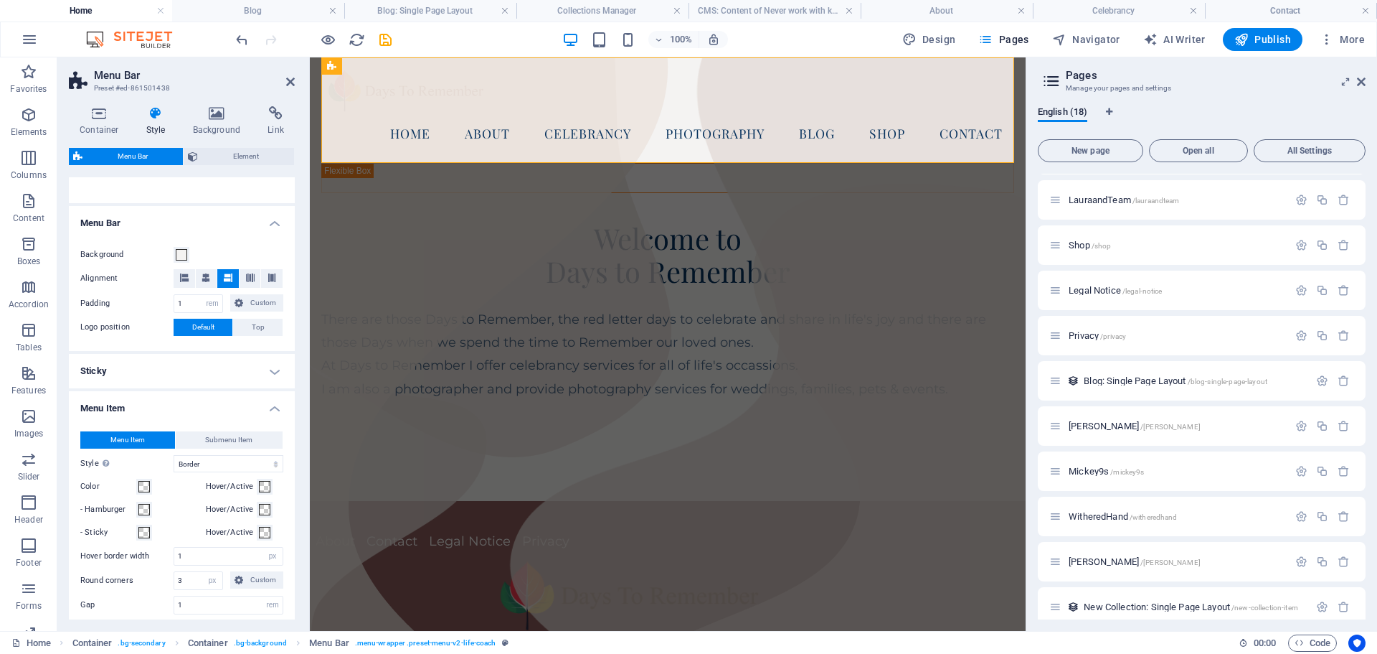
click at [270, 368] on h4 "Sticky" at bounding box center [182, 371] width 226 height 34
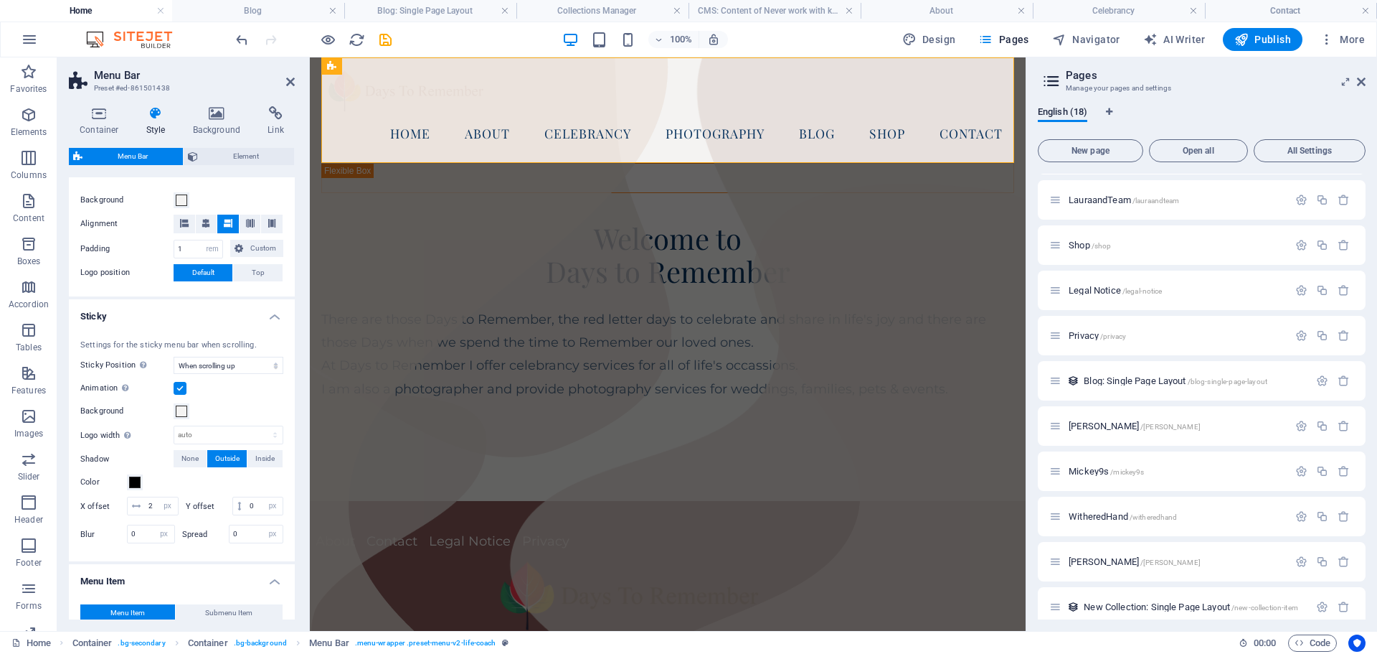
scroll to position [0, 0]
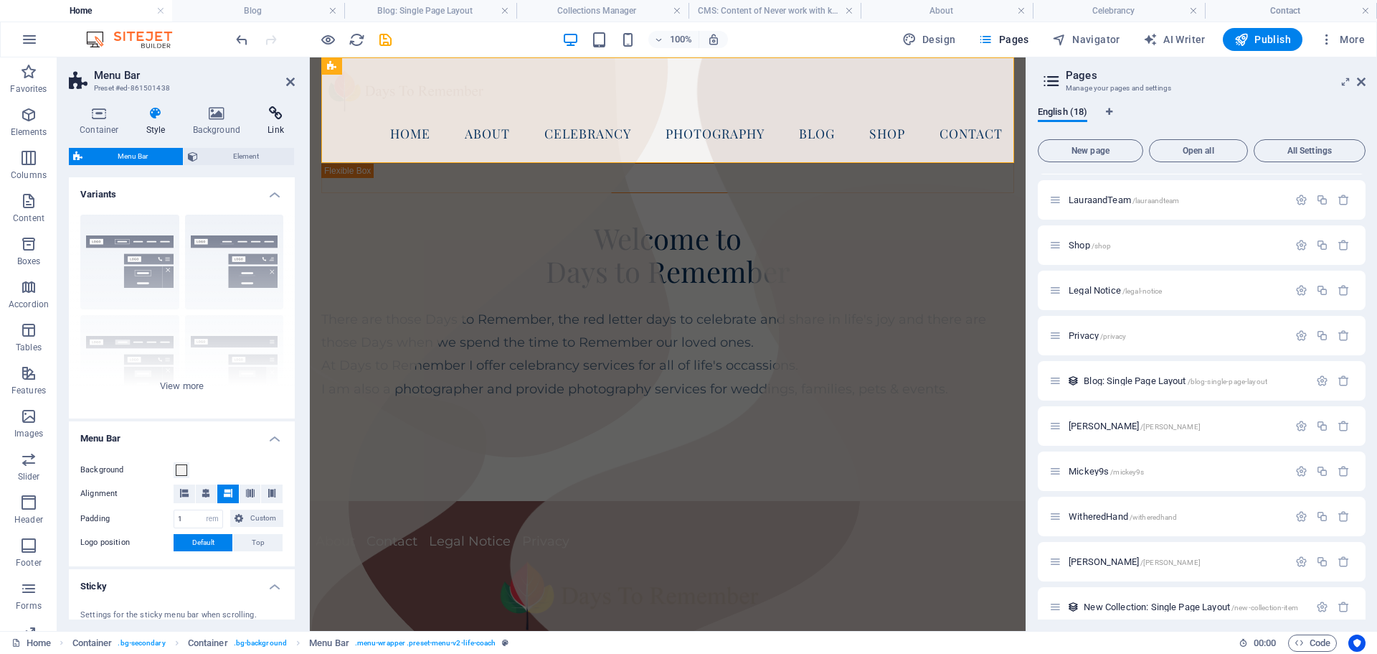
click at [272, 108] on icon at bounding box center [276, 113] width 38 height 14
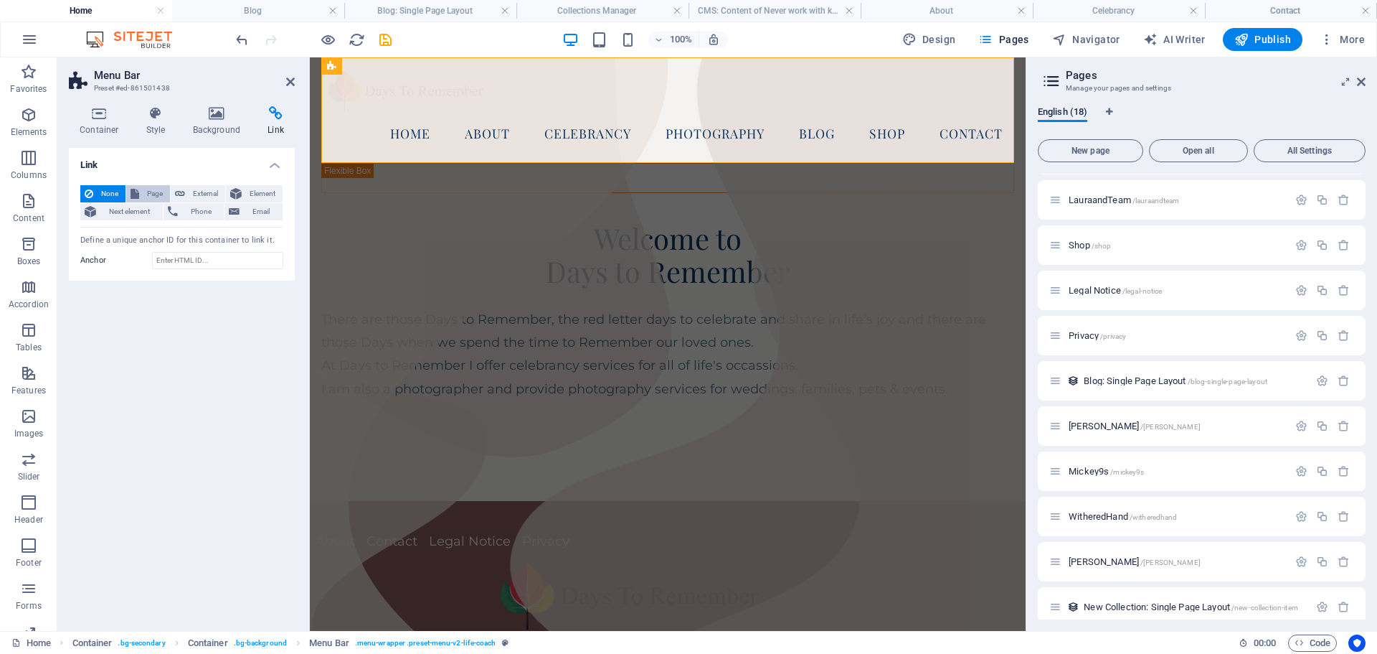
click at [155, 192] on span "Page" at bounding box center [154, 193] width 22 height 17
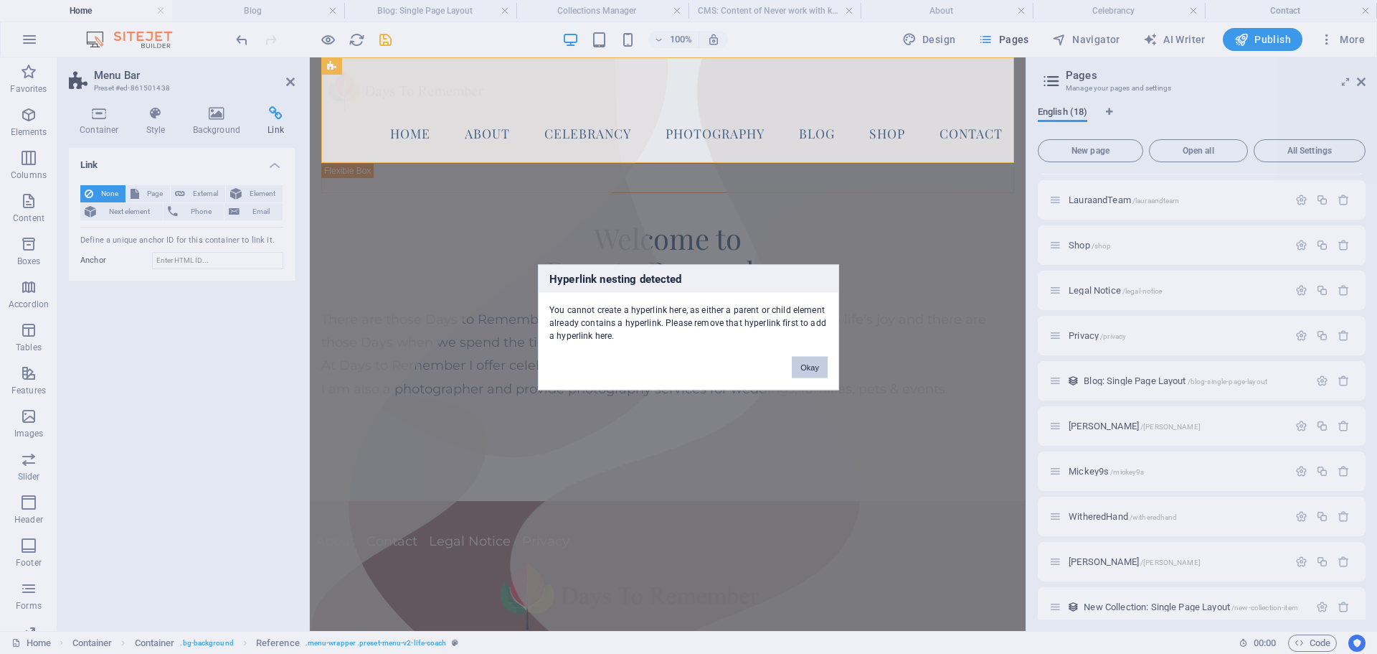
click at [809, 365] on button "Okay" at bounding box center [810, 367] width 36 height 22
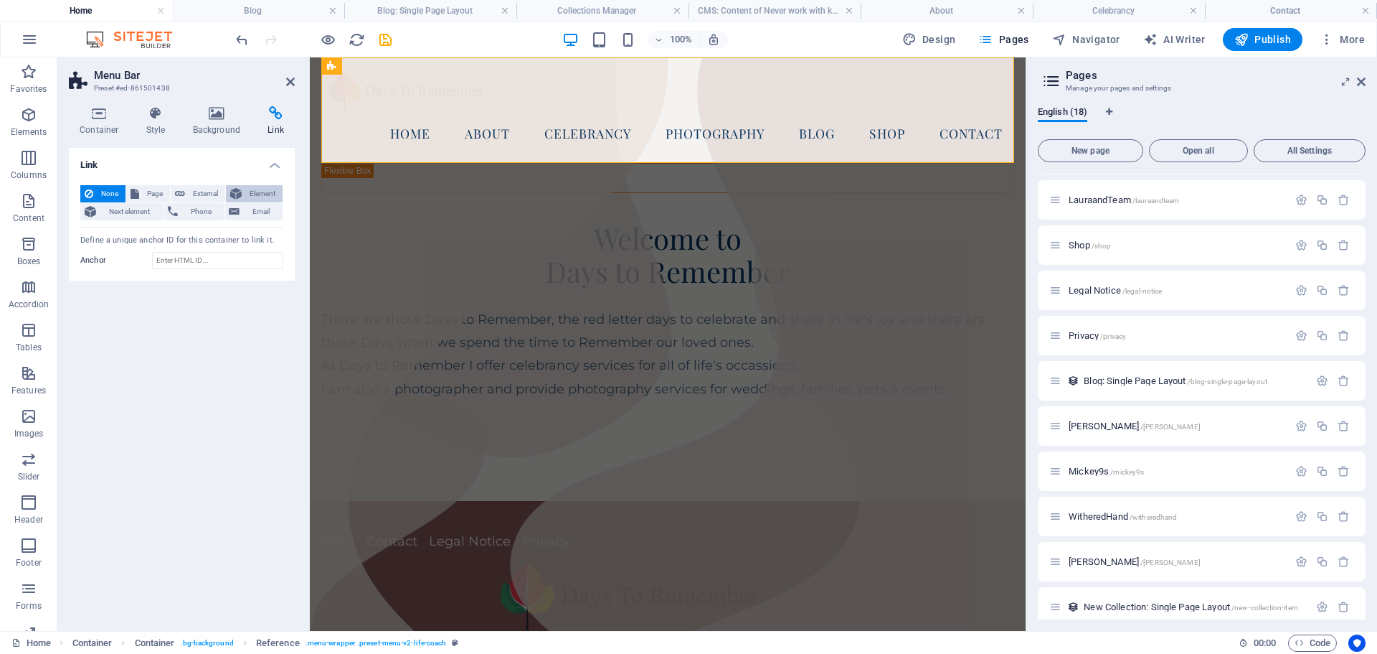
click at [258, 190] on span "Element" at bounding box center [262, 193] width 32 height 17
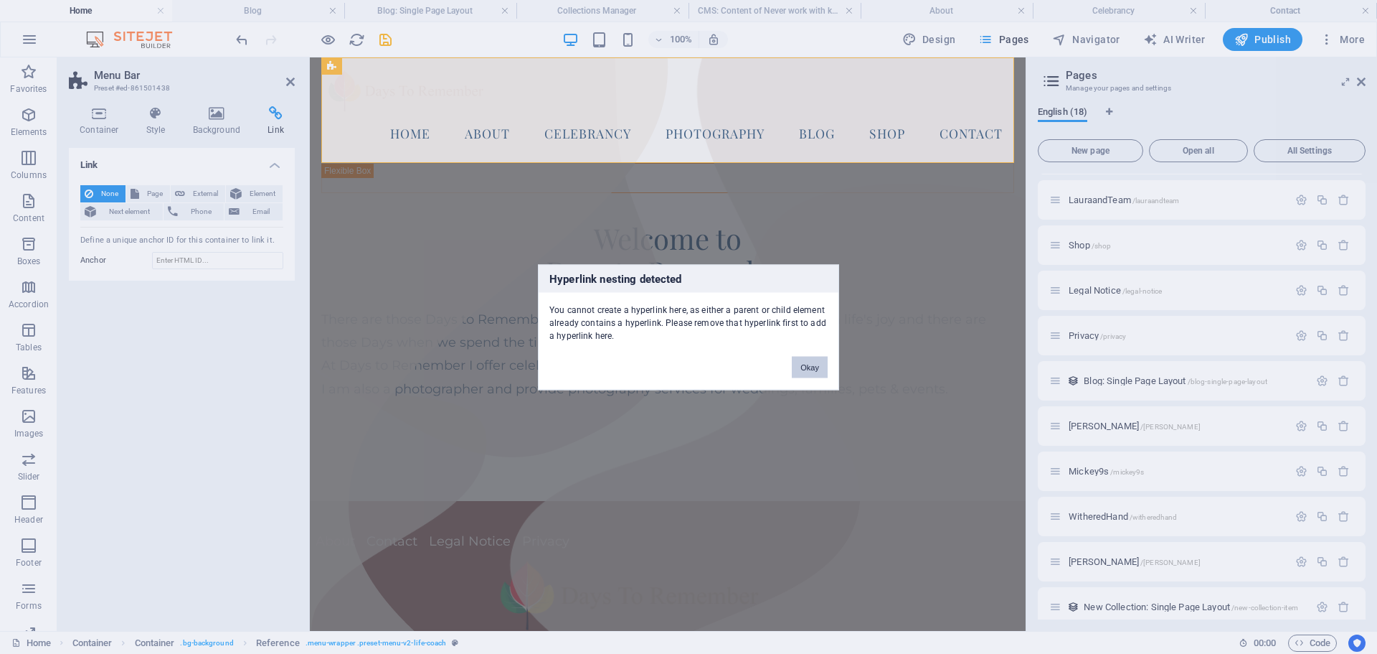
click at [808, 371] on button "Okay" at bounding box center [810, 367] width 36 height 22
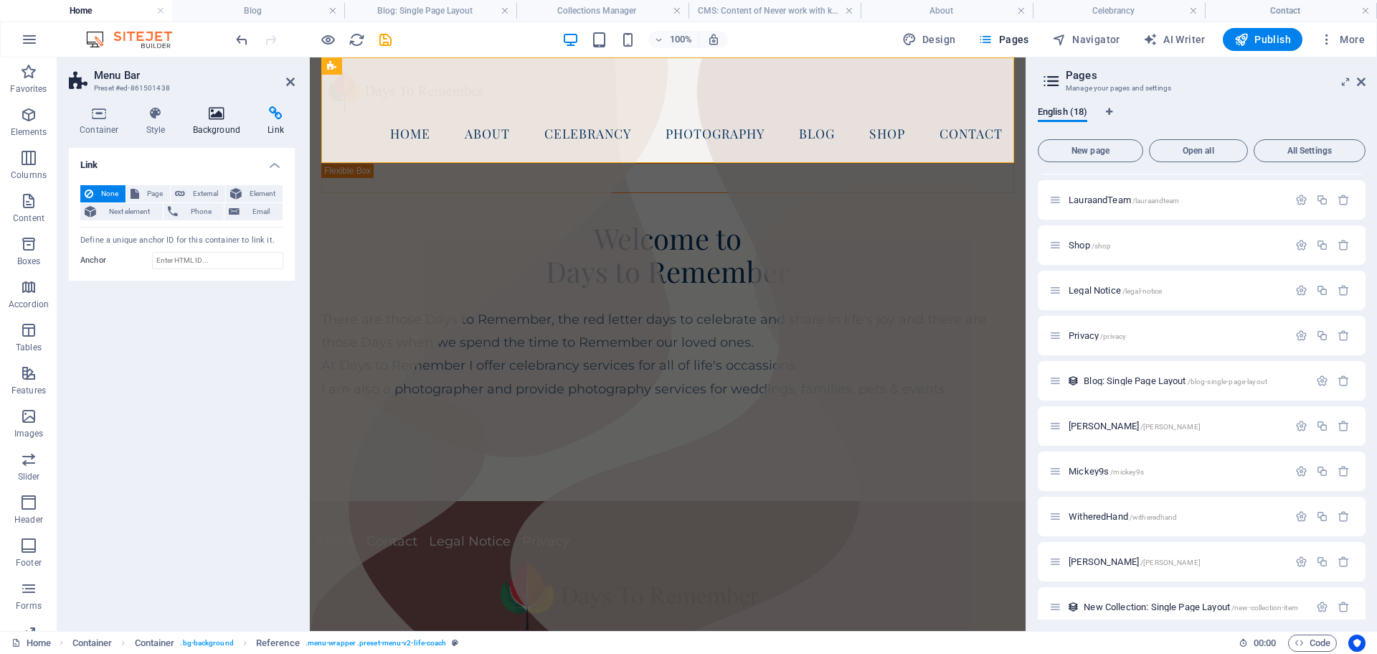
click at [212, 115] on icon at bounding box center [217, 113] width 70 height 14
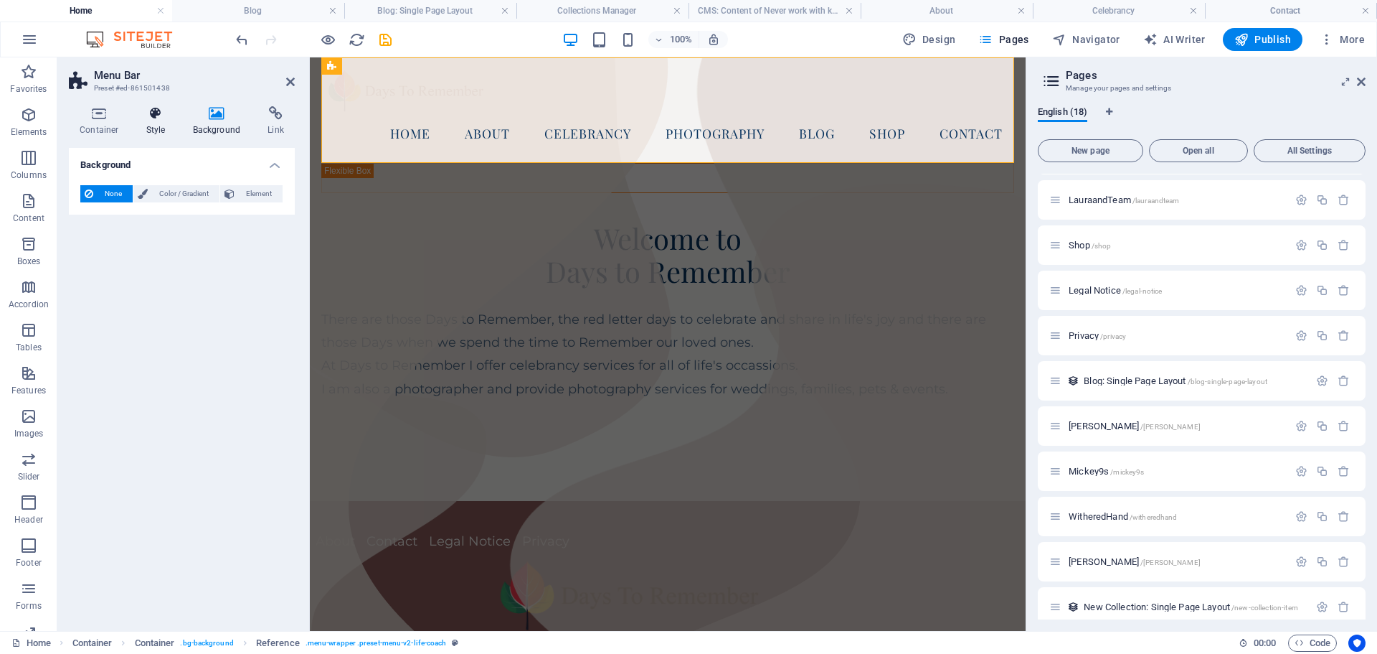
click at [156, 114] on icon at bounding box center [156, 113] width 41 height 14
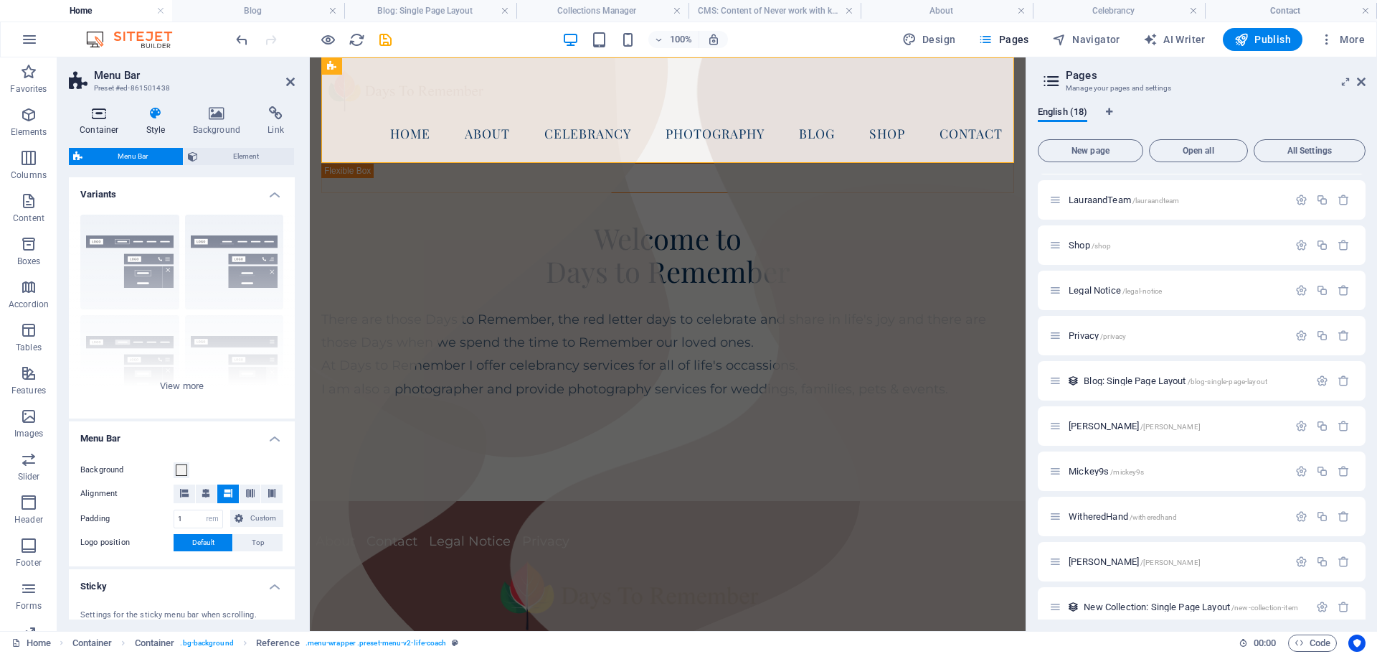
click at [99, 112] on icon at bounding box center [99, 113] width 61 height 14
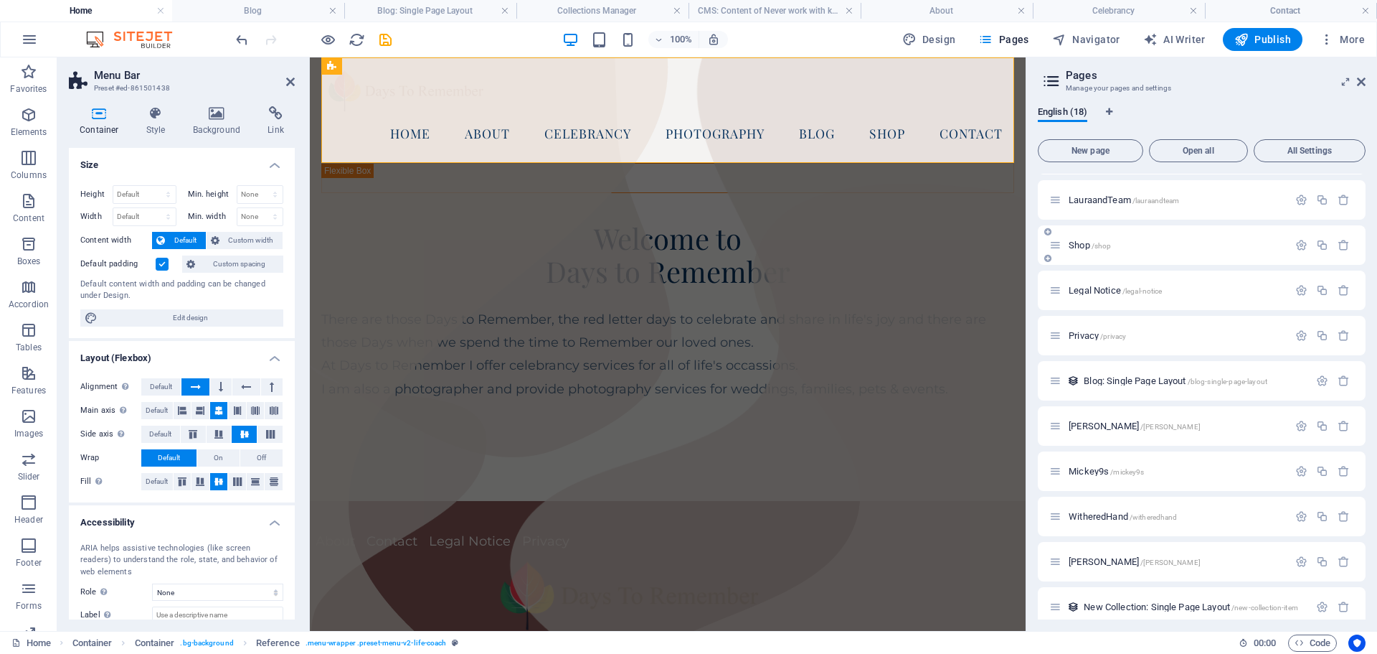
click at [1093, 245] on span "/shop" at bounding box center [1102, 246] width 20 height 8
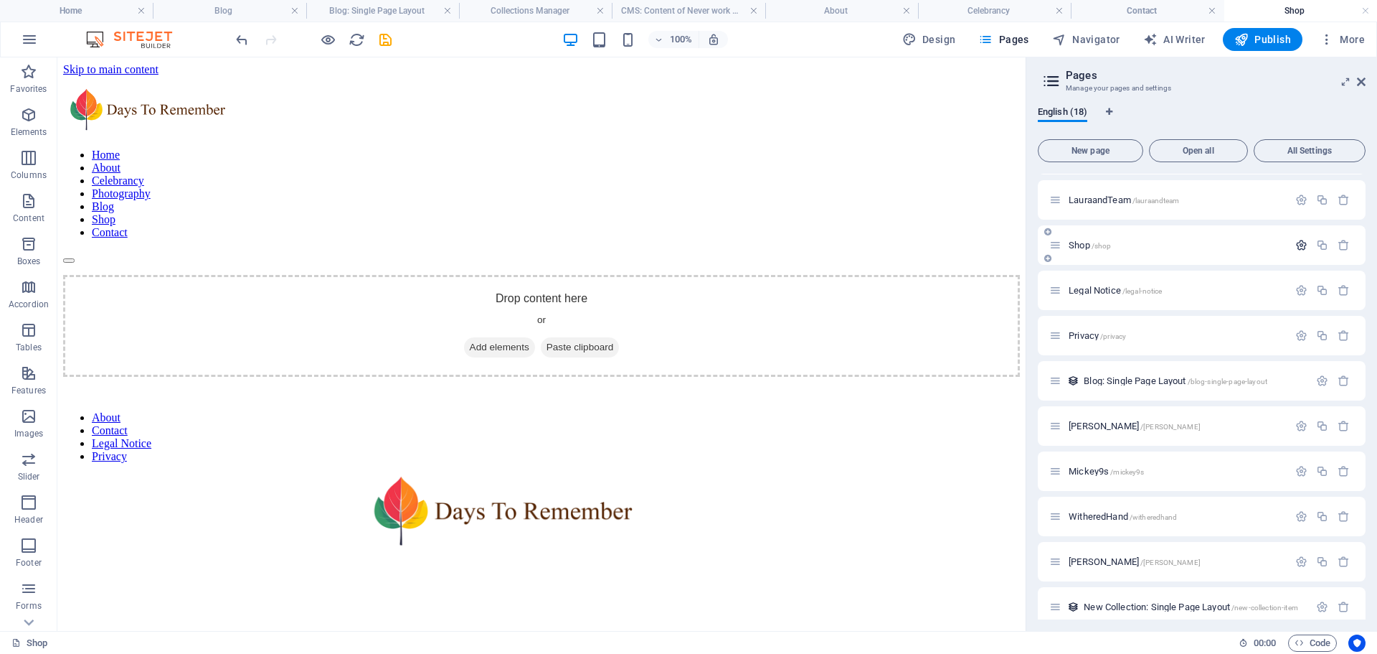
click at [1300, 242] on icon "button" at bounding box center [1302, 245] width 12 height 12
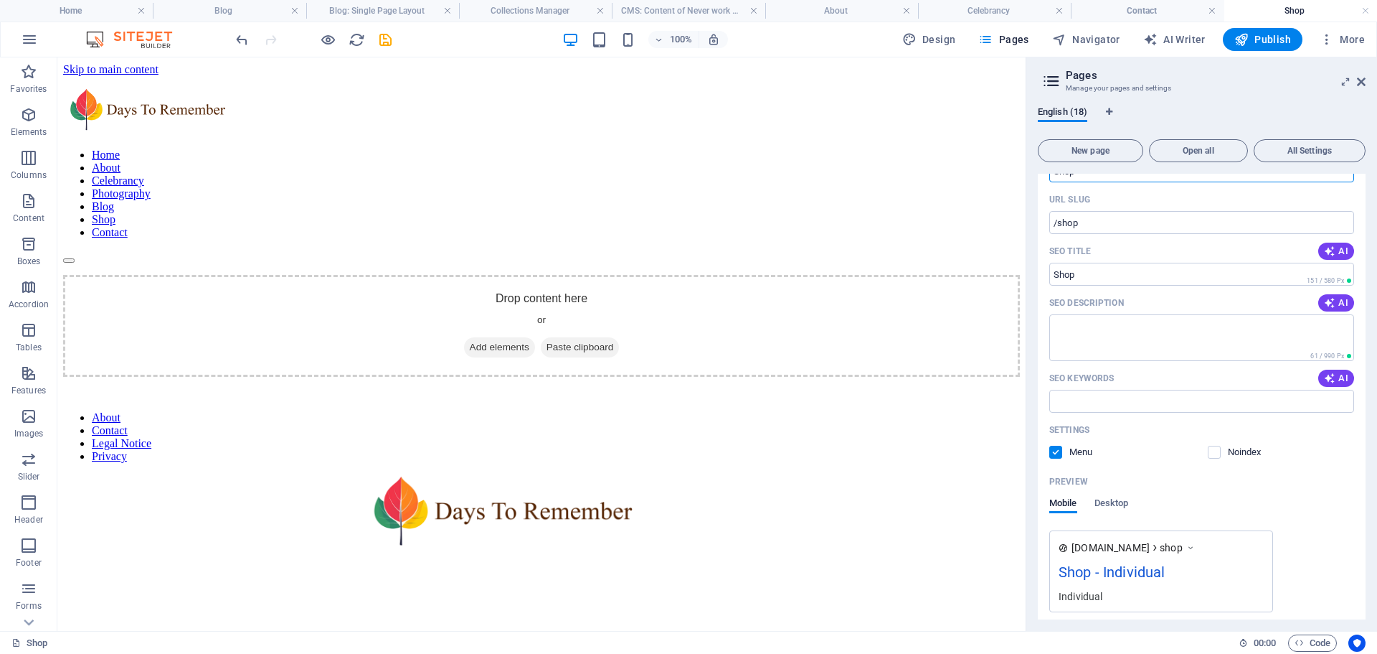
scroll to position [453, 0]
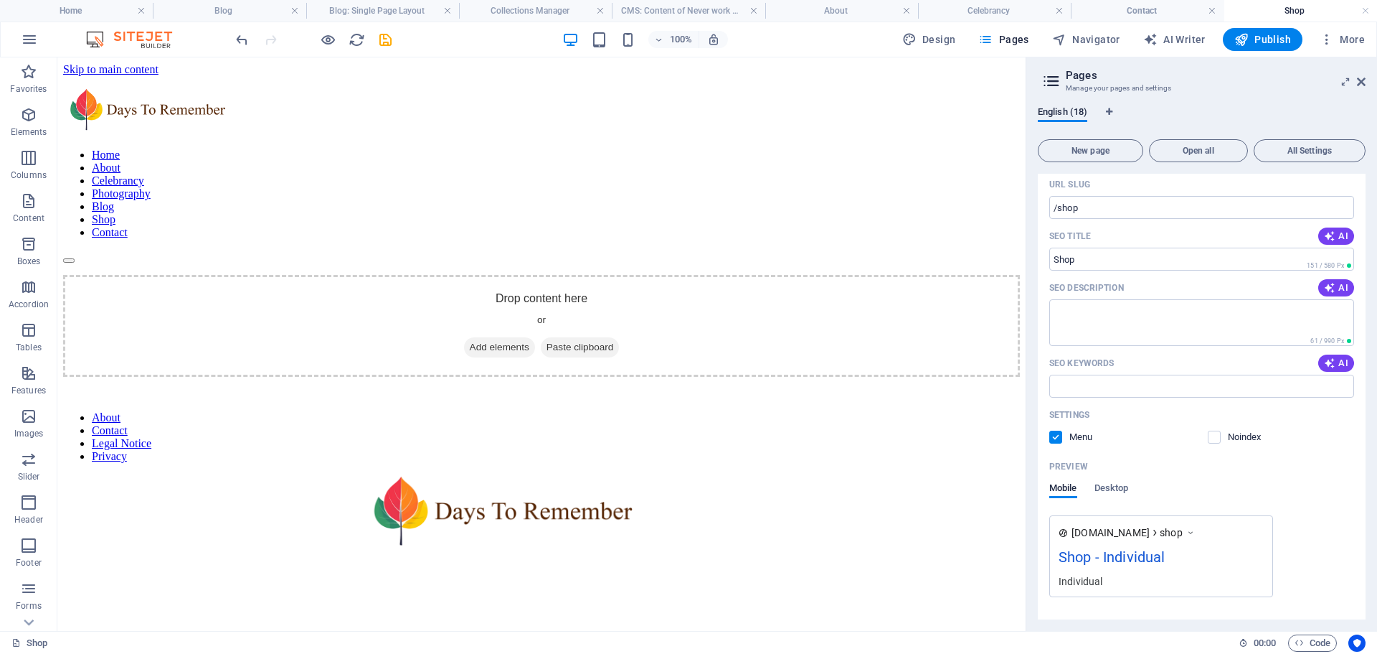
click at [1060, 438] on label at bounding box center [1056, 436] width 13 height 13
click at [0, 0] on input "checkbox" at bounding box center [0, 0] width 0 height 0
drag, startPoint x: 474, startPoint y: 123, endPoint x: 1359, endPoint y: 80, distance: 886.3
click at [1359, 80] on icon at bounding box center [1361, 81] width 9 height 11
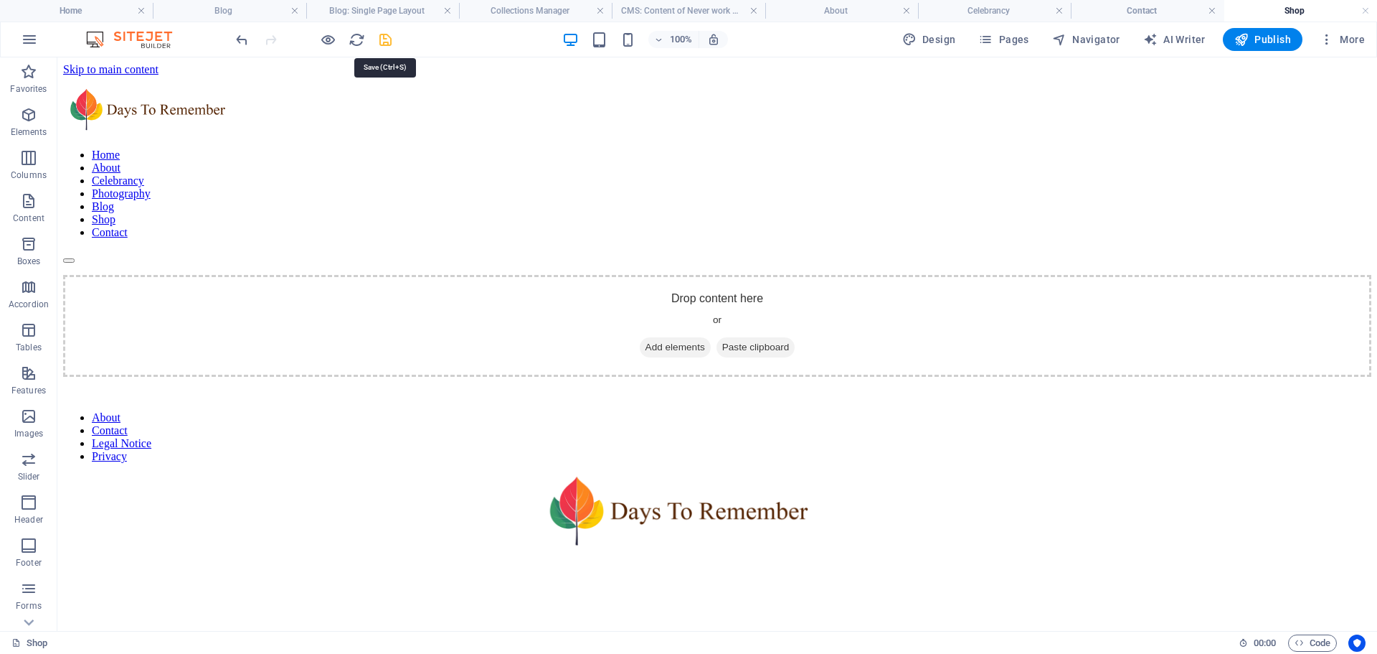
click at [387, 40] on icon "save" at bounding box center [385, 40] width 16 height 16
click at [357, 38] on icon "reload" at bounding box center [357, 40] width 16 height 16
click at [326, 35] on icon "button" at bounding box center [328, 40] width 16 height 16
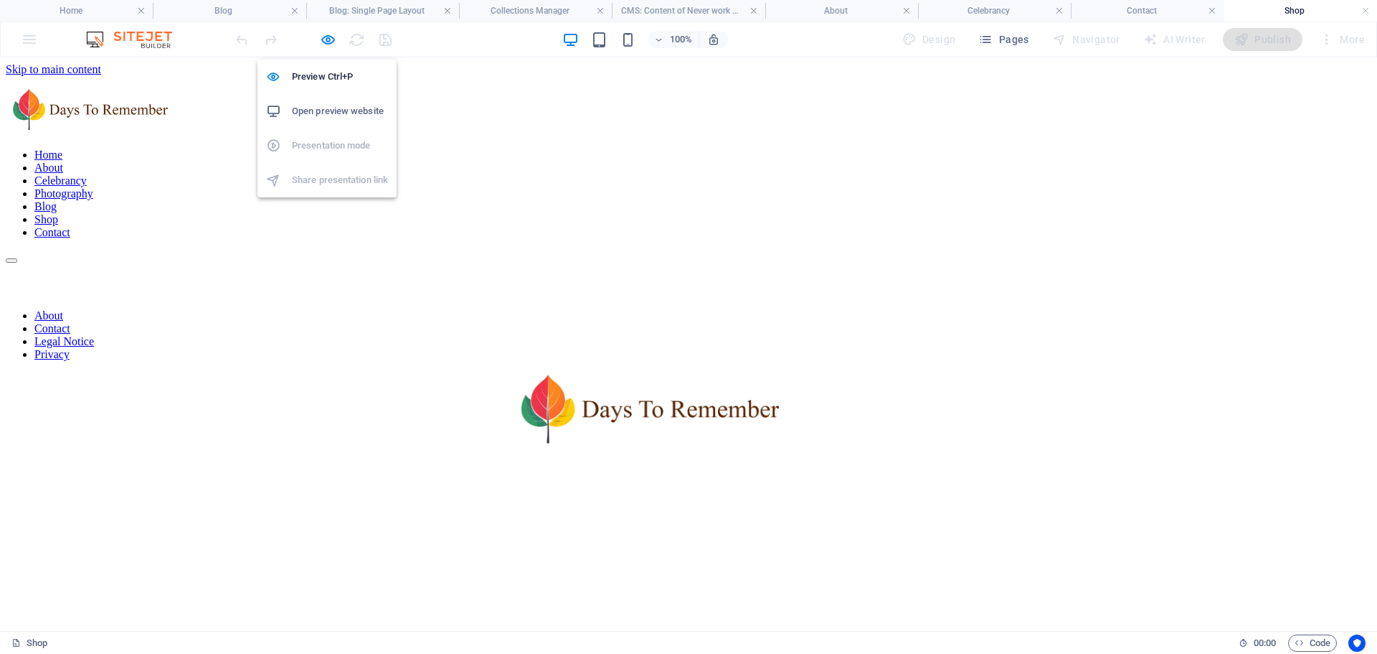
click at [315, 112] on h6 "Open preview website" at bounding box center [340, 111] width 96 height 17
click at [325, 38] on icon "button" at bounding box center [328, 40] width 16 height 16
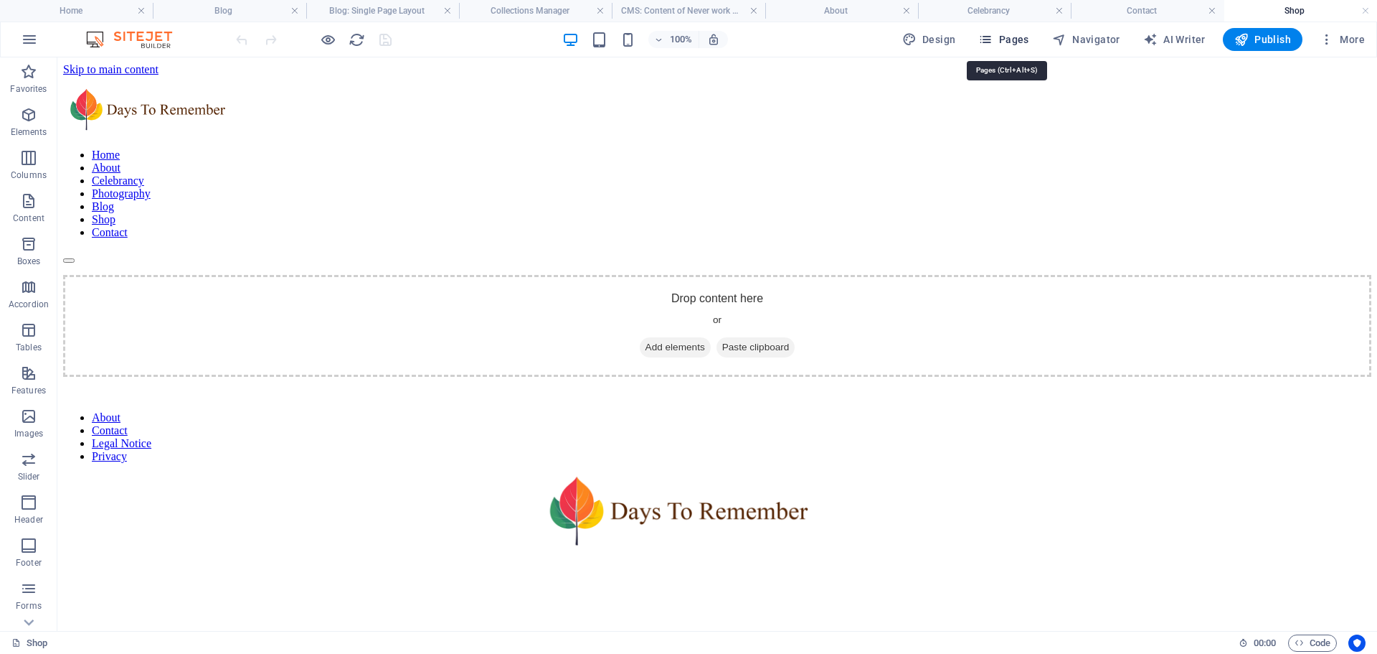
click at [1000, 36] on span "Pages" at bounding box center [1003, 39] width 50 height 14
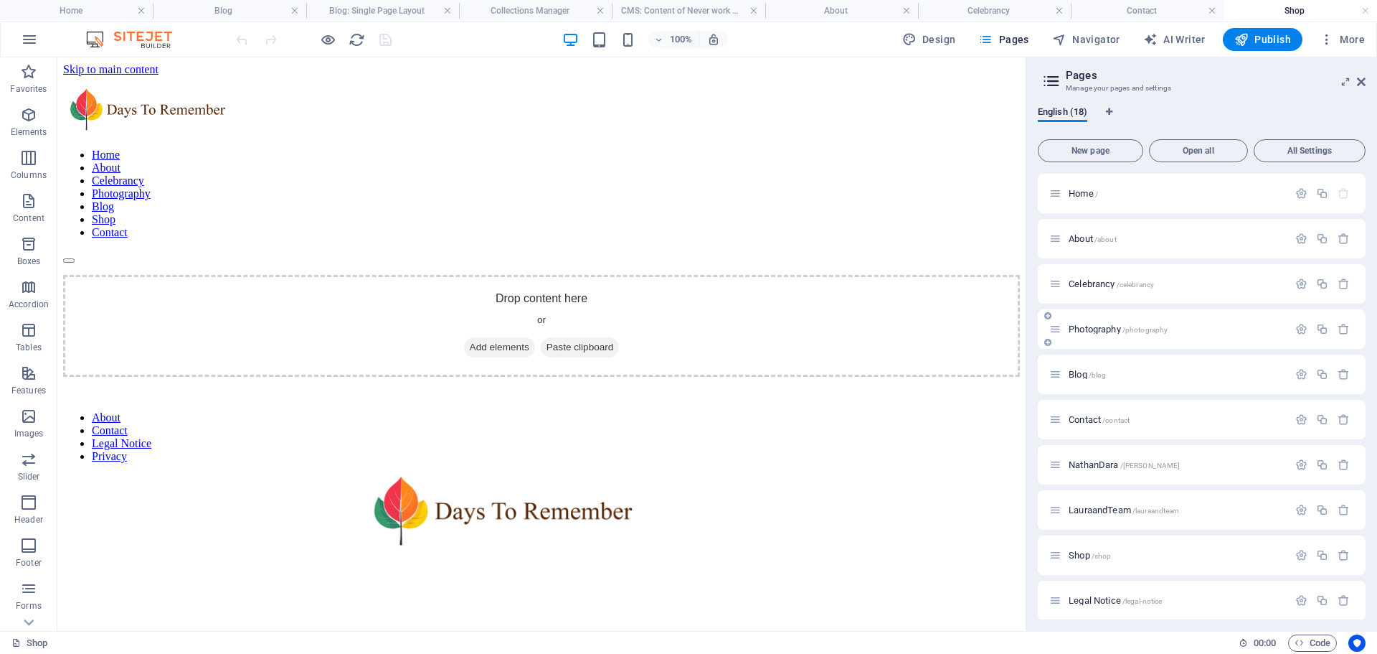
click at [1060, 334] on icon at bounding box center [1056, 329] width 12 height 12
click at [1301, 329] on icon "button" at bounding box center [1302, 329] width 12 height 12
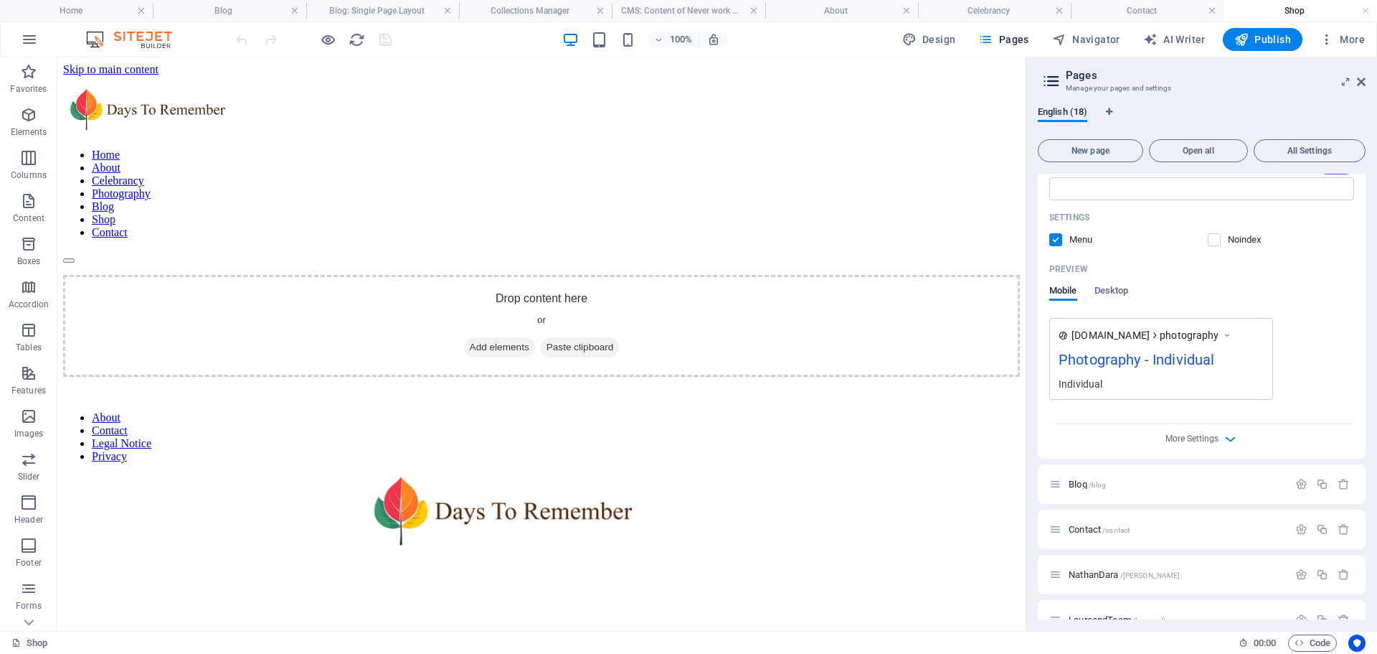
scroll to position [430, 0]
click at [1229, 433] on icon "button" at bounding box center [1230, 433] width 16 height 16
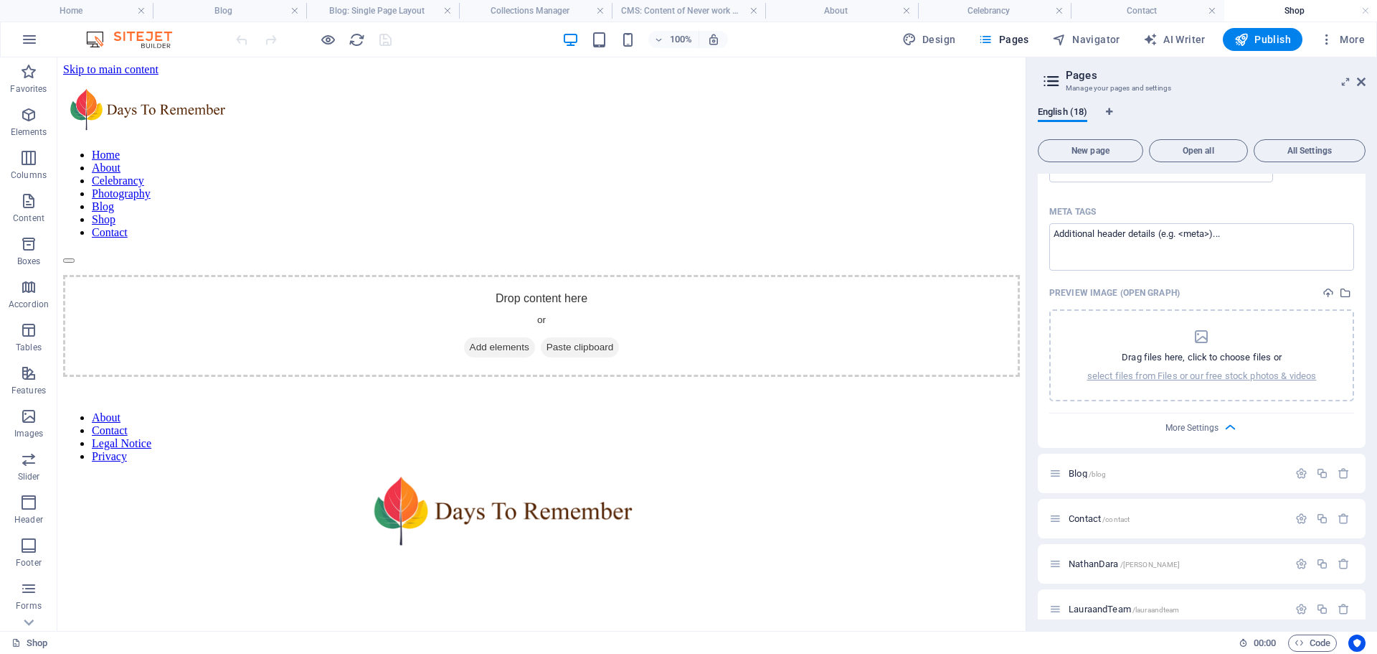
scroll to position [646, 0]
click at [1230, 421] on icon "button" at bounding box center [1230, 423] width 16 height 16
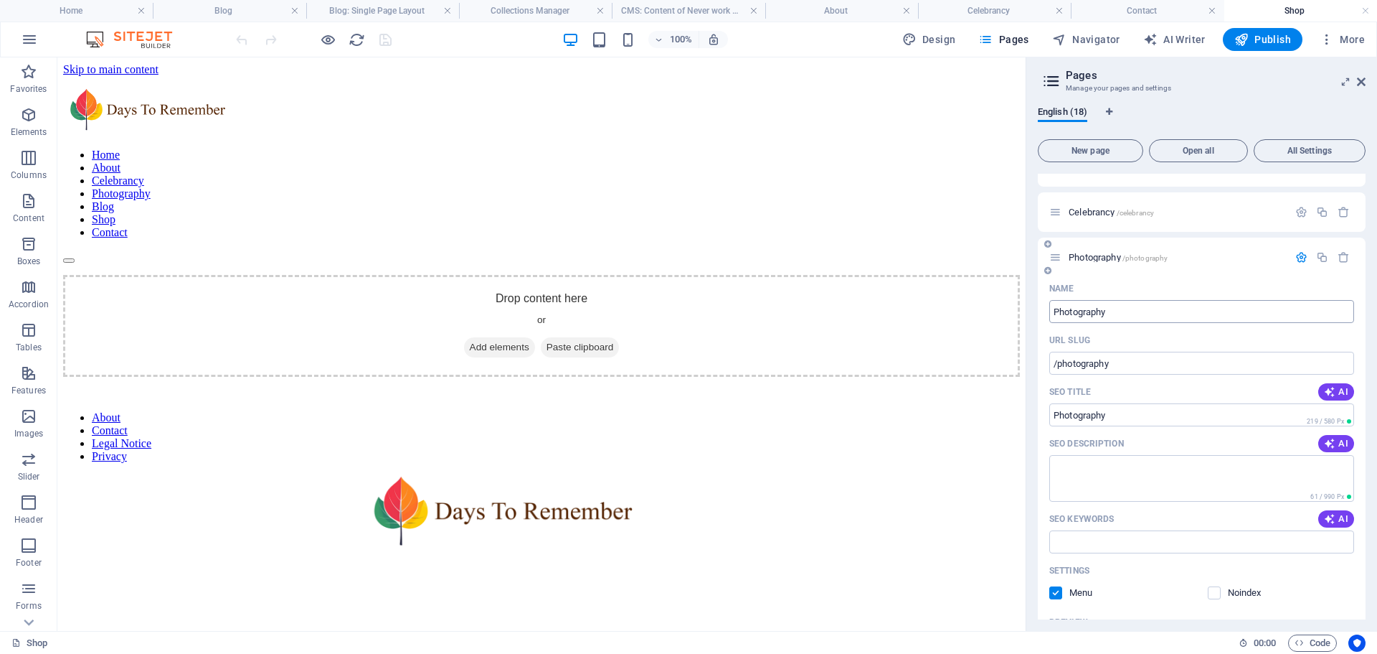
scroll to position [0, 0]
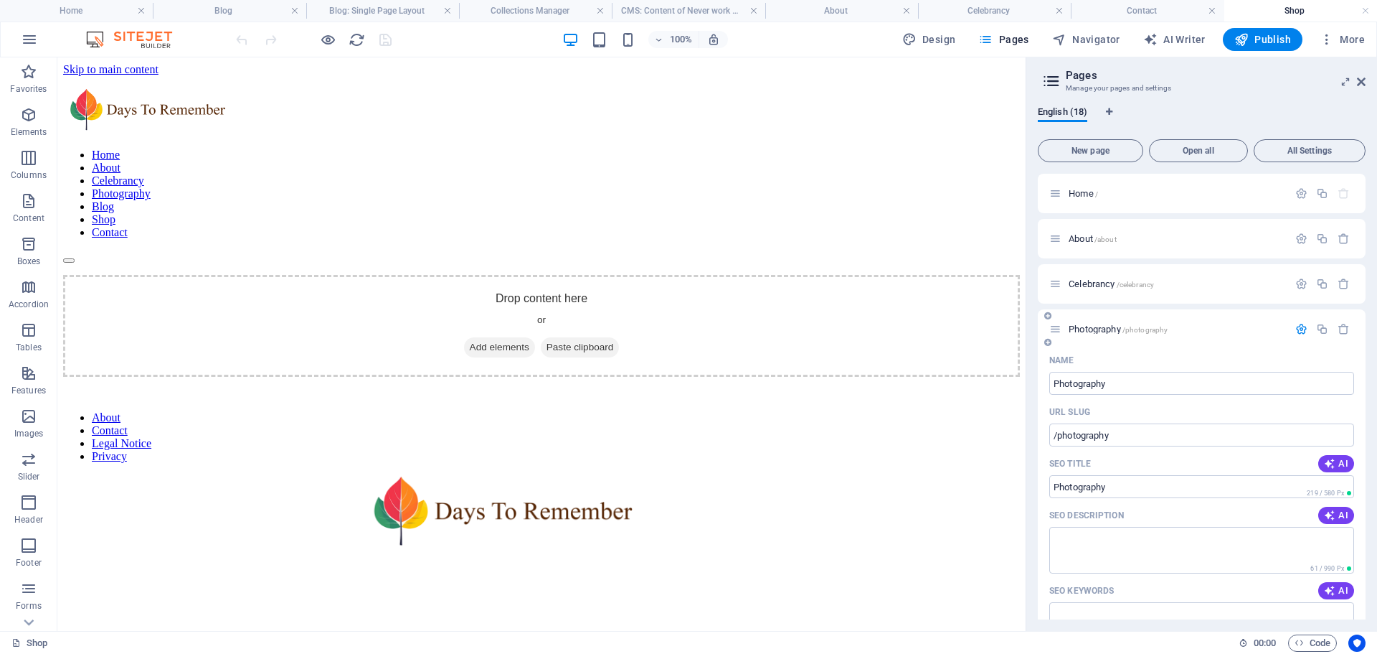
click at [1157, 332] on span "/photography" at bounding box center [1146, 330] width 46 height 8
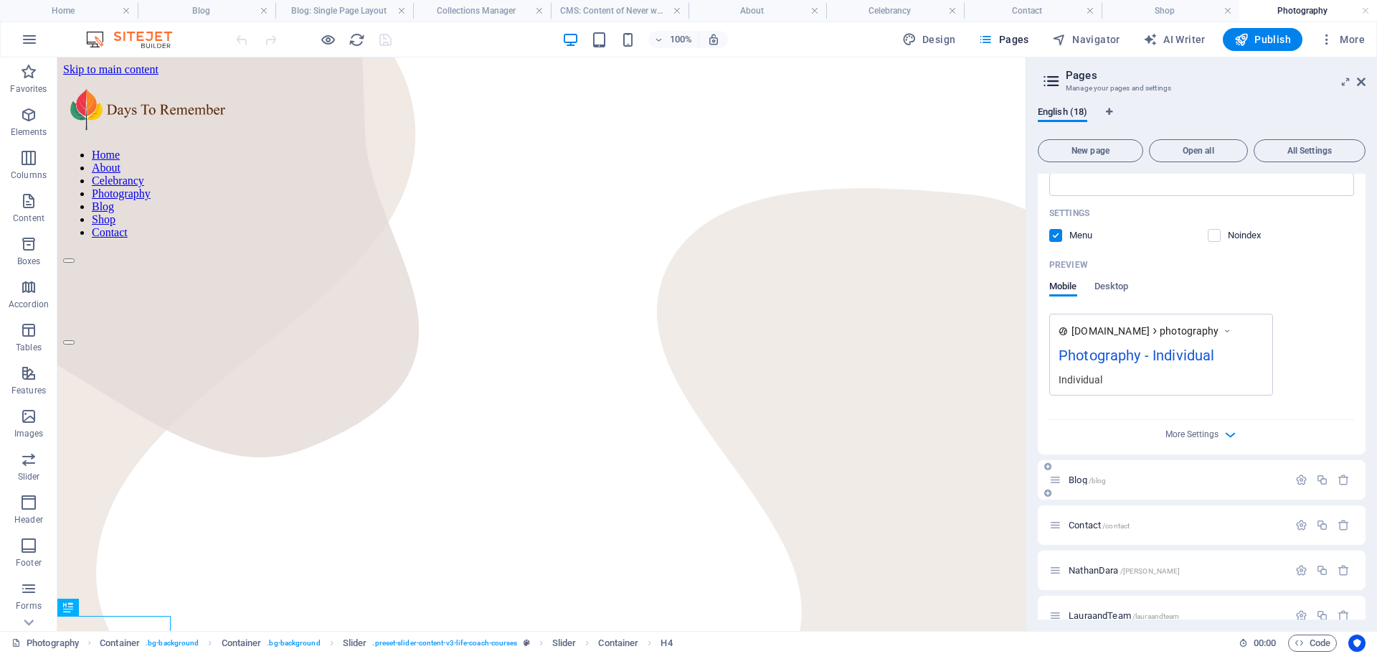
scroll to position [430, 0]
click at [1225, 430] on icon "button" at bounding box center [1230, 433] width 16 height 16
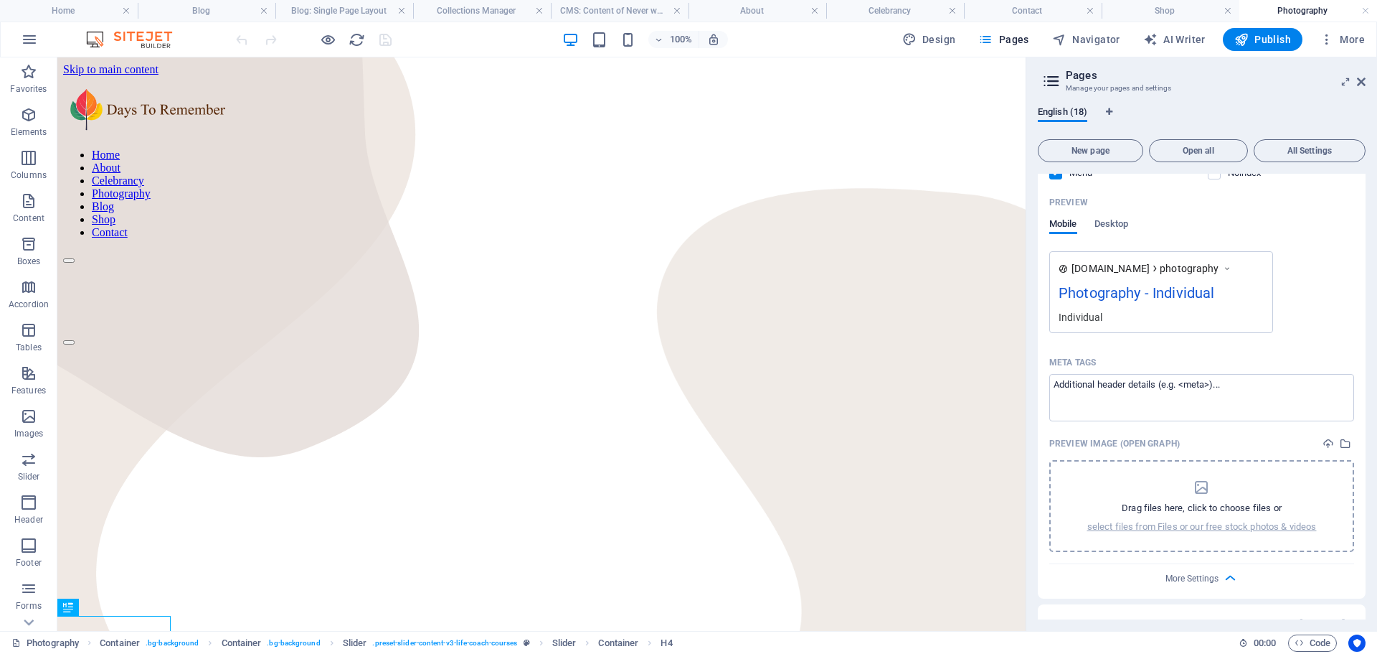
scroll to position [574, 0]
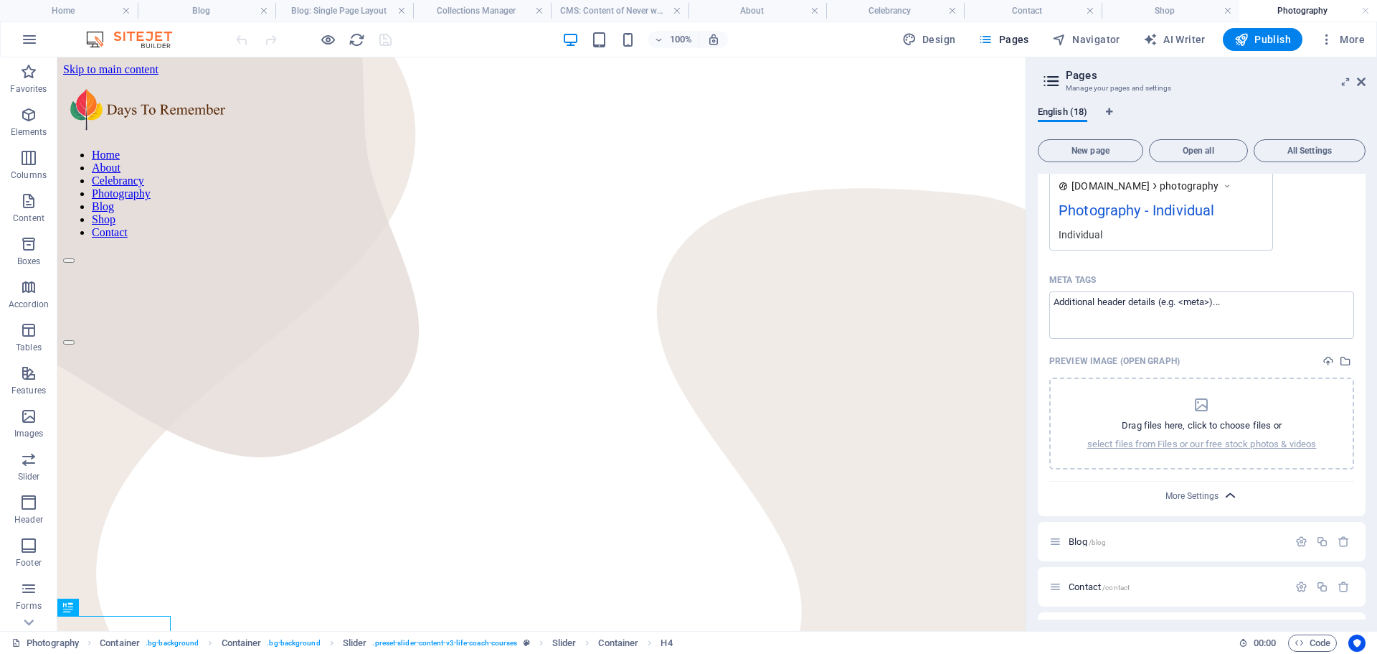
click at [1231, 496] on icon "button" at bounding box center [1230, 495] width 16 height 16
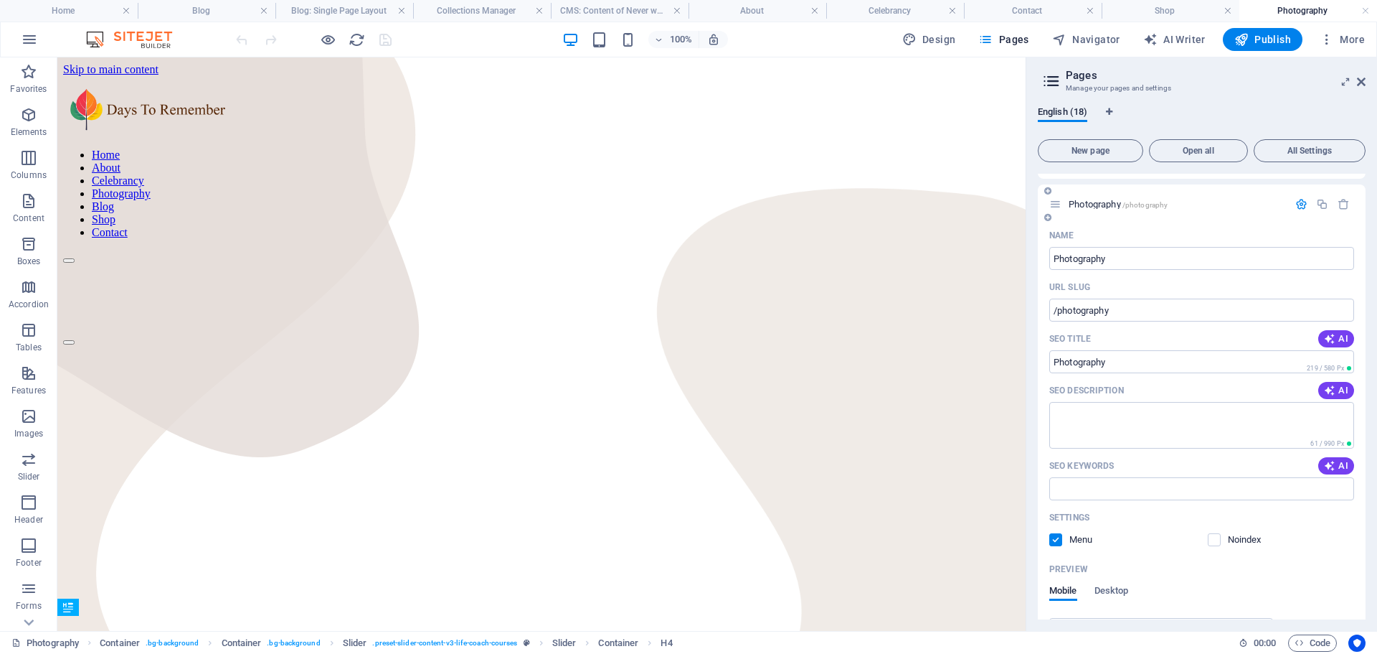
scroll to position [0, 0]
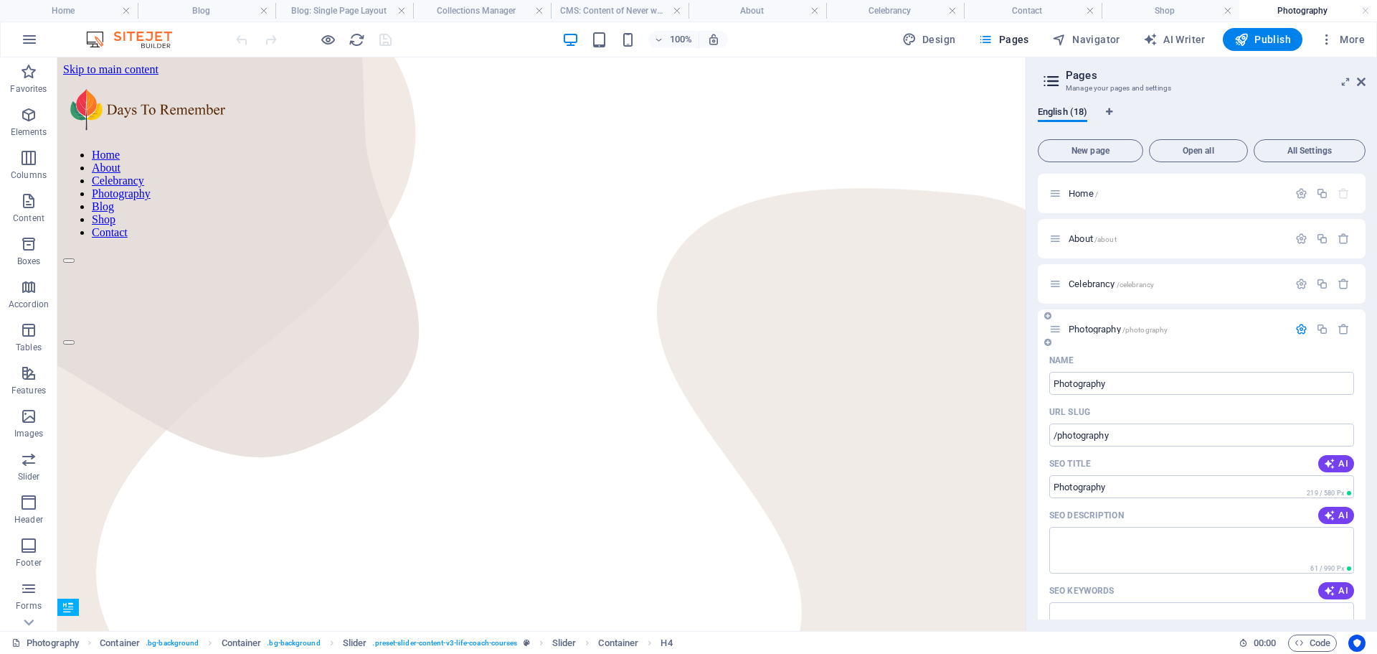
click at [1210, 318] on div "Photography /photography" at bounding box center [1202, 328] width 328 height 39
click at [1209, 318] on div "Photography /photography" at bounding box center [1202, 328] width 328 height 39
click at [1061, 329] on icon at bounding box center [1056, 329] width 12 height 12
click at [1048, 299] on icon at bounding box center [1047, 297] width 7 height 9
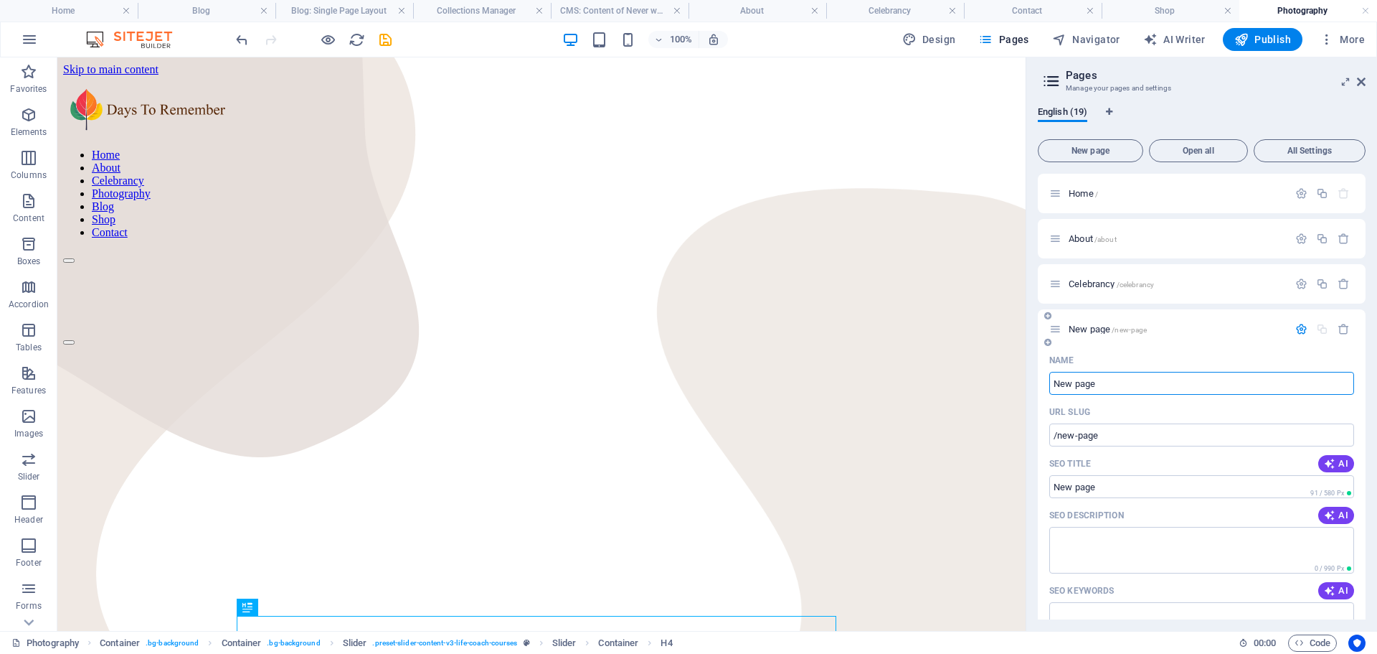
type input "W"
type input "/w"
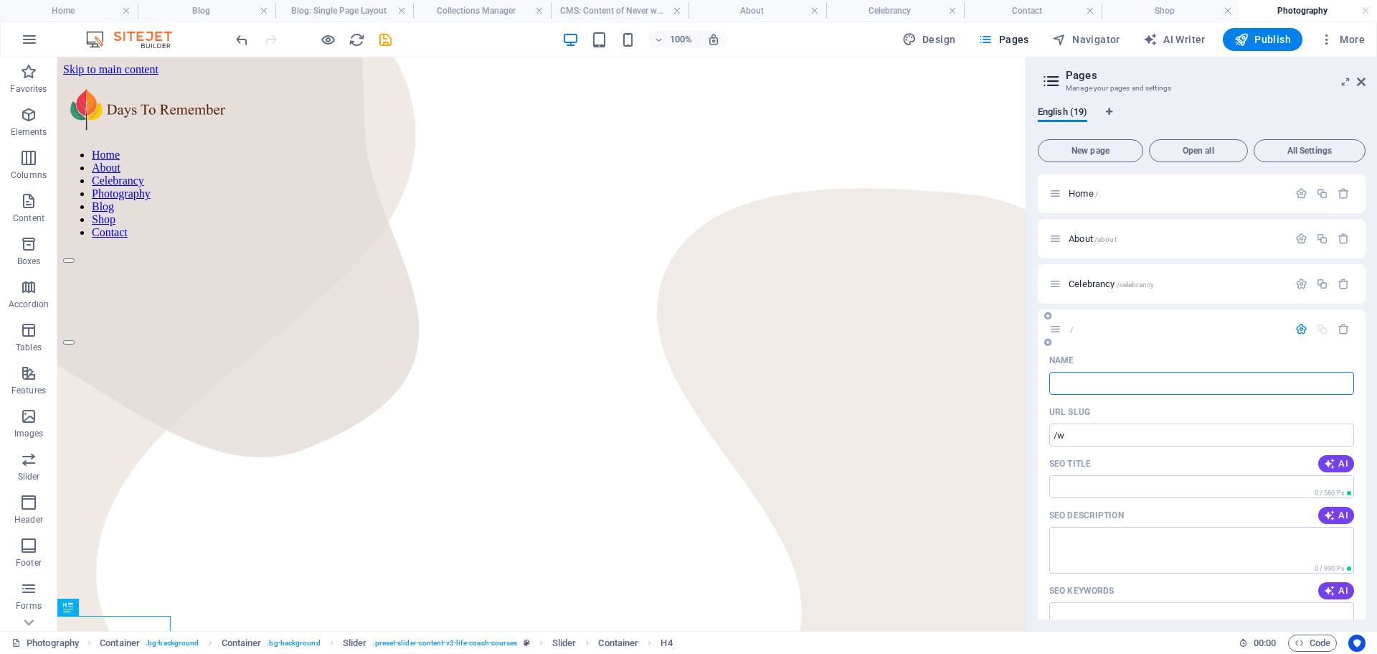
type input "/"
type input "C"
type input "ples"
type input "F"
type input "l"
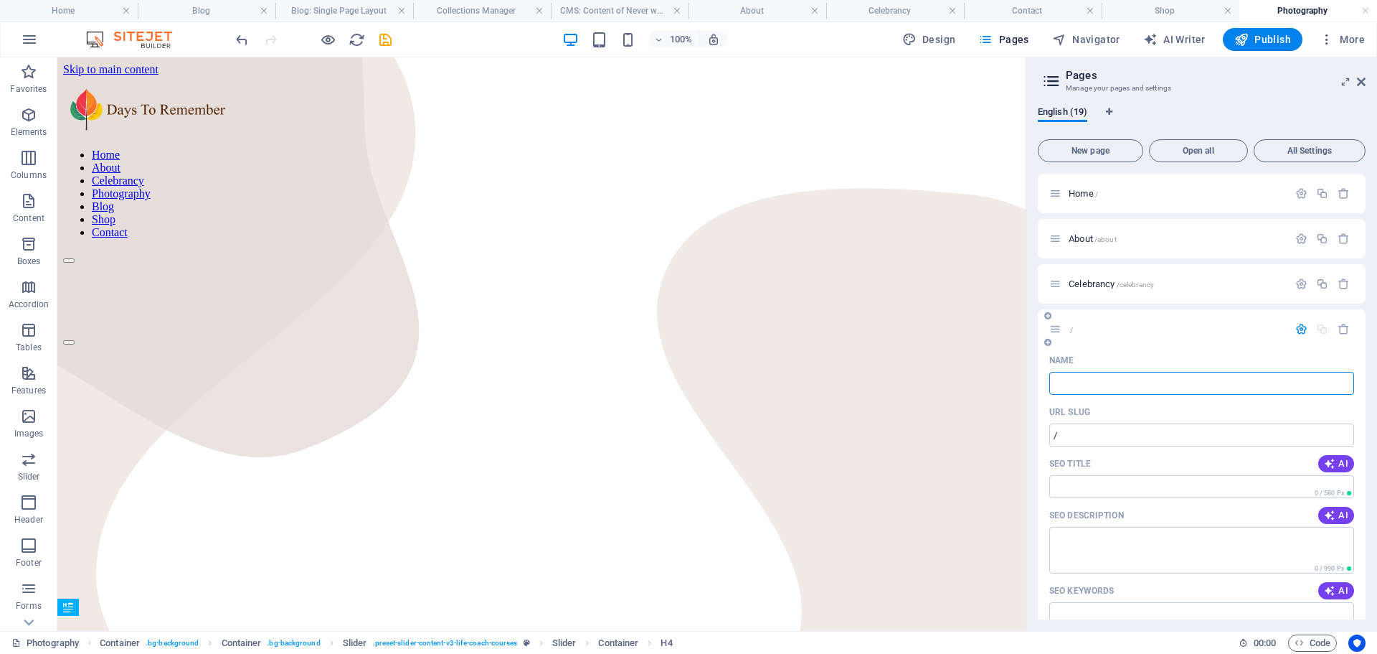
click at [1087, 377] on input "Name" at bounding box center [1202, 383] width 305 height 23
click at [1078, 384] on input "Name" at bounding box center [1202, 383] width 305 height 23
type input "F"
type input "l"
click at [1083, 383] on input "Name" at bounding box center [1202, 383] width 305 height 23
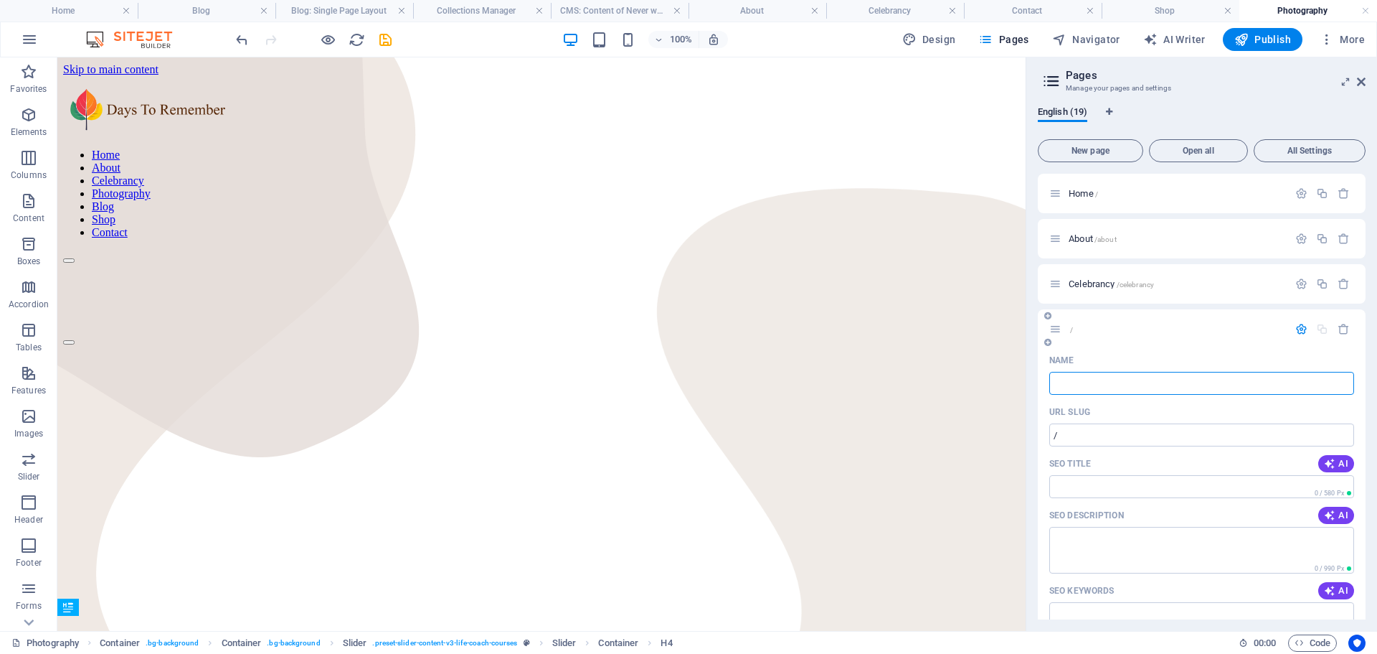
click at [1112, 342] on div "/" at bounding box center [1202, 328] width 328 height 39
click at [1084, 382] on input "Name" at bounding box center [1202, 383] width 305 height 23
type input "F"
type input "l"
type input "test"
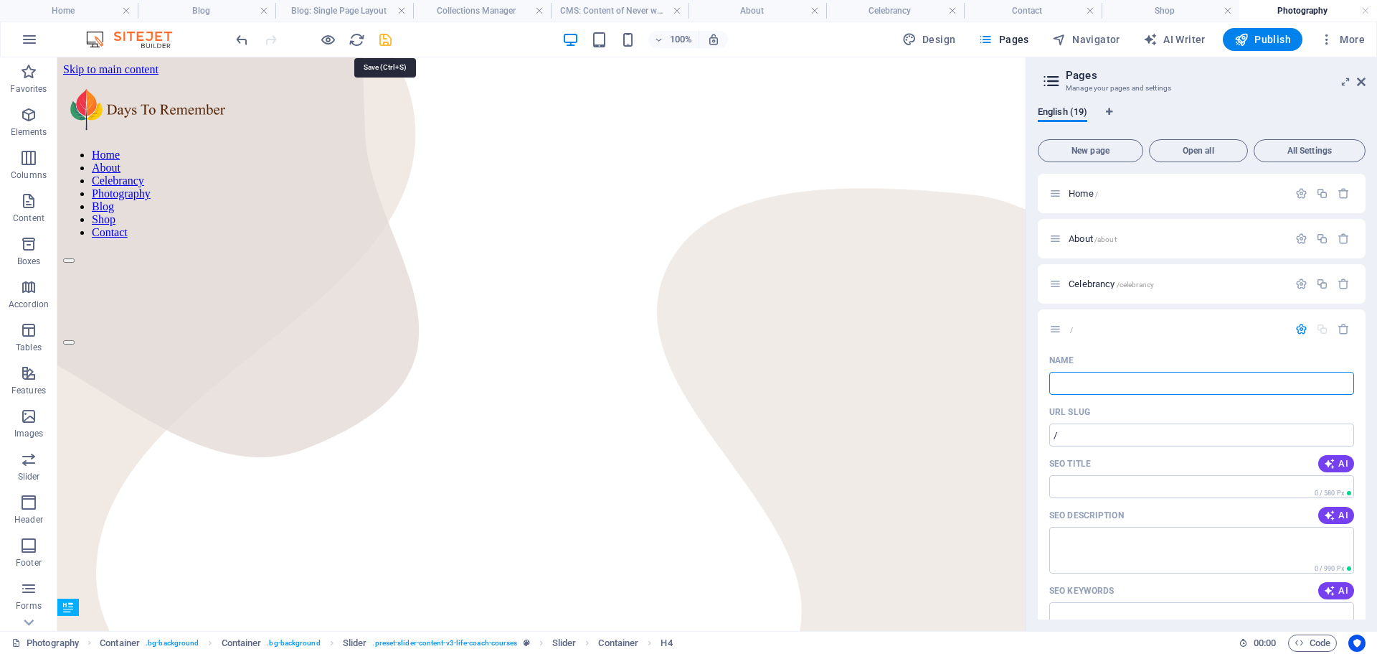
click at [382, 39] on icon "save" at bounding box center [385, 40] width 16 height 16
click at [387, 34] on icon "save" at bounding box center [385, 40] width 16 height 16
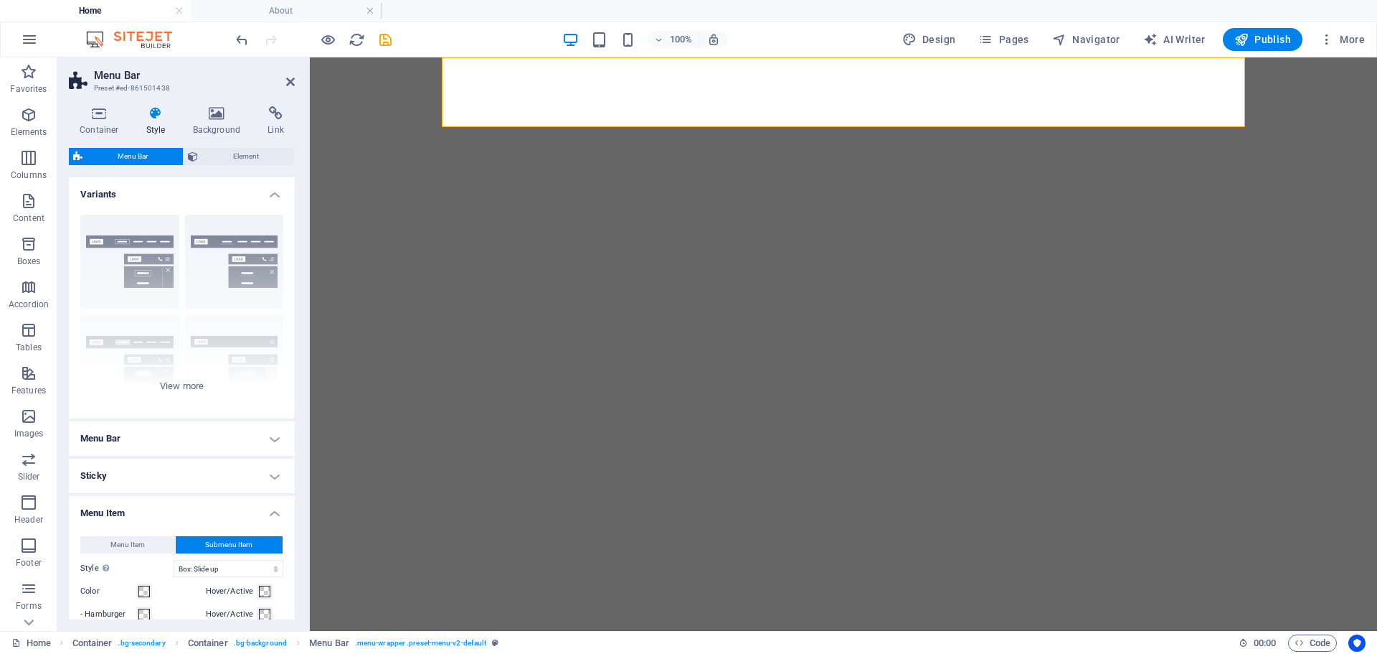
select select "hover_box_bottom"
select select "px"
select select "rem"
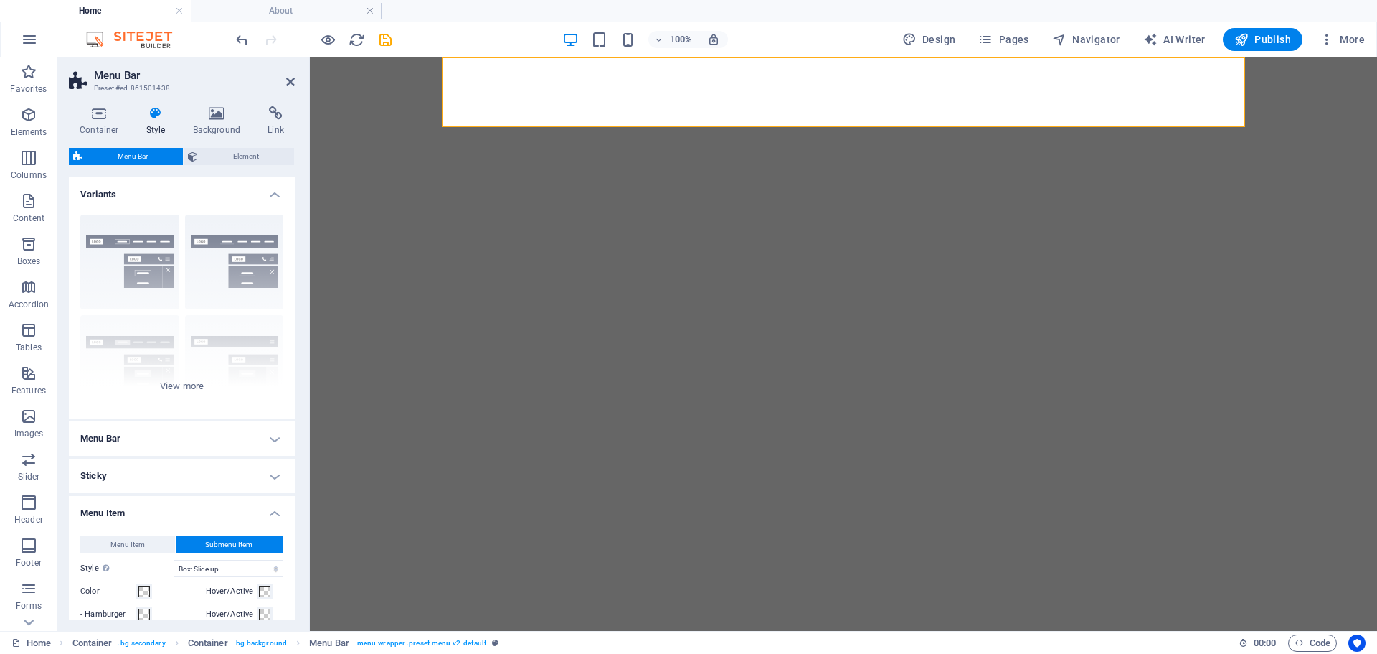
select select
select select "px"
select select "rem"
select select "px"
select select "preset-menu-v2-default"
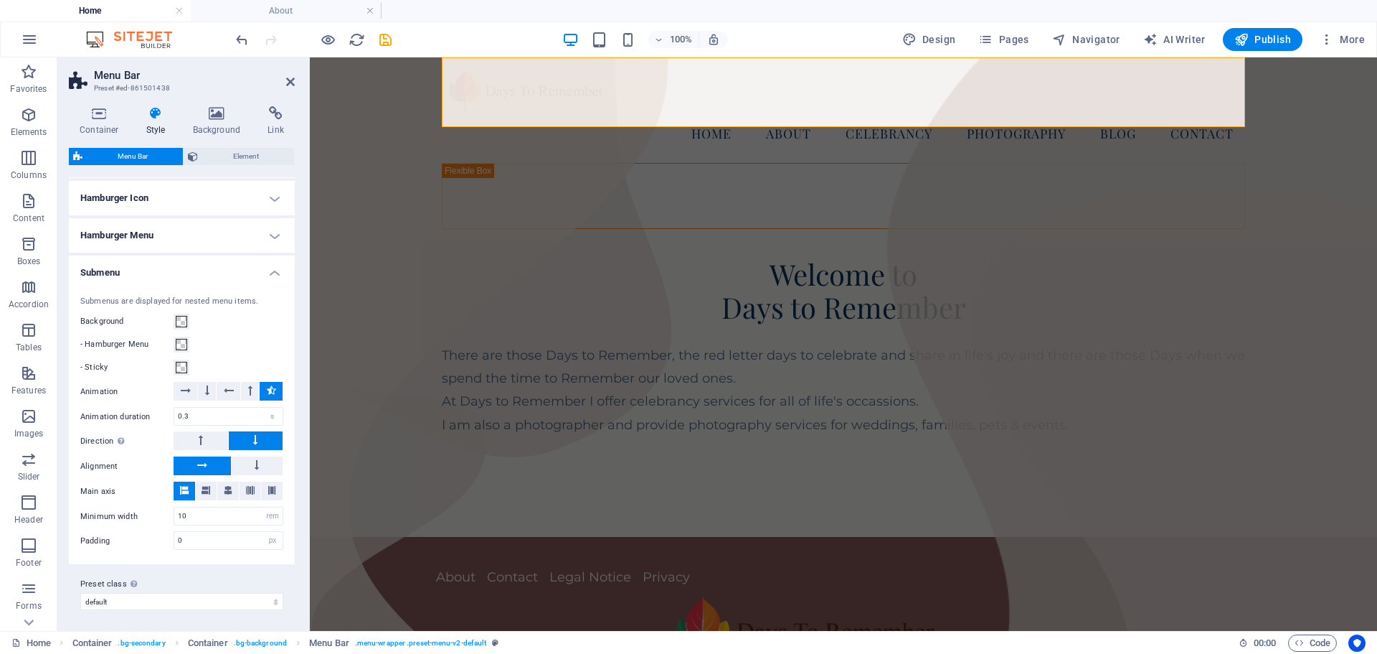
scroll to position [727, 0]
click at [249, 462] on button at bounding box center [258, 463] width 52 height 19
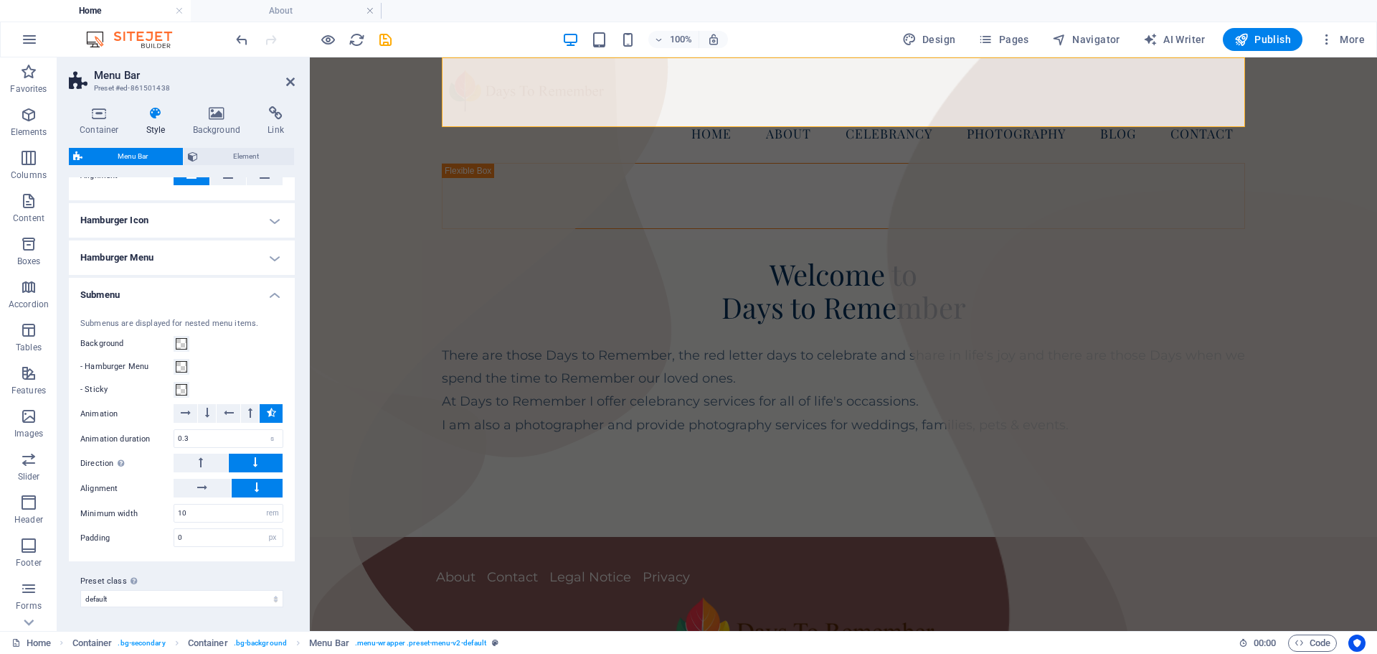
scroll to position [703, 0]
select select
click at [385, 32] on icon "save" at bounding box center [385, 40] width 16 height 16
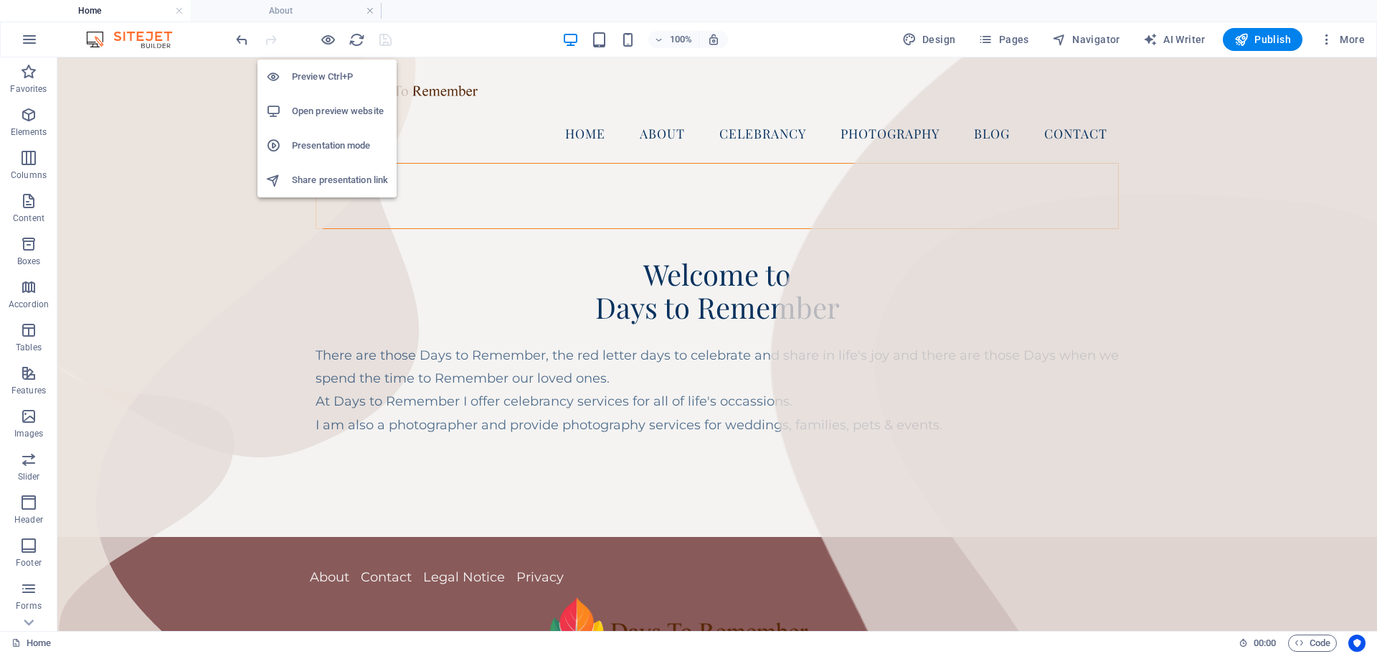
click at [313, 80] on h6 "Preview Ctrl+P" at bounding box center [340, 76] width 96 height 17
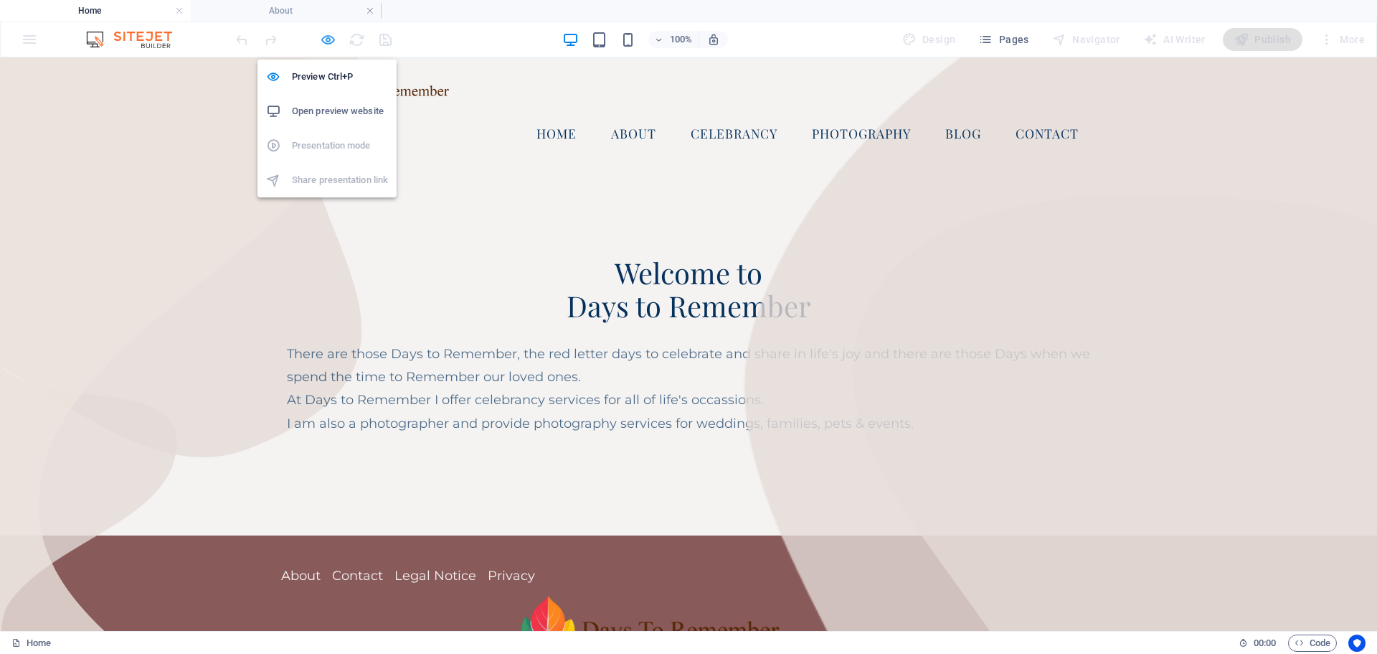
click at [323, 39] on icon "button" at bounding box center [328, 40] width 16 height 16
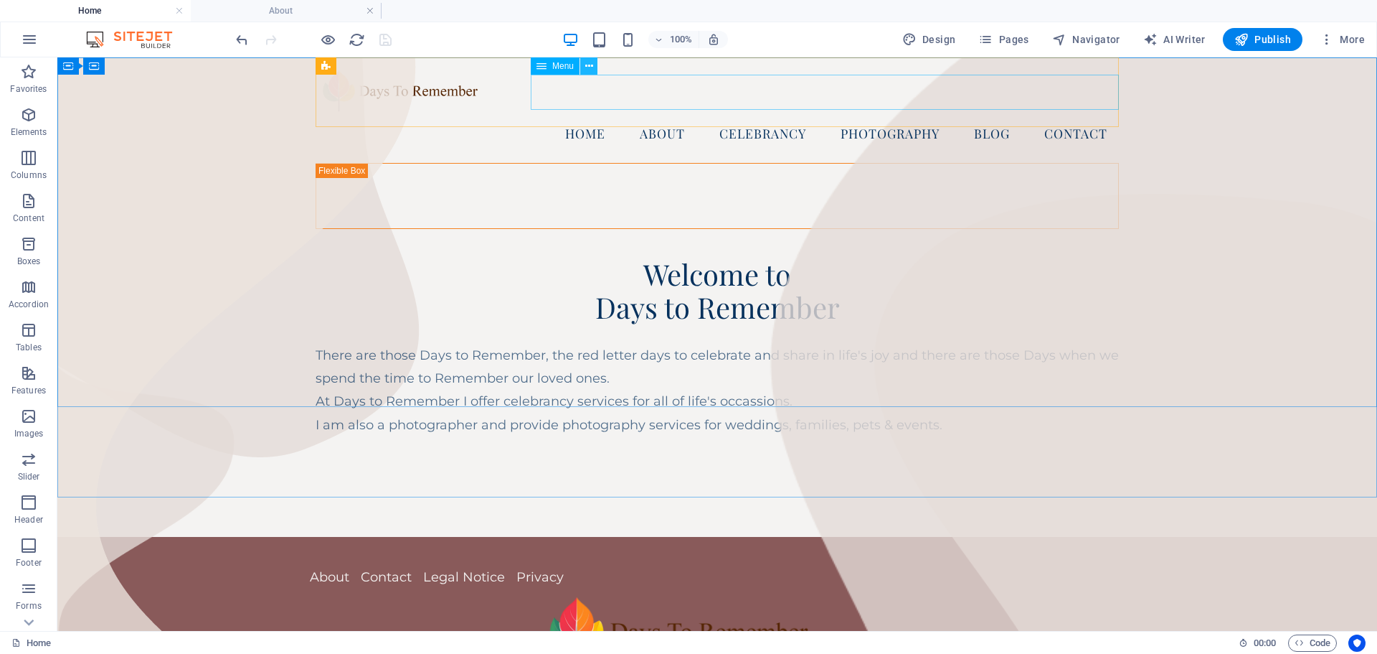
click at [590, 65] on icon at bounding box center [589, 66] width 8 height 15
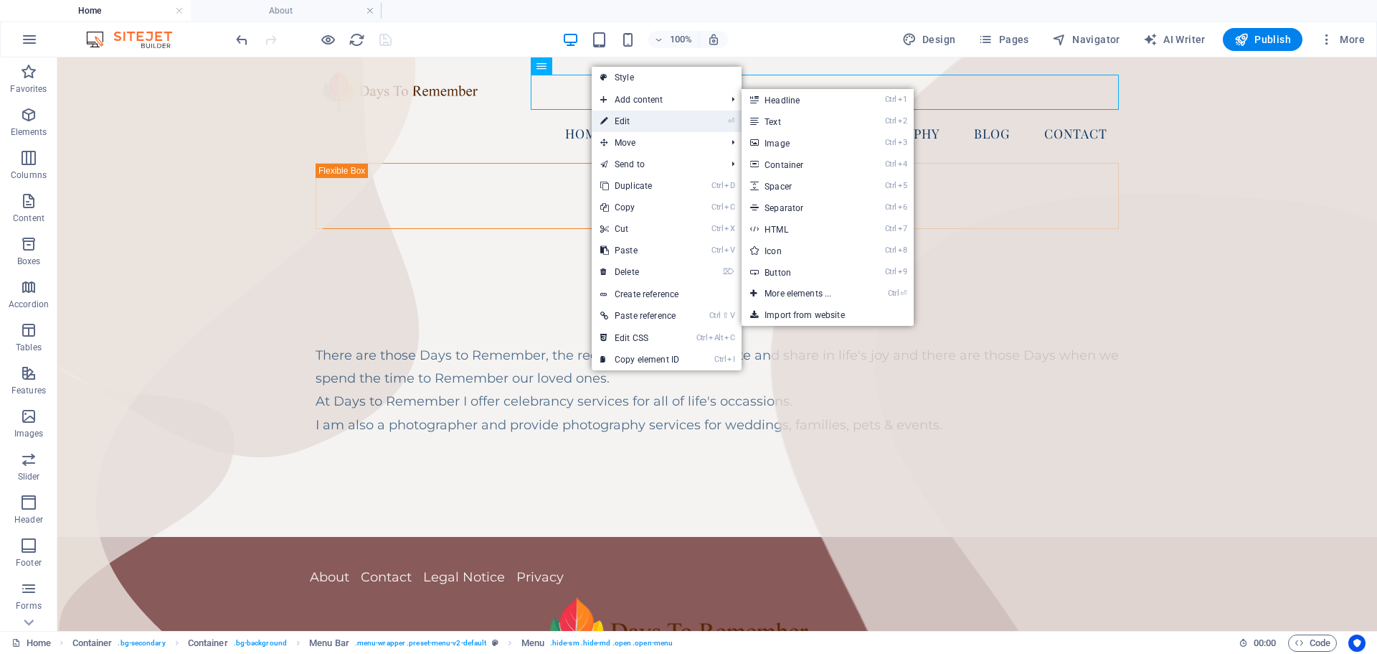
click at [626, 122] on link "⏎ Edit" at bounding box center [640, 121] width 96 height 22
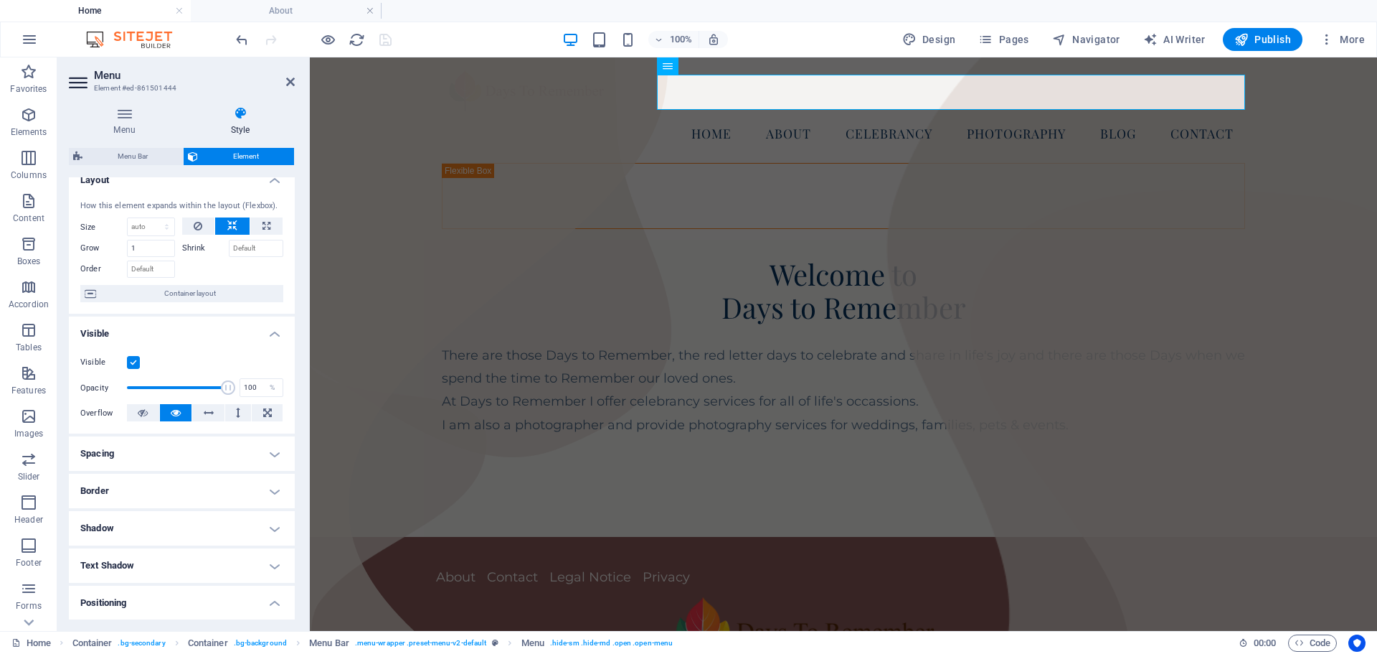
scroll to position [0, 0]
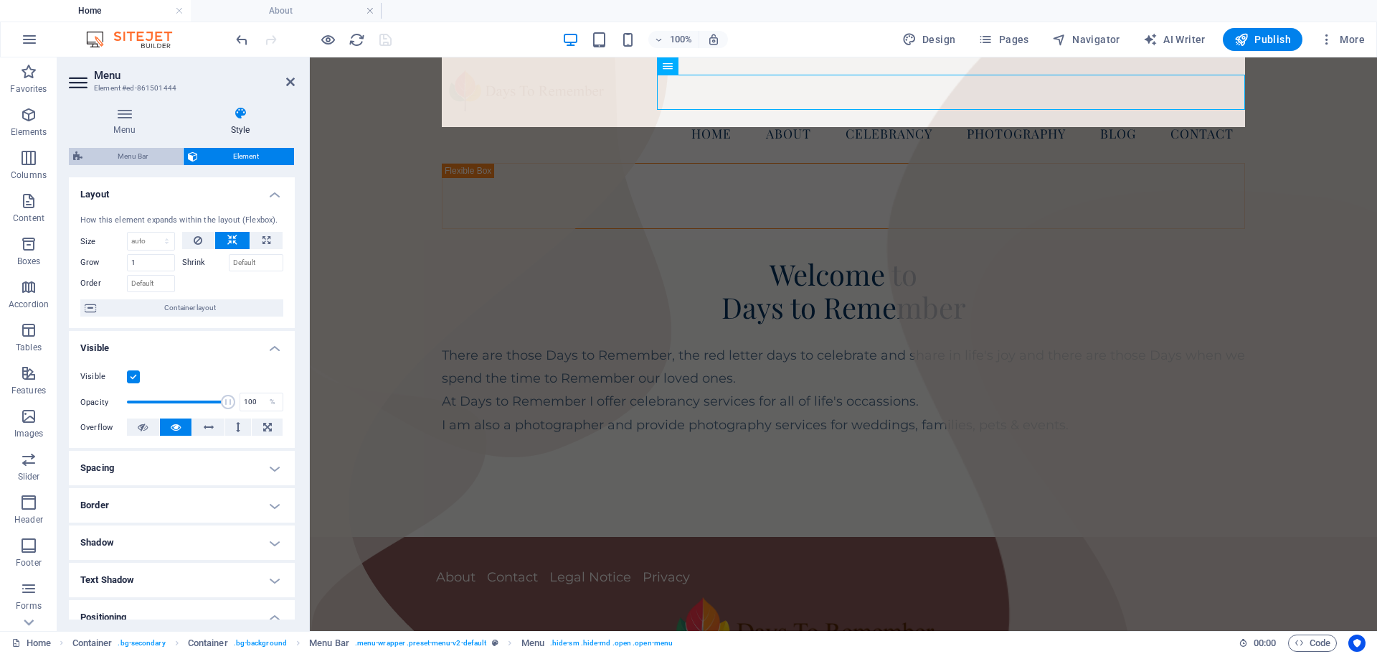
click at [136, 161] on span "Menu Bar" at bounding box center [133, 156] width 92 height 17
select select "hover_box_bottom"
select select "px"
select select "rem"
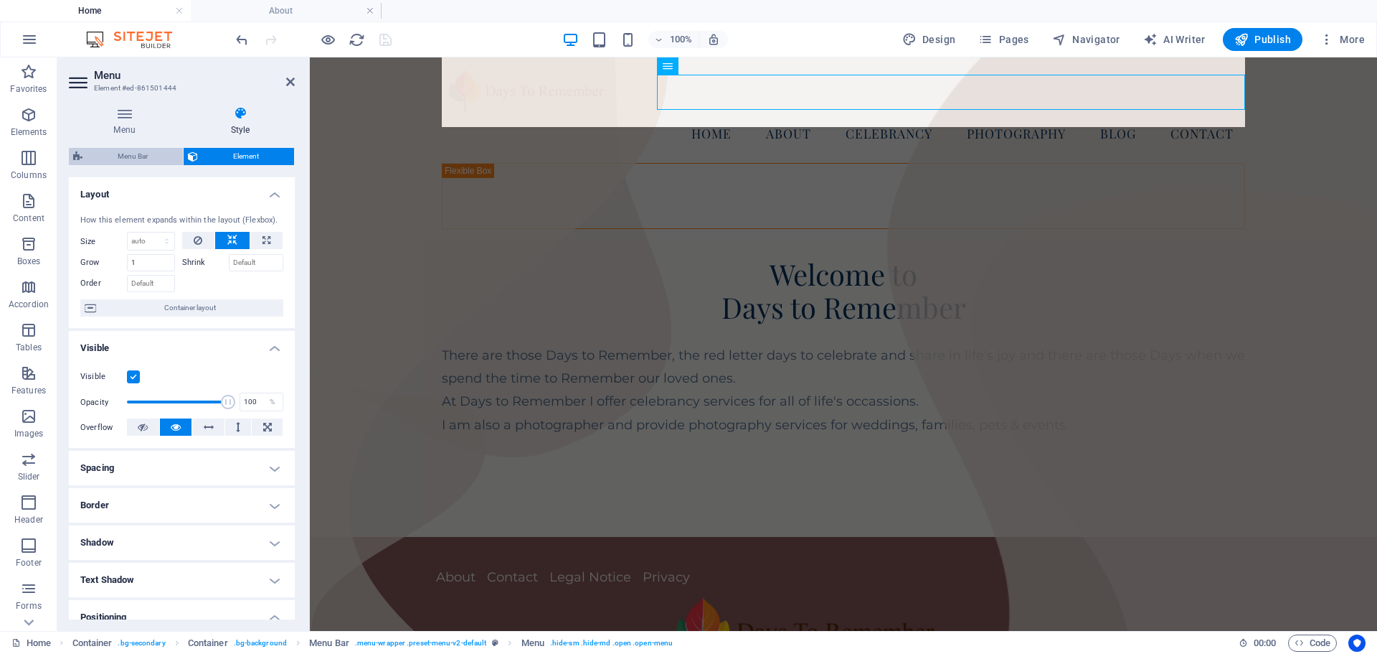
select select "rem"
select select
select select "px"
select select "rem"
select select "px"
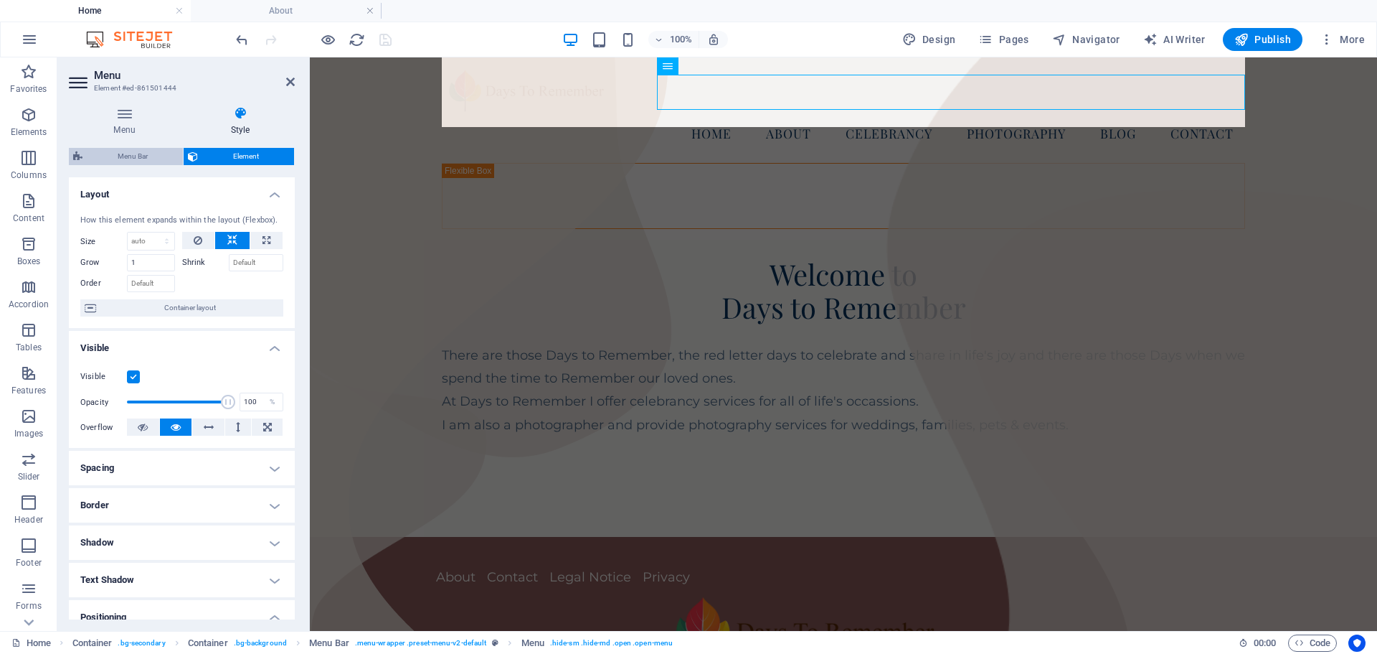
select select "preset-menu-v2-default"
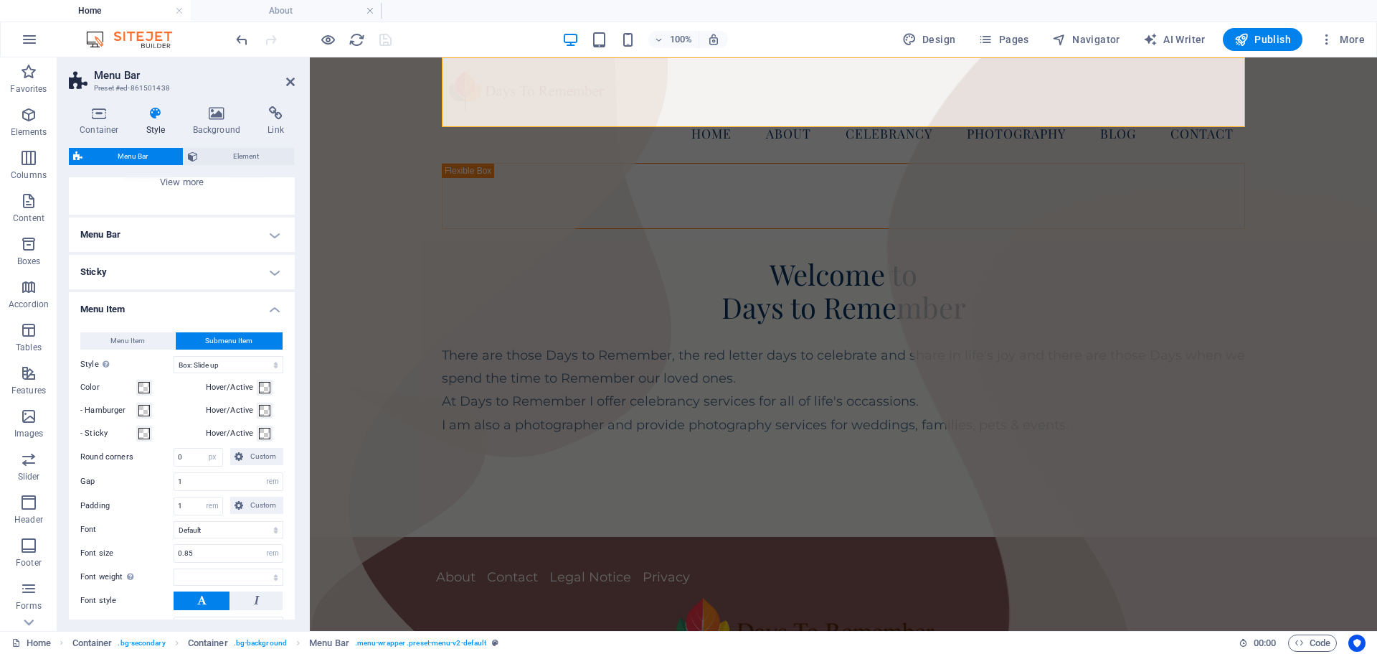
scroll to position [215, 0]
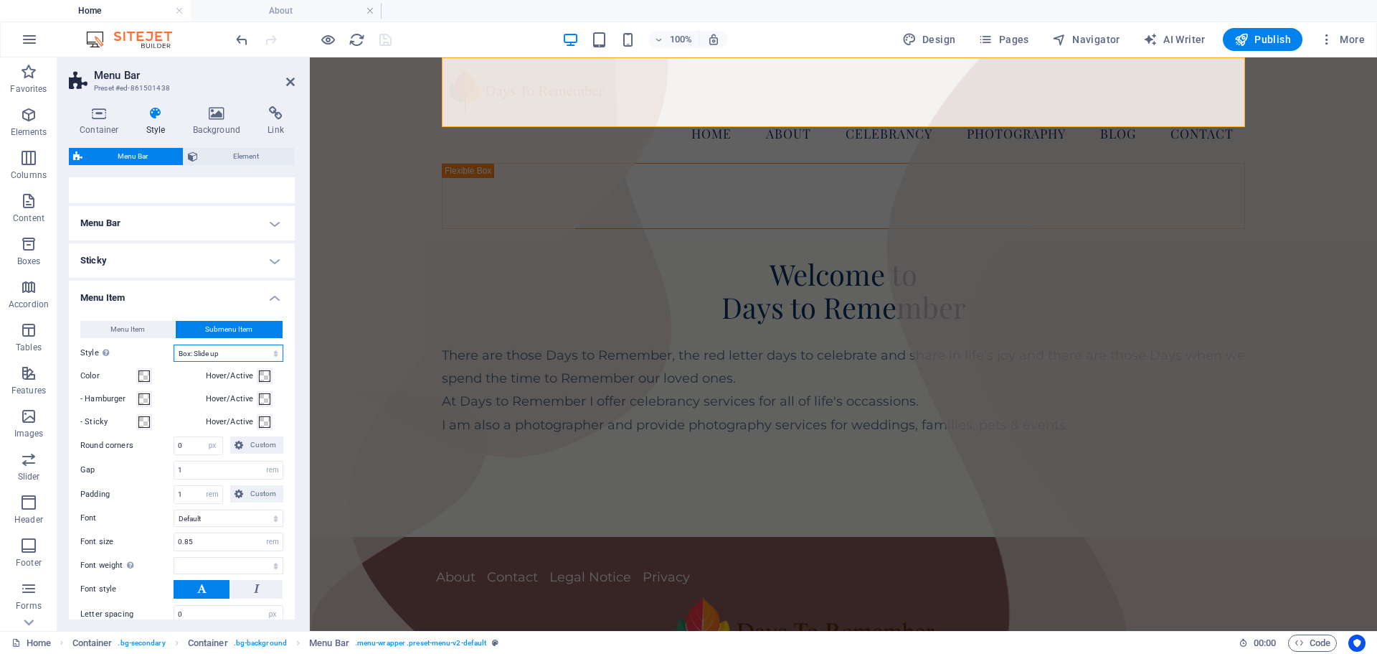
click at [217, 356] on select "Plain Text color Box: Fade Box: Flip vertical Box: Flip horizontal Box: Slide d…" at bounding box center [229, 352] width 110 height 17
click at [206, 468] on input "1" at bounding box center [228, 469] width 108 height 17
type input "0"
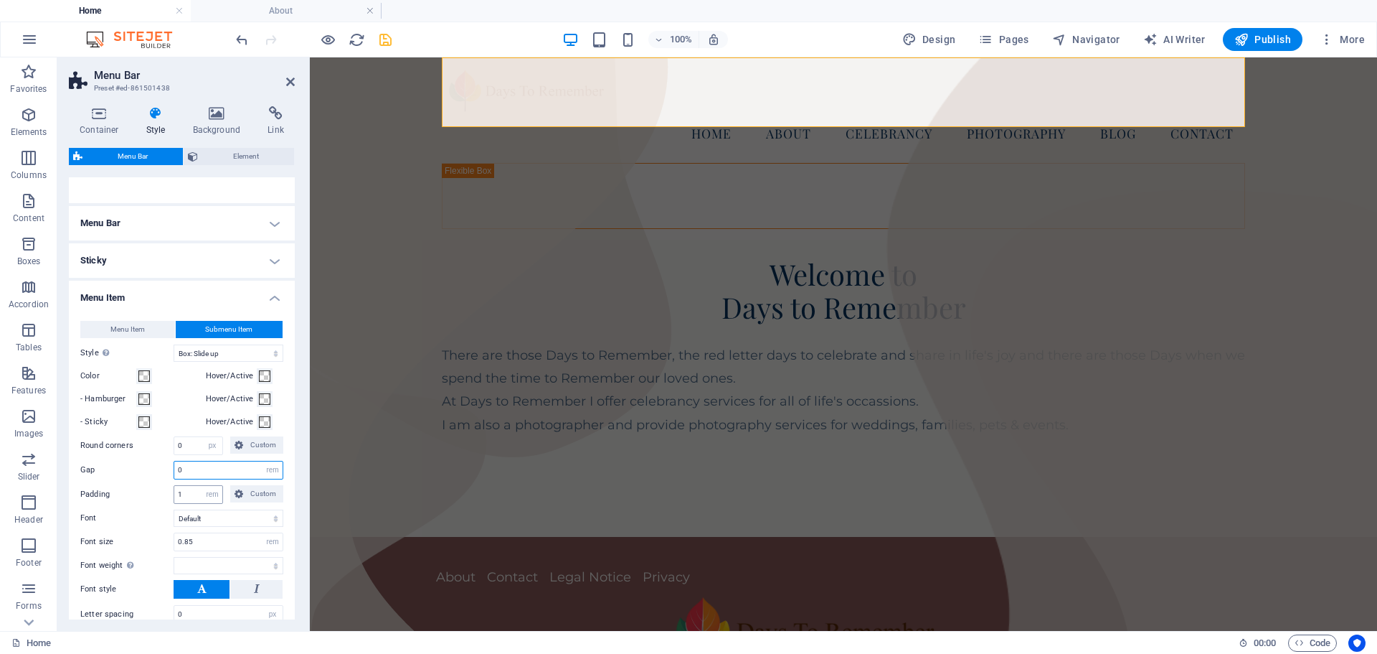
select select
type input "0"
click at [186, 496] on input "1" at bounding box center [198, 494] width 48 height 17
type input "0"
select select
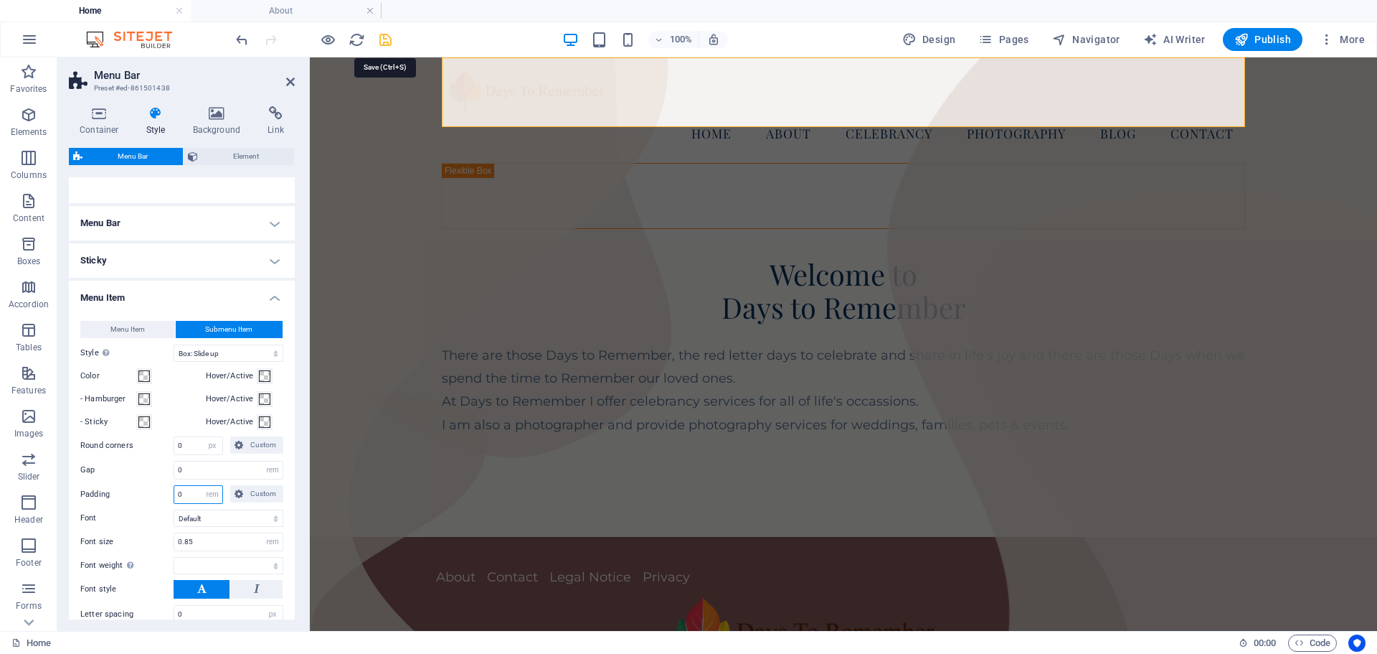
type input "0"
click at [384, 40] on icon "save" at bounding box center [385, 40] width 16 height 16
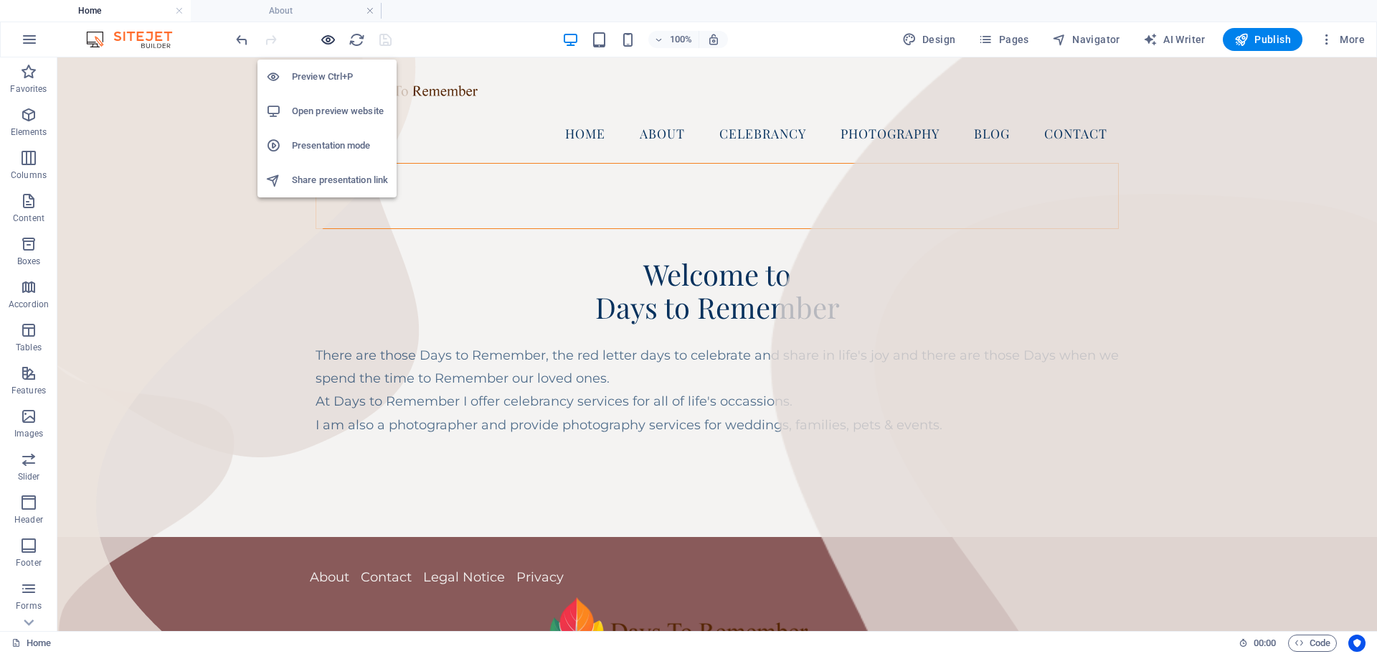
click at [326, 35] on icon "button" at bounding box center [328, 40] width 16 height 16
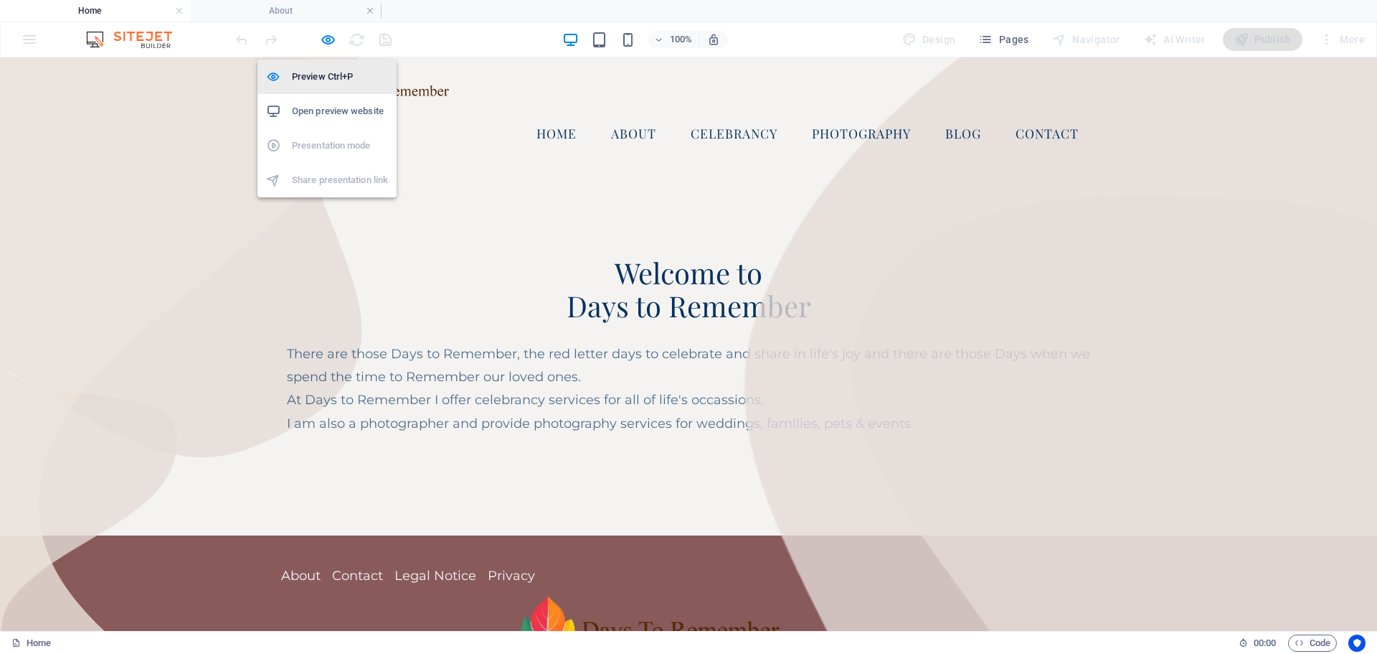
click at [321, 71] on h6 "Preview Ctrl+P" at bounding box center [340, 76] width 96 height 17
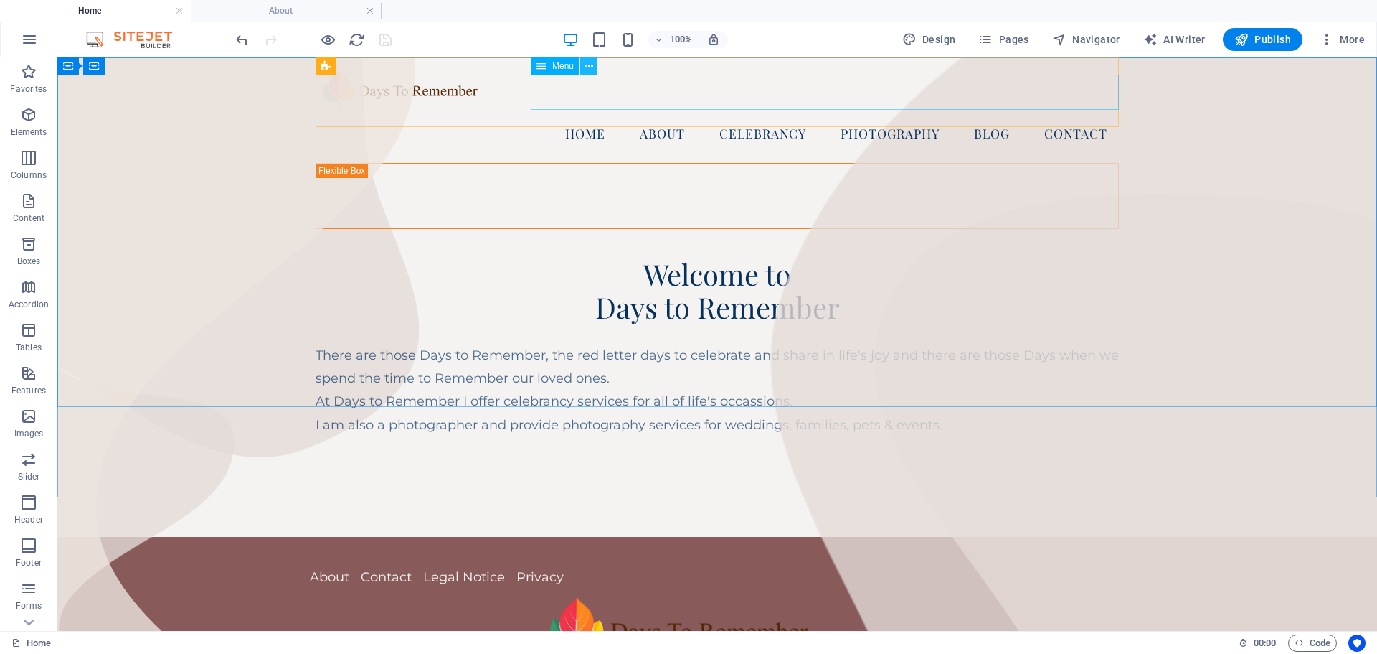
click at [589, 64] on icon at bounding box center [589, 66] width 8 height 15
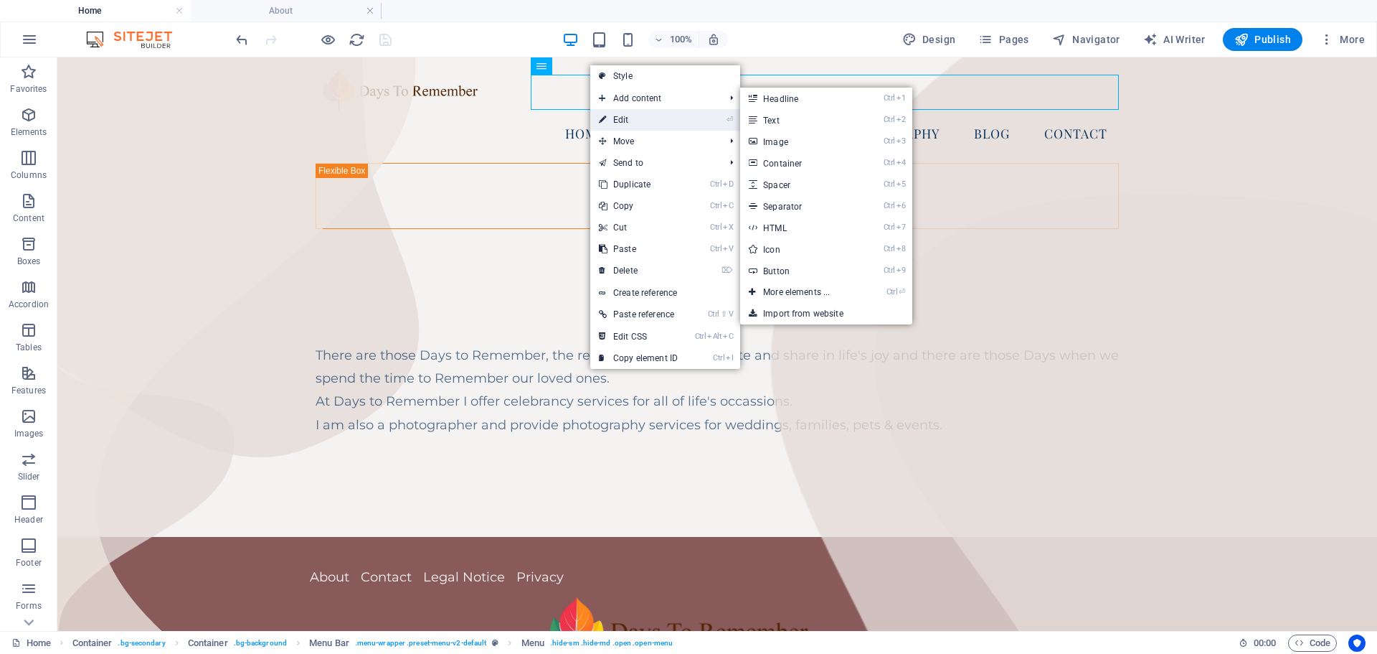
click at [621, 118] on link "⏎ Edit" at bounding box center [638, 120] width 96 height 22
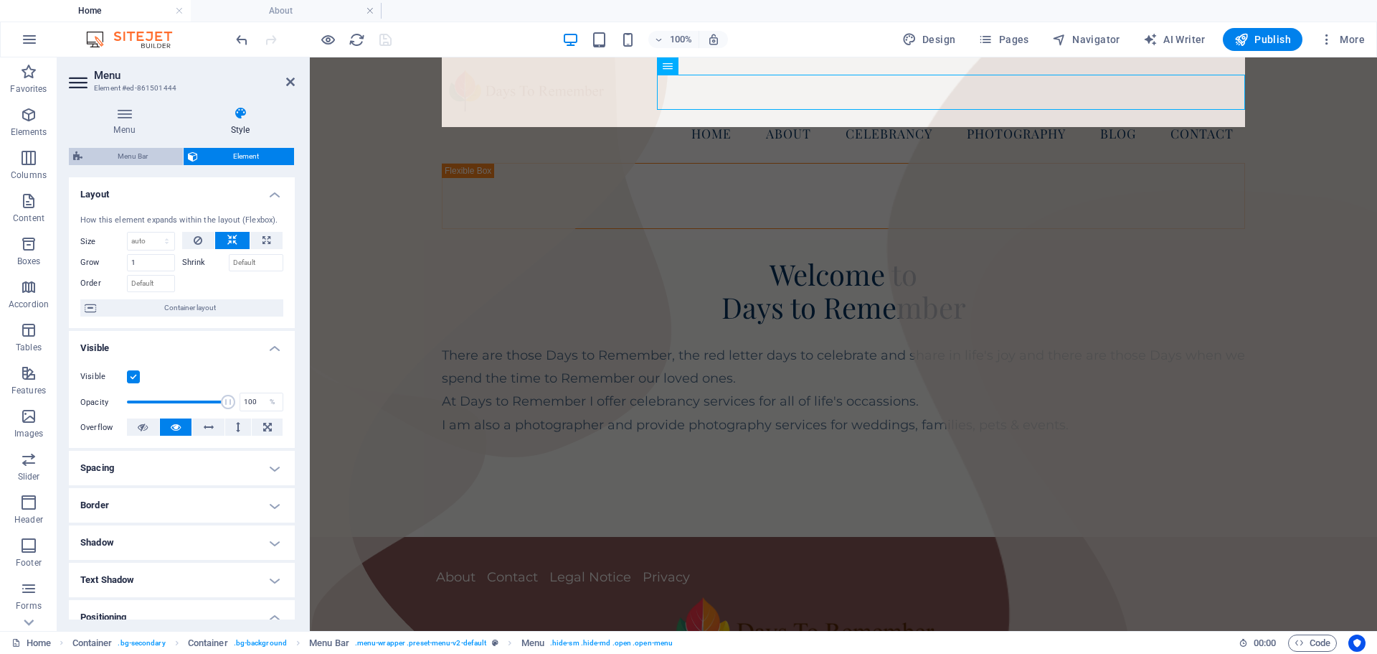
click at [128, 151] on span "Menu Bar" at bounding box center [133, 156] width 92 height 17
select select "hover_box_bottom"
select select "px"
select select "rem"
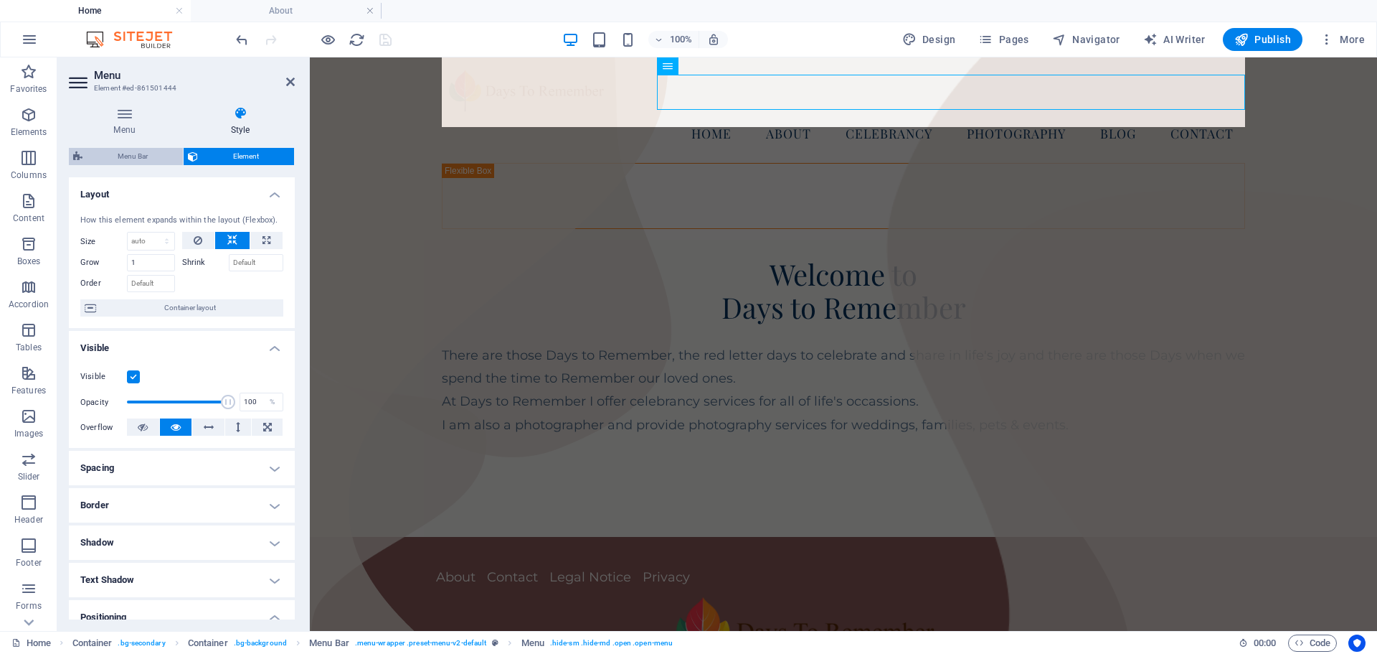
select select "rem"
select select
select select "px"
select select "rem"
select select "px"
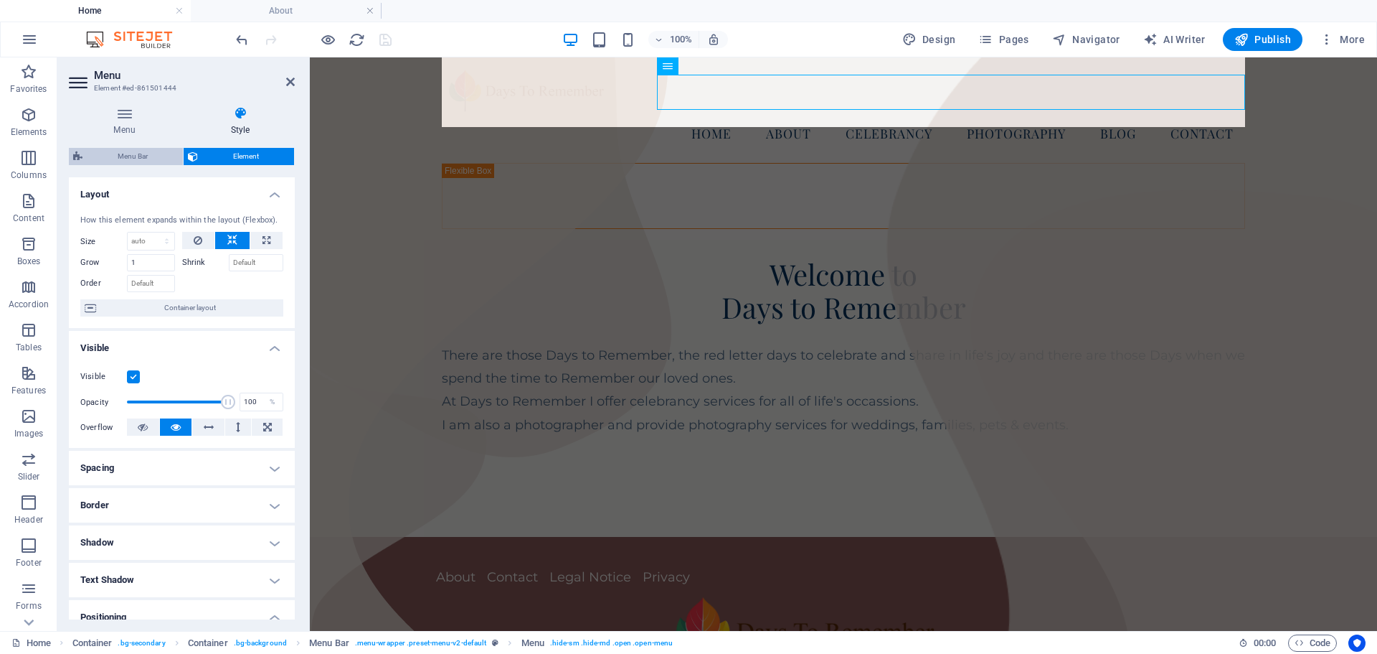
select select "preset-menu-v2-default"
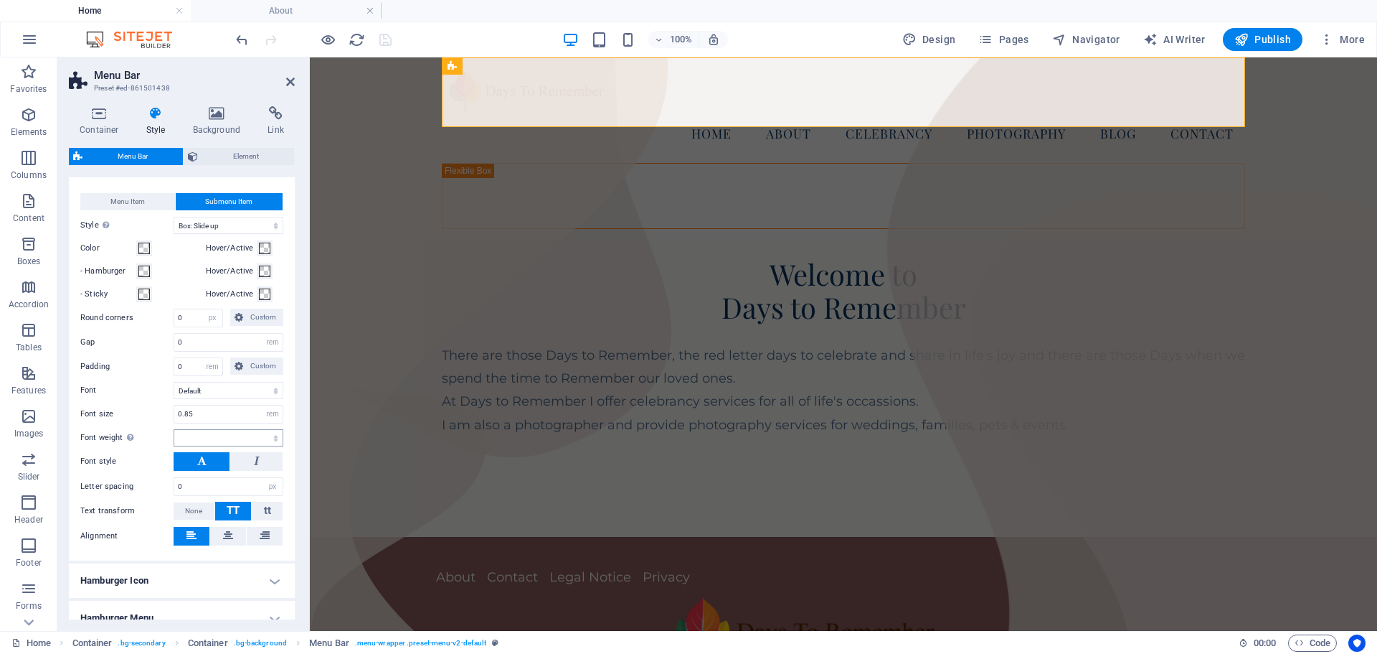
scroll to position [359, 0]
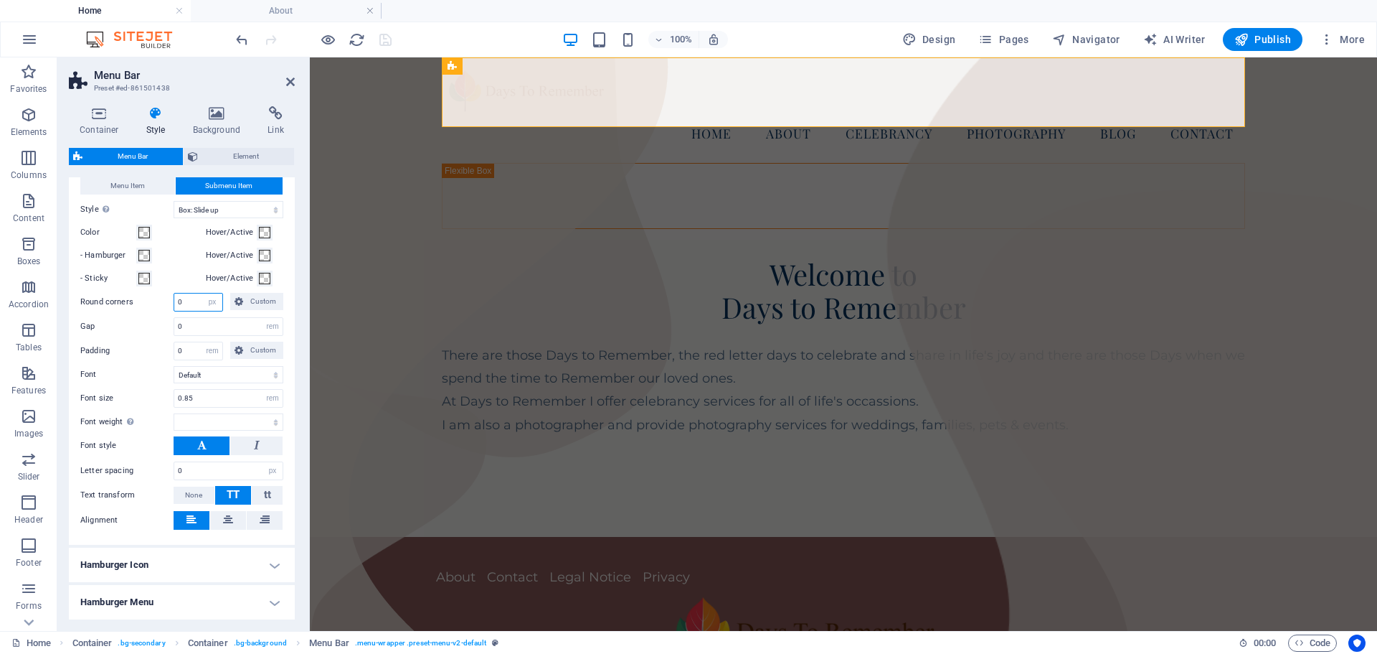
click at [187, 298] on input "0" at bounding box center [198, 301] width 48 height 17
type input "05"
select select
type input "0"
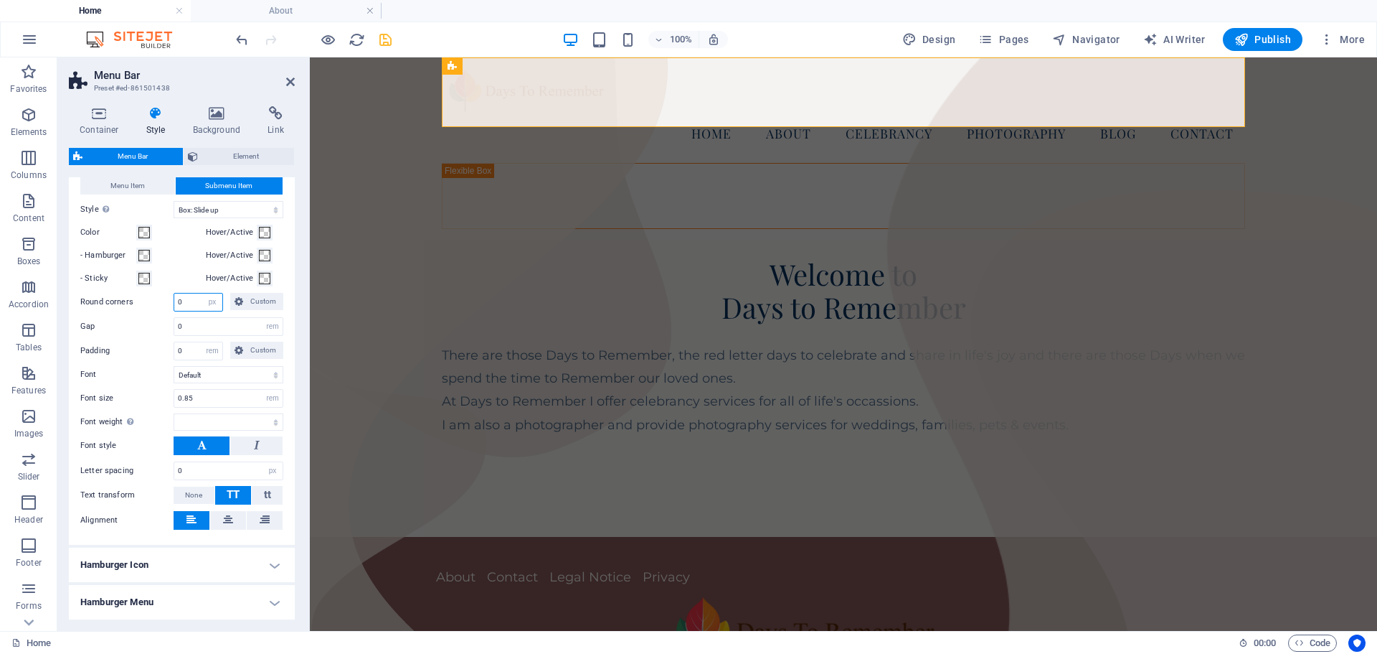
select select
click at [195, 326] on input "0" at bounding box center [228, 326] width 108 height 17
type input "0.5"
select select
type input "0.5"
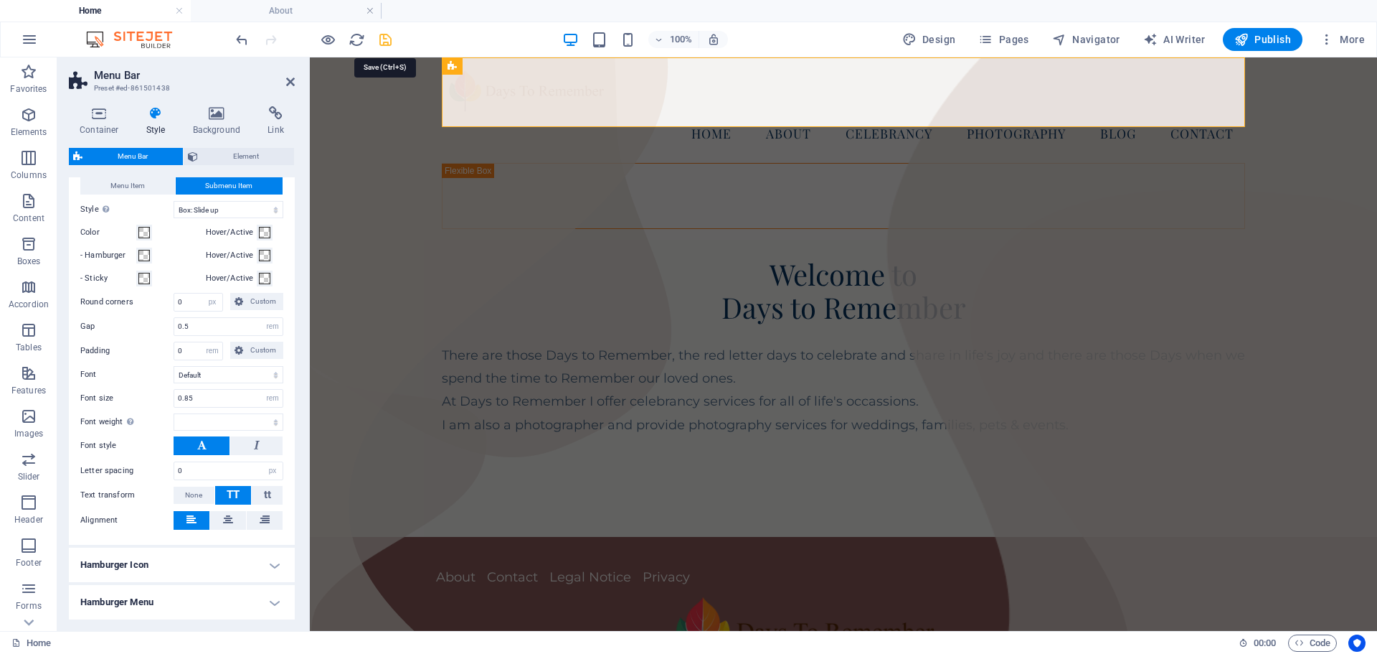
click at [382, 37] on icon "save" at bounding box center [385, 40] width 16 height 16
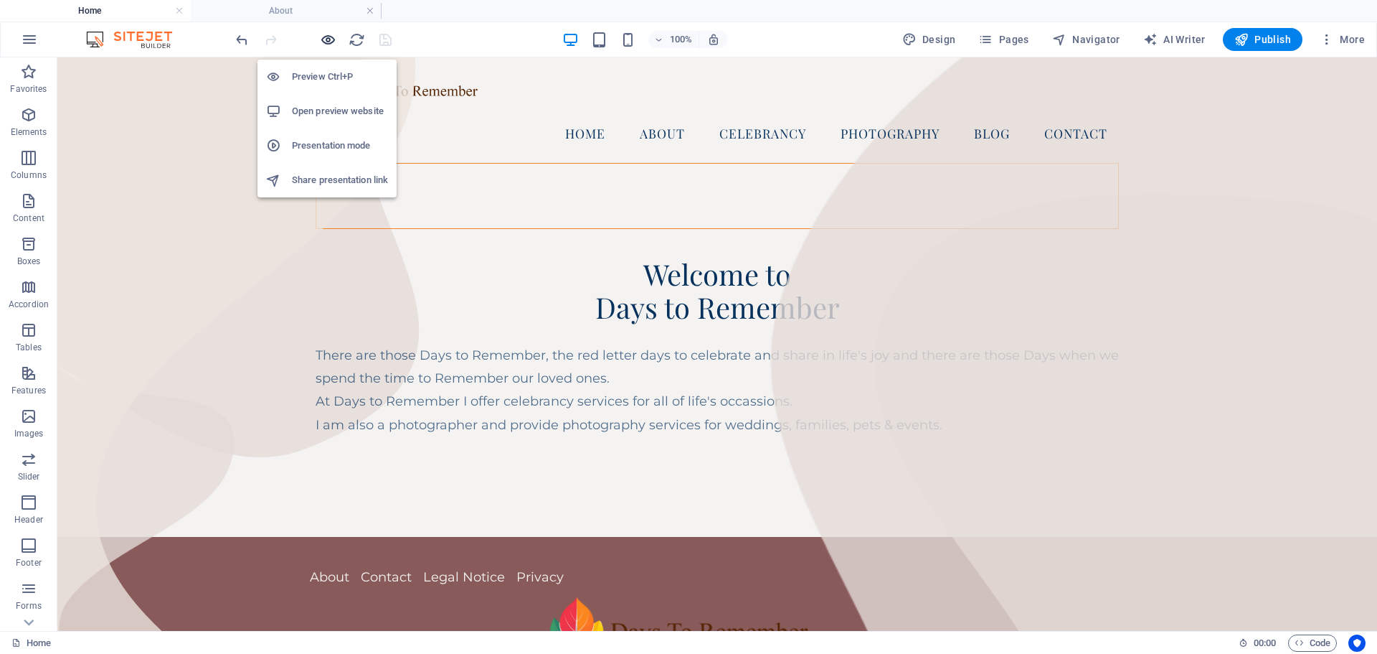
click at [328, 39] on icon "button" at bounding box center [328, 40] width 16 height 16
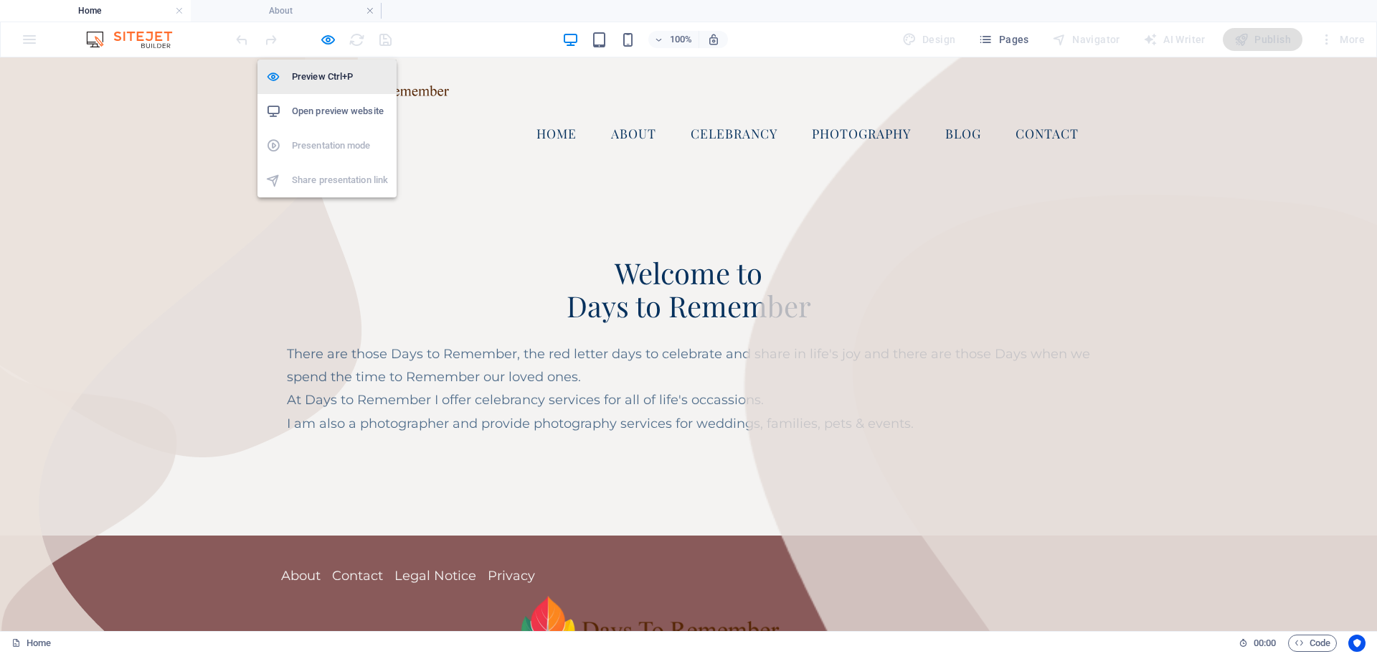
click at [319, 79] on h6 "Preview Ctrl+P" at bounding box center [340, 76] width 96 height 17
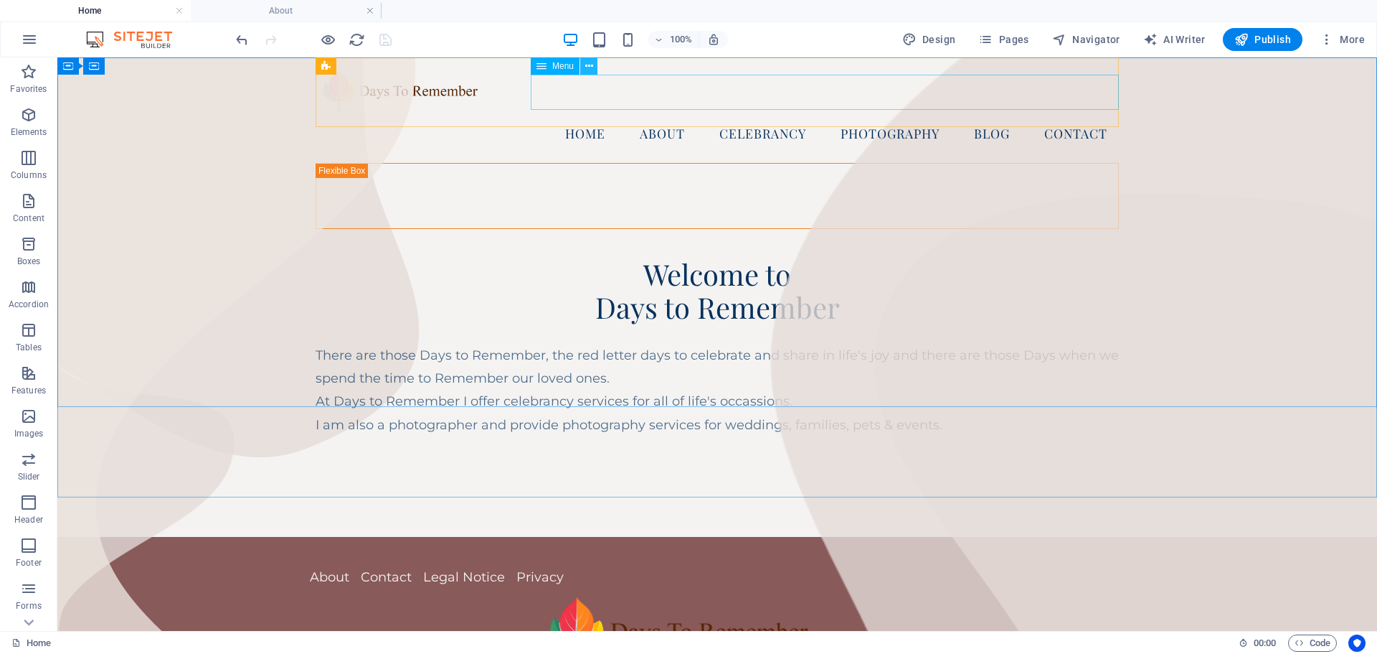
click at [588, 66] on icon at bounding box center [589, 66] width 8 height 15
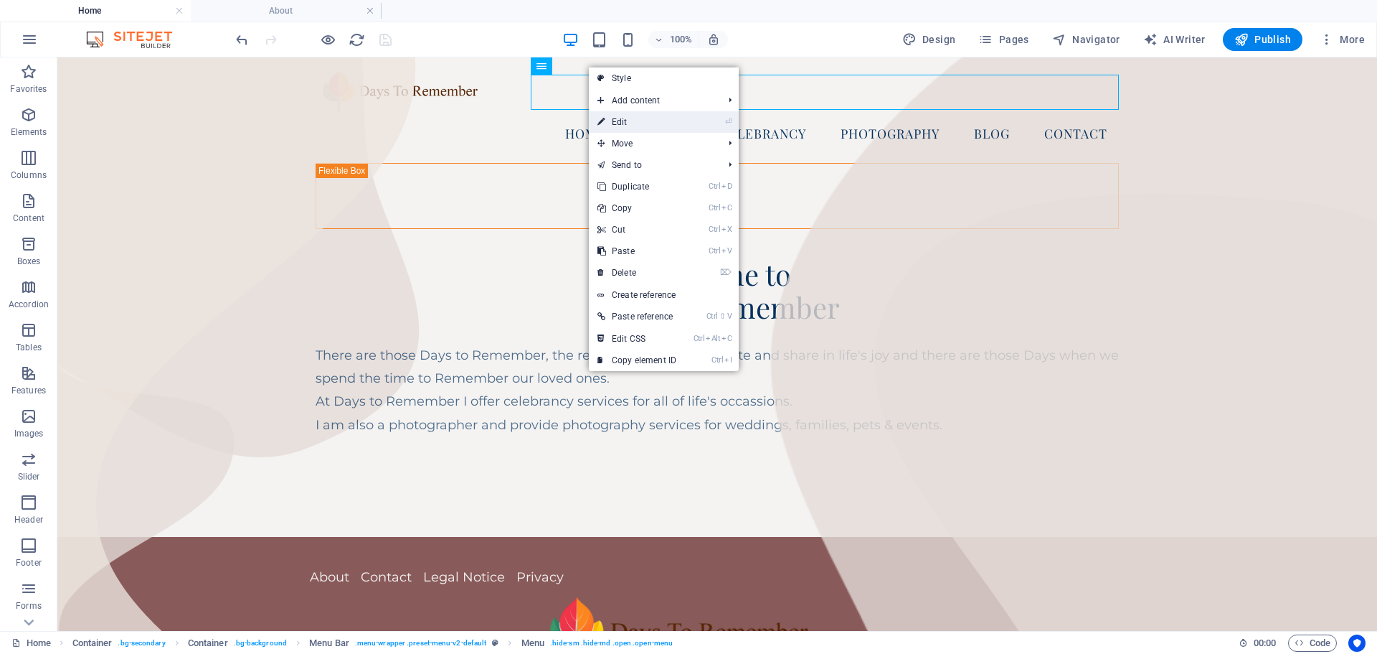
click at [628, 122] on link "⏎ Edit" at bounding box center [637, 122] width 96 height 22
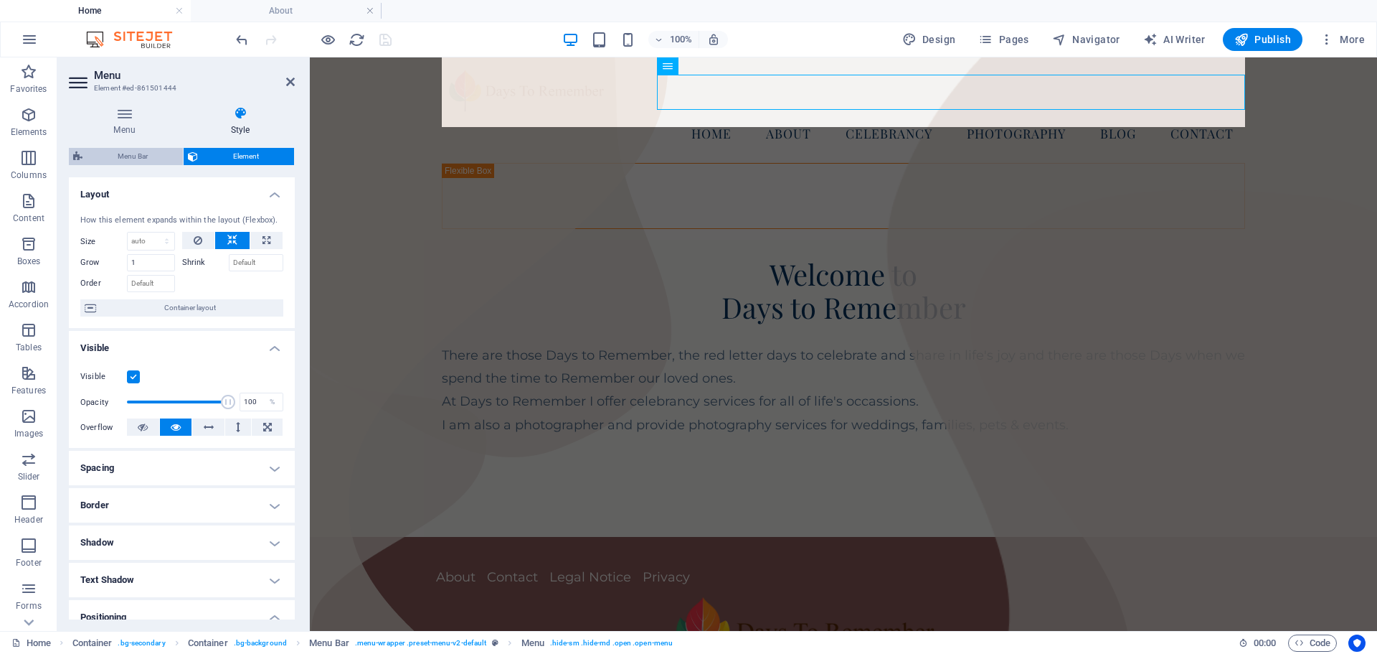
click at [123, 148] on span "Menu Bar" at bounding box center [133, 156] width 92 height 17
select select "hover_box_bottom"
select select "px"
select select "rem"
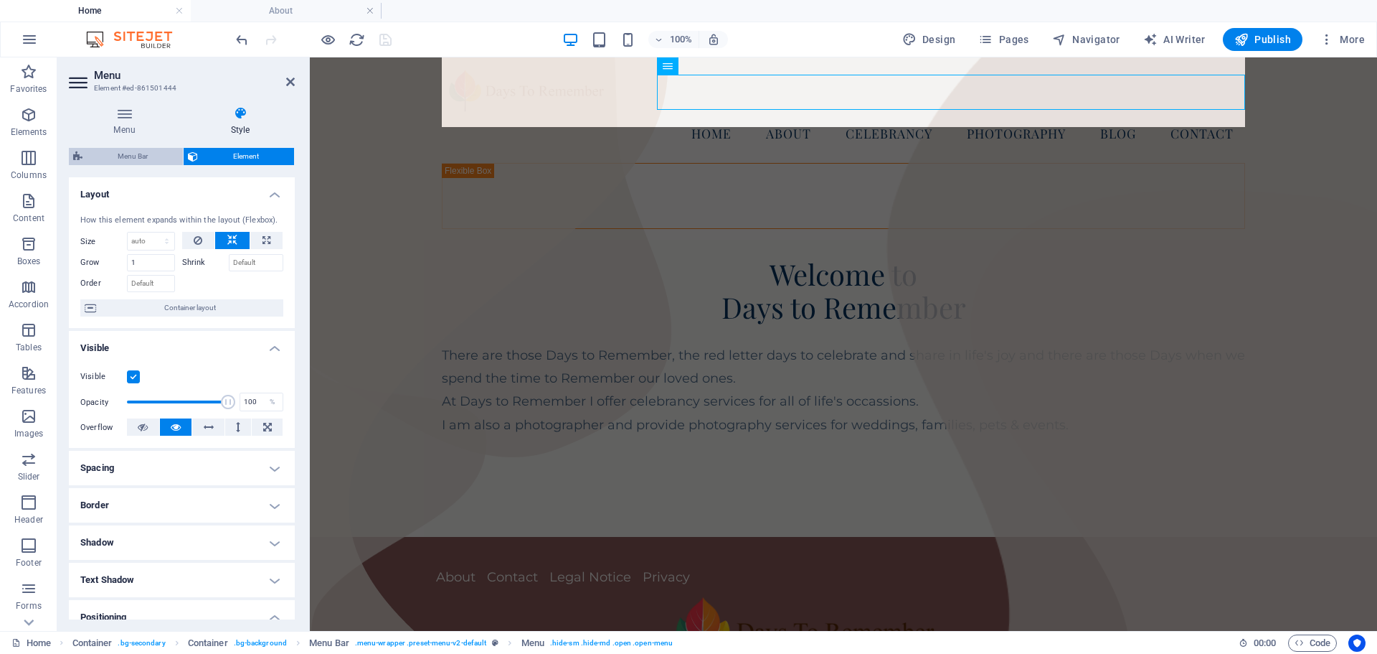
select select "rem"
select select
select select "px"
select select "rem"
select select "px"
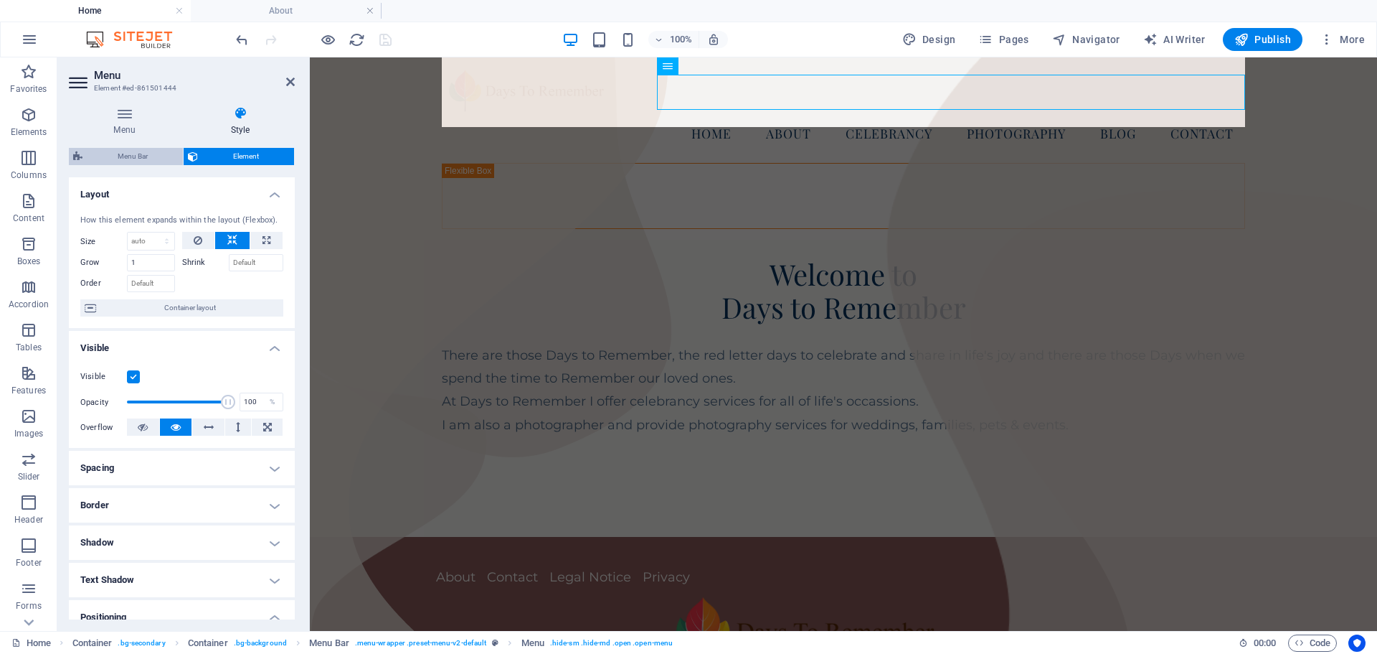
select select "preset-menu-v2-default"
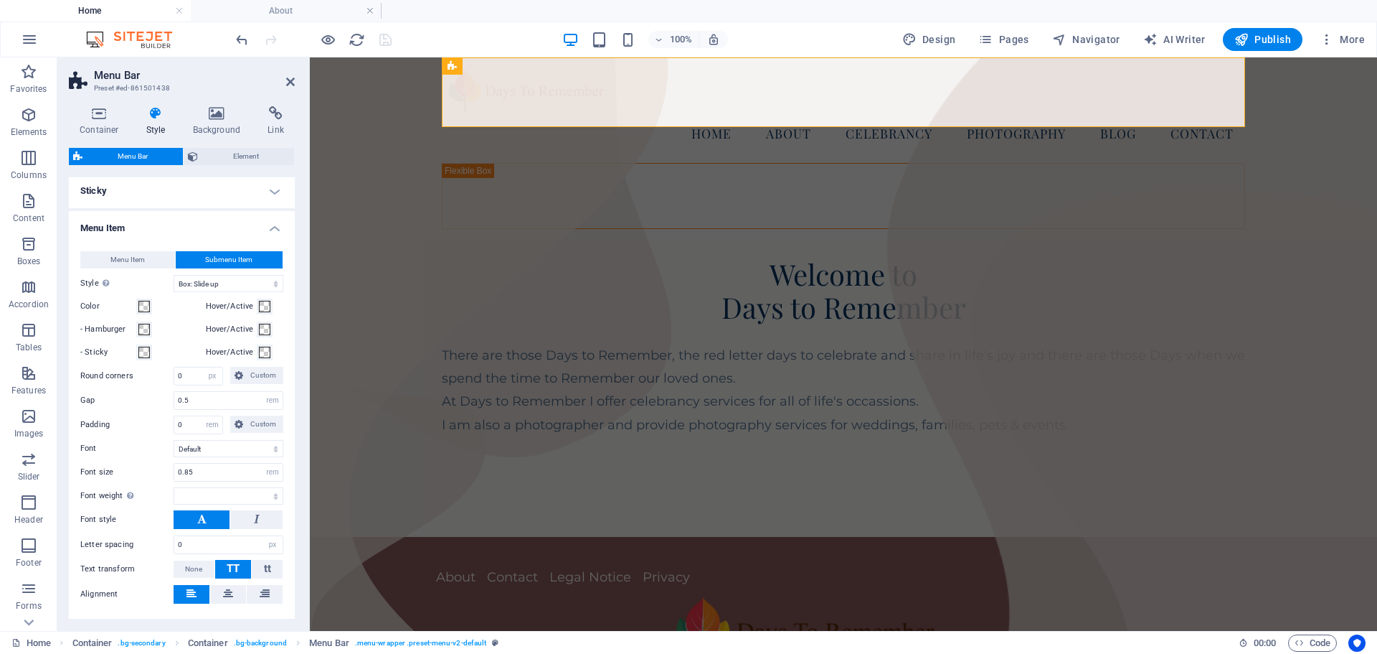
scroll to position [287, 0]
click at [199, 398] on input "0.5" at bounding box center [228, 398] width 108 height 17
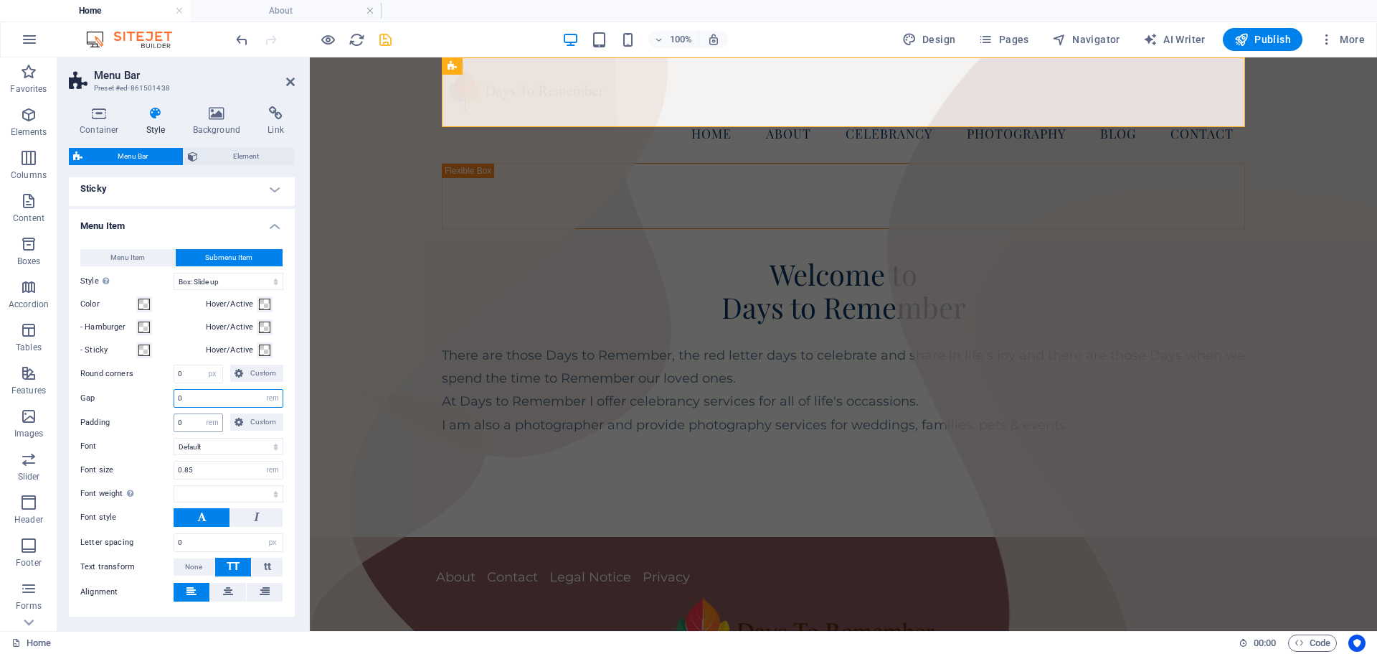
type input "0"
click at [189, 423] on input "0" at bounding box center [198, 422] width 48 height 17
select select
type input "0.5"
select select
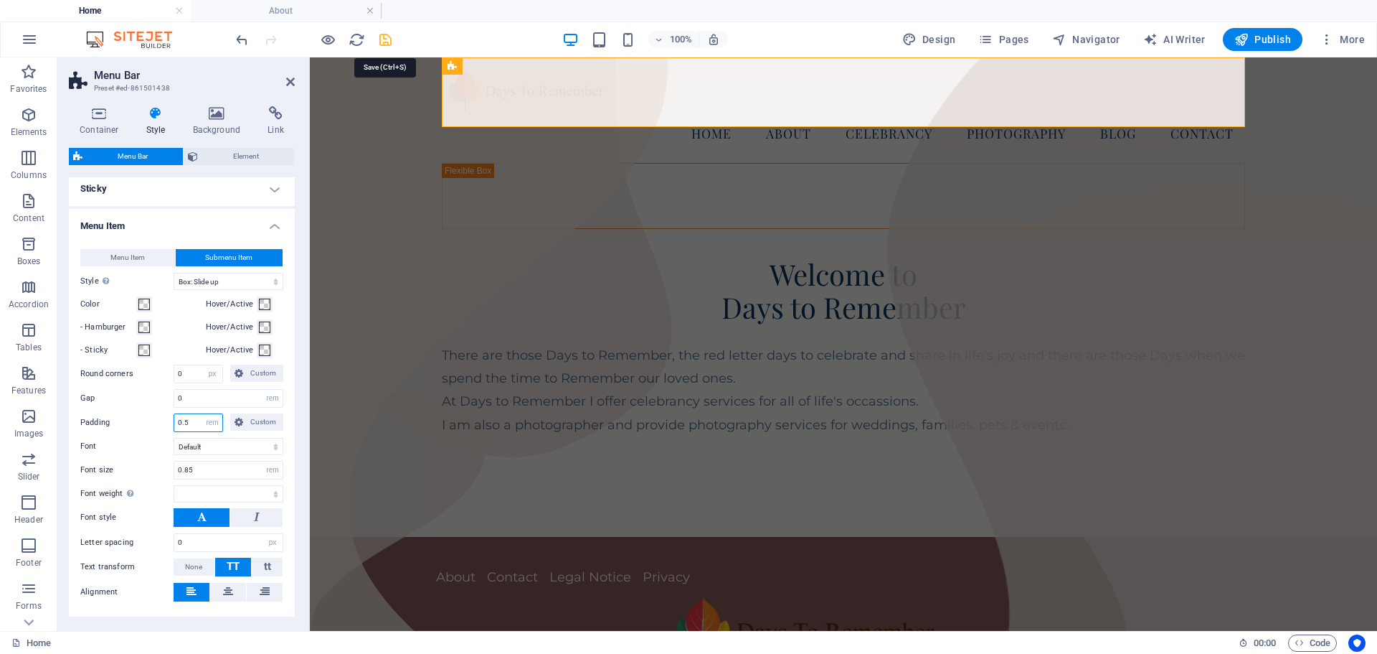
type input "0.5"
click at [386, 36] on icon "save" at bounding box center [385, 40] width 16 height 16
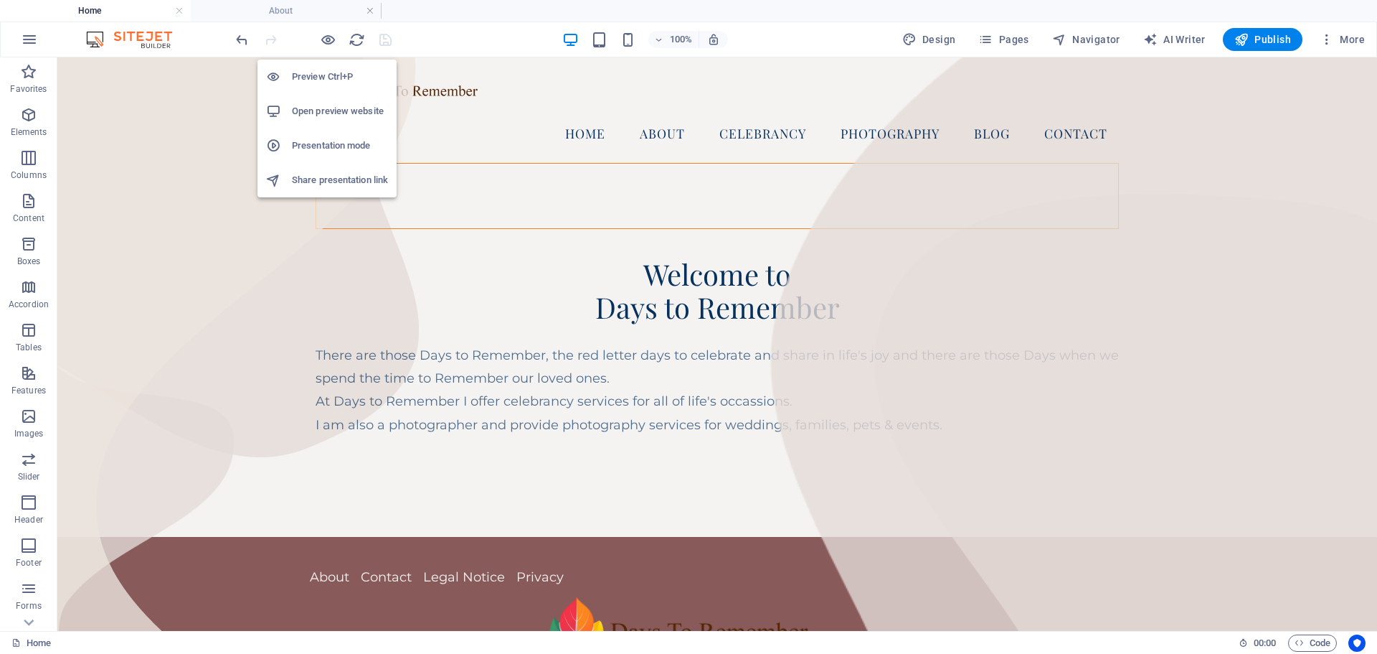
click at [321, 77] on h6 "Preview Ctrl+P" at bounding box center [340, 76] width 96 height 17
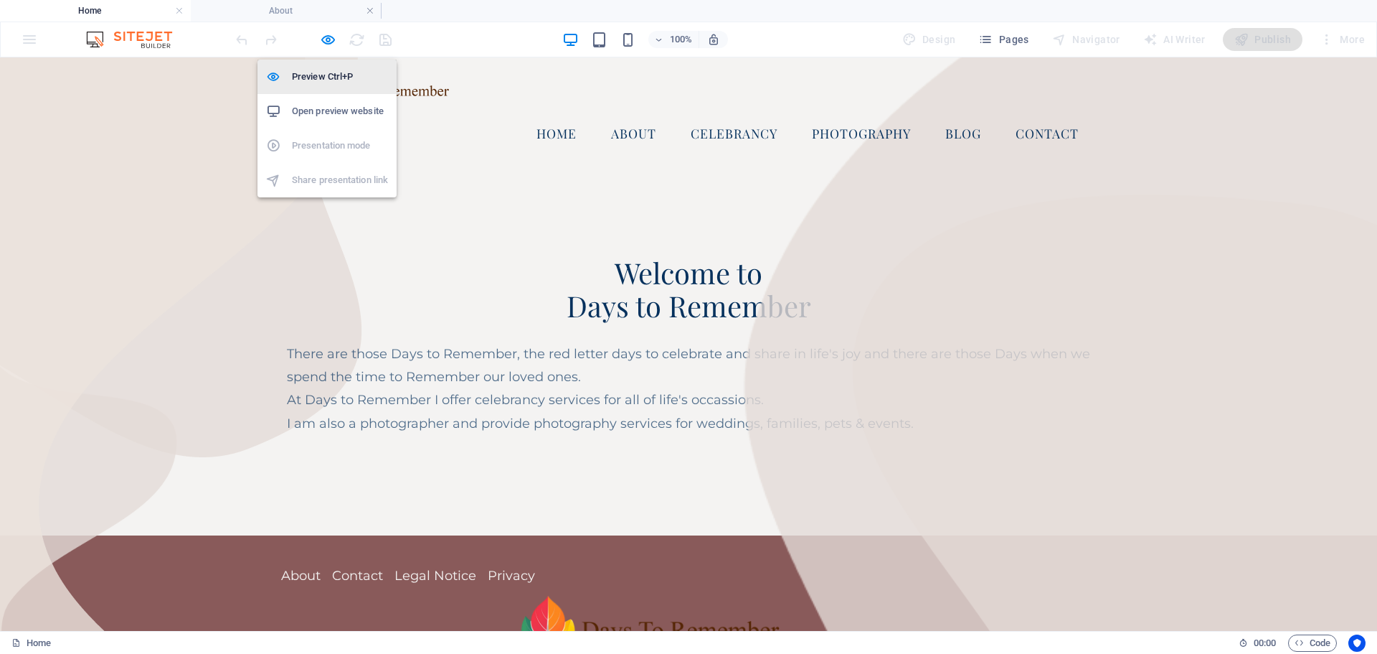
click at [321, 73] on h6 "Preview Ctrl+P" at bounding box center [340, 76] width 96 height 17
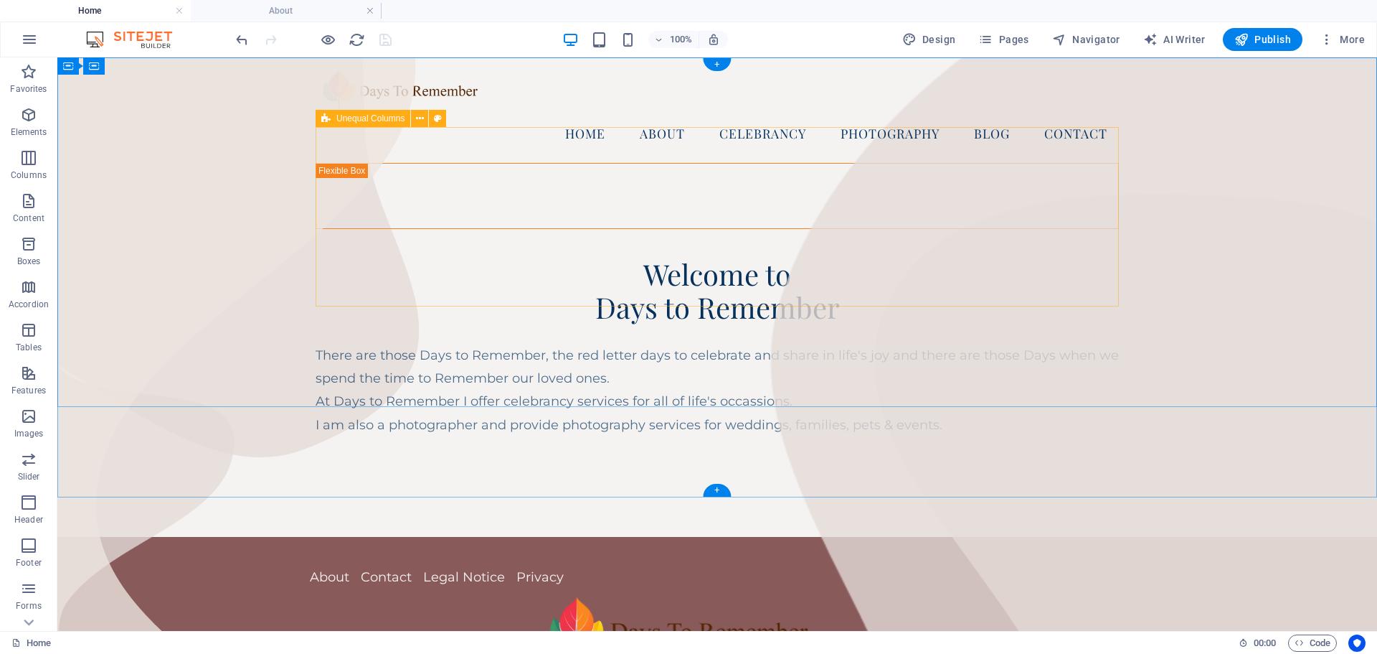
click at [463, 163] on div "Welcome to Days to Remember There are those Days to Remember, the red letter da…" at bounding box center [717, 300] width 803 height 274
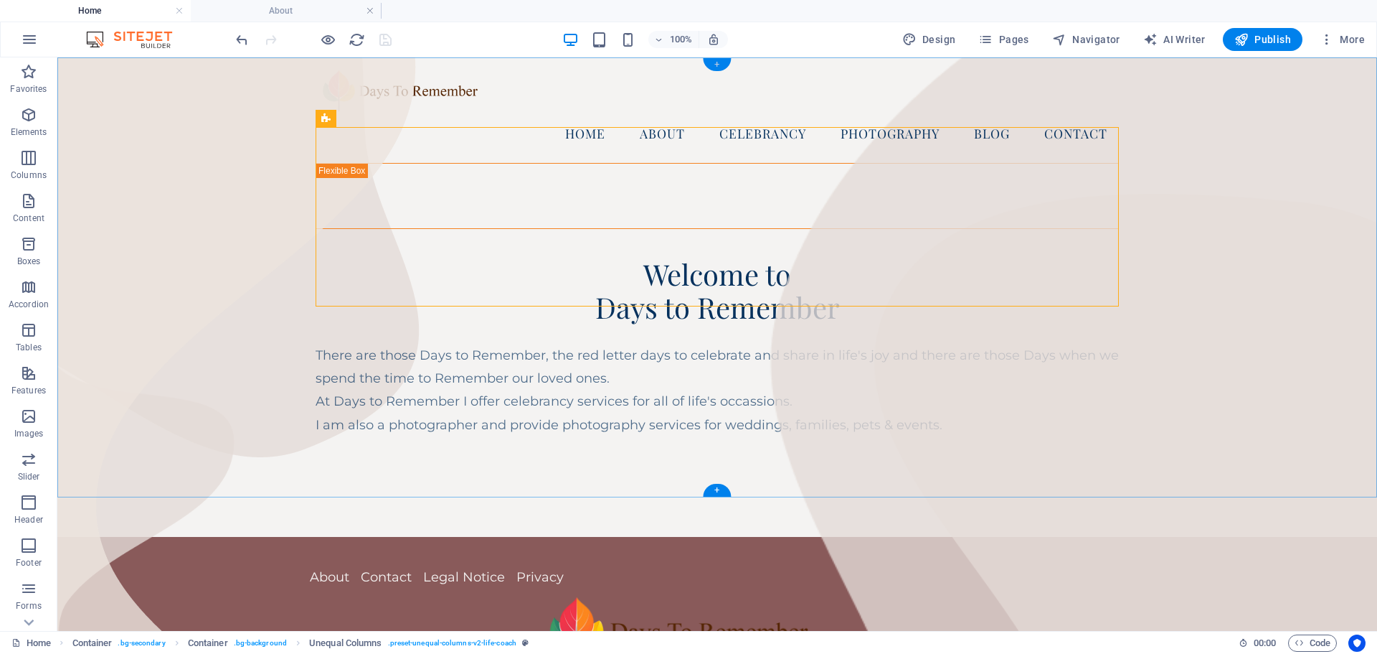
click at [717, 62] on div "+" at bounding box center [717, 64] width 28 height 13
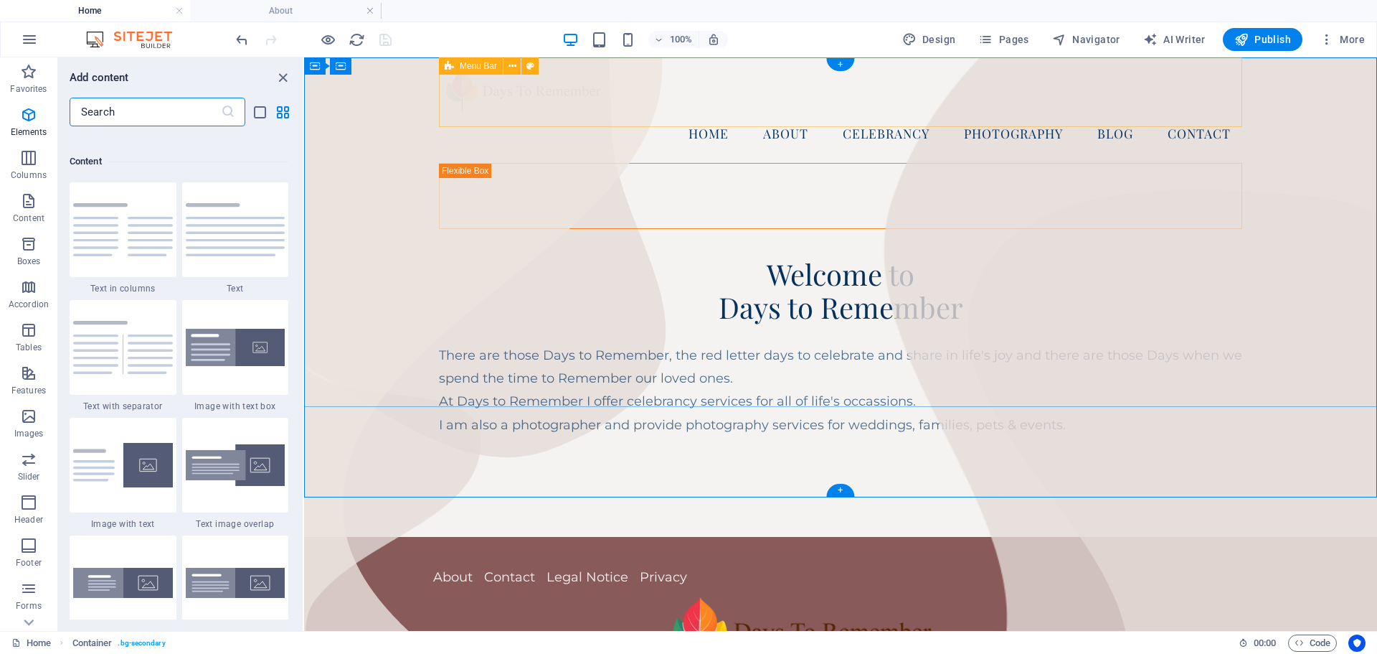
scroll to position [2510, 0]
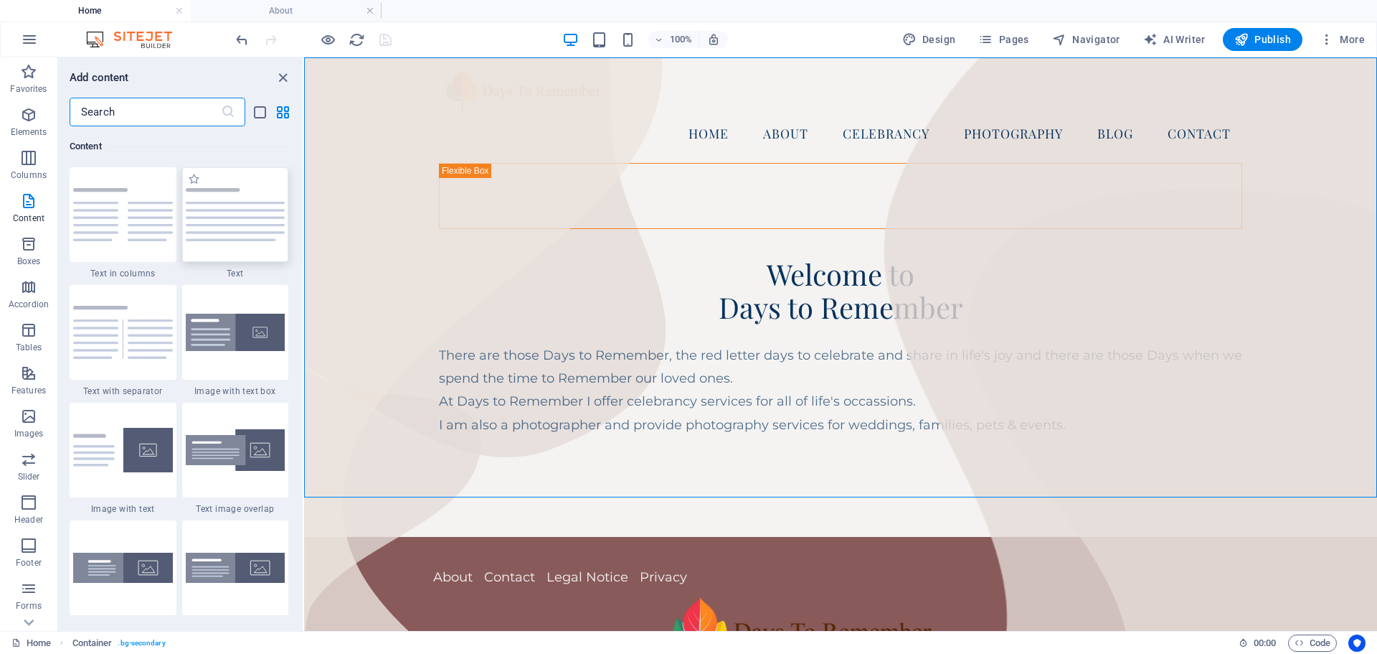
click at [228, 214] on img at bounding box center [236, 214] width 100 height 53
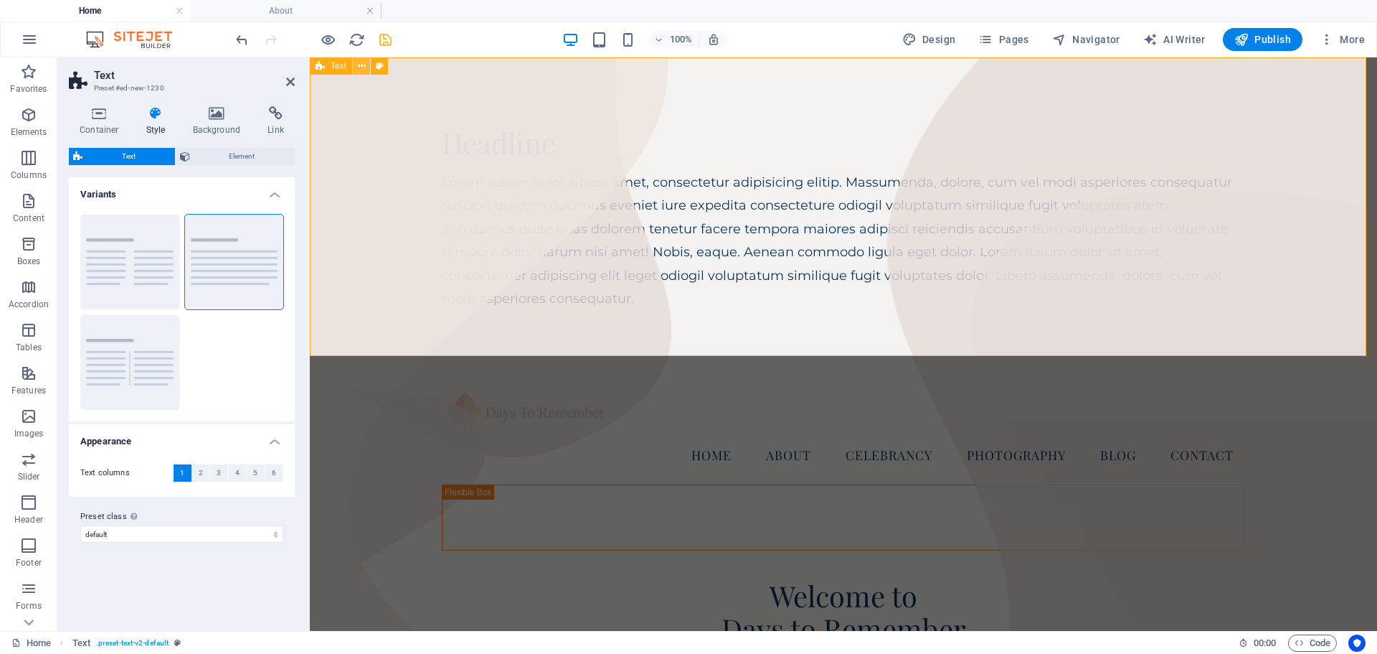
click at [362, 67] on icon at bounding box center [362, 66] width 8 height 15
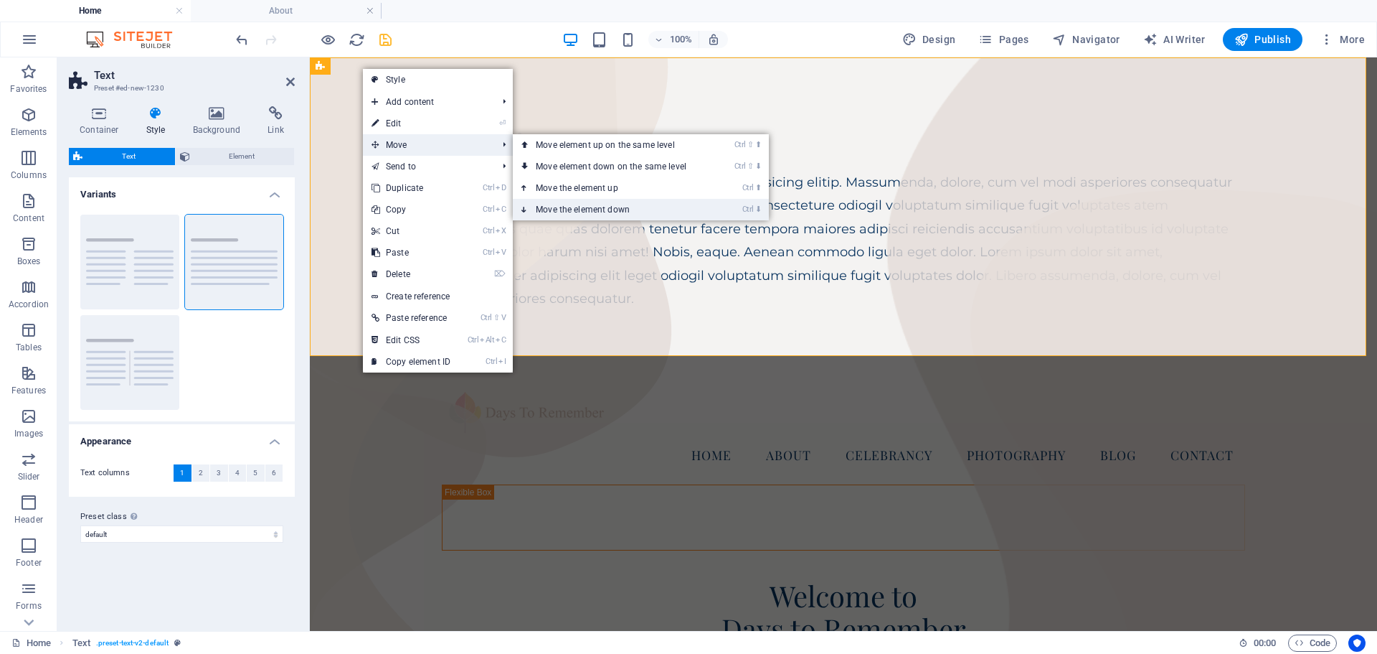
click at [564, 207] on link "Ctrl ⬇ Move the element down" at bounding box center [614, 210] width 202 height 22
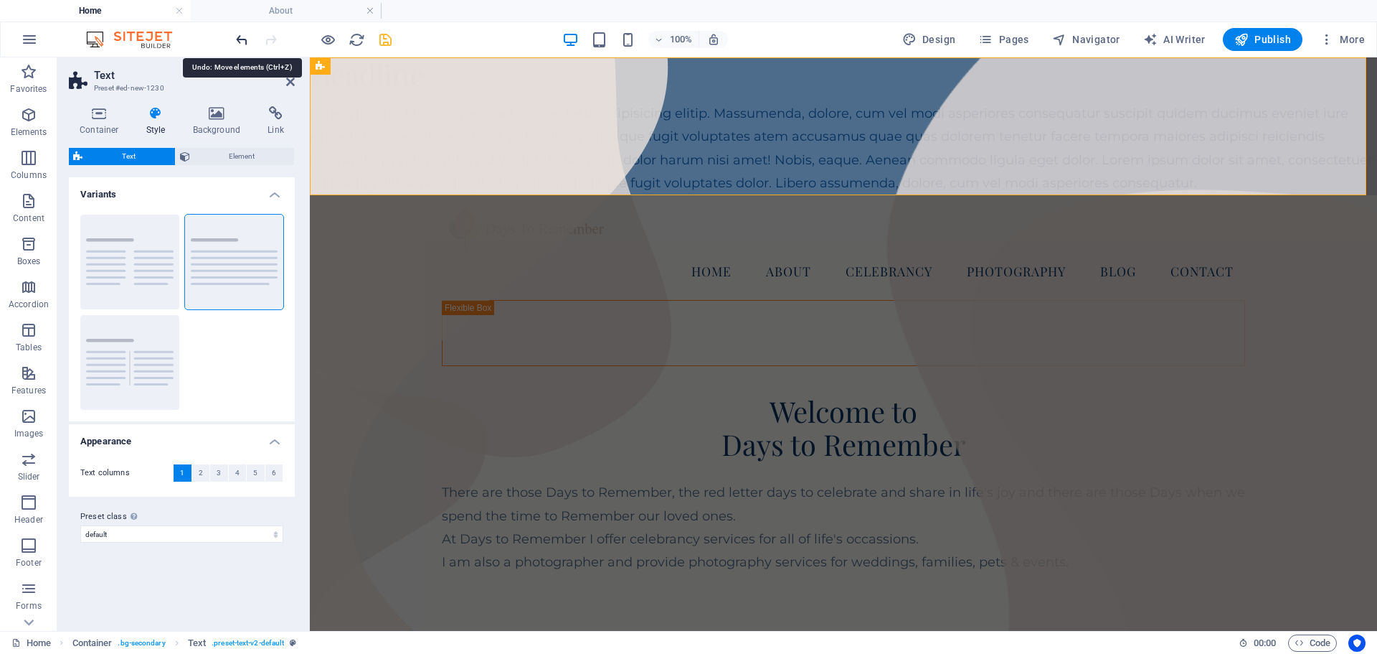
click at [242, 39] on icon "undo" at bounding box center [242, 40] width 16 height 16
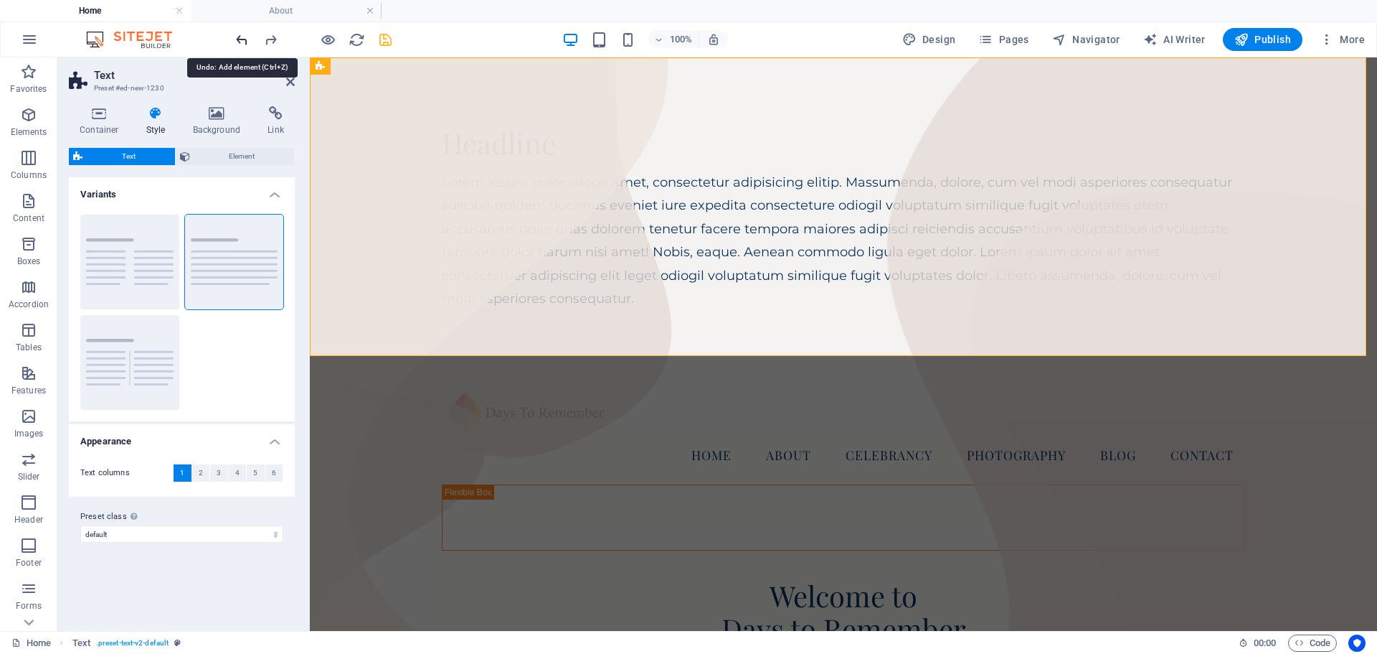
click at [242, 39] on icon "undo" at bounding box center [242, 40] width 16 height 16
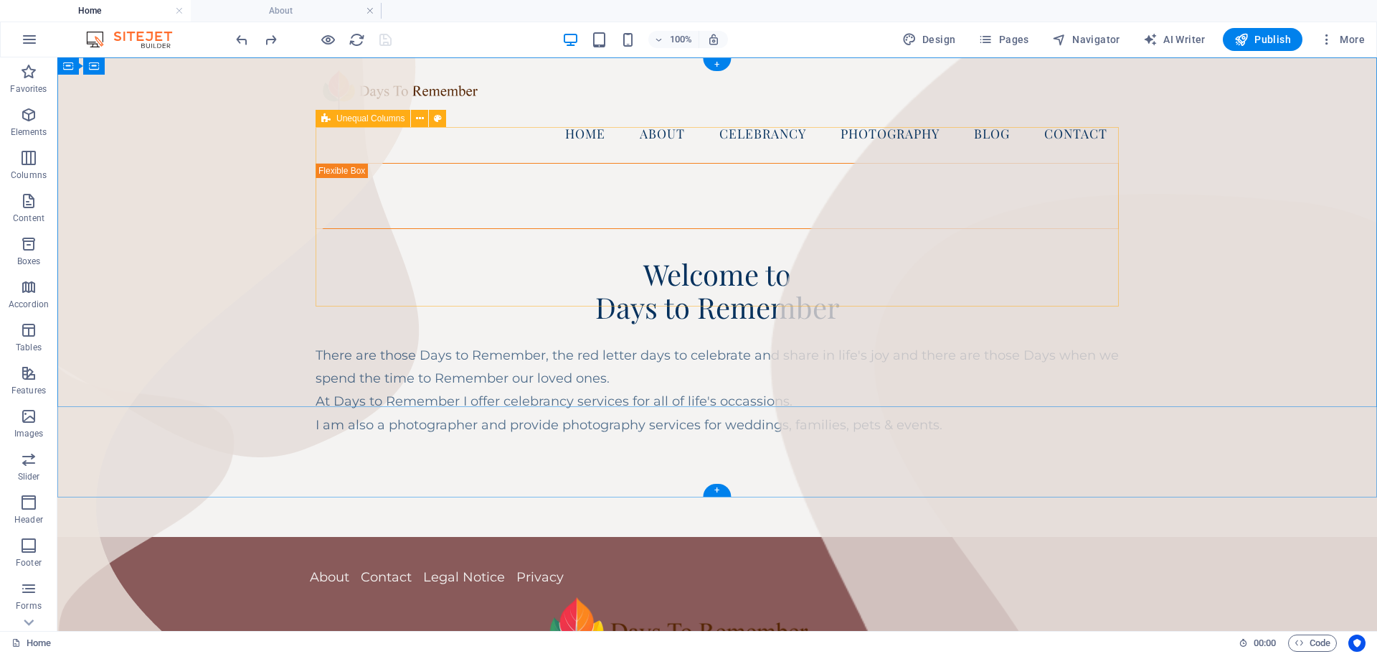
click at [470, 168] on div "Welcome to Days to Remember There are those Days to Remember, the red letter da…" at bounding box center [717, 300] width 803 height 274
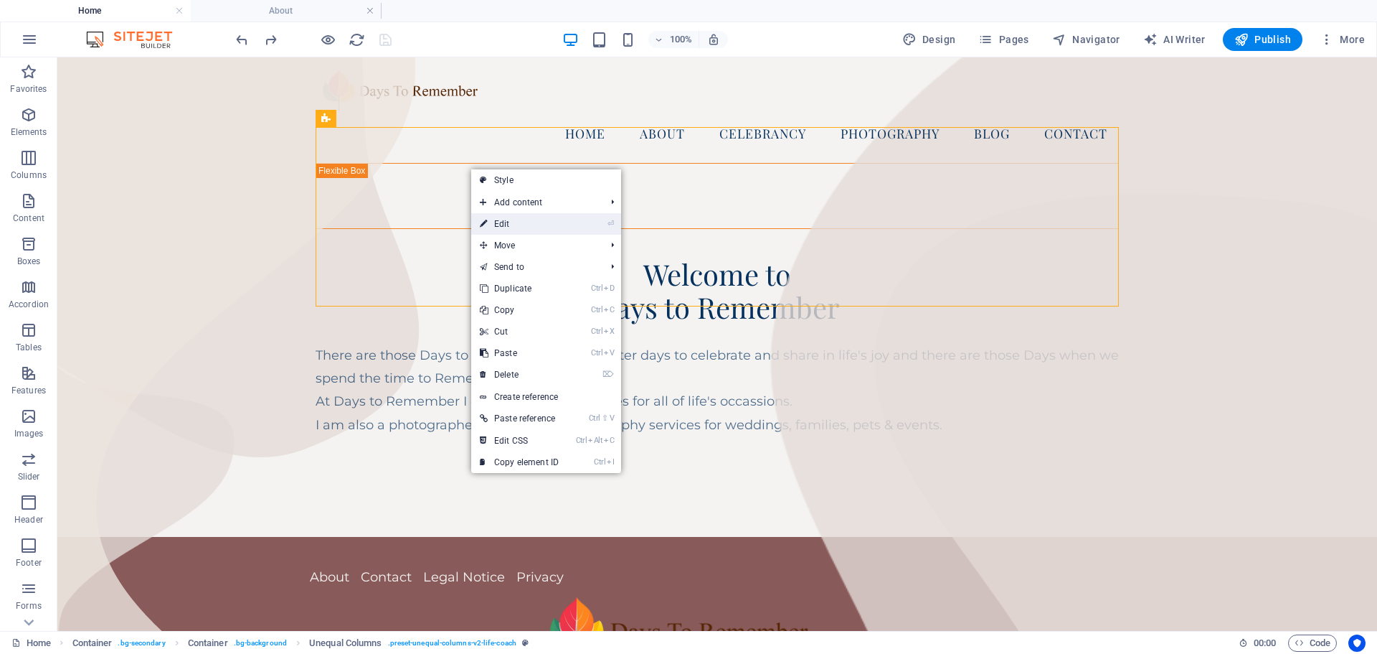
drag, startPoint x: 503, startPoint y: 220, endPoint x: 146, endPoint y: 217, distance: 357.3
click at [503, 220] on link "⏎ Edit" at bounding box center [519, 224] width 96 height 22
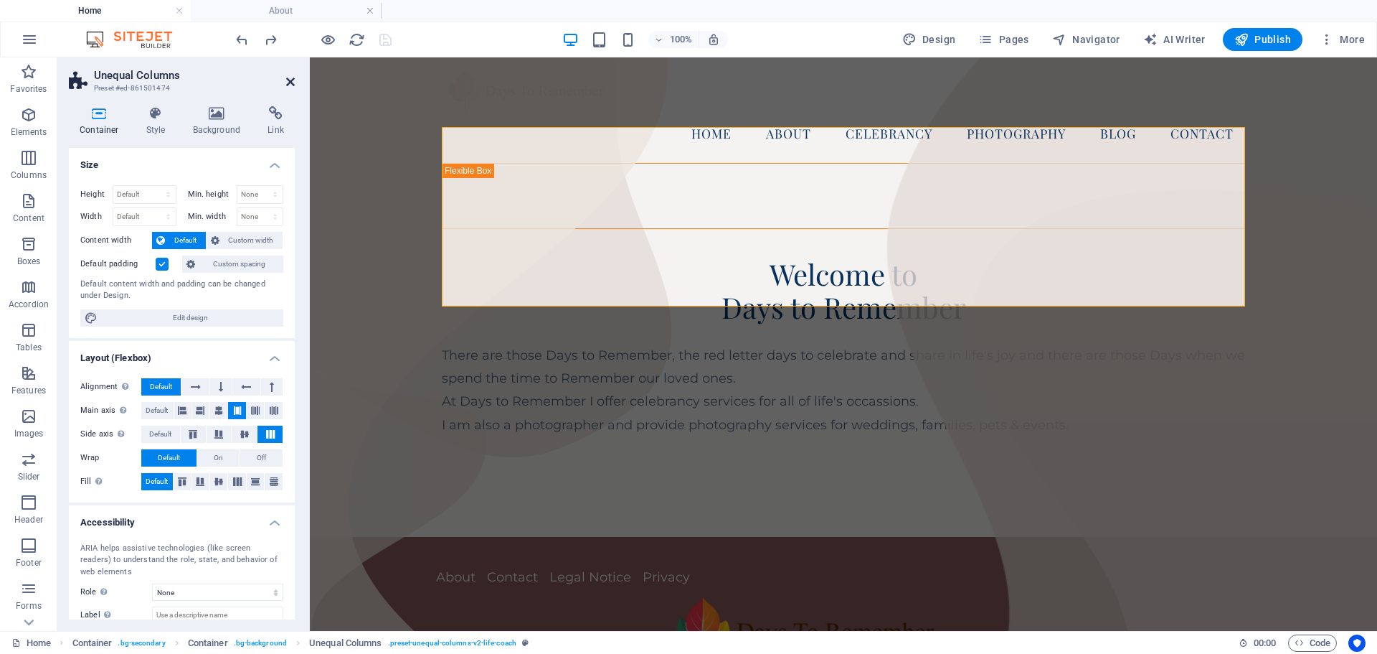
click at [292, 82] on icon at bounding box center [290, 81] width 9 height 11
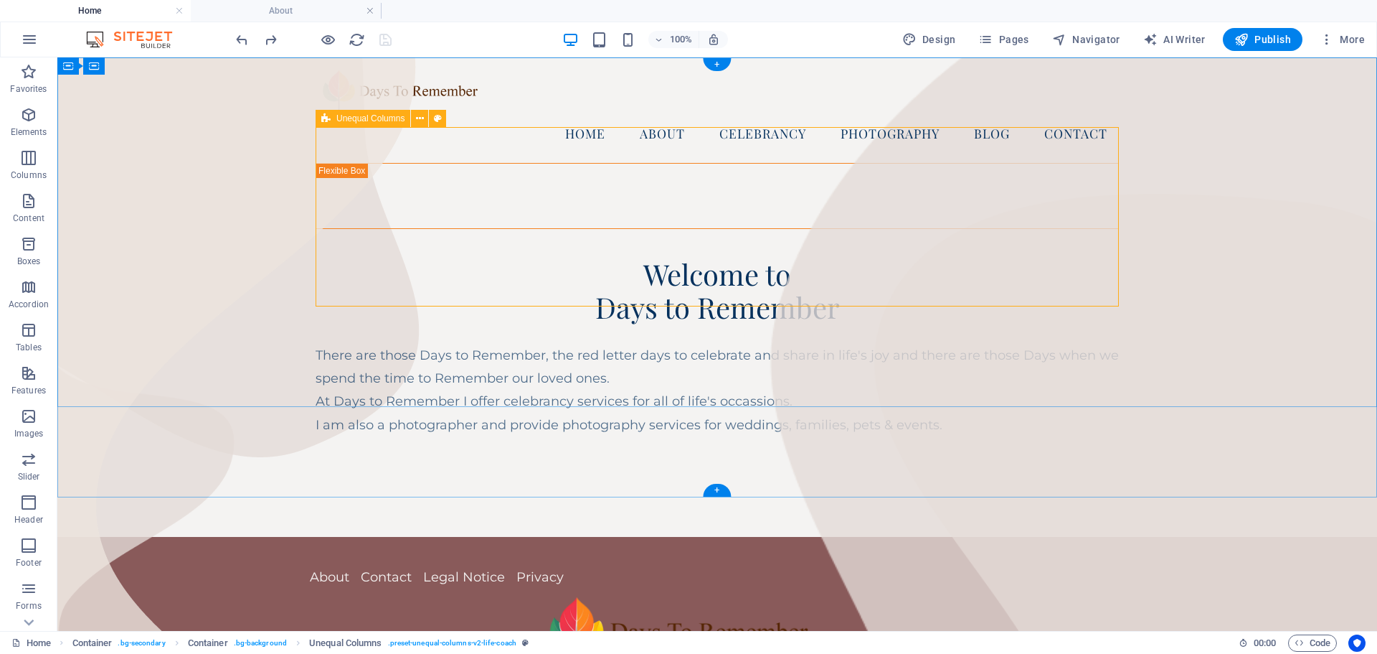
click at [456, 183] on div "Welcome to Days to Remember There are those Days to Remember, the red letter da…" at bounding box center [717, 300] width 803 height 274
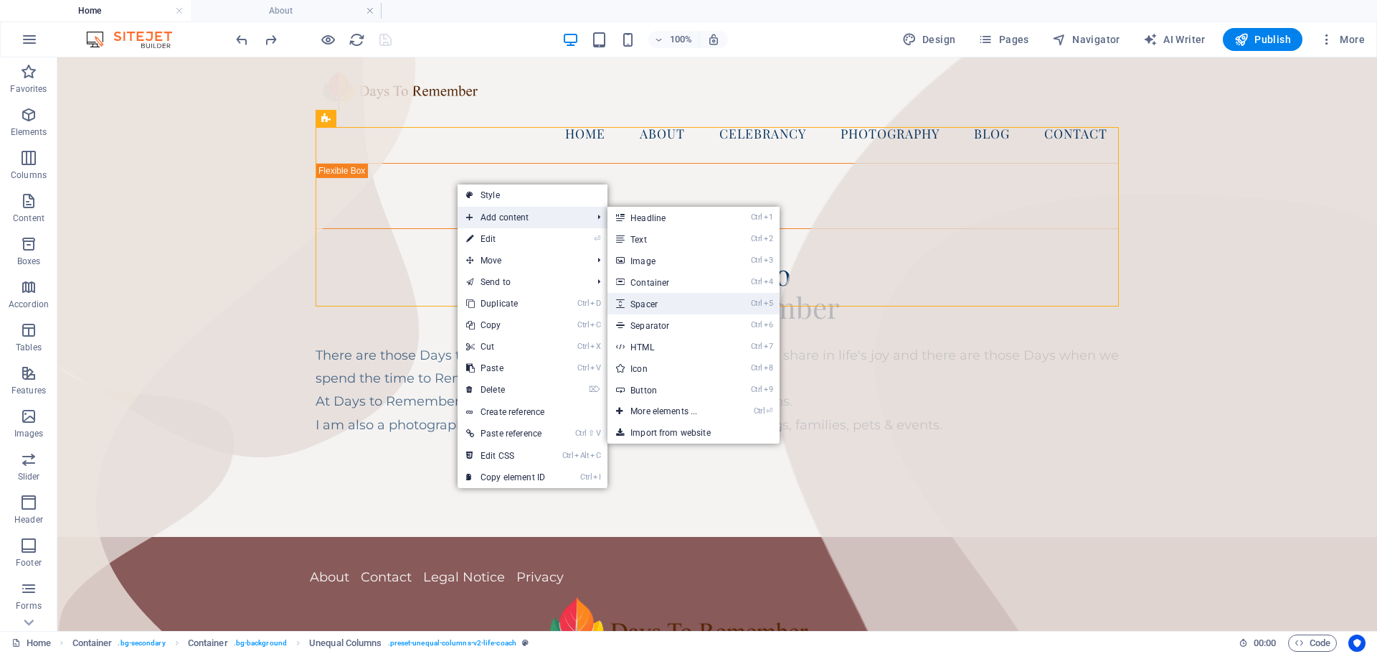
click at [643, 310] on link "Ctrl 5 Spacer" at bounding box center [667, 304] width 118 height 22
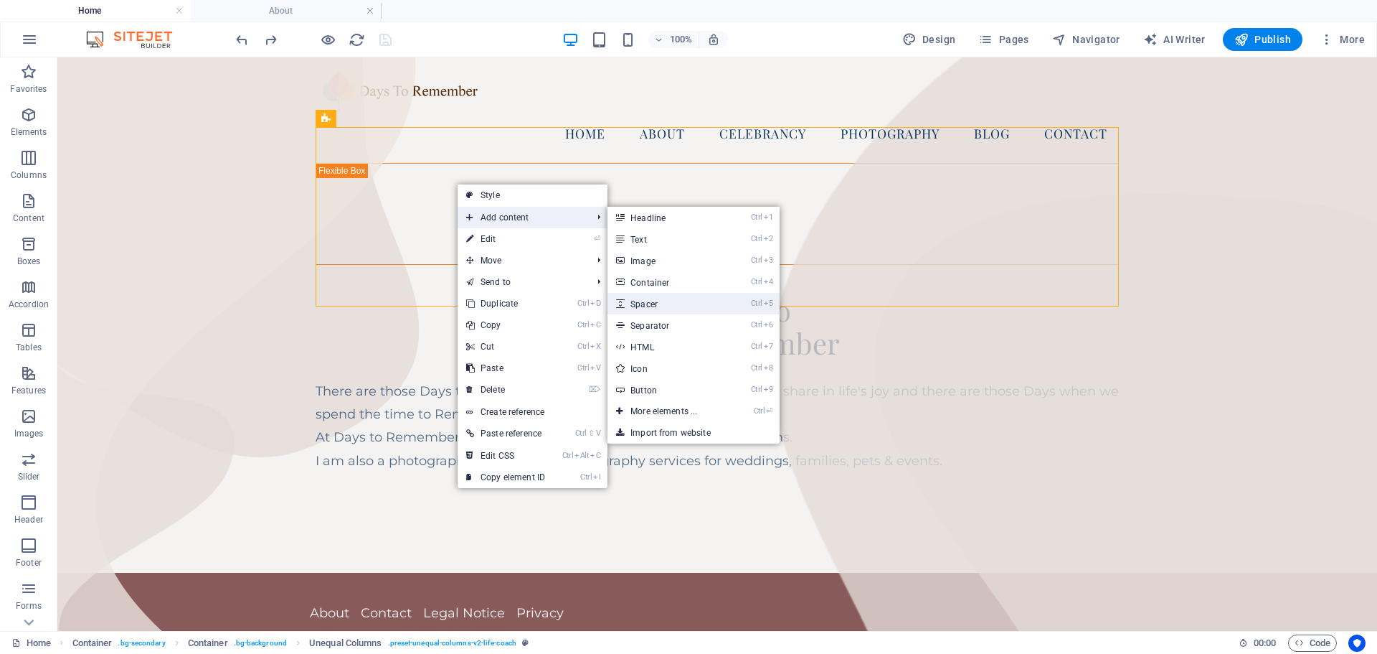
select select "px"
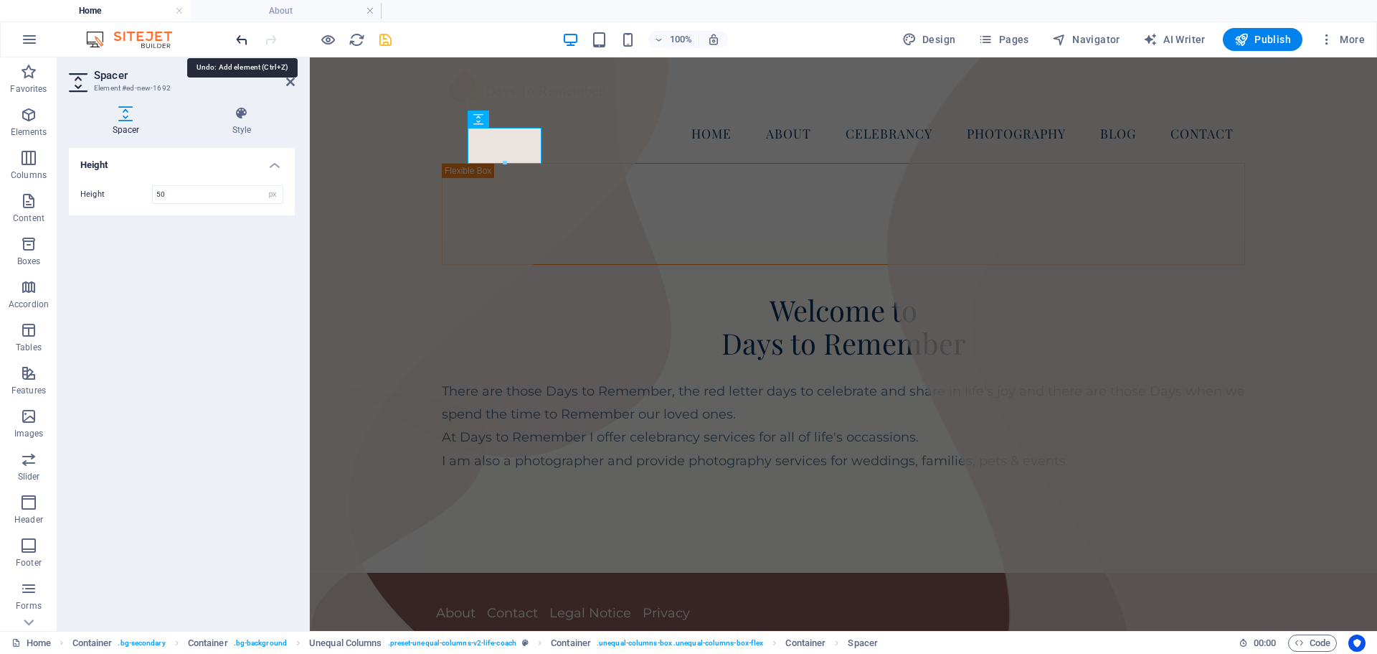
click at [242, 41] on icon "undo" at bounding box center [242, 40] width 16 height 16
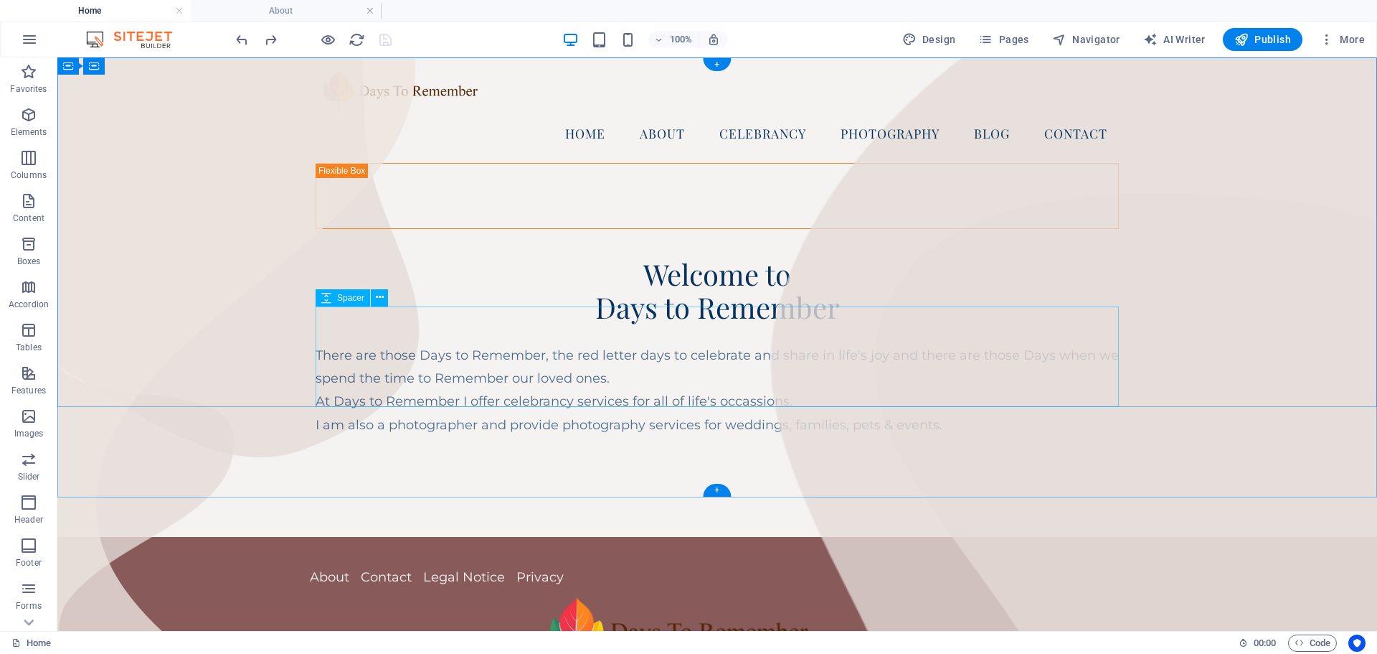
click at [463, 436] on div at bounding box center [717, 486] width 803 height 100
click at [384, 293] on button at bounding box center [379, 297] width 17 height 17
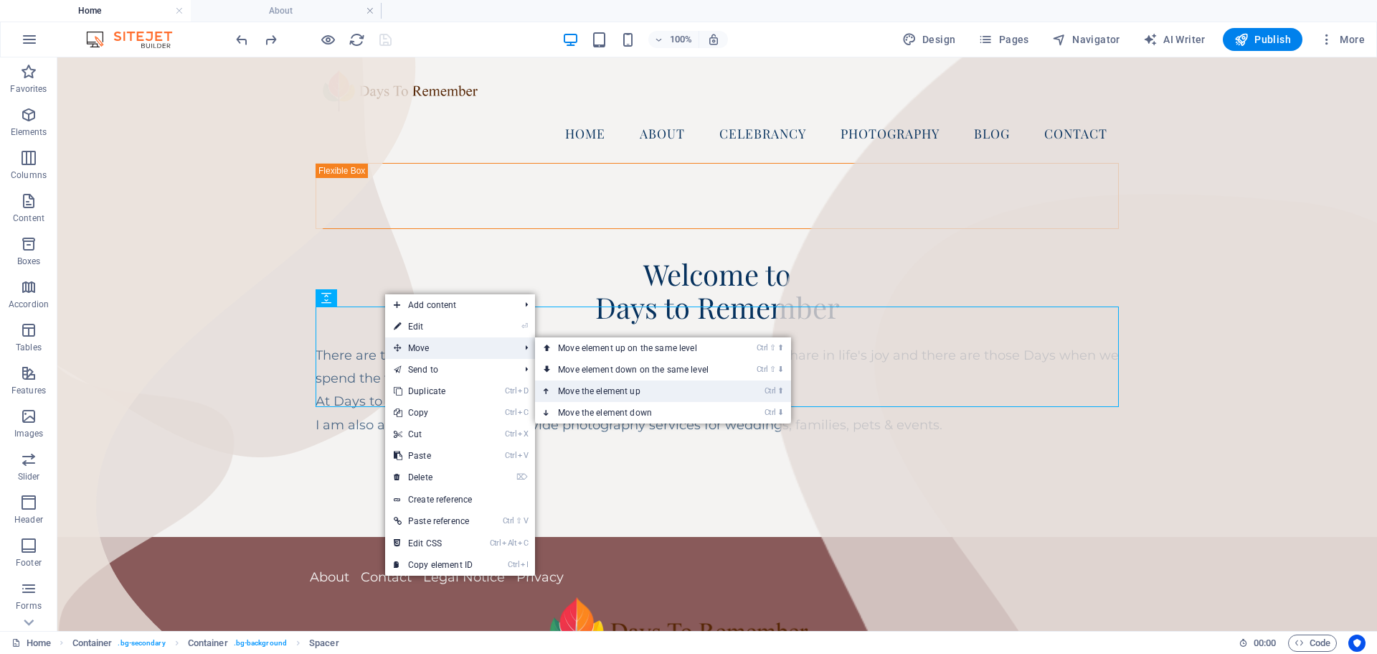
click at [616, 395] on link "Ctrl ⬆ Move the element up" at bounding box center [636, 391] width 202 height 22
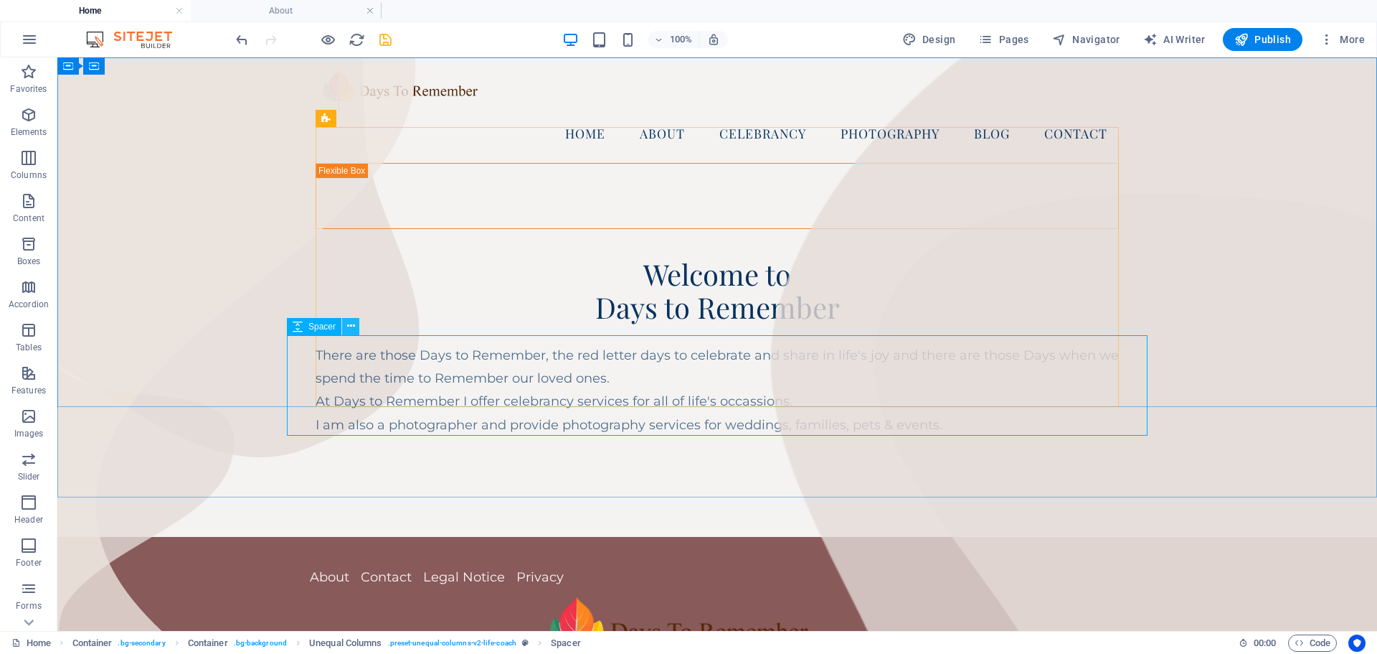
click at [356, 319] on button at bounding box center [350, 326] width 17 height 17
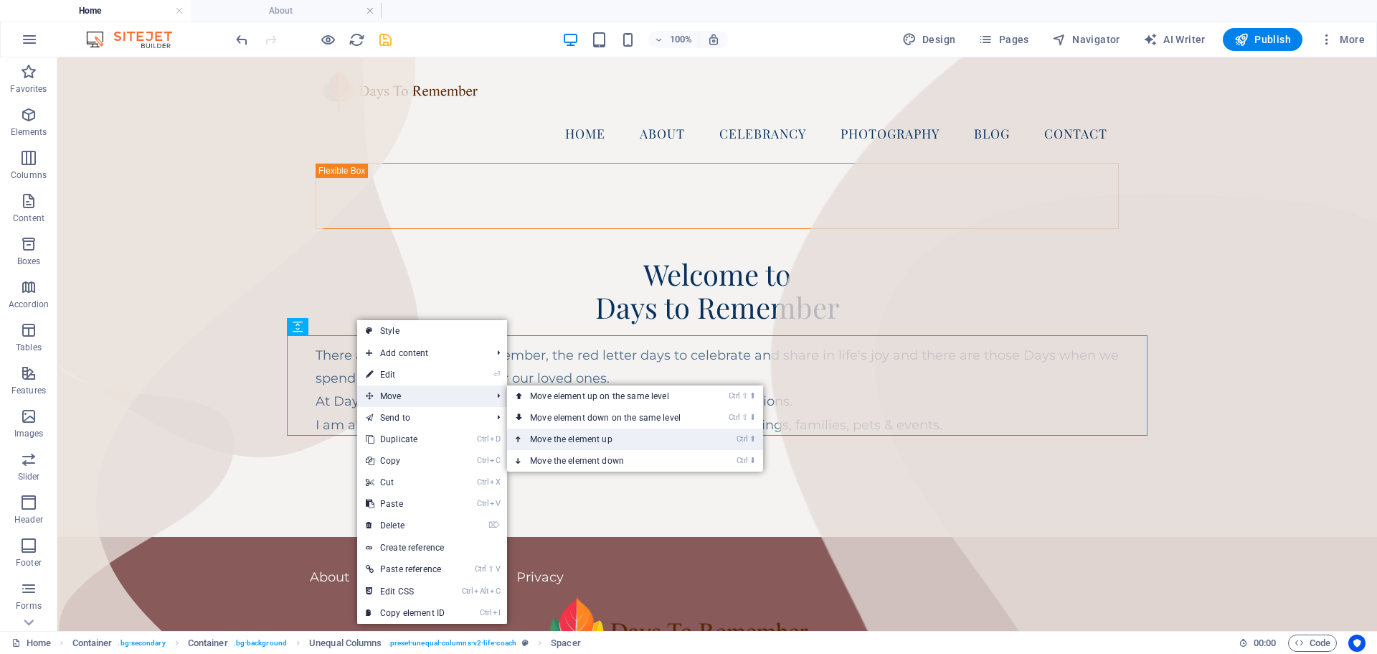
click at [586, 439] on link "Ctrl ⬆ Move the element up" at bounding box center [608, 439] width 202 height 22
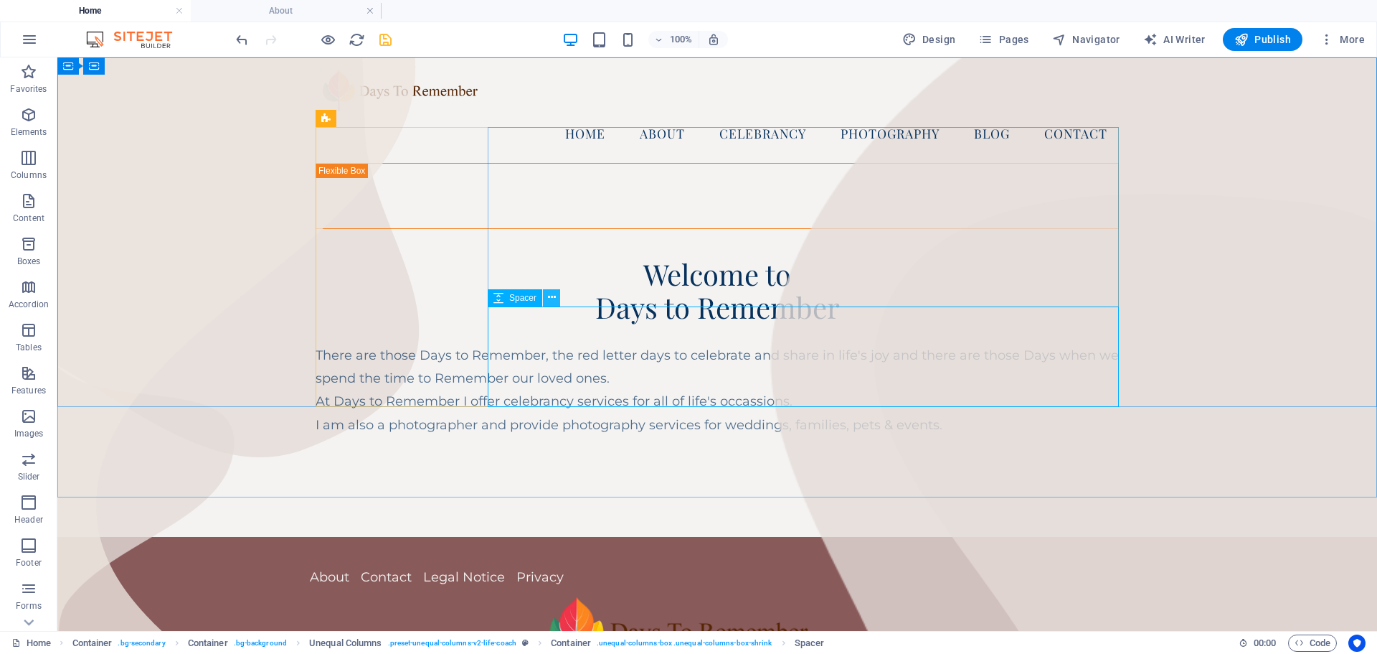
click at [552, 298] on icon at bounding box center [552, 297] width 8 height 15
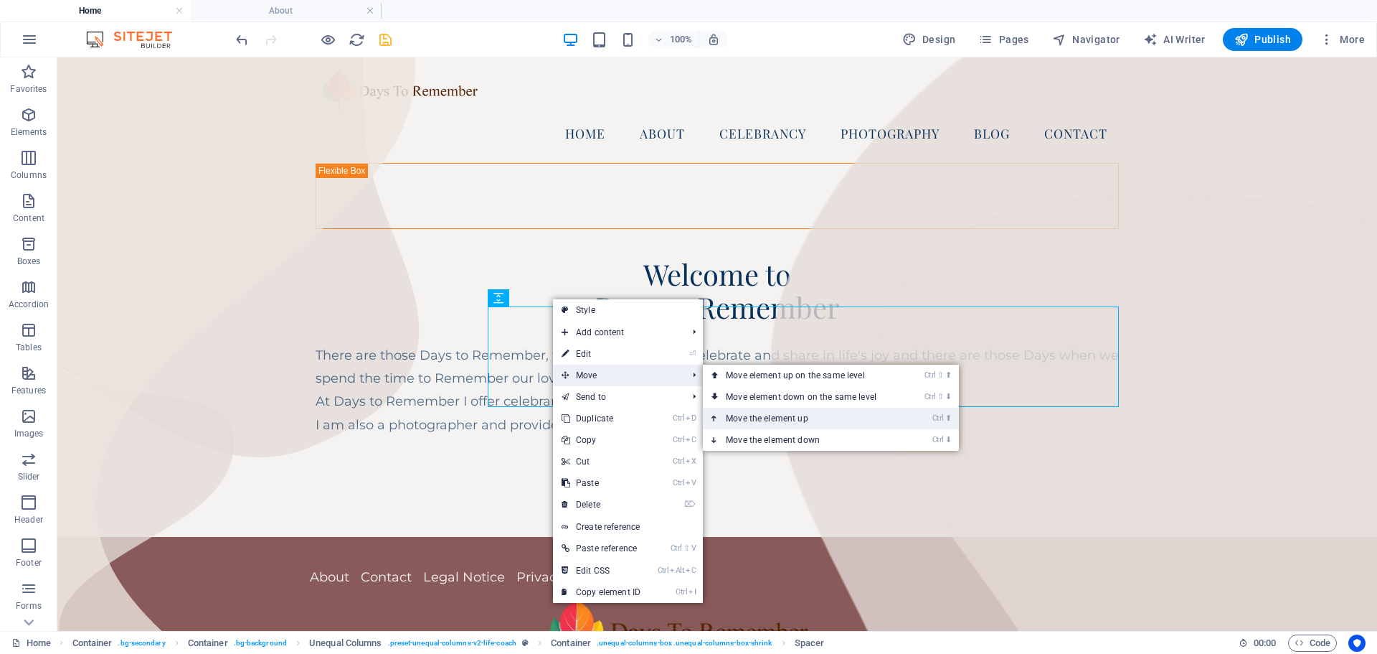
click at [755, 416] on link "Ctrl ⬆ Move the element up" at bounding box center [804, 418] width 202 height 22
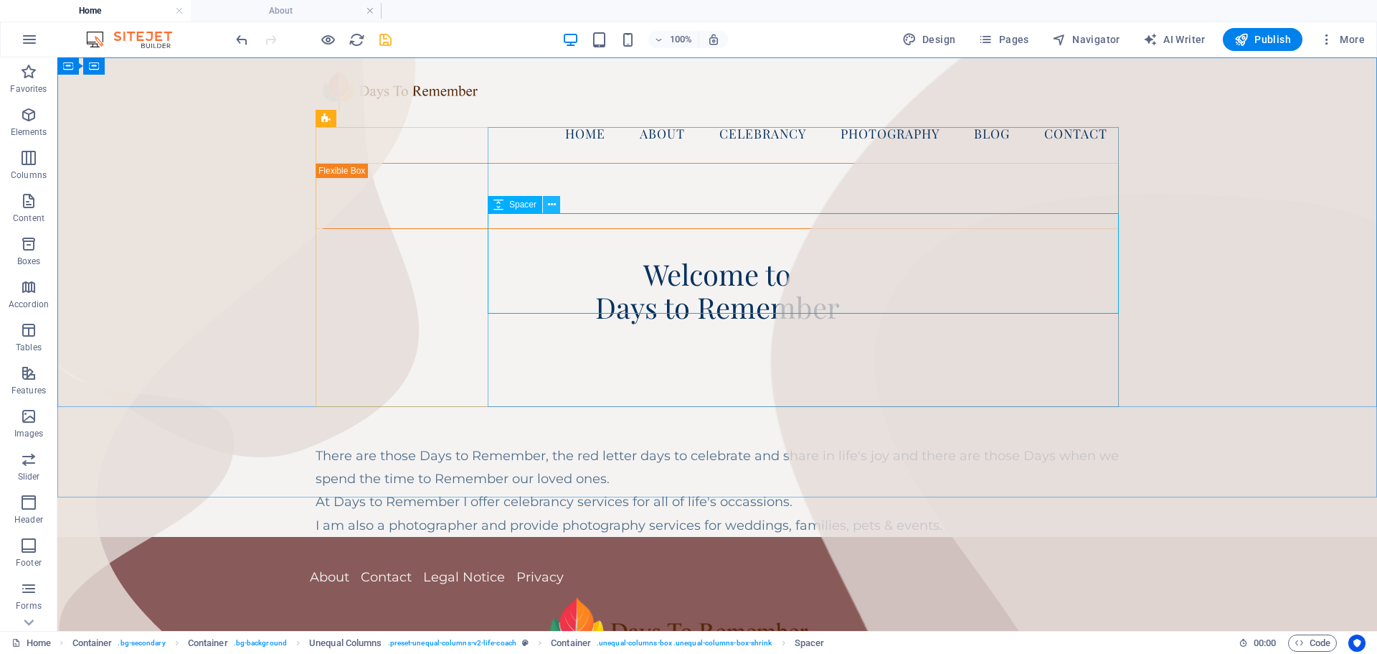
click at [550, 200] on icon at bounding box center [552, 204] width 8 height 15
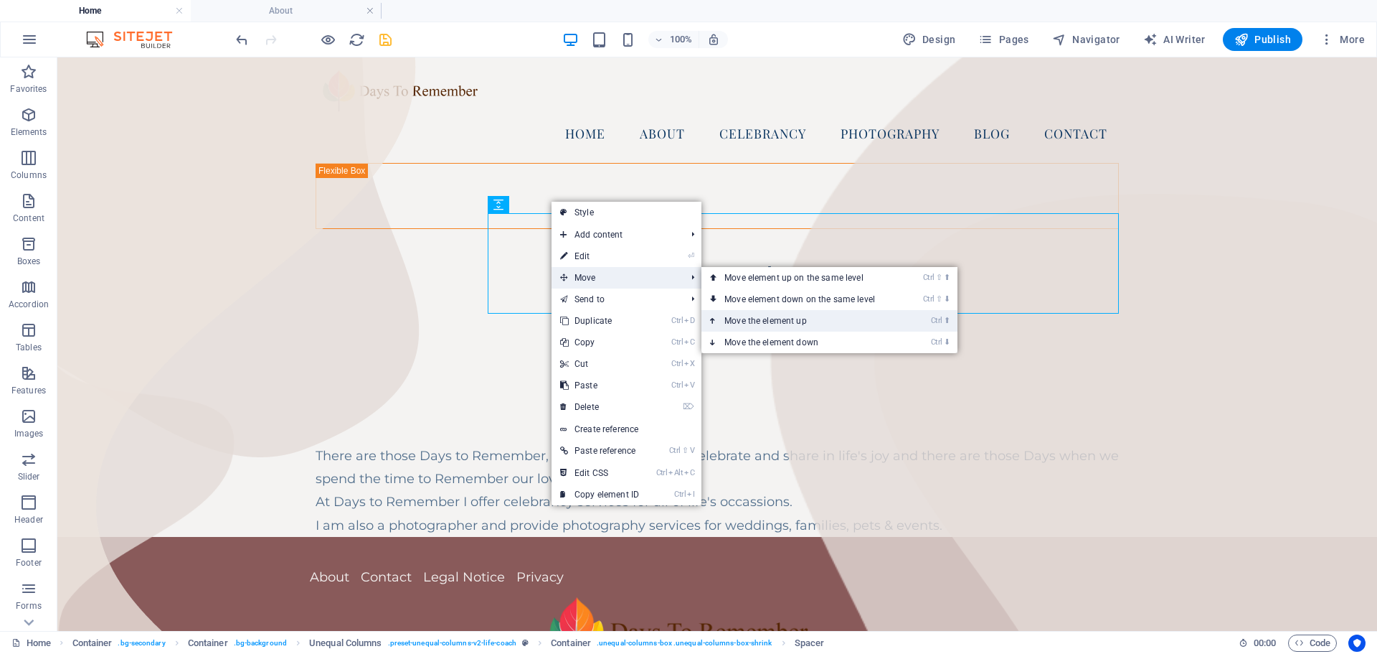
click at [786, 318] on link "Ctrl ⬆ Move the element up" at bounding box center [803, 321] width 202 height 22
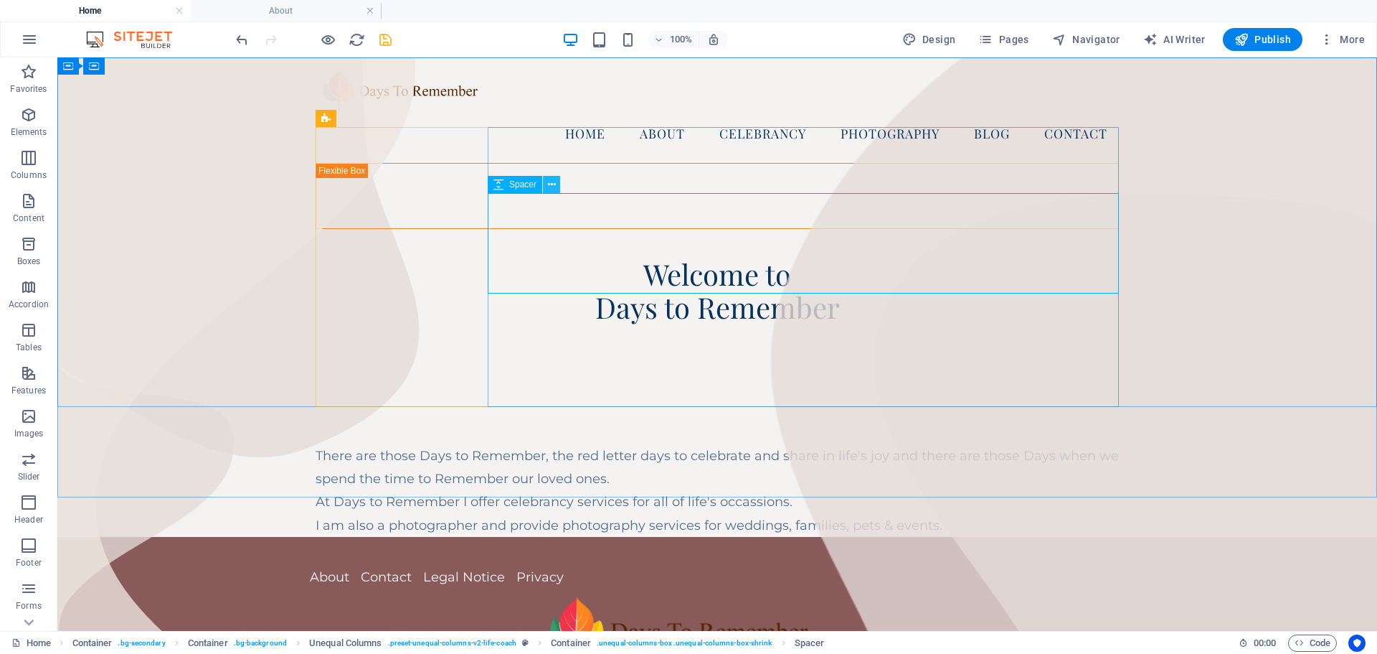
click at [550, 177] on icon at bounding box center [552, 184] width 8 height 15
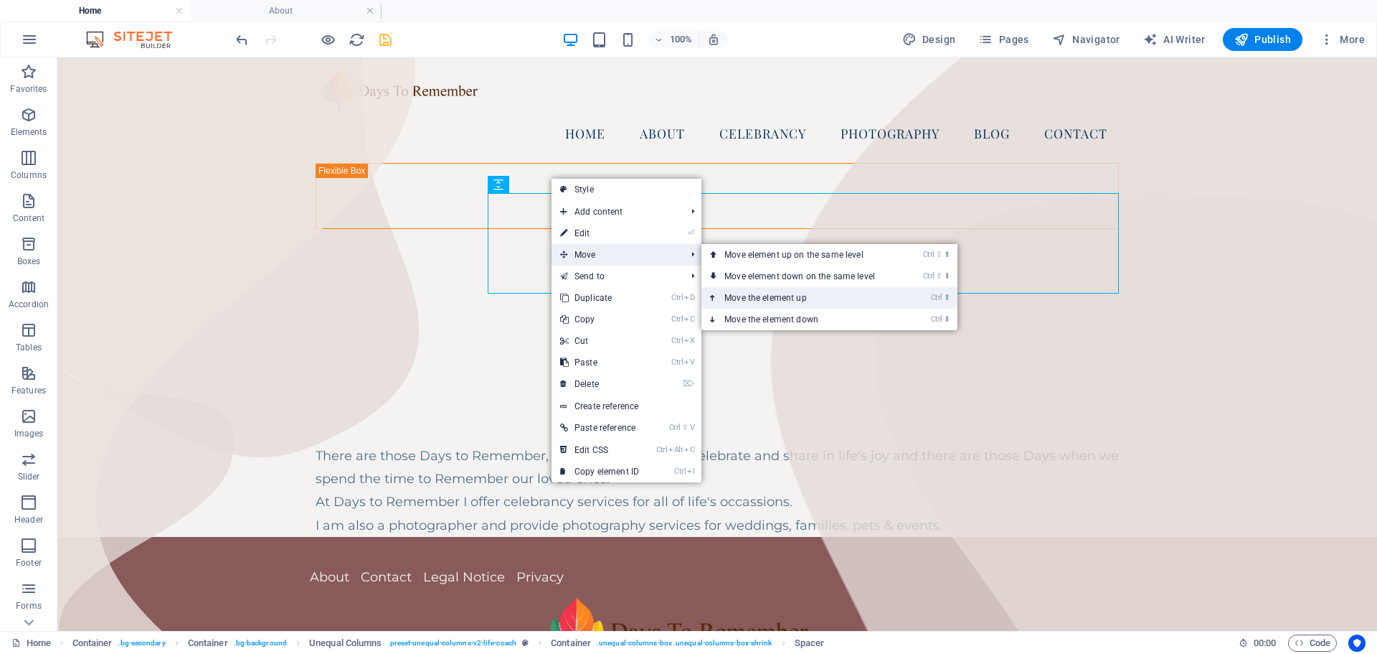
click at [779, 301] on link "Ctrl ⬆ Move the element up" at bounding box center [803, 298] width 202 height 22
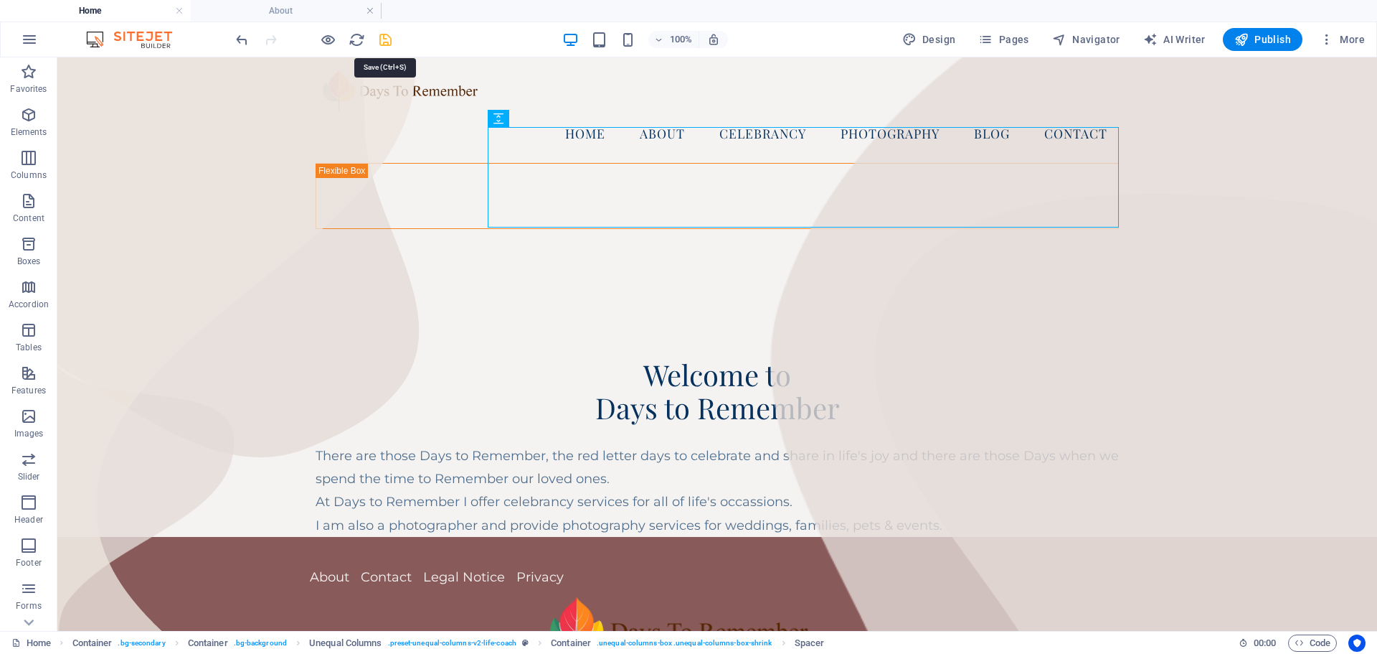
click at [383, 41] on icon "save" at bounding box center [385, 40] width 16 height 16
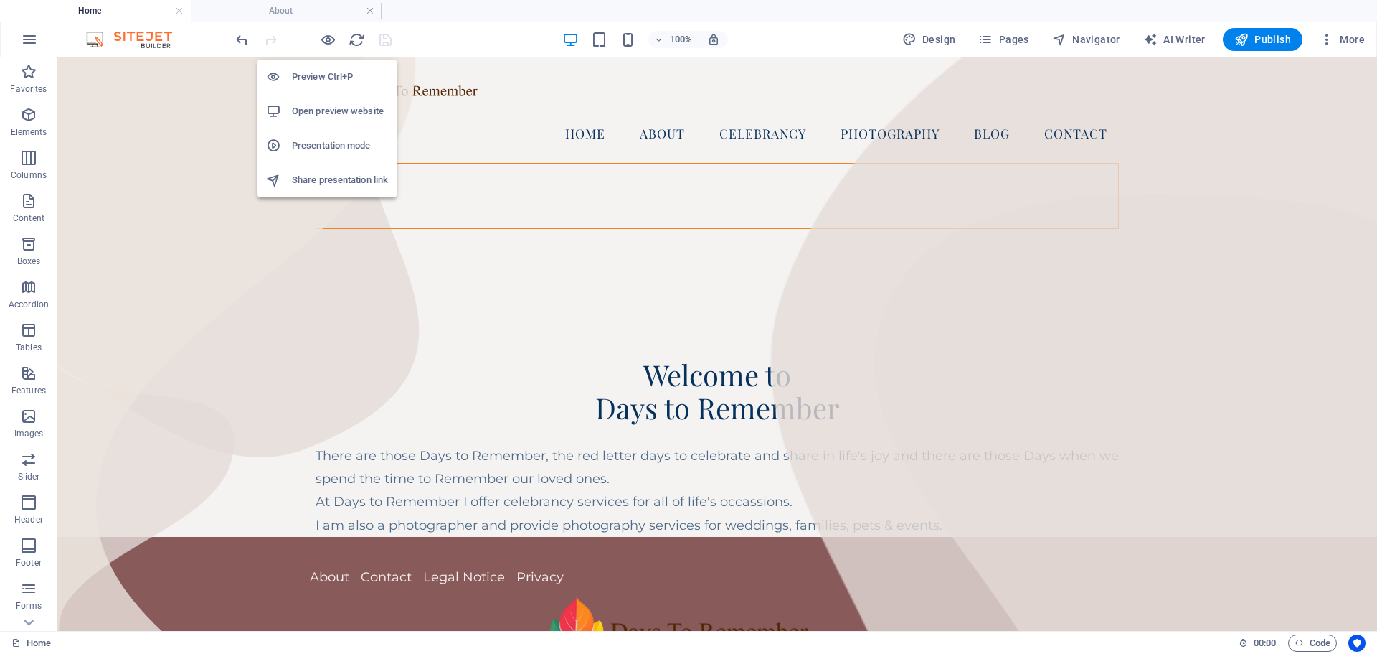
click at [318, 75] on h6 "Preview Ctrl+P" at bounding box center [340, 76] width 96 height 17
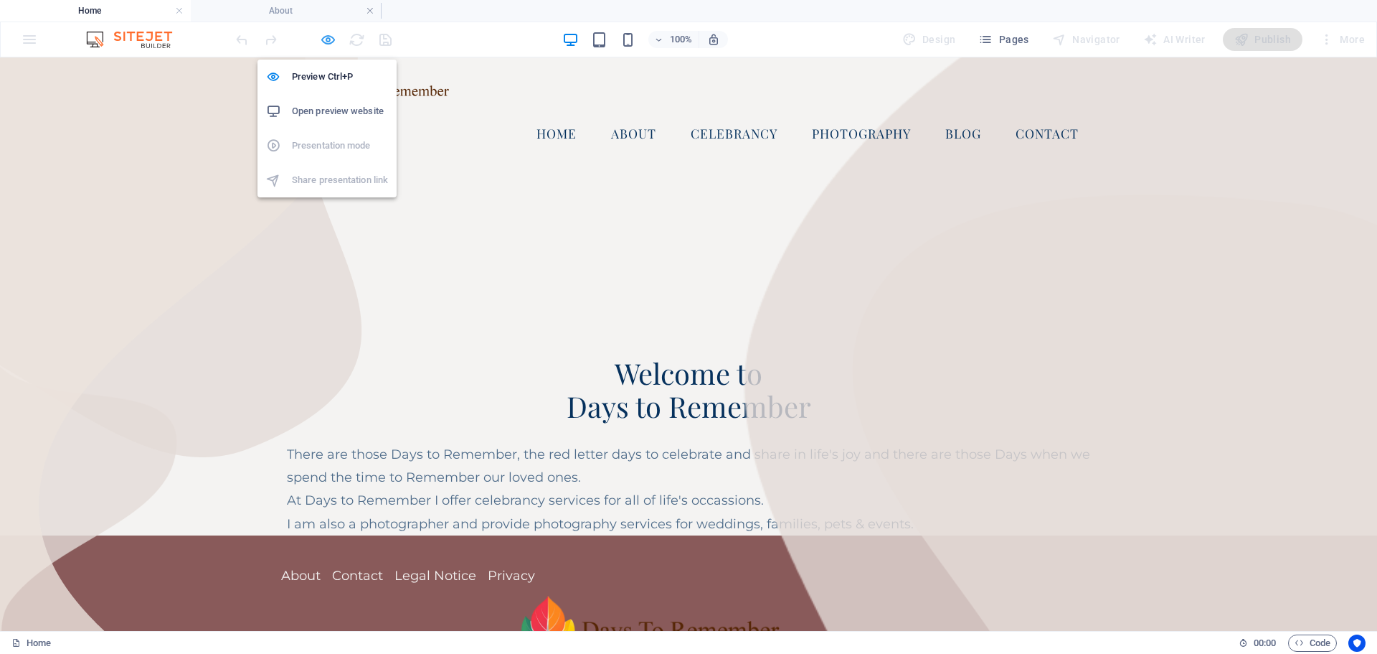
click at [329, 37] on icon "button" at bounding box center [328, 40] width 16 height 16
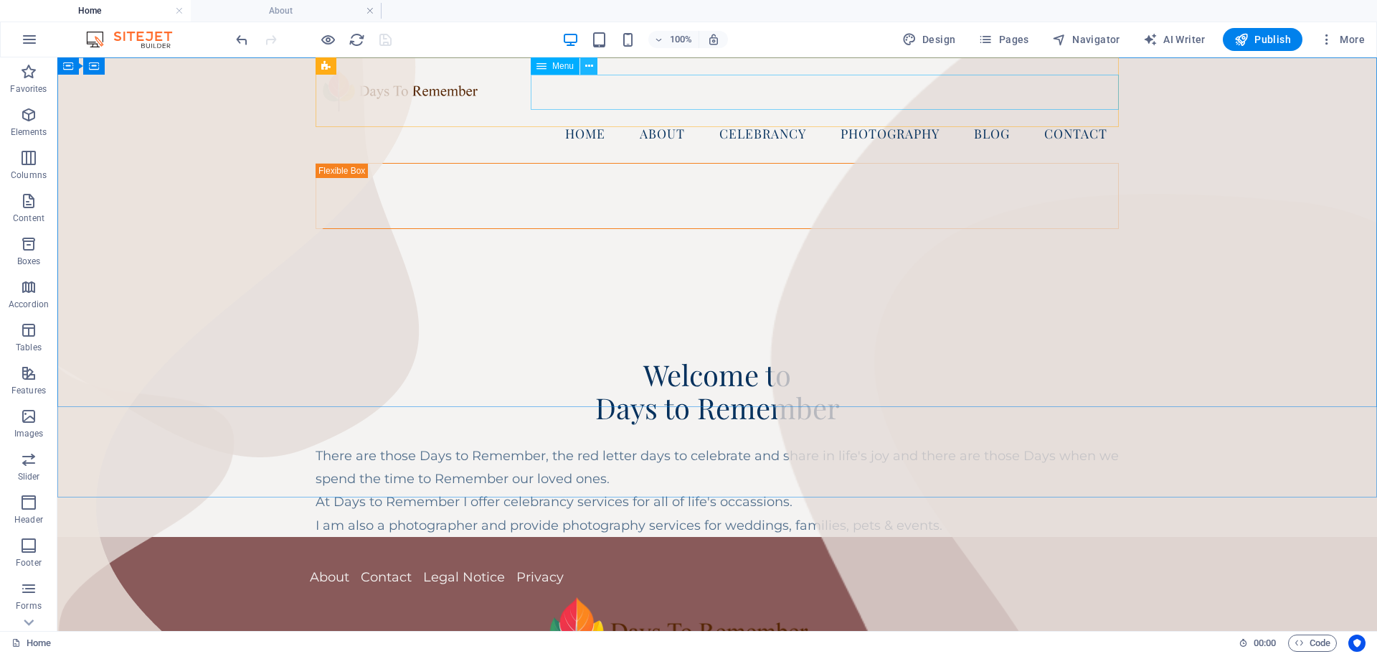
click at [588, 61] on icon at bounding box center [589, 66] width 8 height 15
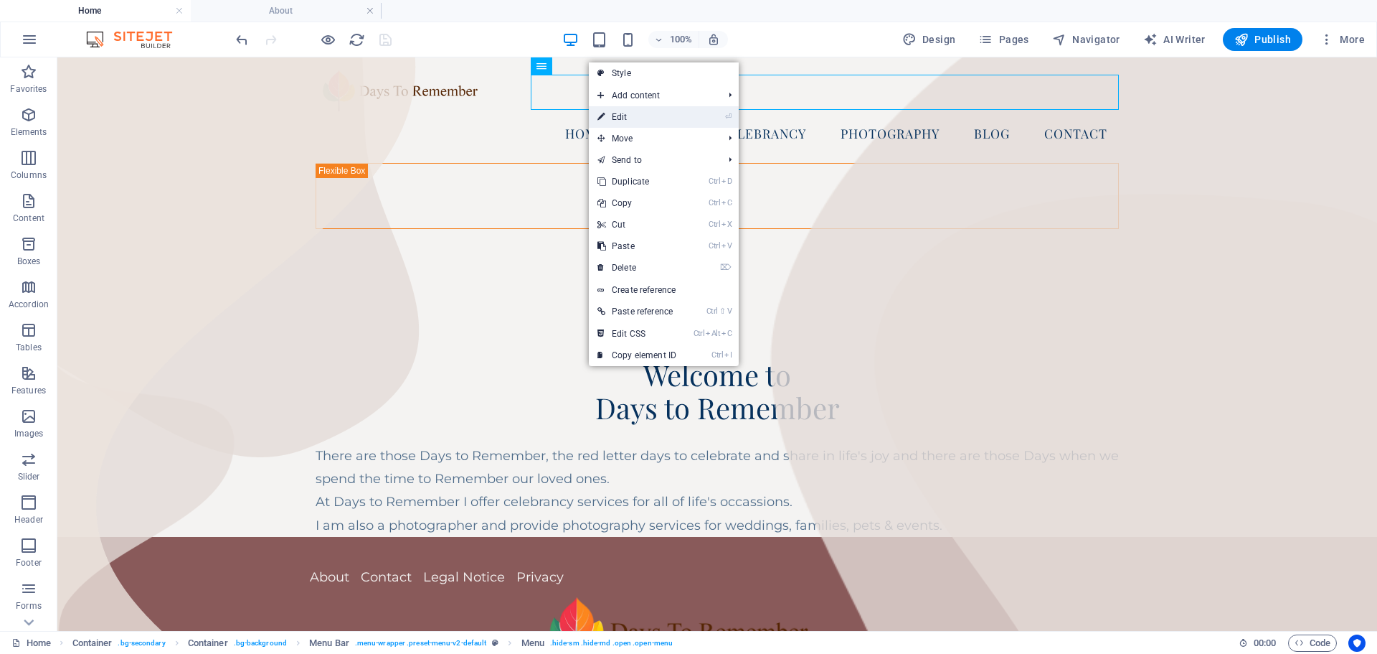
click at [618, 110] on link "⏎ Edit" at bounding box center [637, 117] width 96 height 22
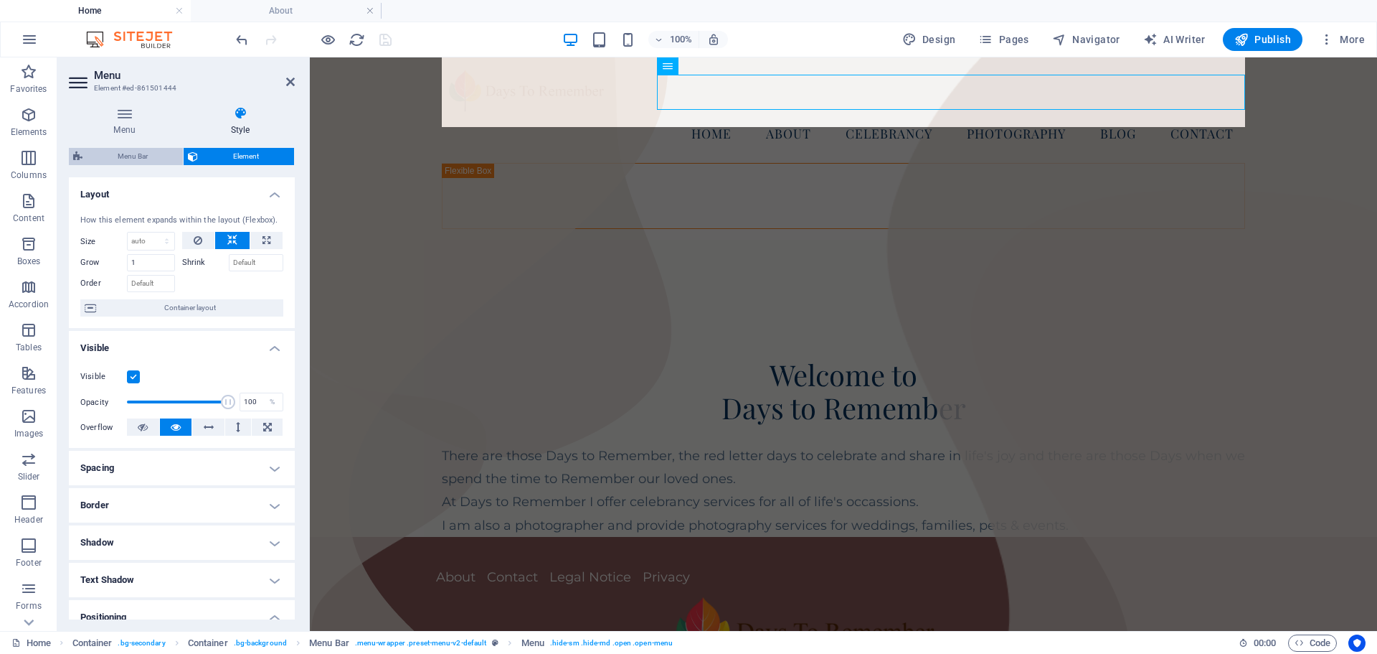
click at [129, 162] on span "Menu Bar" at bounding box center [133, 156] width 92 height 17
select select "hover_box_bottom"
select select "px"
select select "rem"
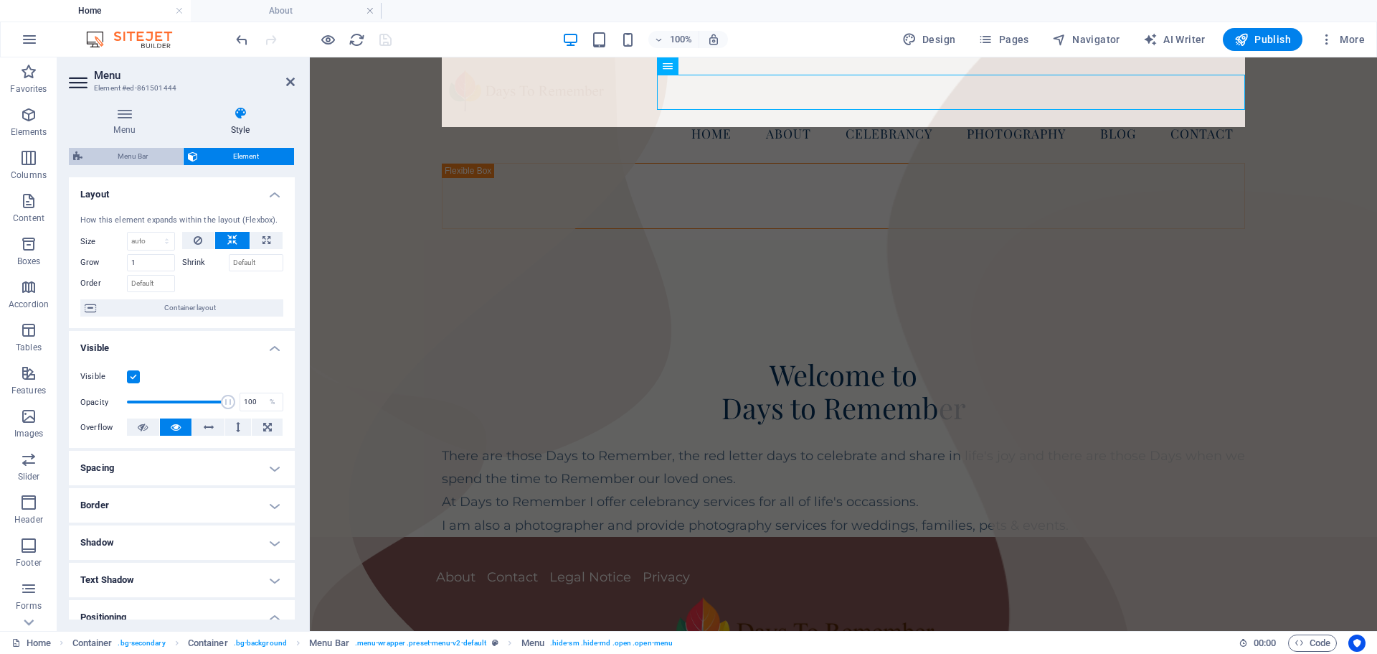
select select "rem"
select select
select select "px"
select select "rem"
select select "px"
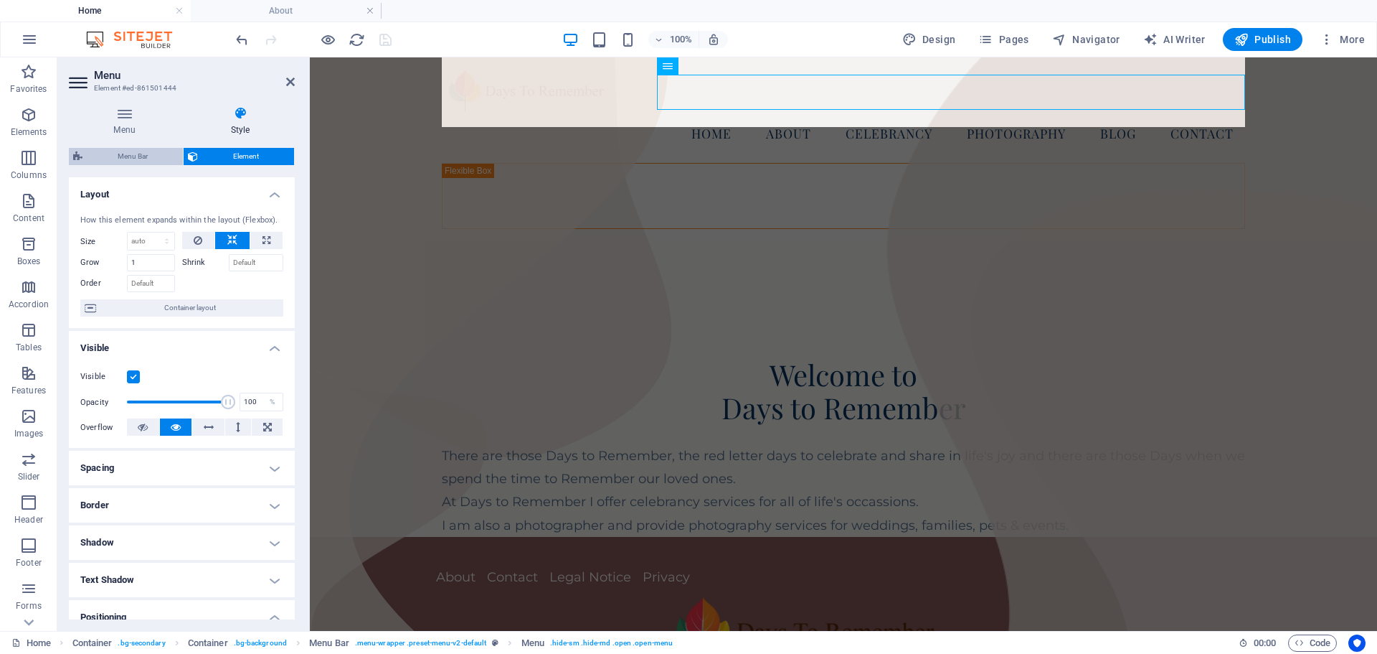
select select "preset-menu-v2-default"
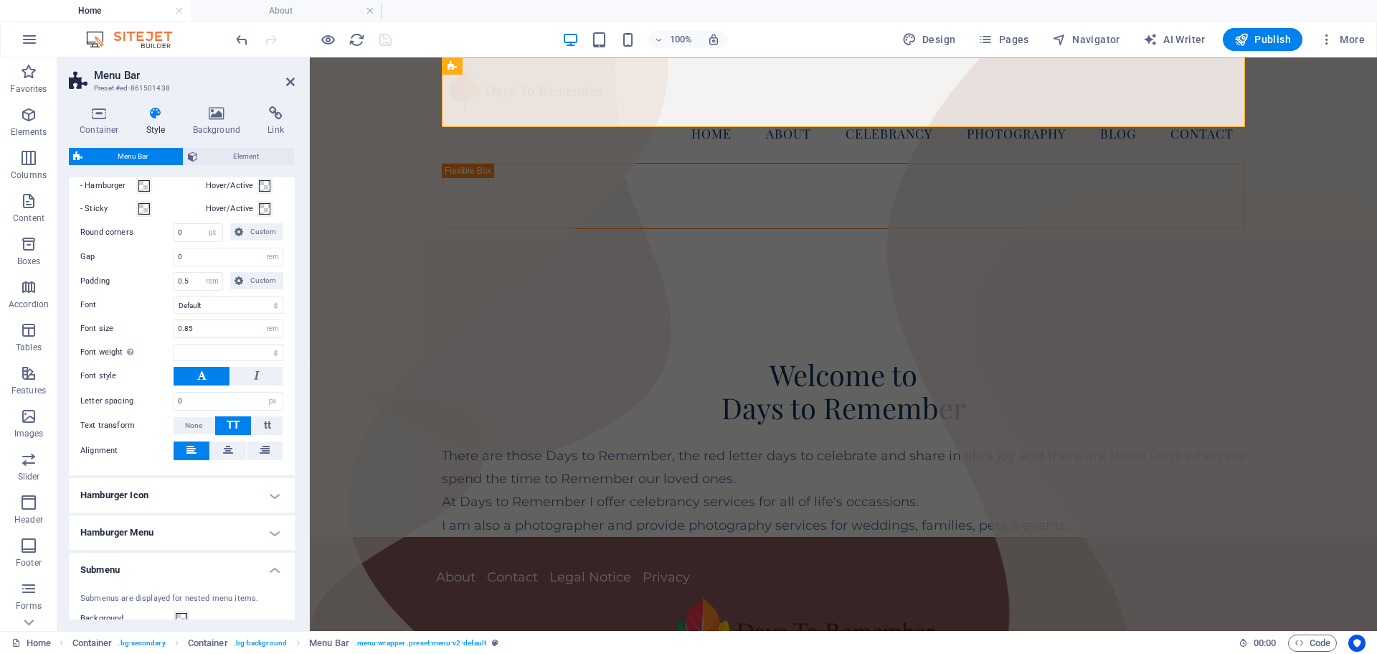
scroll to position [430, 0]
click at [225, 445] on icon at bounding box center [228, 447] width 10 height 17
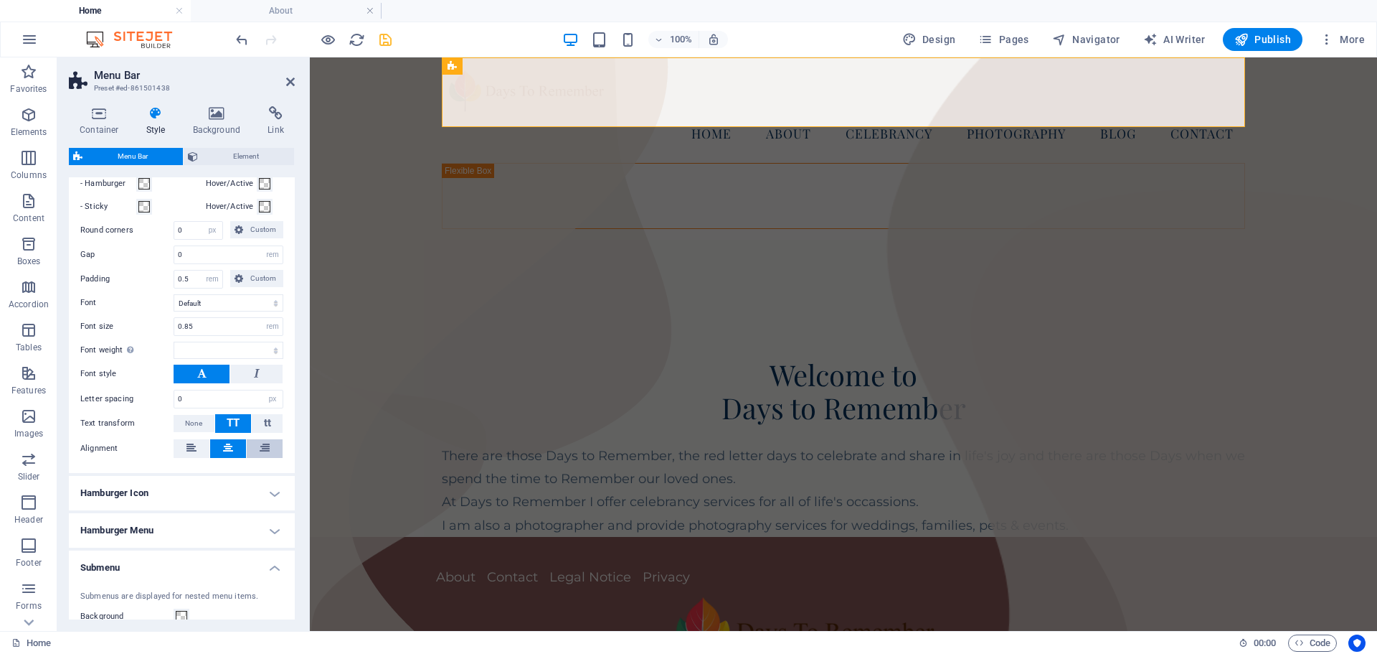
click at [267, 450] on button at bounding box center [265, 448] width 36 height 19
select select
click at [385, 34] on icon "save" at bounding box center [385, 40] width 16 height 16
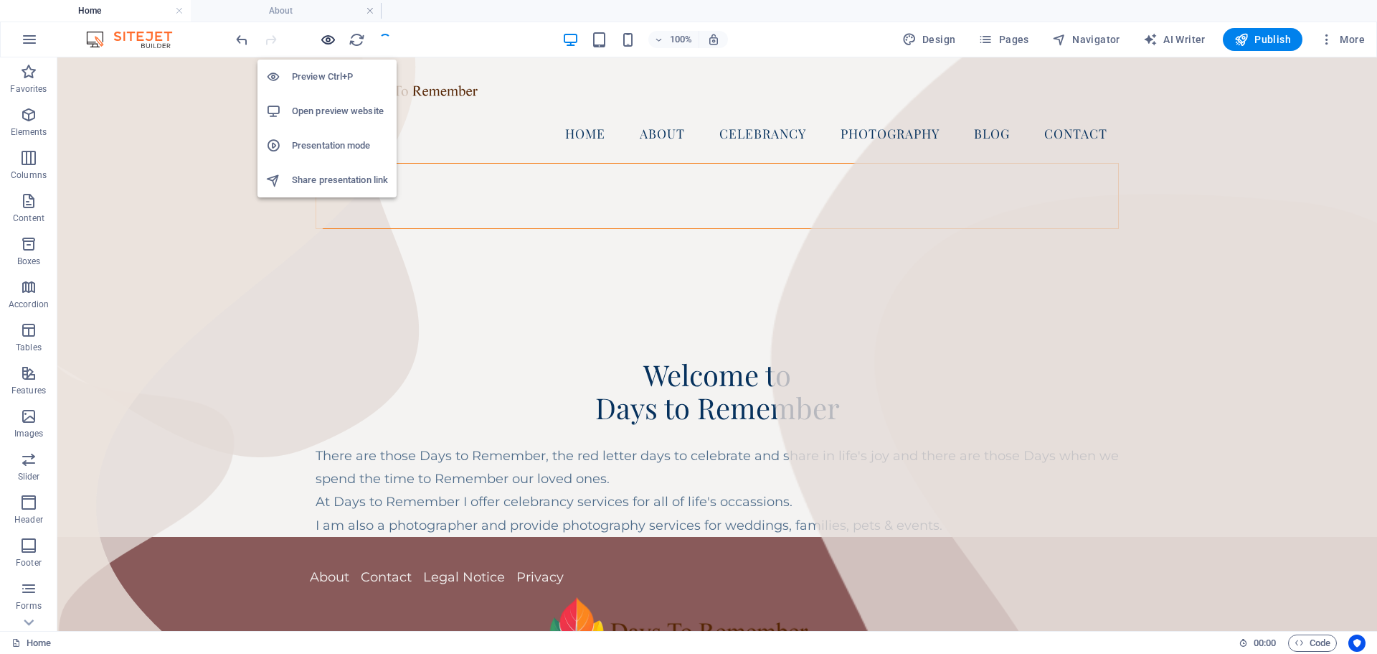
click at [326, 37] on icon "button" at bounding box center [328, 40] width 16 height 16
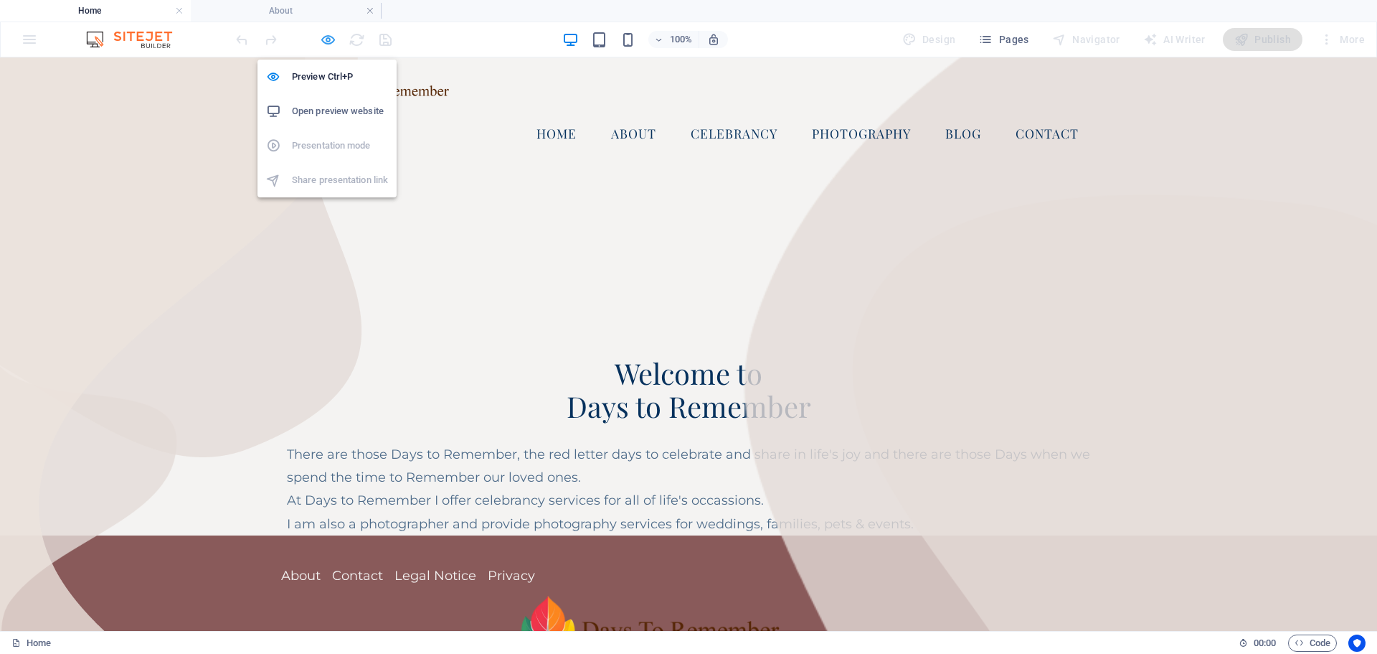
click at [332, 35] on icon "button" at bounding box center [328, 40] width 16 height 16
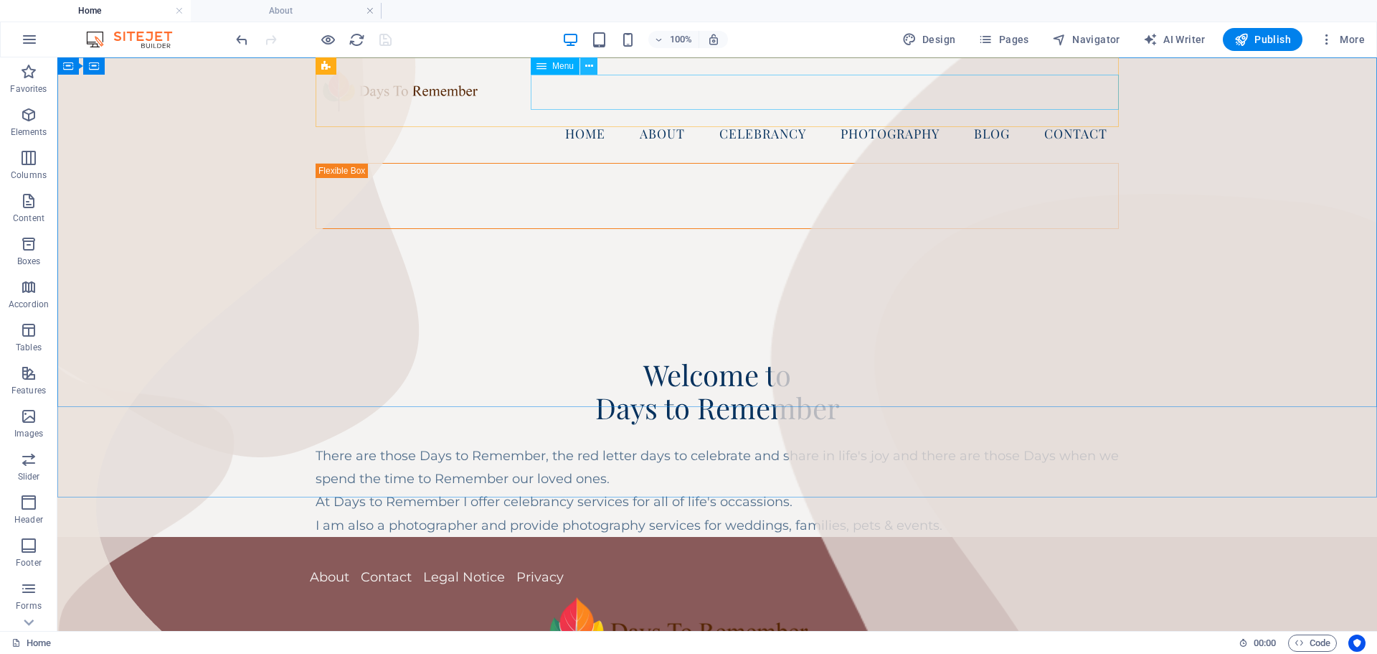
click at [591, 65] on icon at bounding box center [589, 66] width 8 height 15
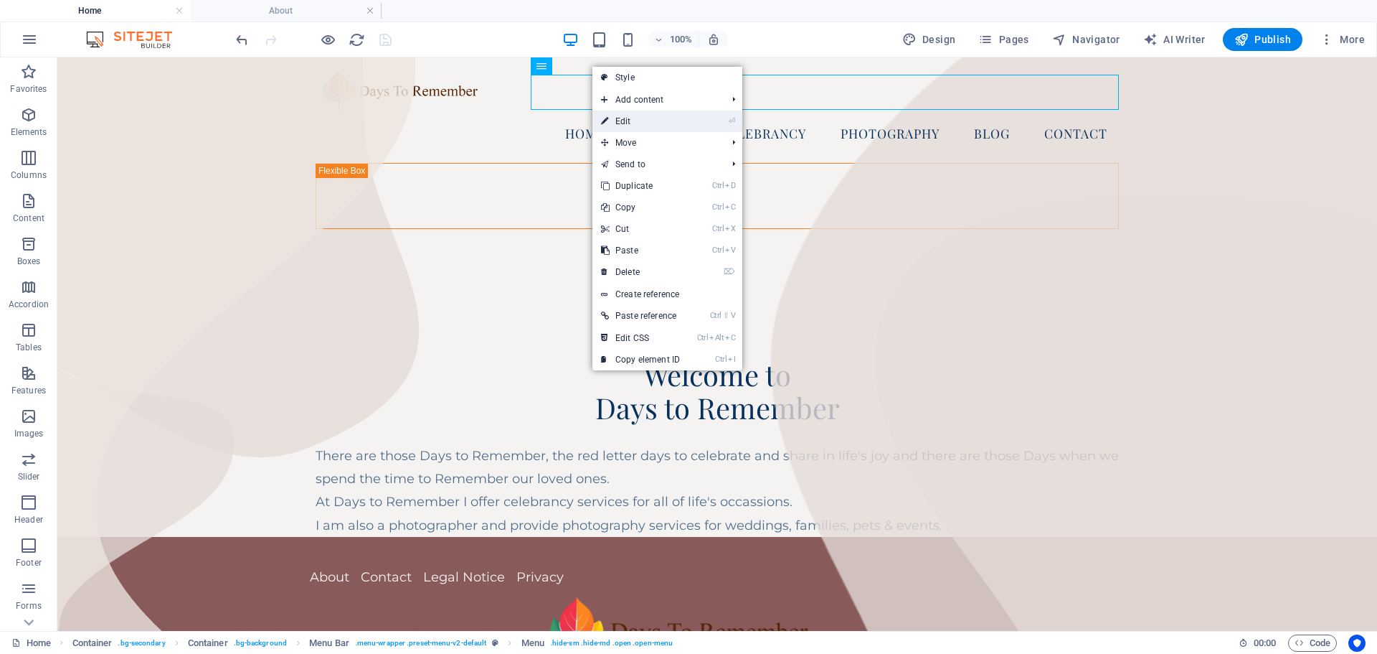
click at [623, 121] on link "⏎ Edit" at bounding box center [641, 121] width 96 height 22
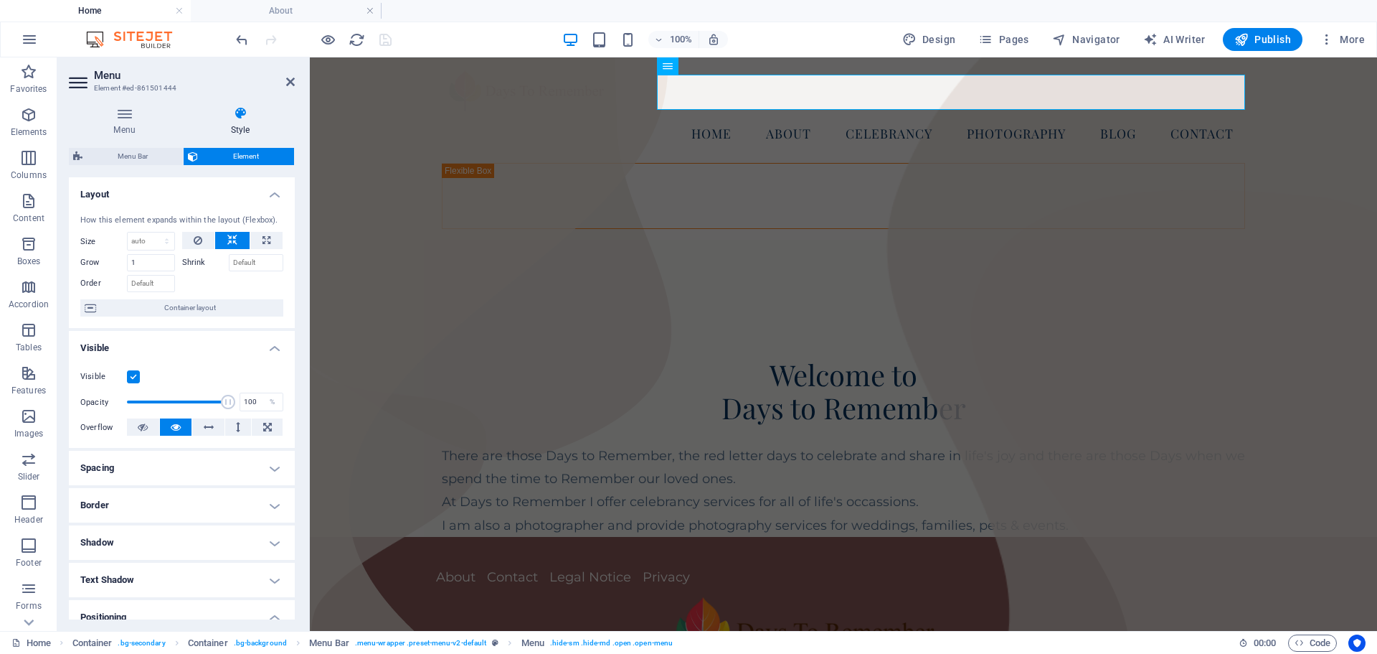
click at [141, 146] on div "Menu Style Menu Auto Custom Menu is automatically generated based on the pages.…" at bounding box center [182, 362] width 226 height 513
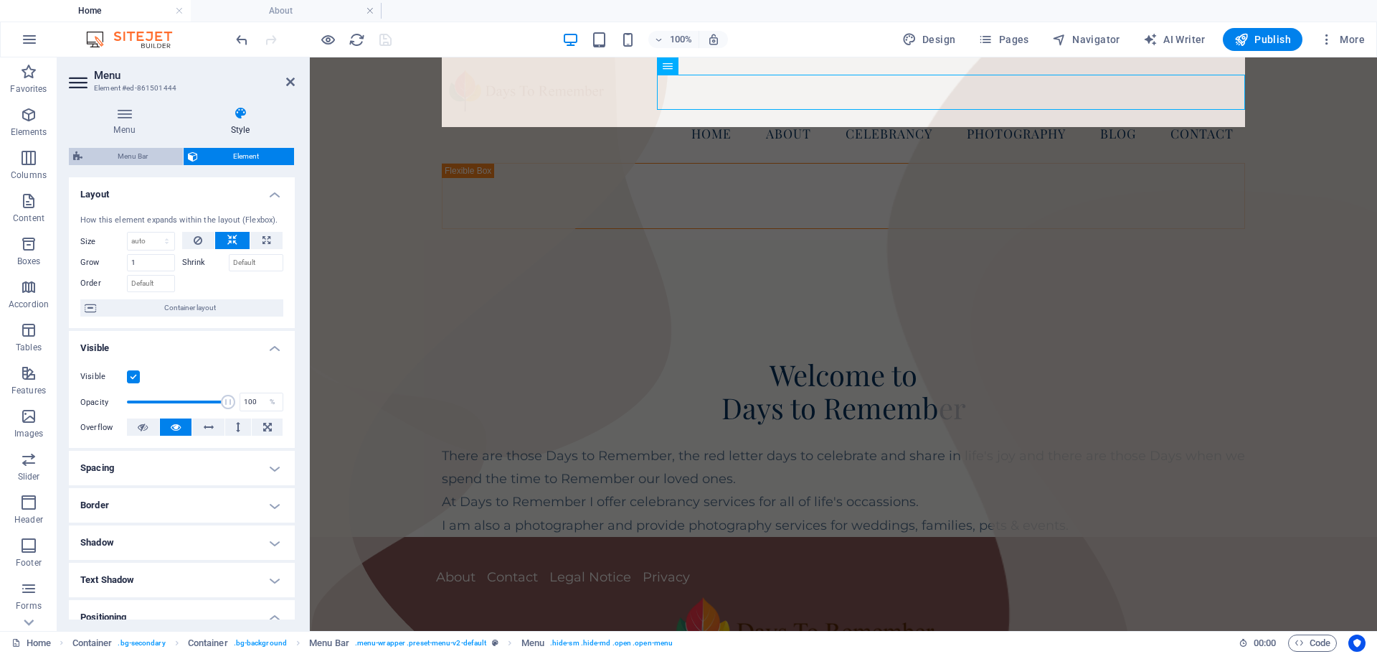
click at [137, 156] on span "Menu Bar" at bounding box center [133, 156] width 92 height 17
select select "hover_box_bottom"
select select "px"
select select "rem"
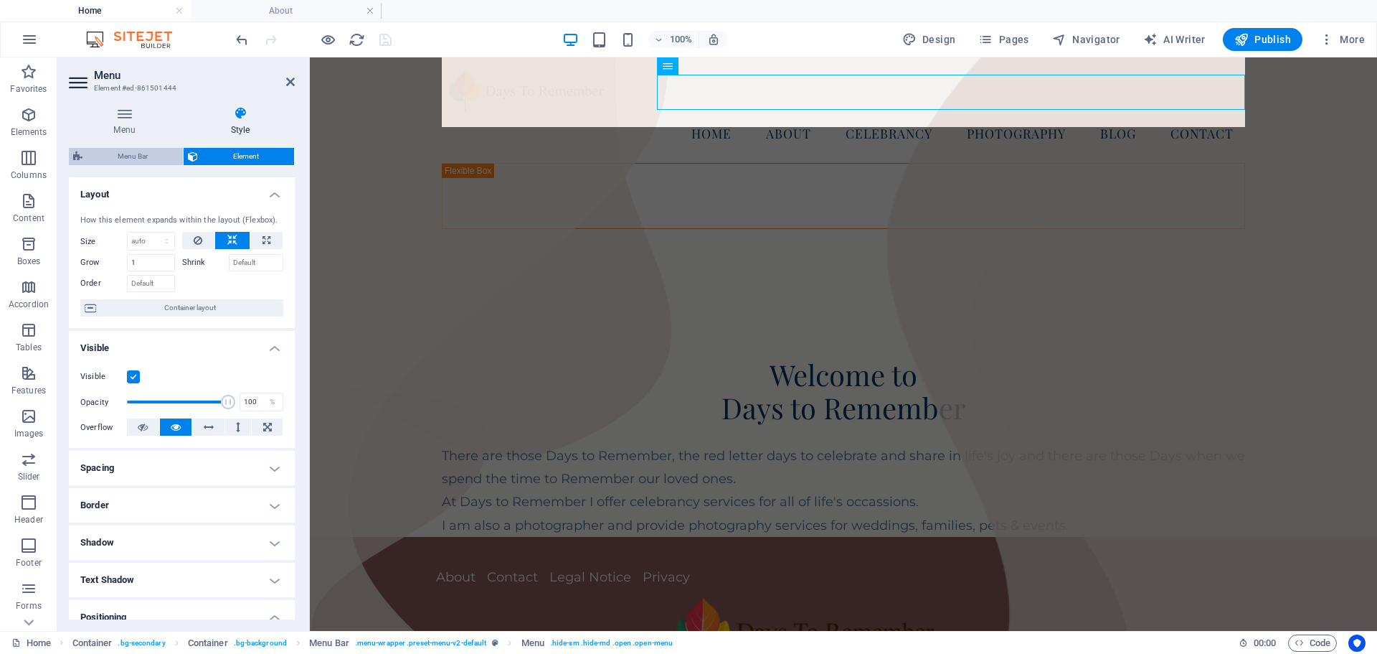
select select "rem"
select select
select select "px"
select select "rem"
select select "px"
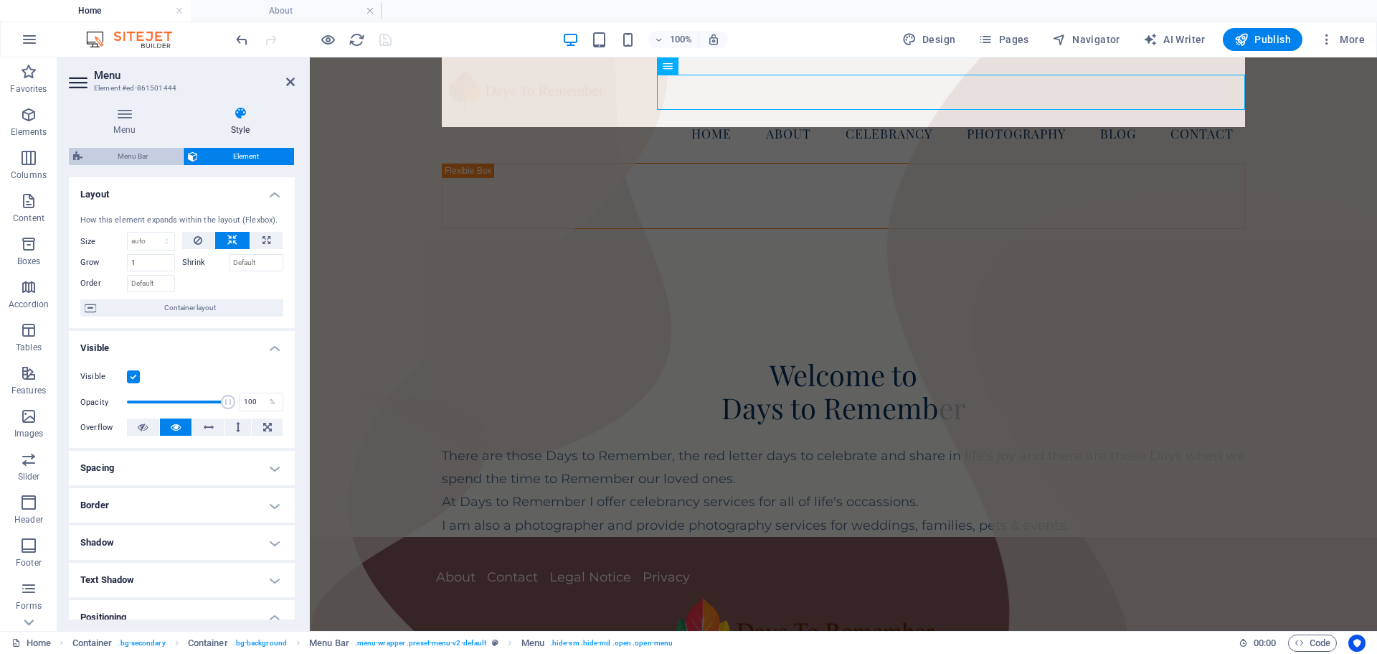
select select "preset-menu-v2-default"
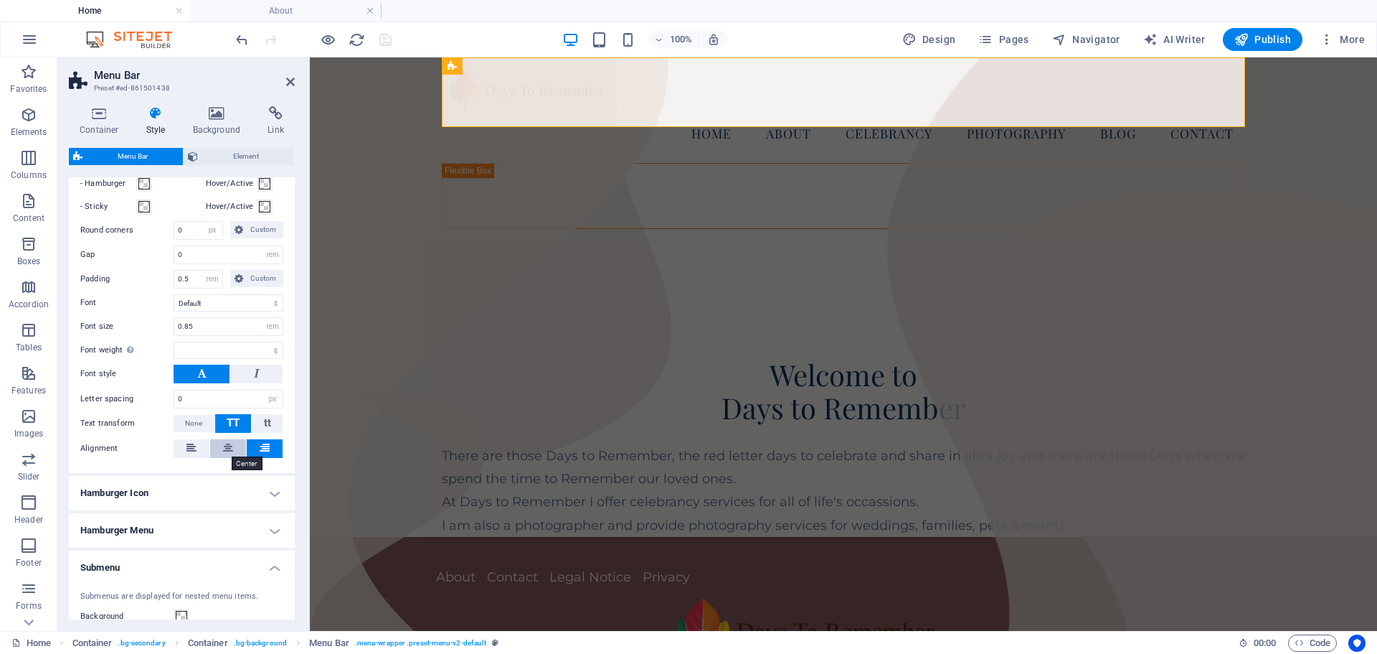
click at [225, 447] on icon at bounding box center [228, 447] width 10 height 17
select select
click at [289, 79] on icon at bounding box center [290, 81] width 9 height 11
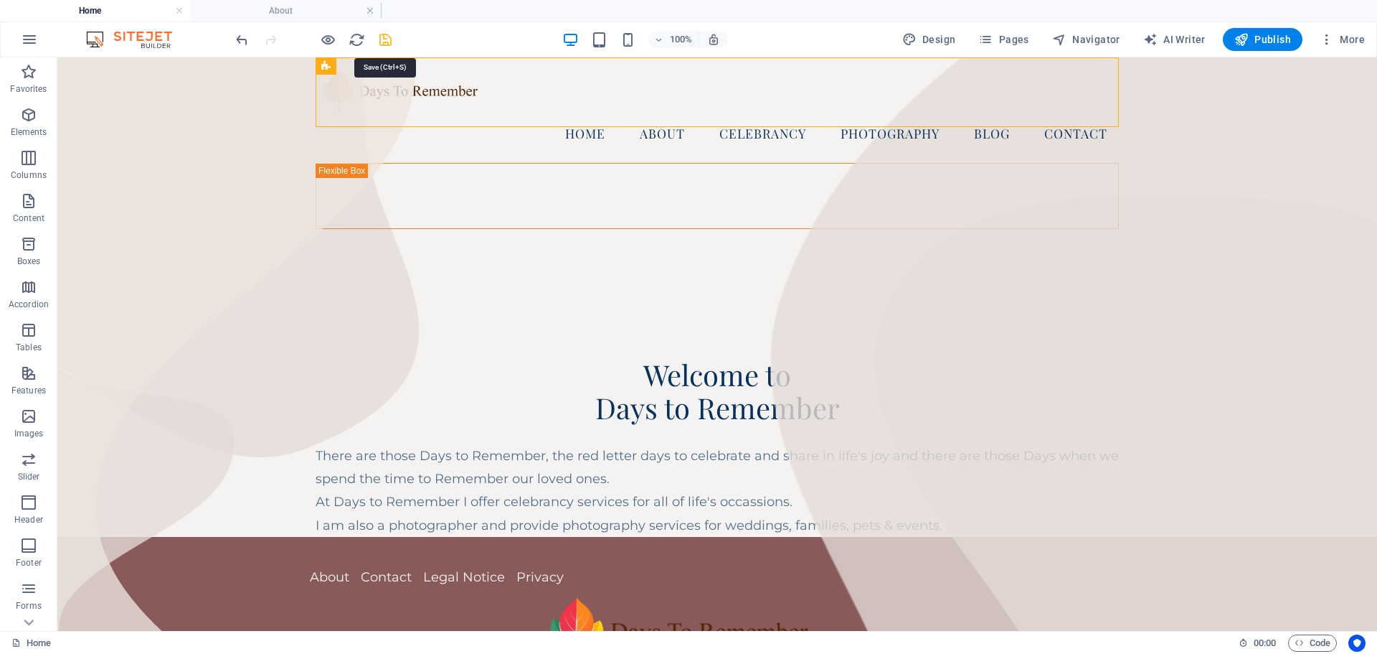
click at [390, 39] on icon "save" at bounding box center [385, 40] width 16 height 16
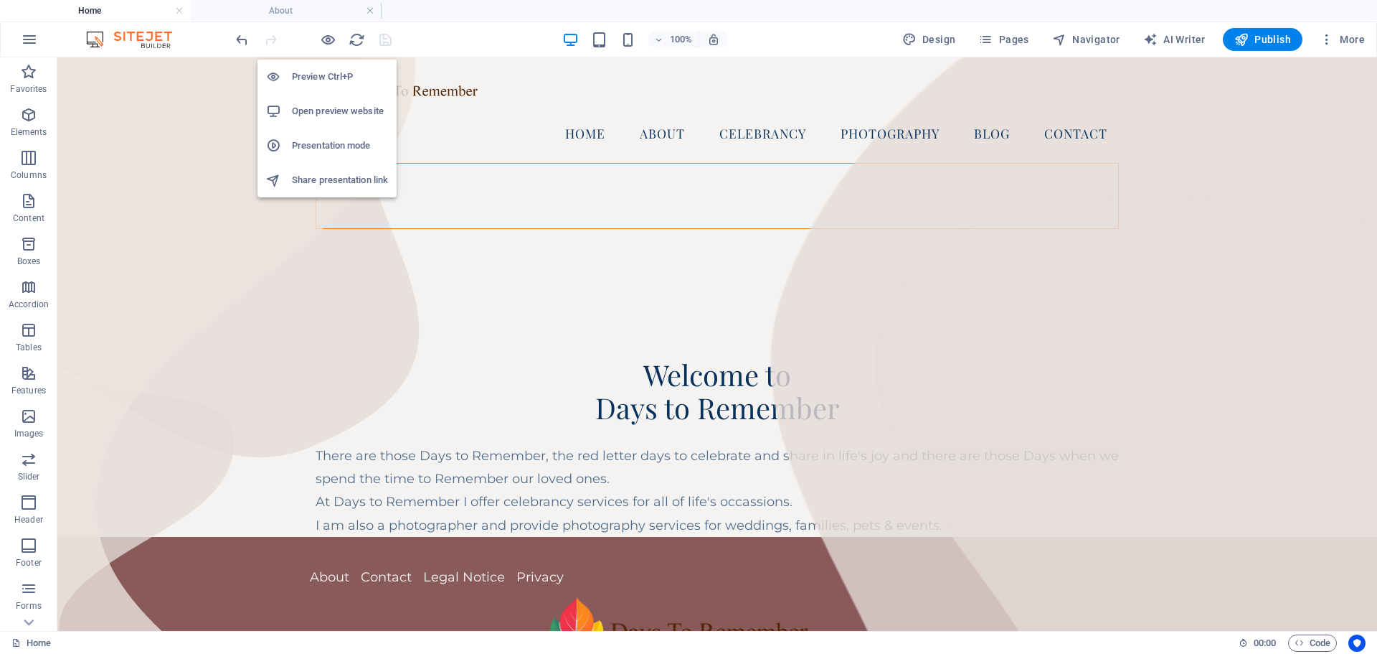
click at [311, 80] on h6 "Preview Ctrl+P" at bounding box center [340, 76] width 96 height 17
